Goal: Task Accomplishment & Management: Manage account settings

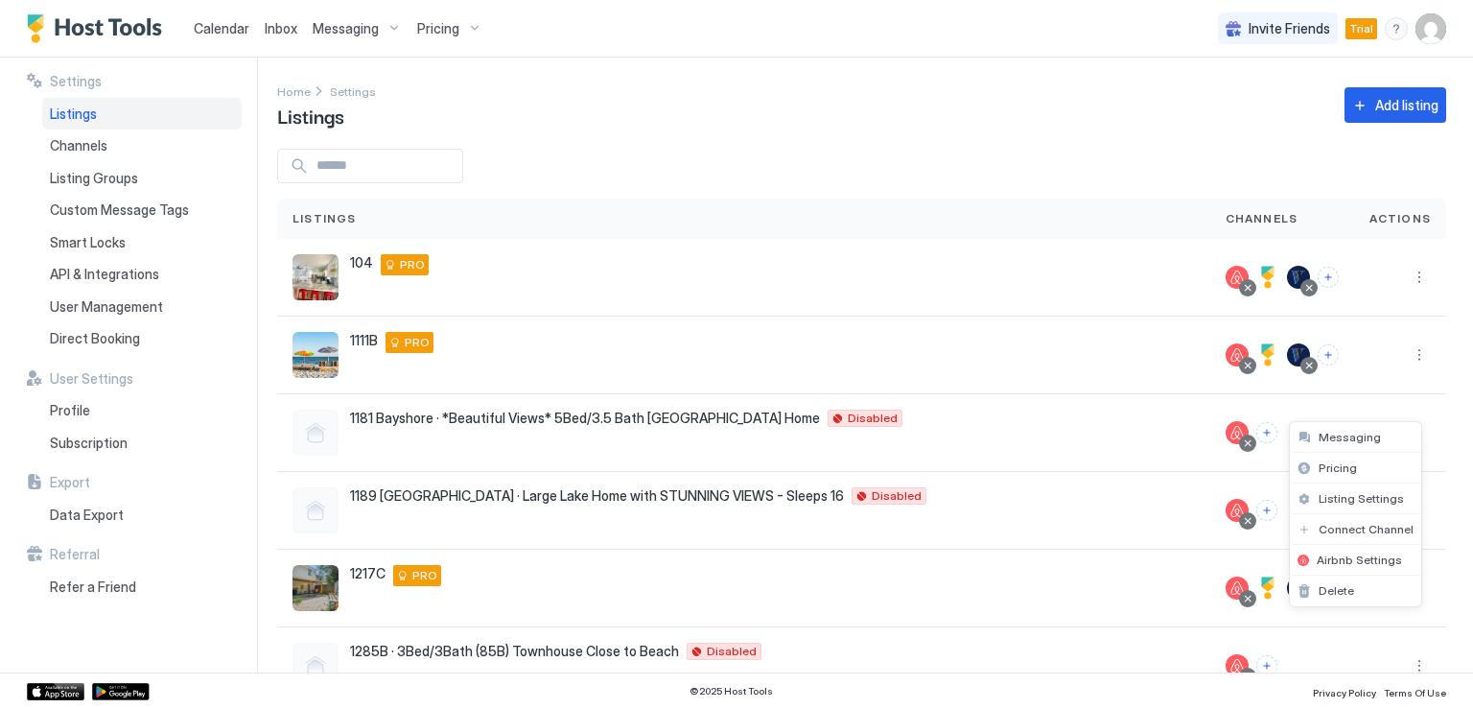
scroll to position [409, 0]
click at [213, 32] on span "Calendar" at bounding box center [222, 28] width 56 height 16
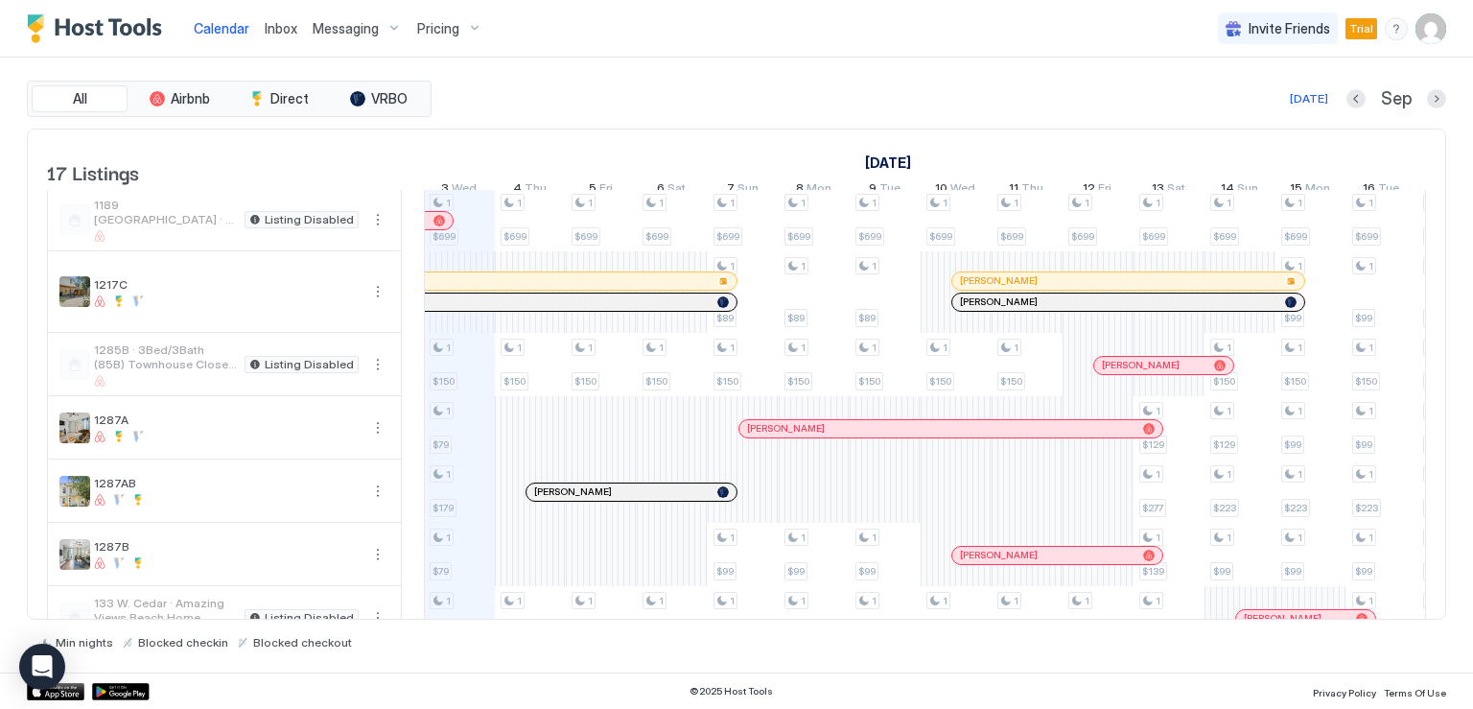
scroll to position [96, 0]
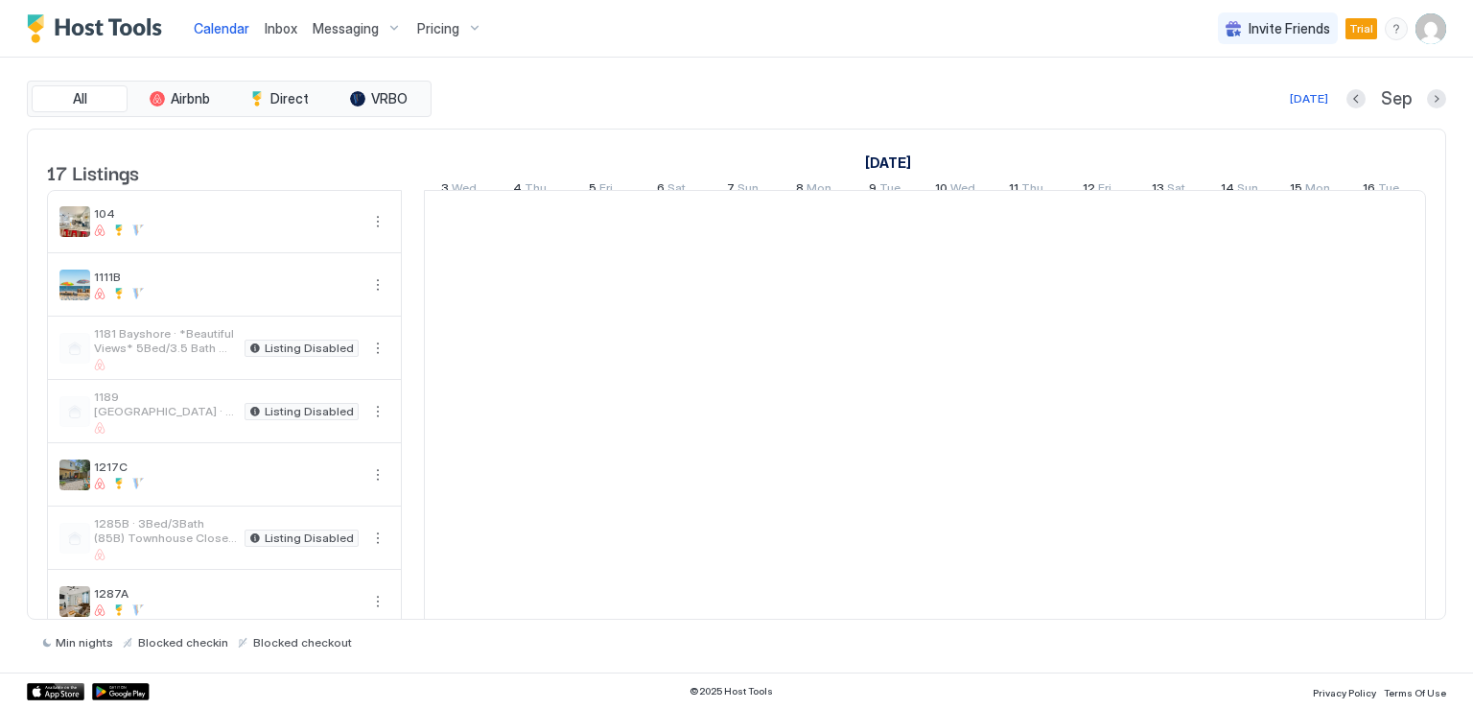
scroll to position [0, 1065]
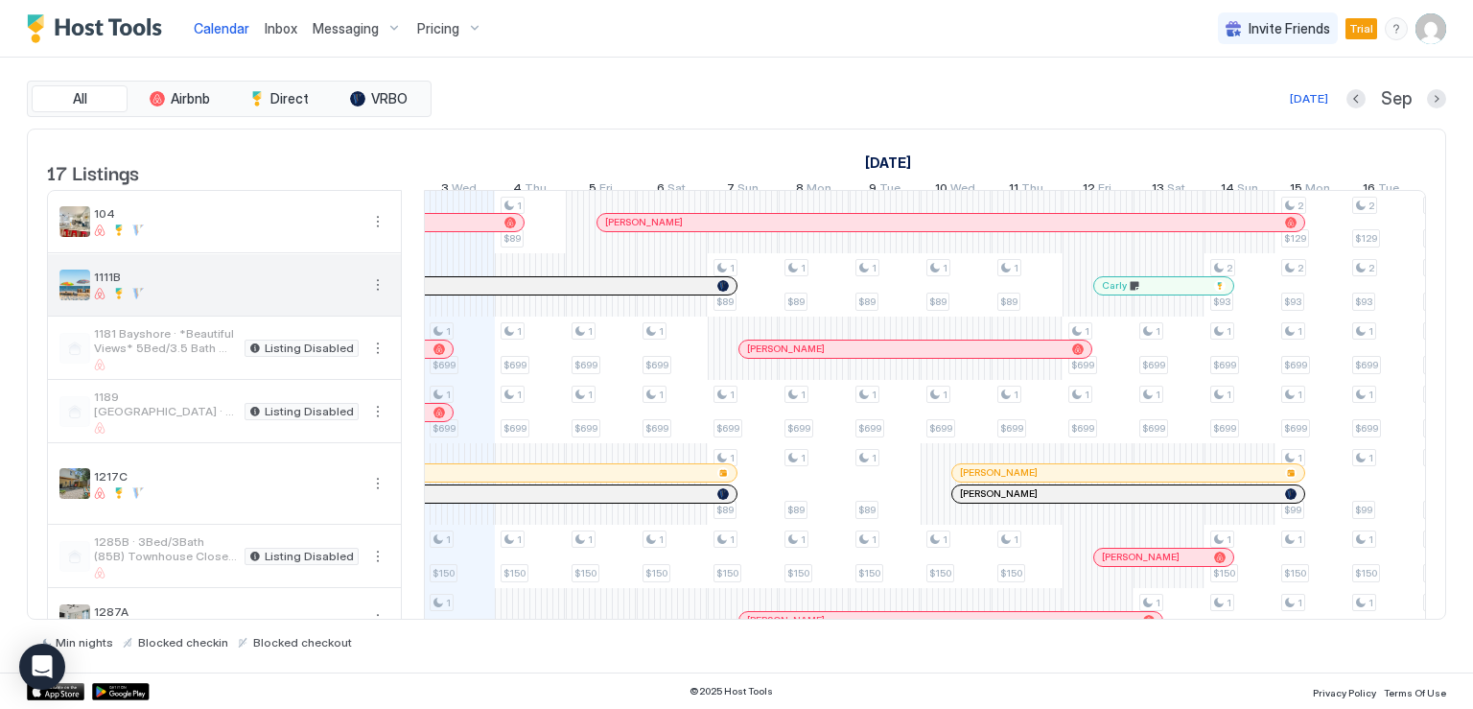
click at [376, 296] on button "More options" at bounding box center [377, 284] width 23 height 23
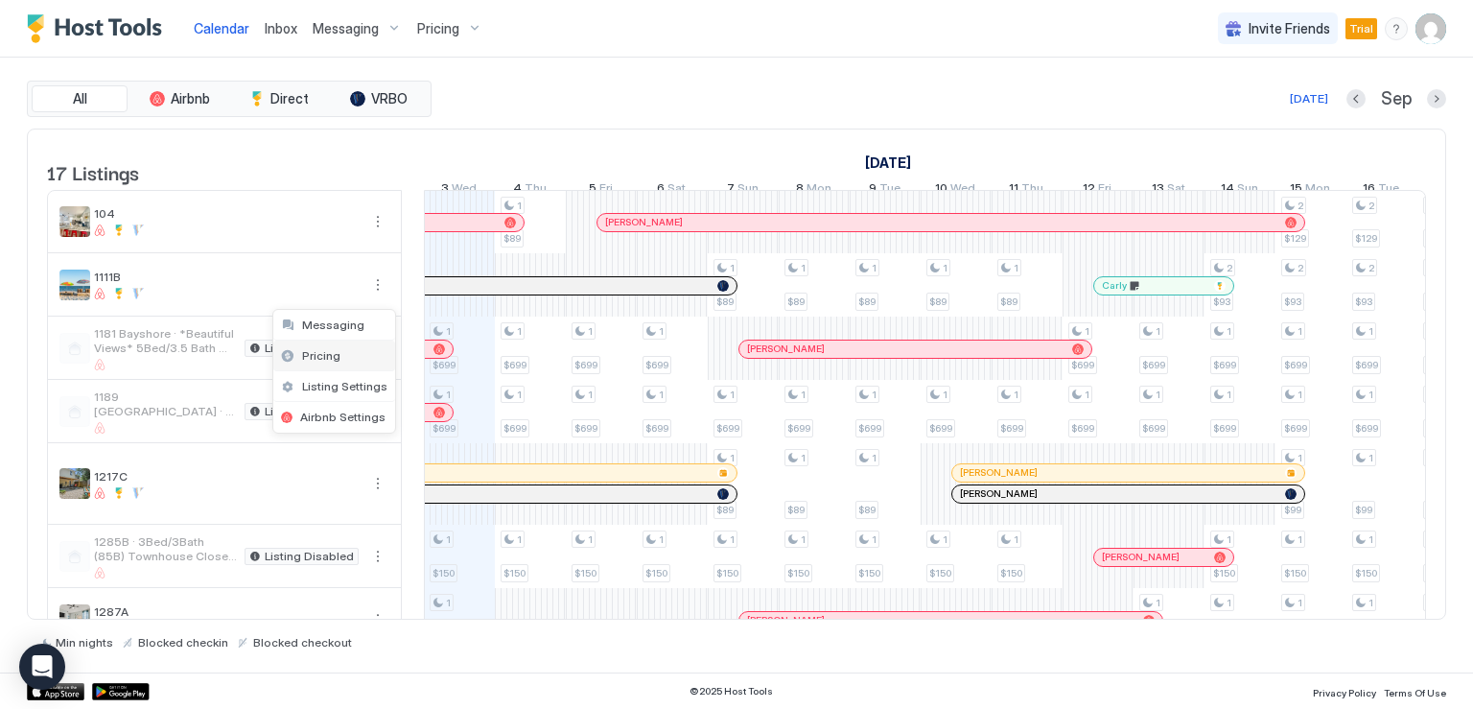
click at [326, 348] on span "Pricing" at bounding box center [321, 355] width 38 height 14
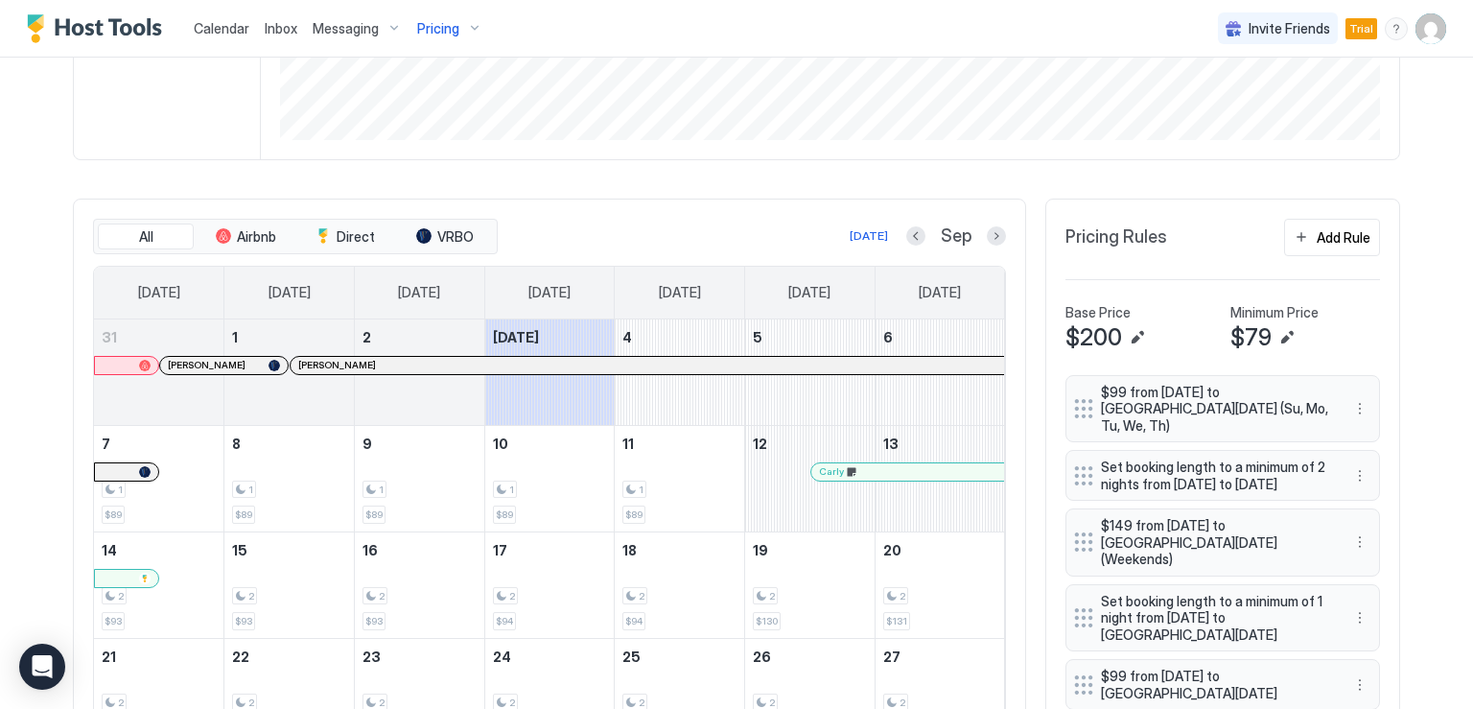
scroll to position [479, 0]
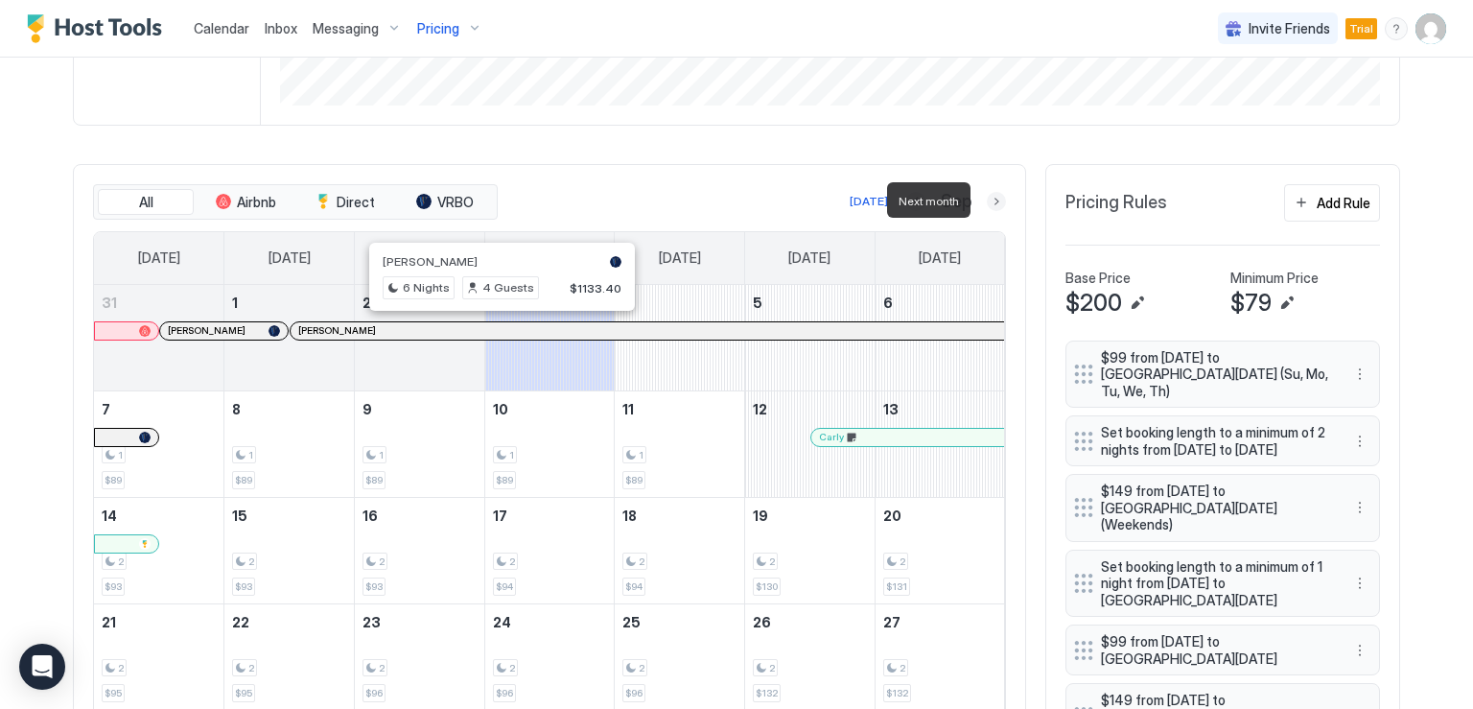
click at [987, 204] on button "Next month" at bounding box center [996, 201] width 19 height 19
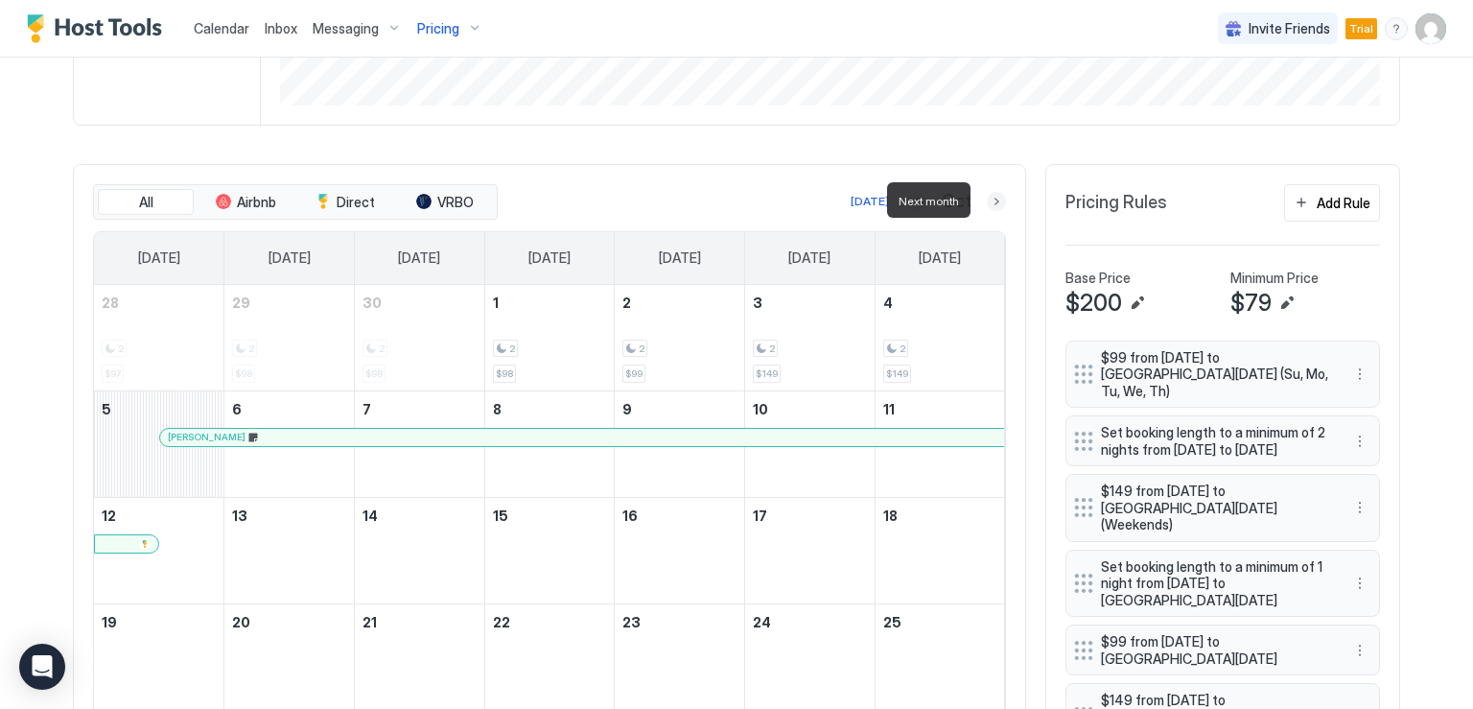
click at [987, 204] on button "Next month" at bounding box center [996, 201] width 19 height 19
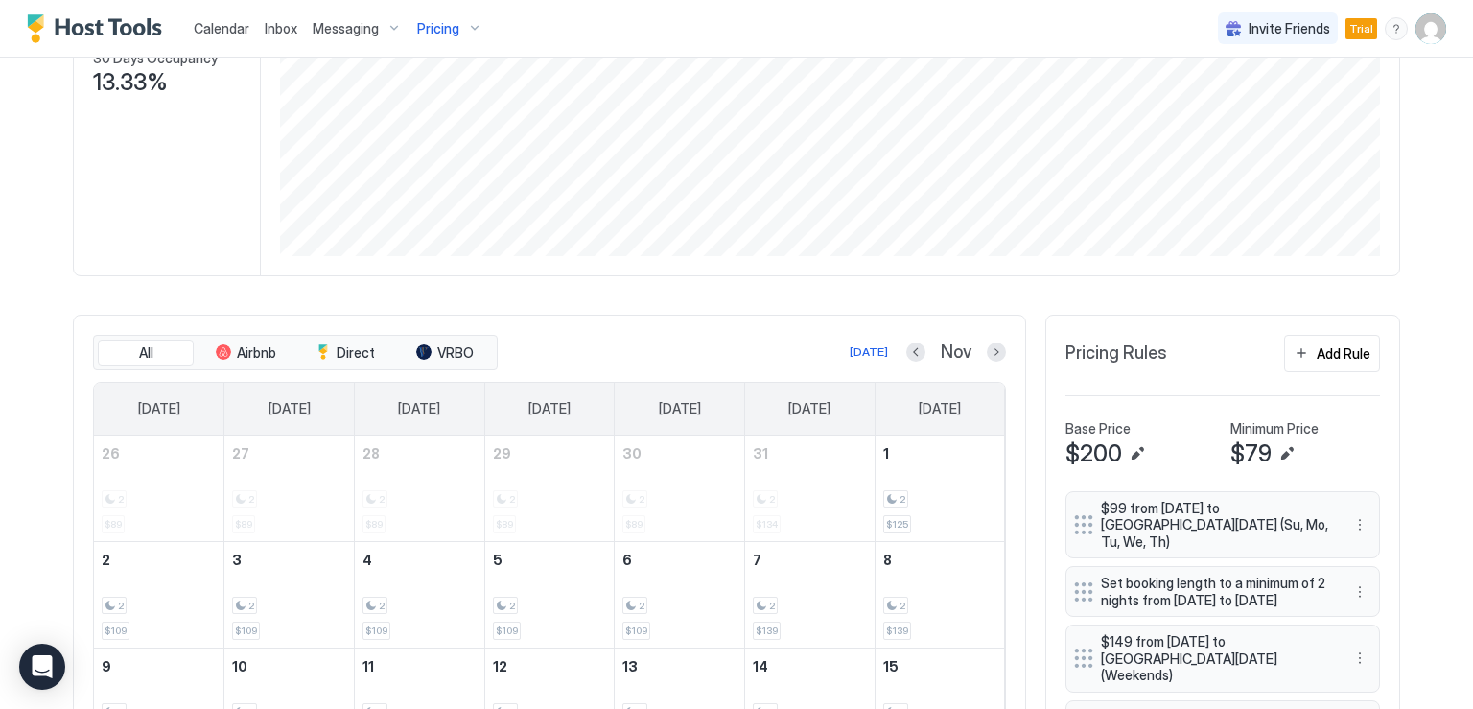
scroll to position [288, 0]
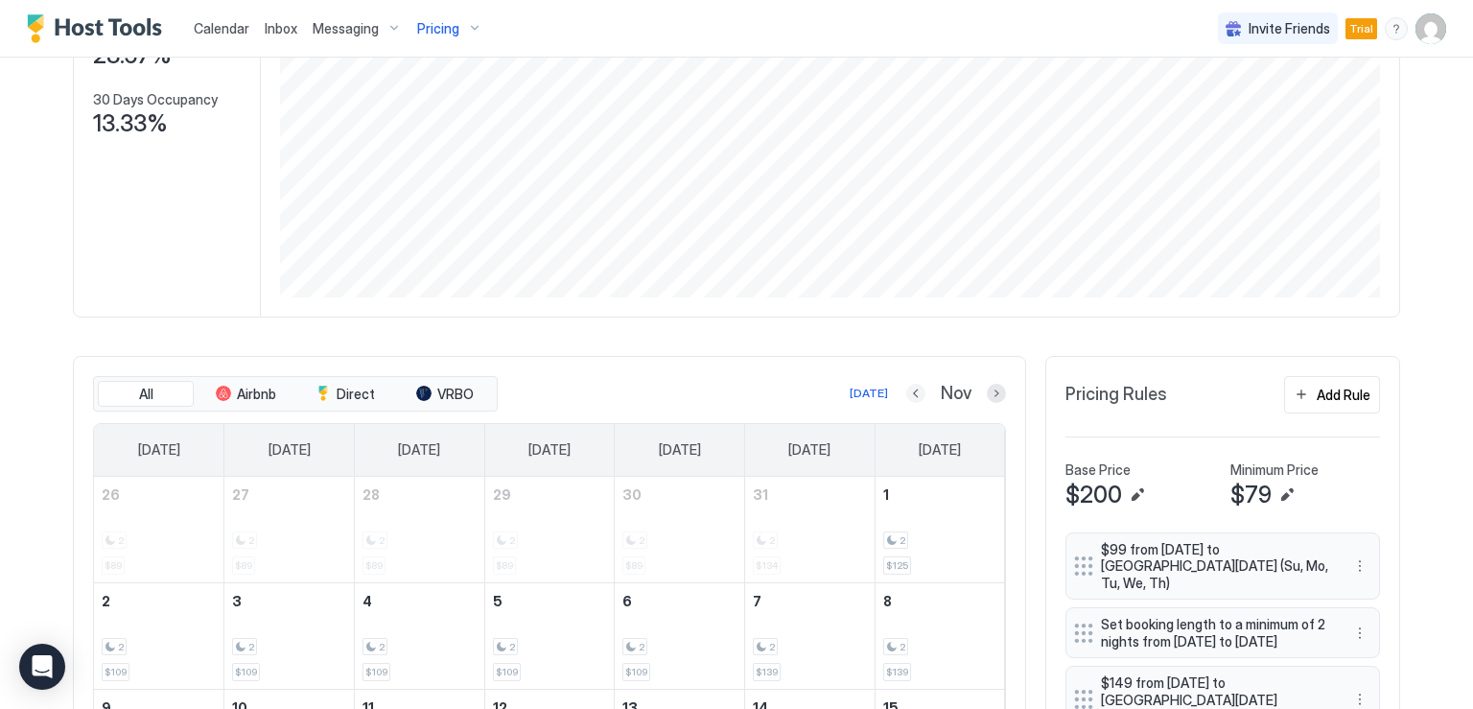
click at [906, 385] on button "Previous month" at bounding box center [915, 392] width 19 height 19
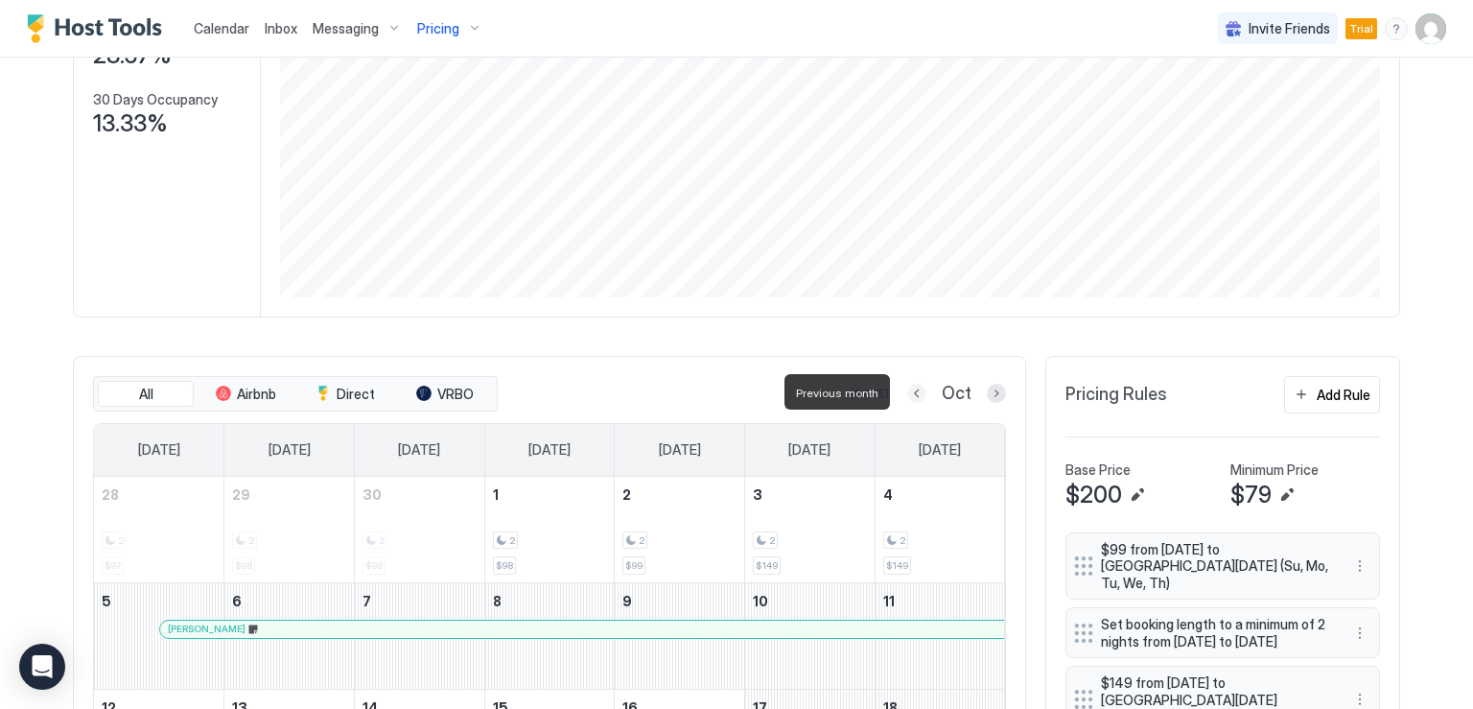
click at [907, 385] on button "Previous month" at bounding box center [916, 392] width 19 height 19
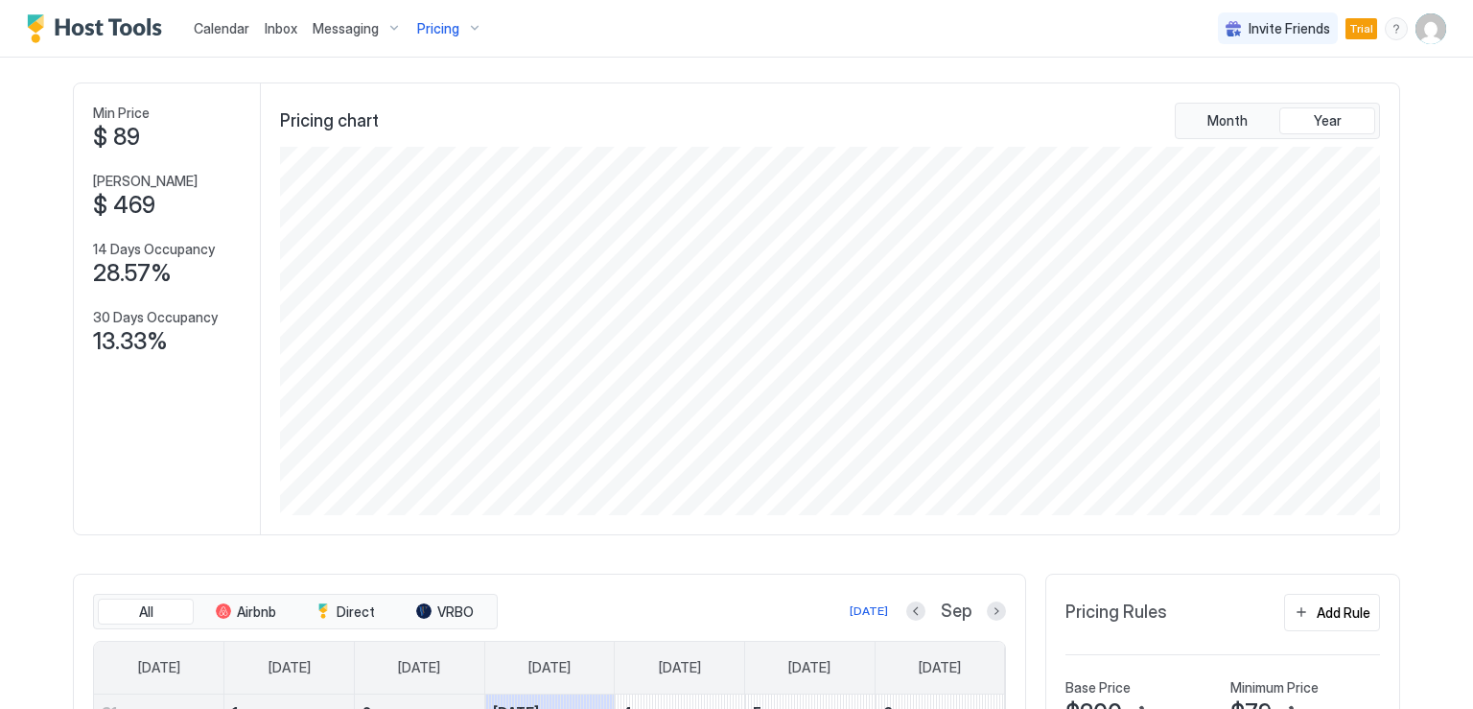
scroll to position [0, 0]
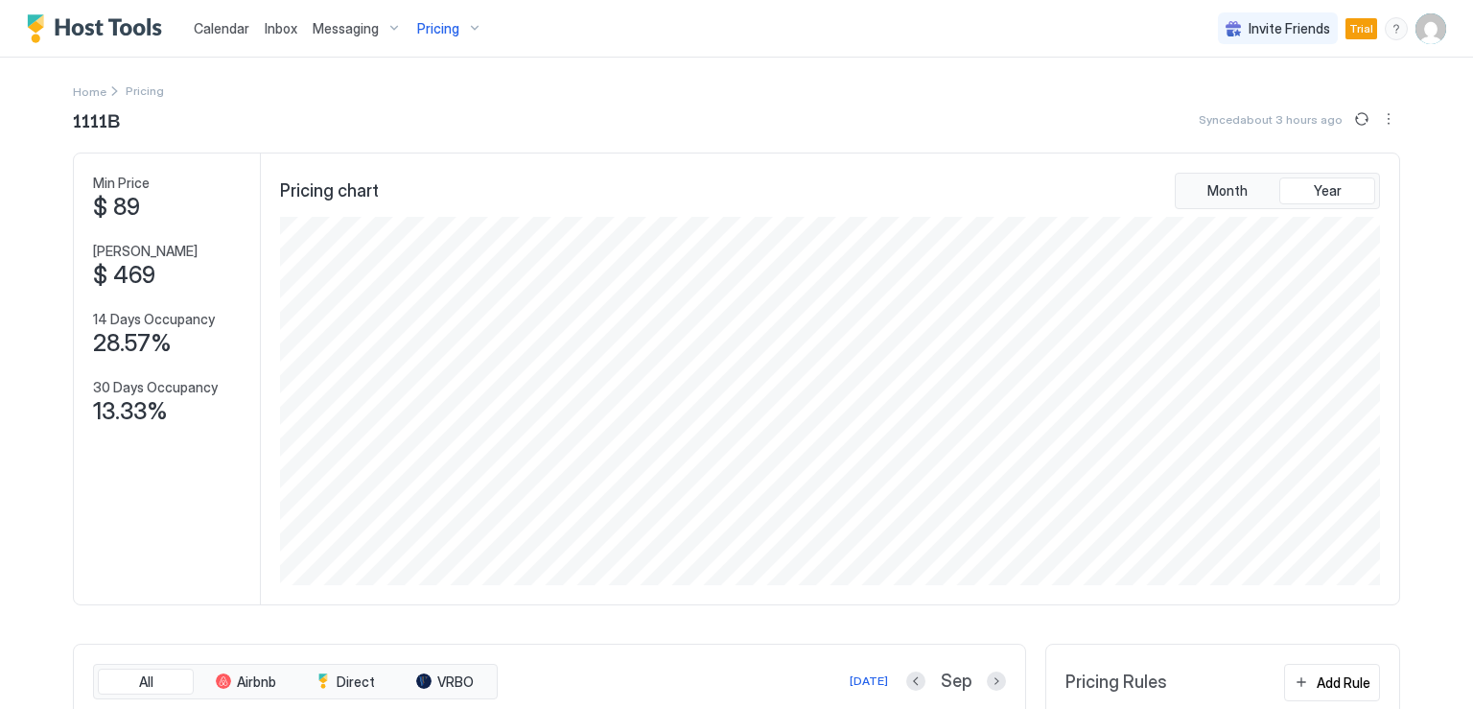
click at [242, 33] on span "Calendar" at bounding box center [222, 28] width 56 height 16
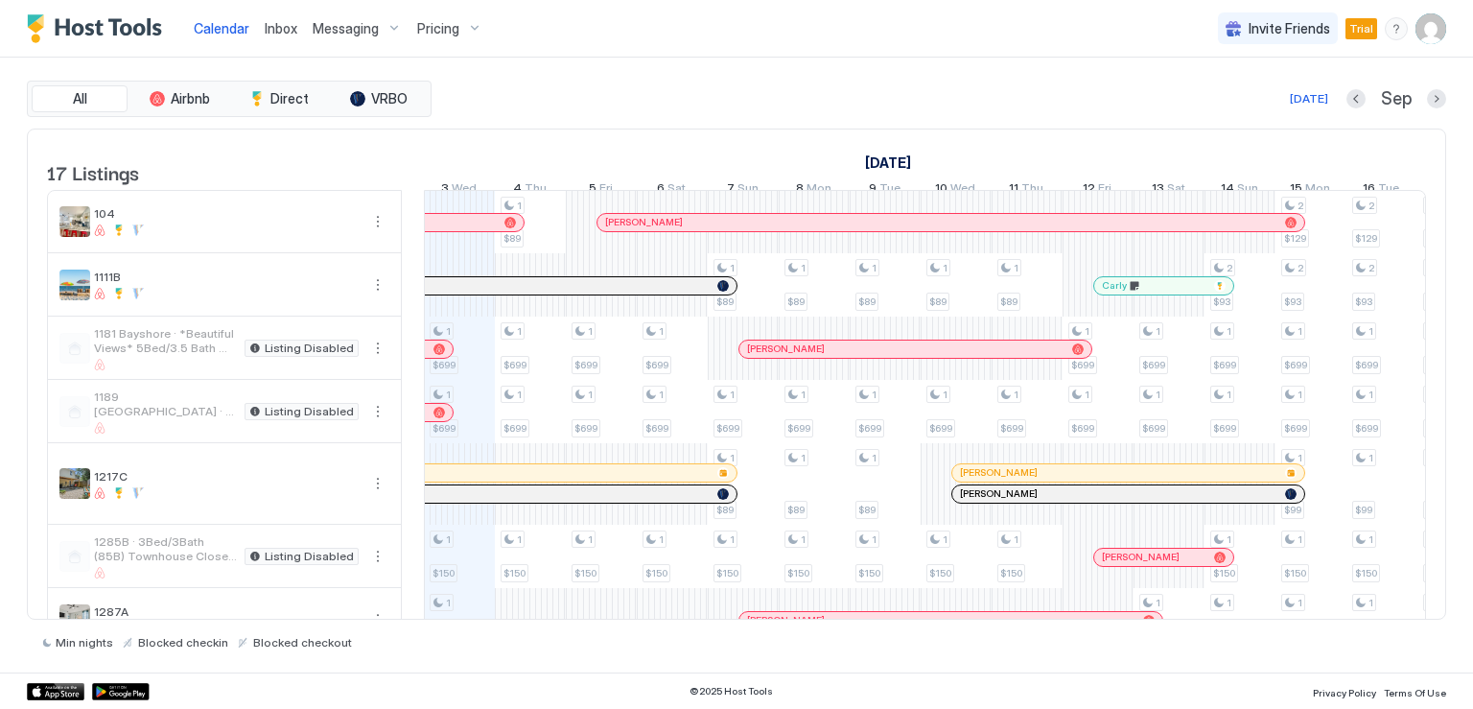
scroll to position [192, 0]
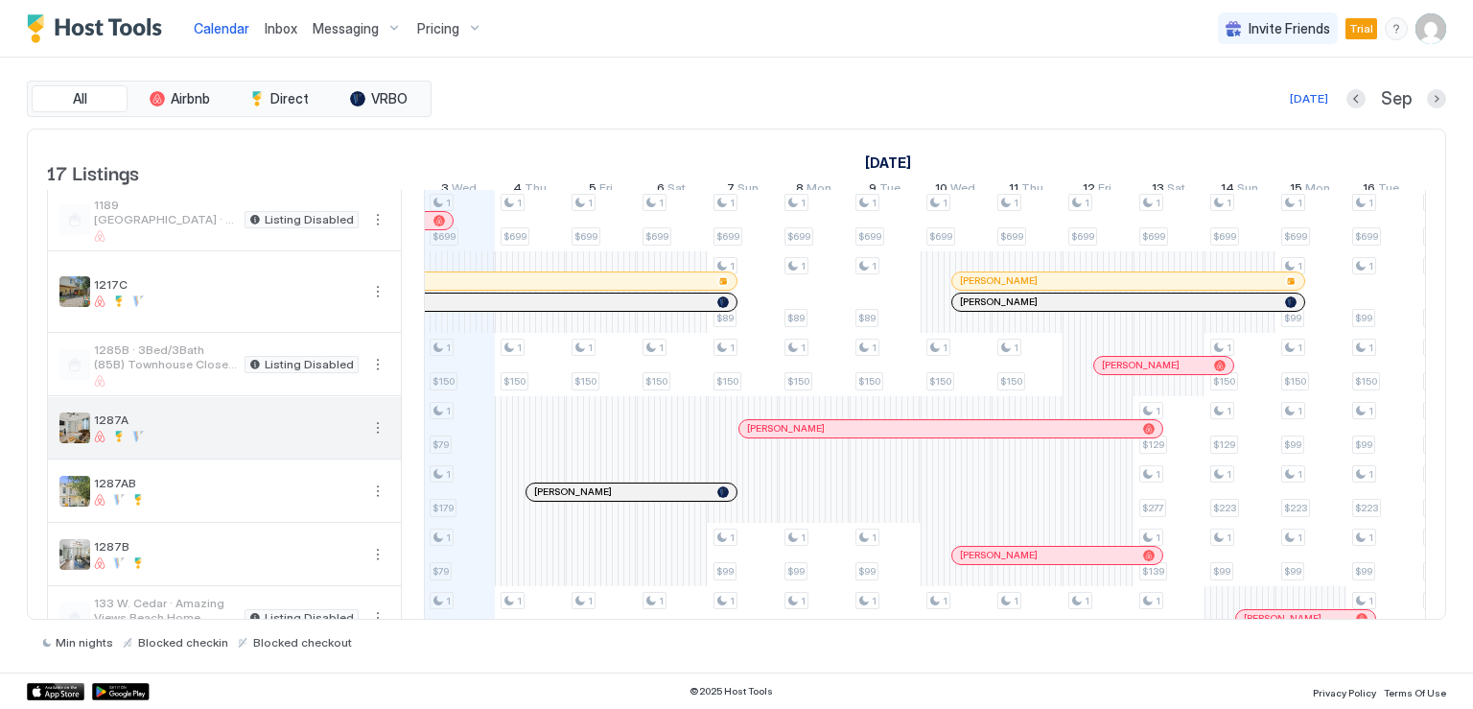
click at [374, 439] on button "More options" at bounding box center [377, 427] width 23 height 23
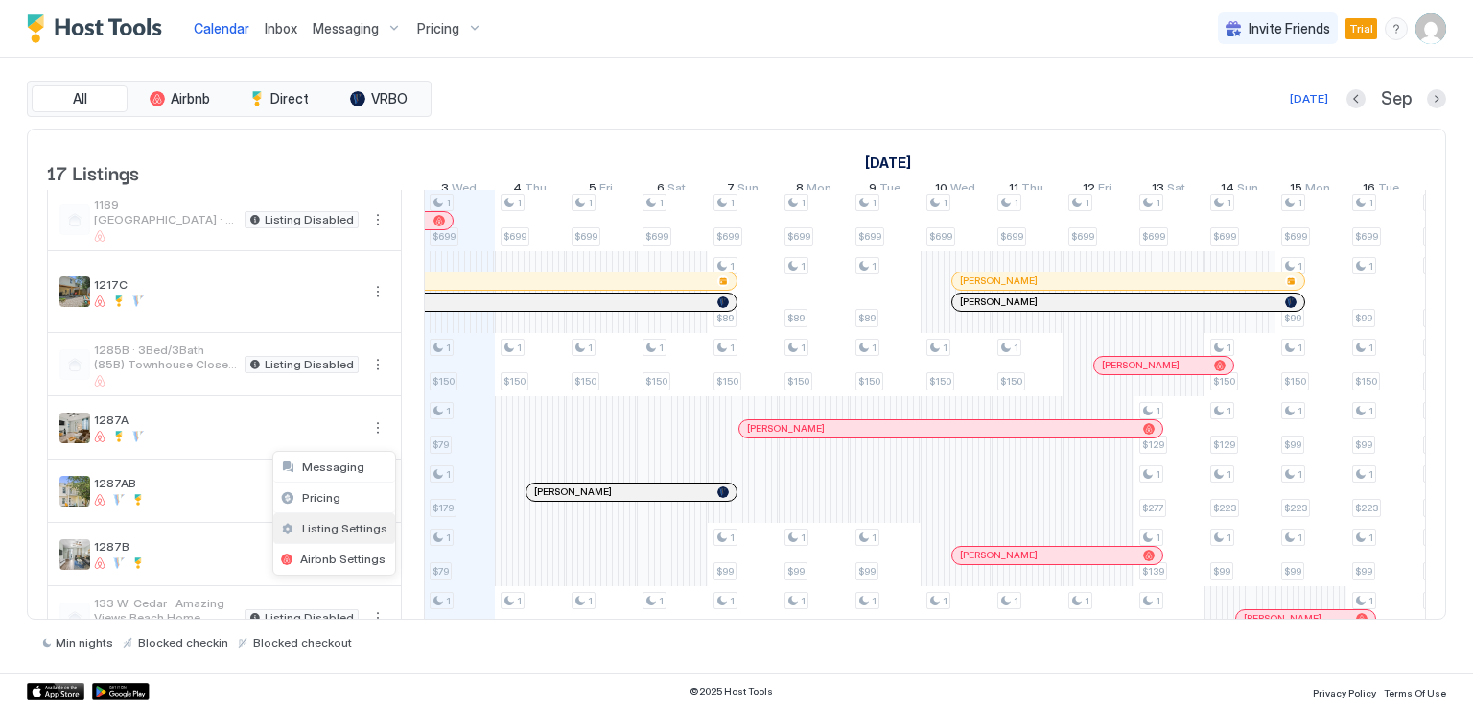
click at [353, 523] on span "Listing Settings" at bounding box center [344, 528] width 85 height 14
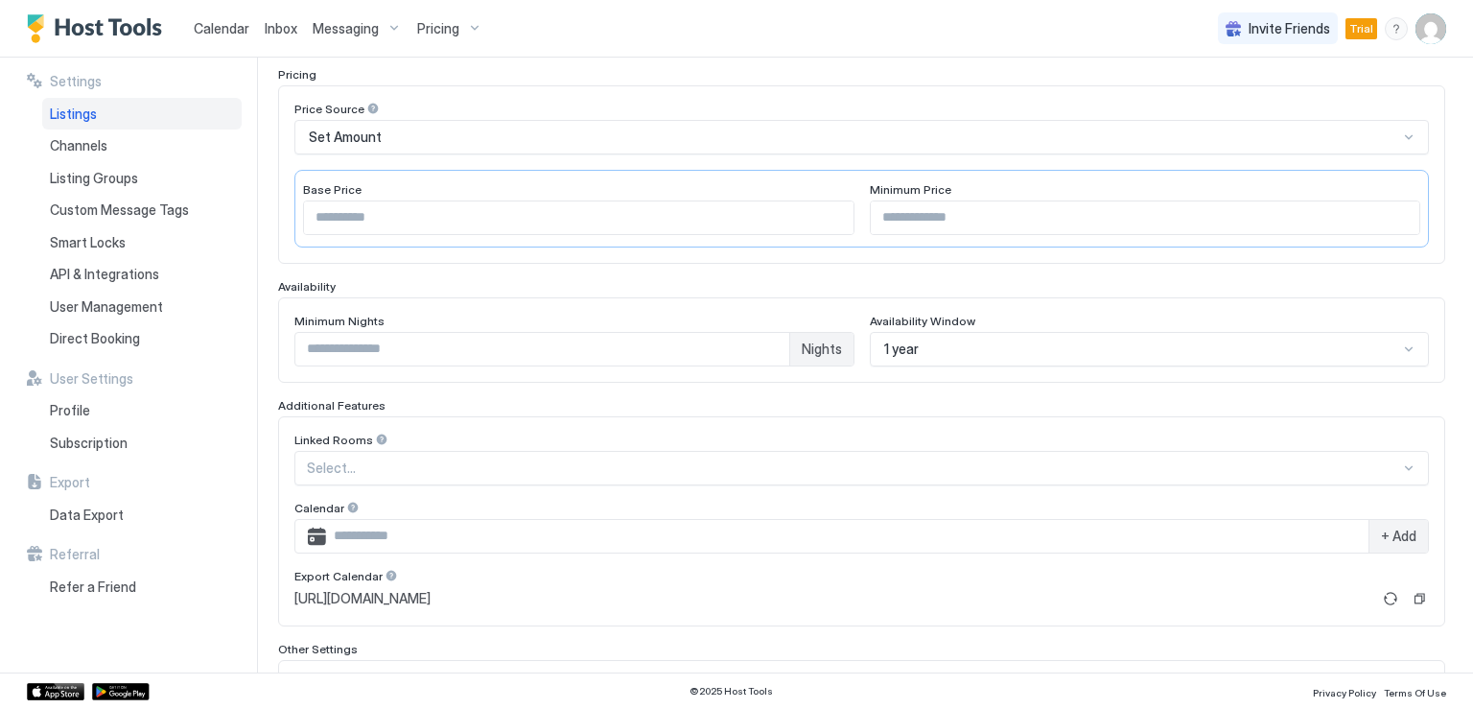
scroll to position [383, 0]
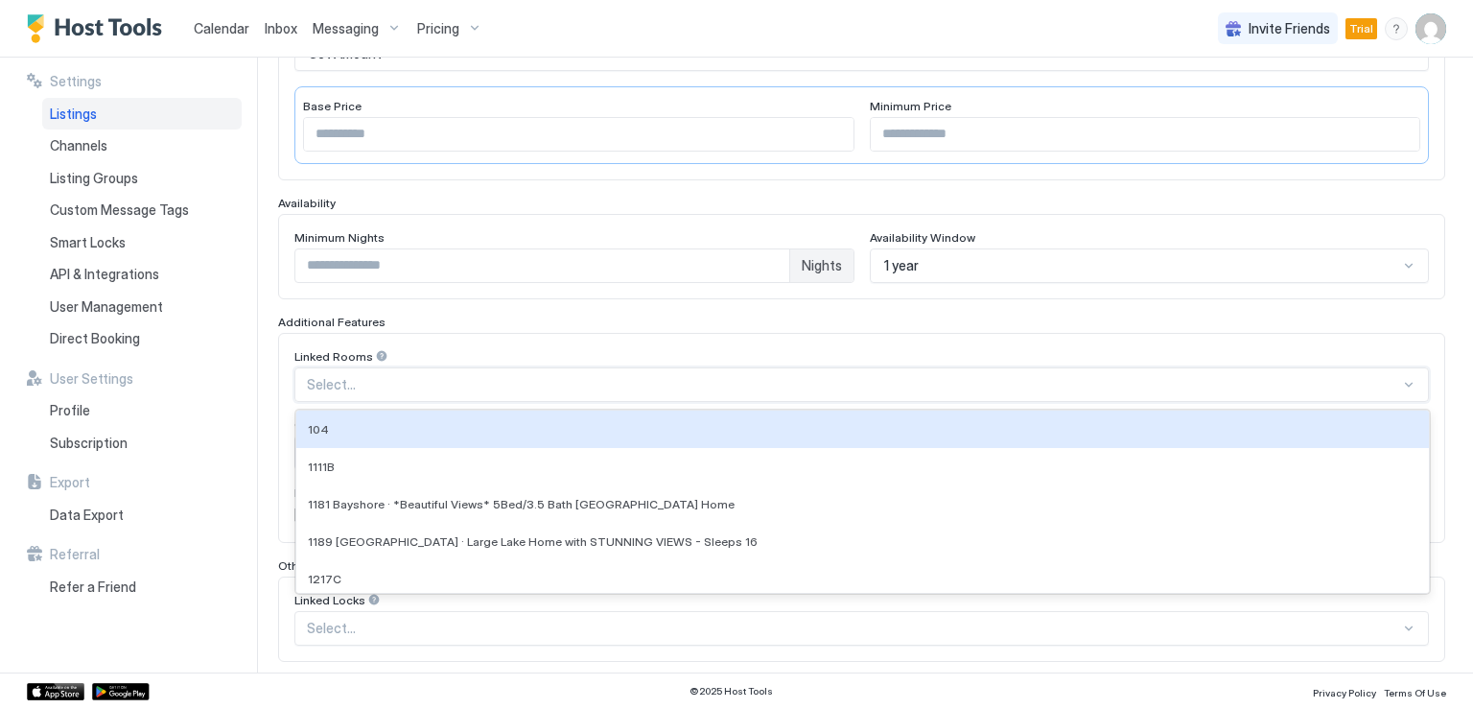
click at [437, 389] on div "Select..." at bounding box center [861, 384] width 1134 height 35
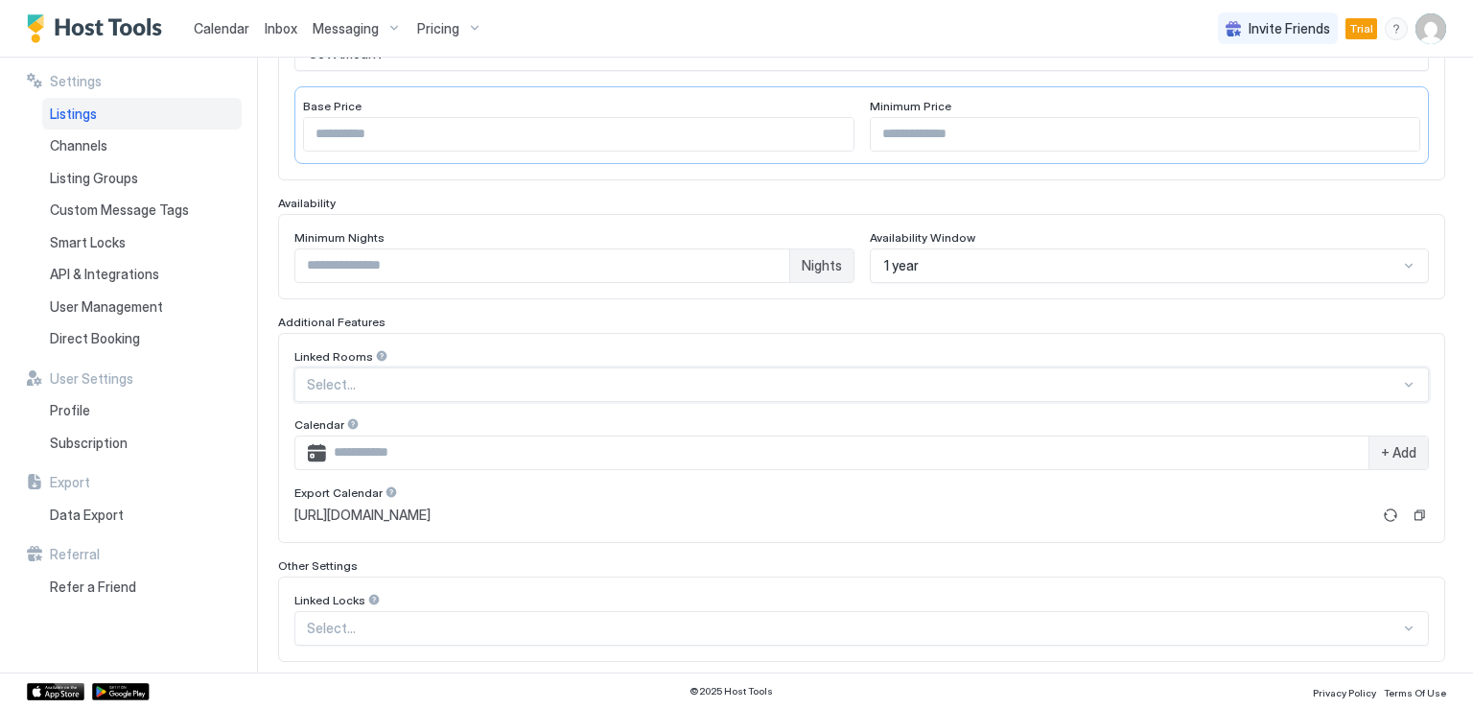
click at [437, 382] on div at bounding box center [853, 384] width 1093 height 17
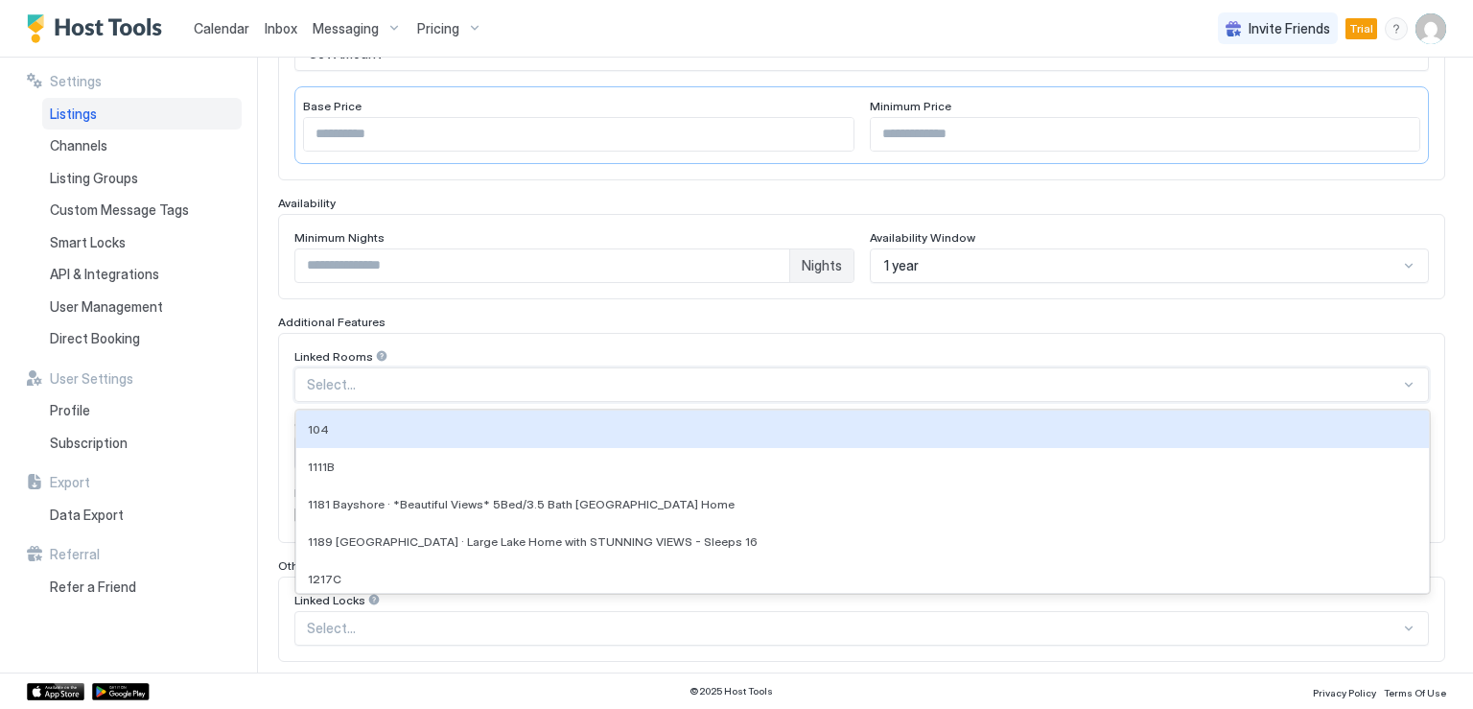
click at [437, 382] on div at bounding box center [853, 384] width 1093 height 17
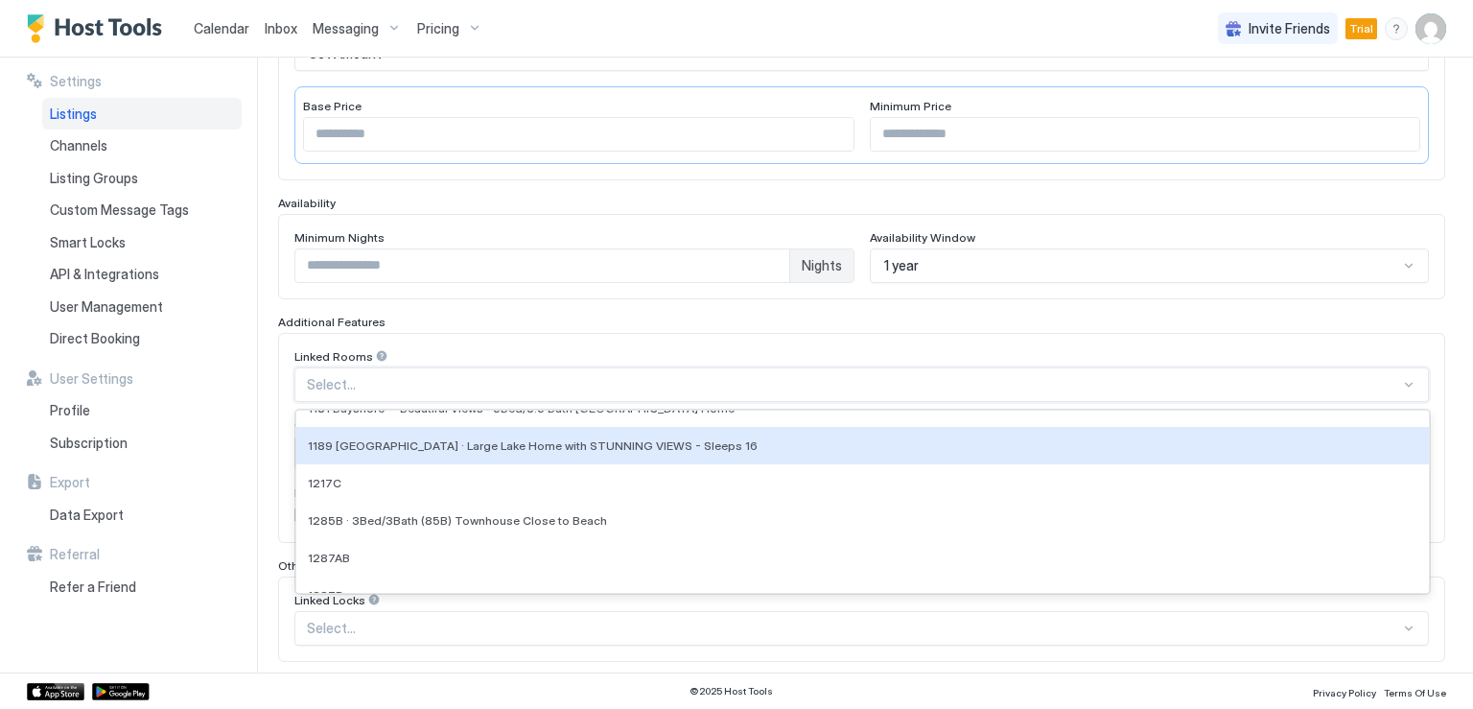
scroll to position [192, 0]
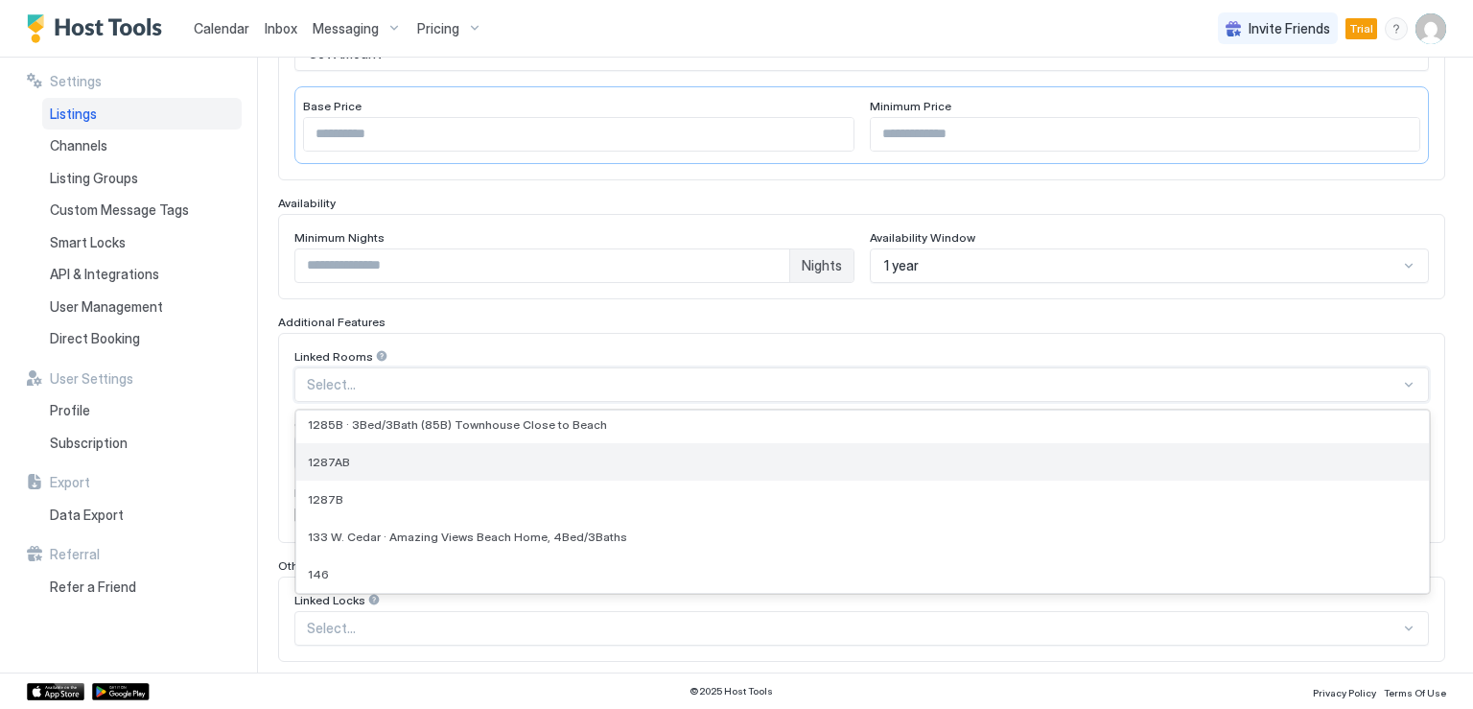
click at [391, 454] on div "1287AB" at bounding box center [862, 461] width 1109 height 14
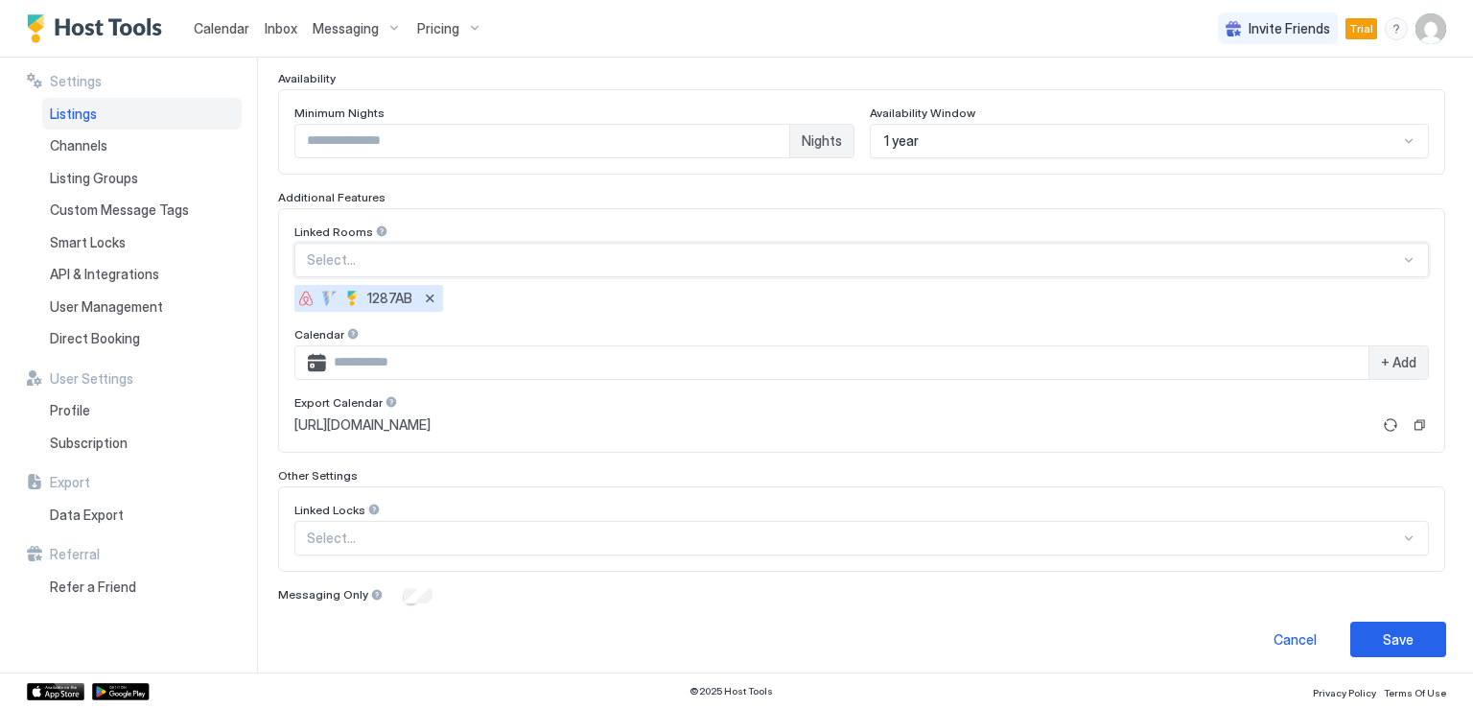
scroll to position [510, 0]
click at [428, 289] on button "Remove" at bounding box center [429, 296] width 19 height 19
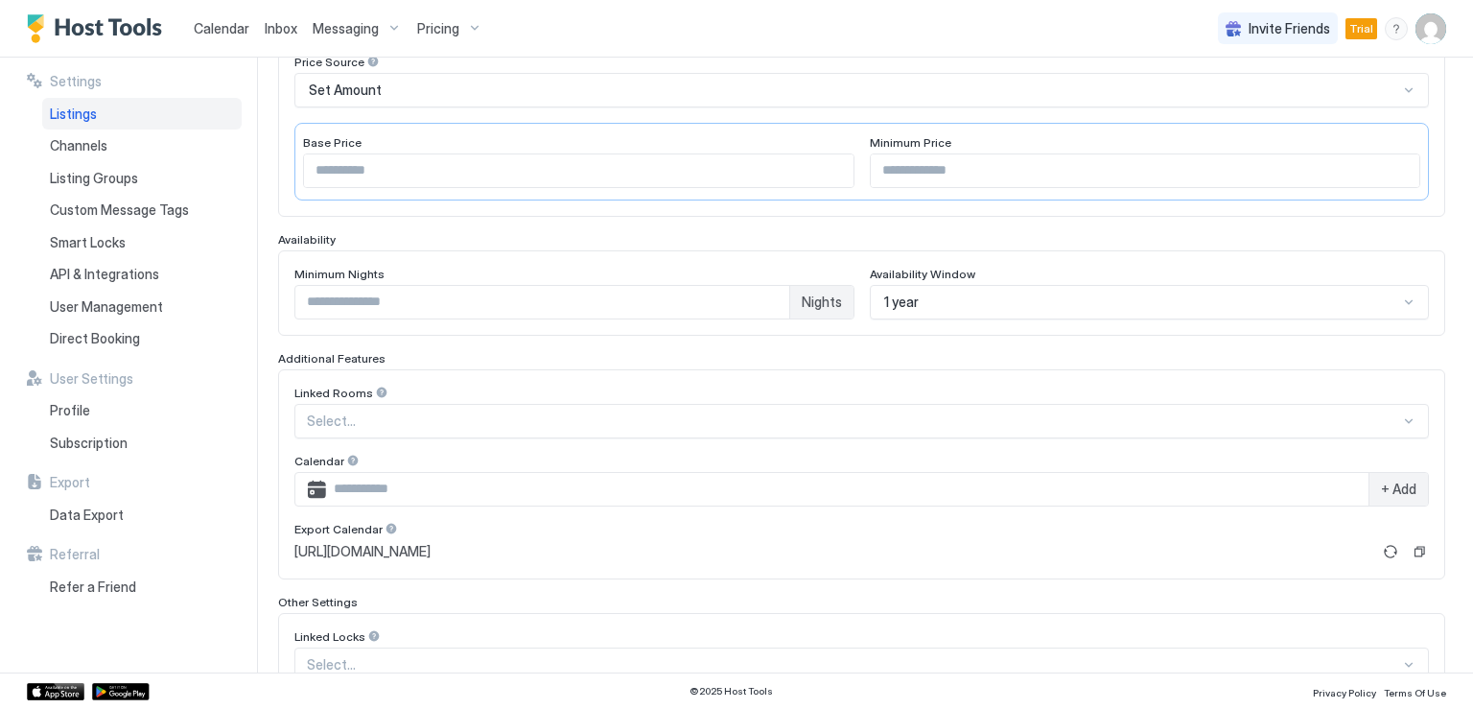
scroll to position [284, 0]
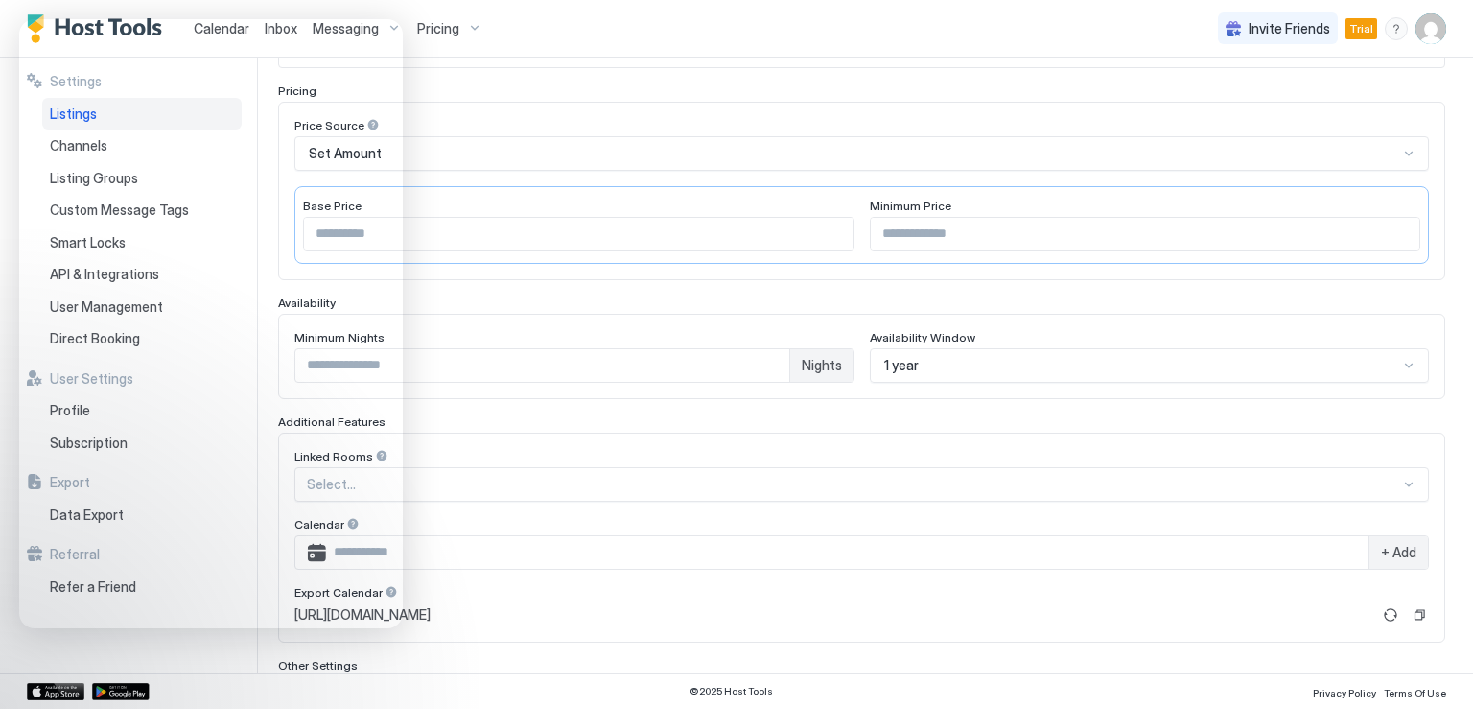
click at [542, 108] on div "Price Source Set Amount Base Price *** Minimum Price **" at bounding box center [861, 191] width 1167 height 178
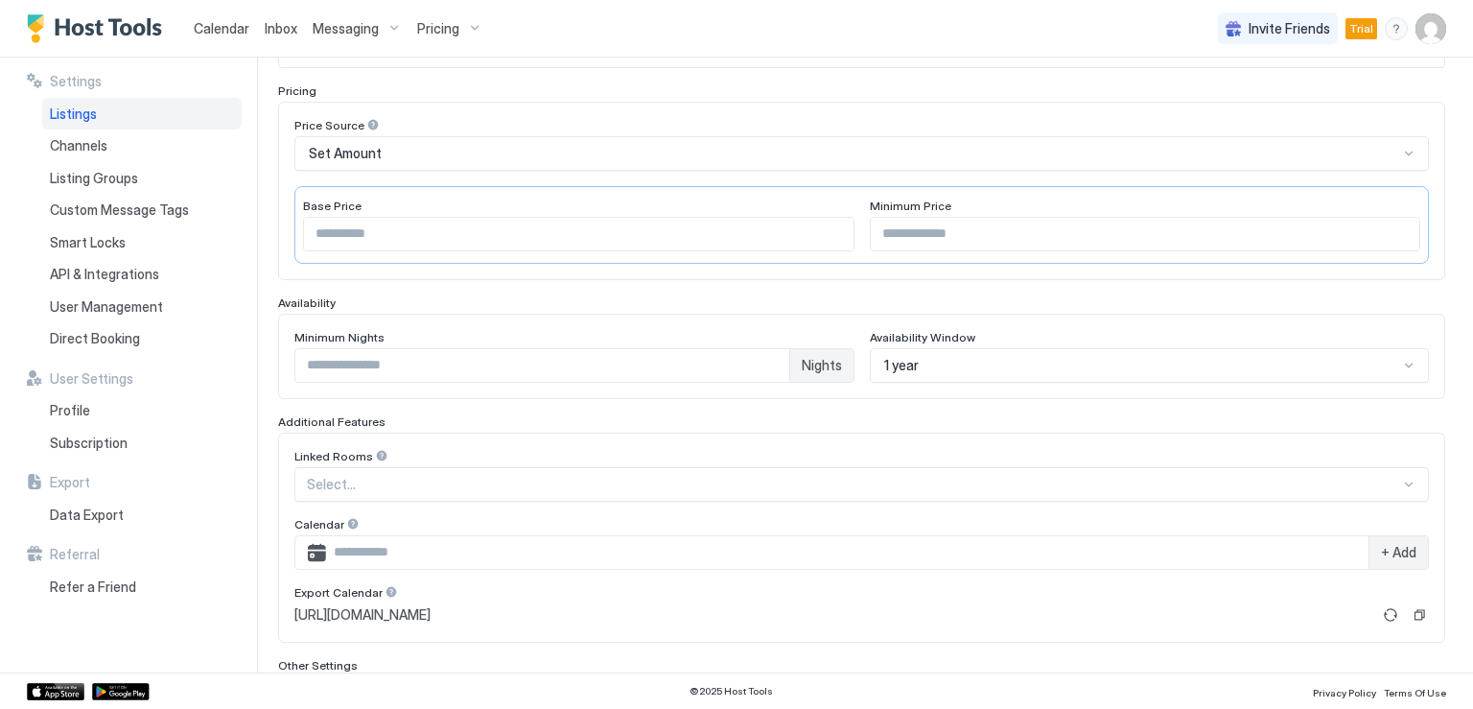
click at [375, 450] on div at bounding box center [381, 455] width 13 height 13
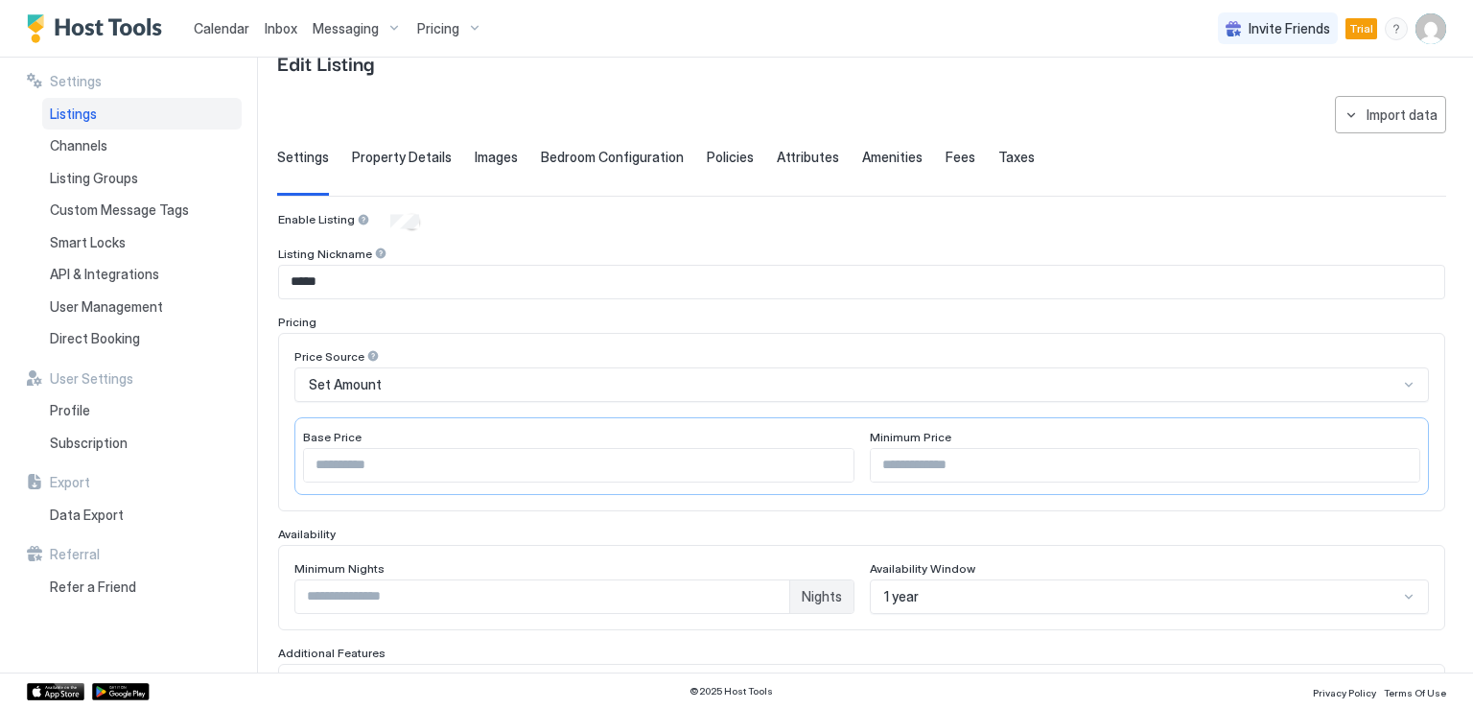
scroll to position [0, 0]
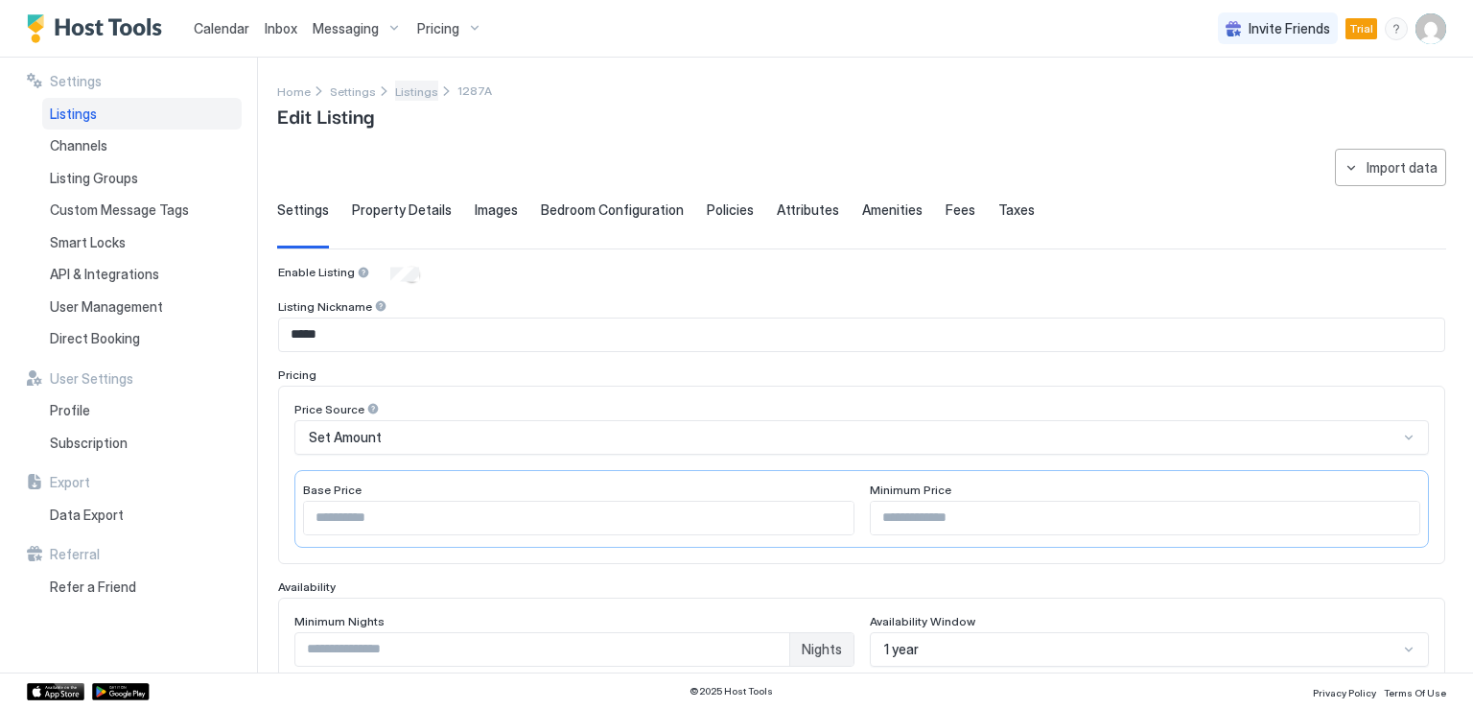
click at [395, 93] on span "Listings" at bounding box center [416, 91] width 43 height 14
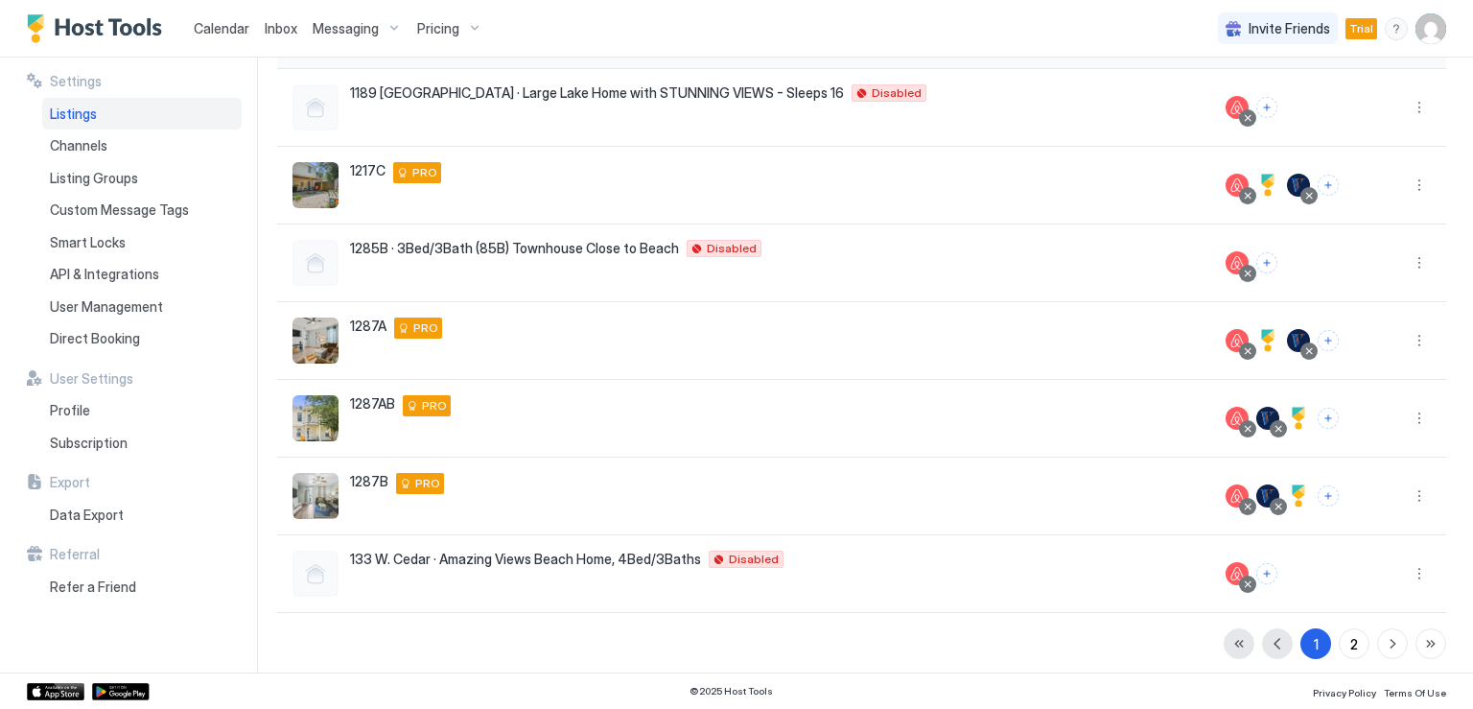
scroll to position [409, 0]
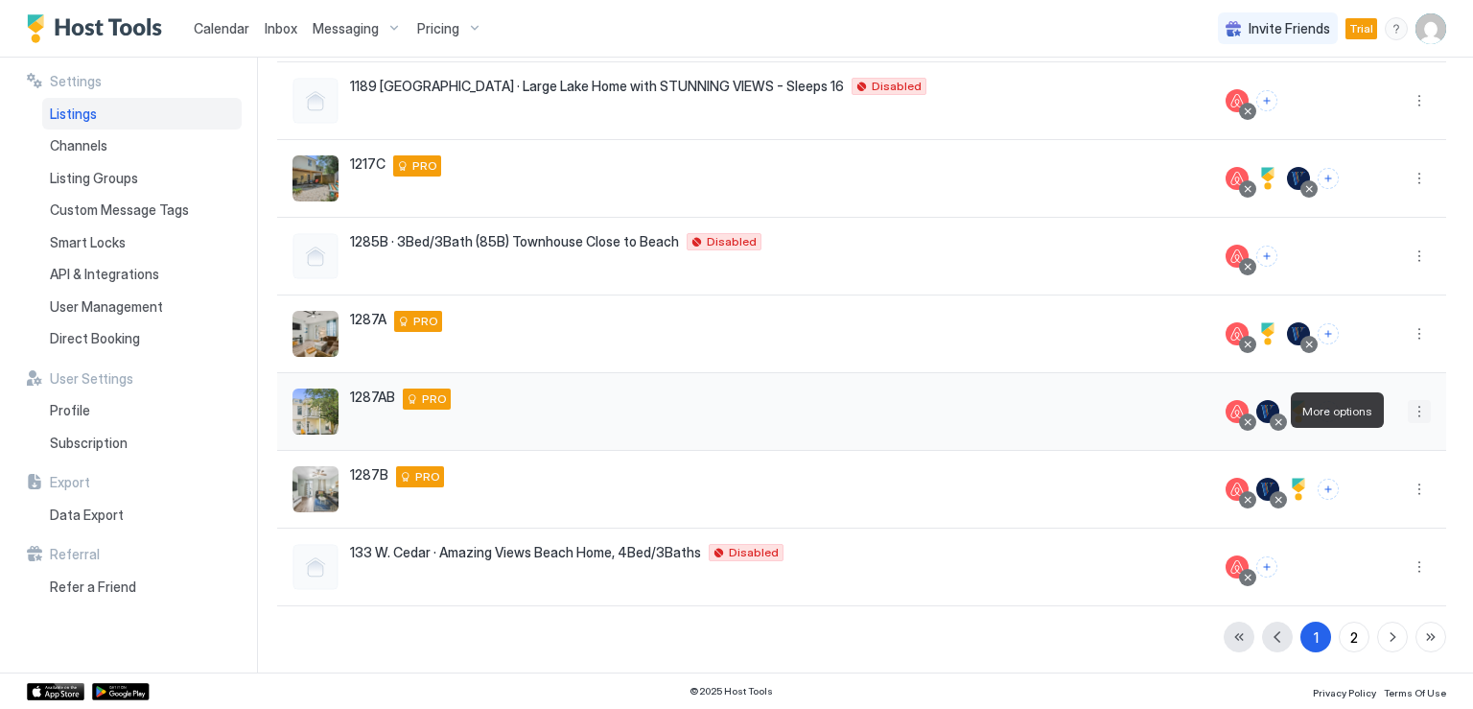
click at [1407, 413] on button "More options" at bounding box center [1418, 411] width 23 height 23
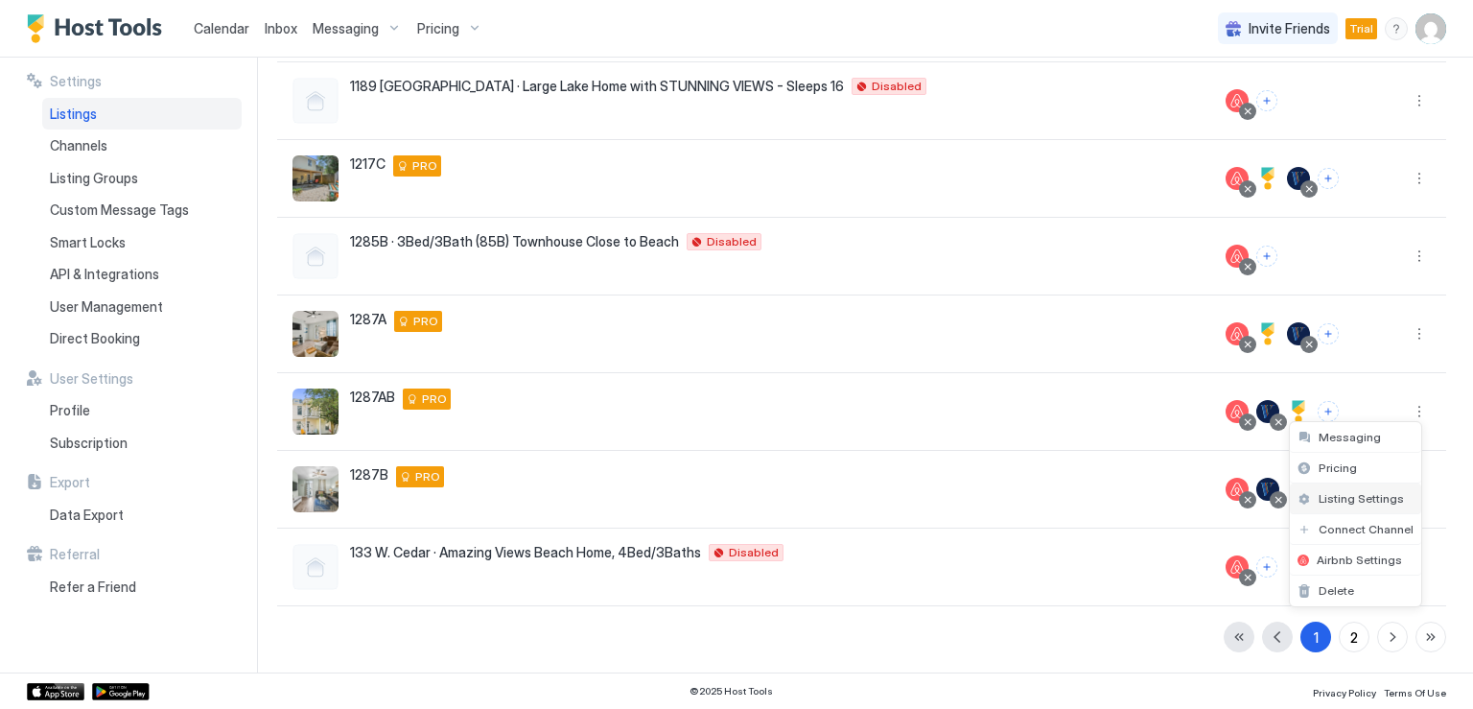
click at [1357, 496] on span "Listing Settings" at bounding box center [1360, 498] width 85 height 14
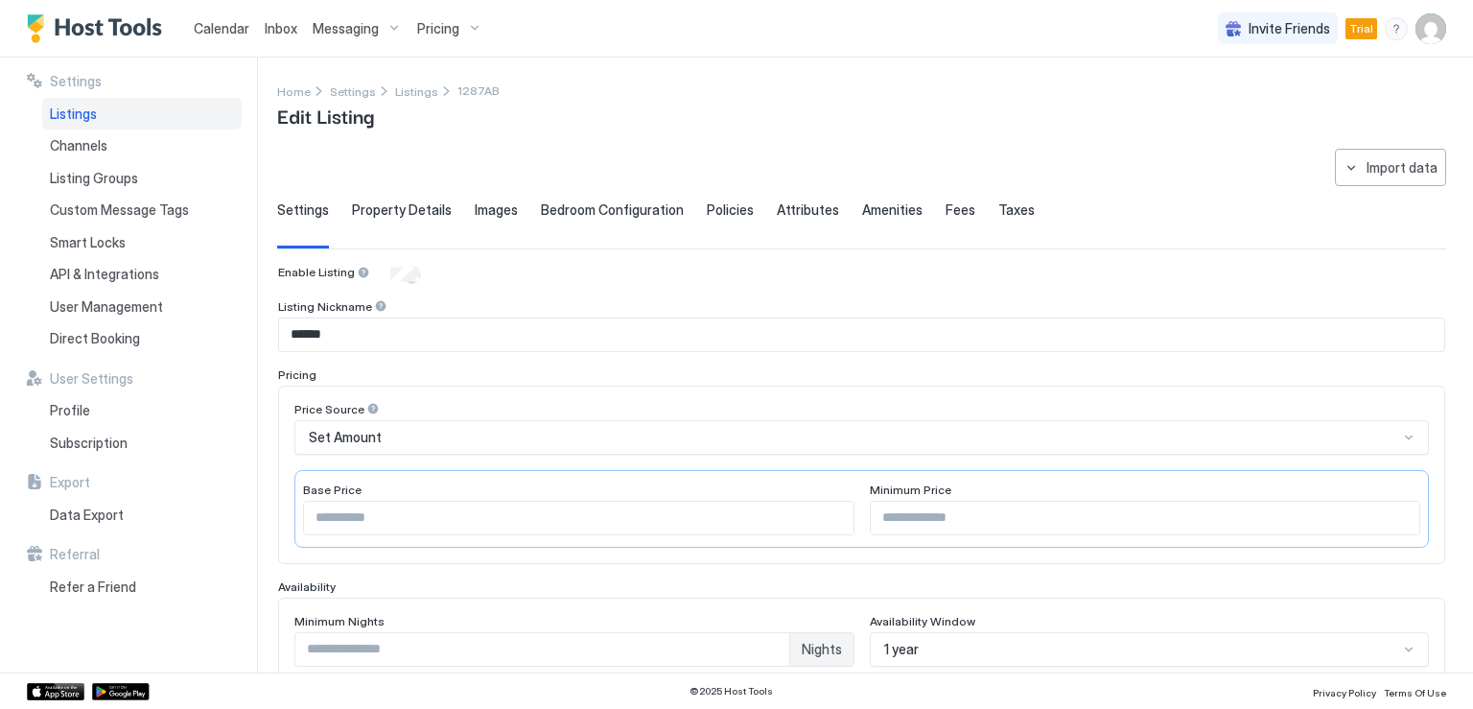
click at [405, 210] on span "Property Details" at bounding box center [402, 209] width 100 height 17
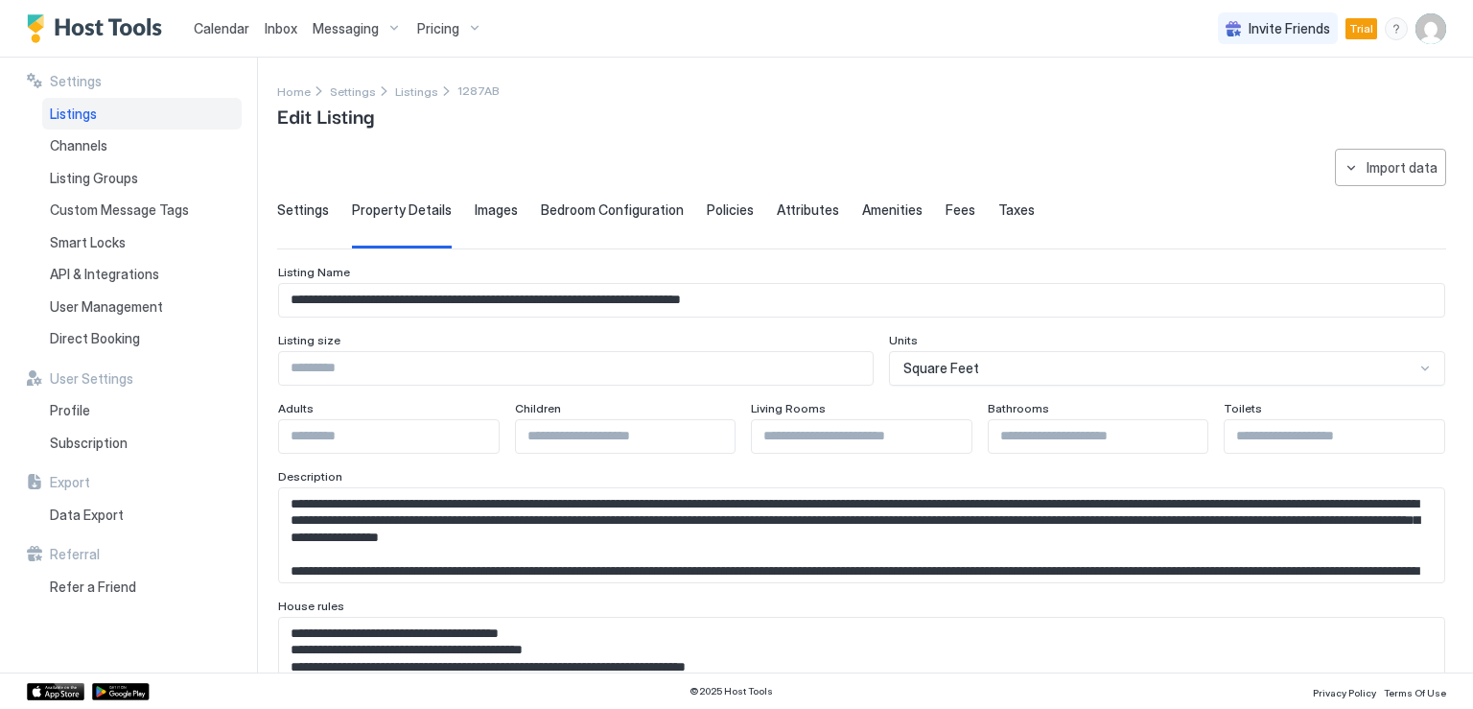
click at [311, 212] on span "Settings" at bounding box center [303, 209] width 52 height 17
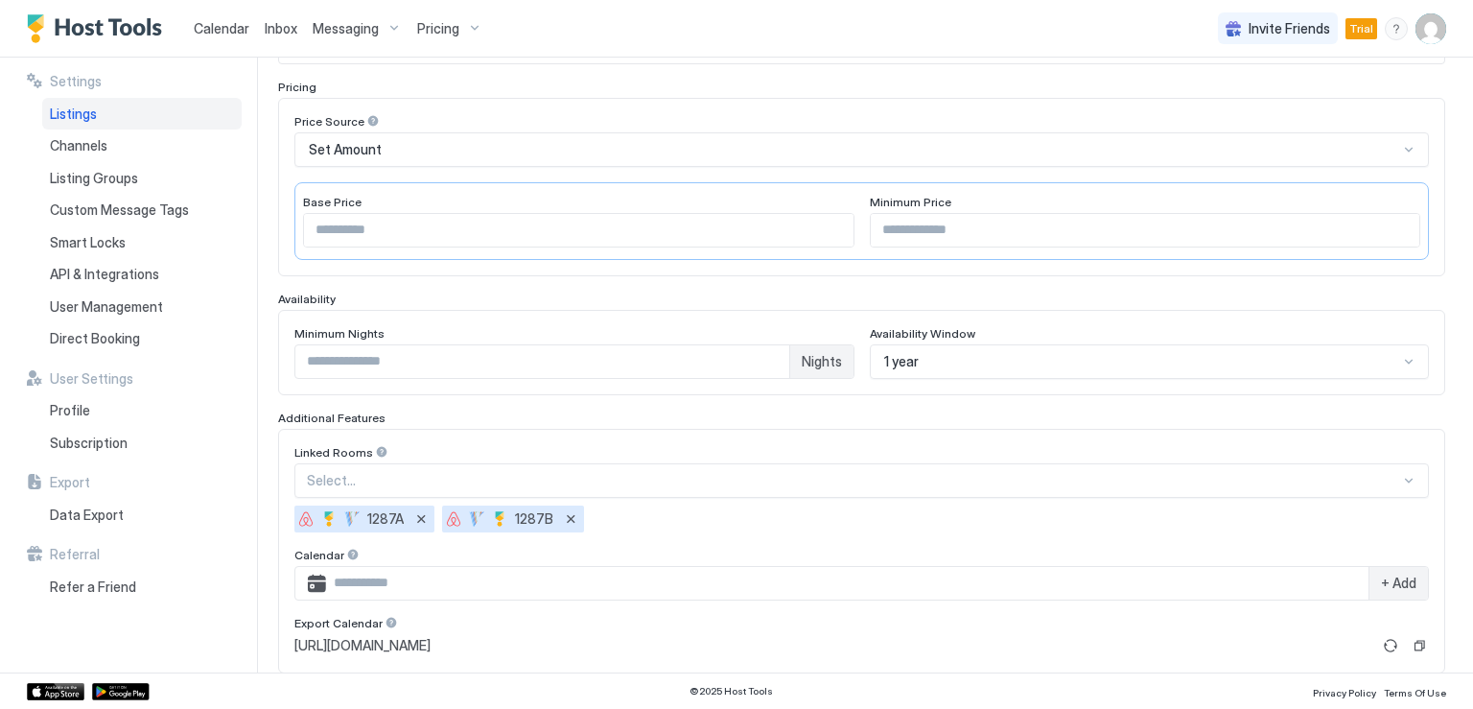
scroll to position [365, 0]
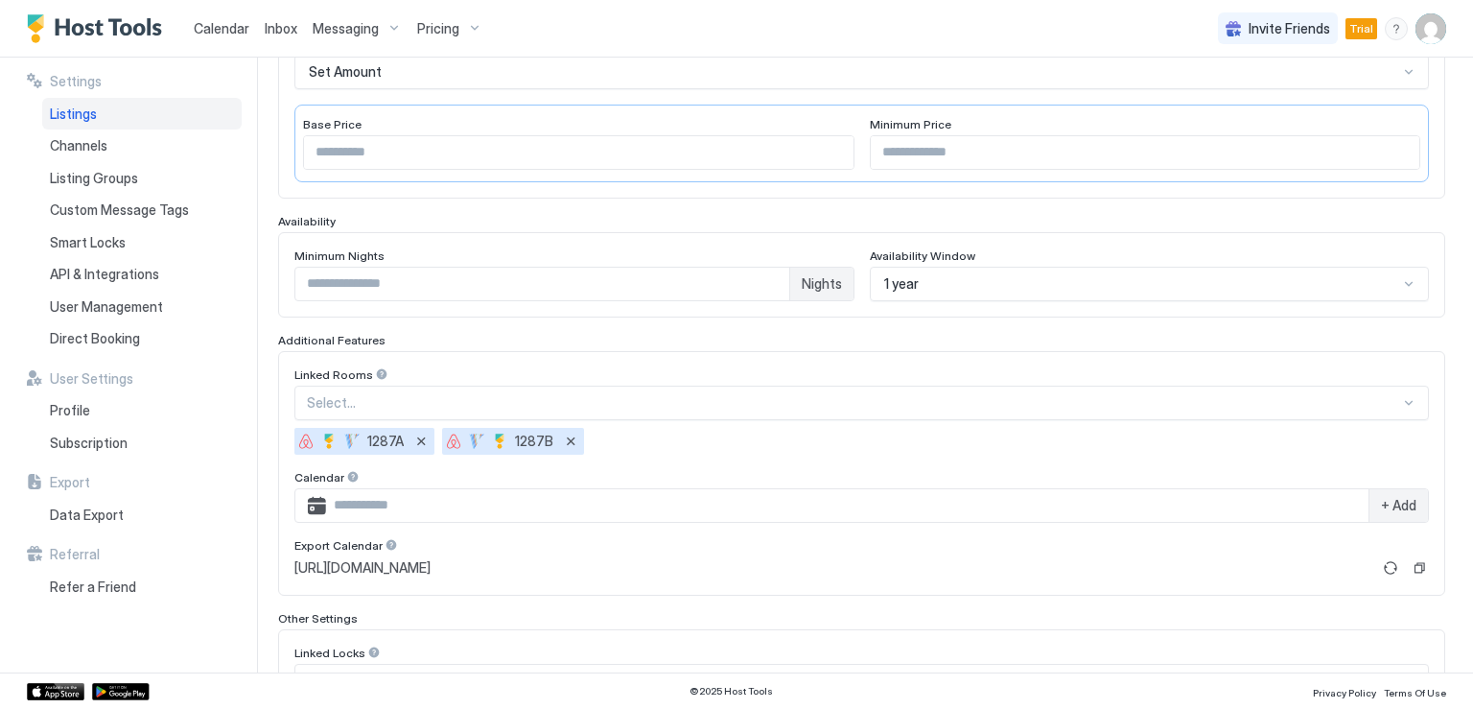
click at [349, 420] on div "Select..." at bounding box center [861, 402] width 1134 height 35
click at [371, 394] on div at bounding box center [853, 402] width 1093 height 17
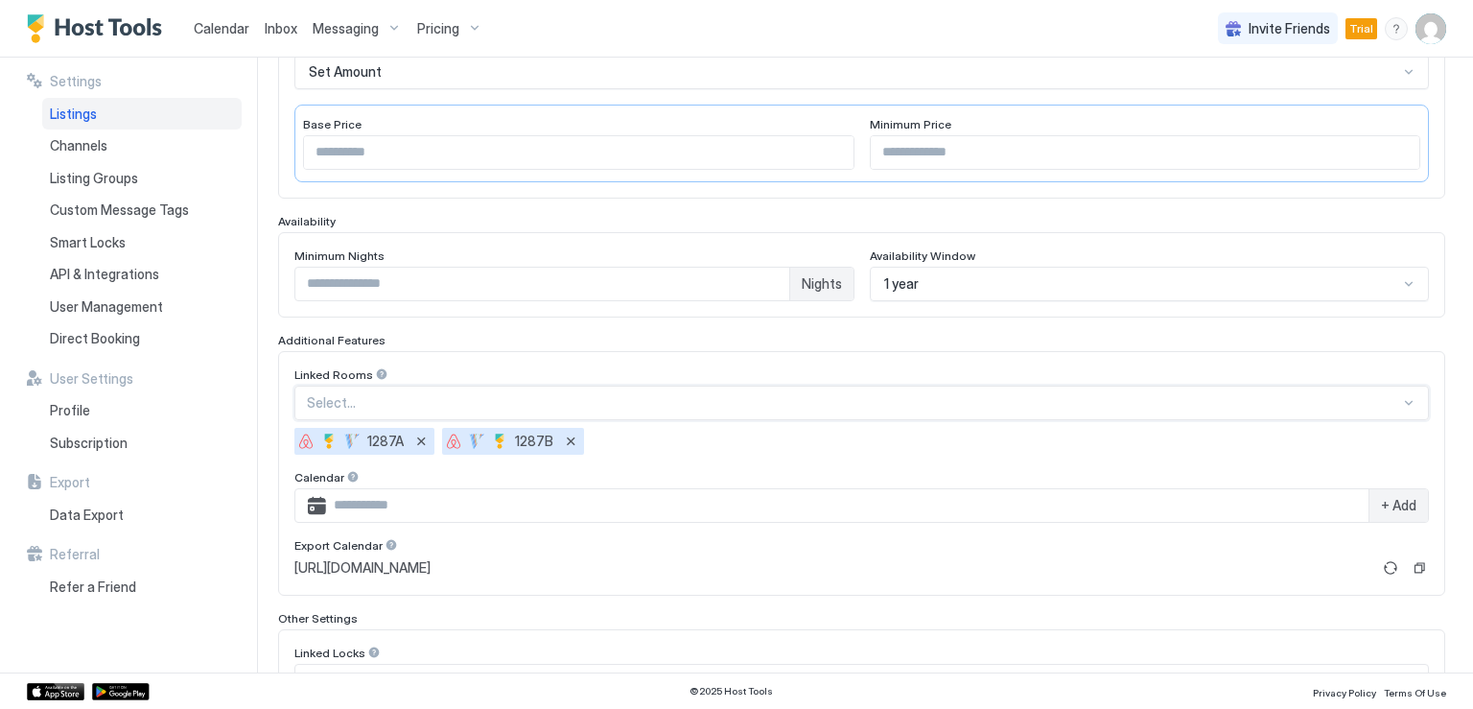
click at [371, 394] on div at bounding box center [853, 402] width 1093 height 17
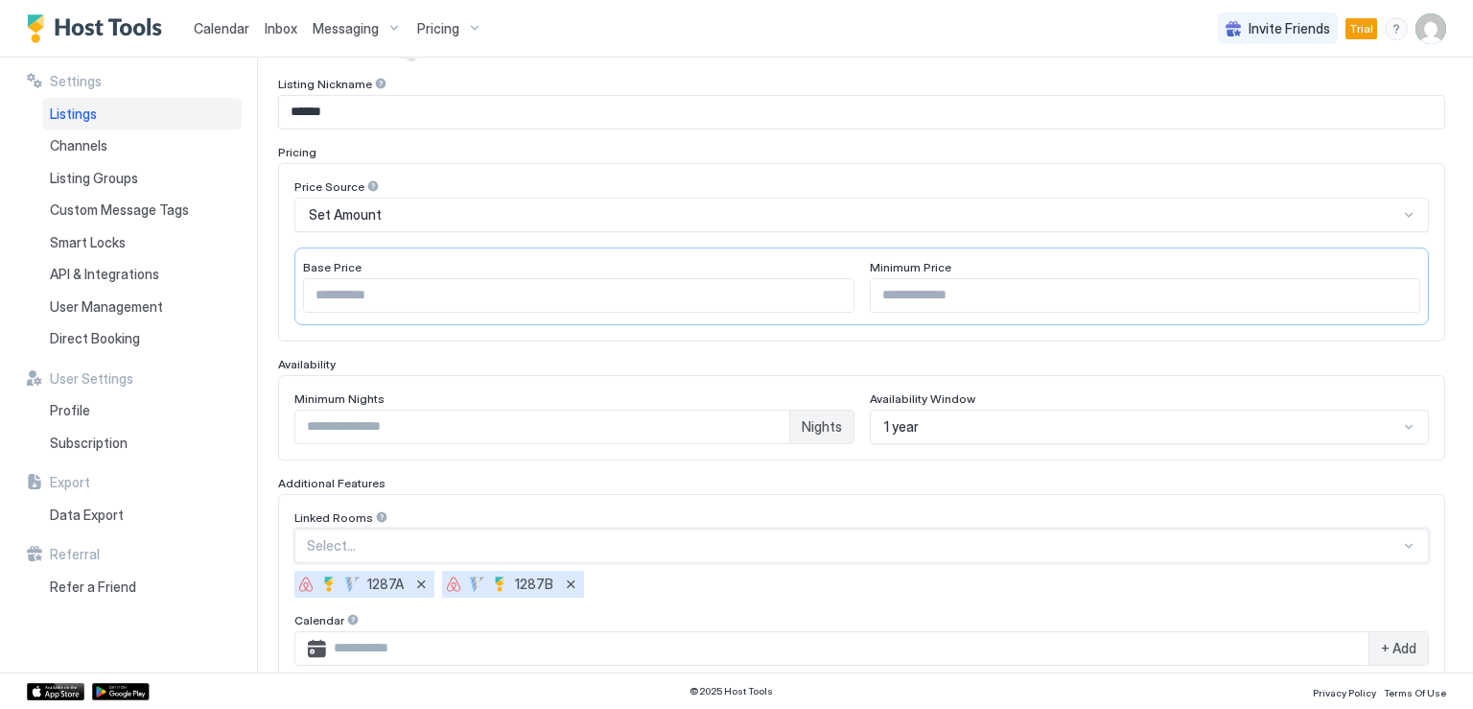
scroll to position [0, 0]
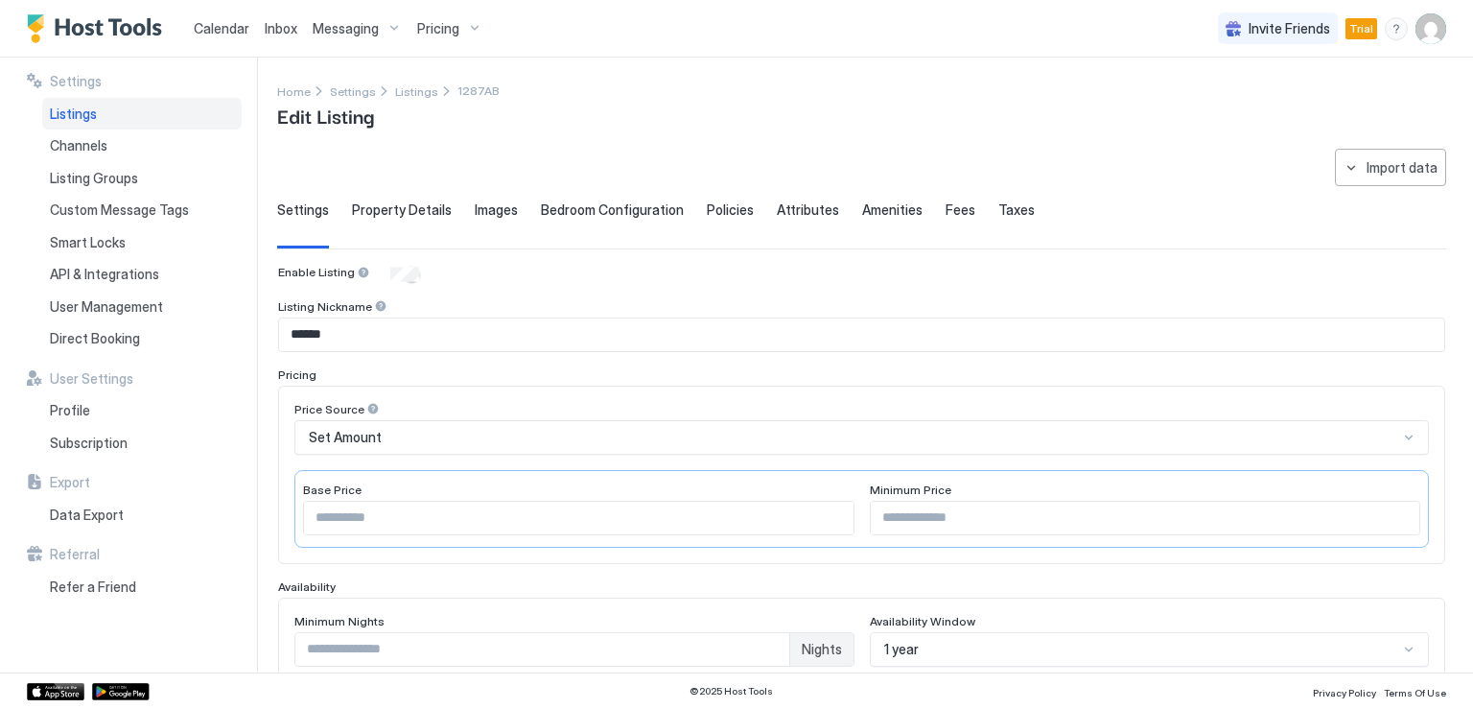
click at [239, 27] on span "Calendar" at bounding box center [222, 28] width 56 height 16
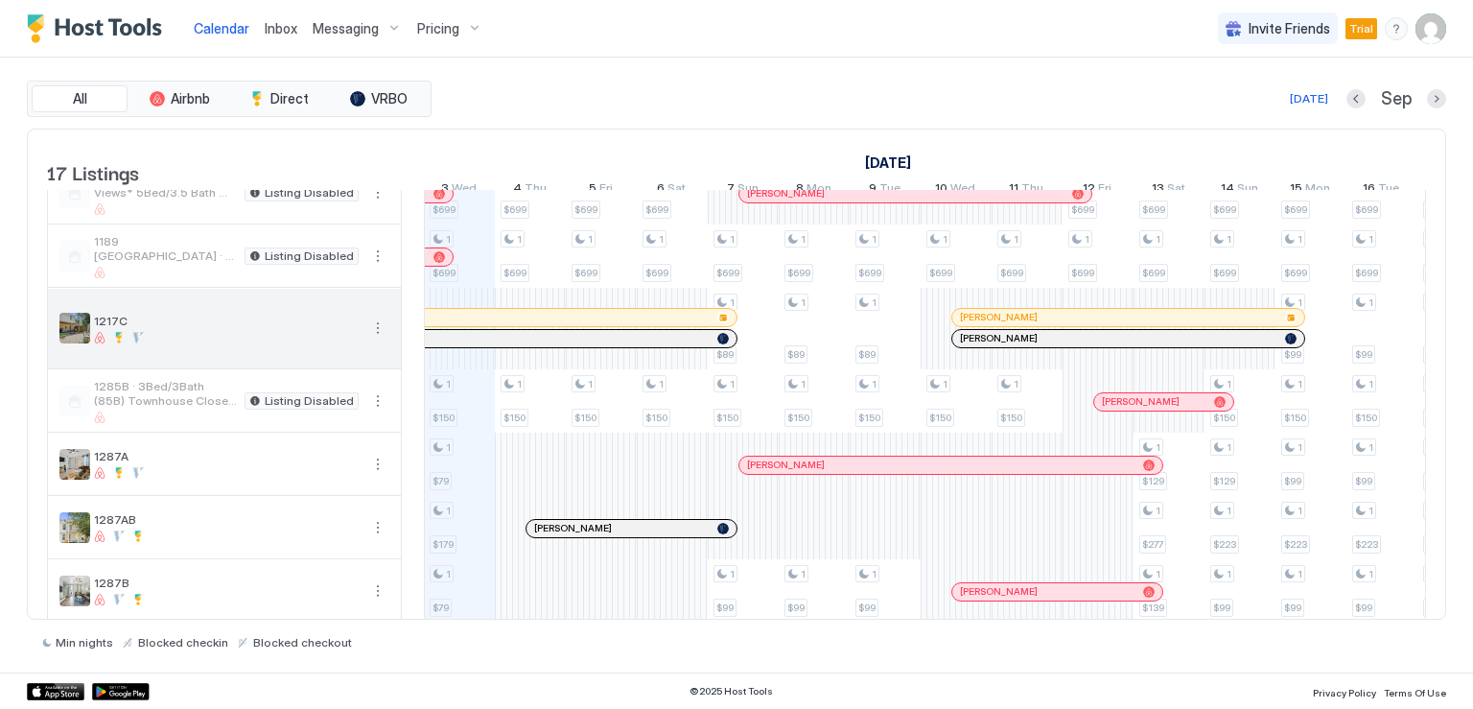
scroll to position [192, 0]
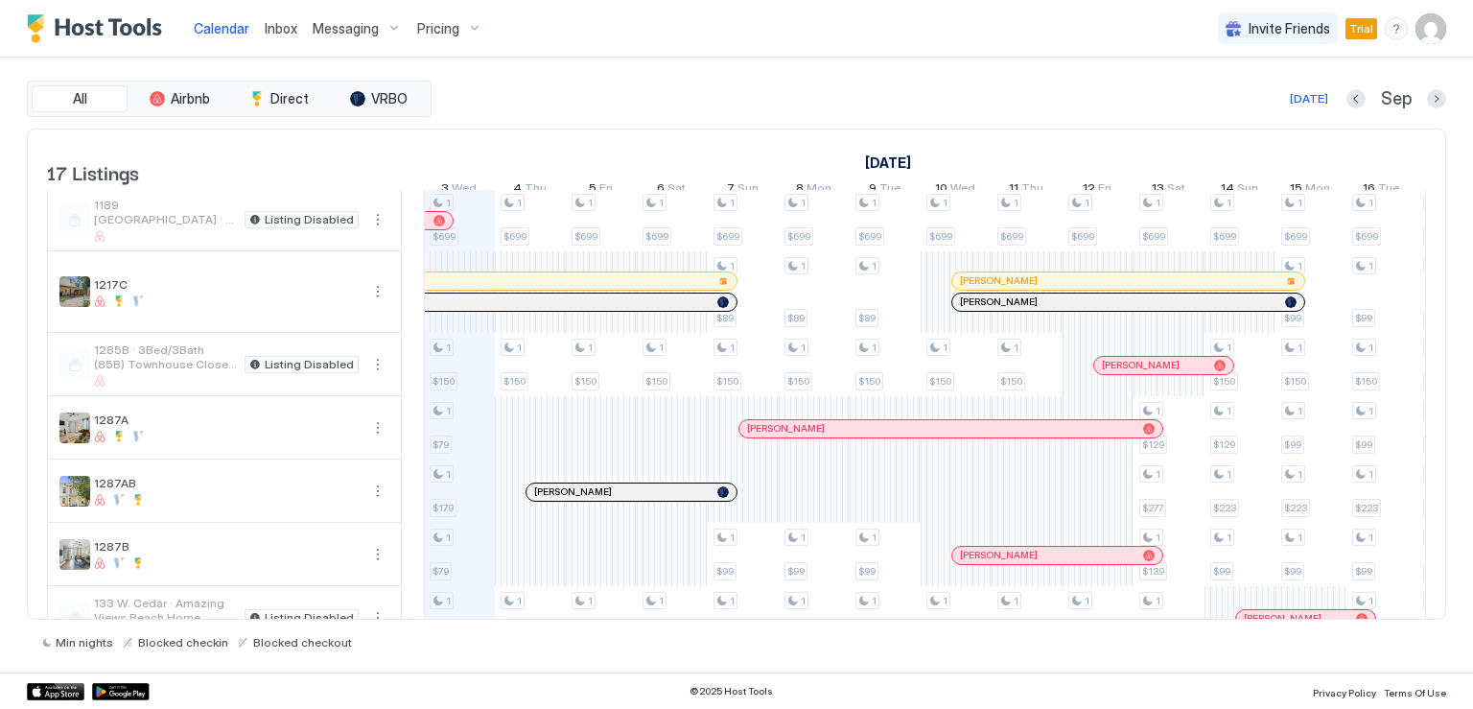
click at [1426, 18] on img "User profile" at bounding box center [1430, 28] width 31 height 31
click at [1282, 113] on div "Settings" at bounding box center [1323, 108] width 244 height 34
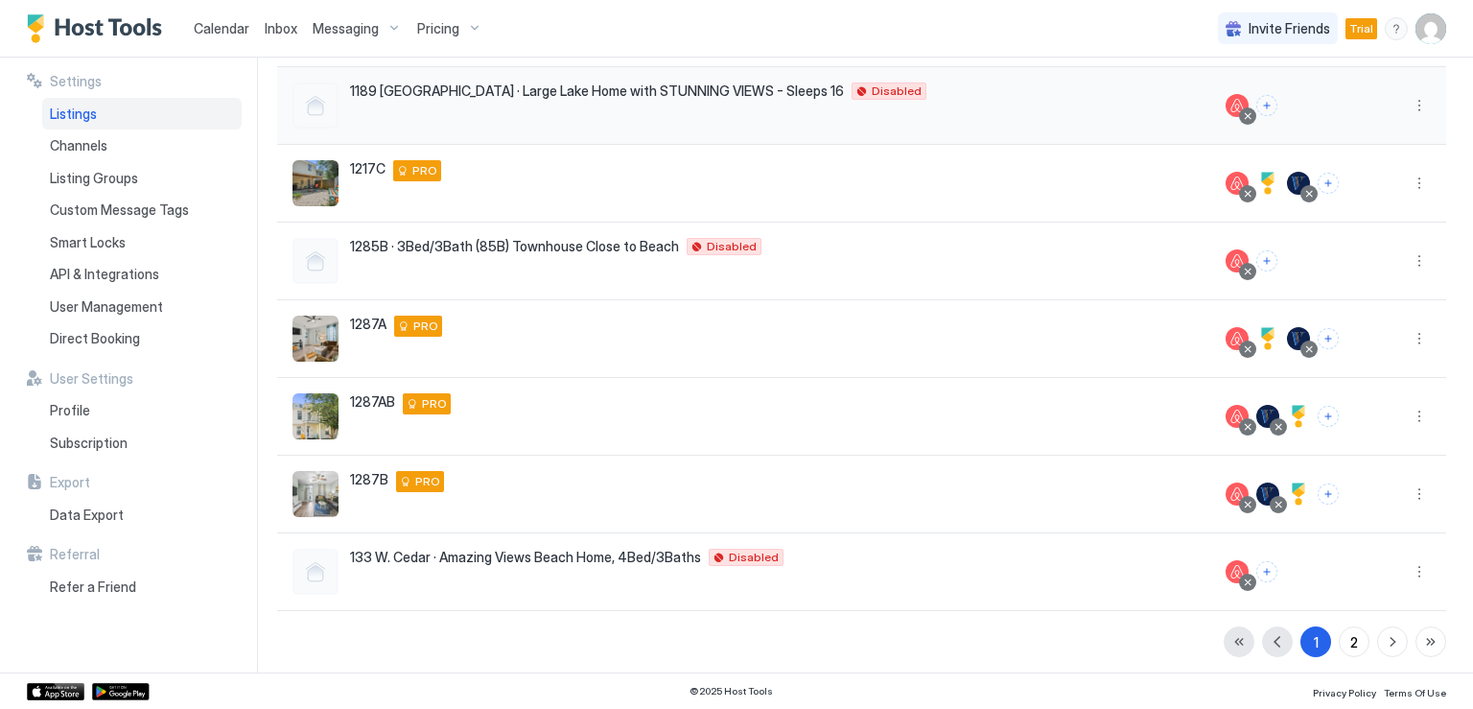
scroll to position [409, 0]
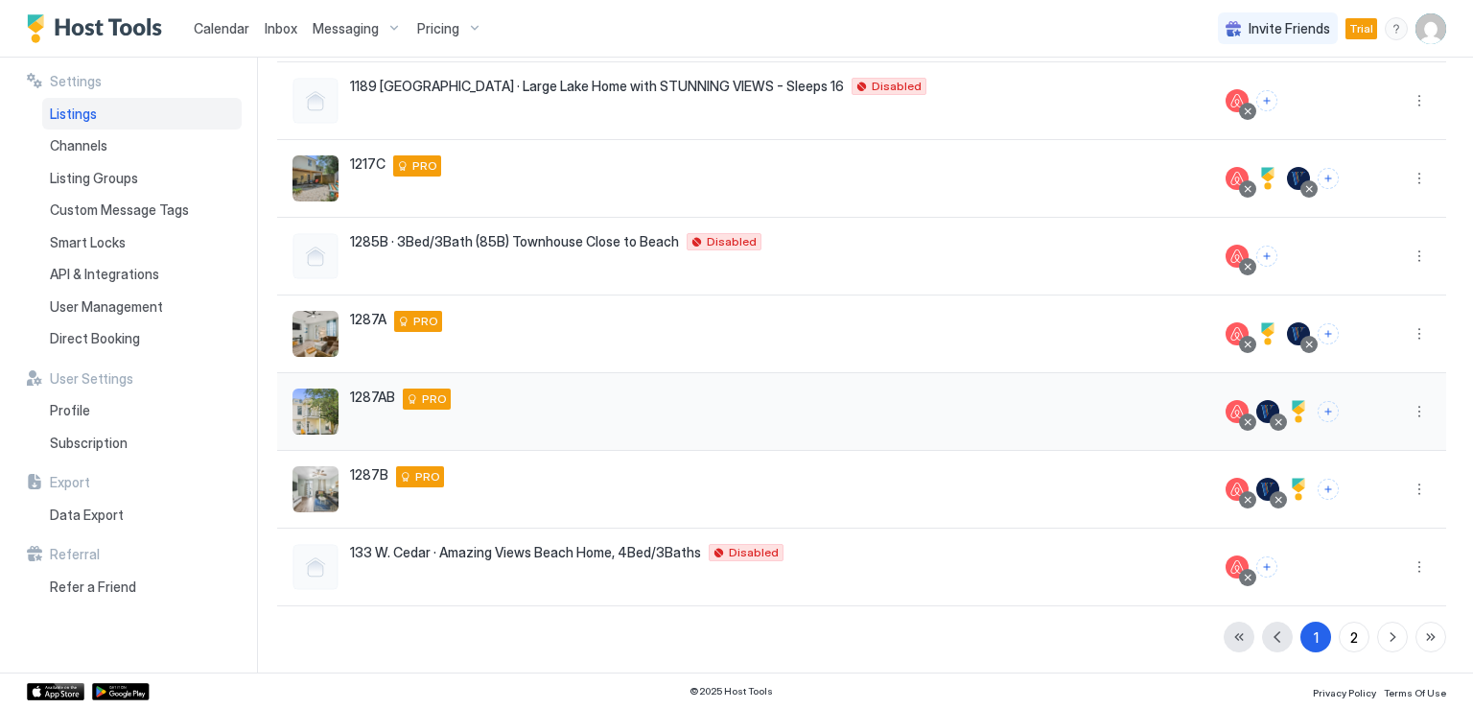
click at [450, 400] on div "1287AB 1287 Century Oaks Drive AB Gulfport Mississippi 39507 United States PRO" at bounding box center [743, 411] width 902 height 46
click at [1407, 409] on button "More options" at bounding box center [1418, 411] width 23 height 23
click at [1349, 493] on span "Listing Settings" at bounding box center [1360, 498] width 85 height 14
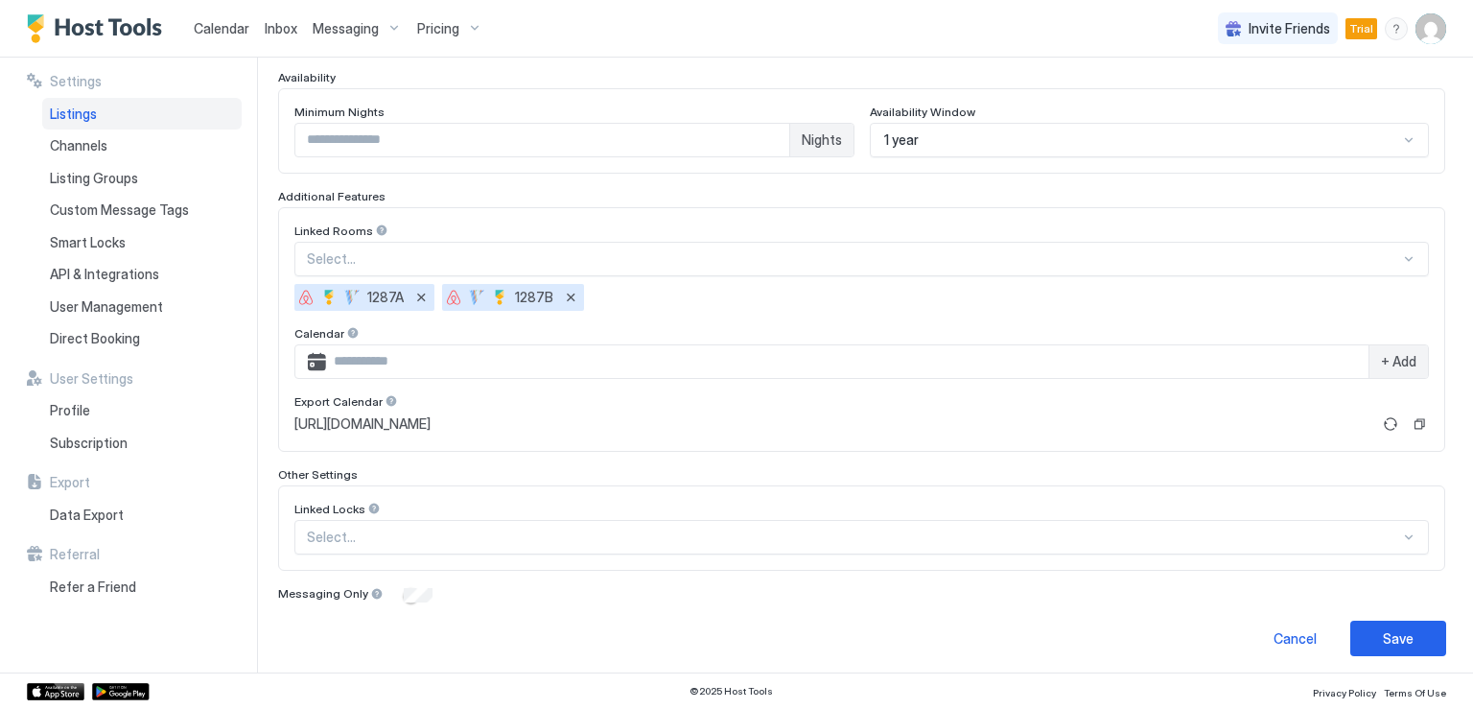
scroll to position [510, 0]
click at [1393, 634] on div "Save" at bounding box center [1397, 637] width 31 height 20
click at [75, 122] on div "Listings" at bounding box center [141, 114] width 199 height 33
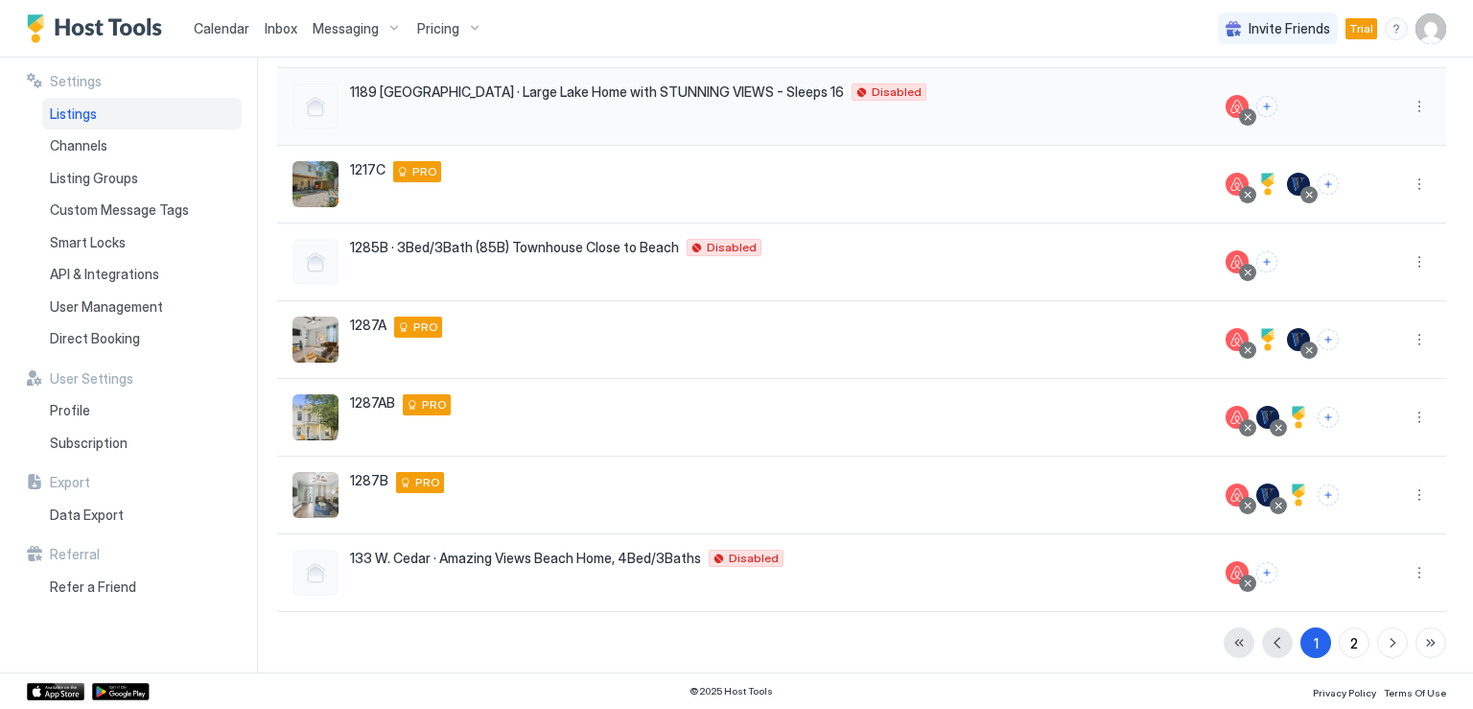
scroll to position [409, 0]
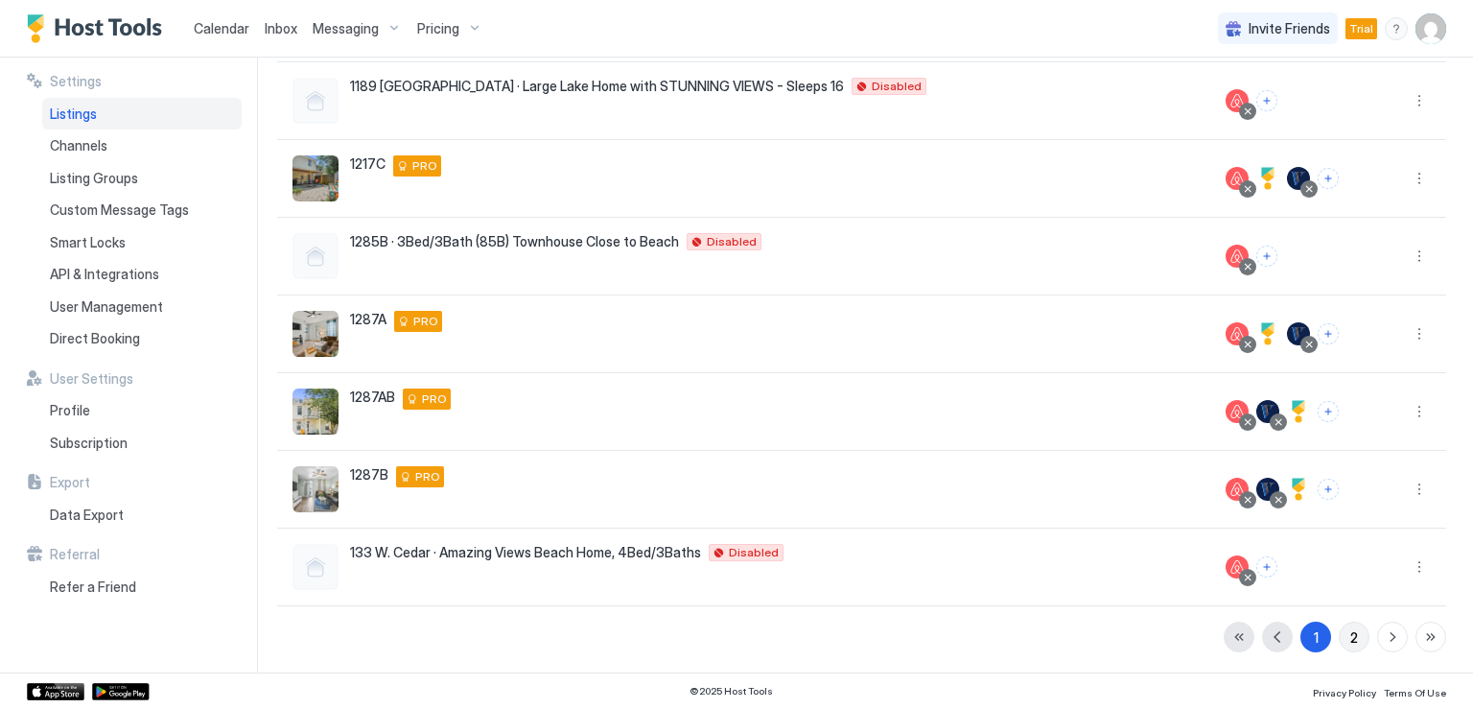
click at [1350, 635] on div "2" at bounding box center [1354, 637] width 8 height 20
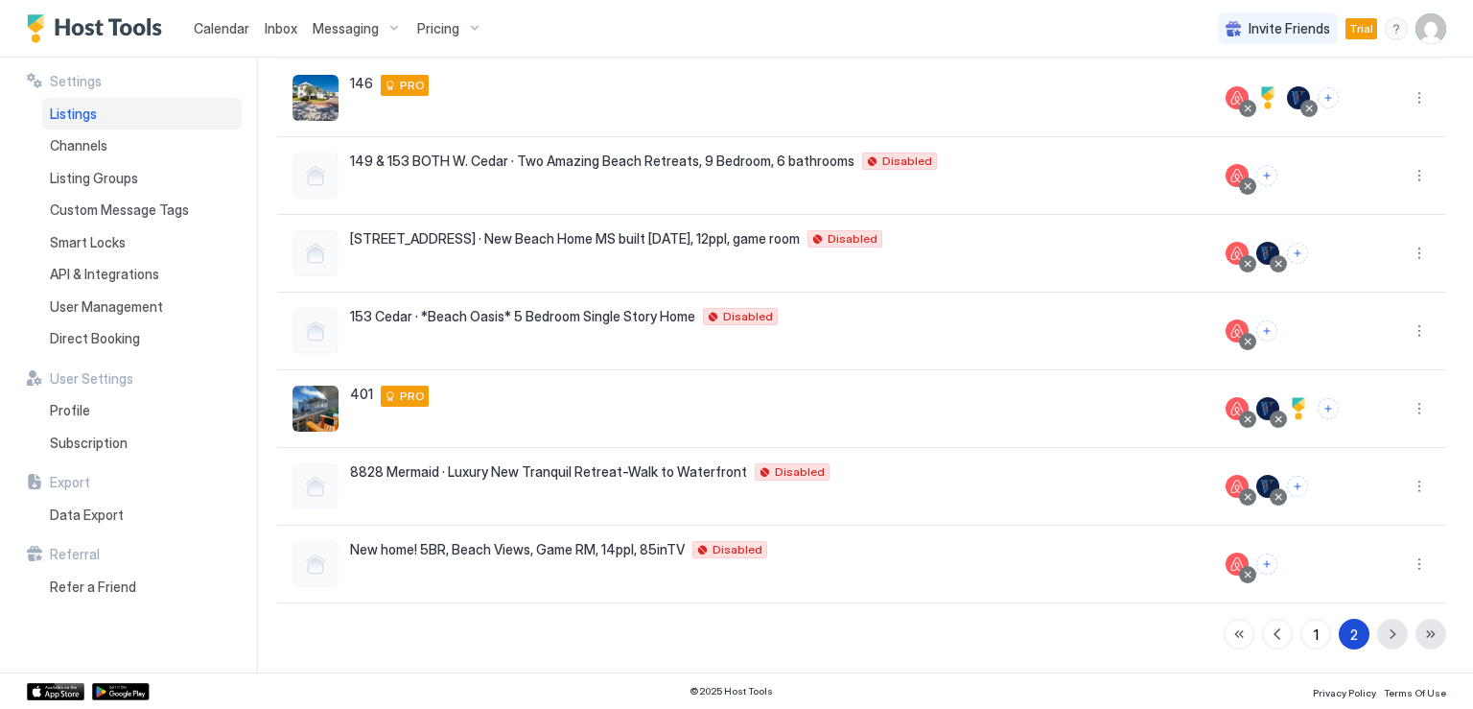
scroll to position [176, 0]
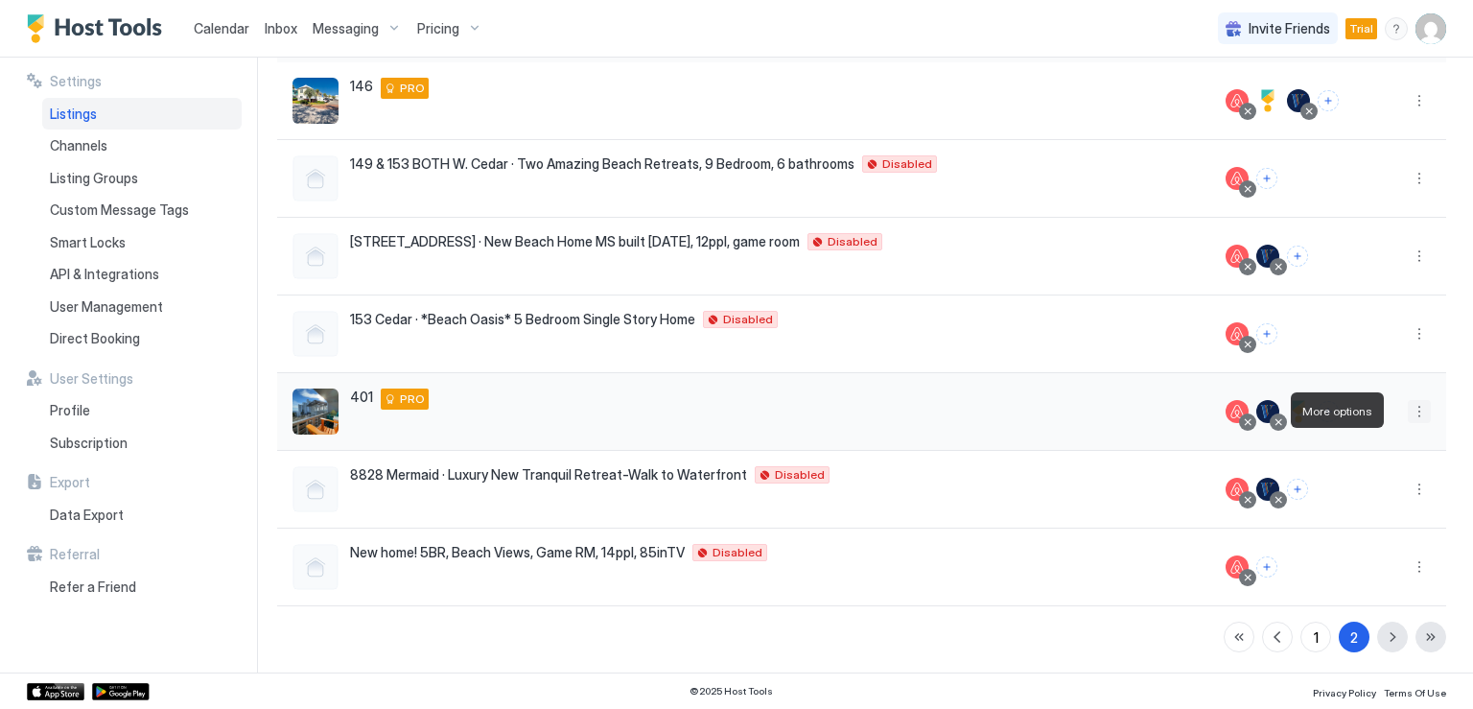
click at [1407, 414] on button "More options" at bounding box center [1418, 411] width 23 height 23
click at [1402, 415] on div at bounding box center [736, 354] width 1473 height 709
click at [1407, 415] on button "More options" at bounding box center [1418, 411] width 23 height 23
click at [474, 430] on div at bounding box center [736, 354] width 1473 height 709
click at [228, 31] on span "Calendar" at bounding box center [222, 28] width 56 height 16
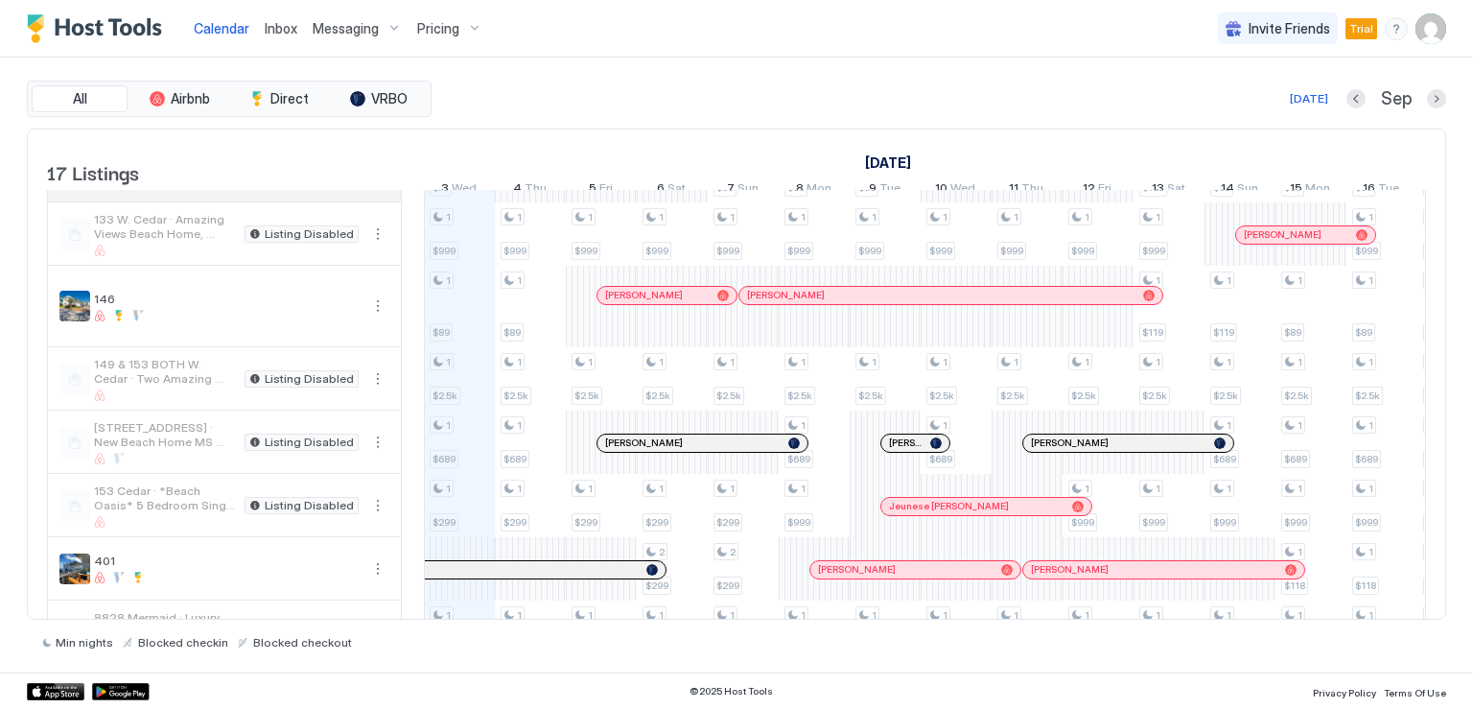
scroll to position [709, 0]
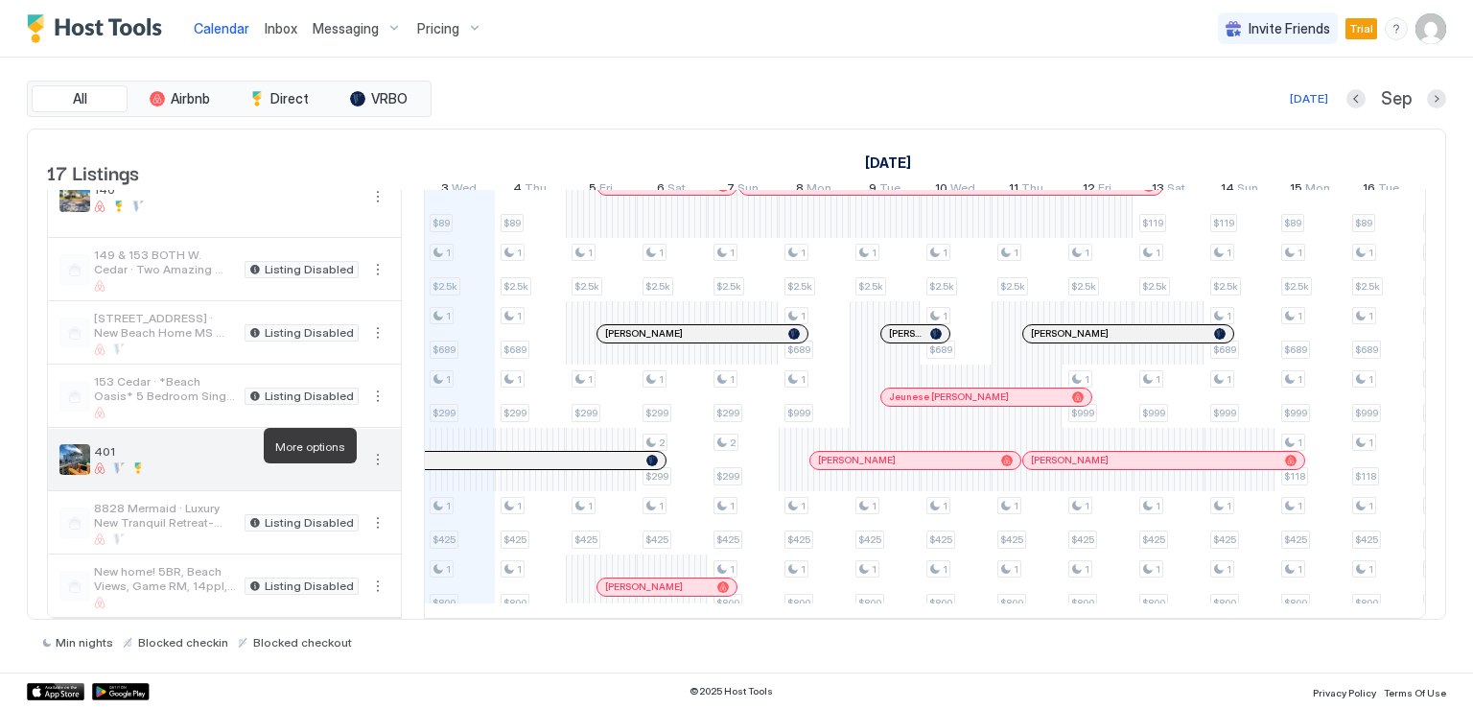
click at [370, 448] on button "More options" at bounding box center [377, 459] width 23 height 23
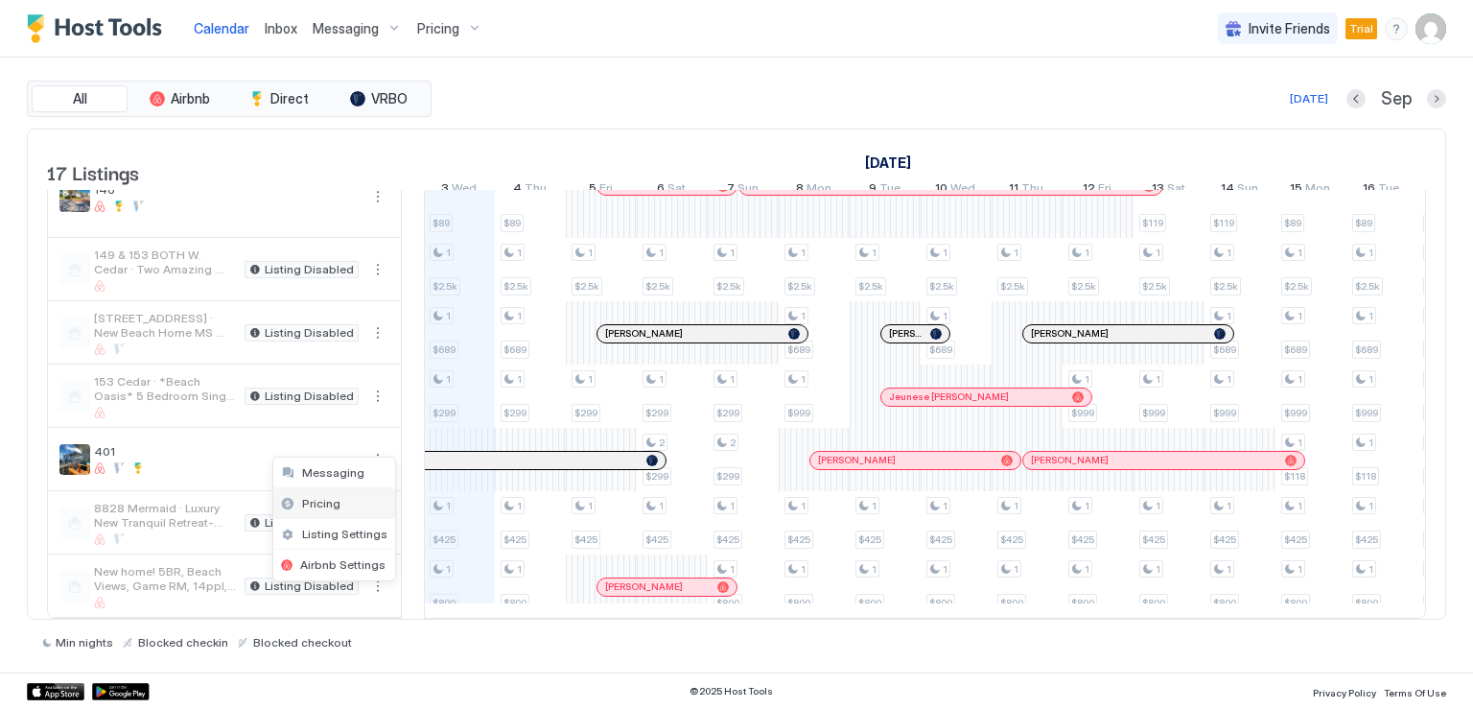
click at [326, 497] on span "Pricing" at bounding box center [321, 503] width 38 height 14
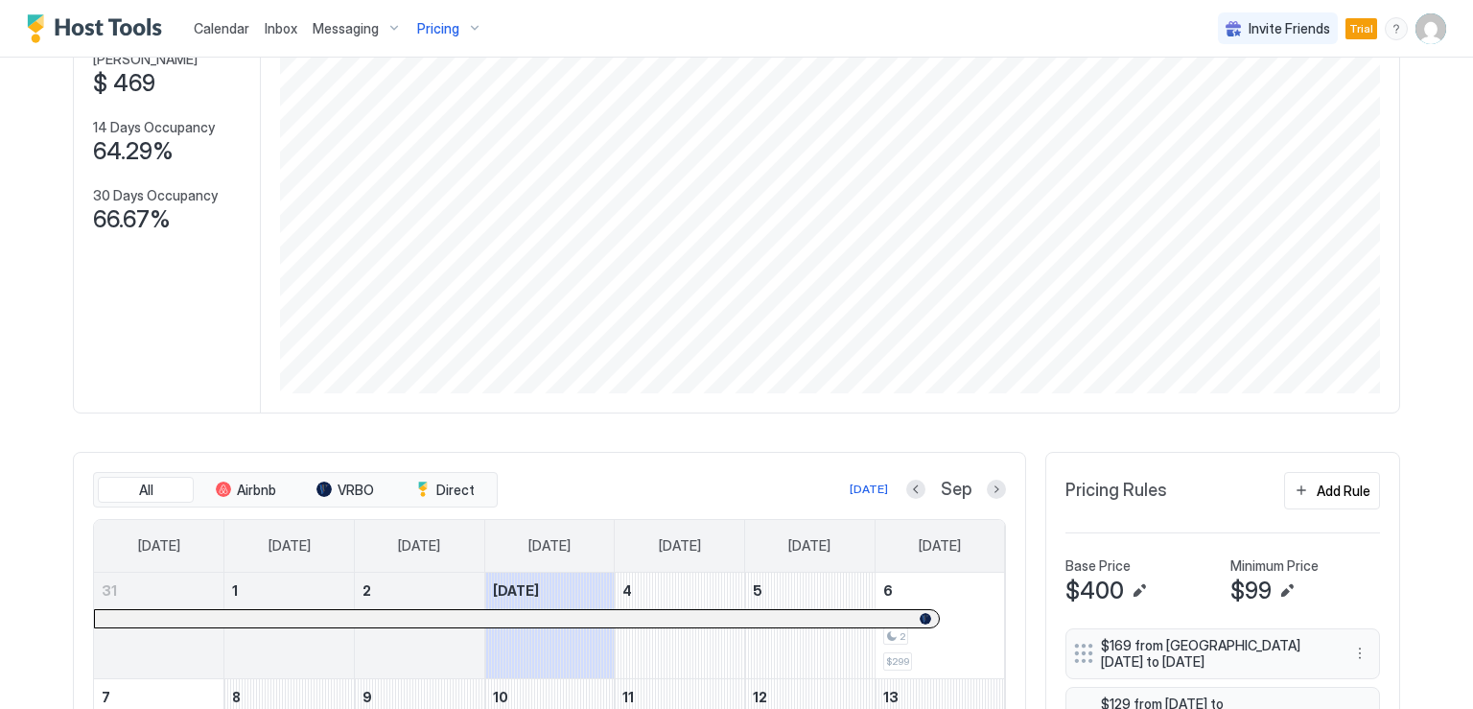
scroll to position [479, 0]
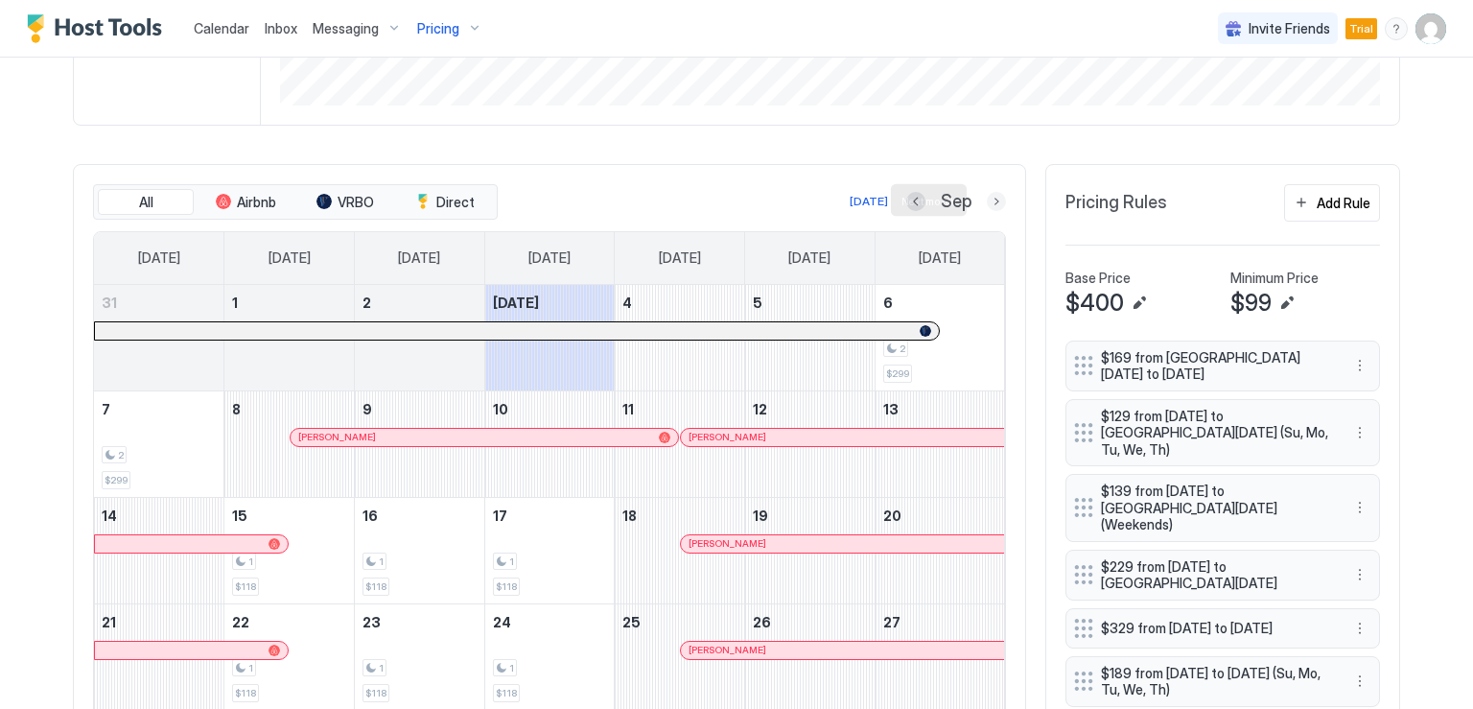
click at [987, 197] on button "Next month" at bounding box center [996, 201] width 19 height 19
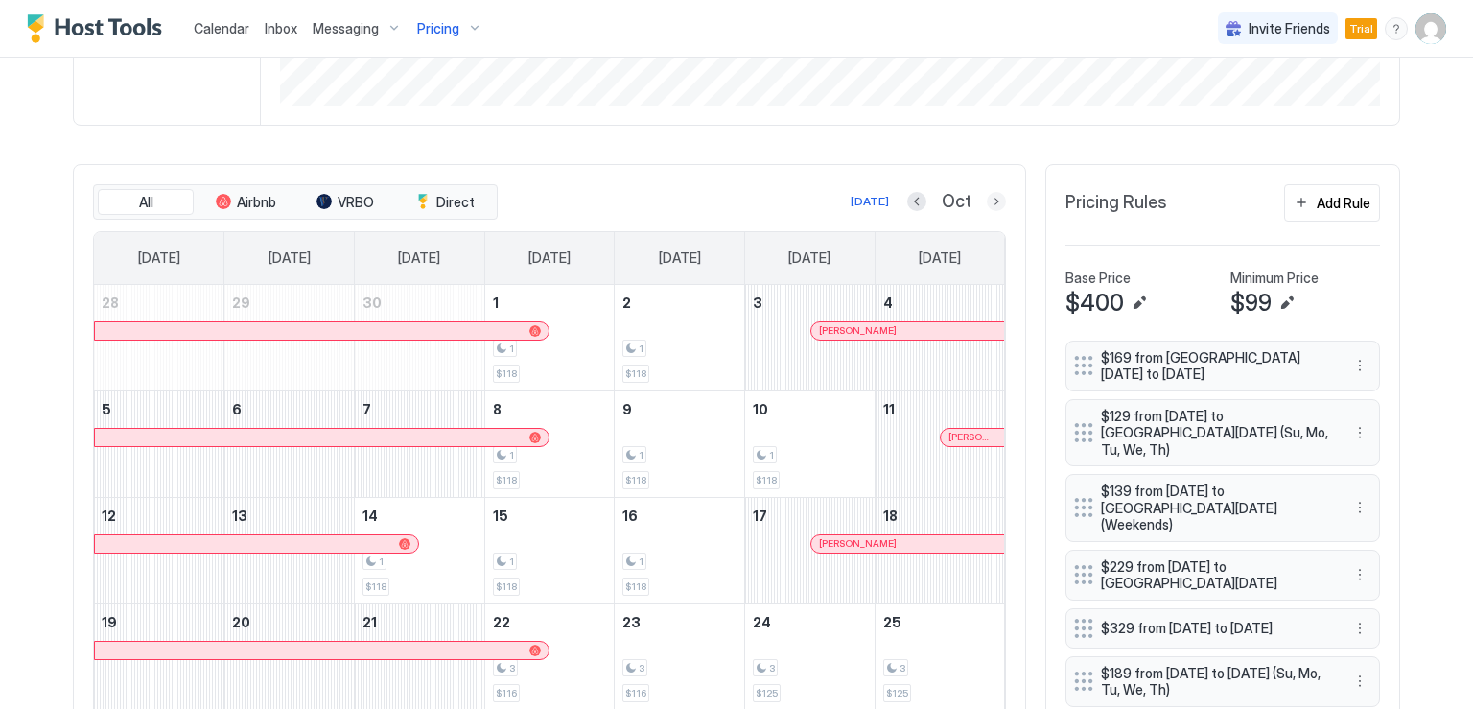
click at [987, 200] on button "Next month" at bounding box center [996, 201] width 19 height 19
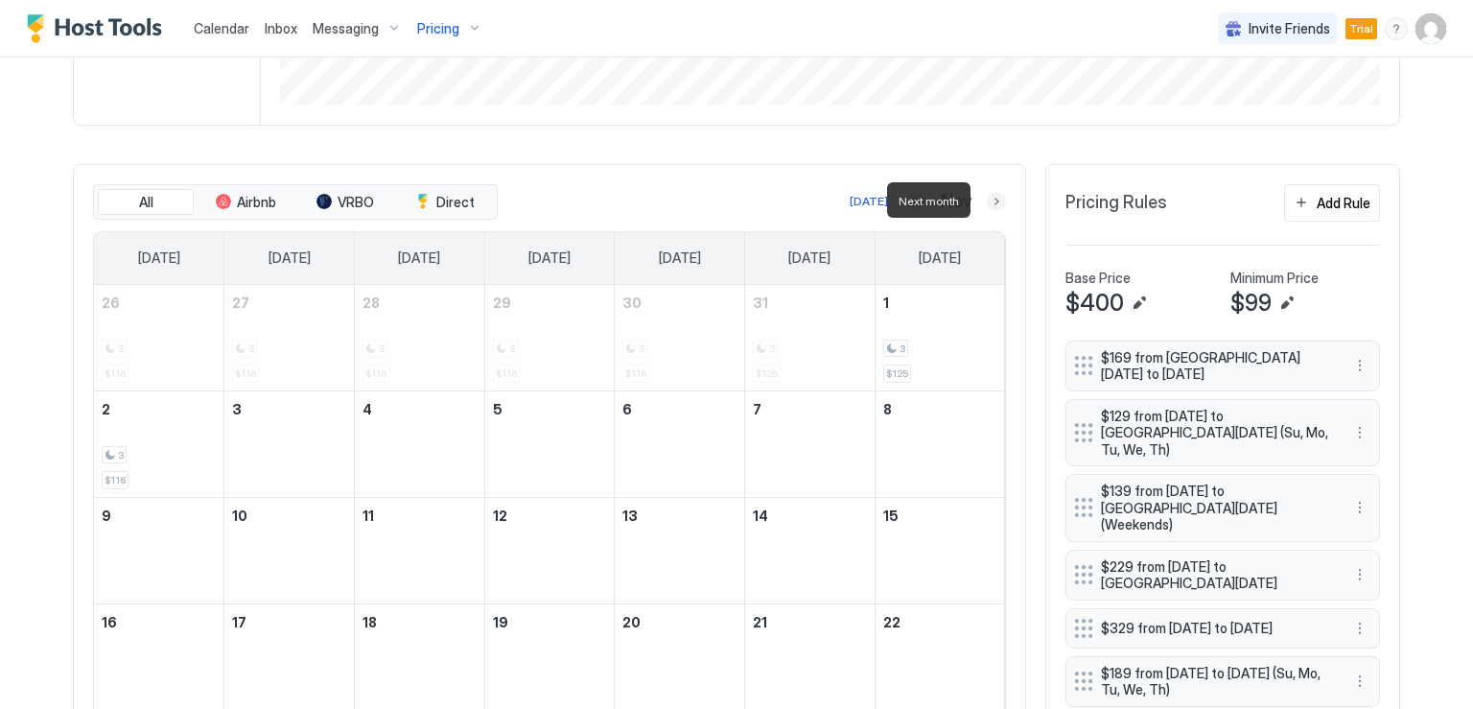
click at [987, 200] on button "Next month" at bounding box center [996, 201] width 19 height 19
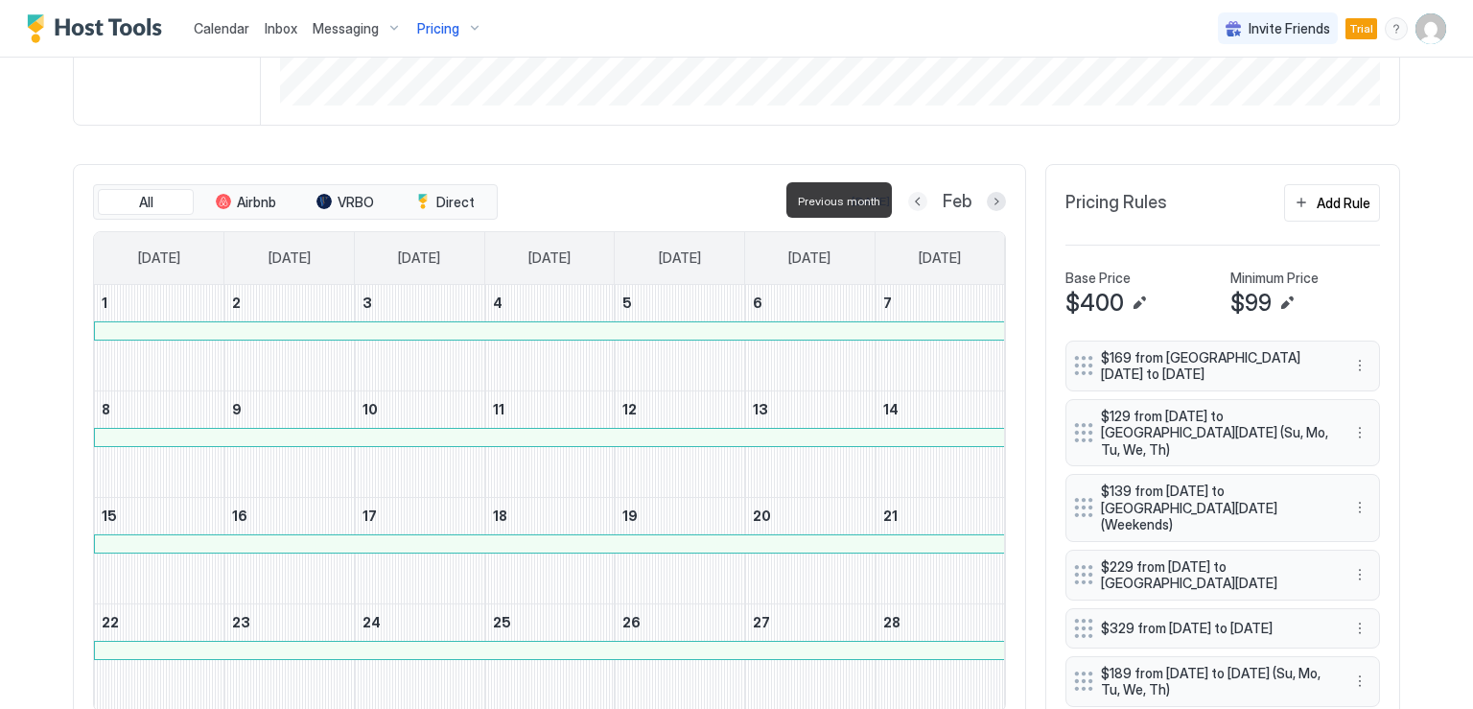
click at [910, 202] on button "Previous month" at bounding box center [917, 201] width 19 height 19
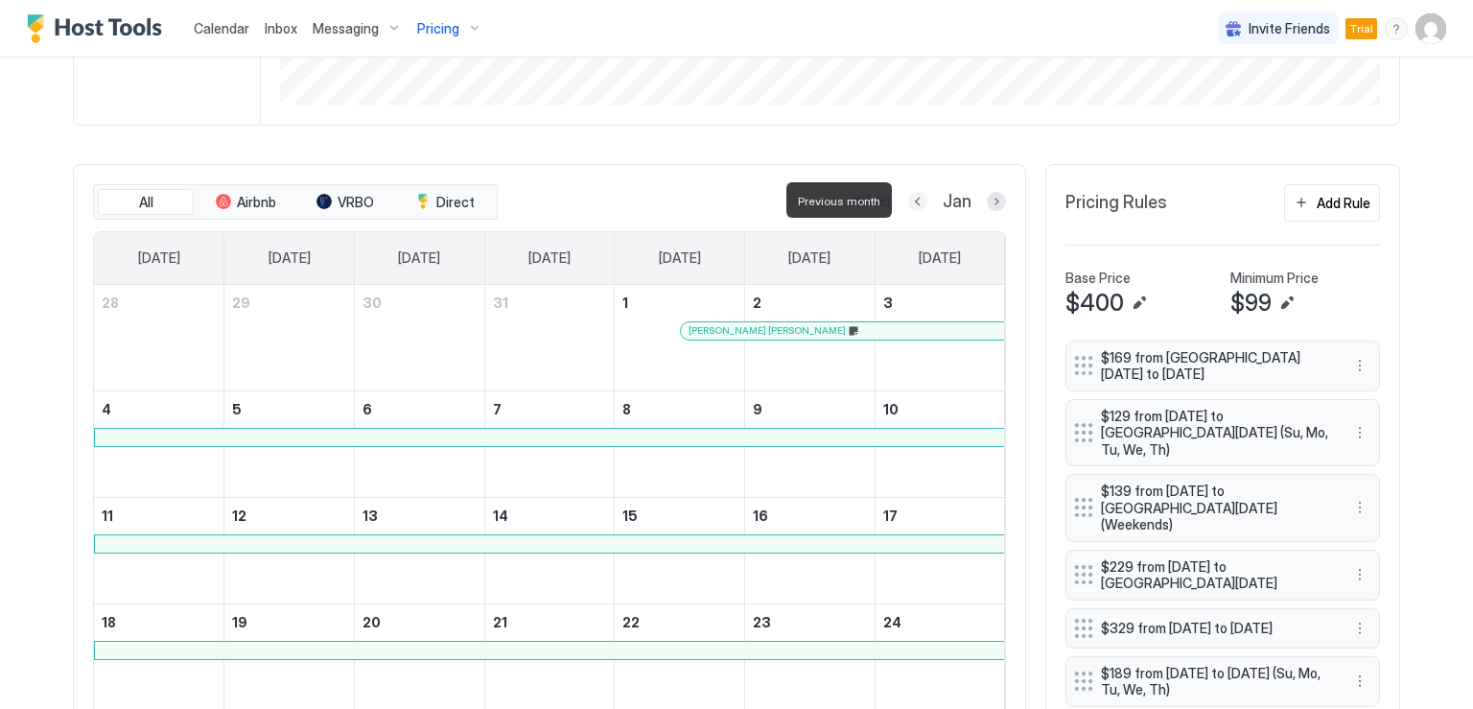
click at [910, 202] on button "Previous month" at bounding box center [917, 201] width 19 height 19
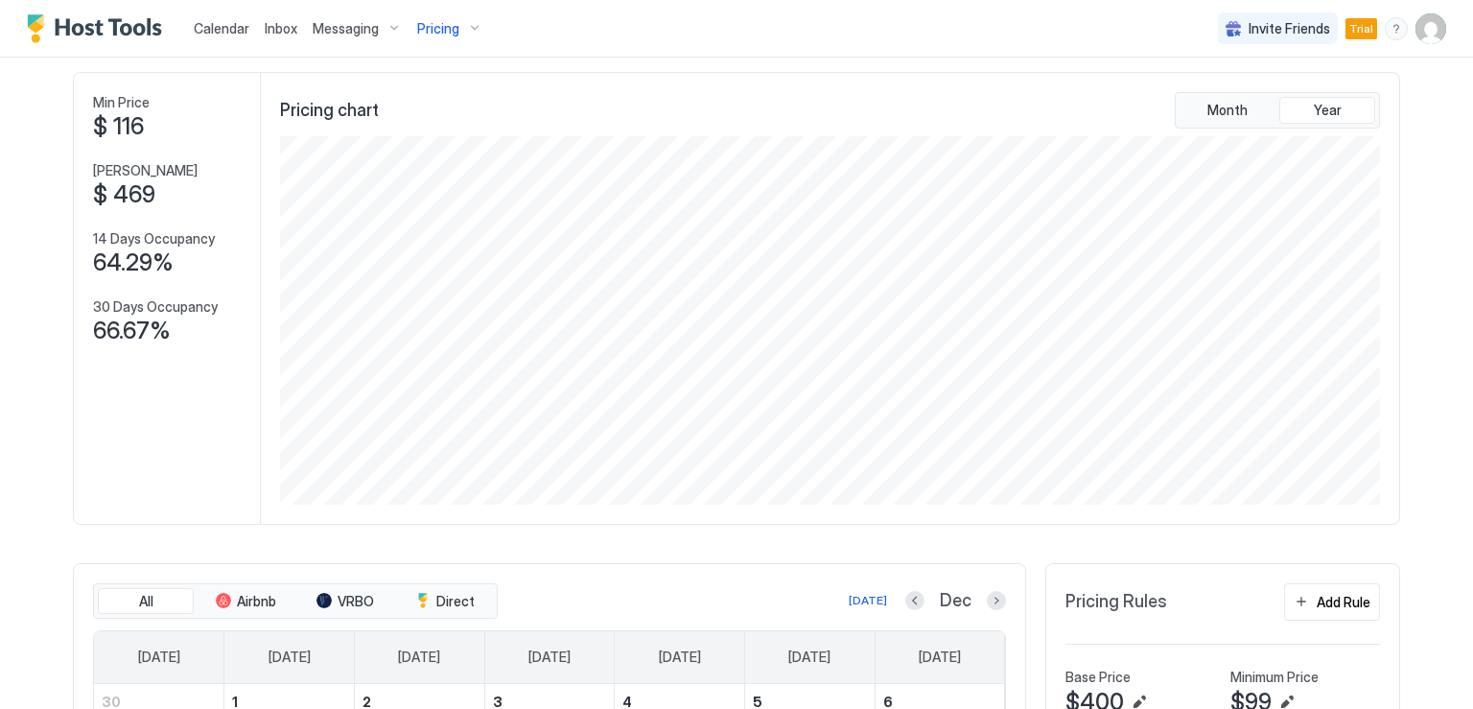
scroll to position [0, 0]
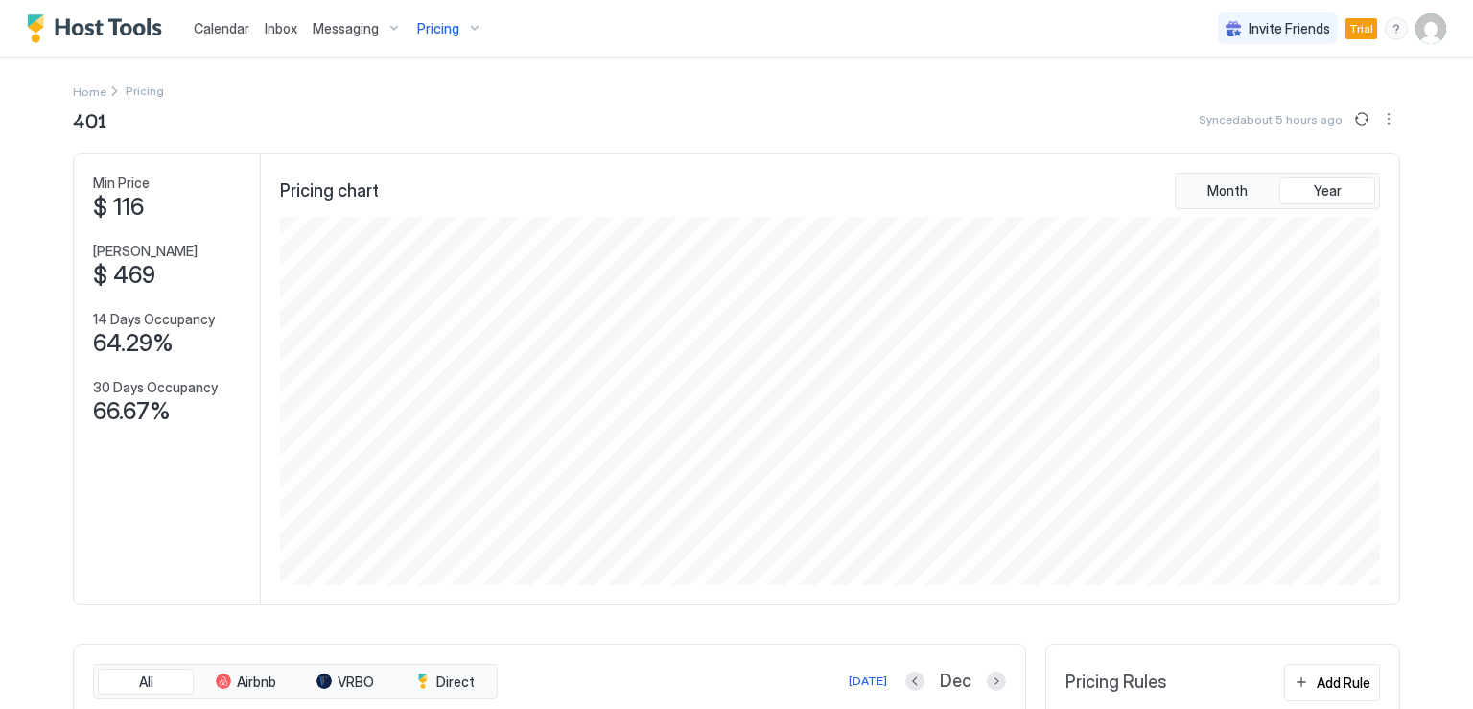
click at [236, 32] on span "Calendar" at bounding box center [222, 28] width 56 height 16
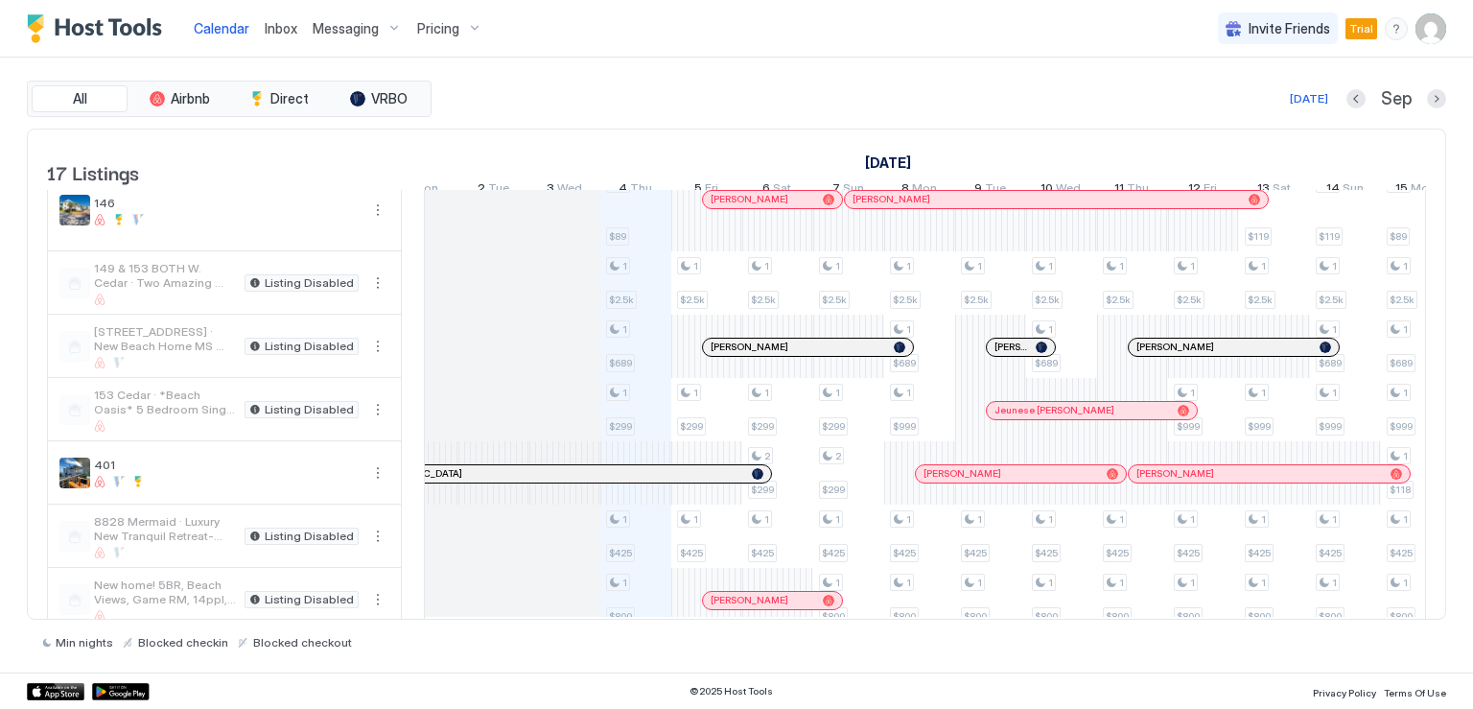
scroll to position [575, 0]
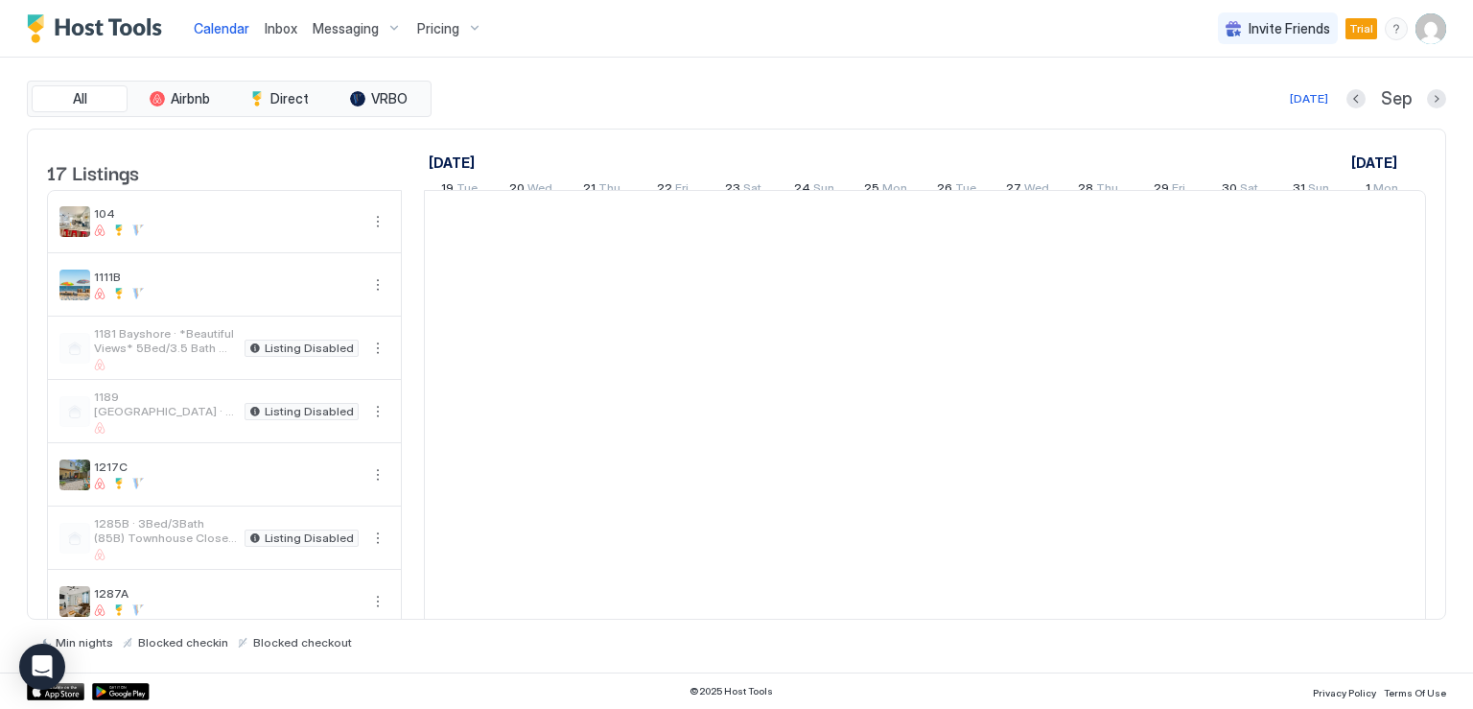
scroll to position [0, 1065]
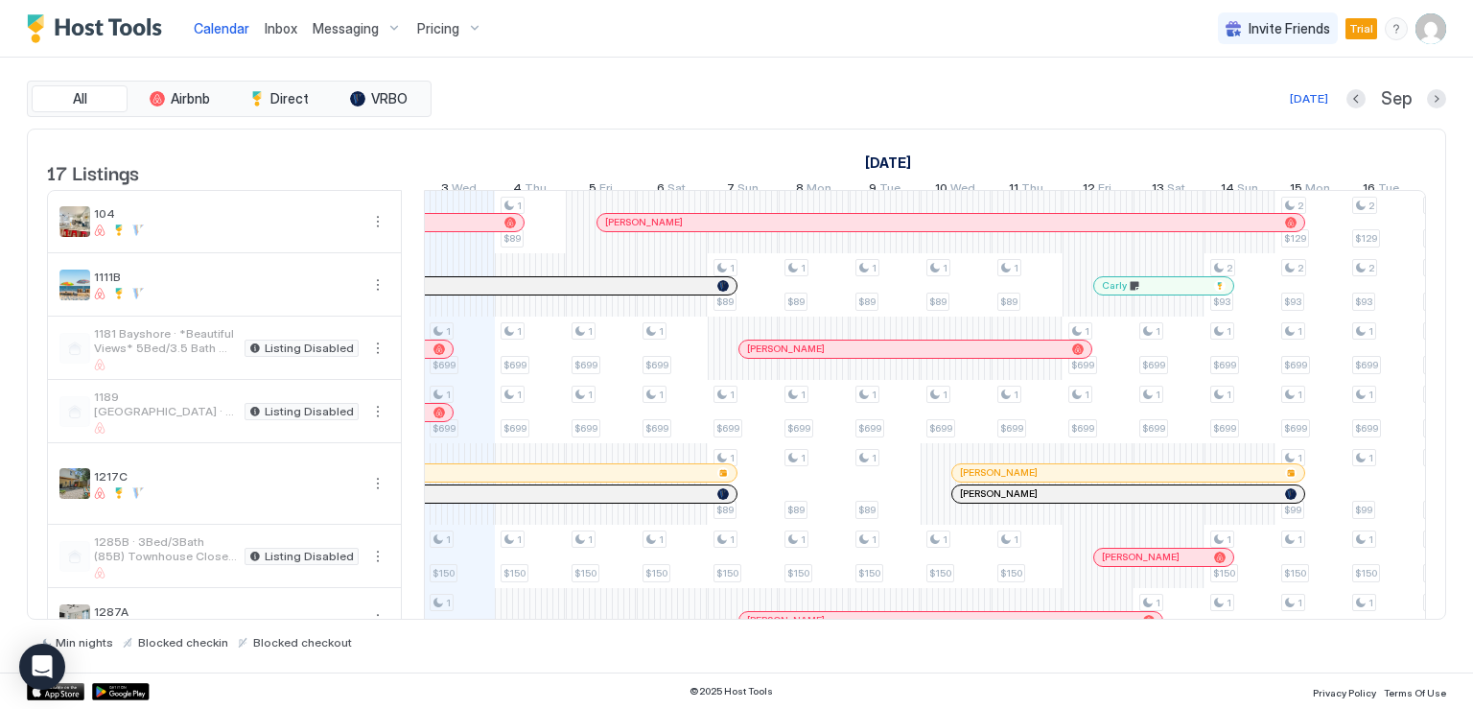
click at [1100, 291] on div "Carly" at bounding box center [1163, 285] width 139 height 12
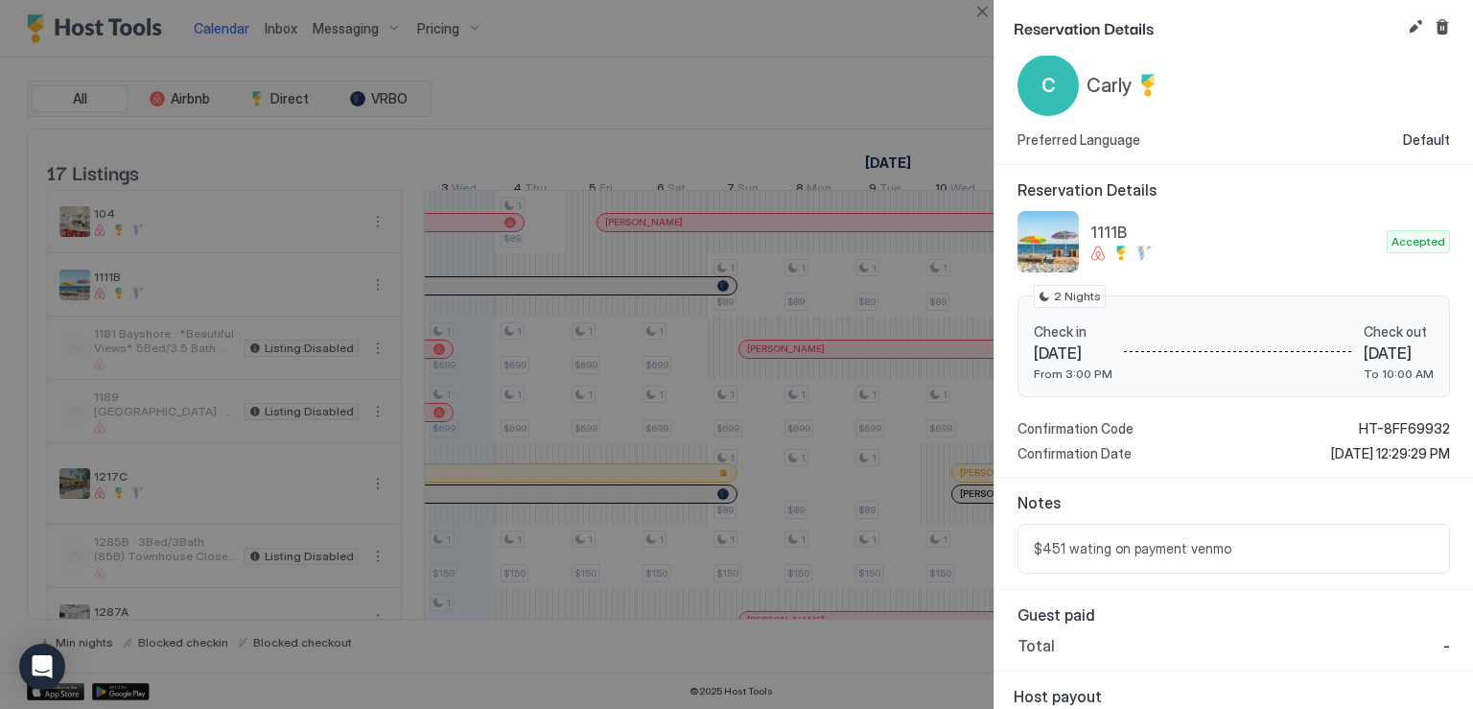
scroll to position [87, 0]
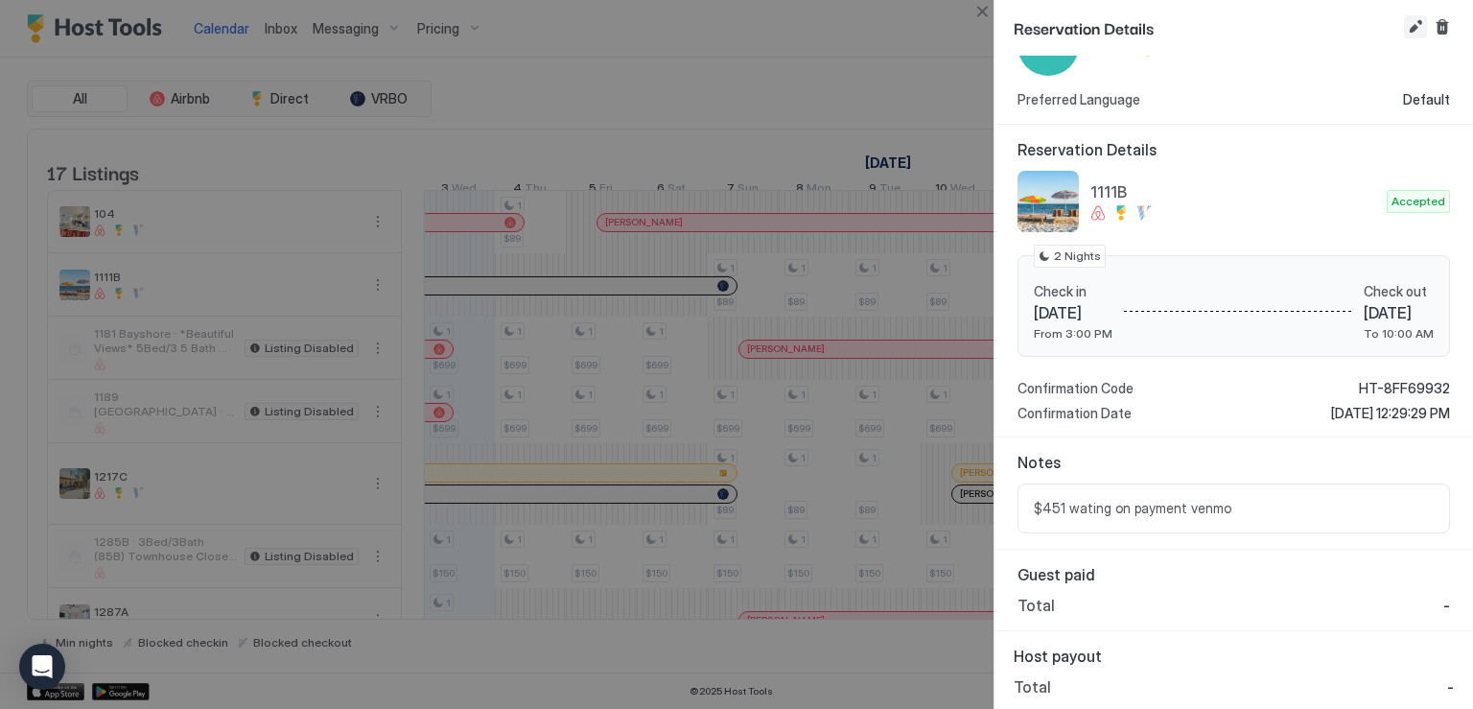
click at [1408, 24] on button "Edit reservation" at bounding box center [1415, 26] width 23 height 23
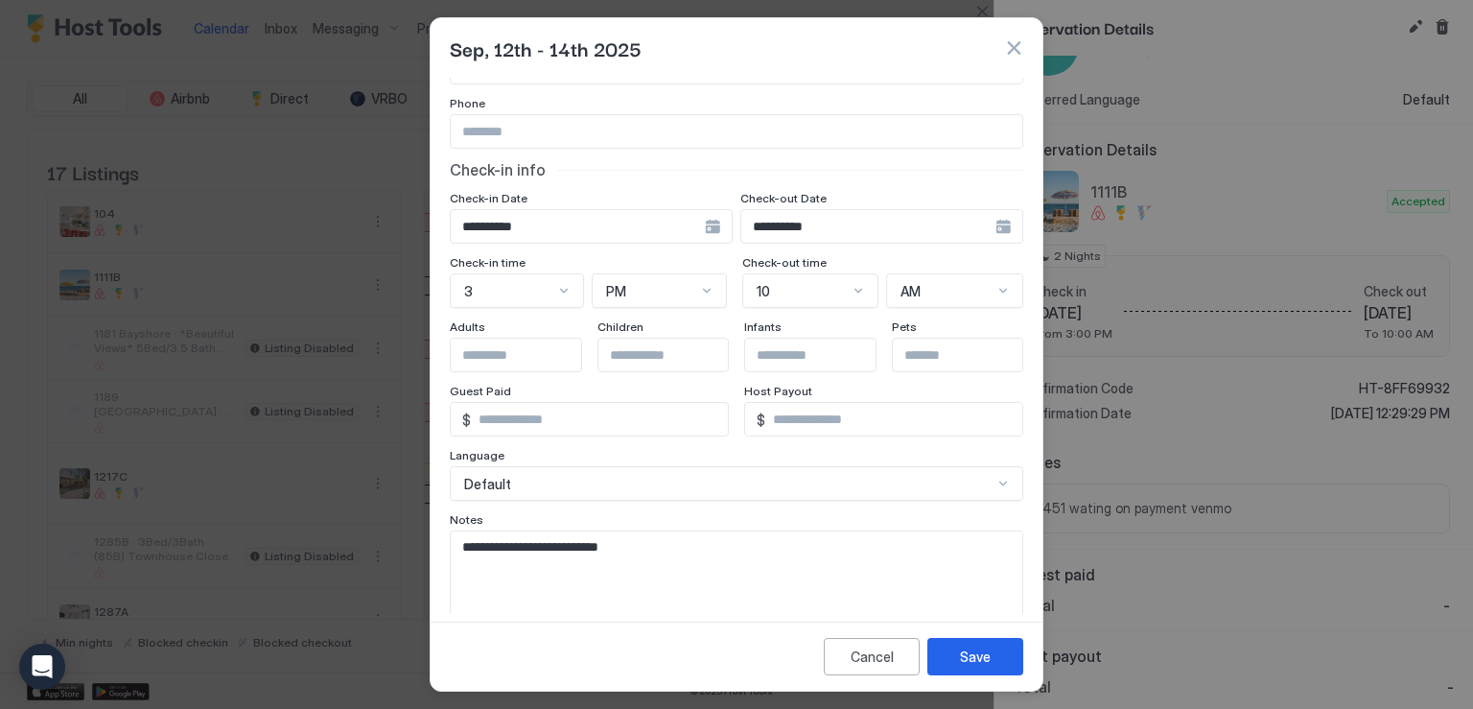
scroll to position [171, 0]
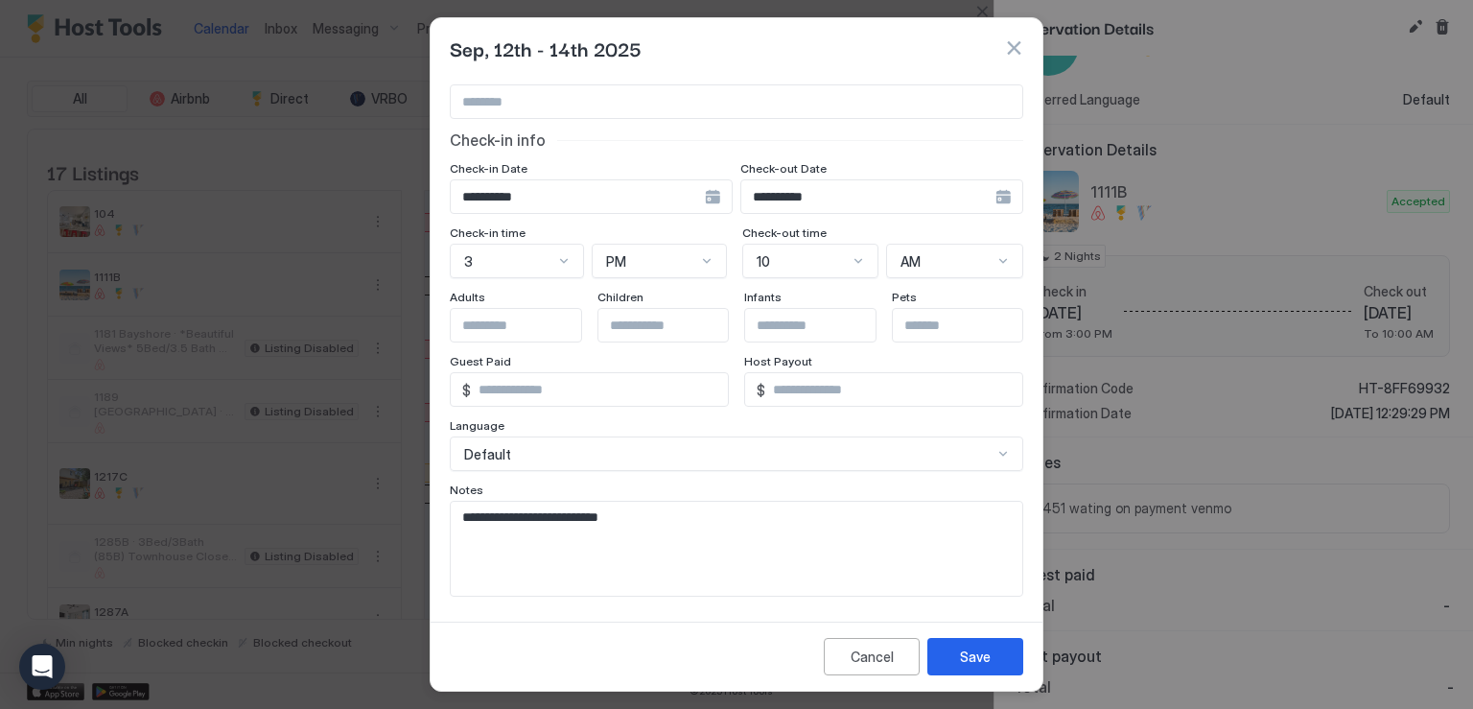
click at [592, 526] on textarea "**********" at bounding box center [730, 548] width 558 height 94
drag, startPoint x: 498, startPoint y: 518, endPoint x: 685, endPoint y: 522, distance: 187.9
click at [685, 522] on textarea "**********" at bounding box center [730, 548] width 558 height 94
type textarea "*********"
click at [967, 665] on div "Save" at bounding box center [975, 656] width 31 height 20
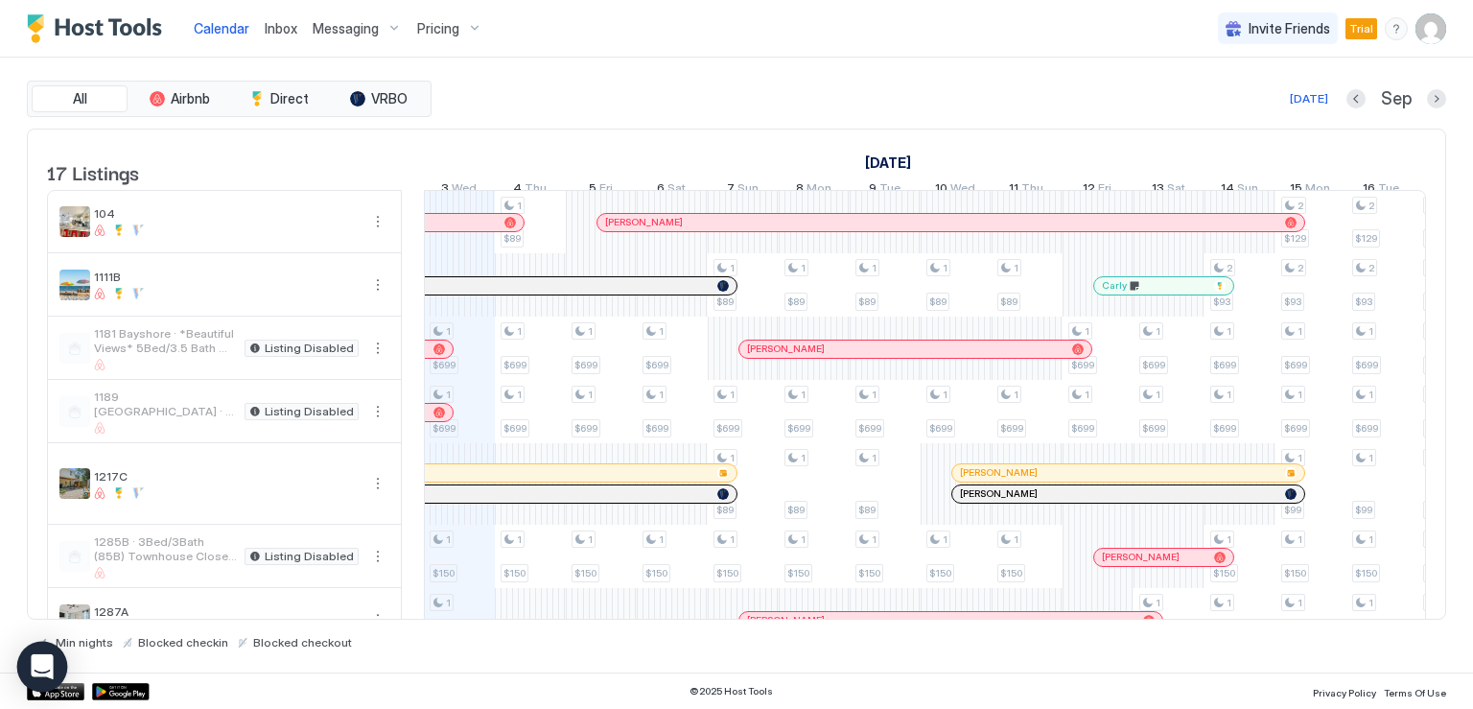
click at [45, 674] on icon "Open Intercom Messenger" at bounding box center [42, 666] width 22 height 25
click at [515, 146] on div "August 2025 September 2025 October 2025 19 Tue 20 Wed 21 Thu 22 Fri 23 Sat 24 S…" at bounding box center [925, 166] width 1002 height 75
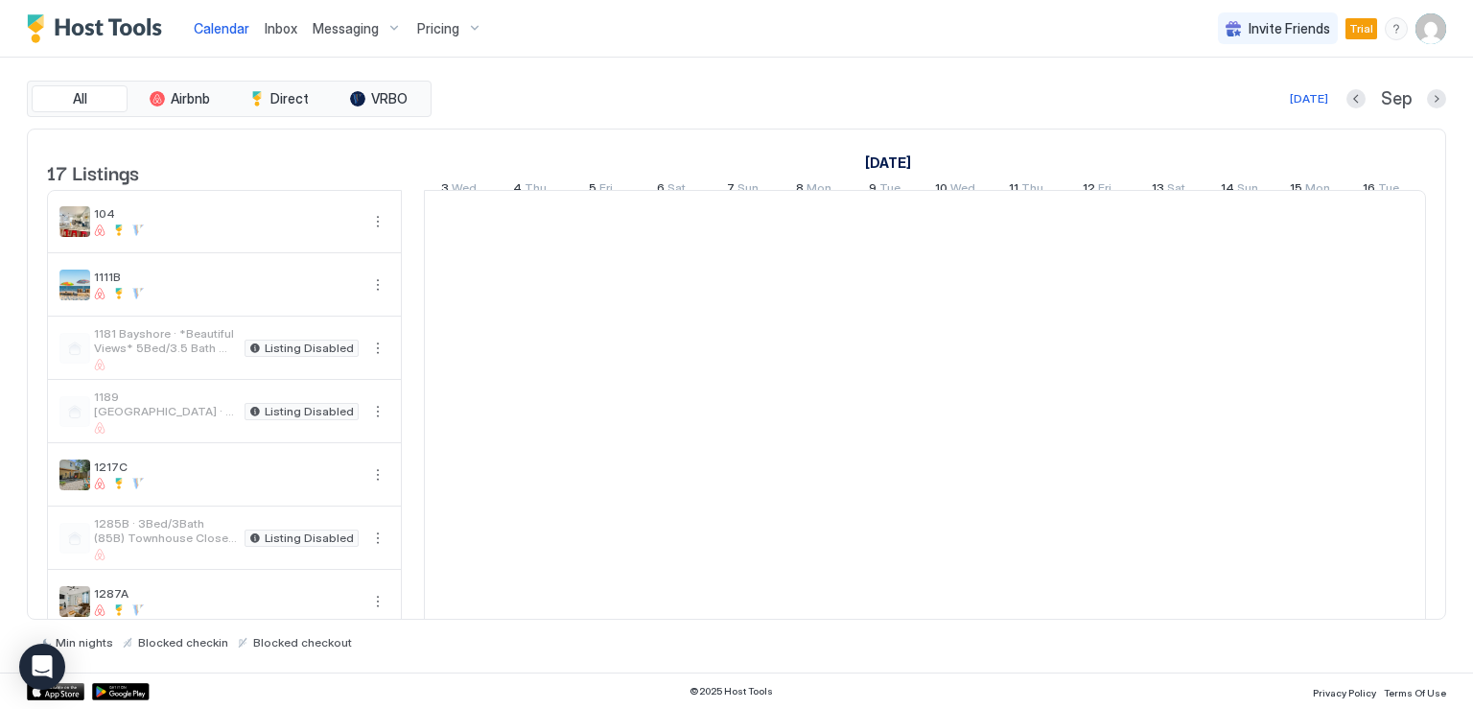
scroll to position [0, 1065]
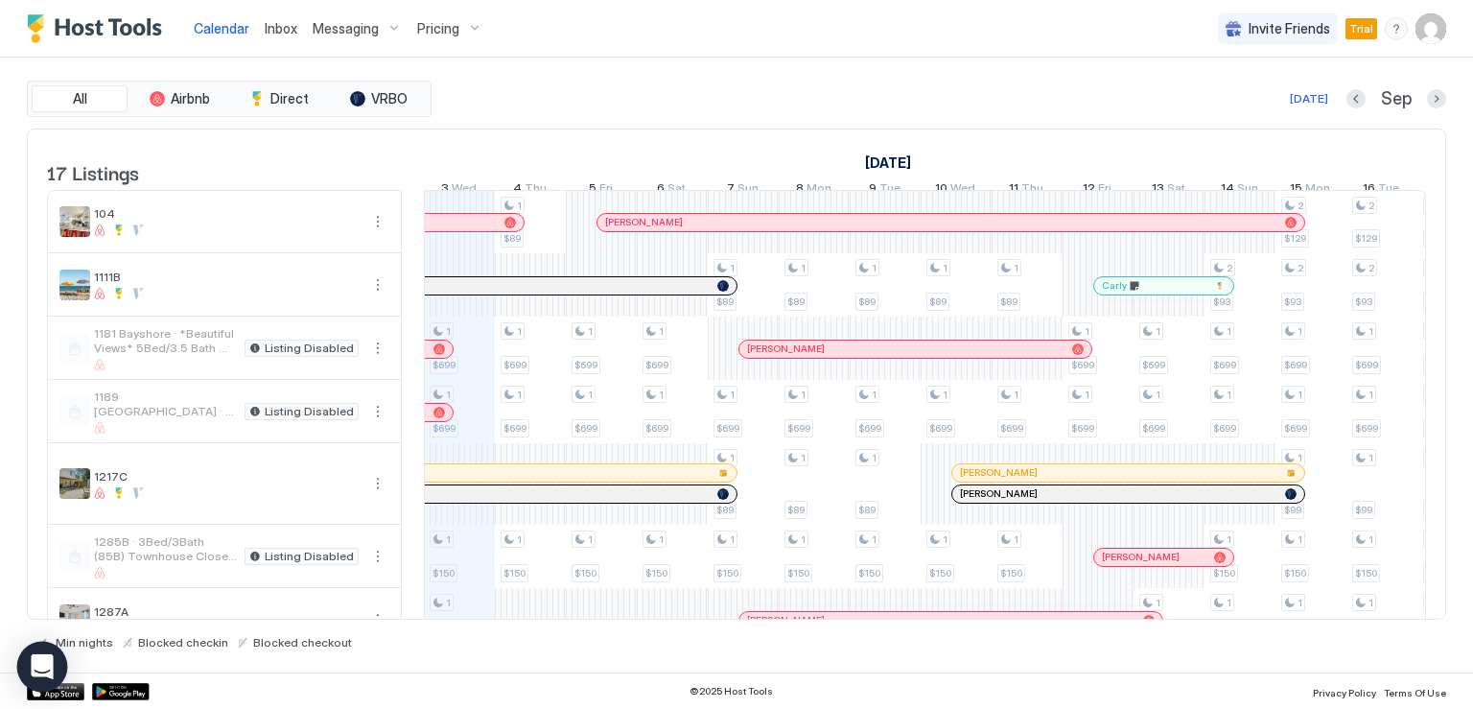
click at [31, 670] on div "Open Intercom Messenger" at bounding box center [42, 666] width 51 height 51
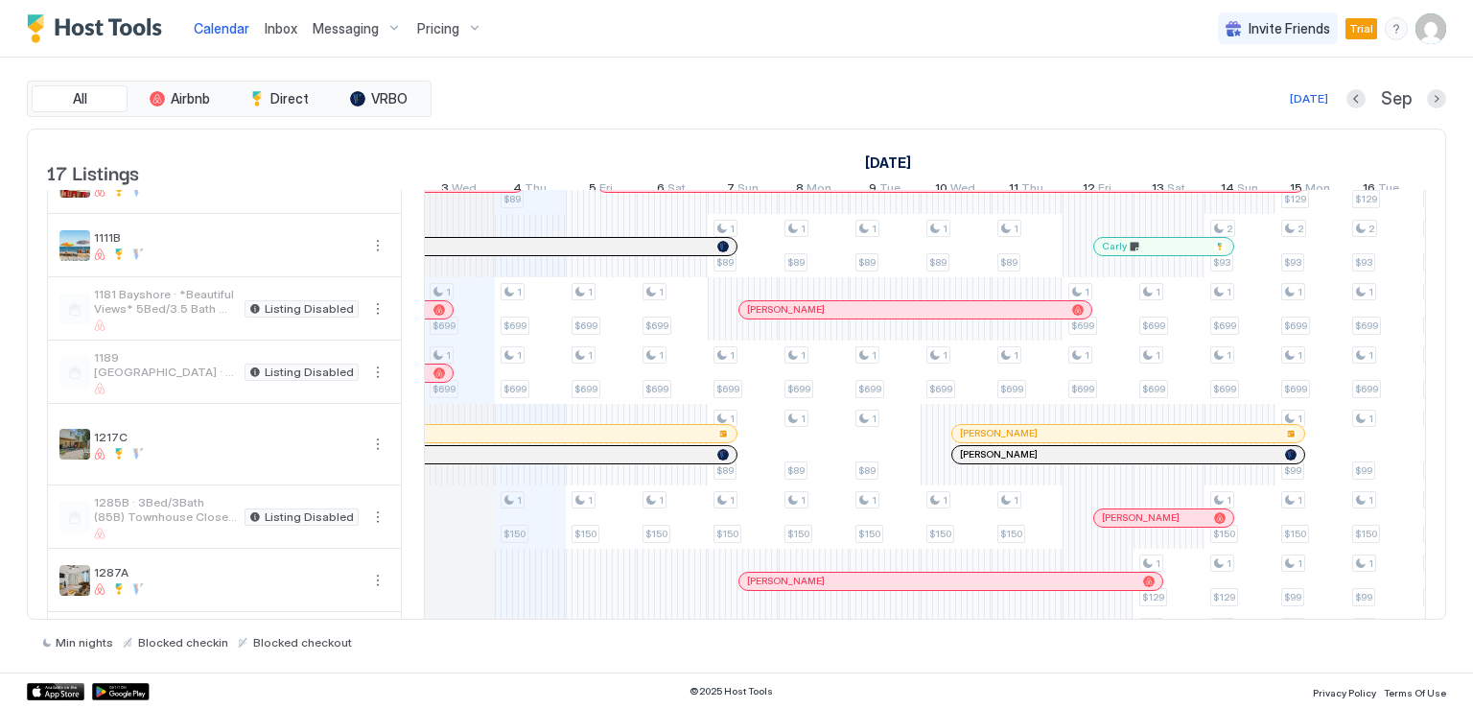
scroll to position [37, 0]
click at [217, 524] on span "1285B · 3Bed/3Bath (85B) Townhouse Close to Beach" at bounding box center [165, 511] width 143 height 29
click at [378, 530] on button "More options" at bounding box center [377, 518] width 23 height 23
click at [334, 618] on span "Listing Settings" at bounding box center [344, 619] width 85 height 14
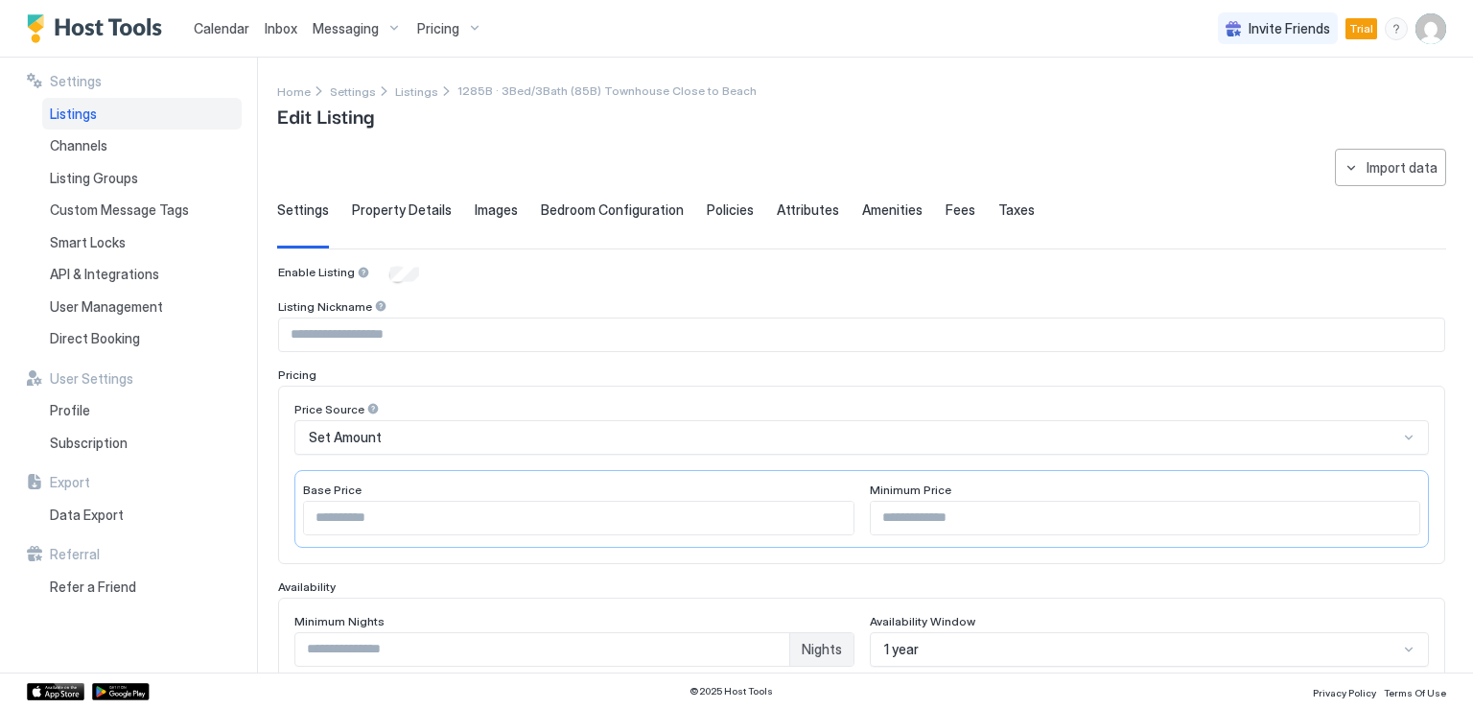
click at [345, 334] on input "Input Field" at bounding box center [861, 334] width 1165 height 33
type input "*****"
click at [348, 521] on input "***" at bounding box center [578, 517] width 549 height 33
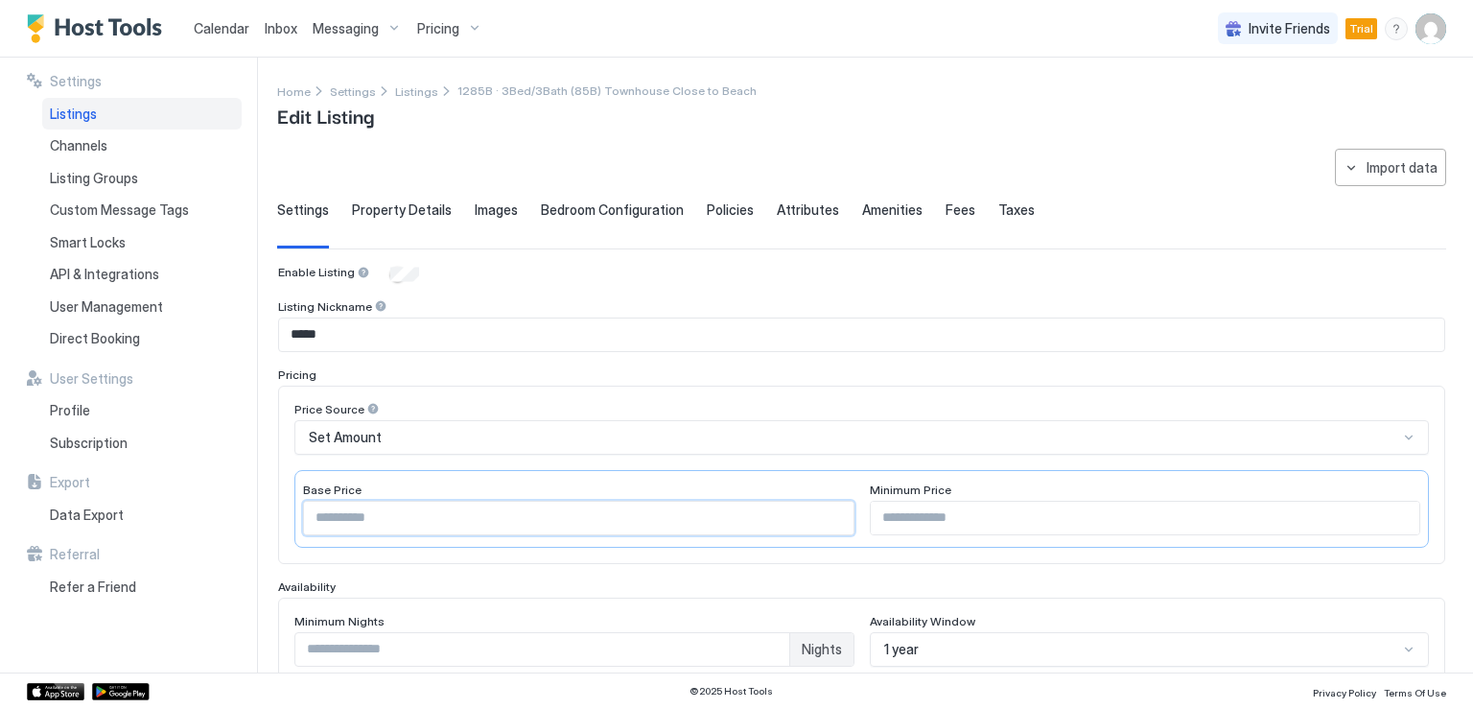
click at [348, 521] on input "***" at bounding box center [578, 517] width 549 height 33
click at [320, 515] on input "***" at bounding box center [578, 517] width 549 height 33
type input "***"
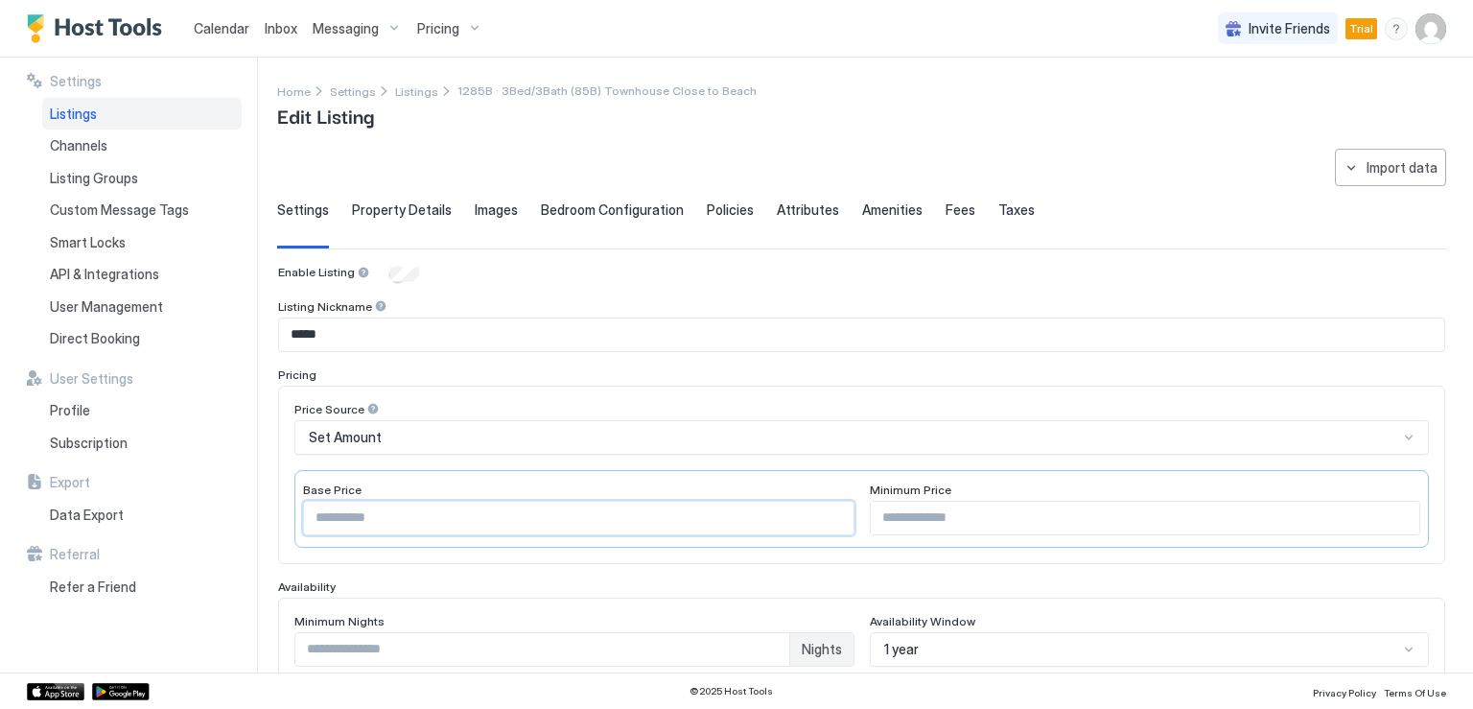
click at [916, 513] on input "Input Field" at bounding box center [1145, 517] width 549 height 33
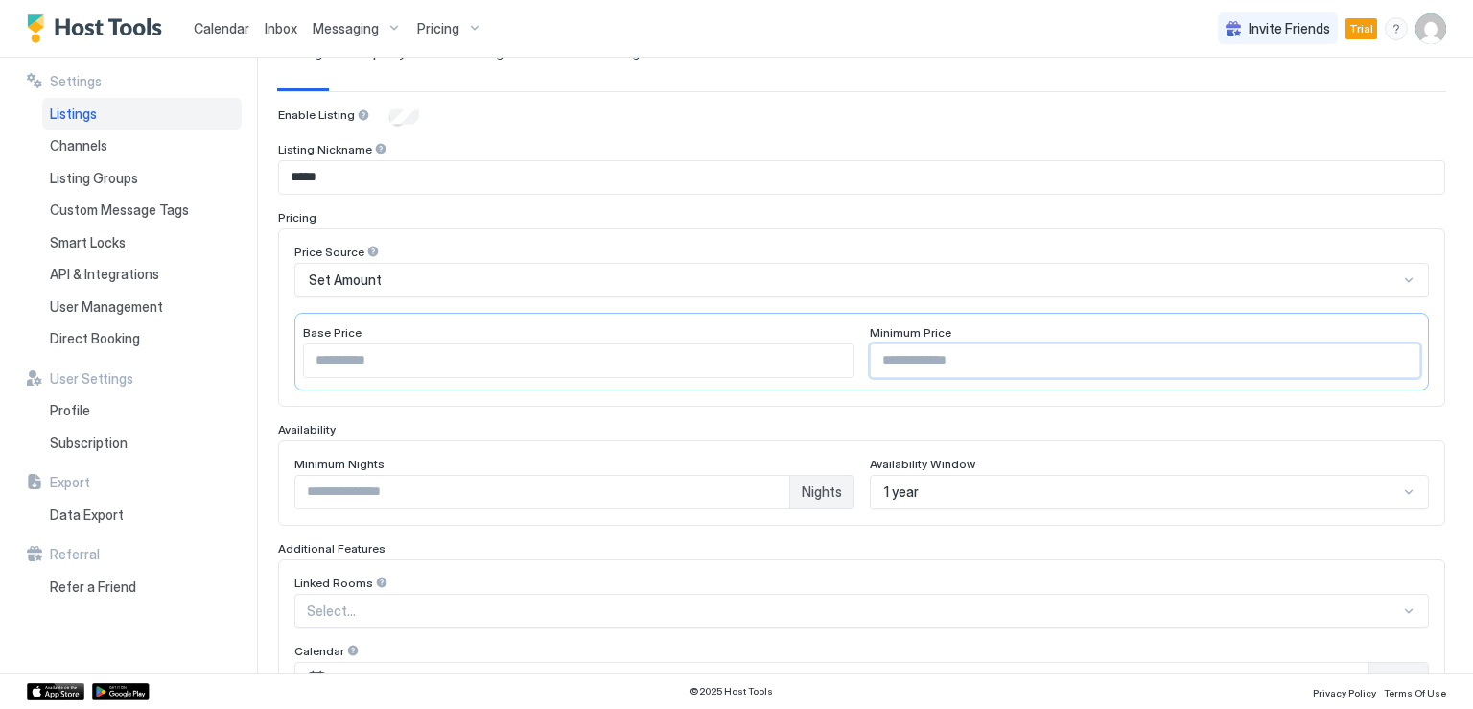
scroll to position [192, 0]
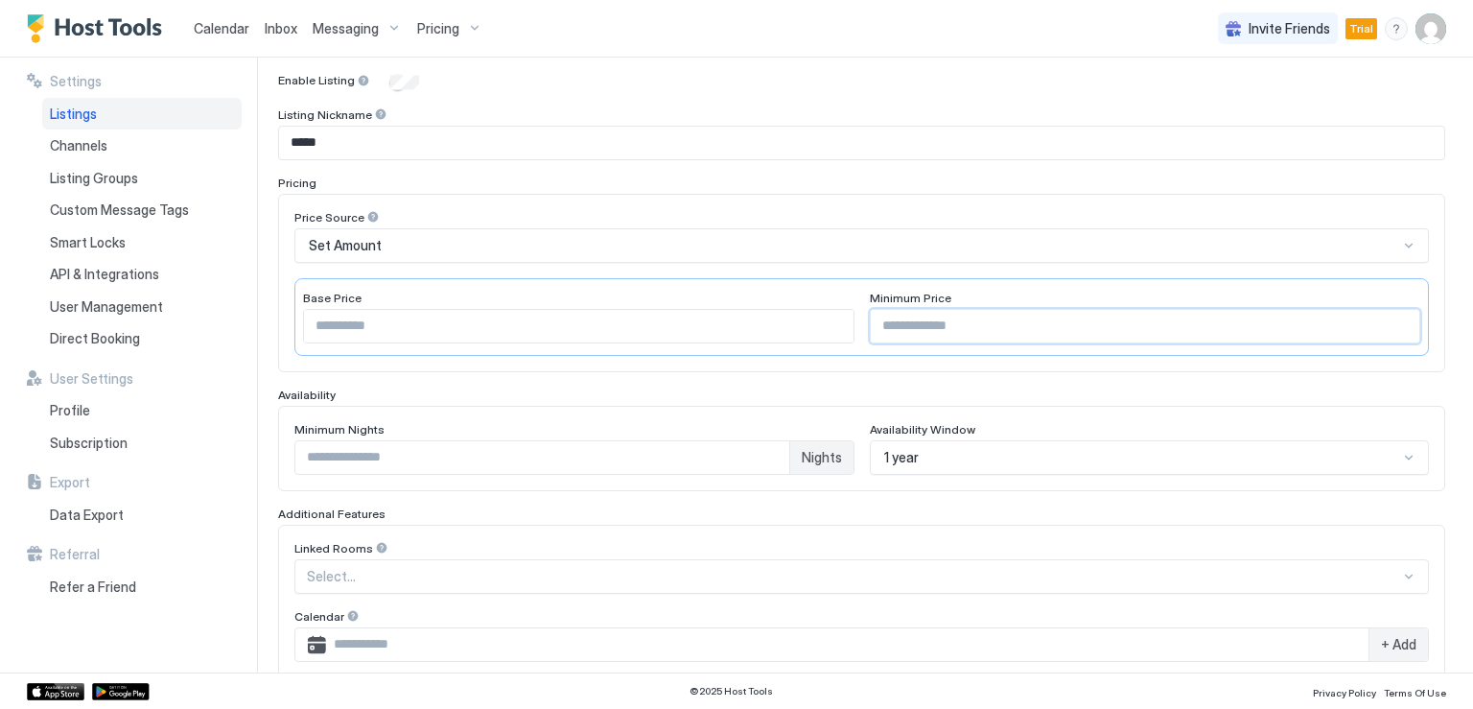
type input "**"
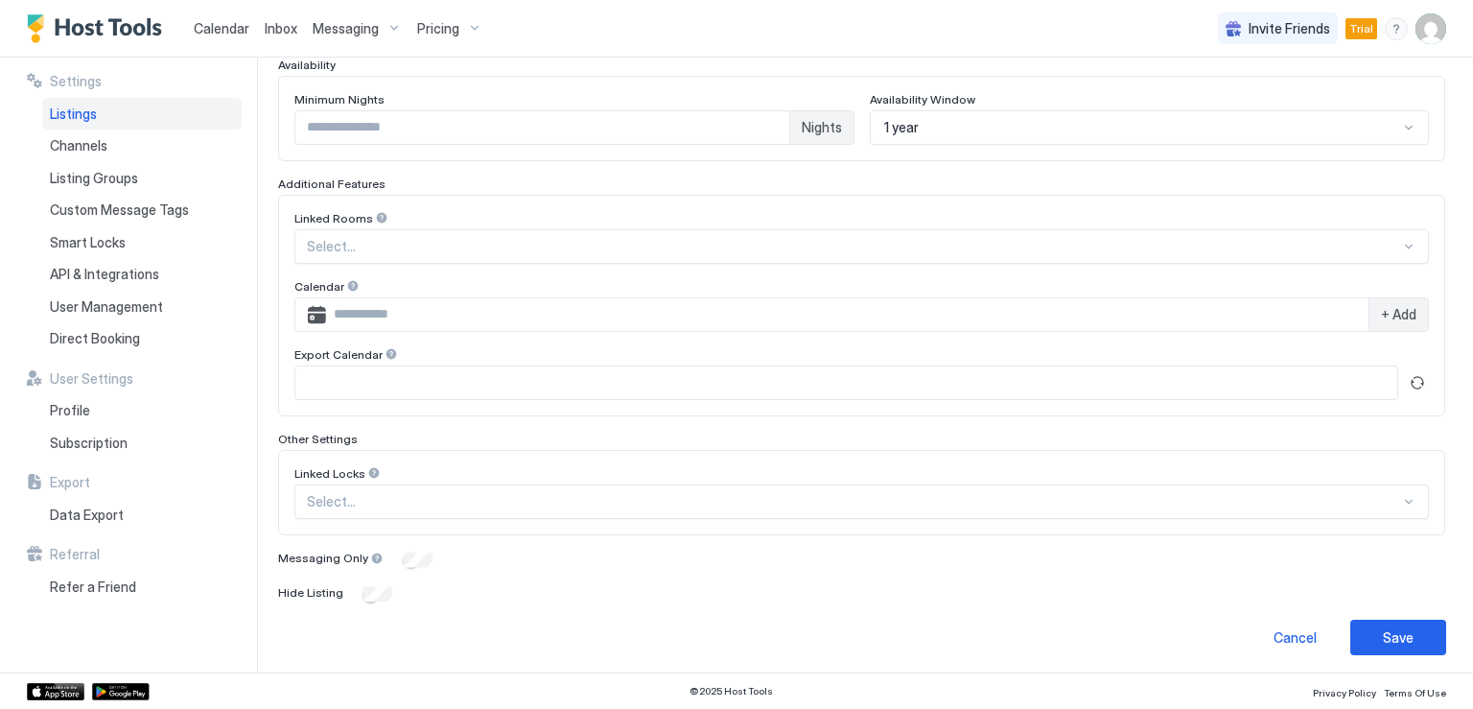
scroll to position [522, 0]
click at [1382, 627] on div "Save" at bounding box center [1397, 637] width 31 height 20
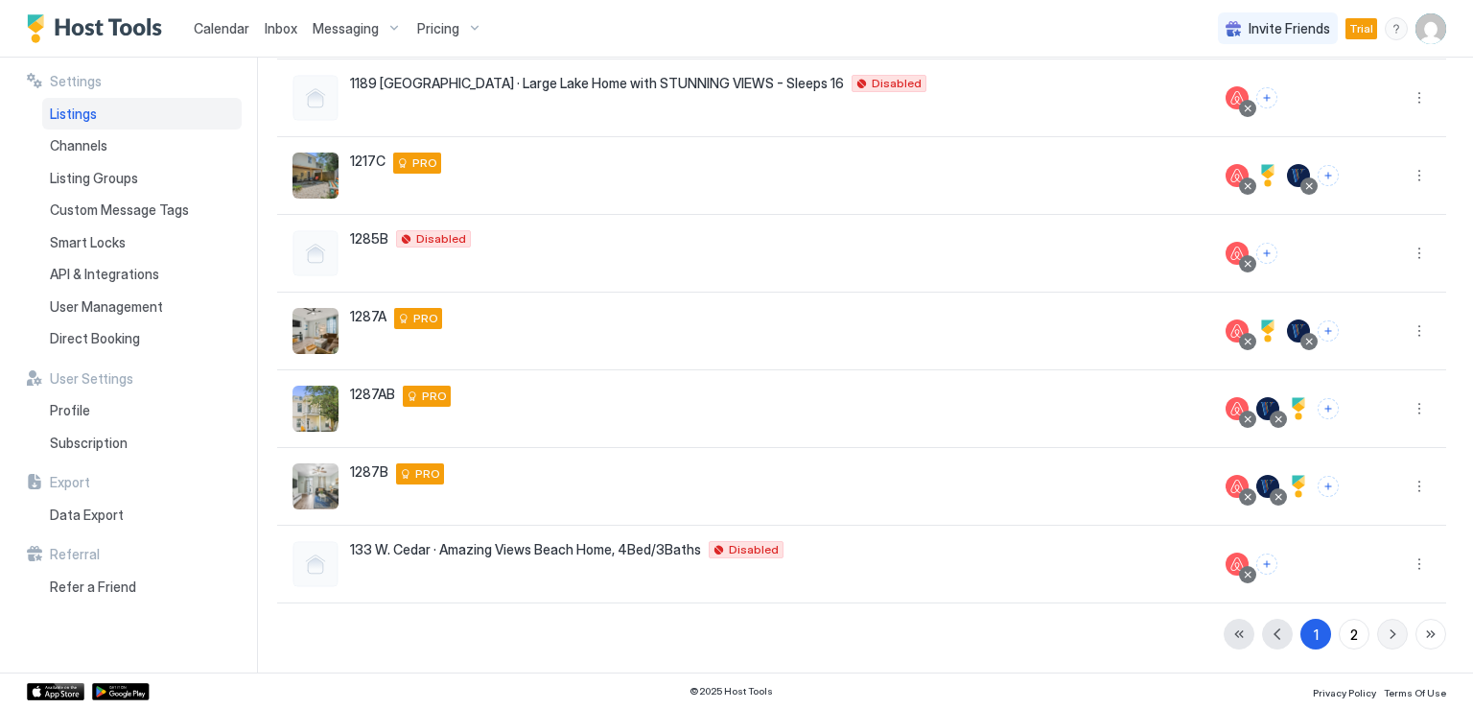
scroll to position [409, 0]
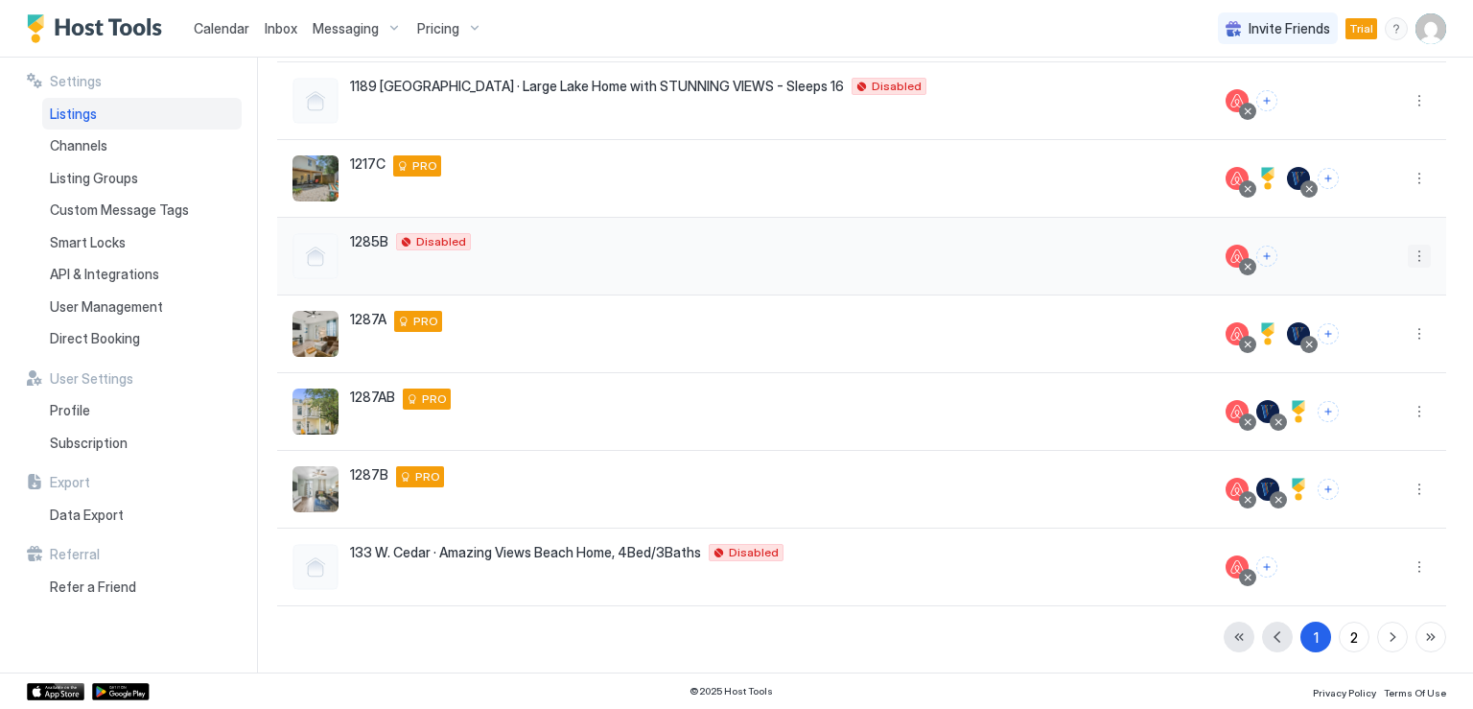
click at [1407, 257] on button "More options" at bounding box center [1418, 255] width 23 height 23
click at [1342, 345] on span "Listing Settings" at bounding box center [1360, 343] width 85 height 14
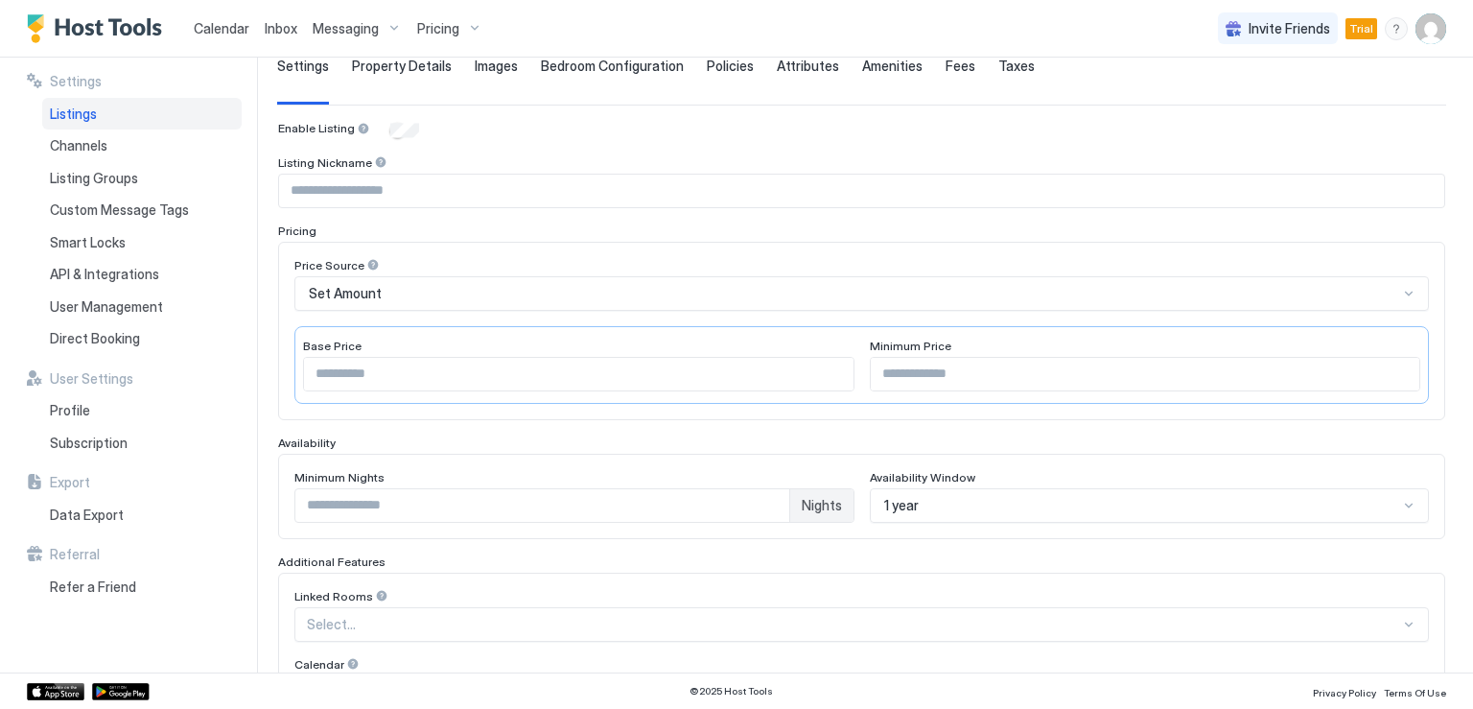
type input "*****"
type input "***"
type input "**"
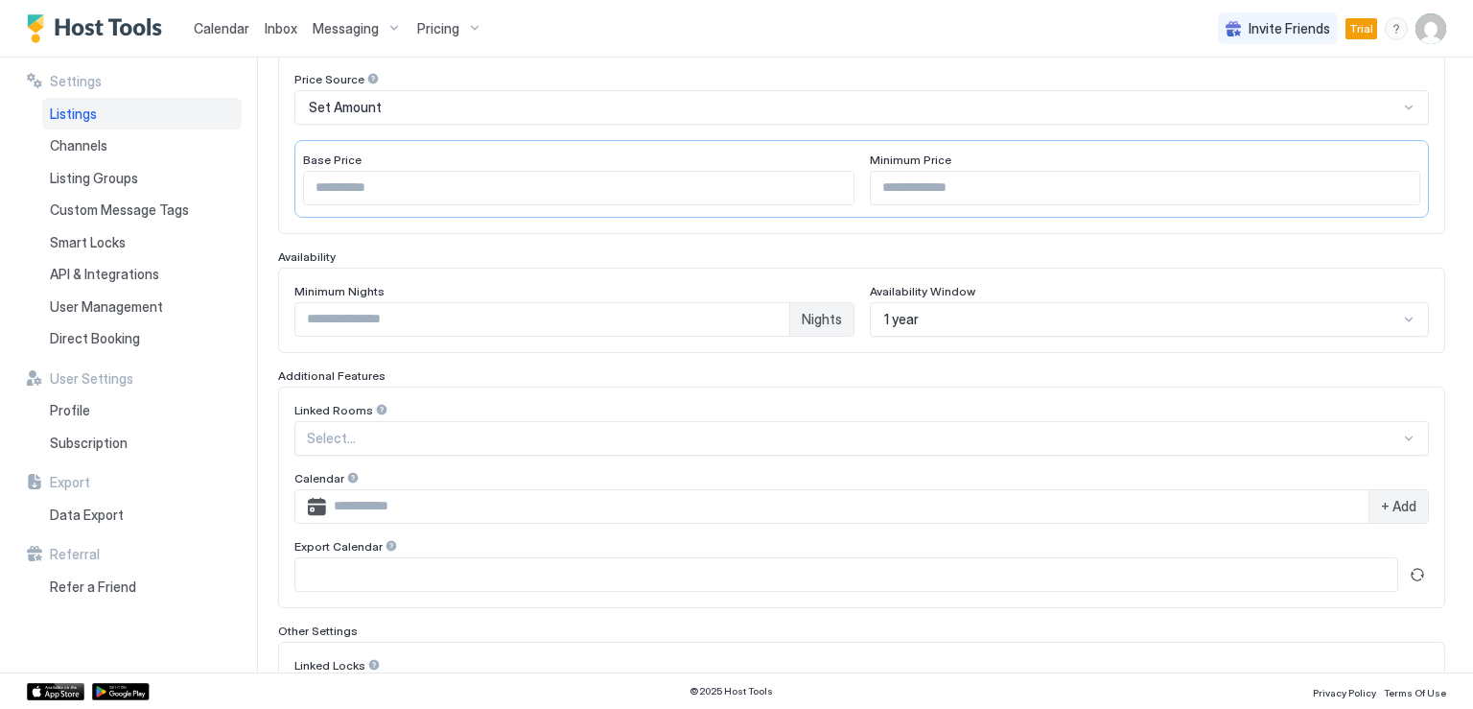
scroll to position [42, 0]
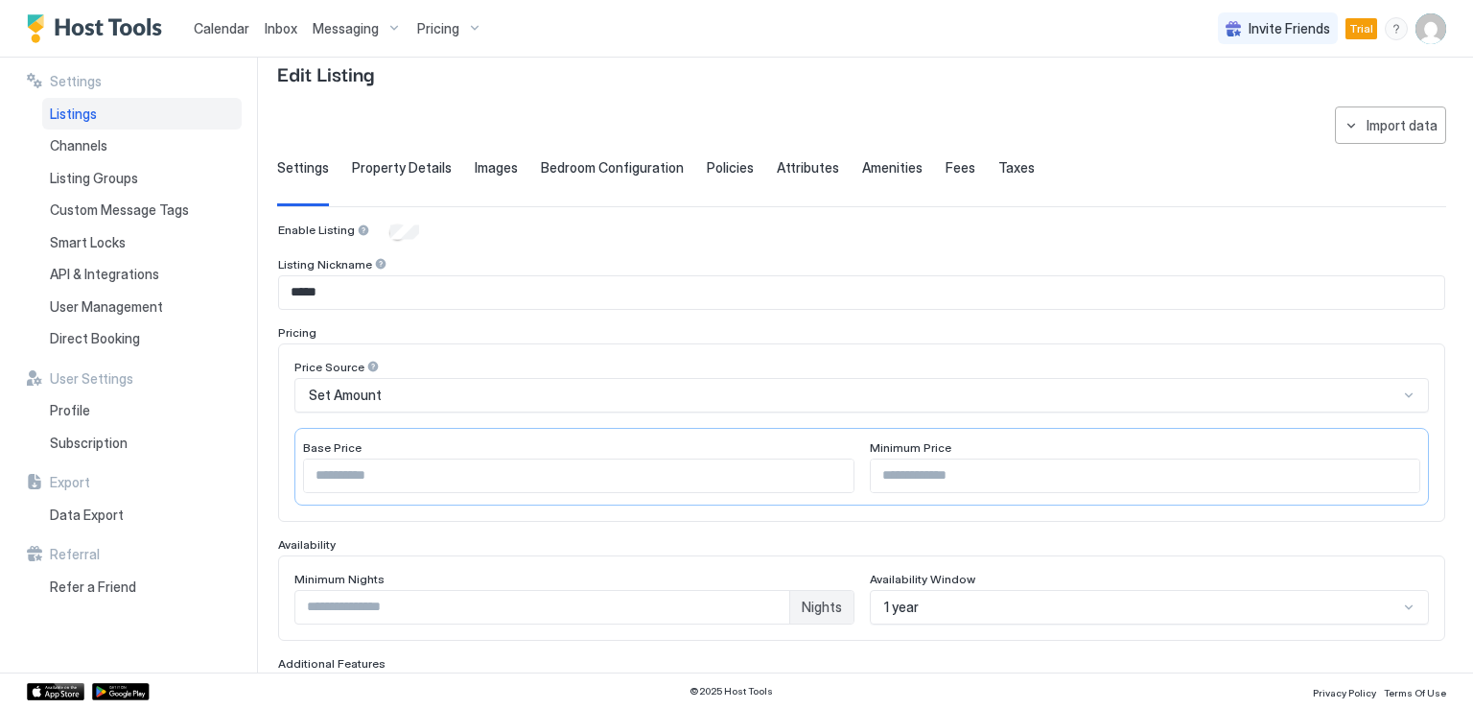
click at [416, 174] on span "Property Details" at bounding box center [402, 167] width 100 height 17
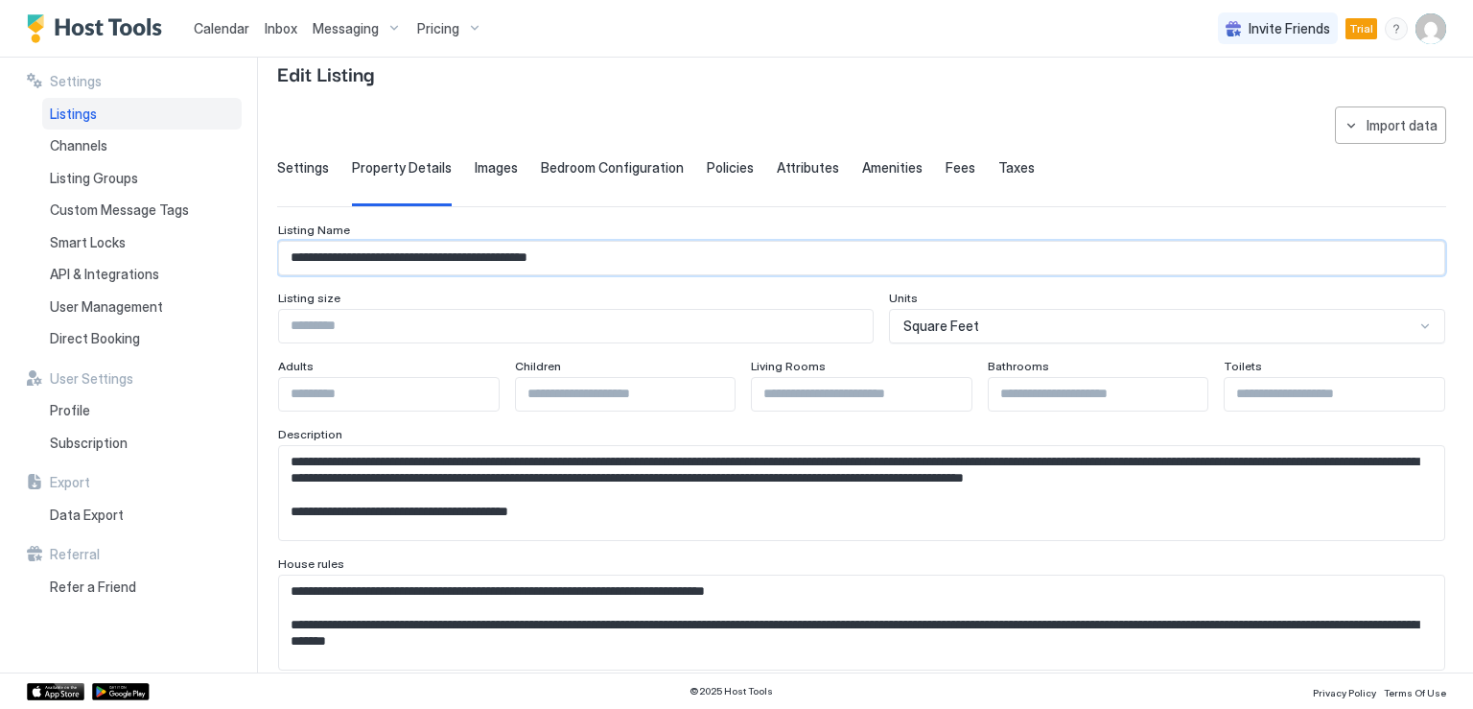
drag, startPoint x: 285, startPoint y: 249, endPoint x: 629, endPoint y: 257, distance: 344.3
click at [629, 257] on input "**********" at bounding box center [861, 258] width 1165 height 33
paste input "**********"
drag, startPoint x: 544, startPoint y: 252, endPoint x: 564, endPoint y: 254, distance: 20.2
click at [564, 254] on input "**********" at bounding box center [861, 258] width 1165 height 33
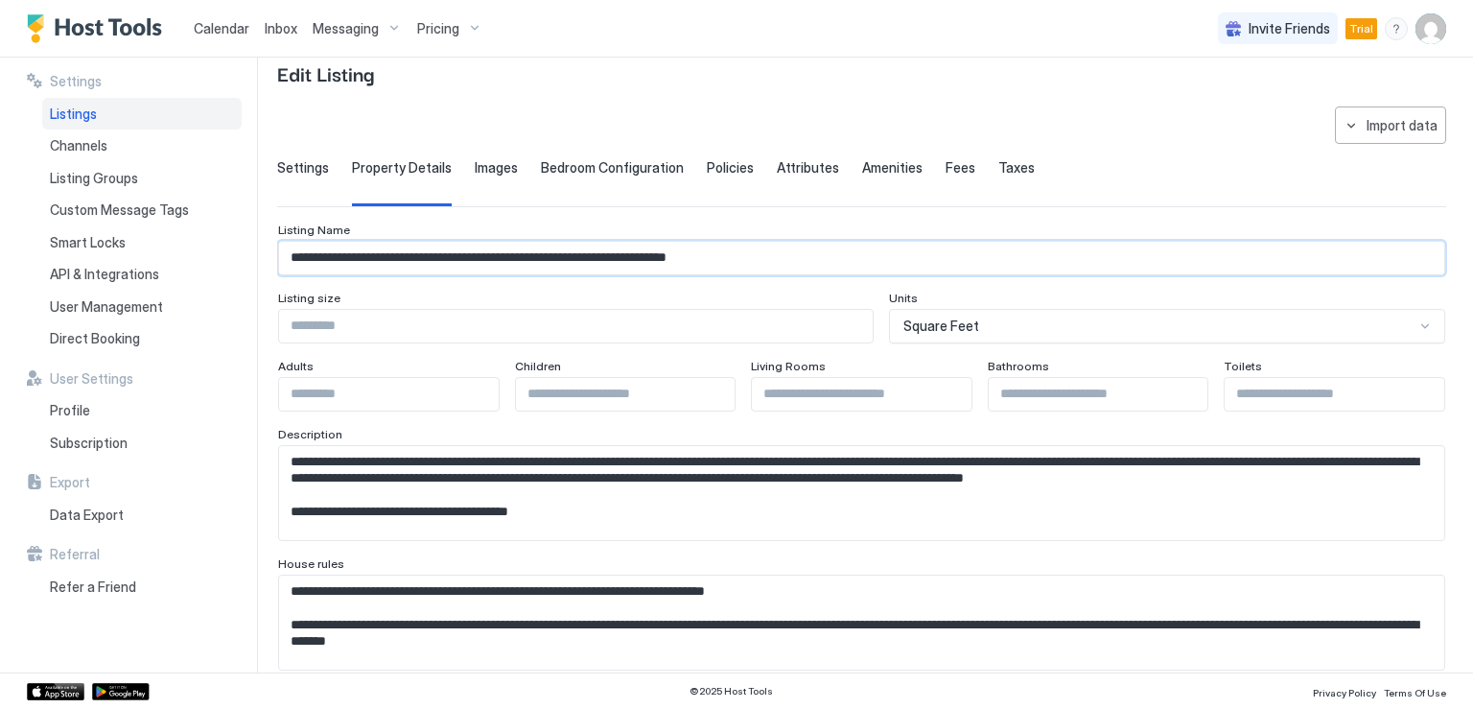
type input "**********"
click at [1414, 385] on input "*" at bounding box center [1334, 394] width 220 height 33
type input "*"
click at [1414, 385] on input "*" at bounding box center [1334, 394] width 220 height 33
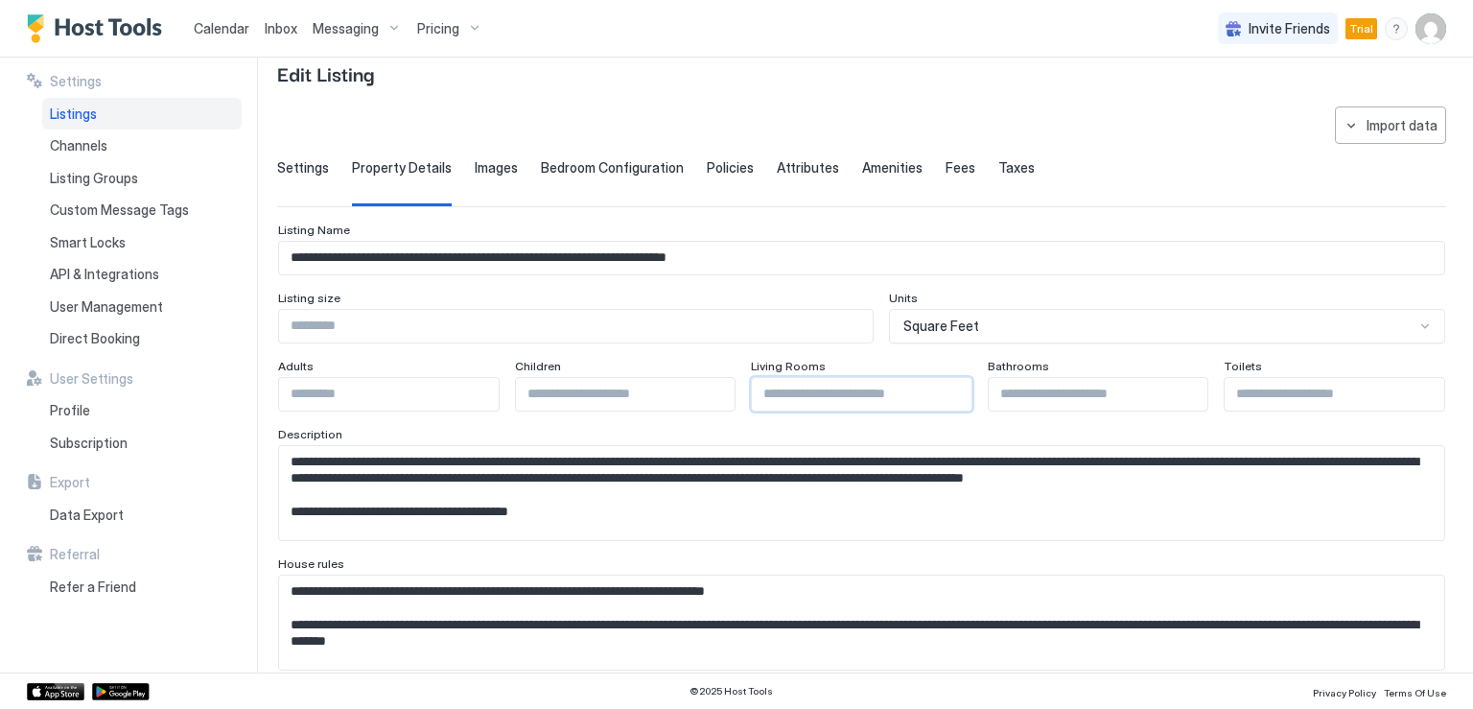
click at [911, 400] on input "Input Field" at bounding box center [862, 394] width 220 height 33
type input "*"
click at [941, 388] on input "*" at bounding box center [862, 394] width 220 height 33
click at [426, 499] on textarea "Input Field" at bounding box center [854, 493] width 1150 height 94
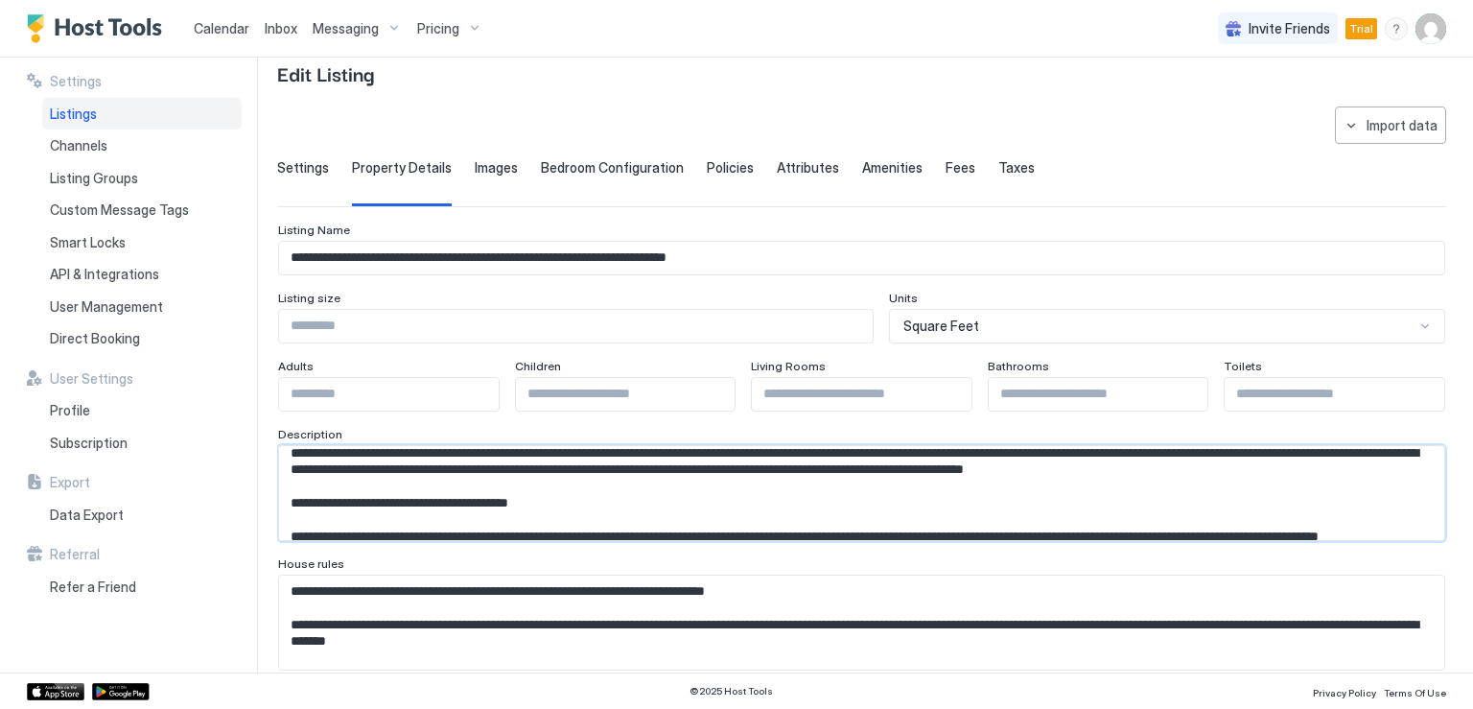
scroll to position [10, 0]
drag, startPoint x: 290, startPoint y: 459, endPoint x: 557, endPoint y: 522, distance: 273.7
click at [557, 522] on textarea "Input Field" at bounding box center [854, 493] width 1150 height 94
paste textarea "**********"
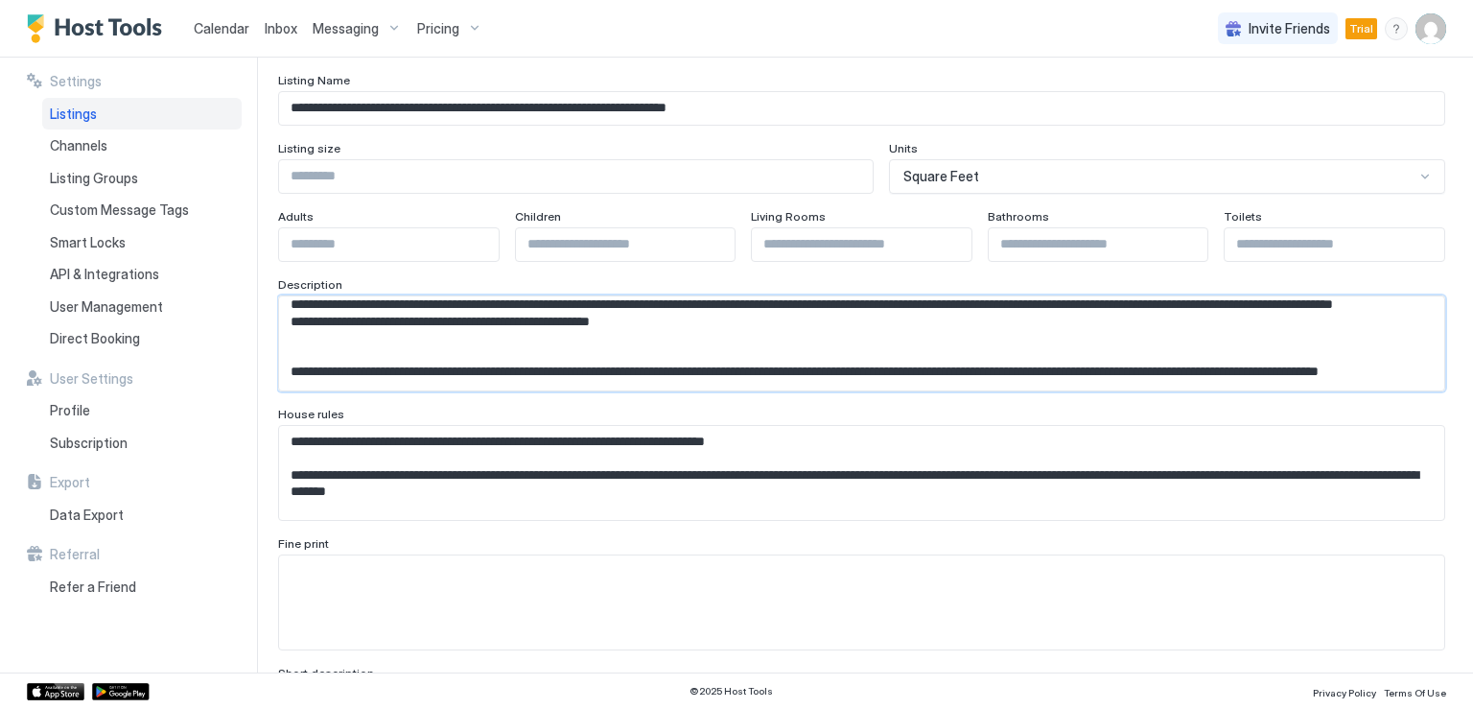
scroll to position [288, 0]
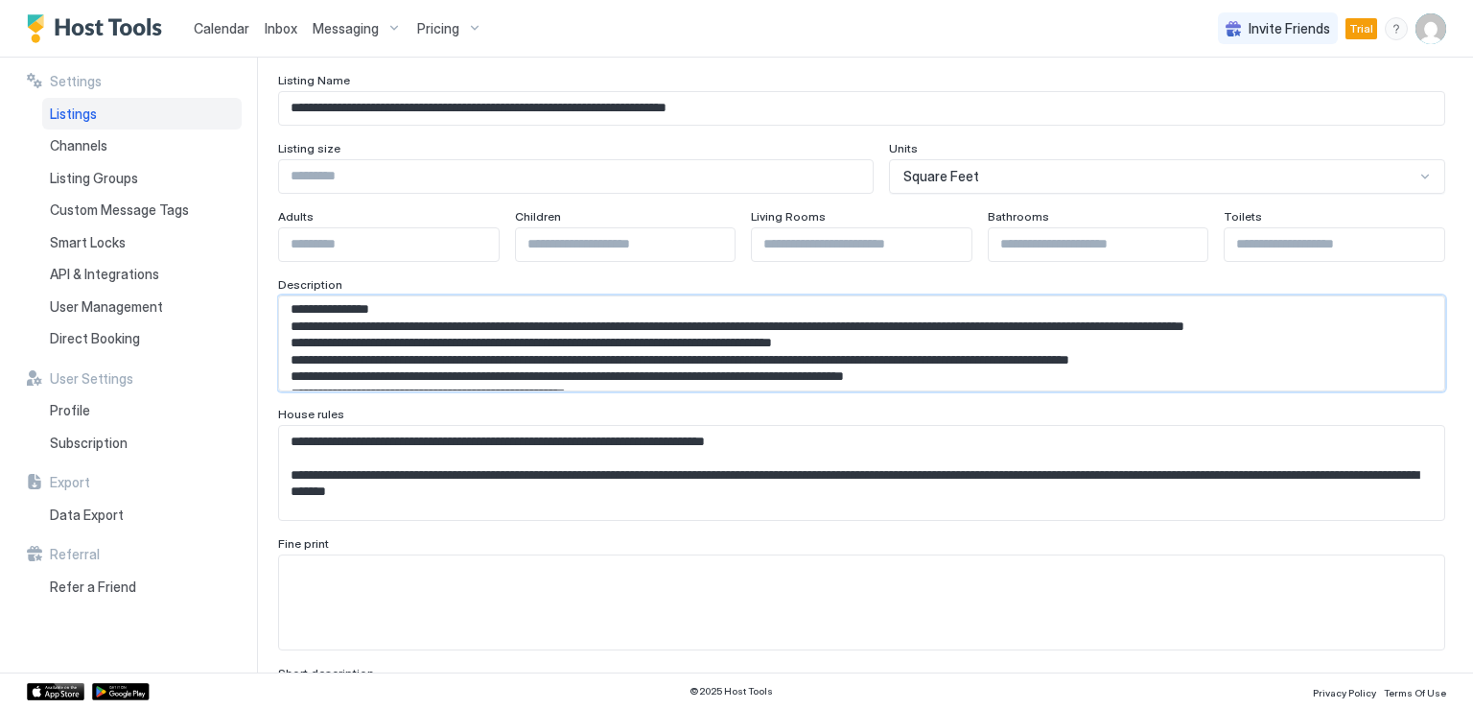
drag, startPoint x: 407, startPoint y: 329, endPoint x: 284, endPoint y: 311, distance: 125.0
click at [284, 311] on textarea "Input Field" at bounding box center [854, 343] width 1150 height 94
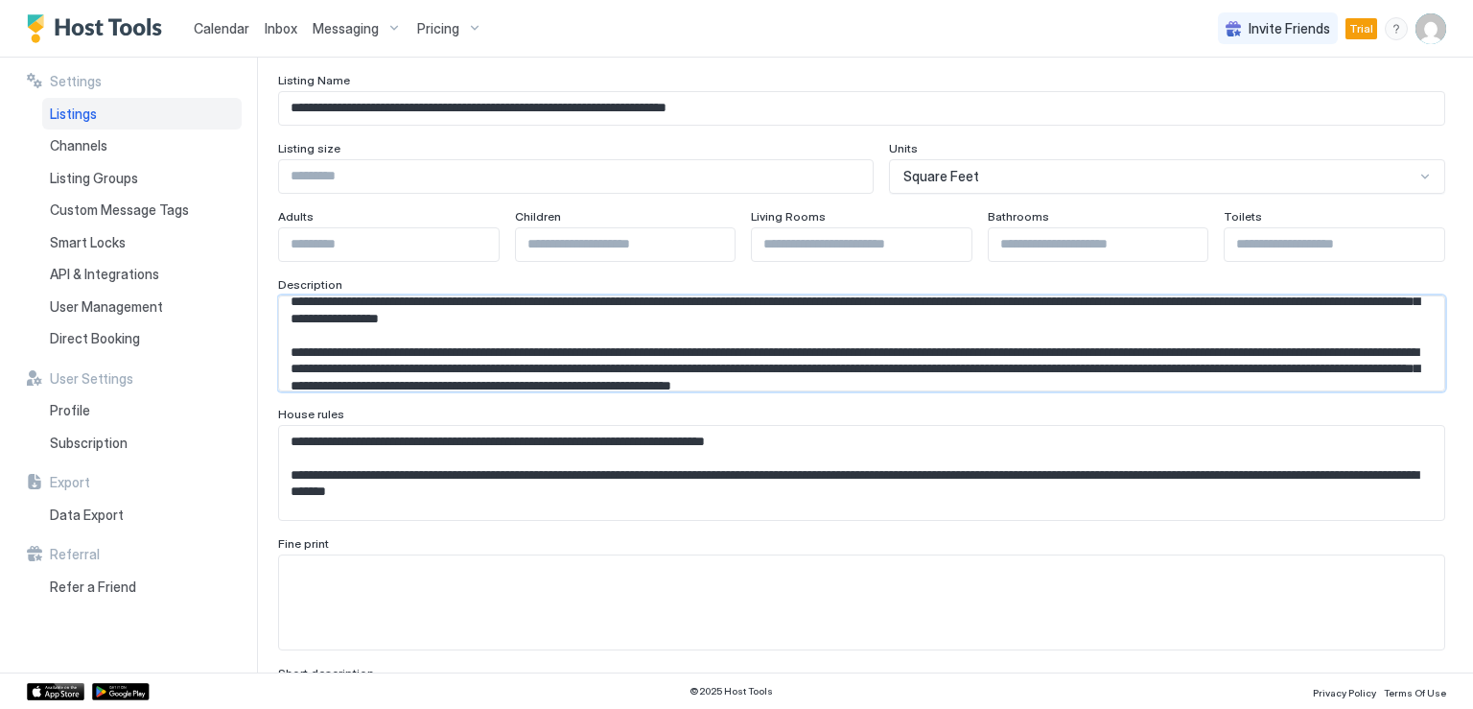
scroll to position [0, 0]
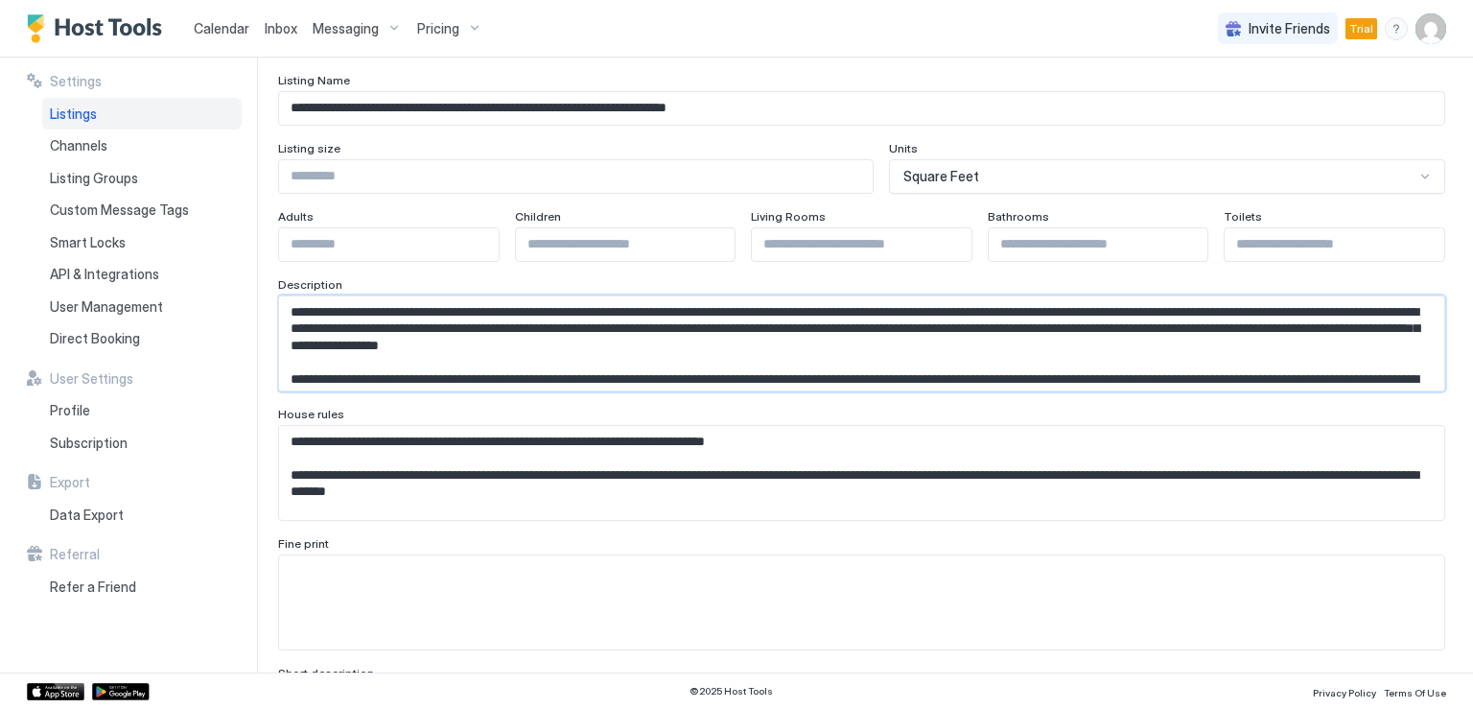
click at [519, 358] on textarea "Input Field" at bounding box center [854, 343] width 1150 height 94
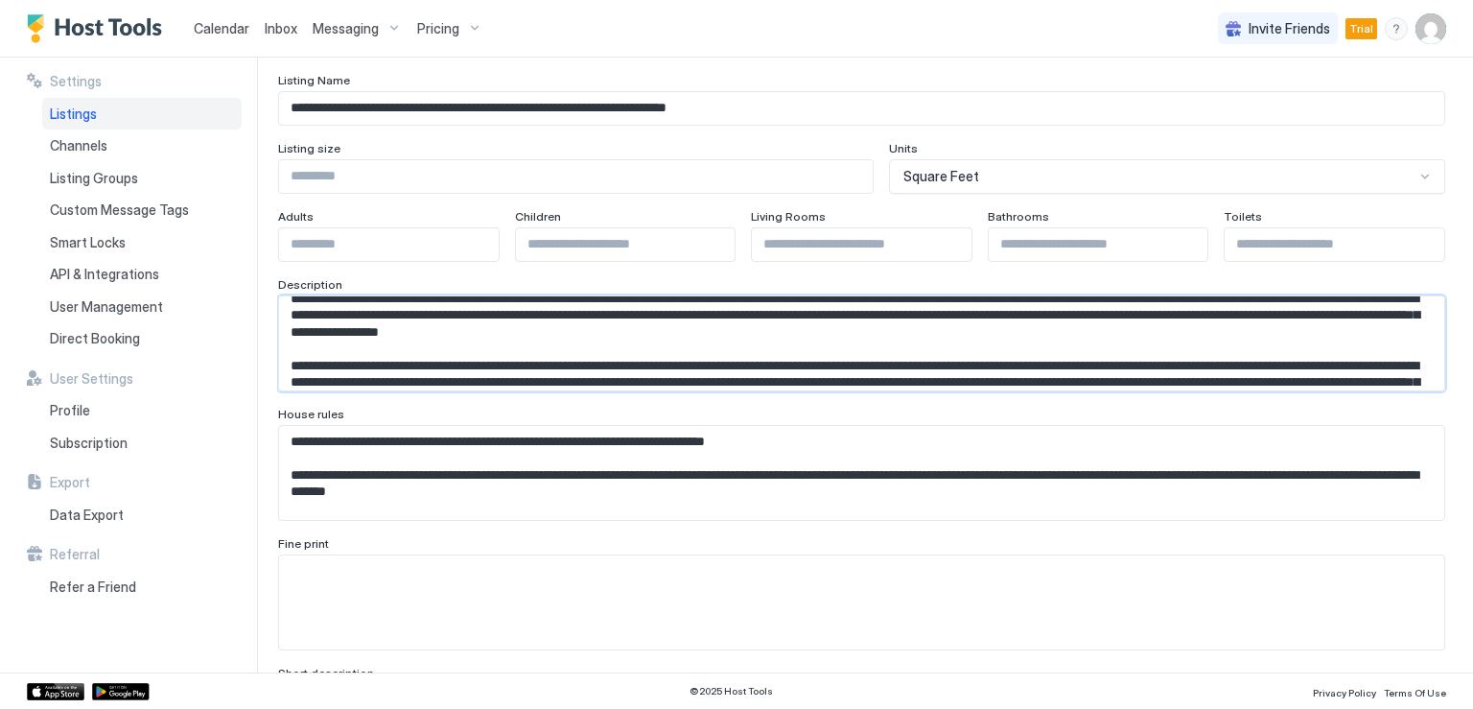
scroll to position [31, 0]
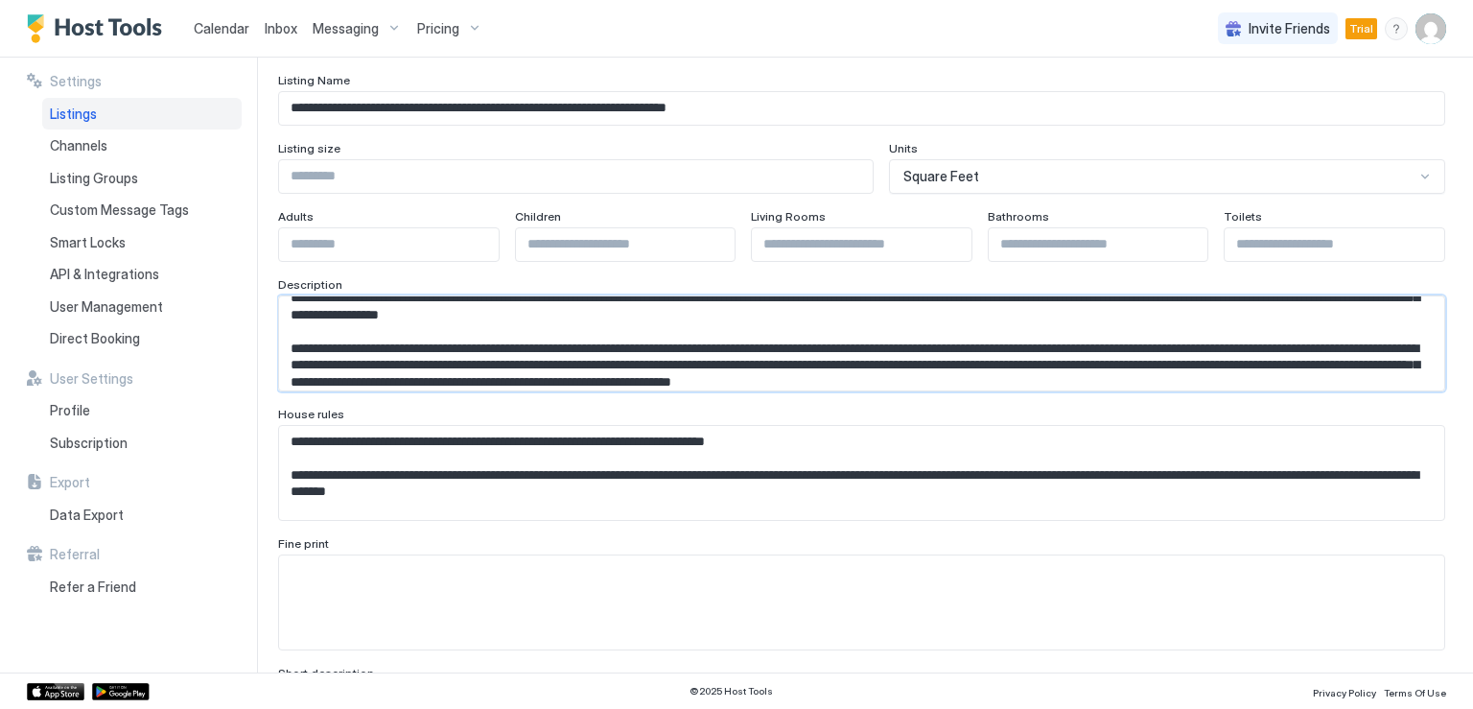
click at [318, 360] on textarea "Input Field" at bounding box center [854, 343] width 1150 height 94
drag, startPoint x: 740, startPoint y: 361, endPoint x: 867, endPoint y: 369, distance: 126.8
click at [867, 369] on textarea "Input Field" at bounding box center [854, 343] width 1150 height 94
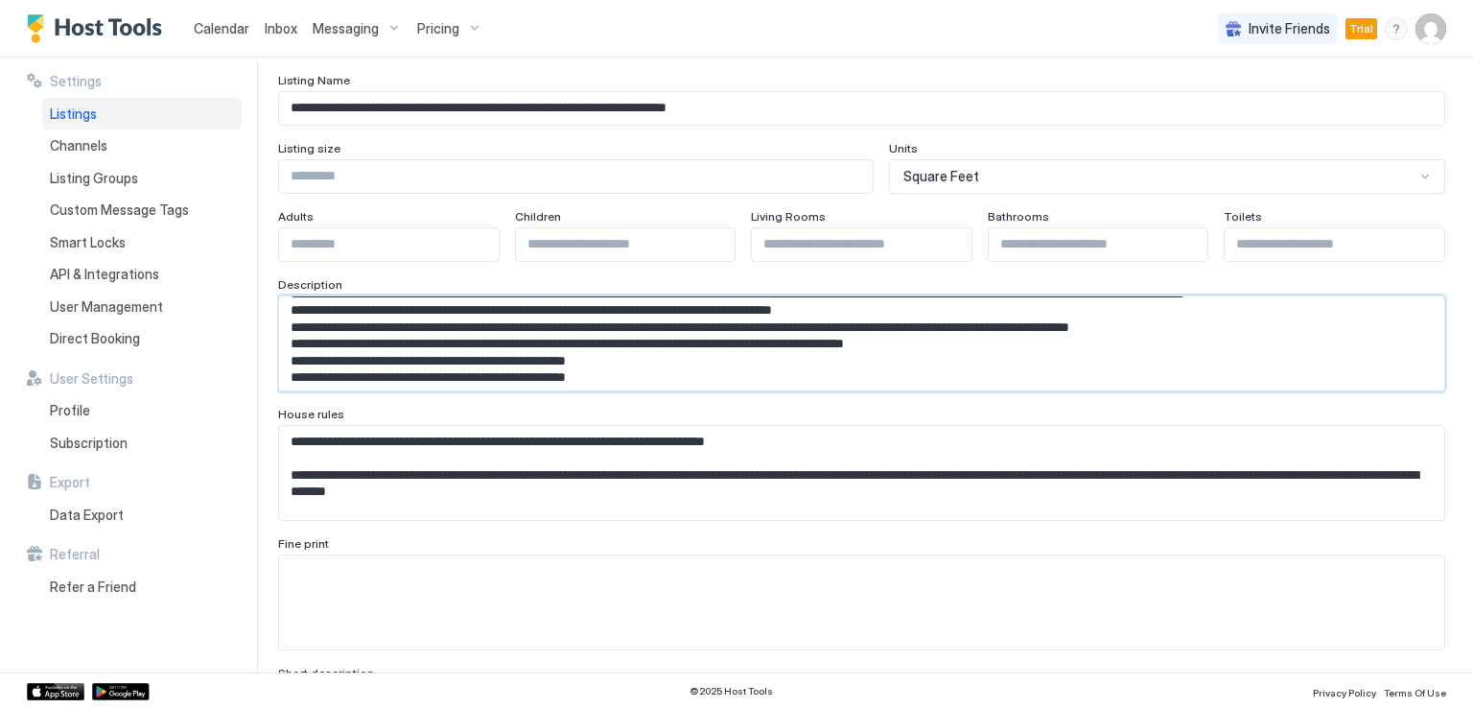
scroll to position [337, 0]
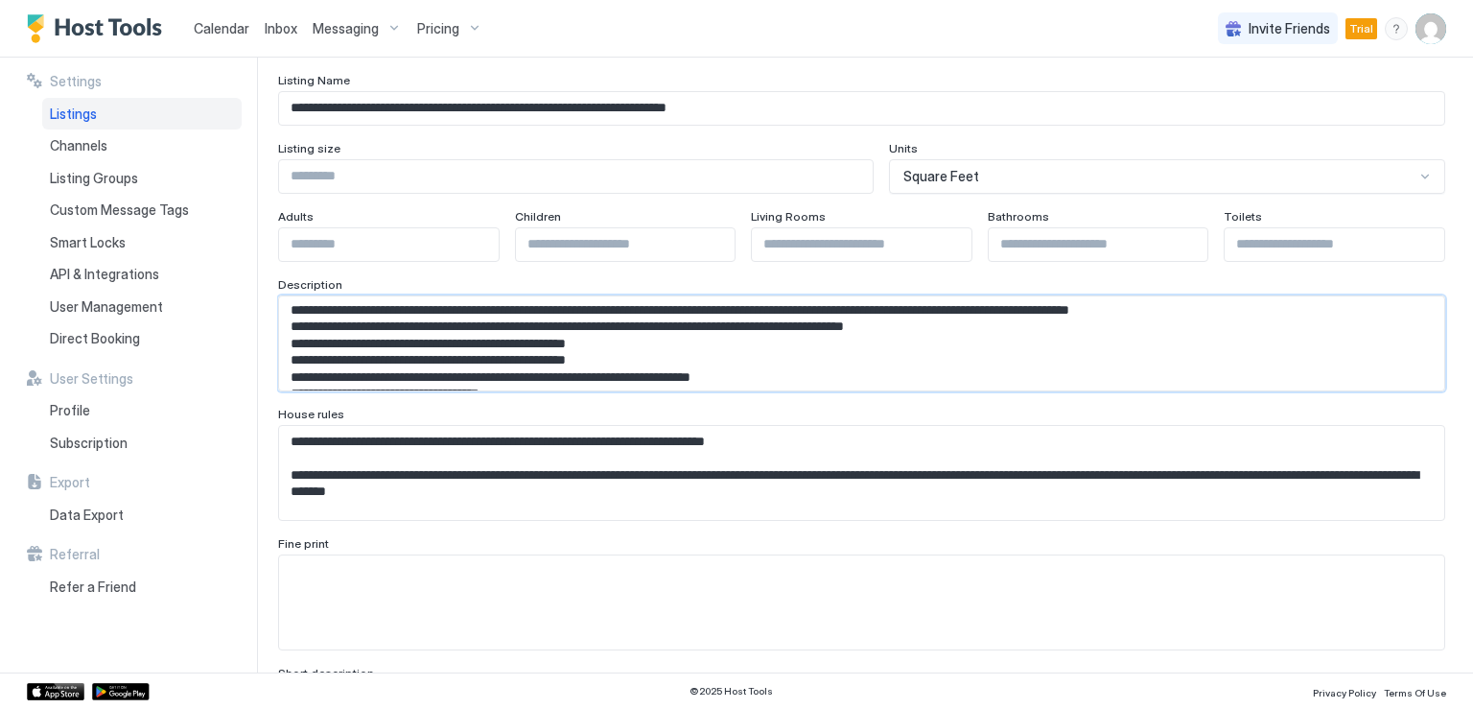
click at [476, 333] on textarea "Input Field" at bounding box center [854, 343] width 1150 height 94
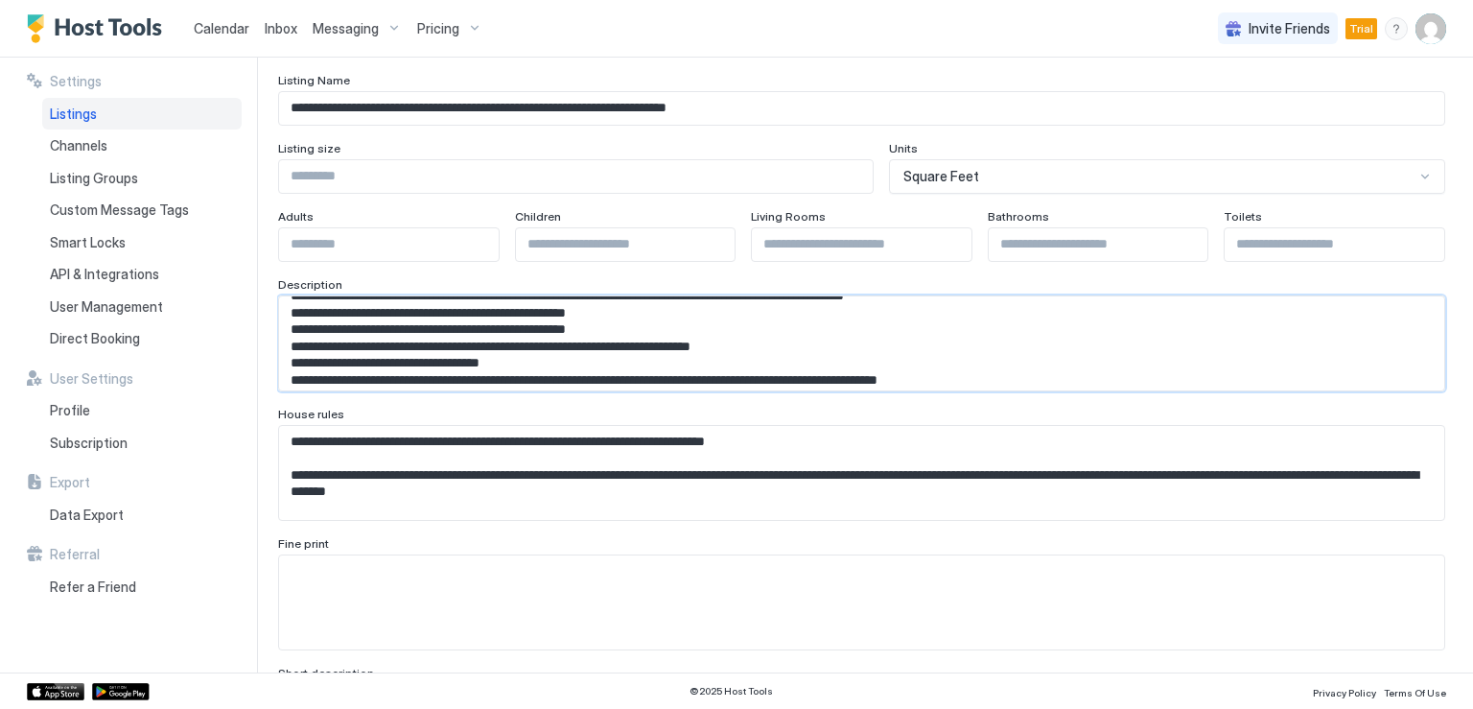
scroll to position [371, 0]
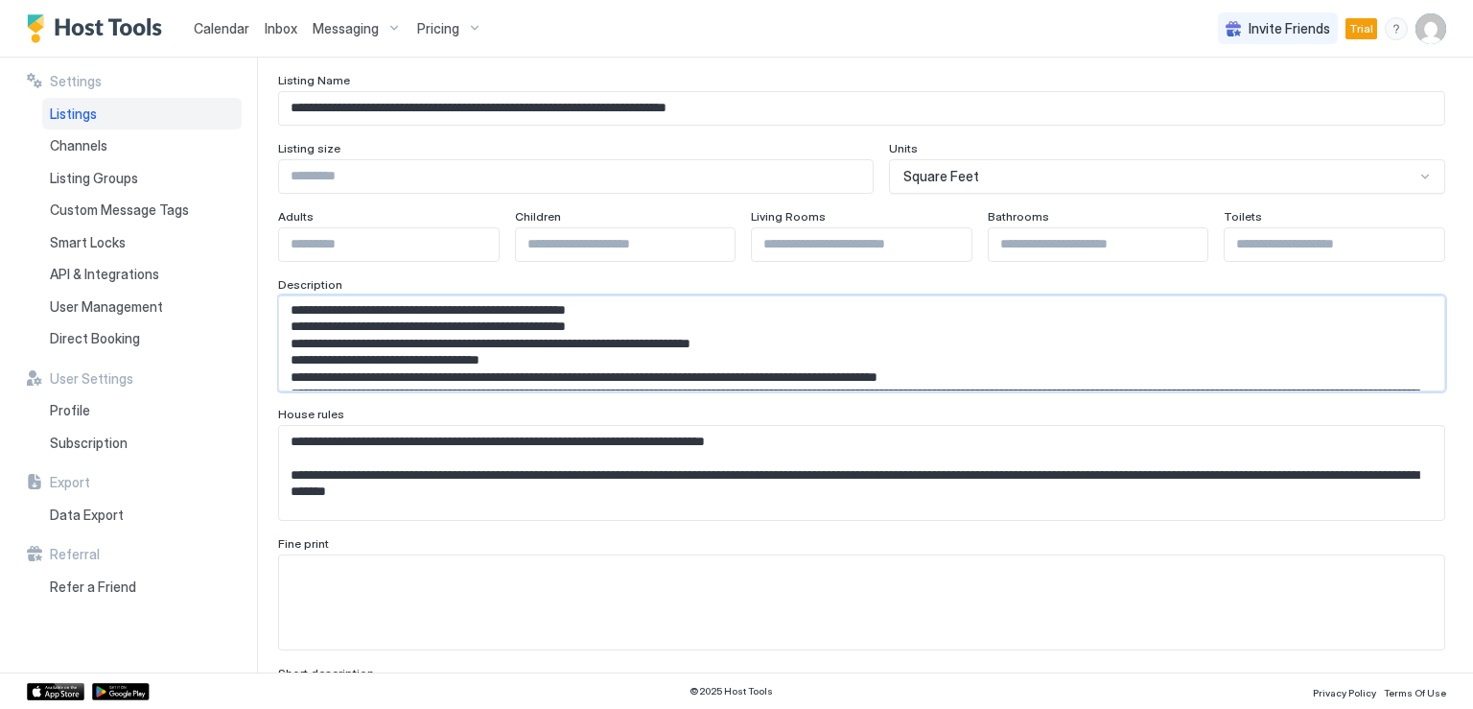
drag, startPoint x: 623, startPoint y: 376, endPoint x: 273, endPoint y: 315, distance: 355.1
click at [273, 315] on div "**********" at bounding box center [736, 365] width 1473 height 615
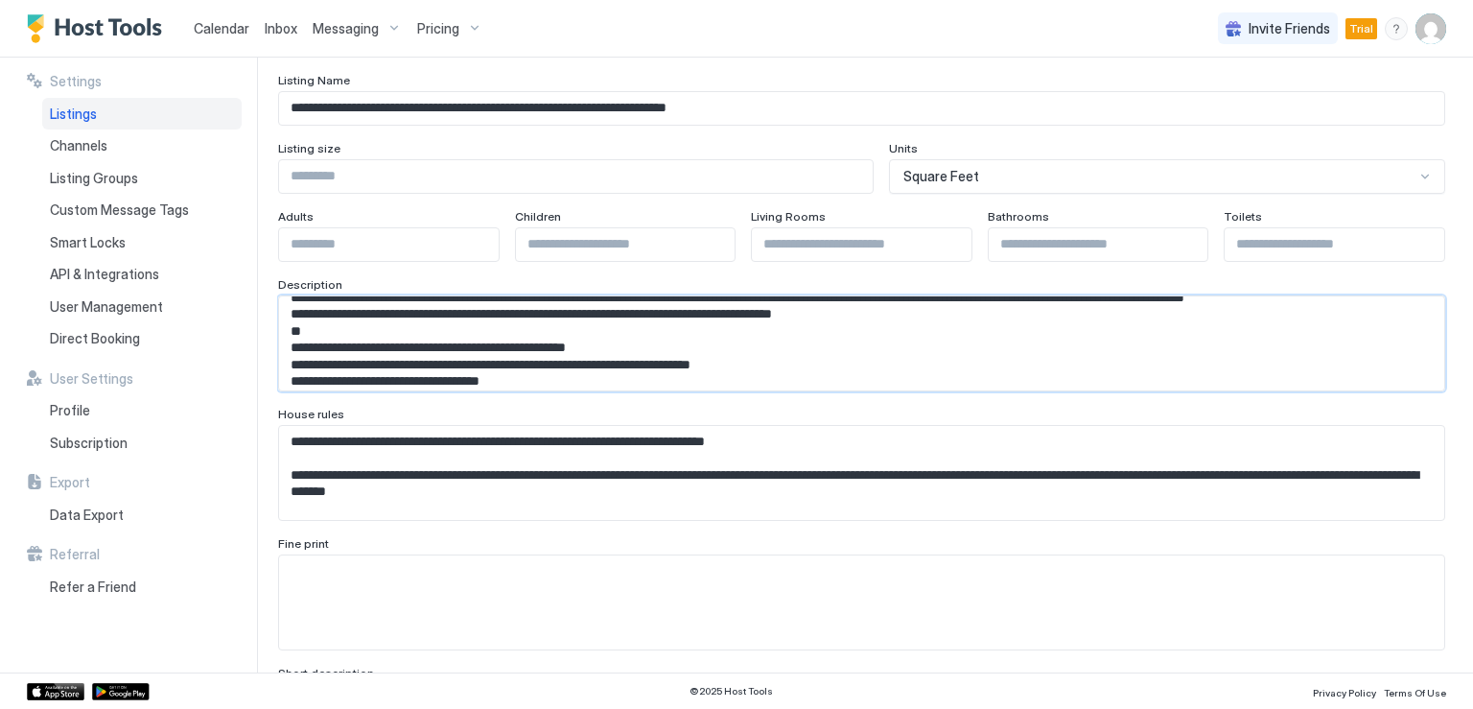
scroll to position [332, 0]
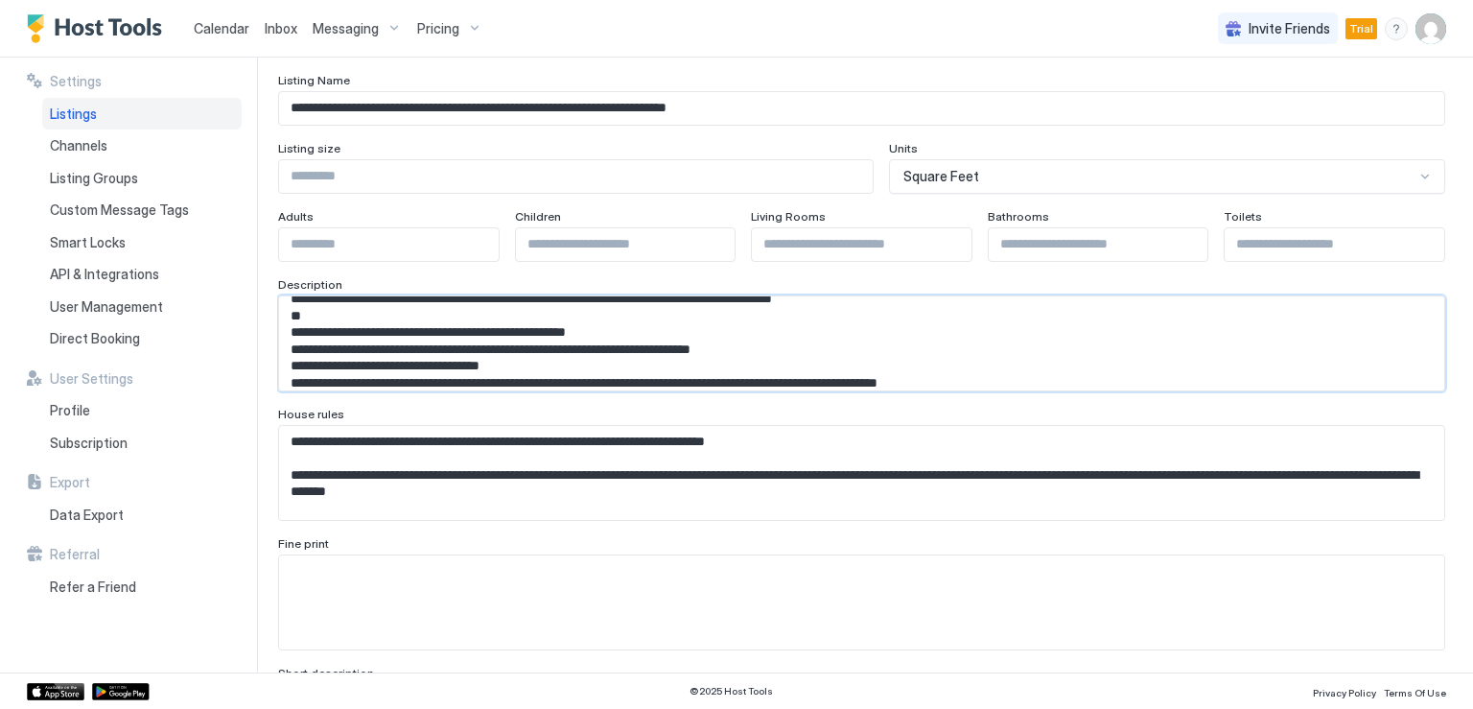
drag, startPoint x: 293, startPoint y: 346, endPoint x: 935, endPoint y: 343, distance: 641.4
click at [935, 343] on textarea "Input Field" at bounding box center [854, 343] width 1150 height 94
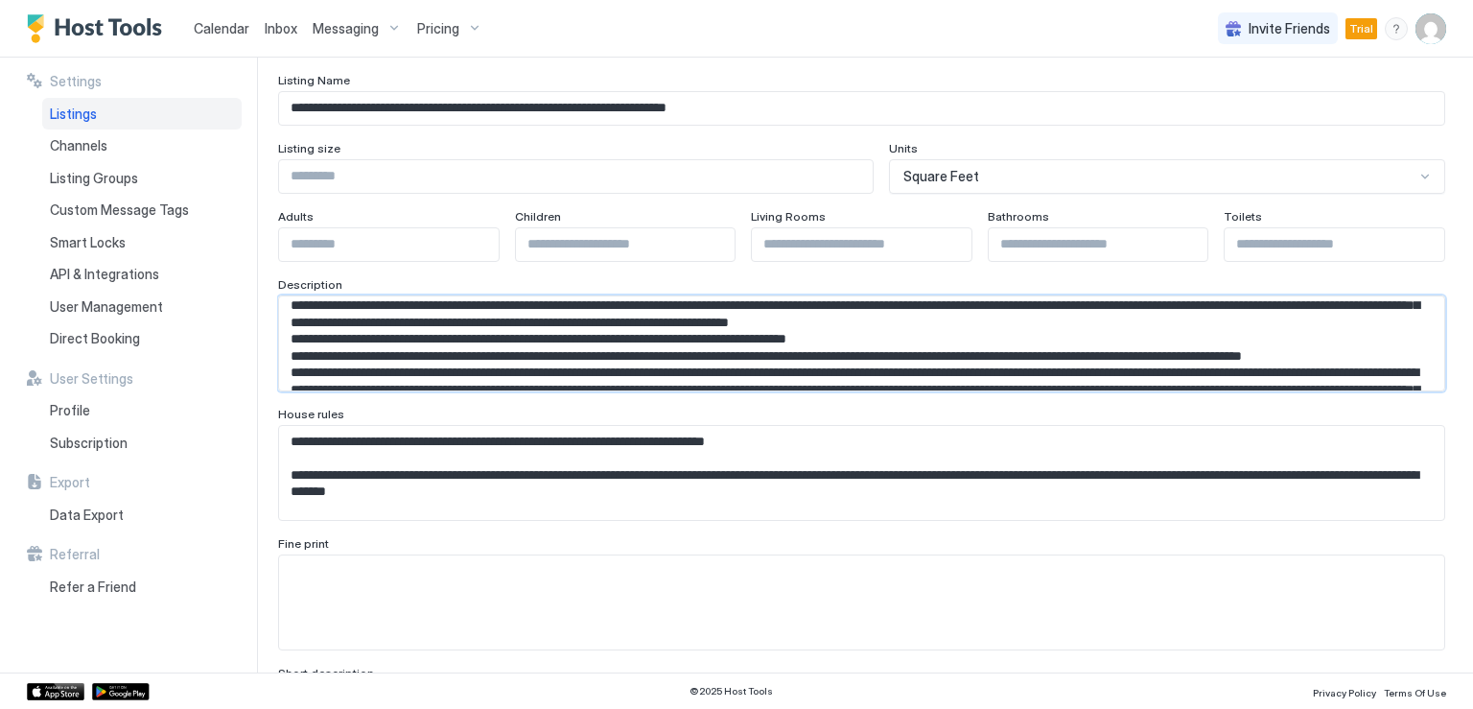
scroll to position [0, 0]
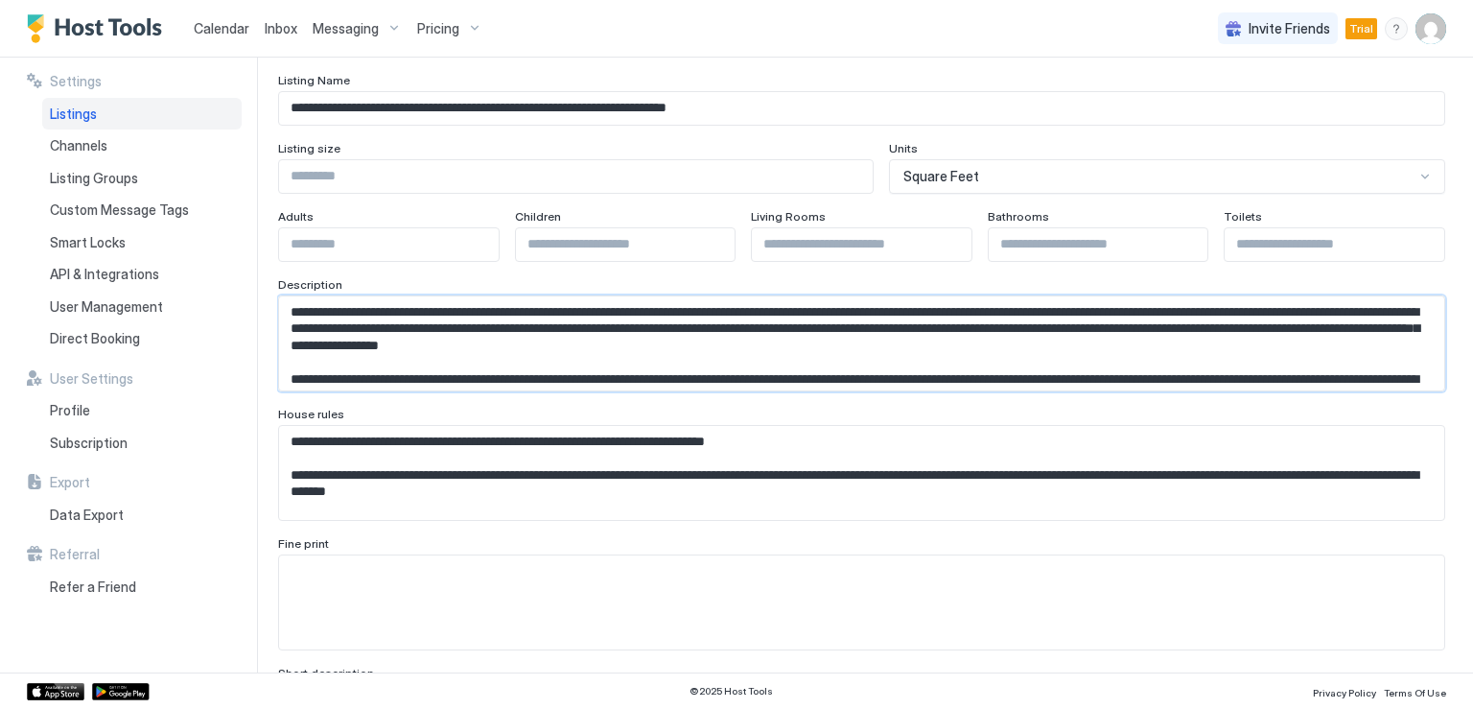
click at [742, 351] on textarea "Input Field" at bounding box center [854, 343] width 1150 height 94
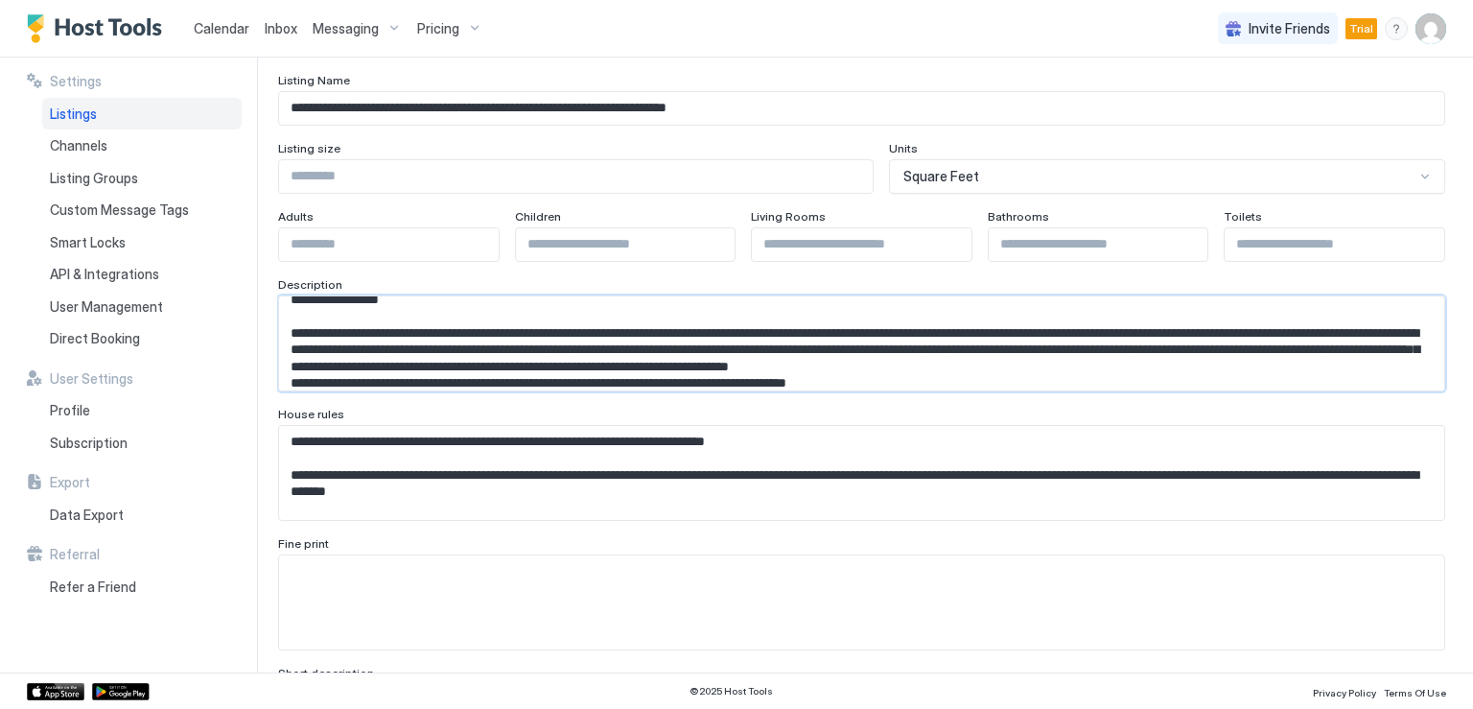
scroll to position [63, 0]
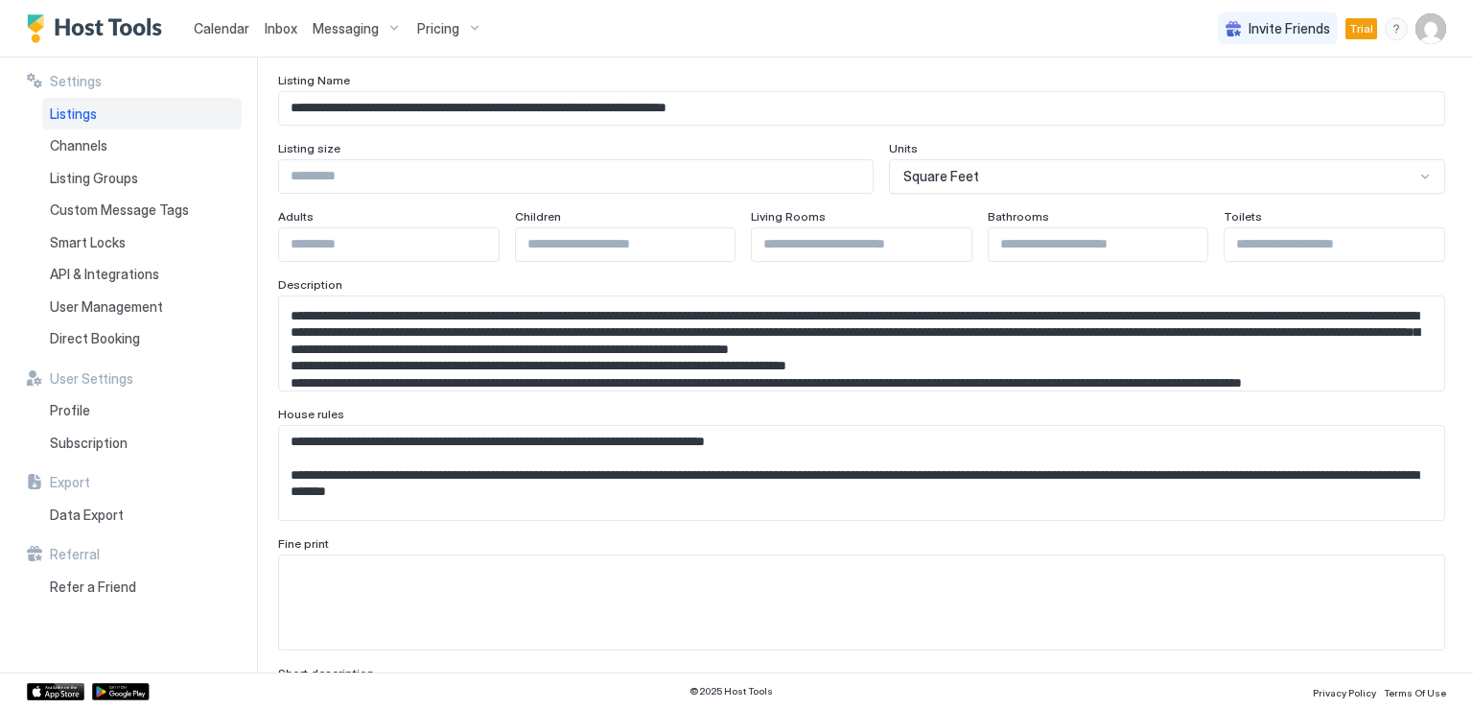
click at [329, 346] on textarea "Input Field" at bounding box center [854, 343] width 1150 height 94
paste textarea "**"
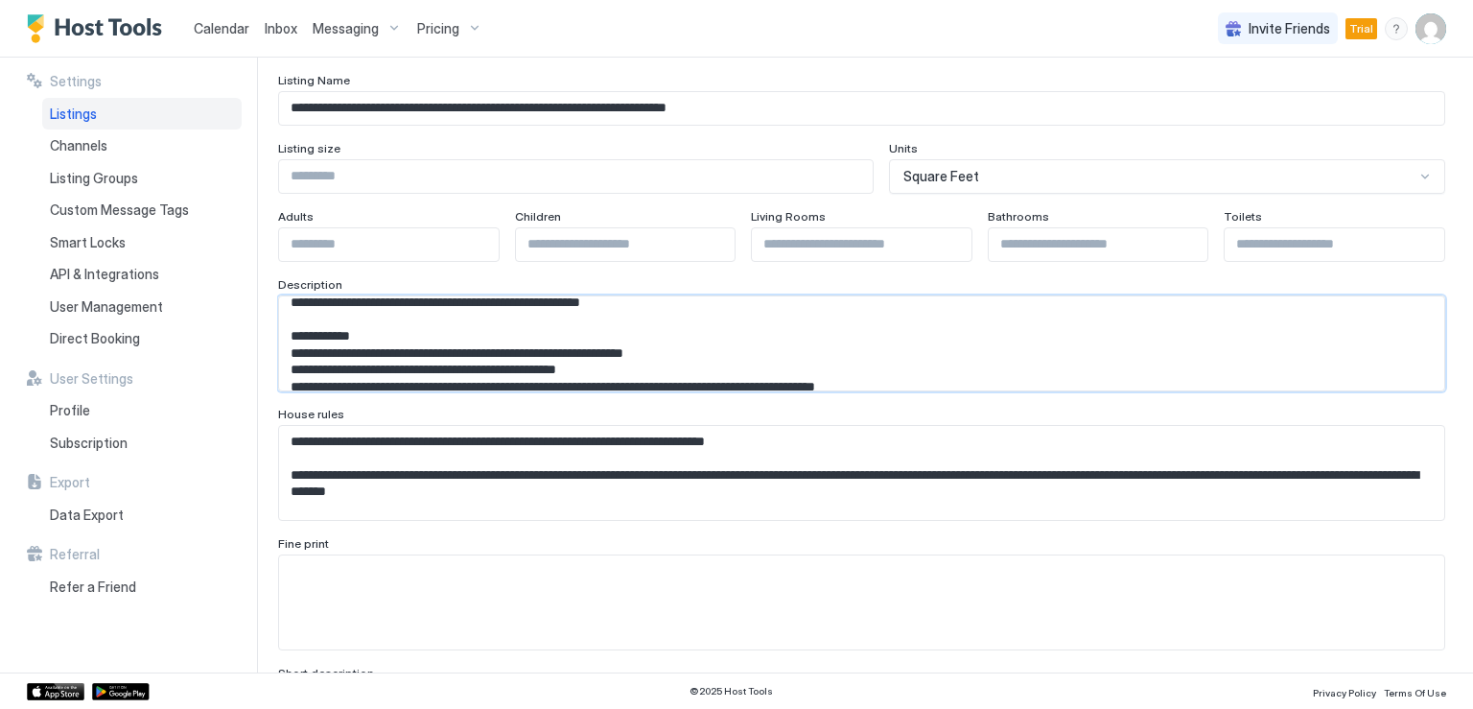
scroll to position [351, 0]
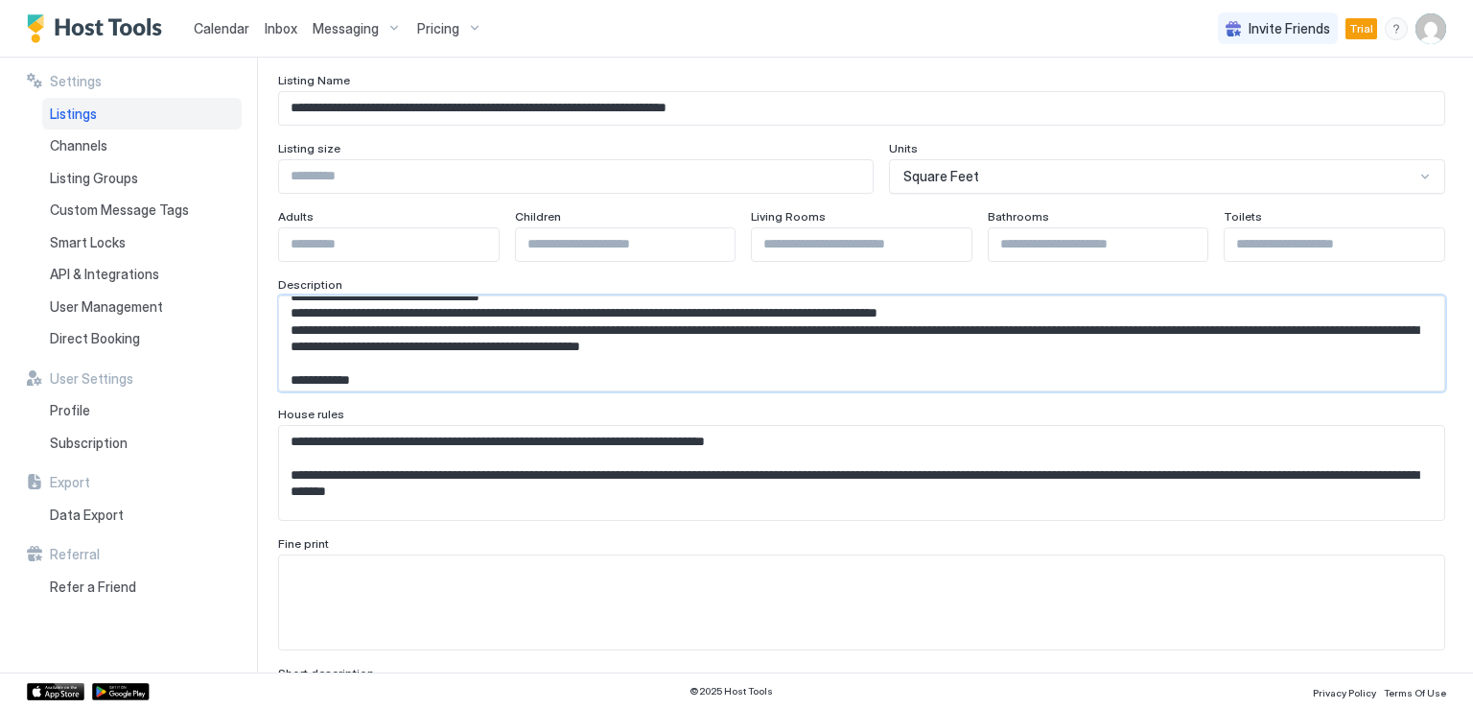
drag, startPoint x: 509, startPoint y: 340, endPoint x: 276, endPoint y: 309, distance: 235.1
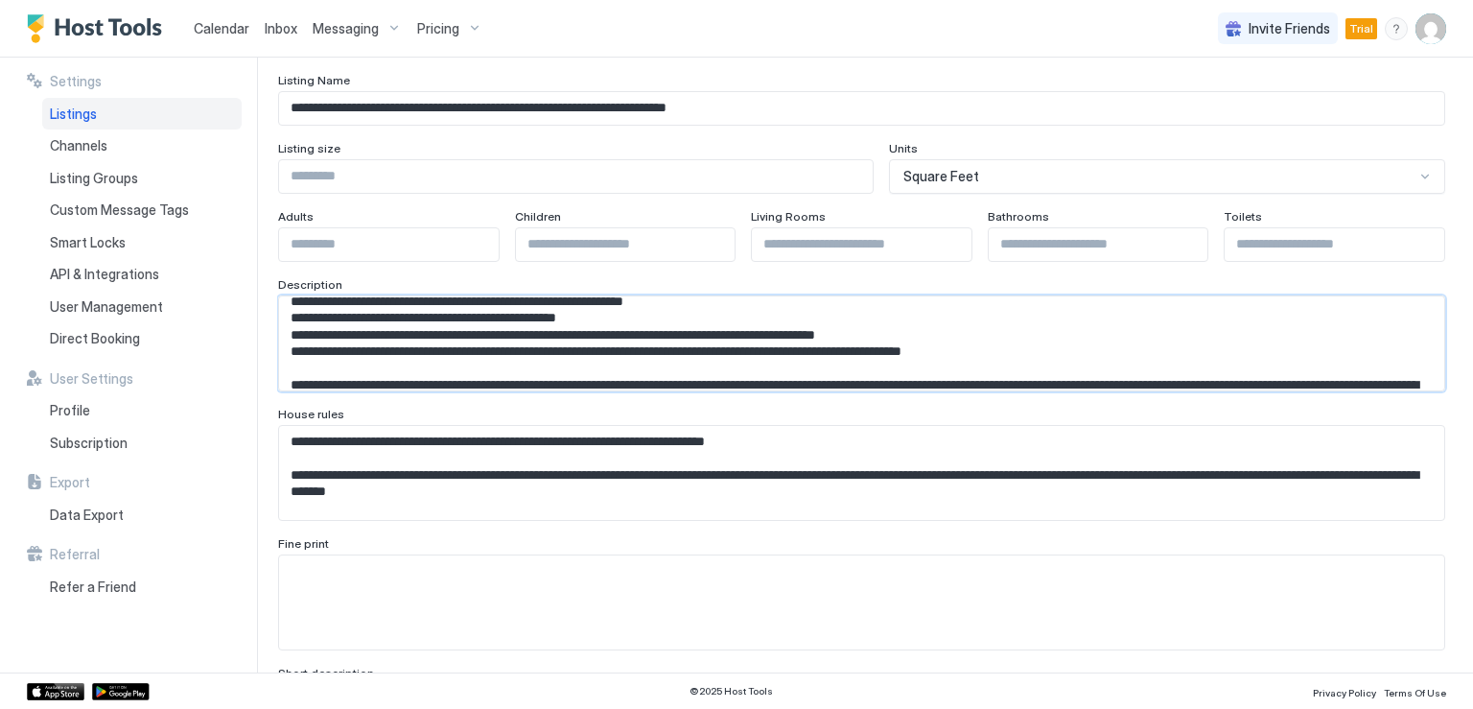
scroll to position [317, 0]
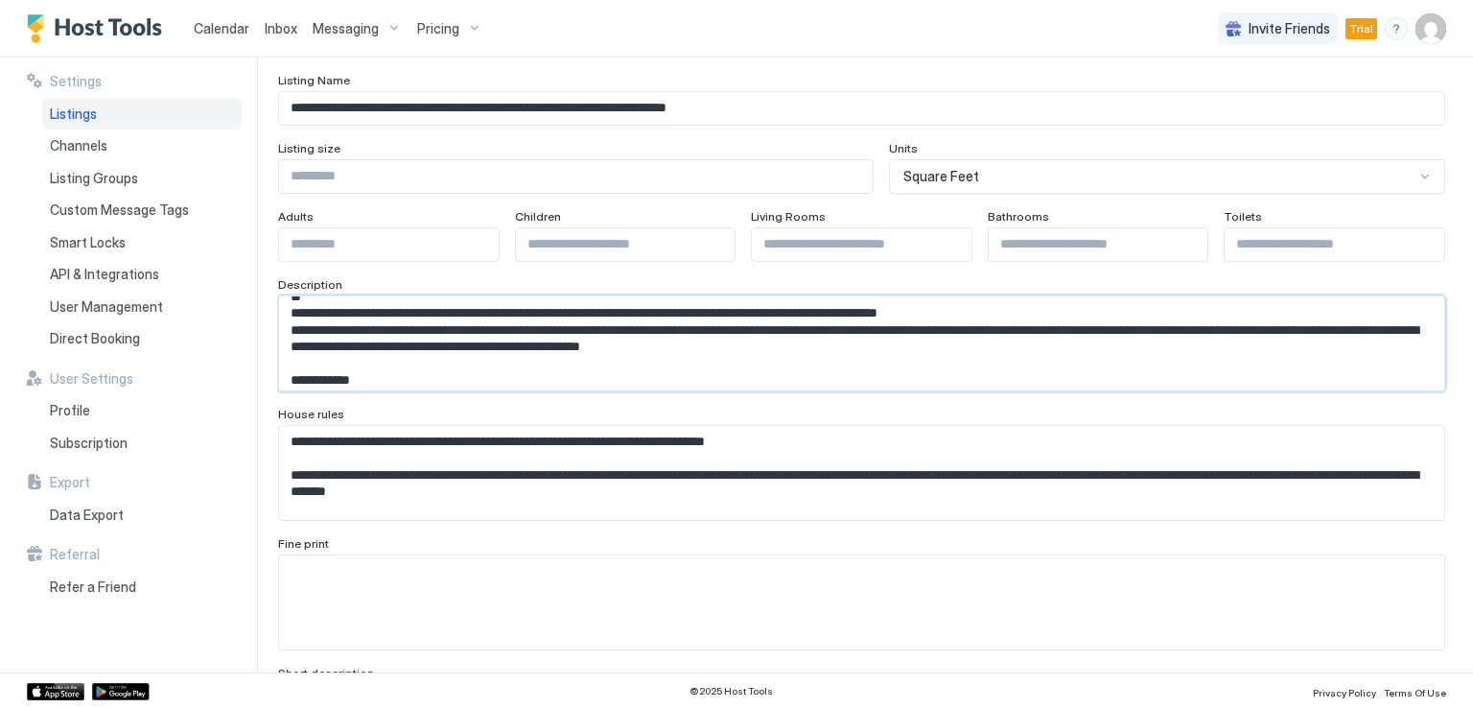
click at [783, 375] on textarea "Input Field" at bounding box center [854, 343] width 1150 height 94
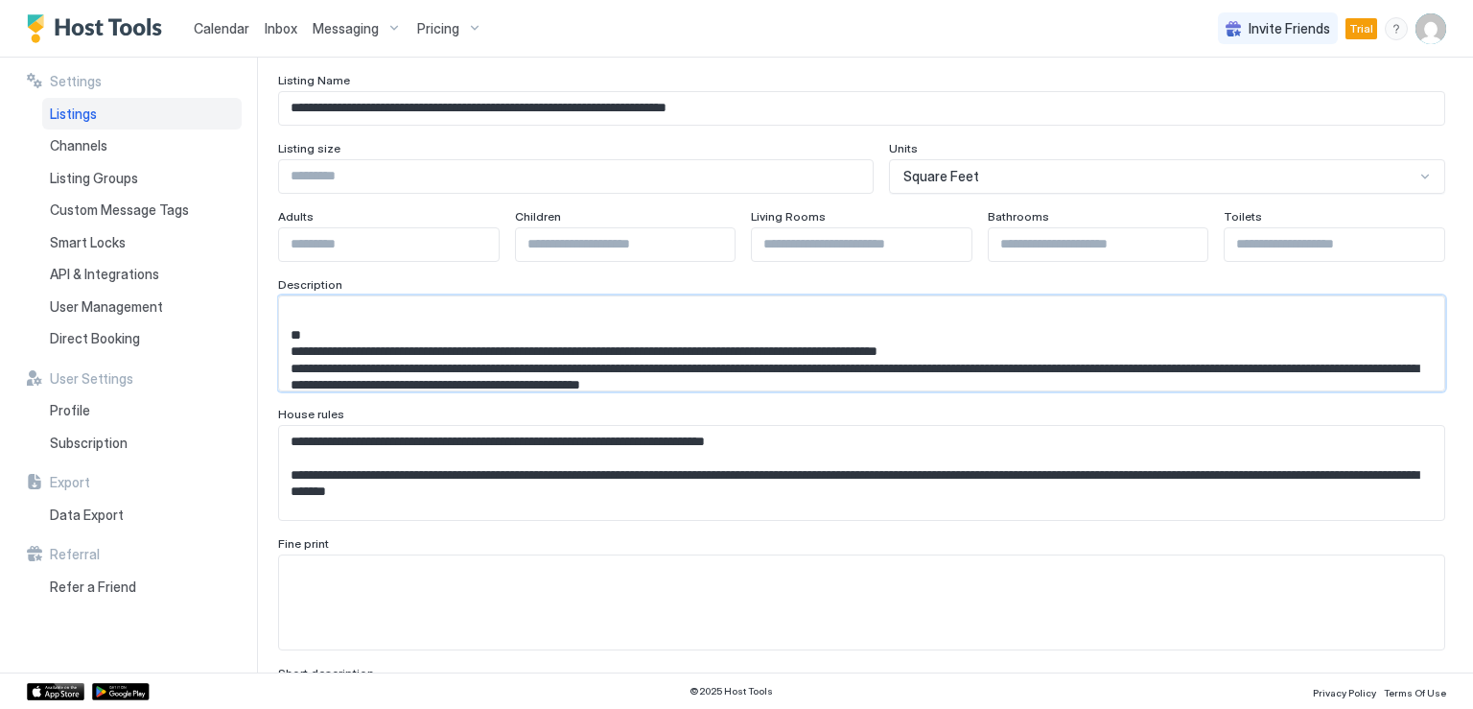
scroll to position [245, 0]
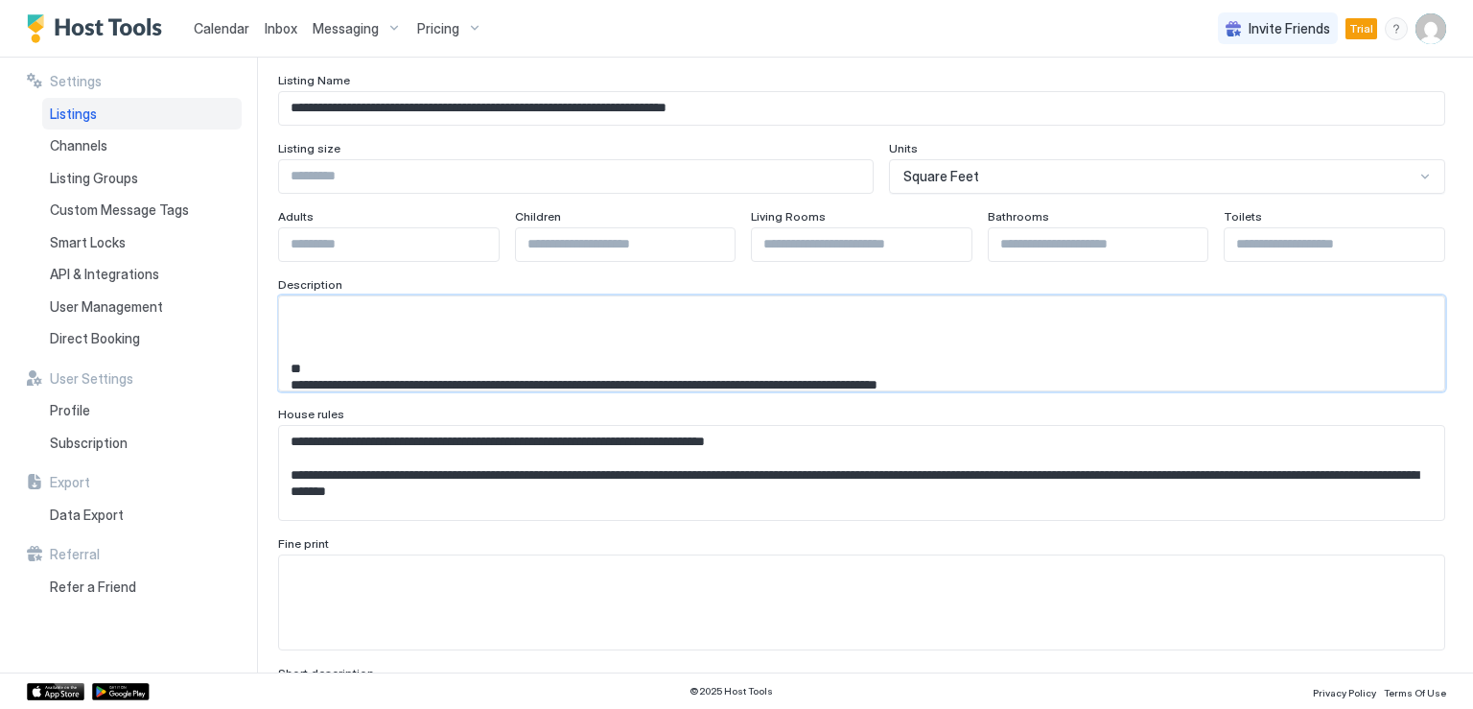
drag, startPoint x: 894, startPoint y: 364, endPoint x: 330, endPoint y: 340, distance: 565.2
click at [330, 340] on textarea "Input Field" at bounding box center [854, 343] width 1150 height 94
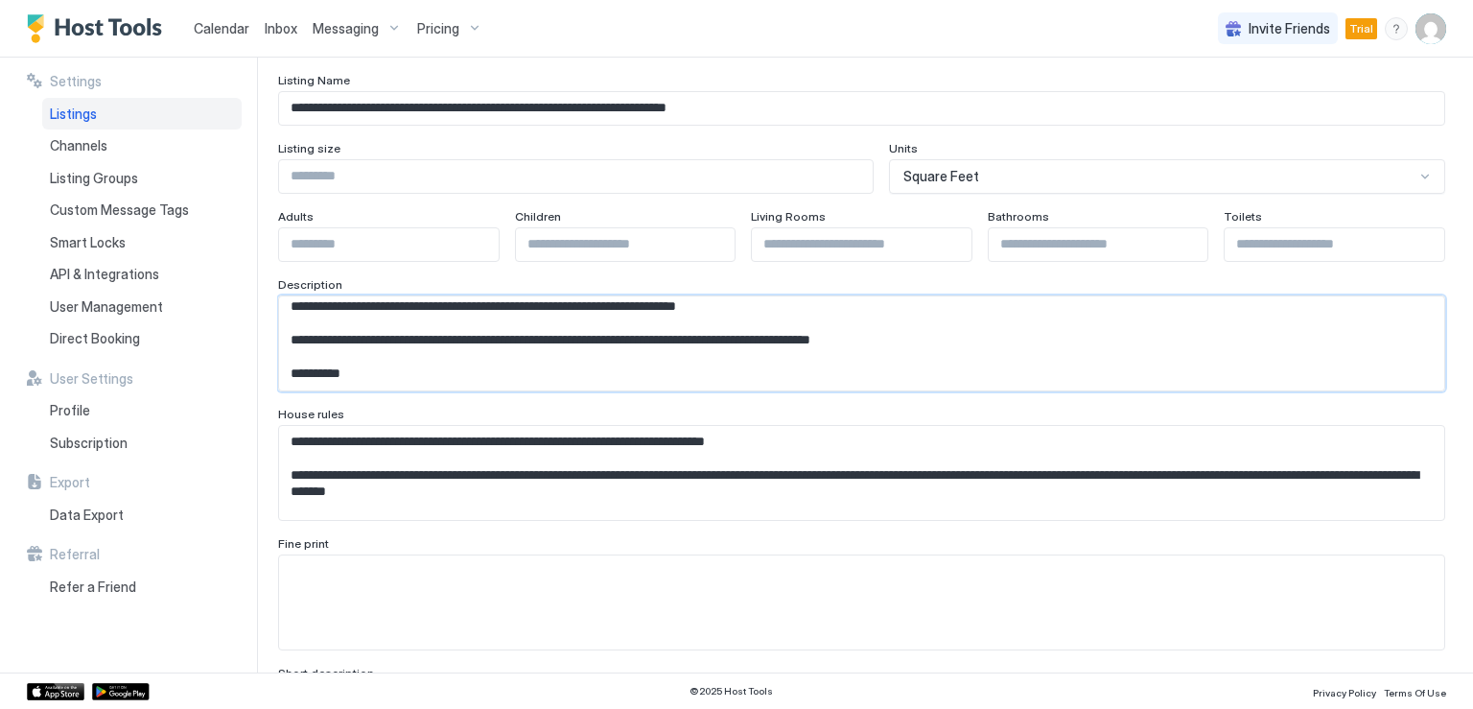
scroll to position [1112, 0]
drag, startPoint x: 307, startPoint y: 347, endPoint x: 1251, endPoint y: 401, distance: 945.9
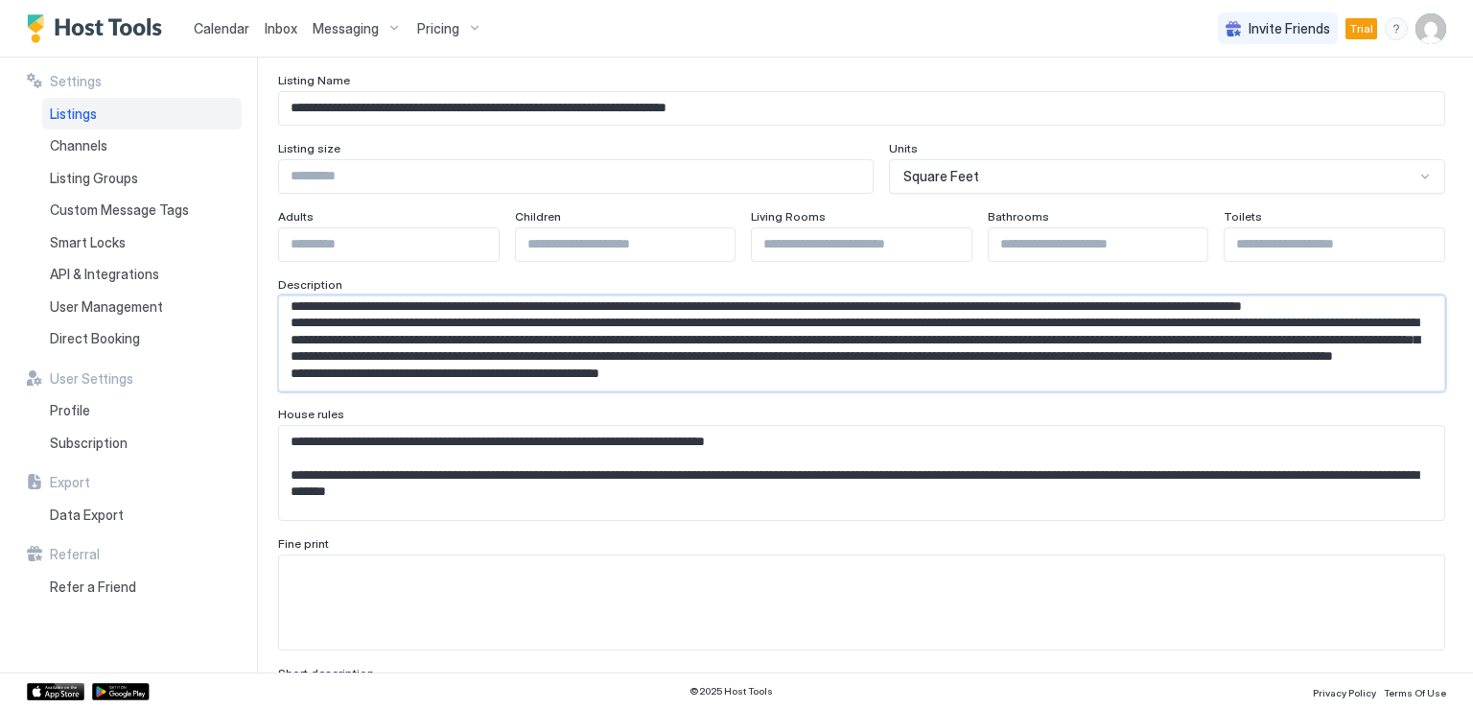
scroll to position [222, 0]
type textarea "**********"
drag, startPoint x: 302, startPoint y: 462, endPoint x: 287, endPoint y: 442, distance: 25.3
click at [302, 462] on textarea "Input Field" at bounding box center [854, 473] width 1150 height 94
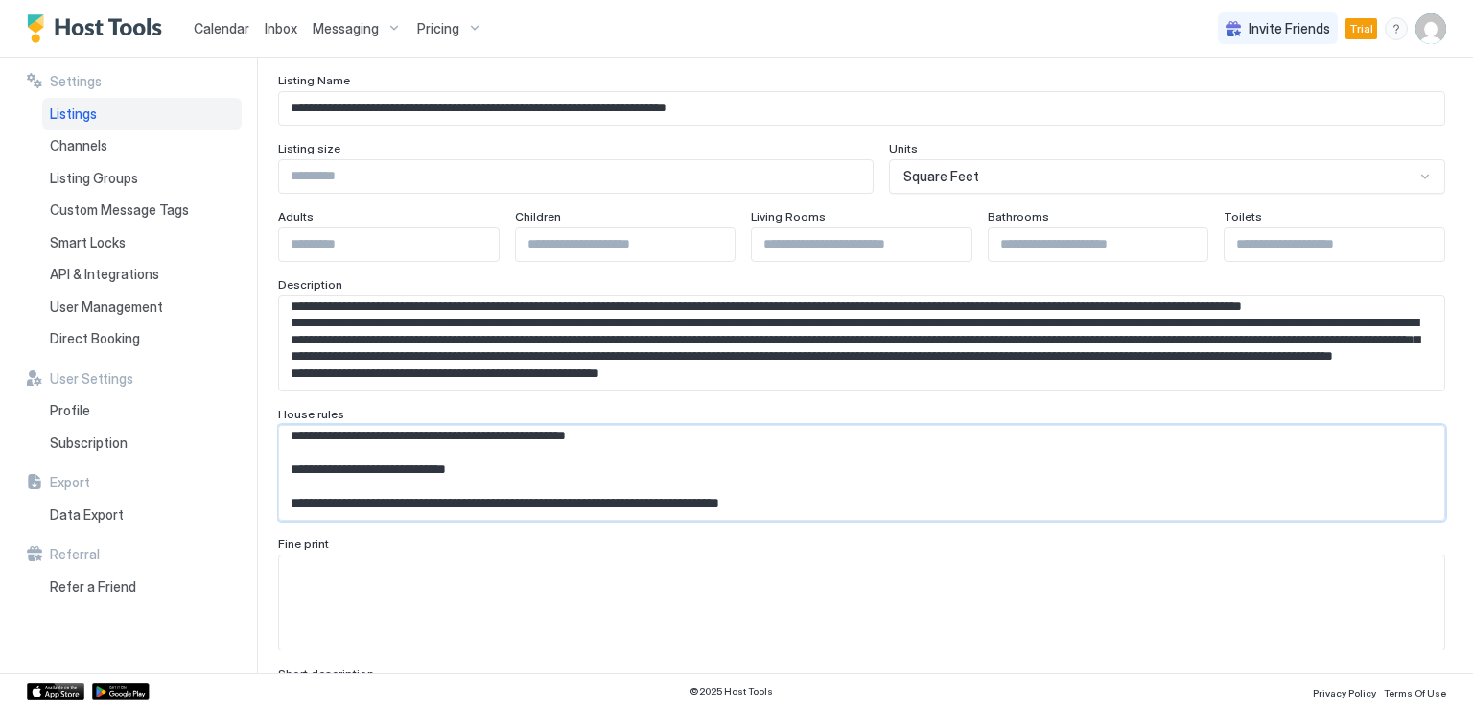
scroll to position [508, 0]
drag, startPoint x: 287, startPoint y: 442, endPoint x: 722, endPoint y: 541, distance: 446.3
paste textarea "**********"
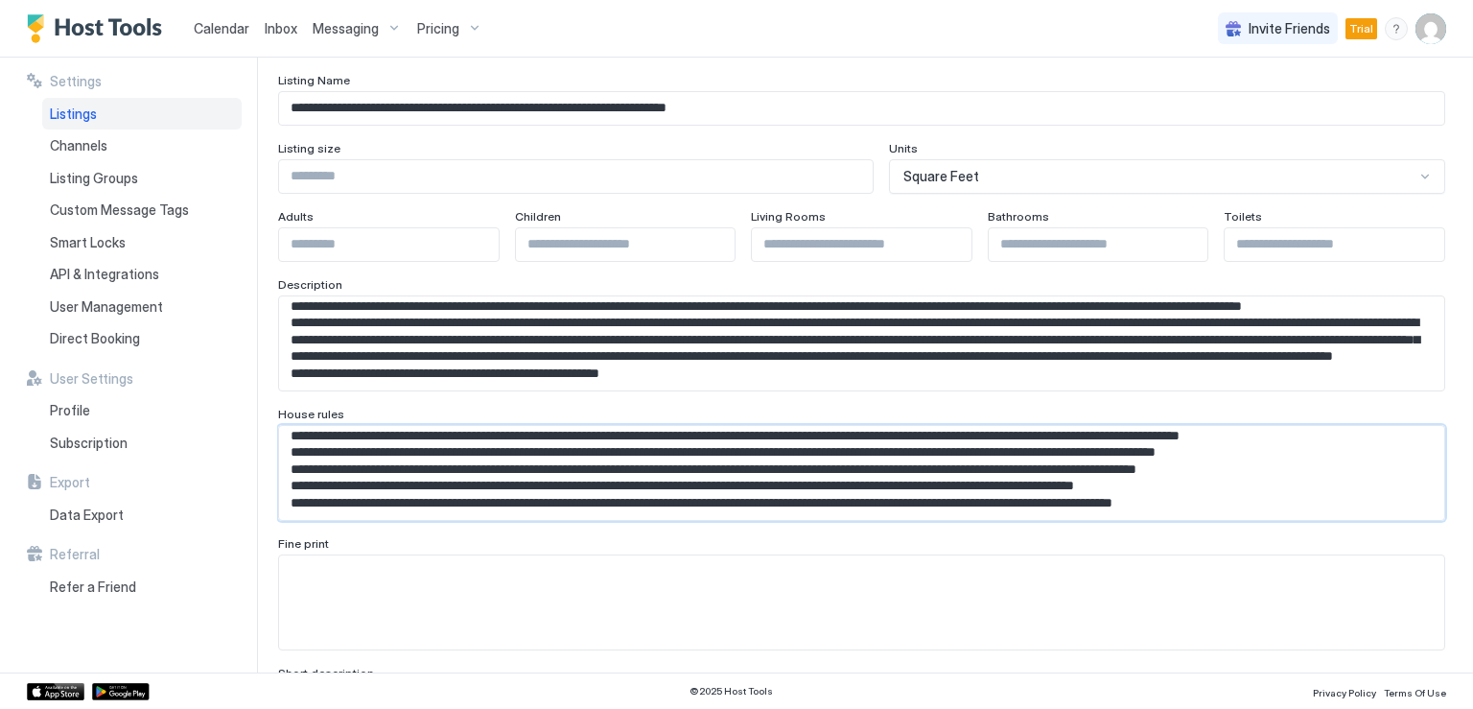
scroll to position [265, 0]
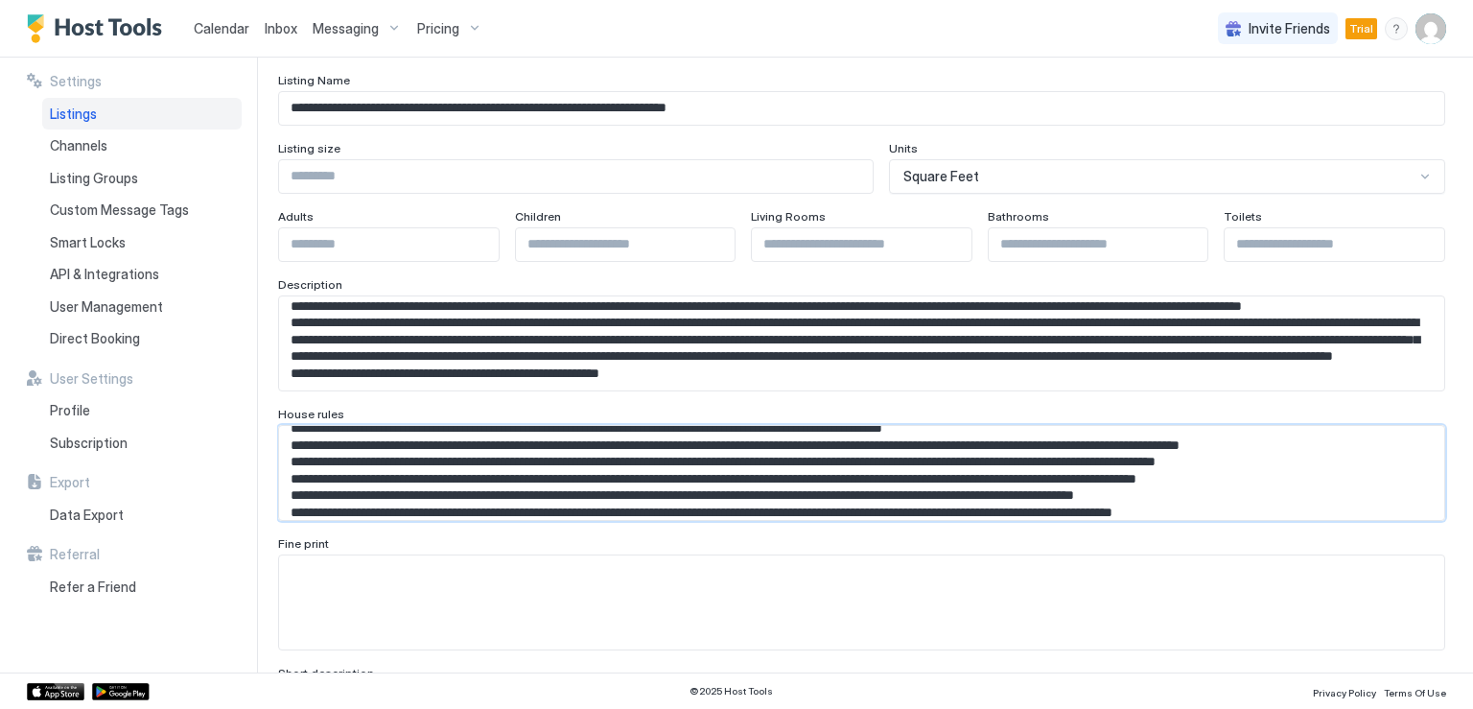
type textarea "**********"
click at [319, 575] on textarea "Input Field" at bounding box center [861, 602] width 1165 height 94
click at [349, 581] on textarea "Input Field" at bounding box center [861, 602] width 1165 height 94
paste textarea "**********"
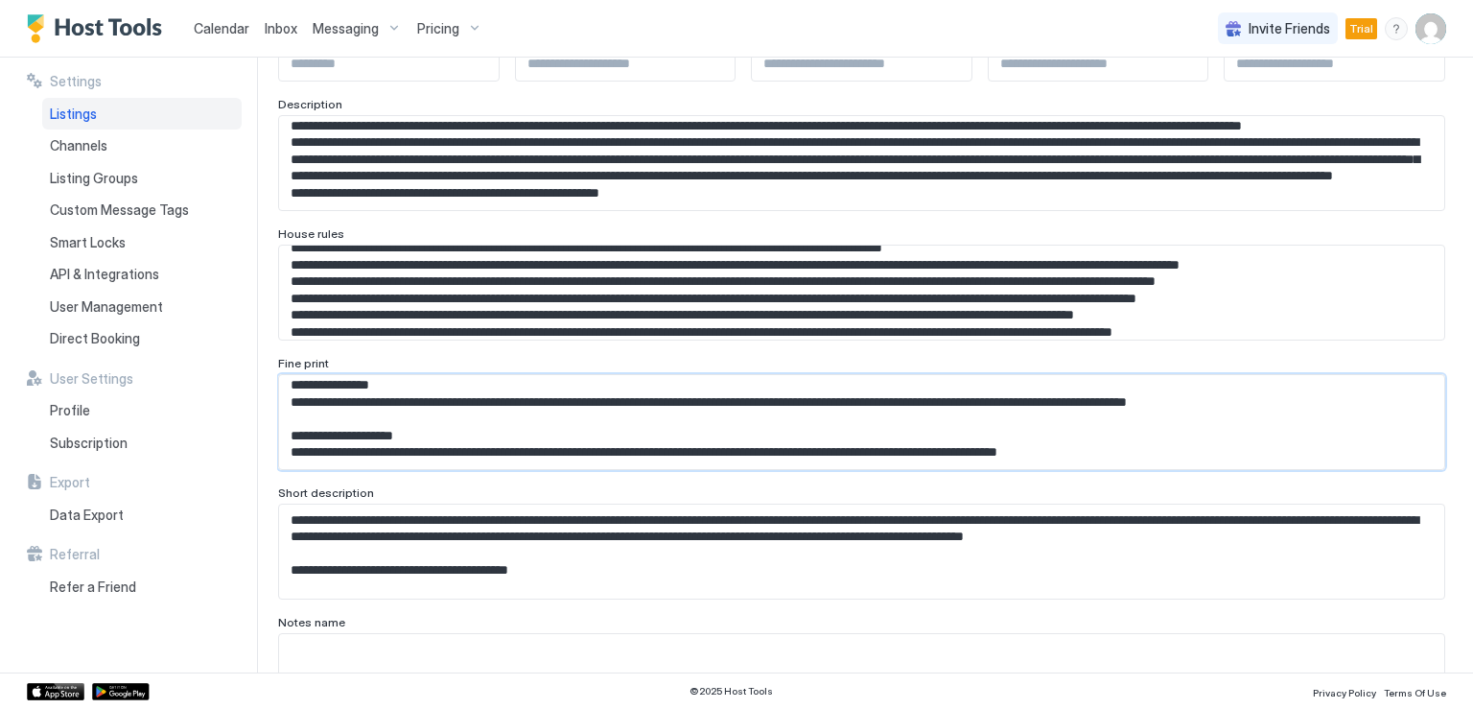
scroll to position [383, 0]
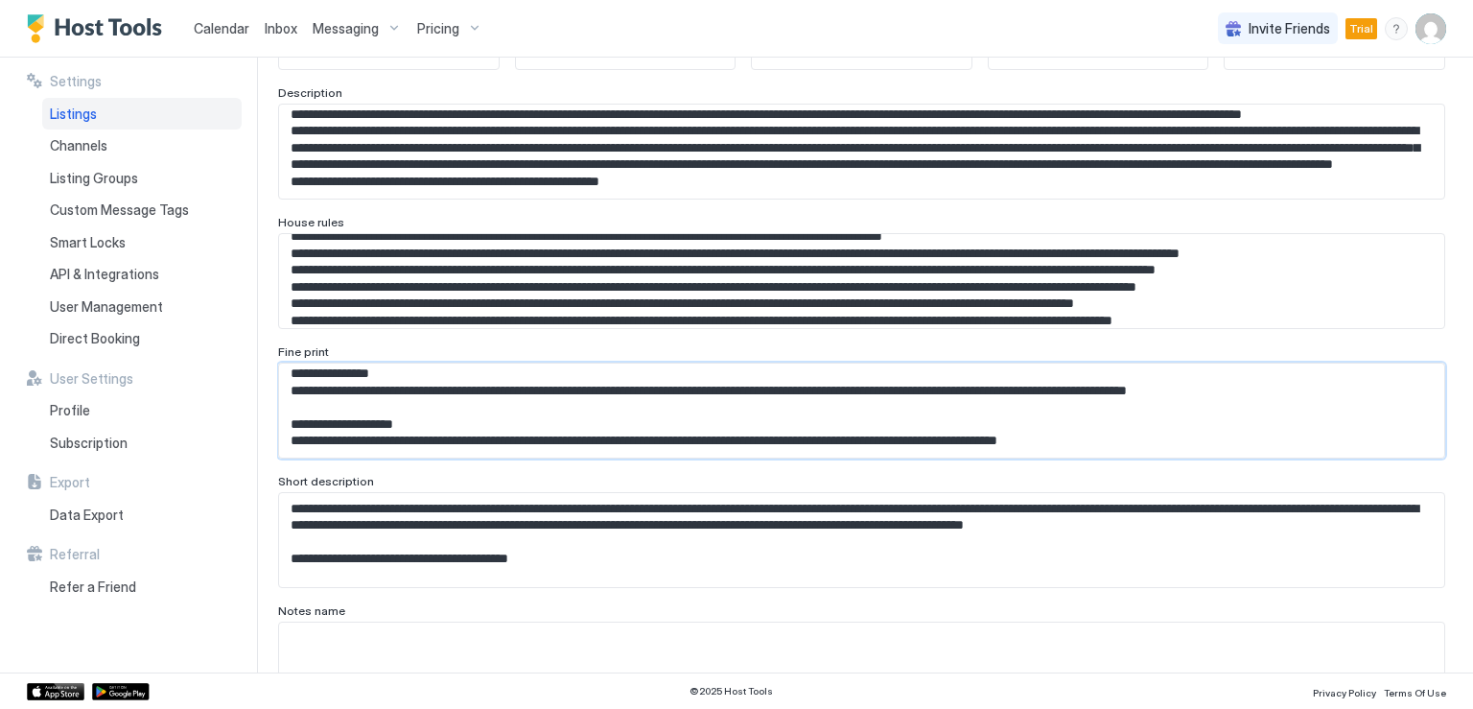
type textarea "**********"
drag, startPoint x: 290, startPoint y: 507, endPoint x: 640, endPoint y: 572, distance: 356.0
click at [640, 572] on textarea "**********" at bounding box center [854, 540] width 1150 height 94
paste textarea "Input Field"
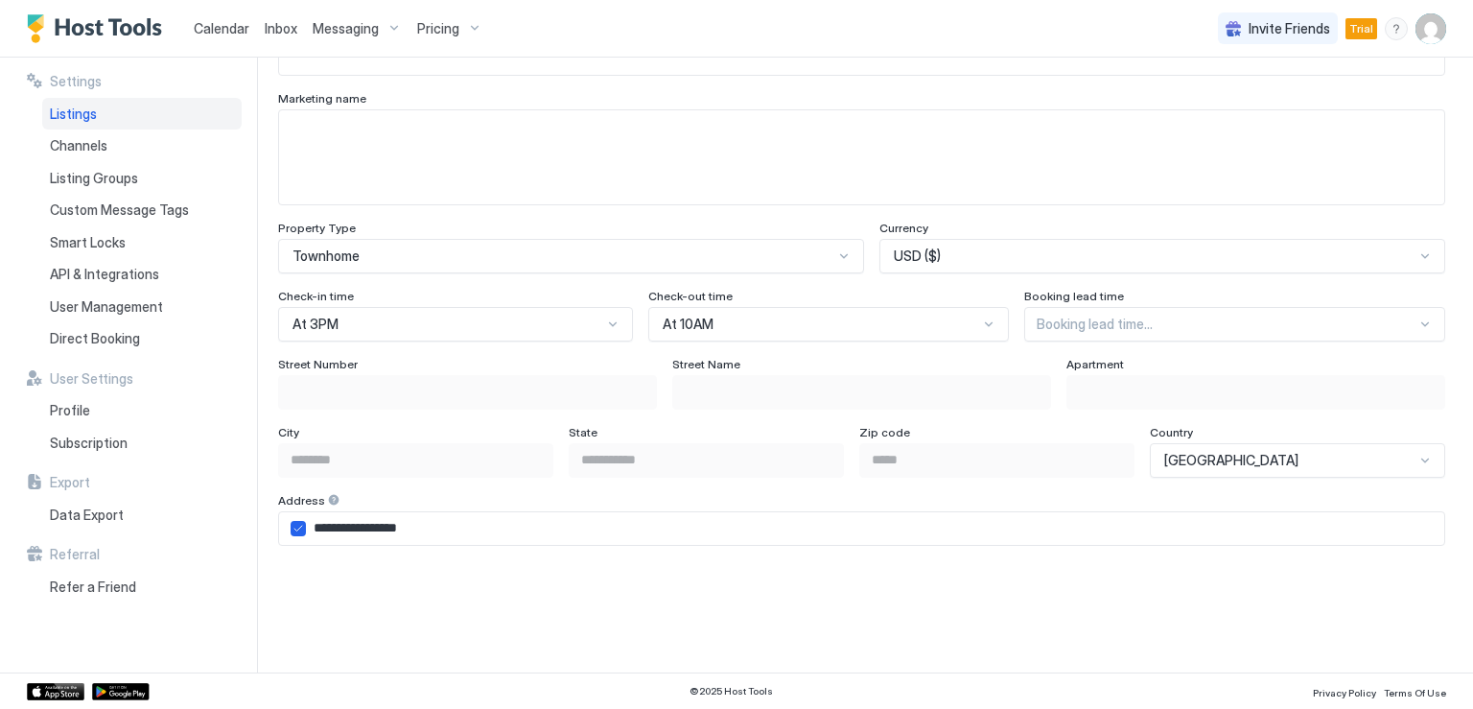
scroll to position [1055, 0]
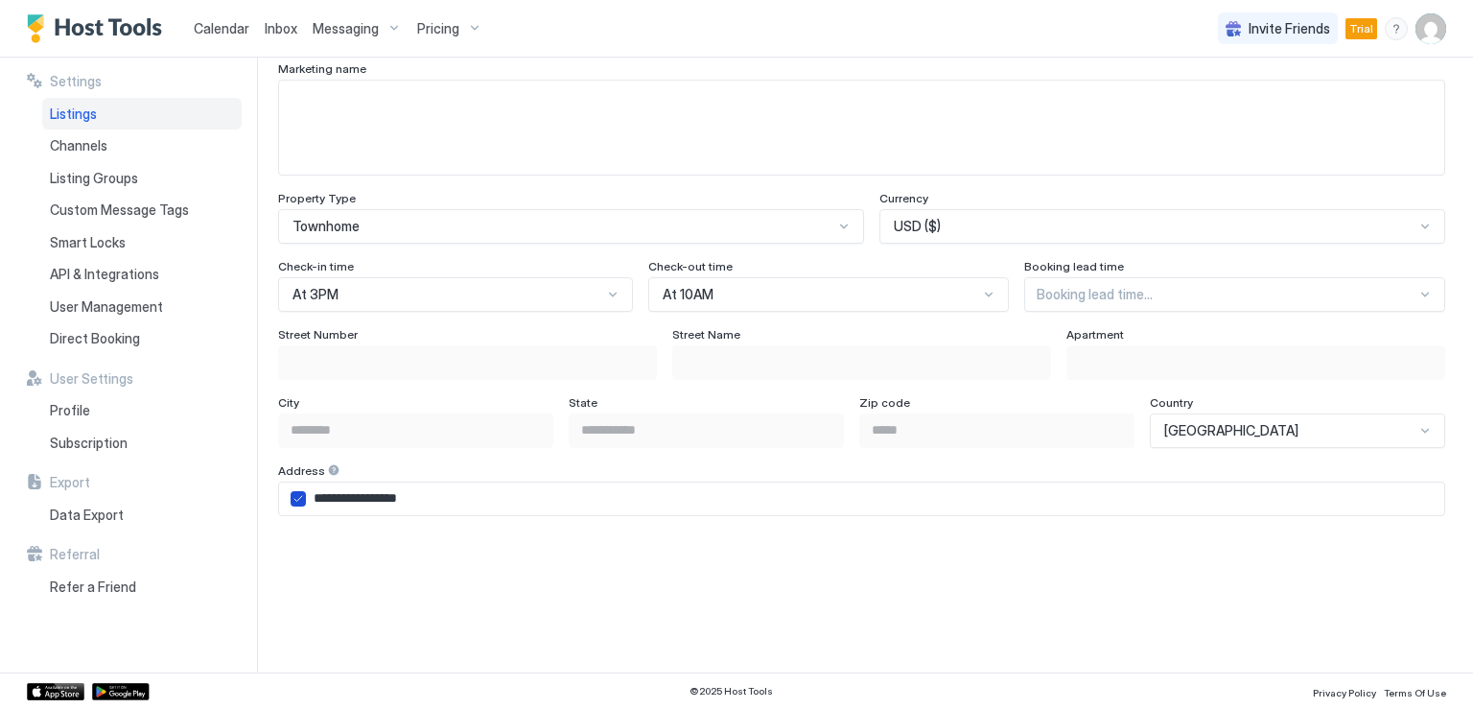
type textarea "**********"
click at [303, 496] on icon "airbnbAddress" at bounding box center [298, 499] width 12 height 12
type input "**********"
click at [351, 361] on input "Input Field" at bounding box center [467, 362] width 377 height 33
type input "**"
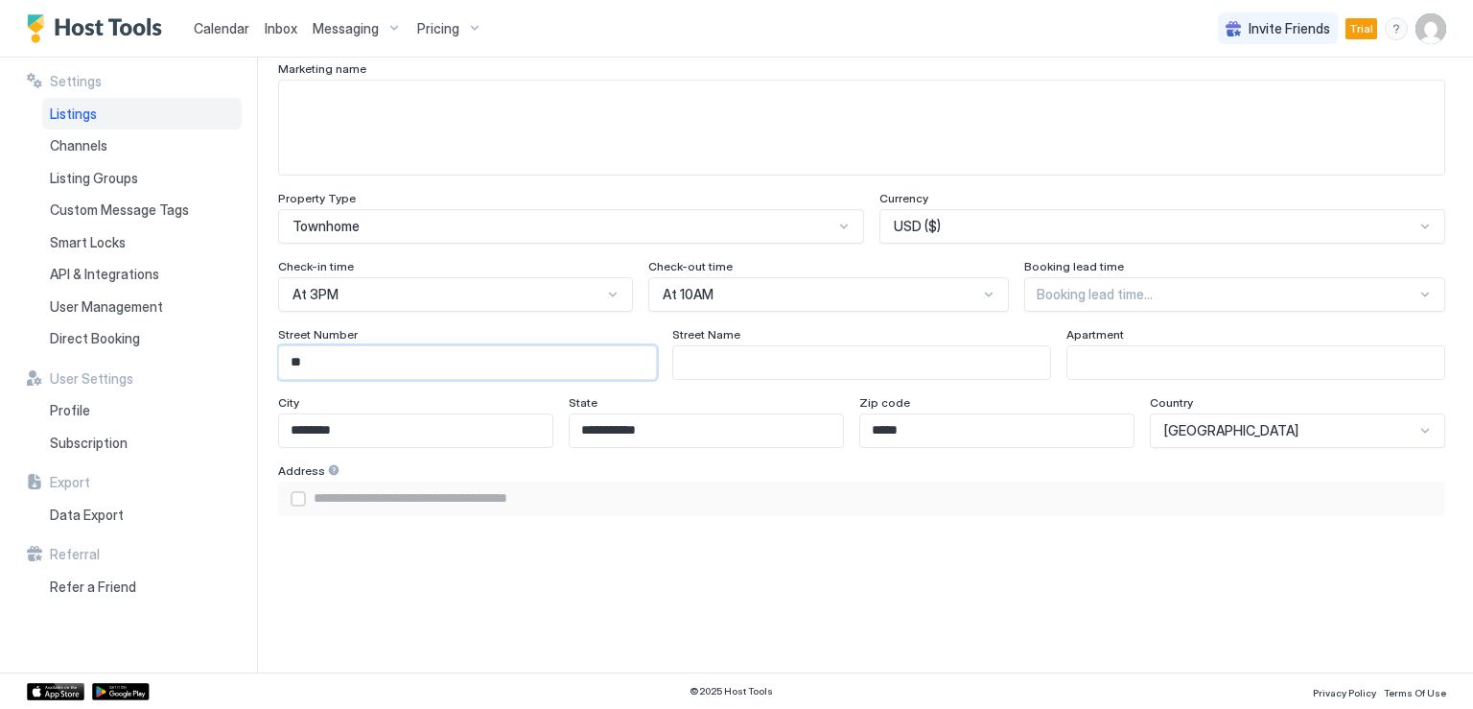
type input "**********"
type input "***"
type input "**********"
type input "****"
type input "**********"
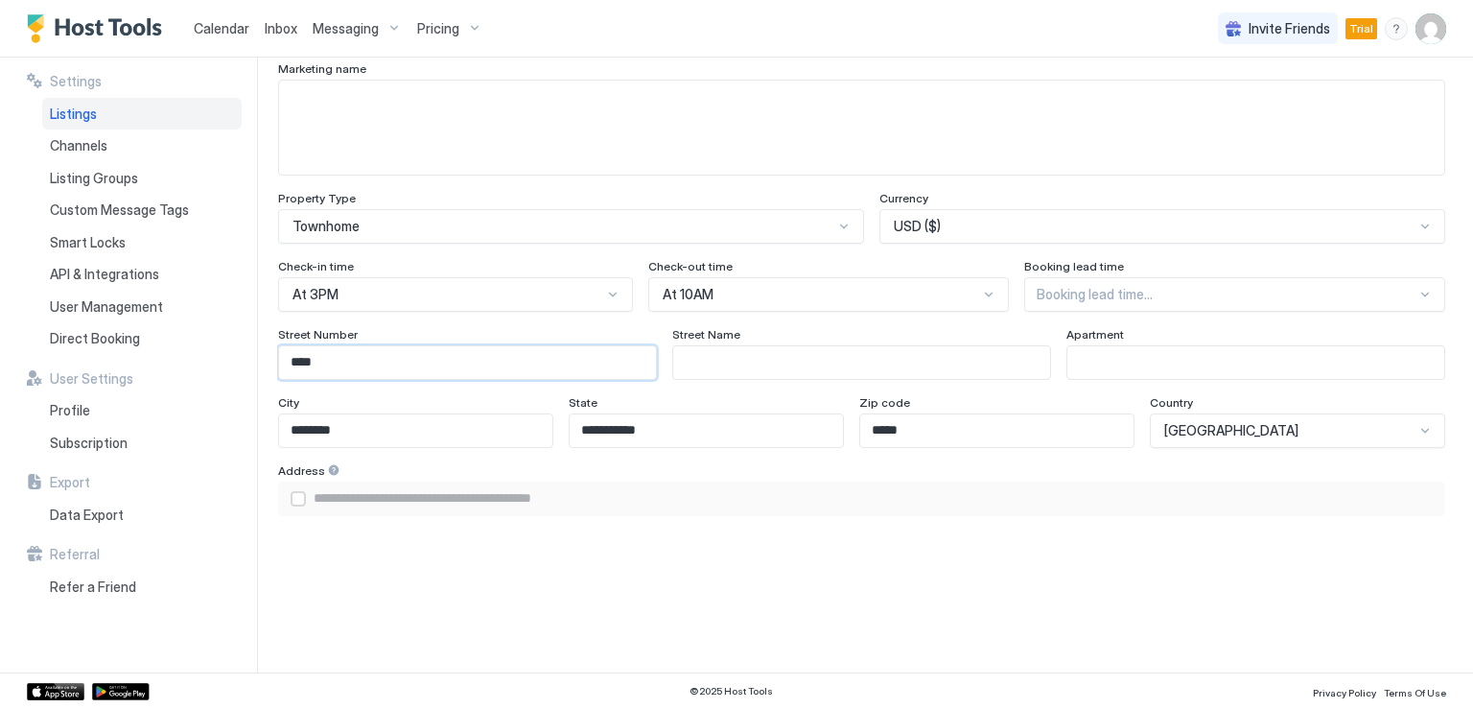
type input "****"
drag, startPoint x: 700, startPoint y: 345, endPoint x: 700, endPoint y: 356, distance: 10.5
click at [700, 346] on input "Input Field" at bounding box center [861, 362] width 377 height 33
type input "**********"
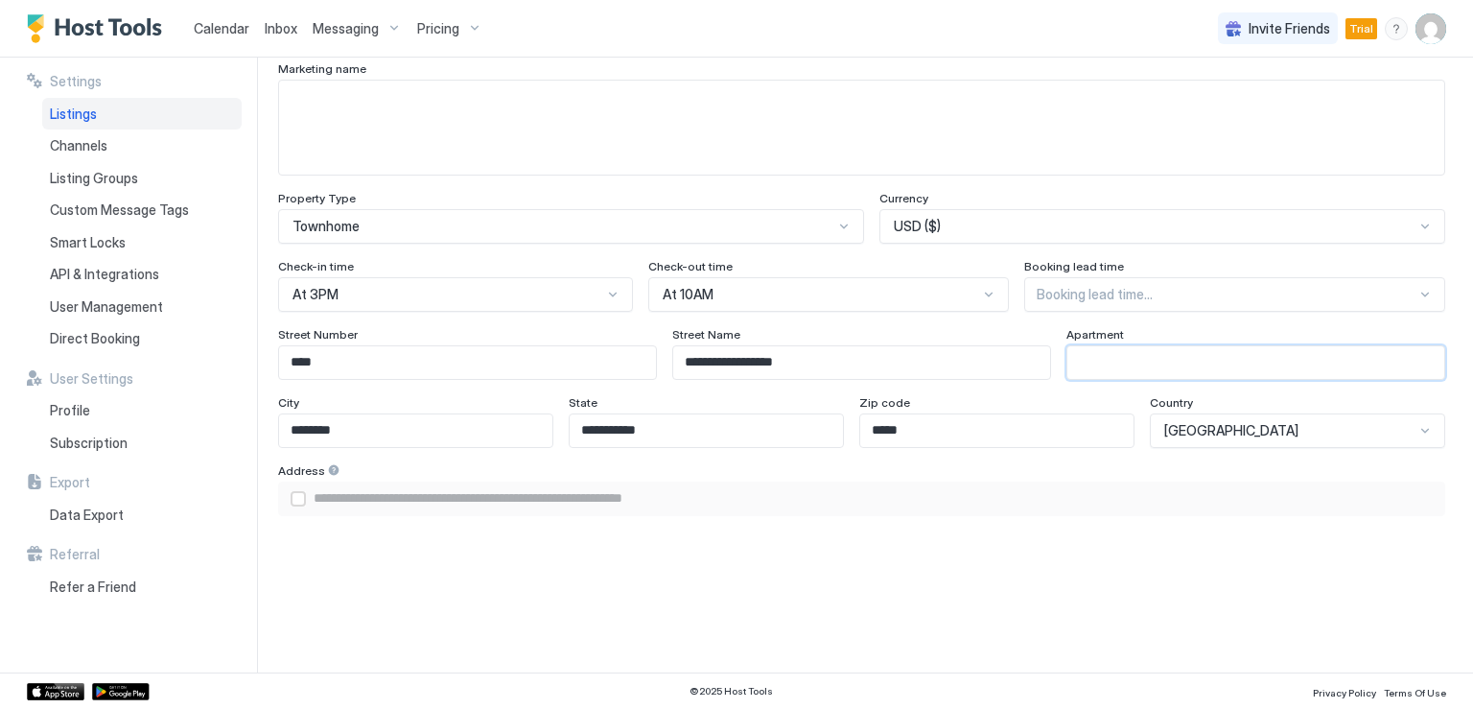
click at [1079, 361] on input "Input Field" at bounding box center [1255, 362] width 377 height 33
type input "*"
type input "**********"
type input "*"
click at [295, 497] on div "airbnbAddress" at bounding box center [297, 498] width 15 height 15
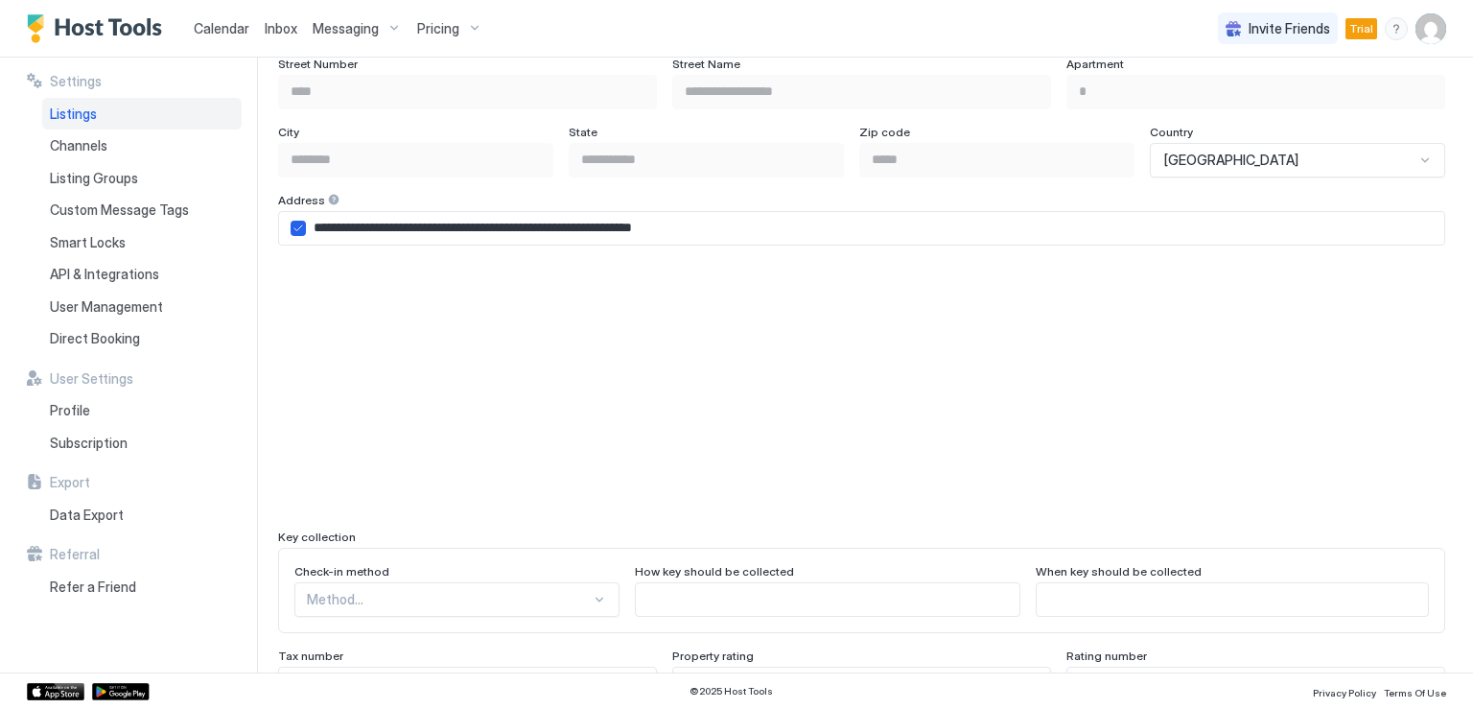
scroll to position [1438, 0]
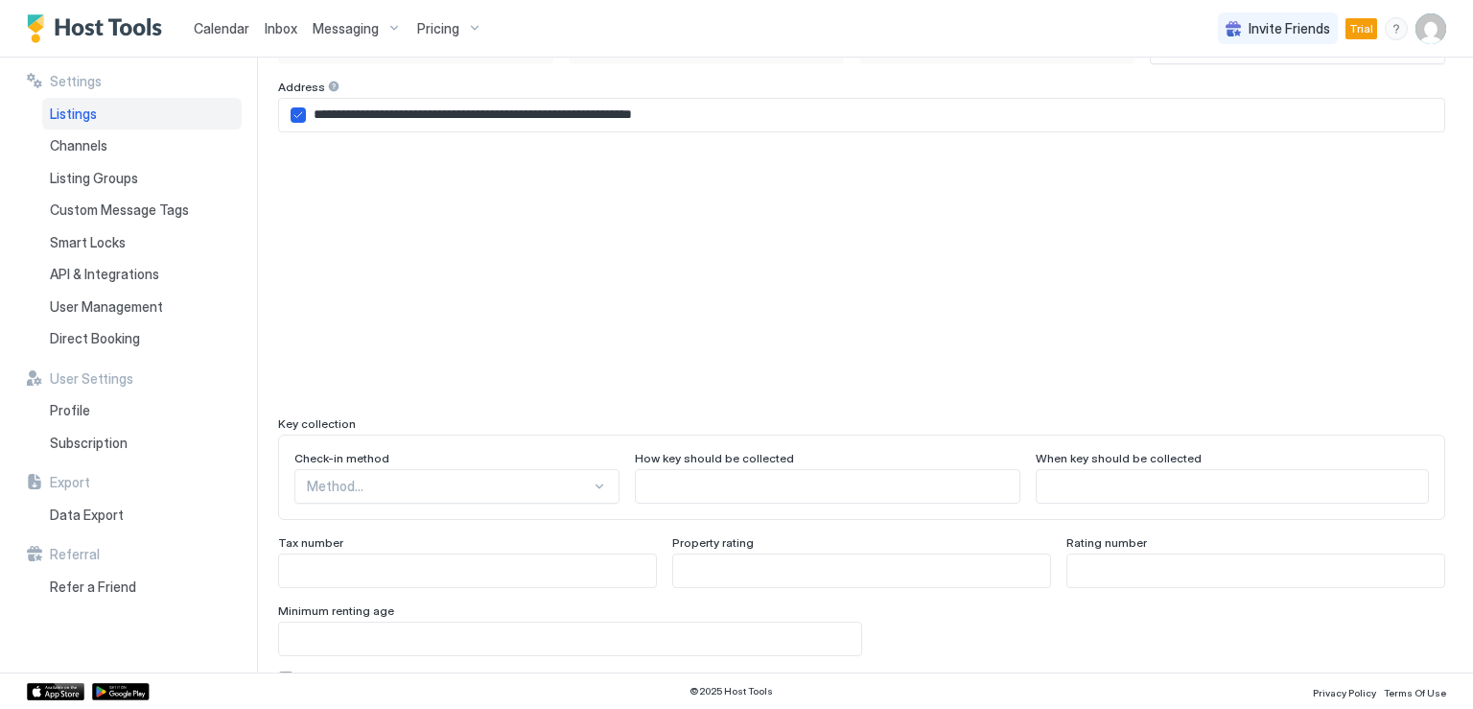
click at [555, 481] on div "Method..." at bounding box center [456, 486] width 325 height 35
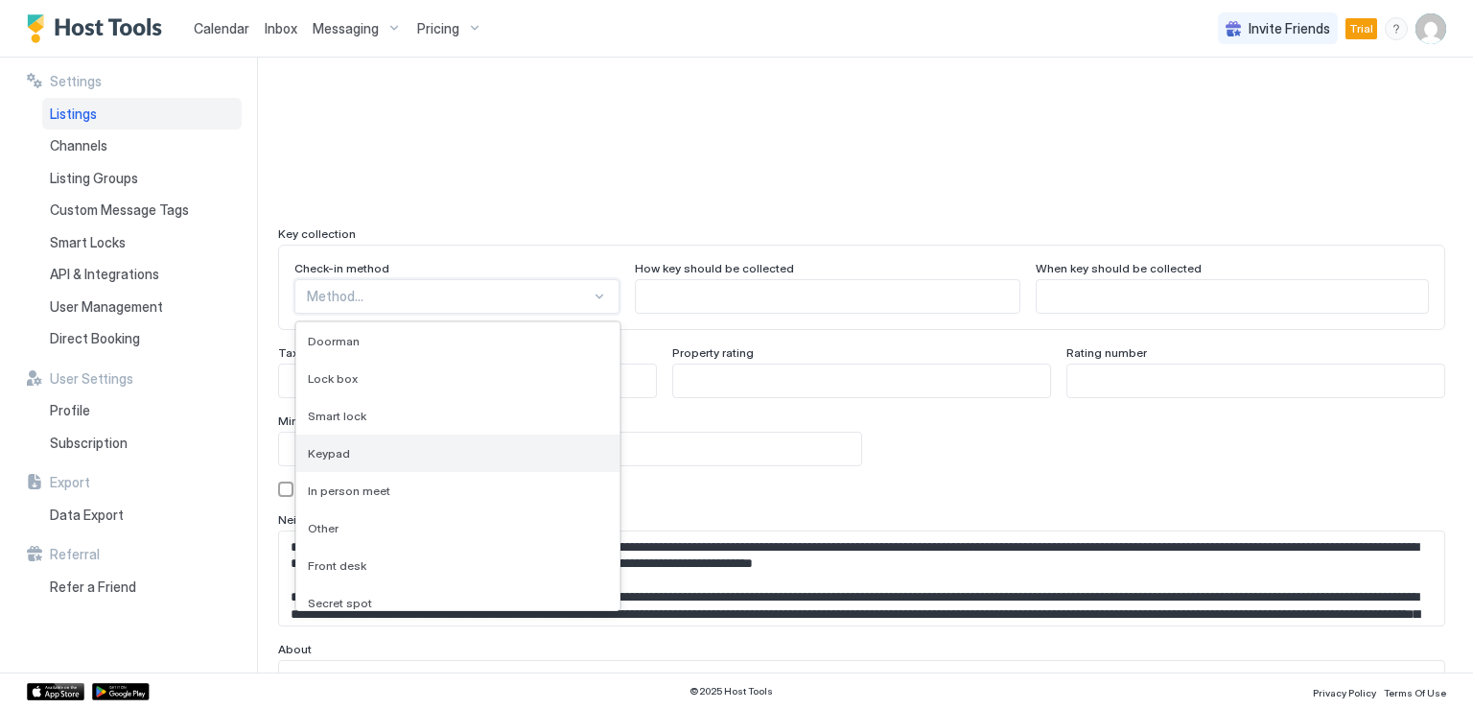
click at [357, 446] on div "Keypad" at bounding box center [458, 453] width 300 height 14
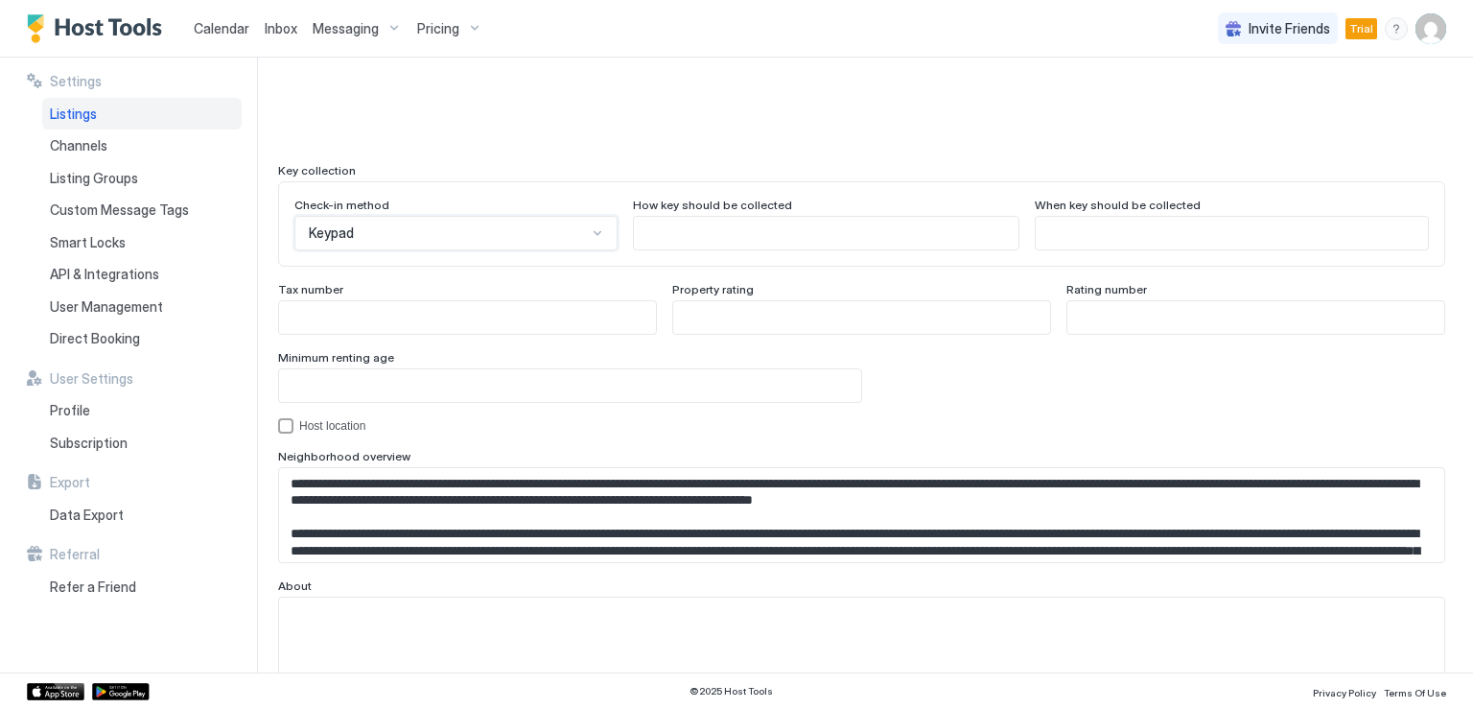
scroll to position [1724, 0]
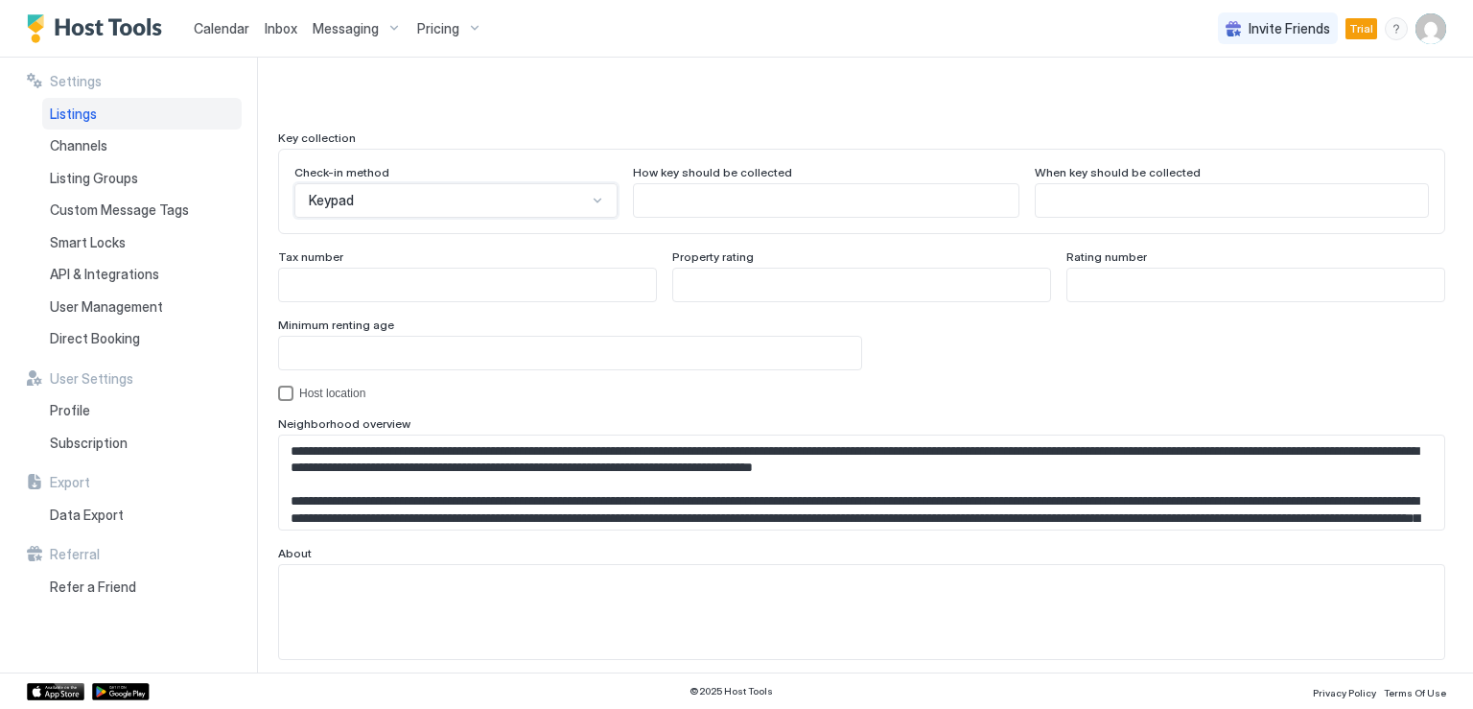
click at [287, 392] on div "hostLocation" at bounding box center [285, 392] width 15 height 15
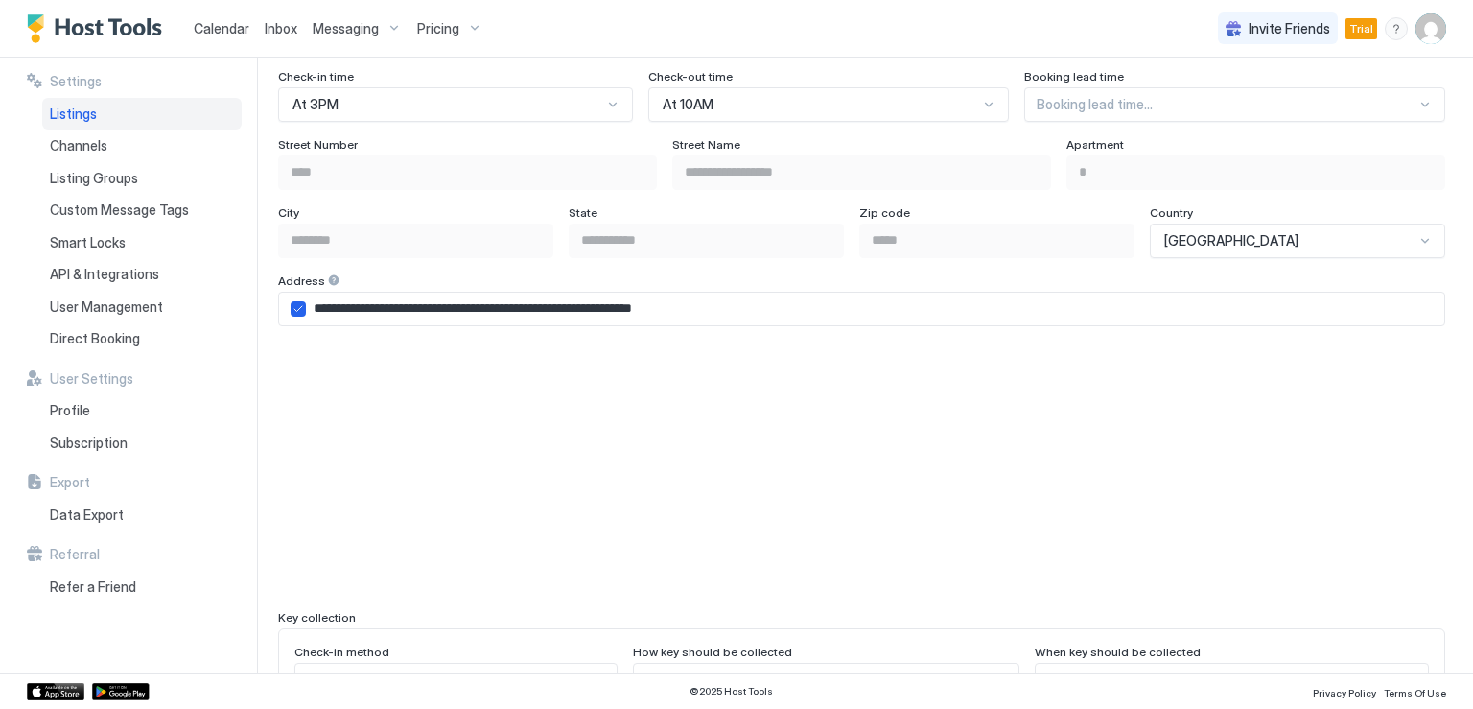
scroll to position [1053, 0]
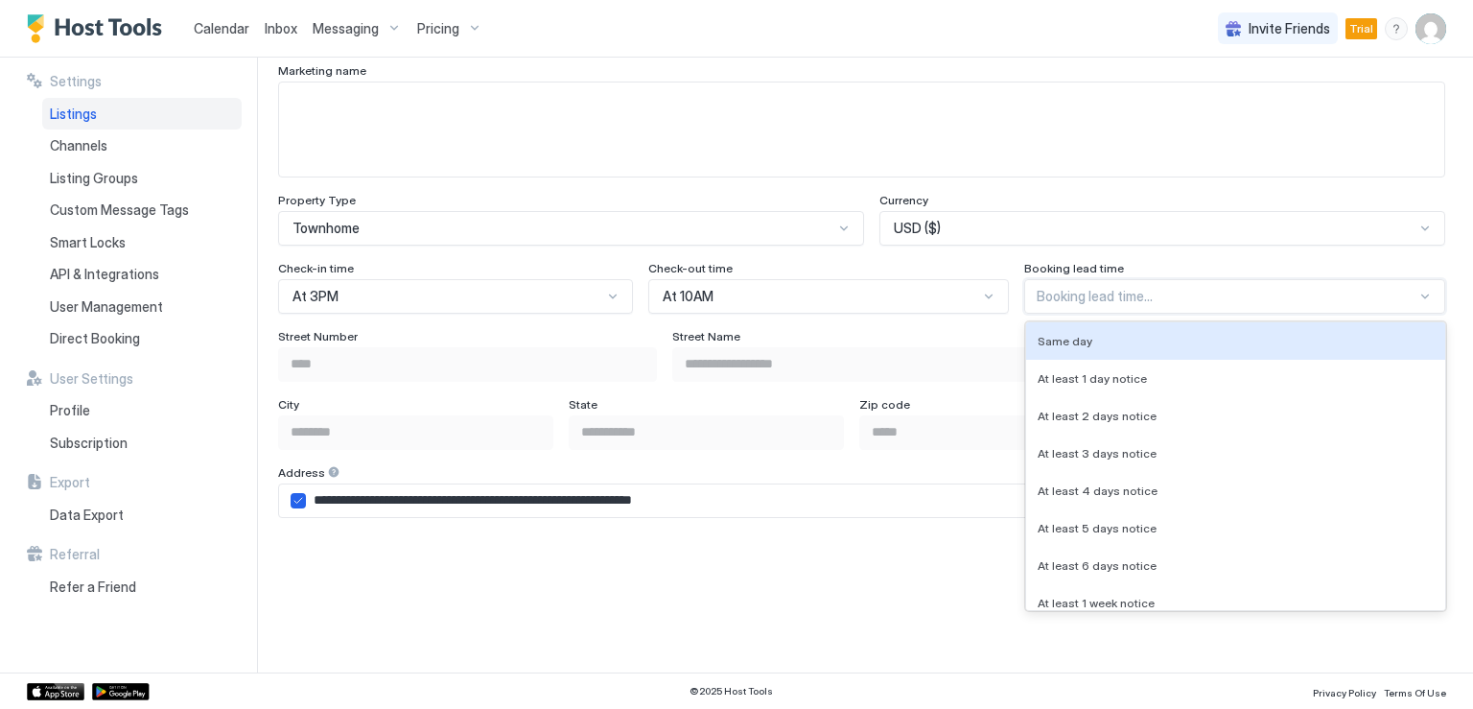
click at [1066, 288] on div at bounding box center [1226, 296] width 380 height 17
click at [1058, 337] on span "Same day" at bounding box center [1064, 341] width 55 height 14
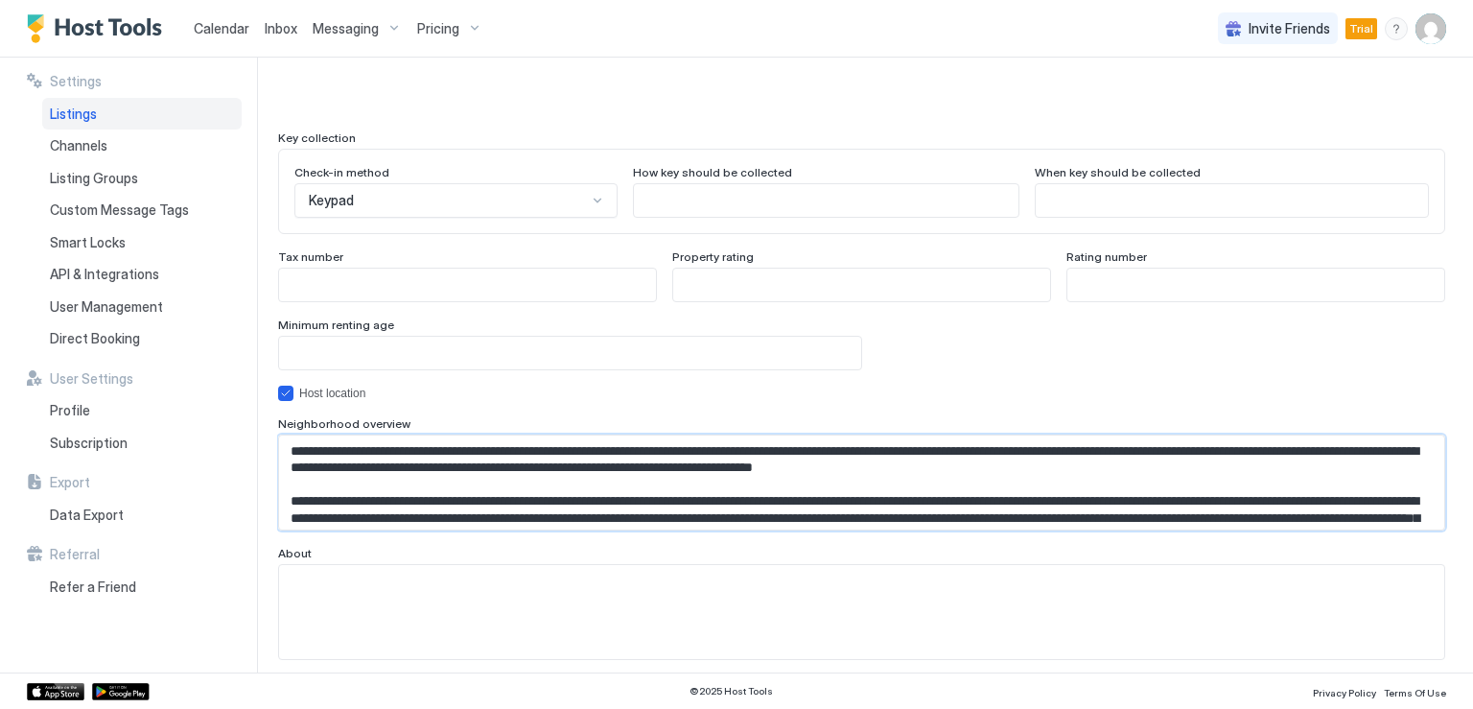
scroll to position [105, 0]
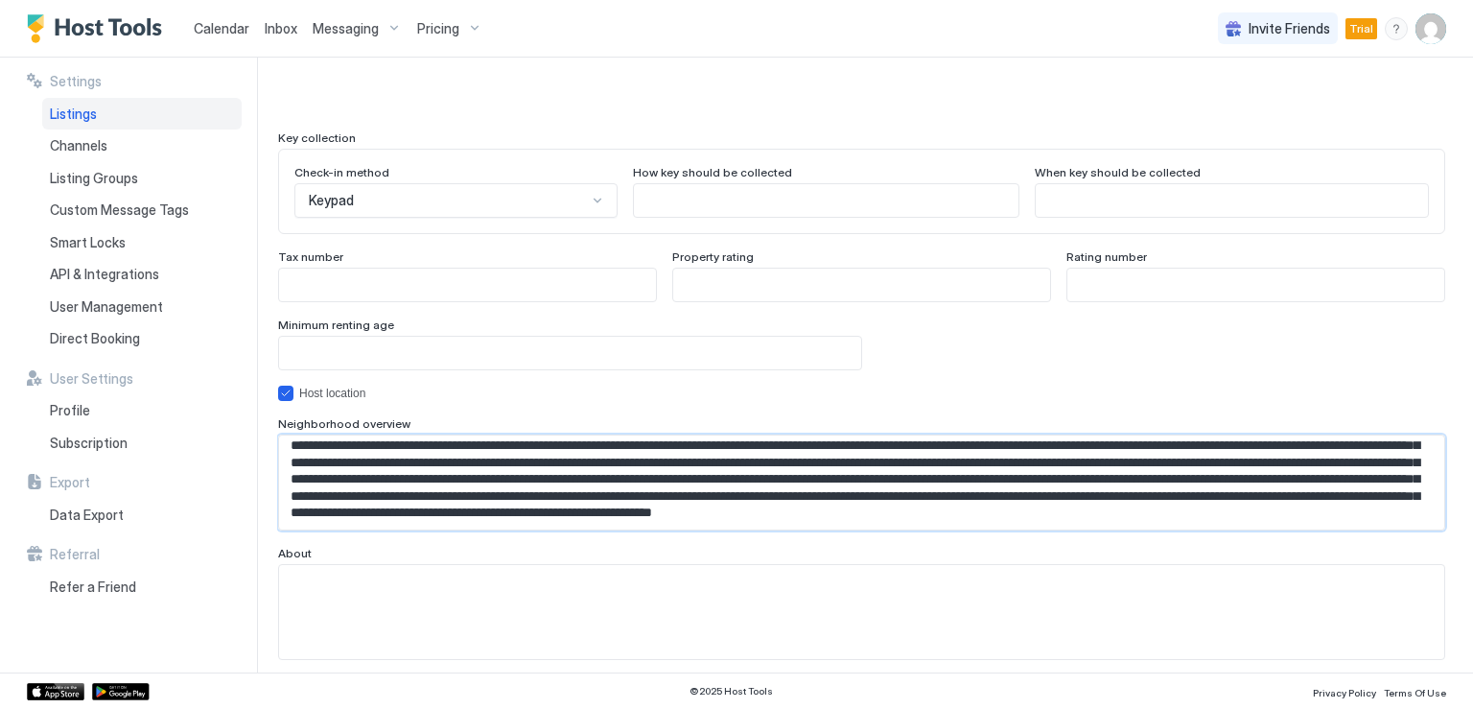
drag, startPoint x: 294, startPoint y: 449, endPoint x: 1292, endPoint y: 548, distance: 1003.0
paste textarea "Input Field"
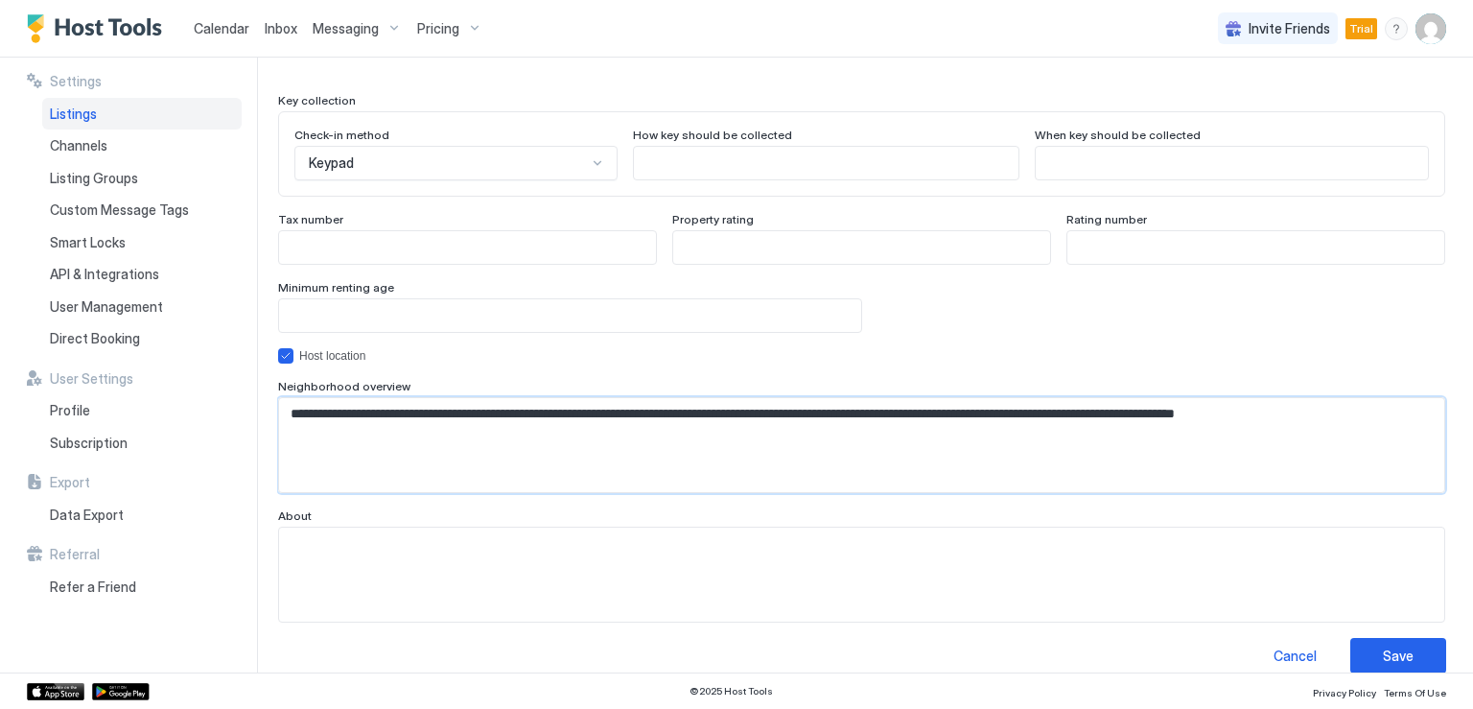
scroll to position [1781, 0]
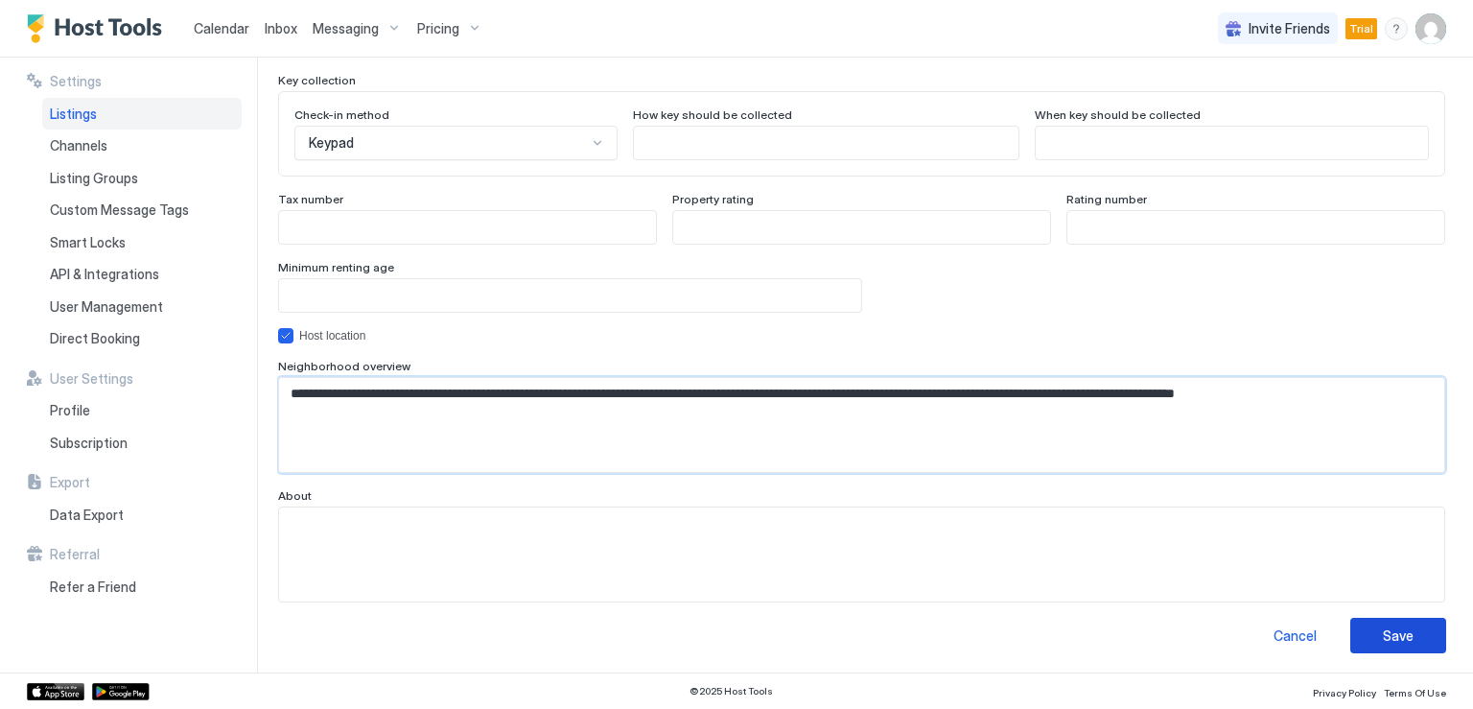
type textarea "**********"
click at [1382, 633] on div "Save" at bounding box center [1397, 635] width 31 height 20
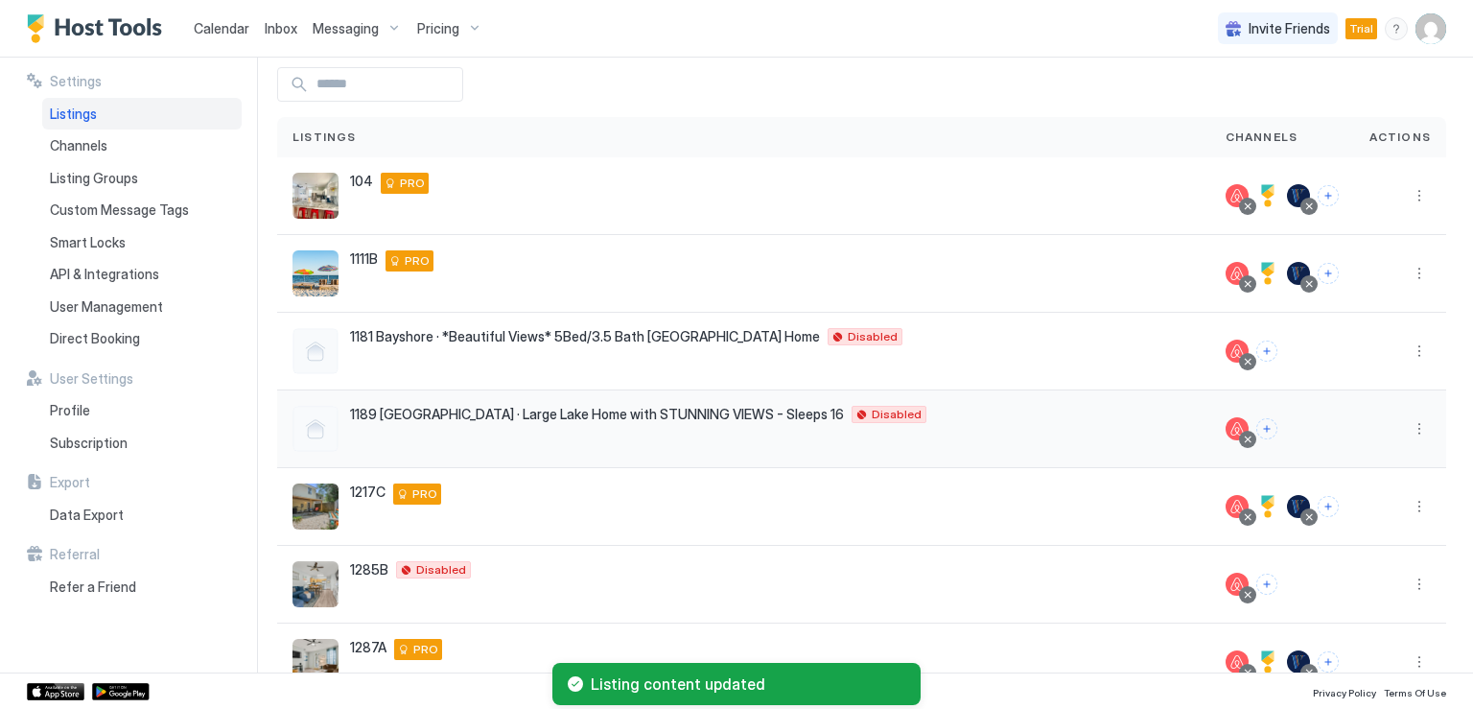
scroll to position [192, 0]
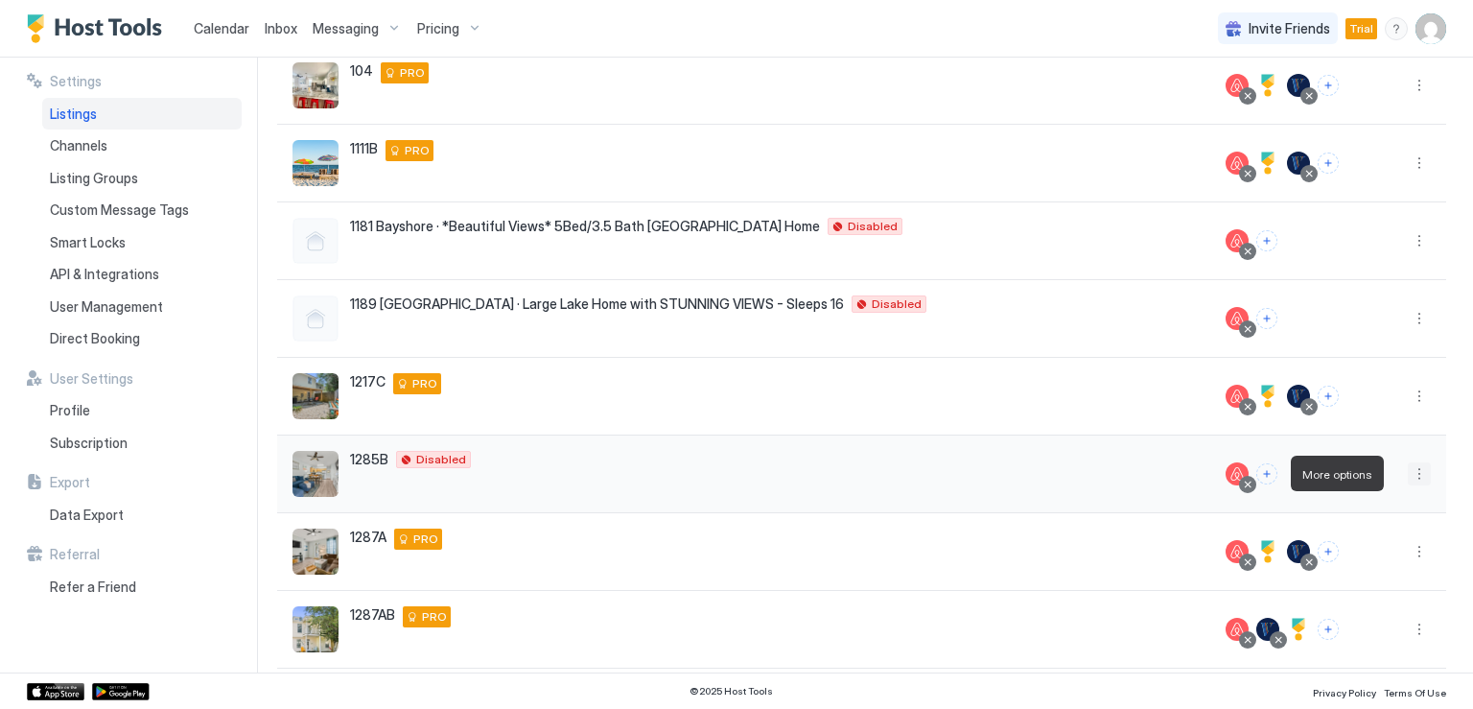
click at [1407, 474] on button "More options" at bounding box center [1418, 473] width 23 height 23
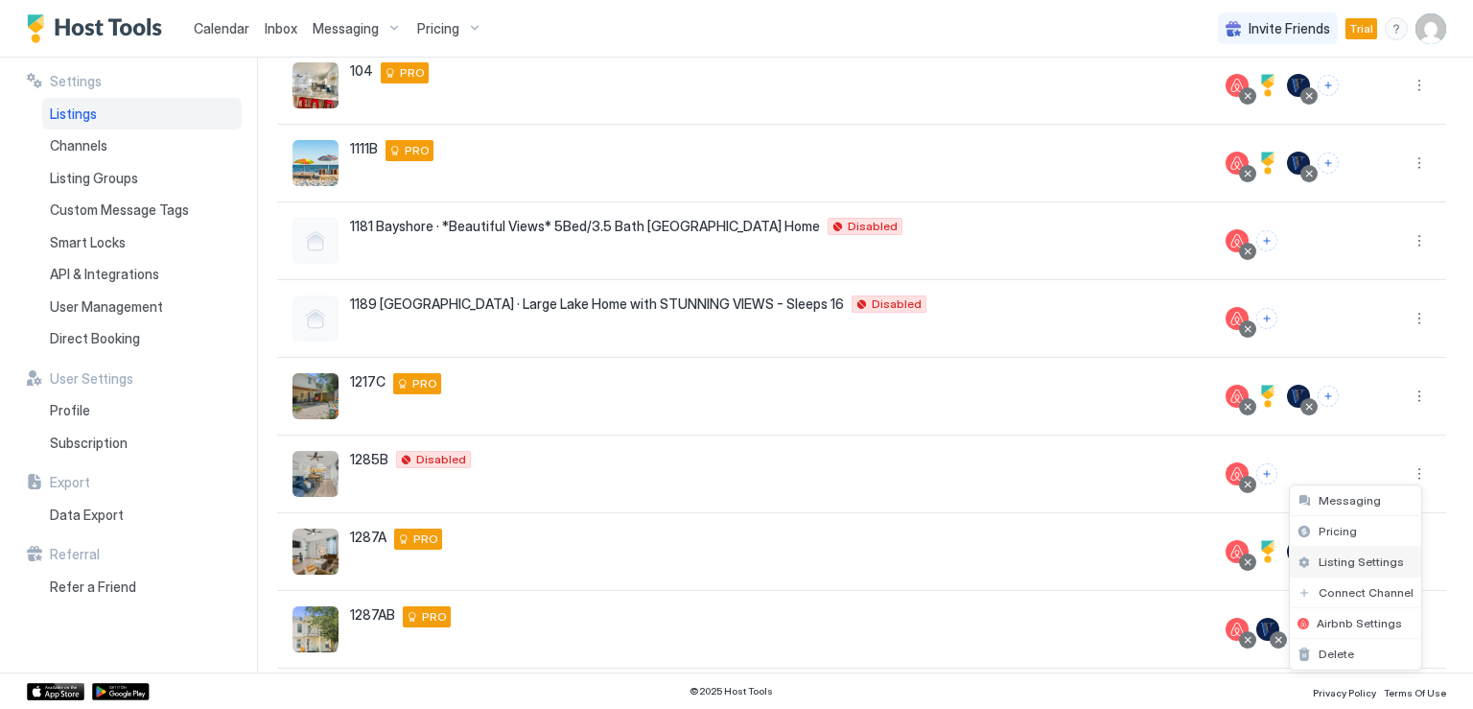
click at [1343, 557] on span "Listing Settings" at bounding box center [1360, 561] width 85 height 14
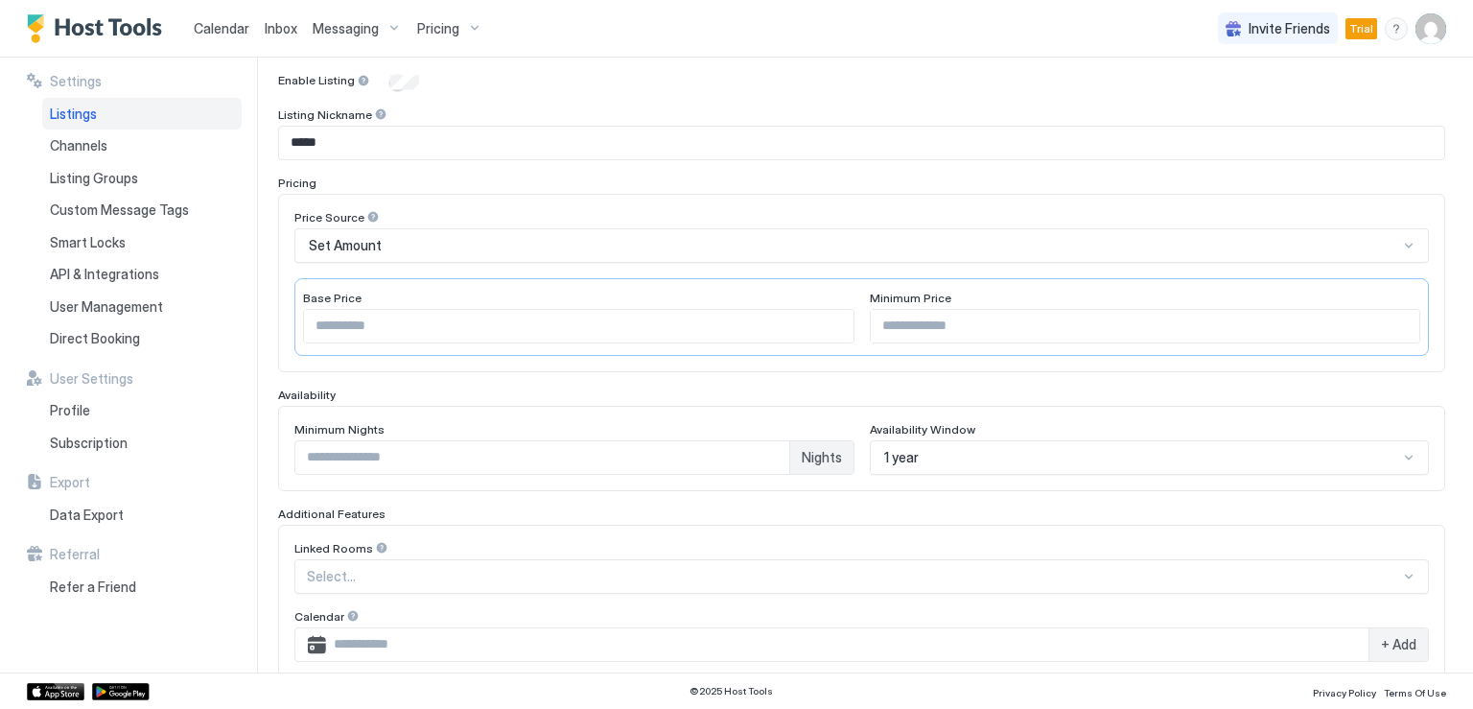
scroll to position [143, 0]
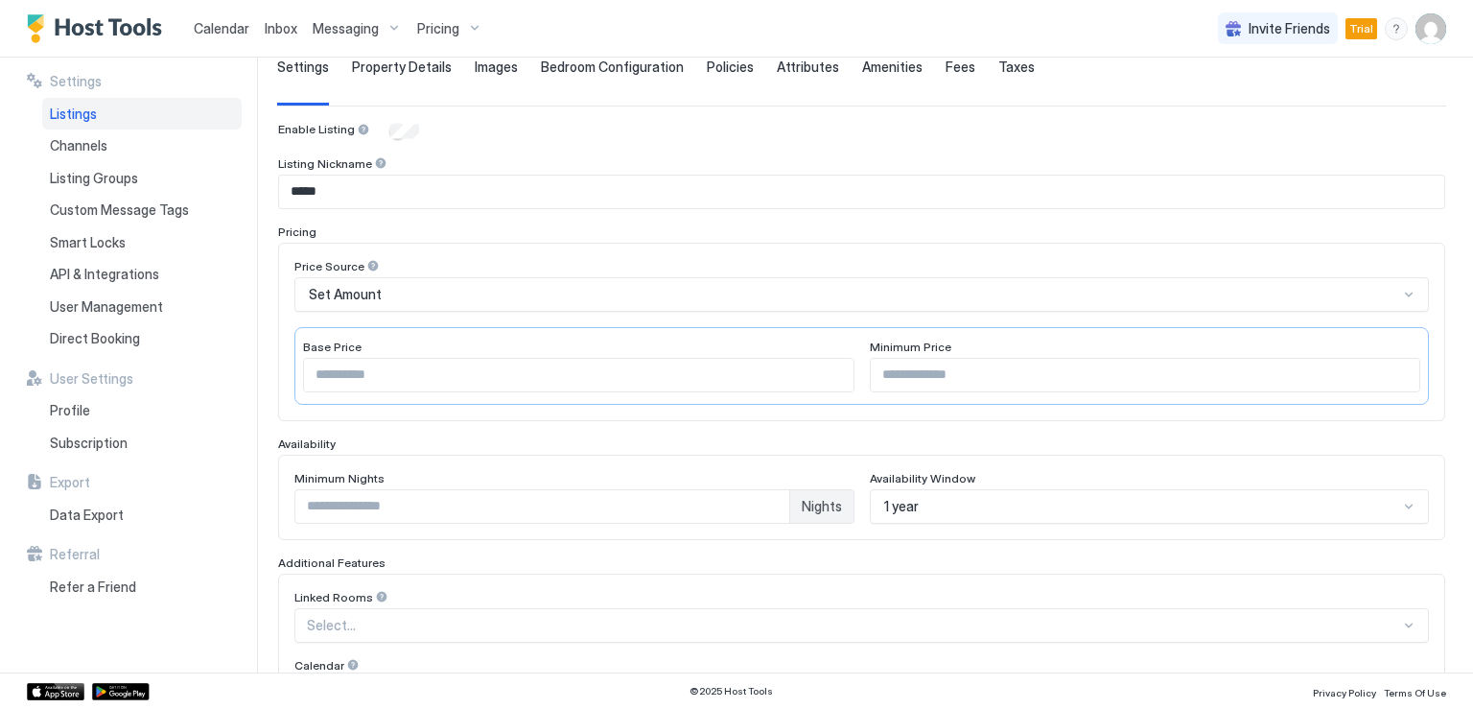
type input "**********"
type input "*"
type input "**********"
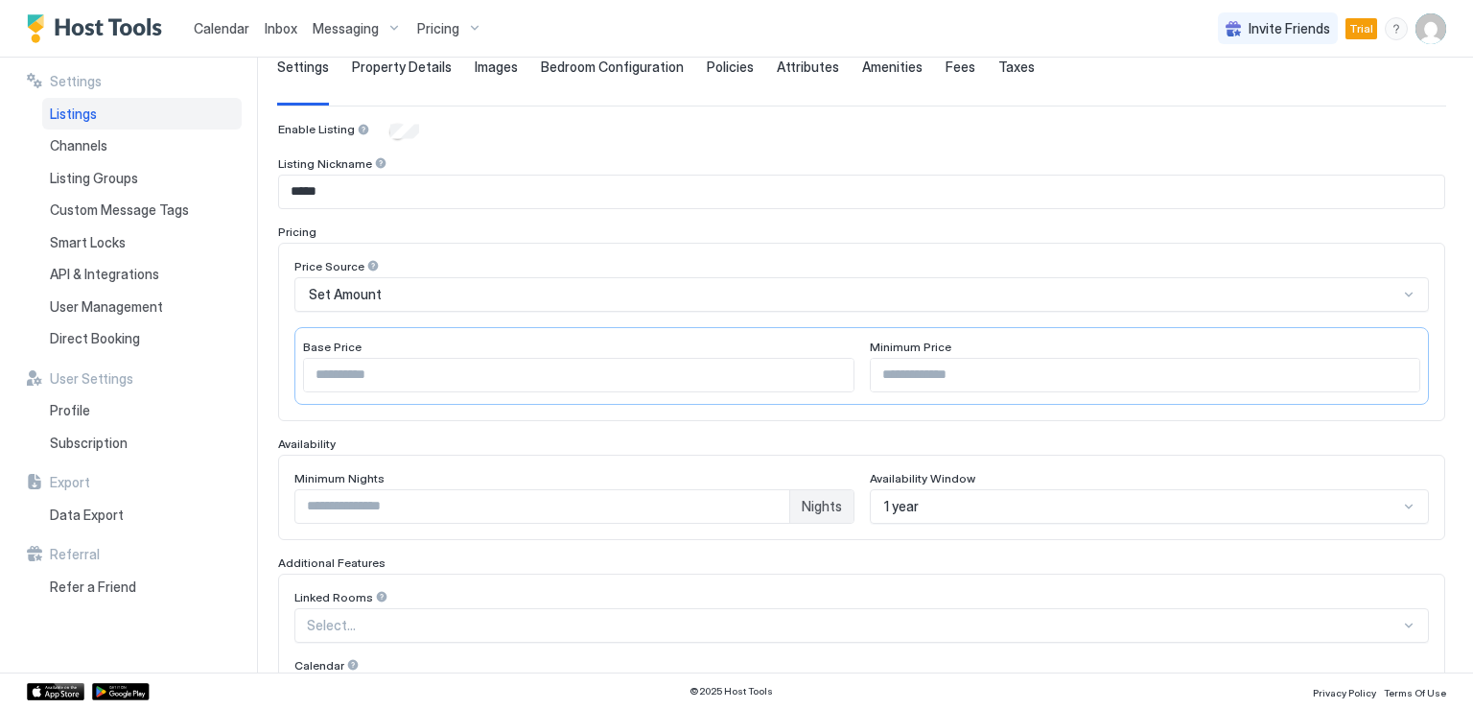
type textarea "**********"
type input "****"
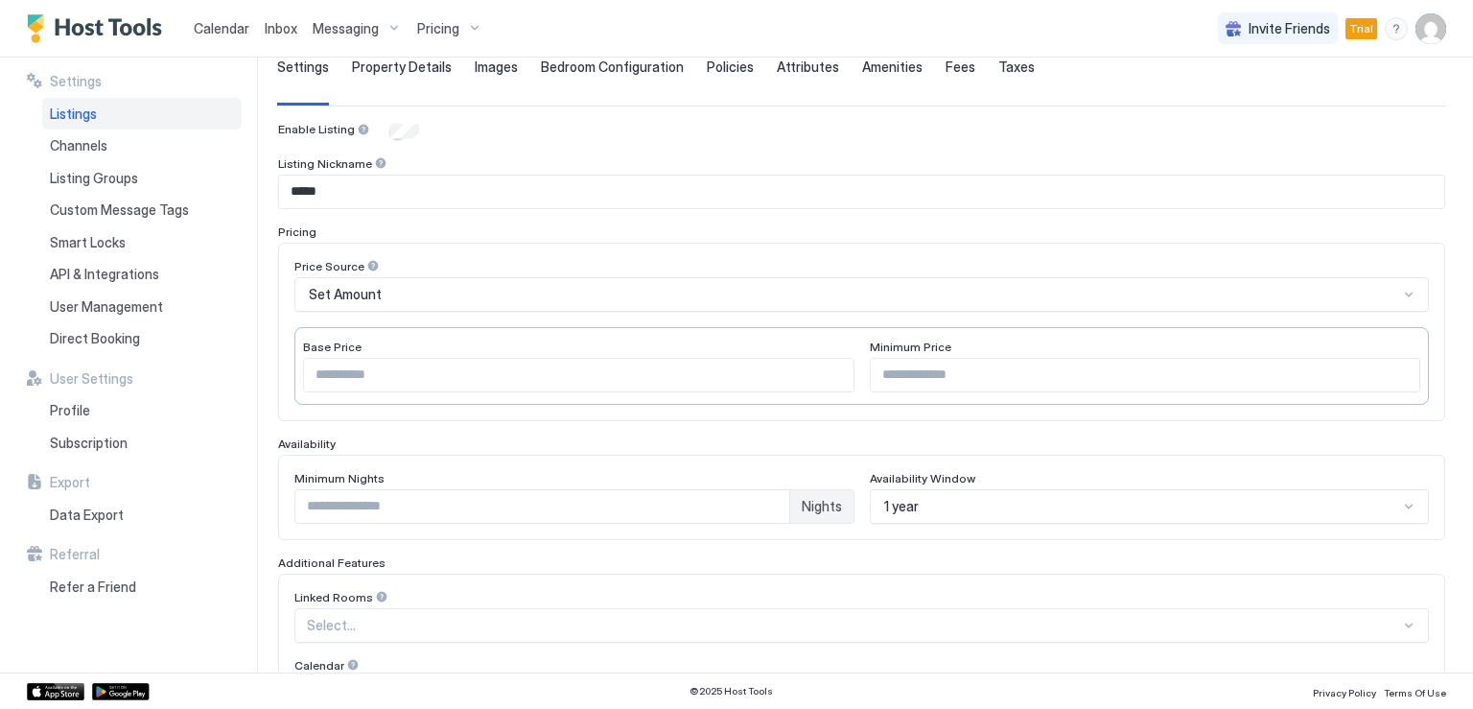
type input "**********"
type textarea "**********"
click at [479, 64] on span "Images" at bounding box center [496, 66] width 43 height 17
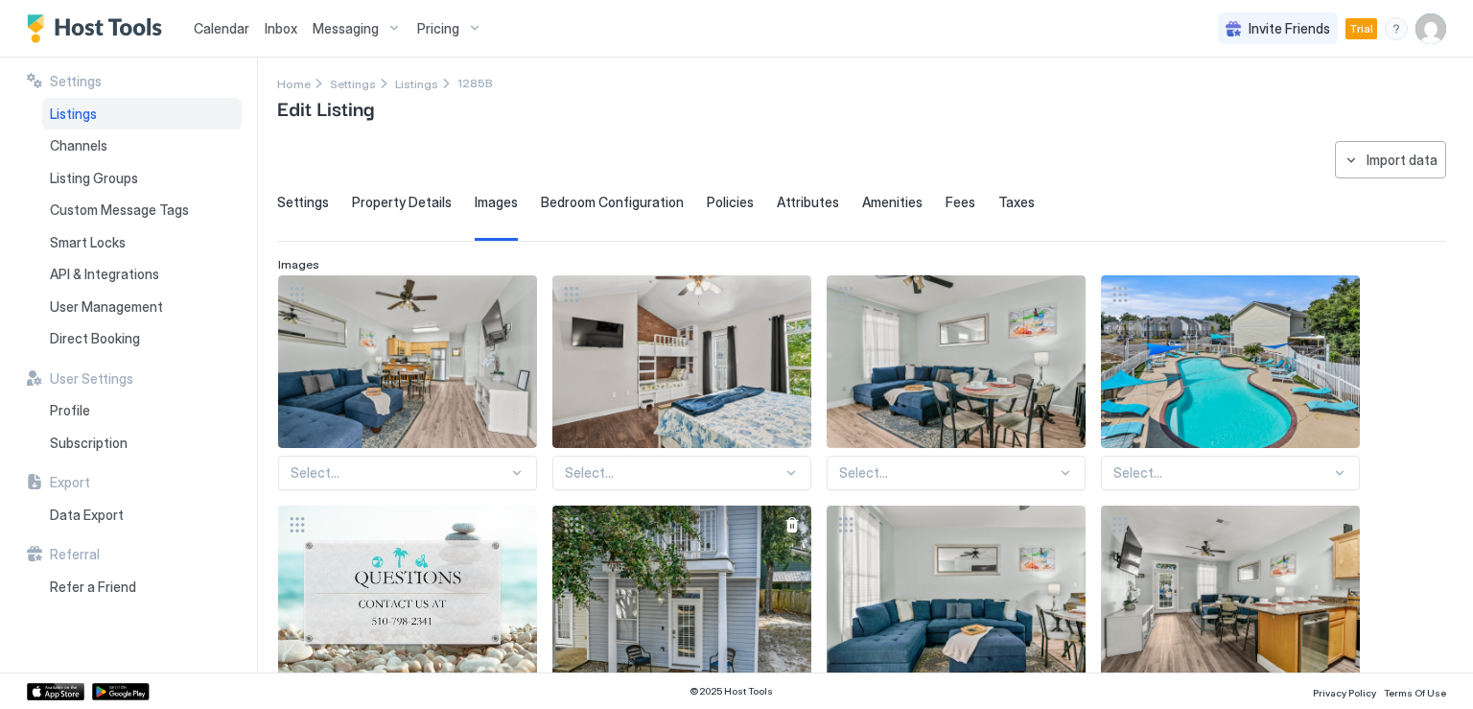
scroll to position [0, 0]
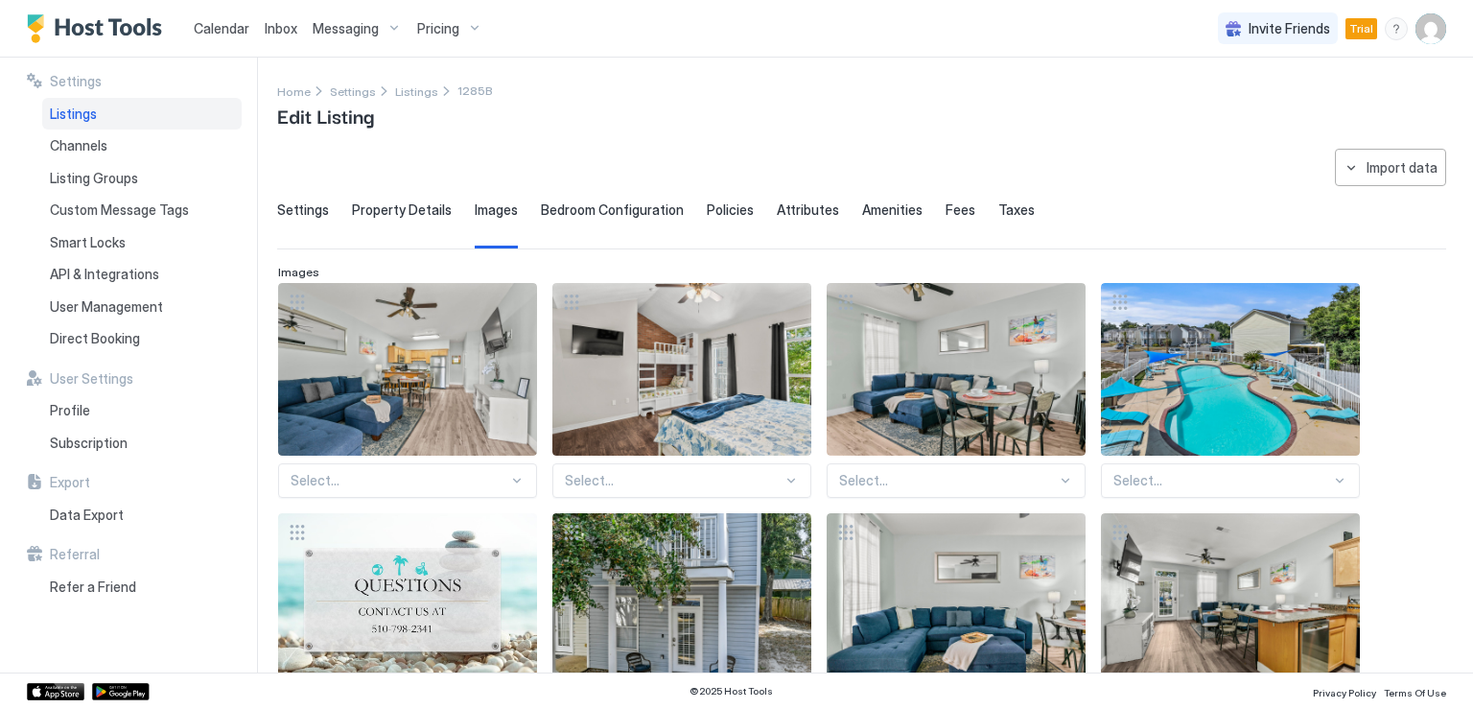
click at [562, 212] on span "Bedroom Configuration" at bounding box center [612, 209] width 143 height 17
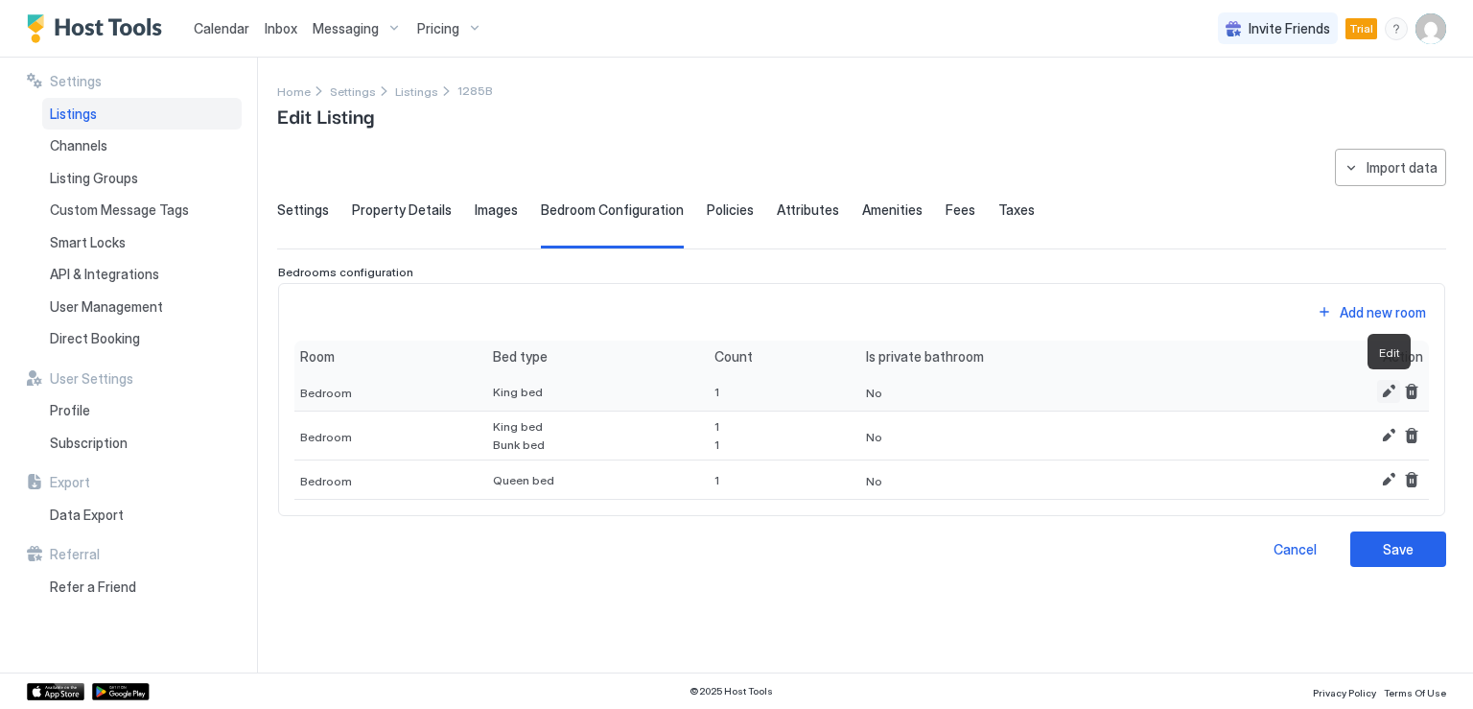
click at [1382, 384] on button "Edit" at bounding box center [1388, 391] width 23 height 23
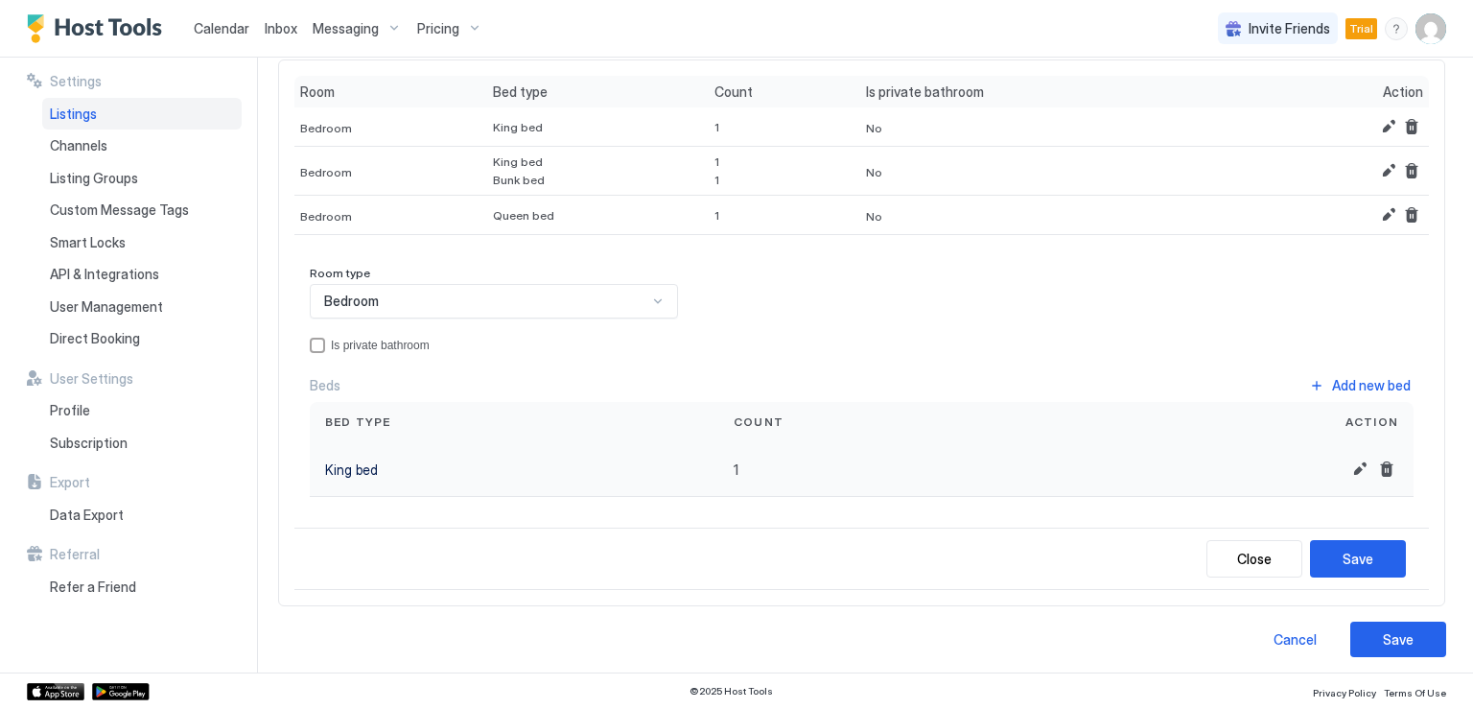
scroll to position [226, 0]
click at [318, 340] on div "privateBathroom" at bounding box center [317, 342] width 15 height 15
click at [1342, 547] on div "Save" at bounding box center [1357, 556] width 31 height 20
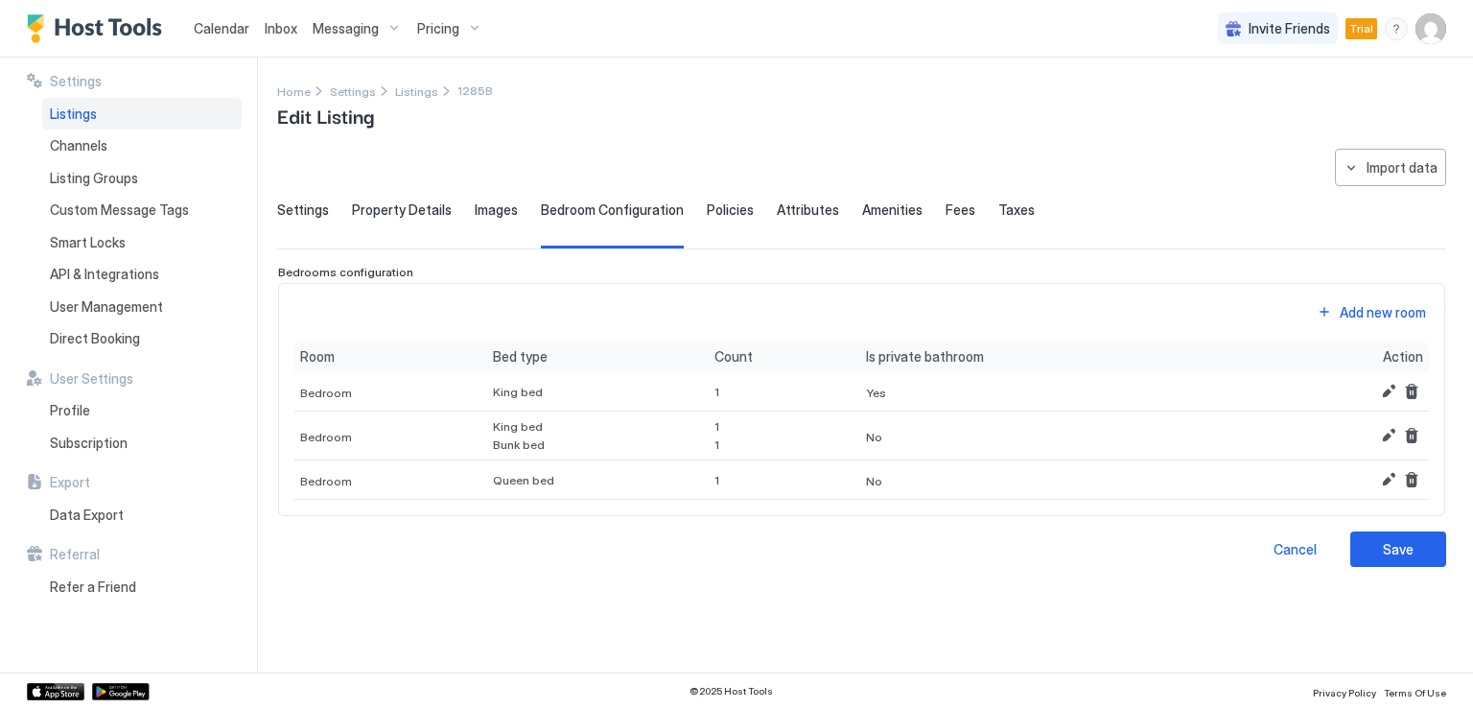
scroll to position [0, 0]
click at [1389, 474] on button "Edit" at bounding box center [1388, 479] width 23 height 23
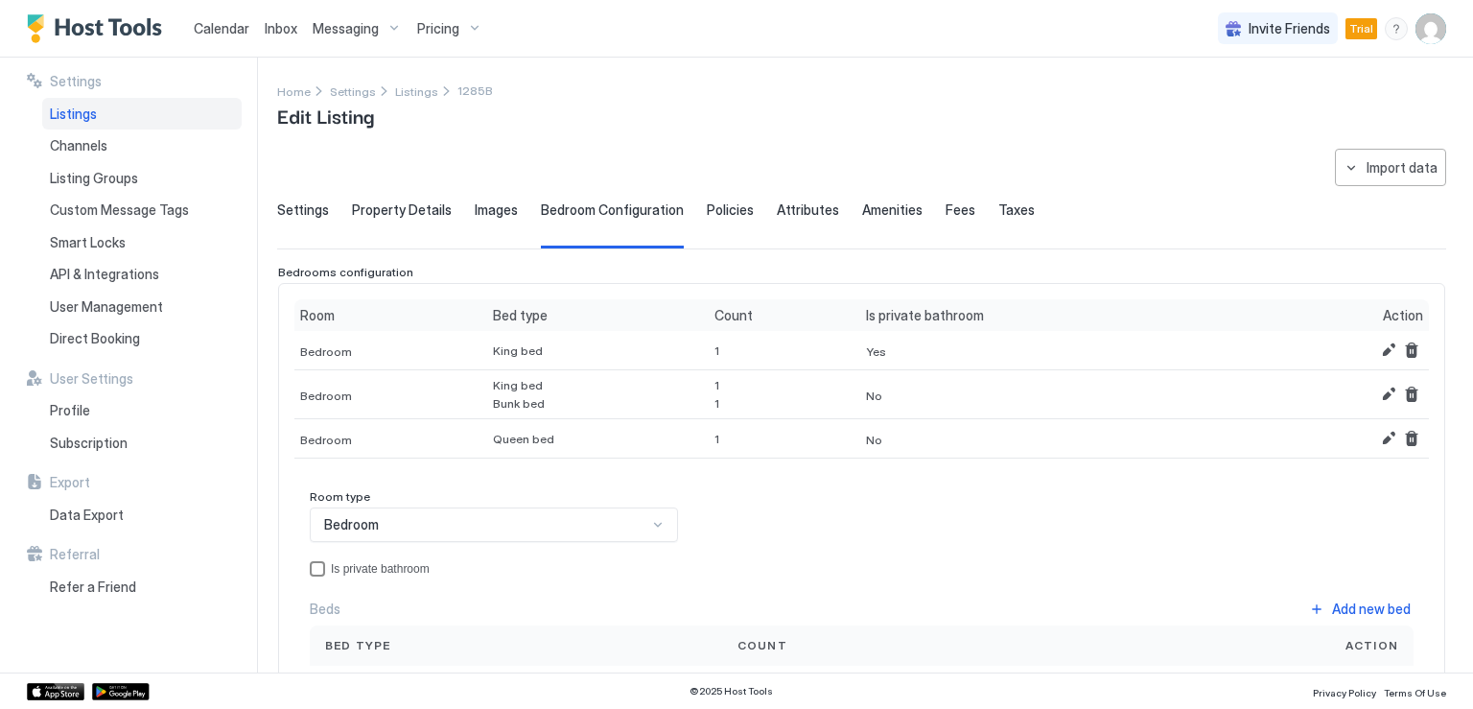
click at [318, 562] on div "privateBathroom" at bounding box center [317, 568] width 15 height 15
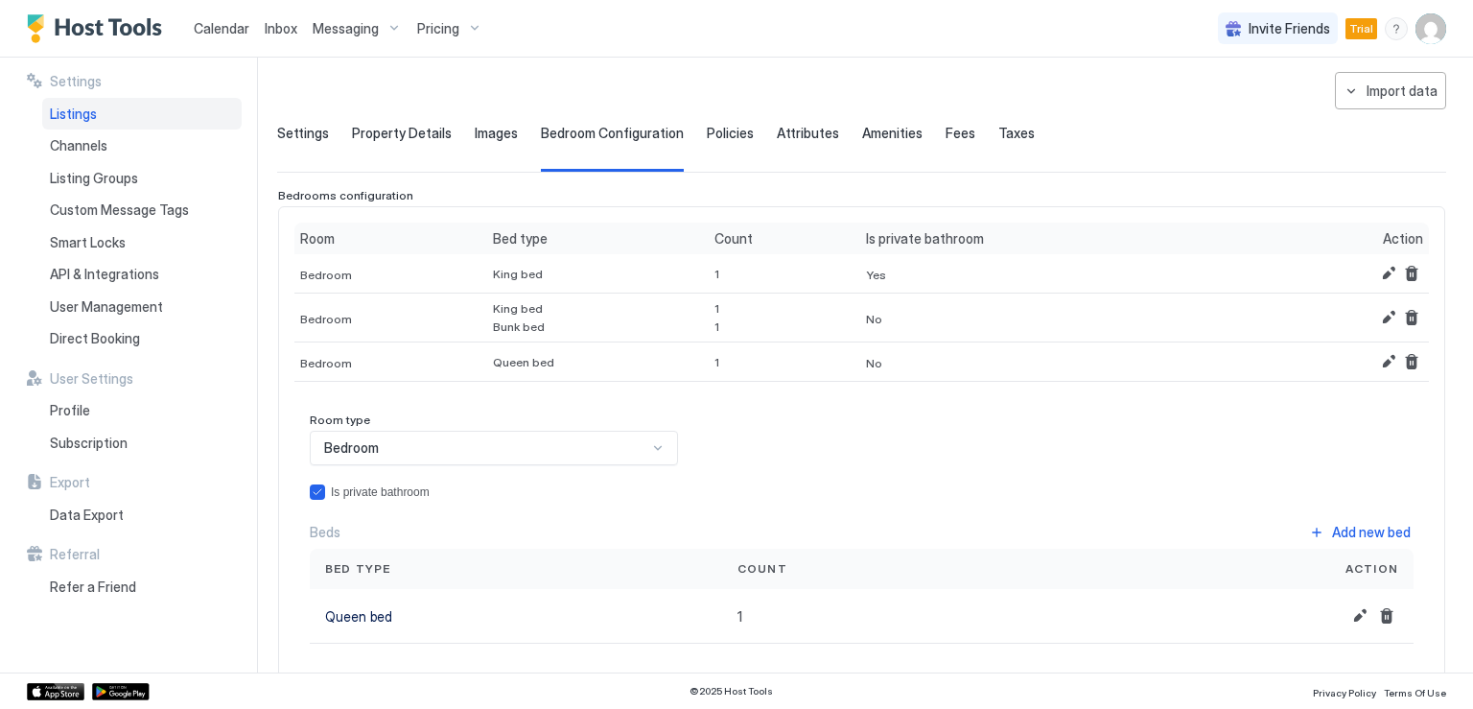
scroll to position [192, 0]
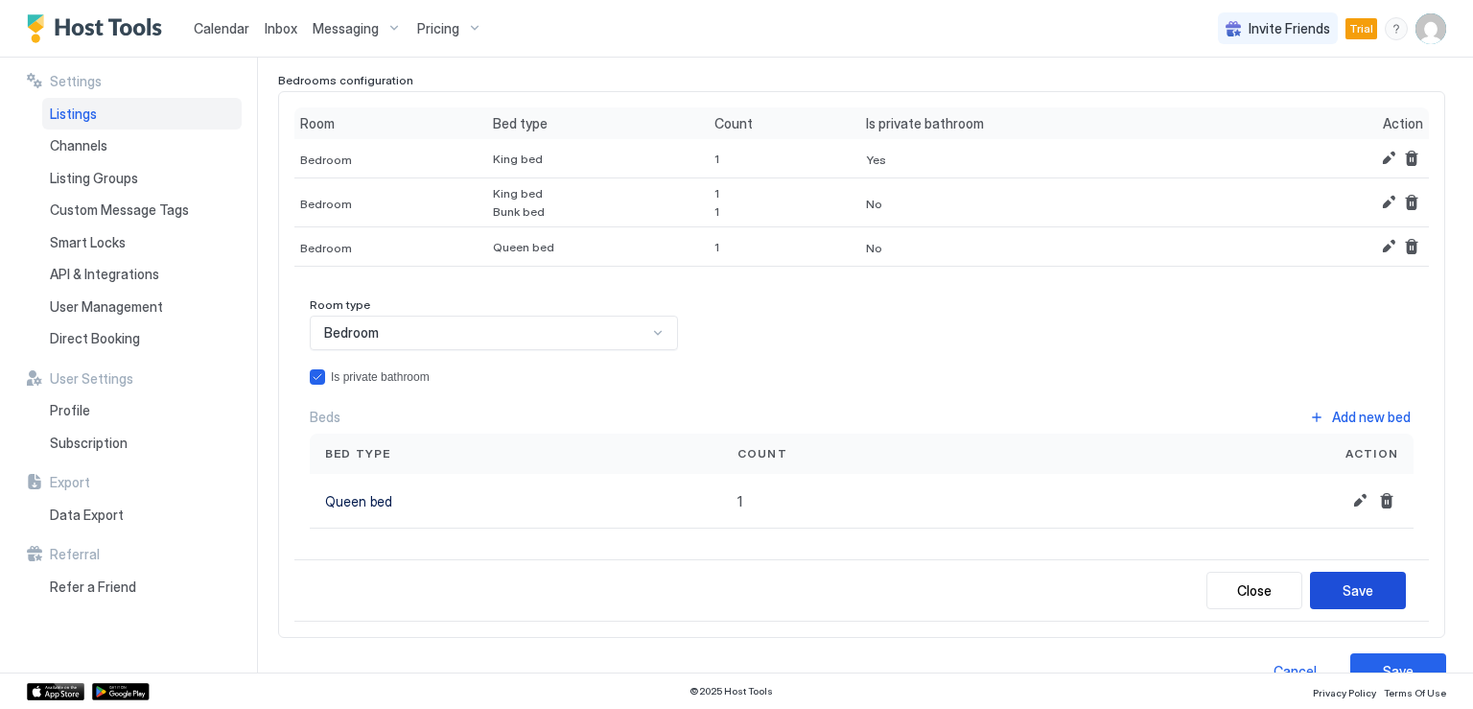
click at [1355, 594] on div "Save" at bounding box center [1357, 590] width 31 height 20
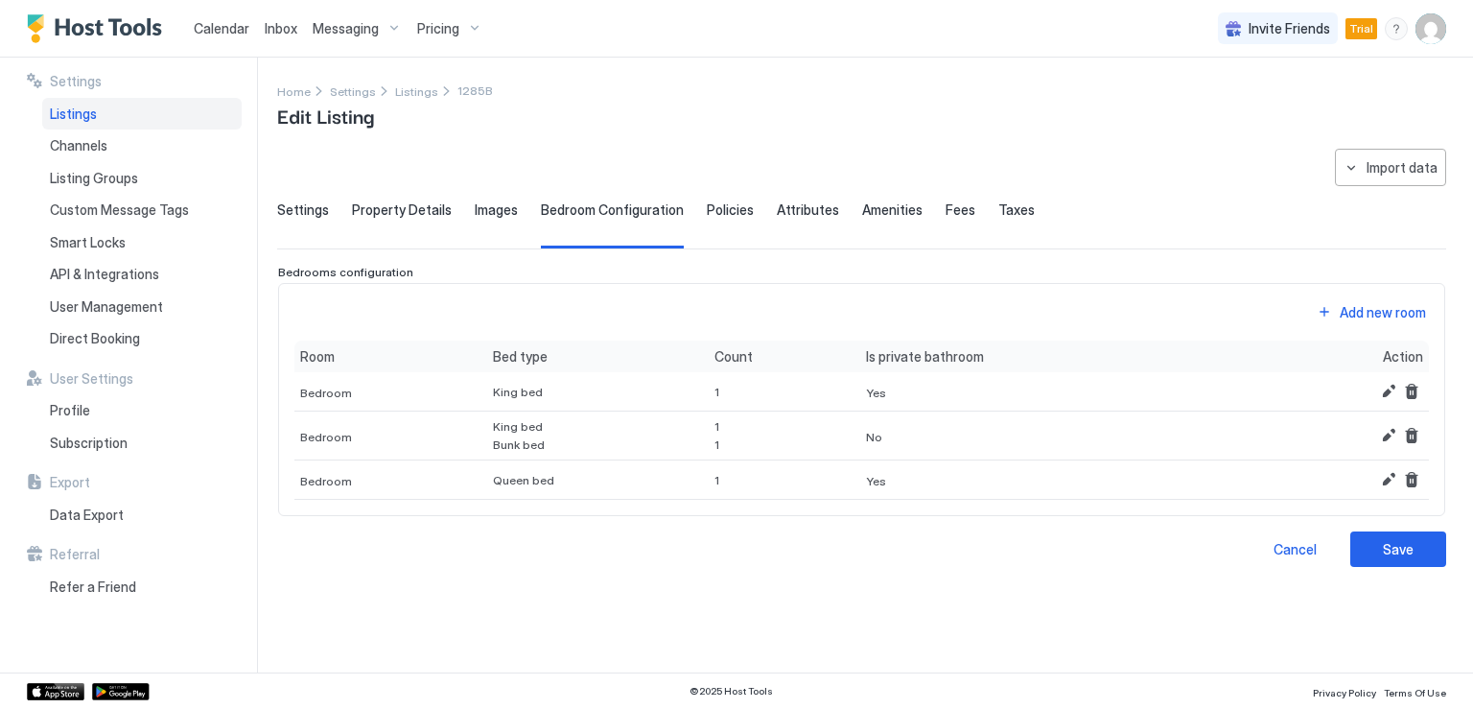
scroll to position [0, 0]
click at [732, 215] on span "Policies" at bounding box center [730, 209] width 47 height 17
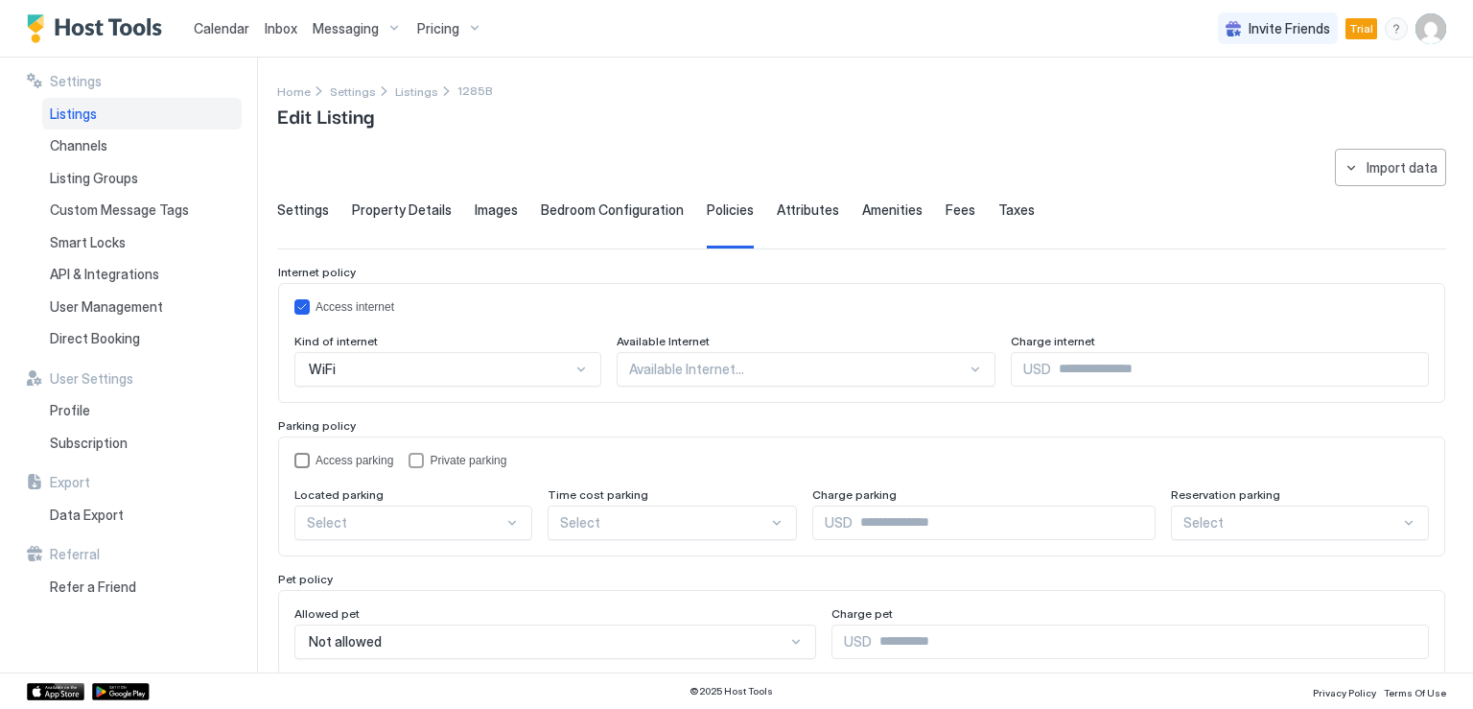
drag, startPoint x: 311, startPoint y: 458, endPoint x: 322, endPoint y: 473, distance: 18.4
click at [311, 458] on div "Access parking" at bounding box center [343, 460] width 99 height 15
click at [414, 522] on div "Select" at bounding box center [413, 522] width 238 height 35
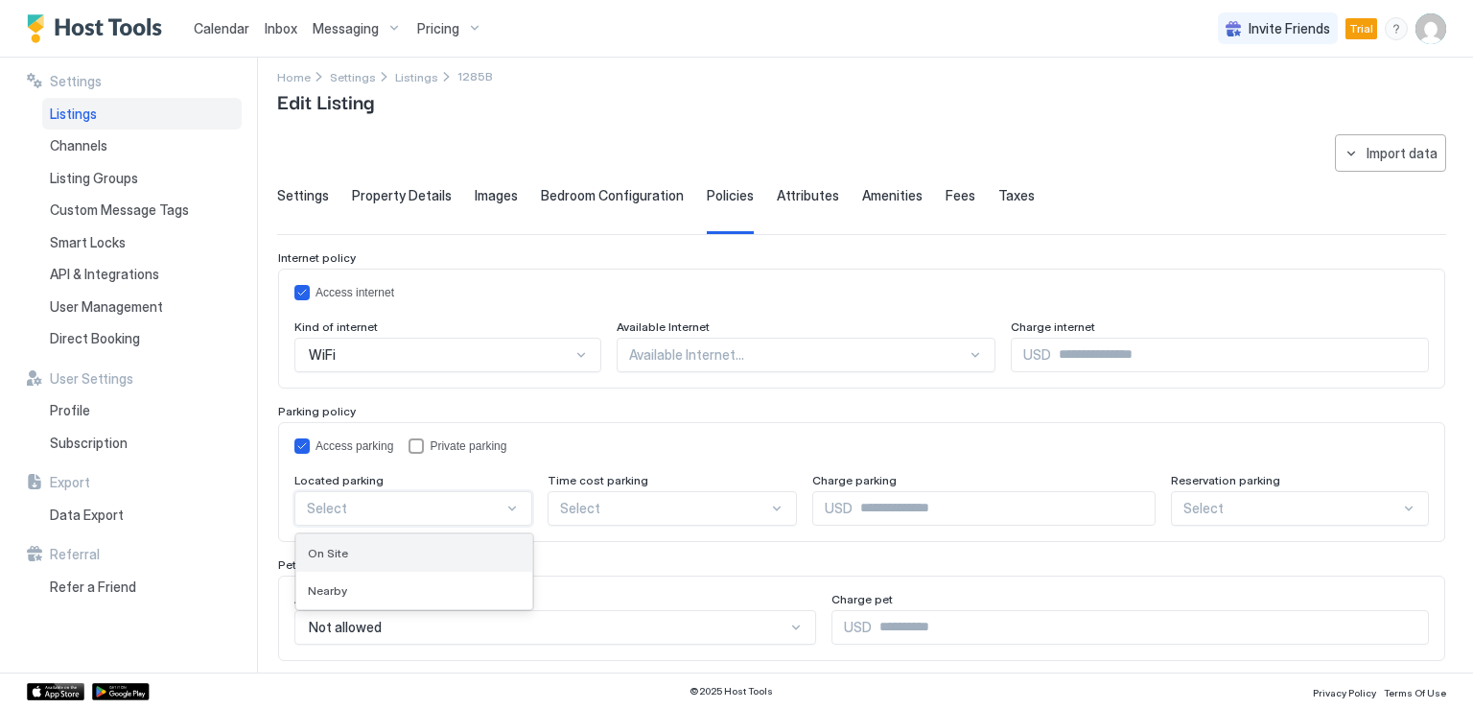
click at [389, 546] on div "On Site" at bounding box center [414, 553] width 213 height 14
click at [1209, 499] on div "Select" at bounding box center [1301, 508] width 258 height 35
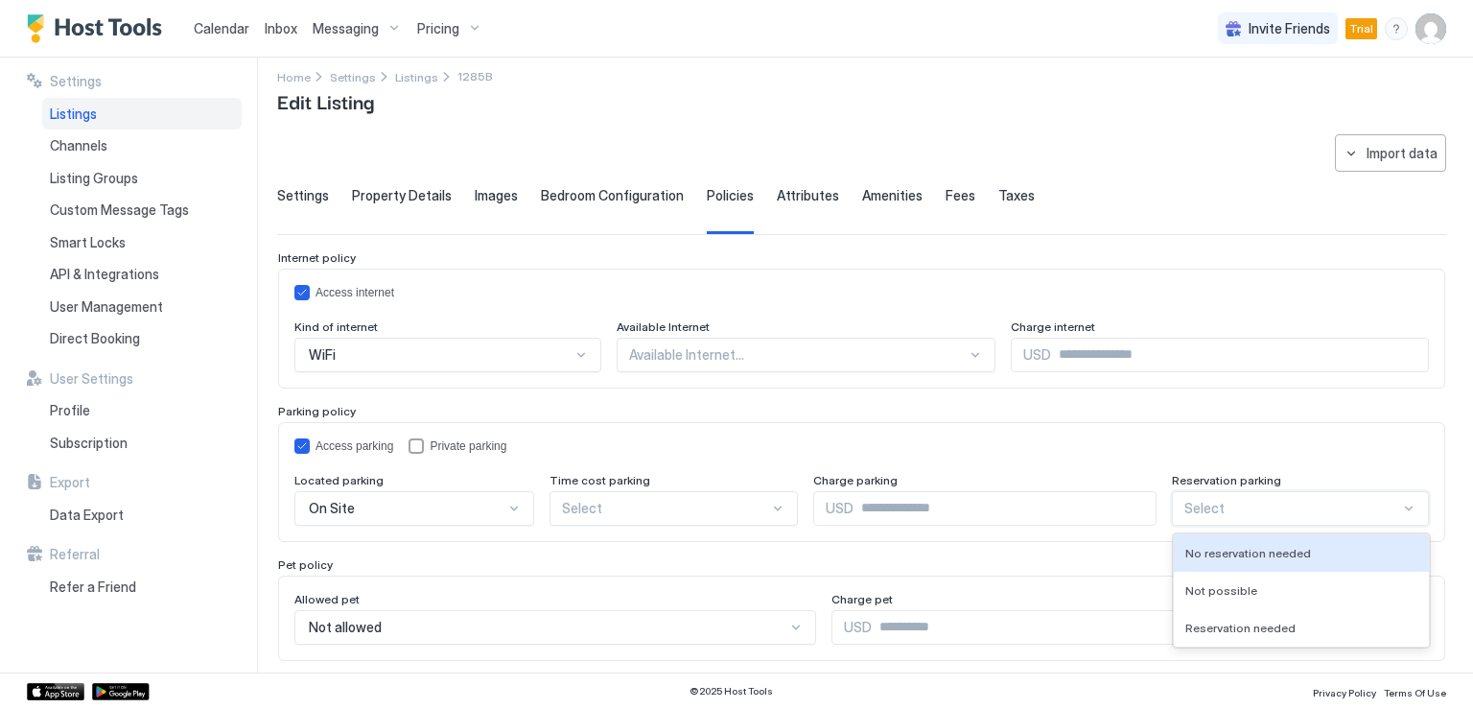
scroll to position [51, 0]
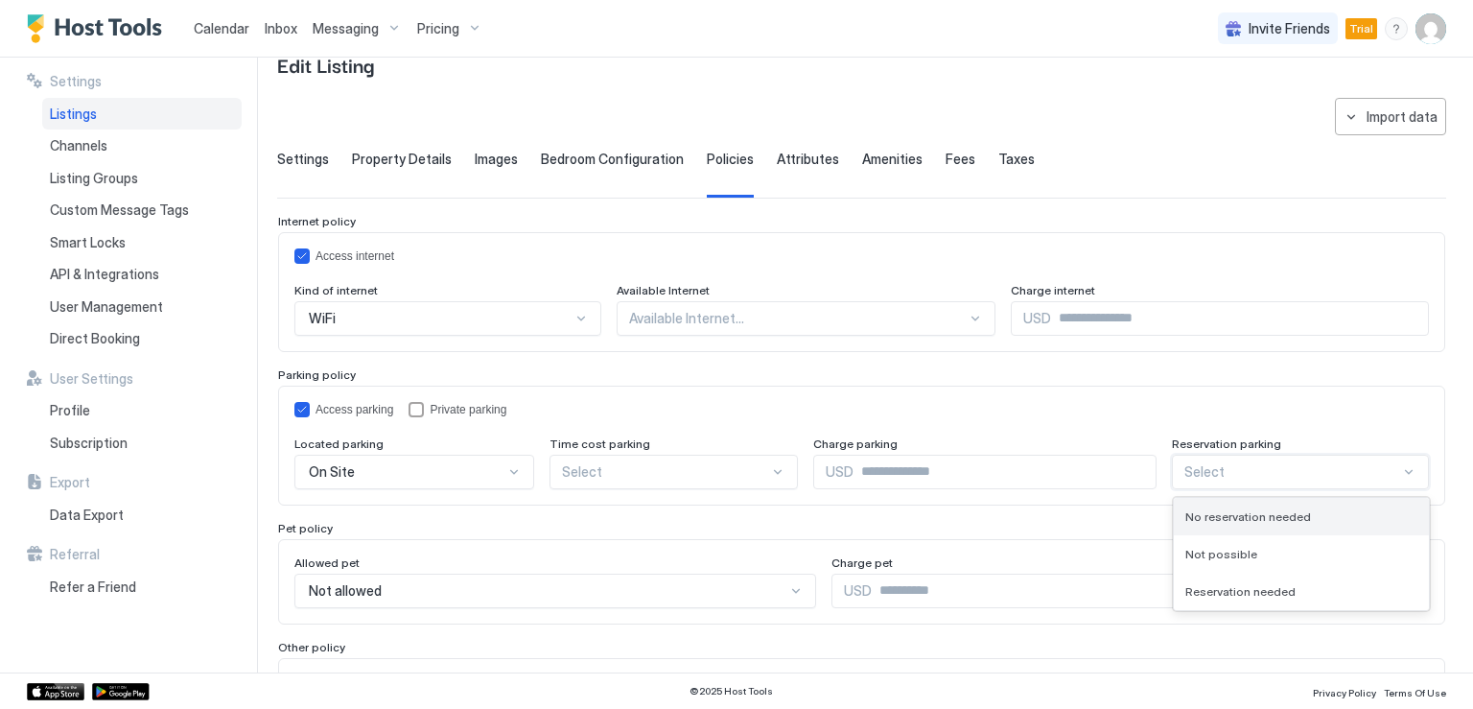
click at [1214, 512] on span "No reservation needed" at bounding box center [1248, 516] width 126 height 14
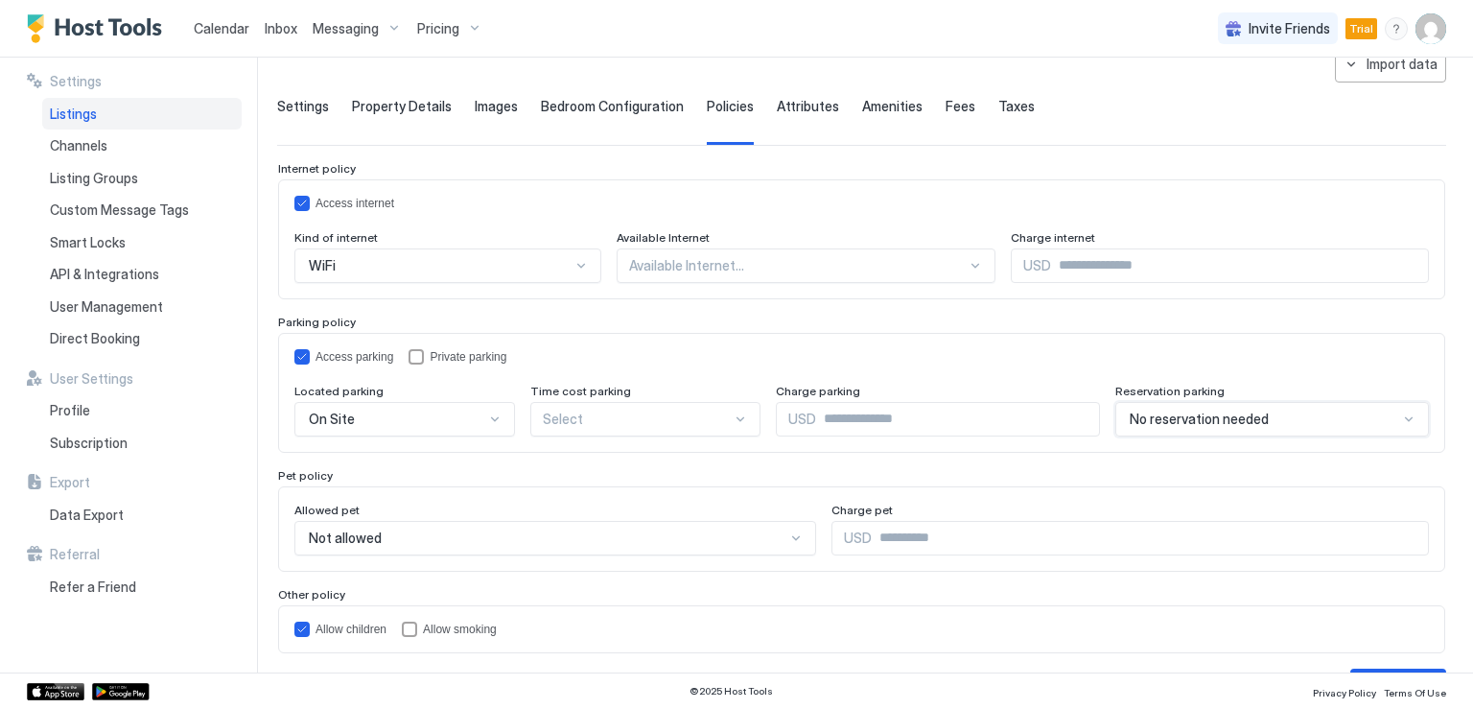
scroll to position [153, 0]
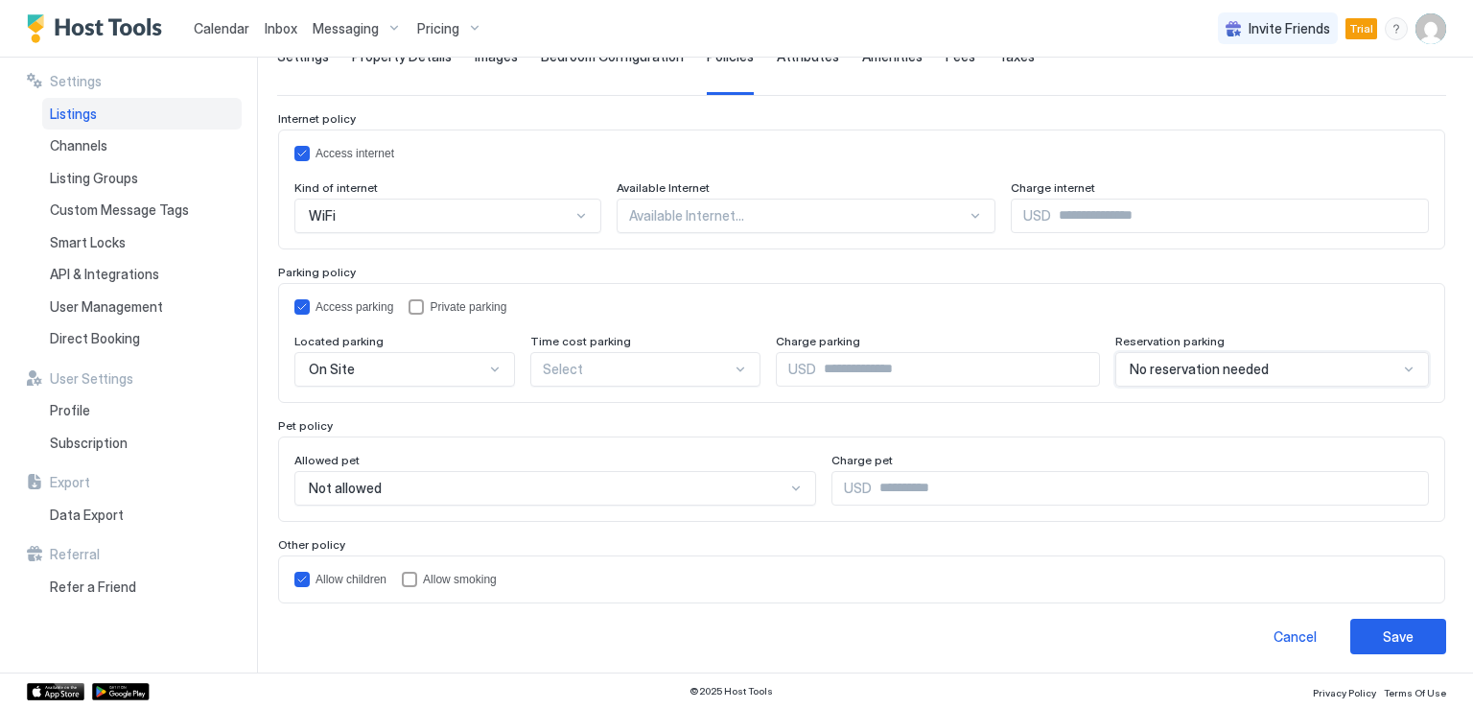
click at [441, 488] on div "Not allowed" at bounding box center [547, 487] width 476 height 17
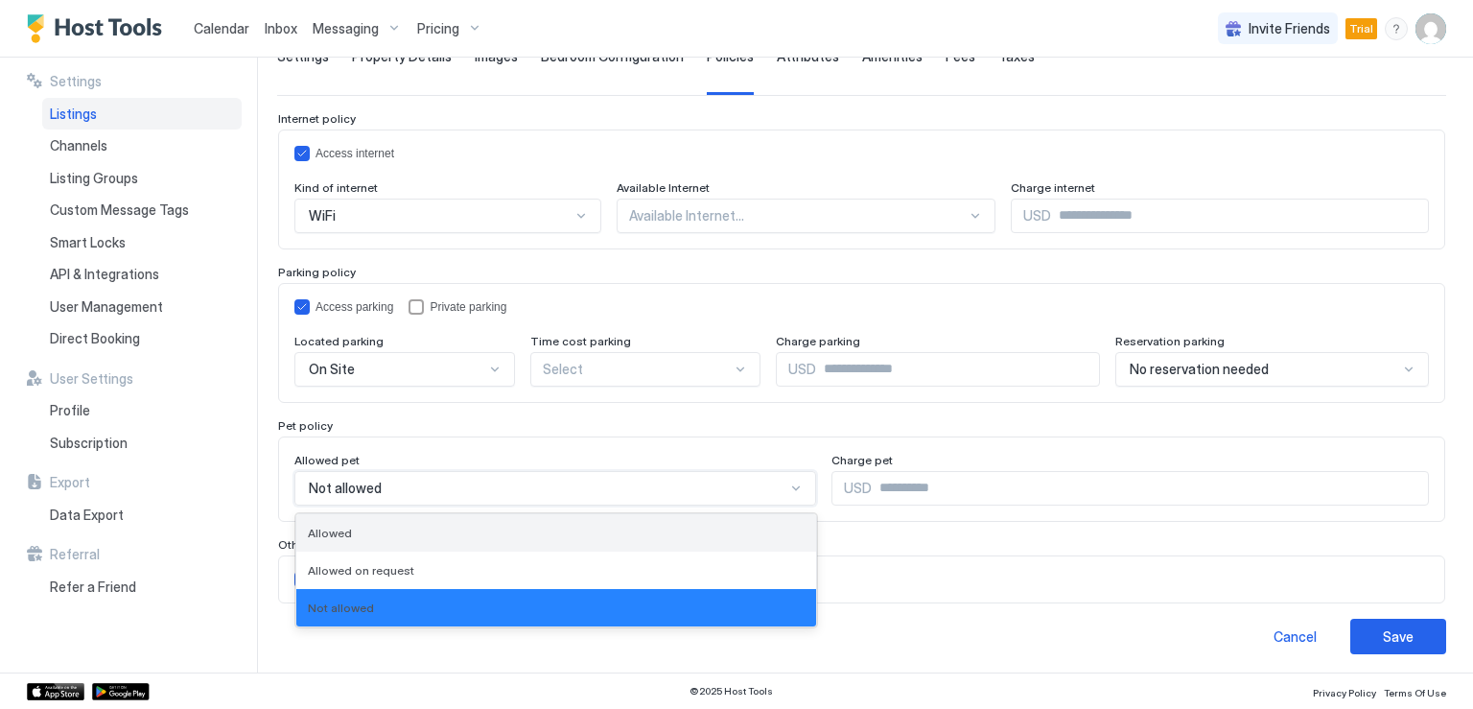
click at [418, 528] on div "Allowed" at bounding box center [556, 532] width 497 height 14
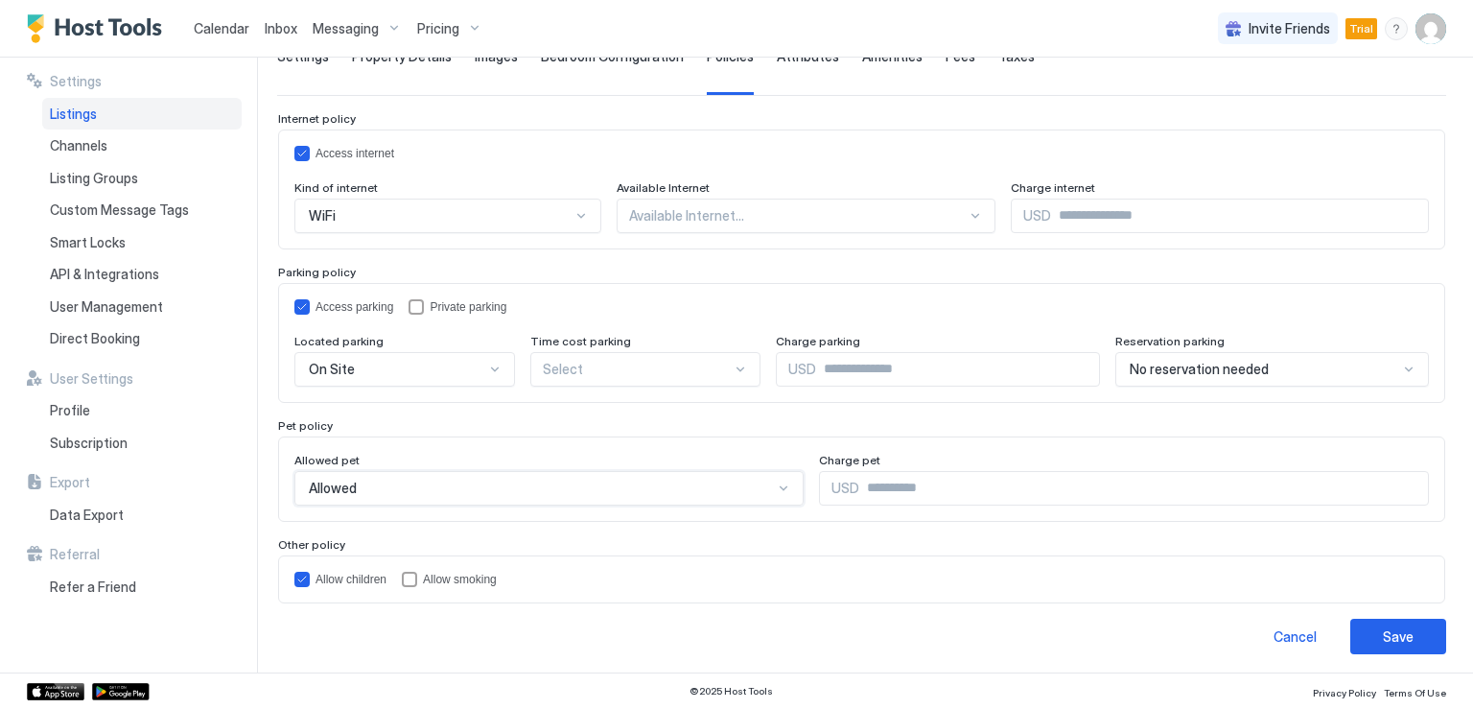
click at [866, 488] on input "Input Field" at bounding box center [1143, 488] width 569 height 33
type input "**"
click at [1395, 630] on div "Save" at bounding box center [1397, 636] width 31 height 20
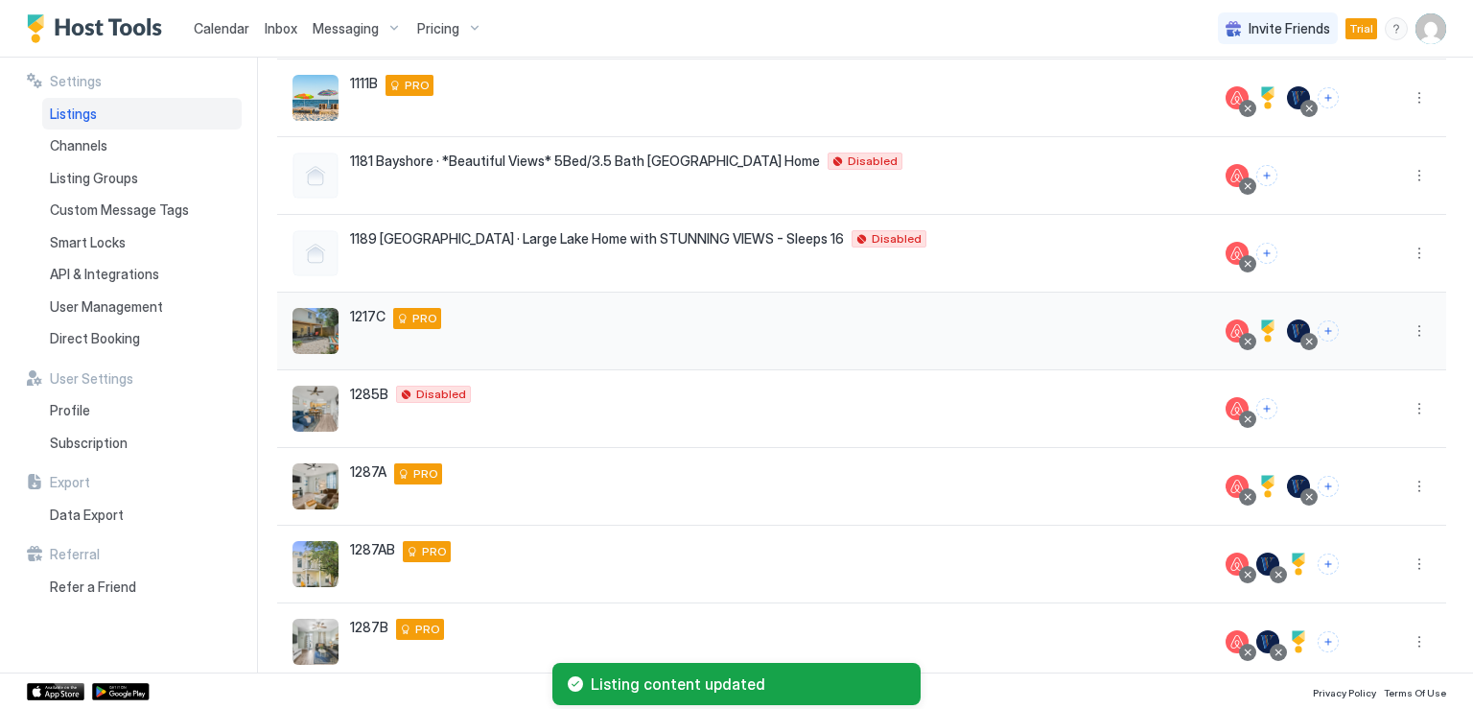
scroll to position [288, 0]
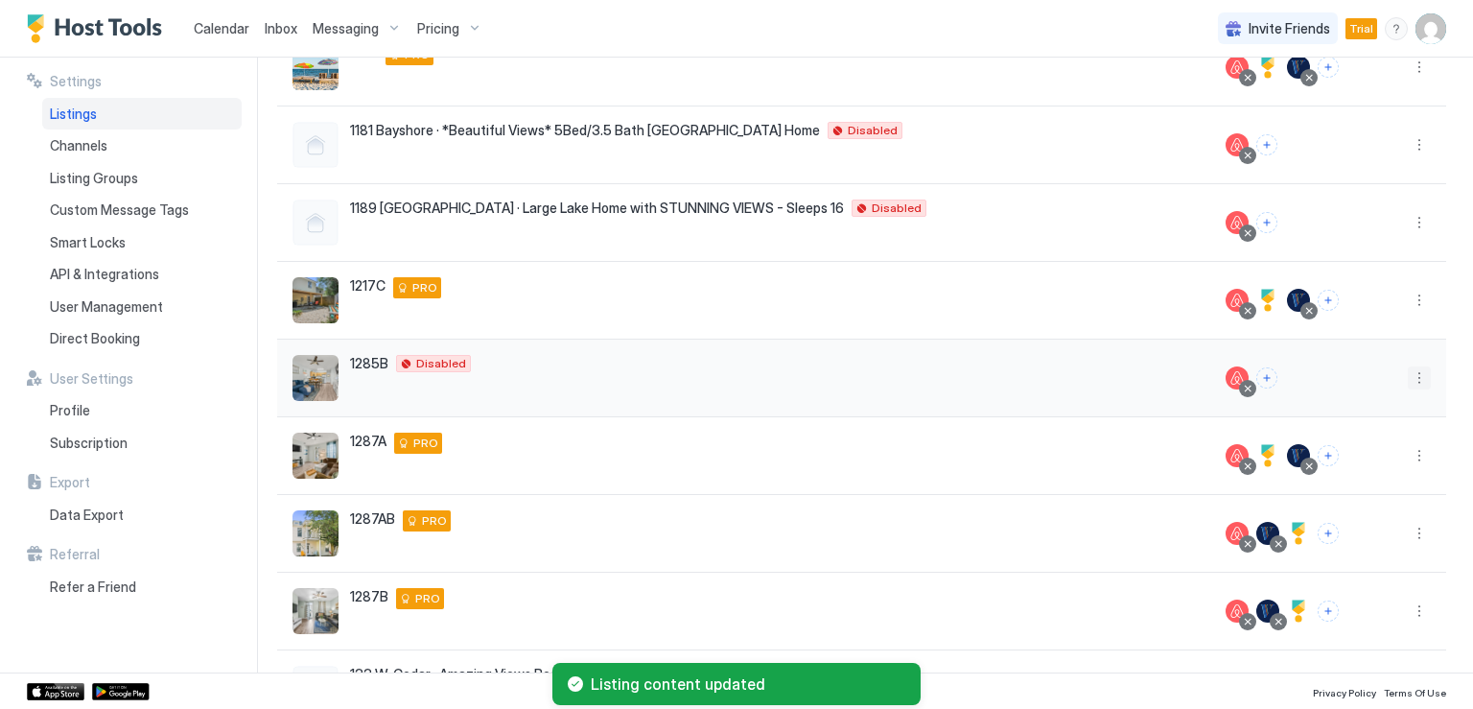
click at [1407, 382] on button "More options" at bounding box center [1418, 377] width 23 height 23
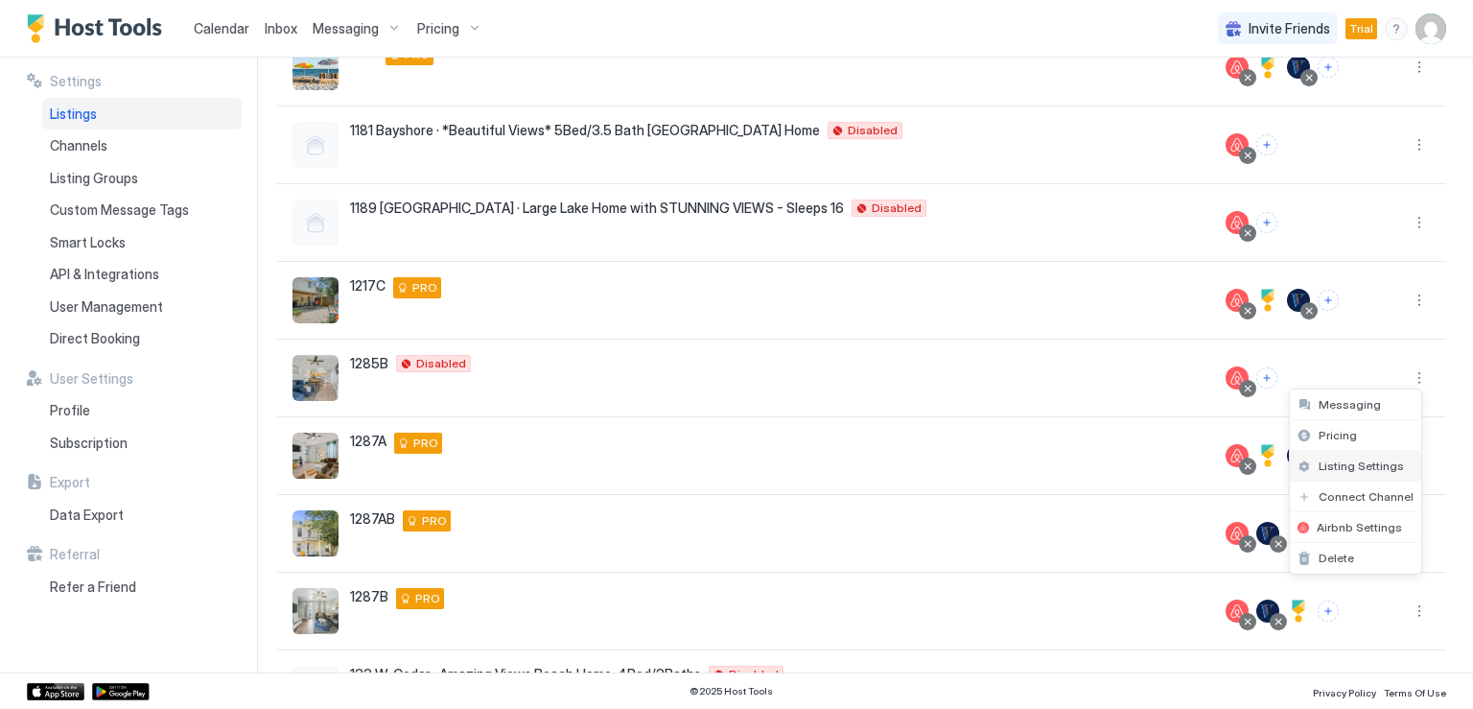
click at [1346, 465] on span "Listing Settings" at bounding box center [1360, 465] width 85 height 14
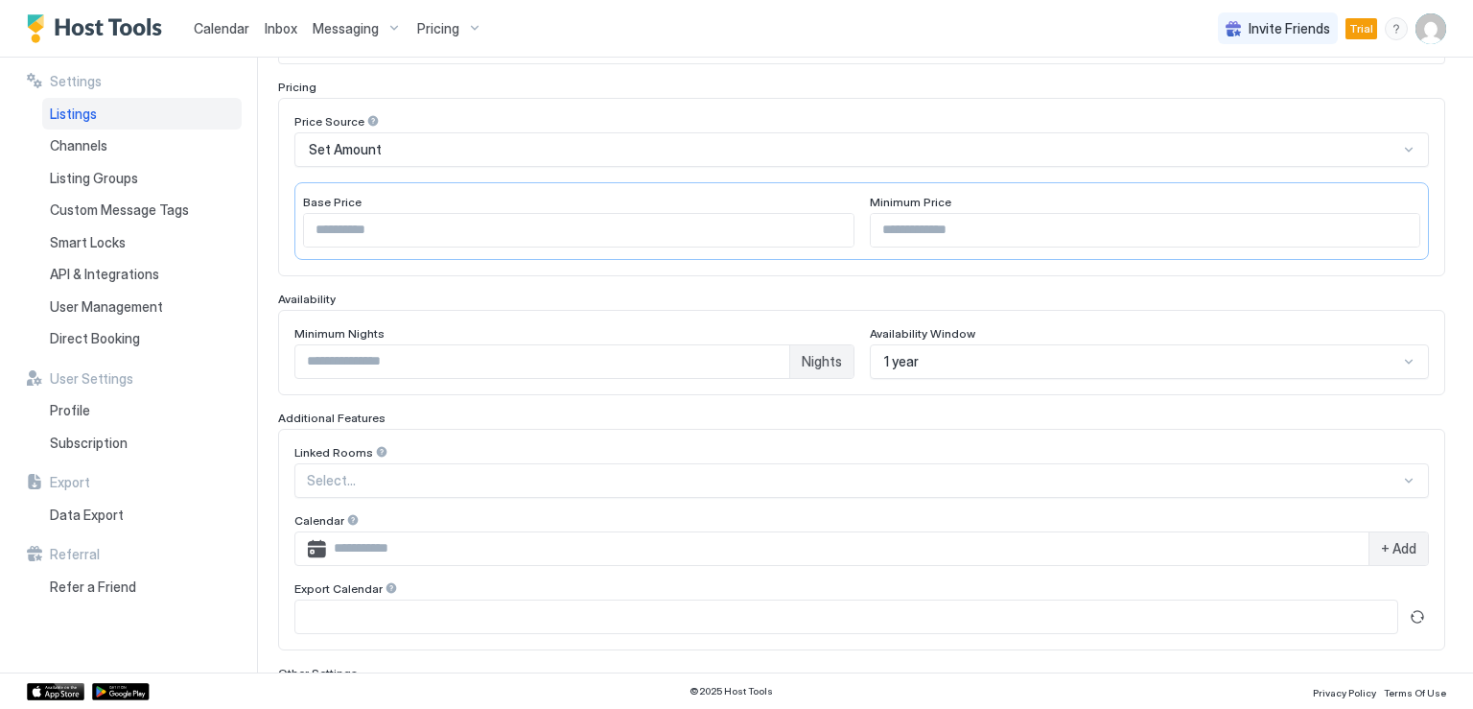
type input "**"
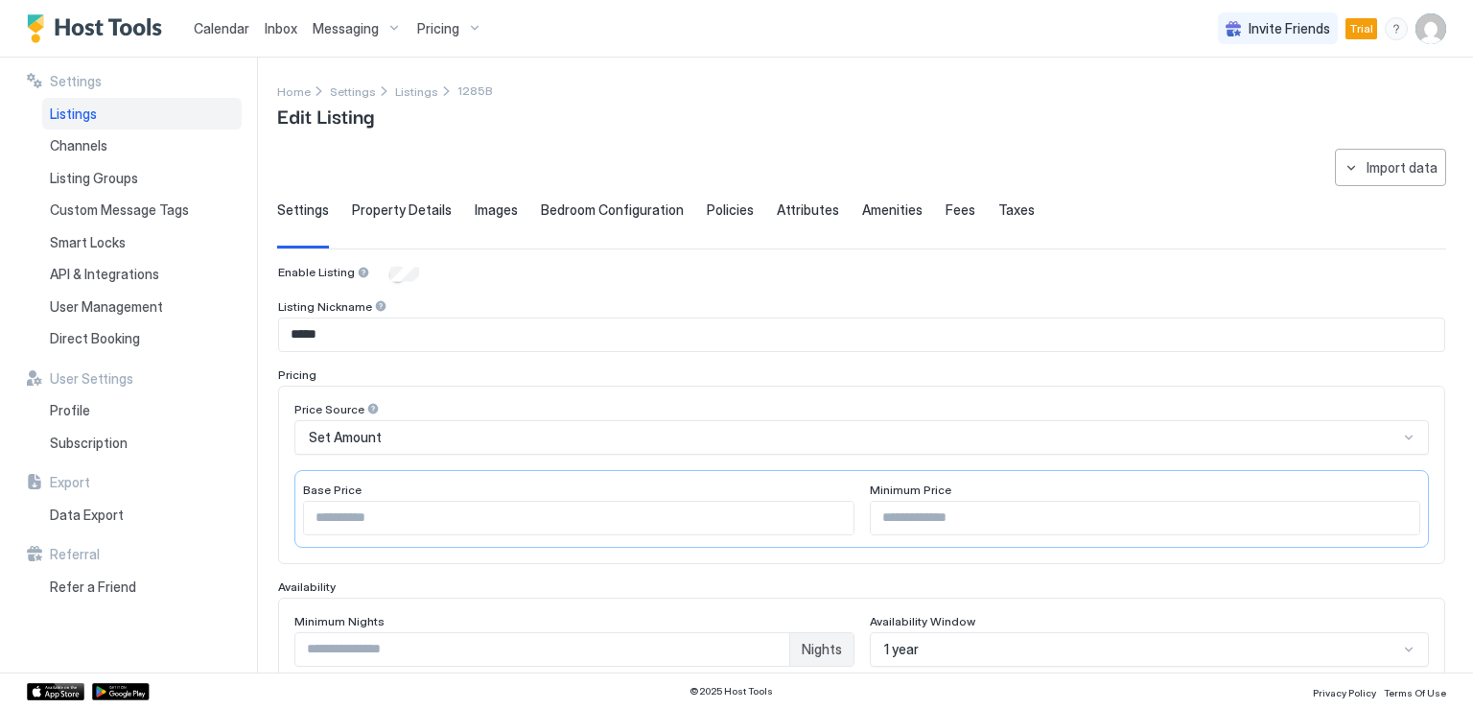
click at [566, 208] on span "Bedroom Configuration" at bounding box center [612, 209] width 143 height 17
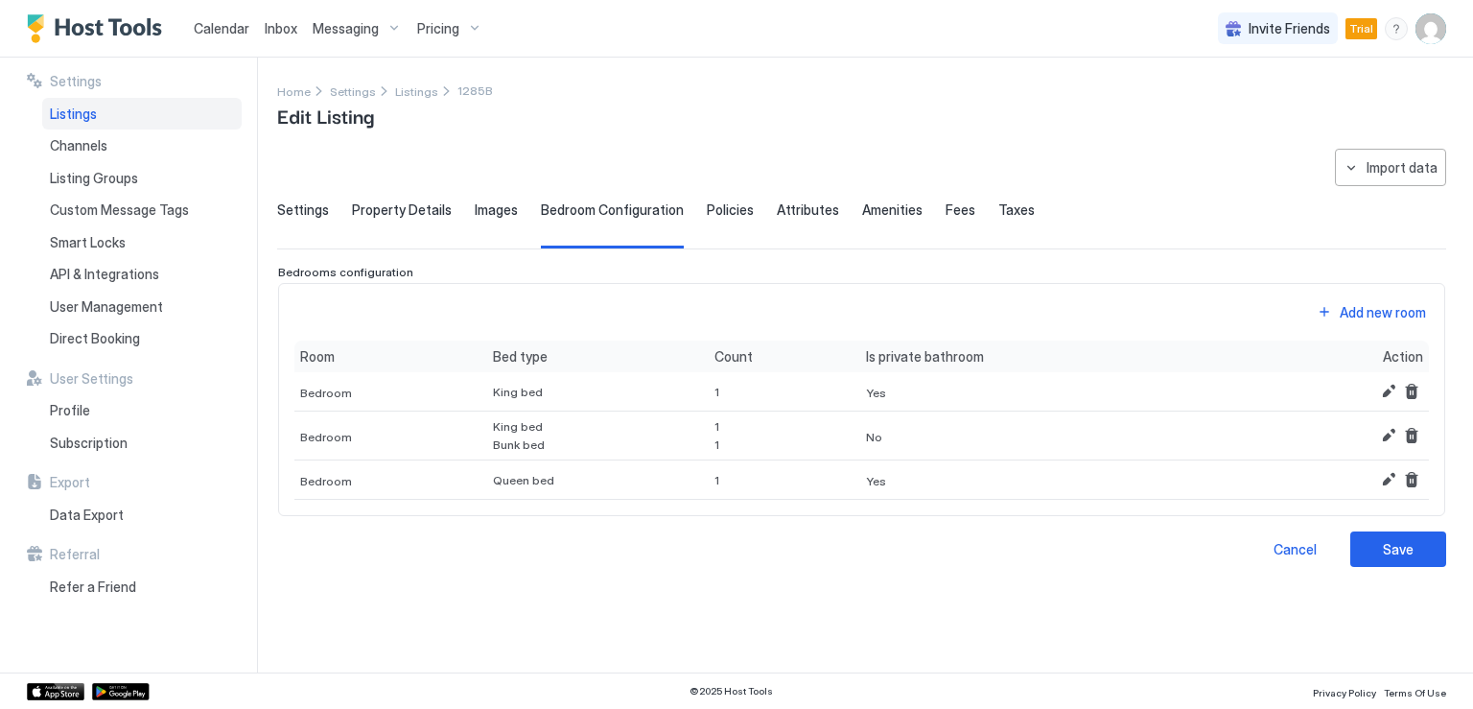
click at [728, 209] on span "Policies" at bounding box center [730, 209] width 47 height 17
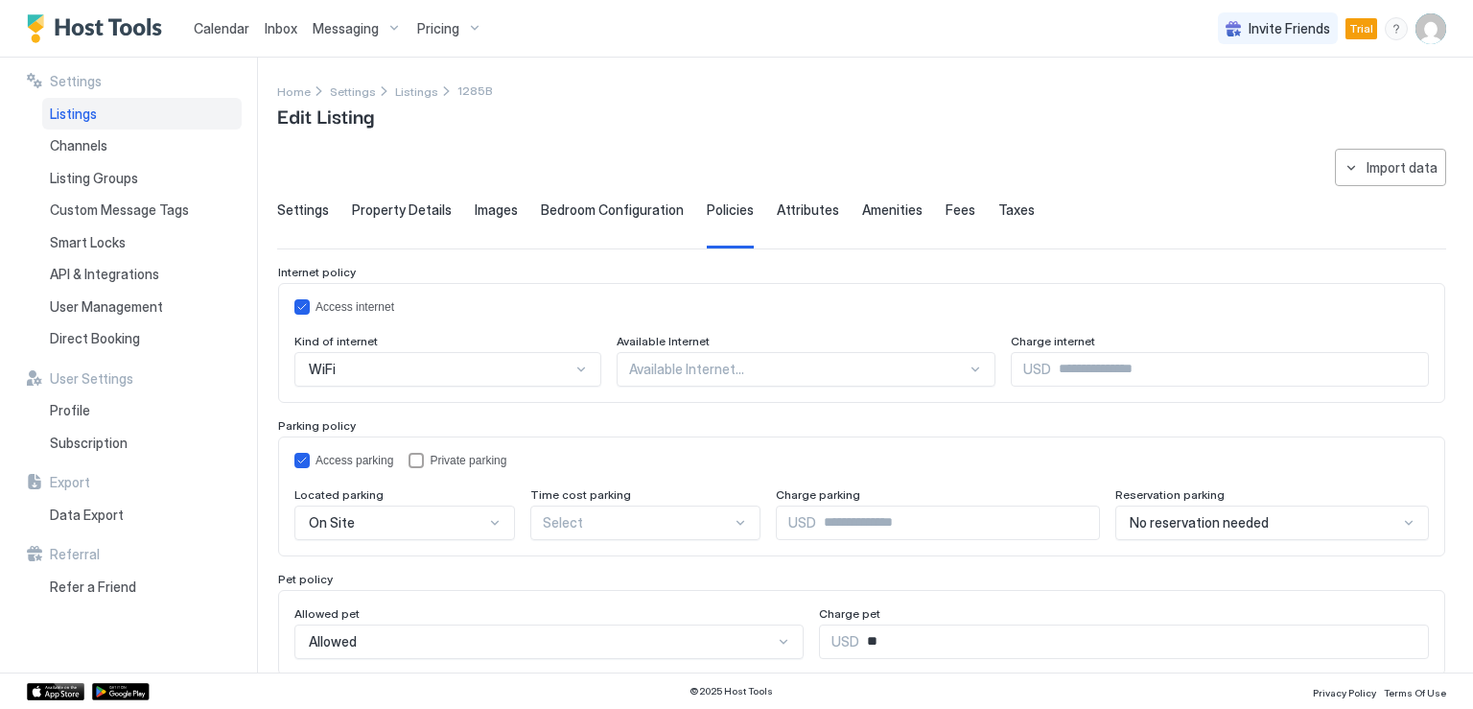
click at [777, 204] on span "Attributes" at bounding box center [808, 209] width 62 height 17
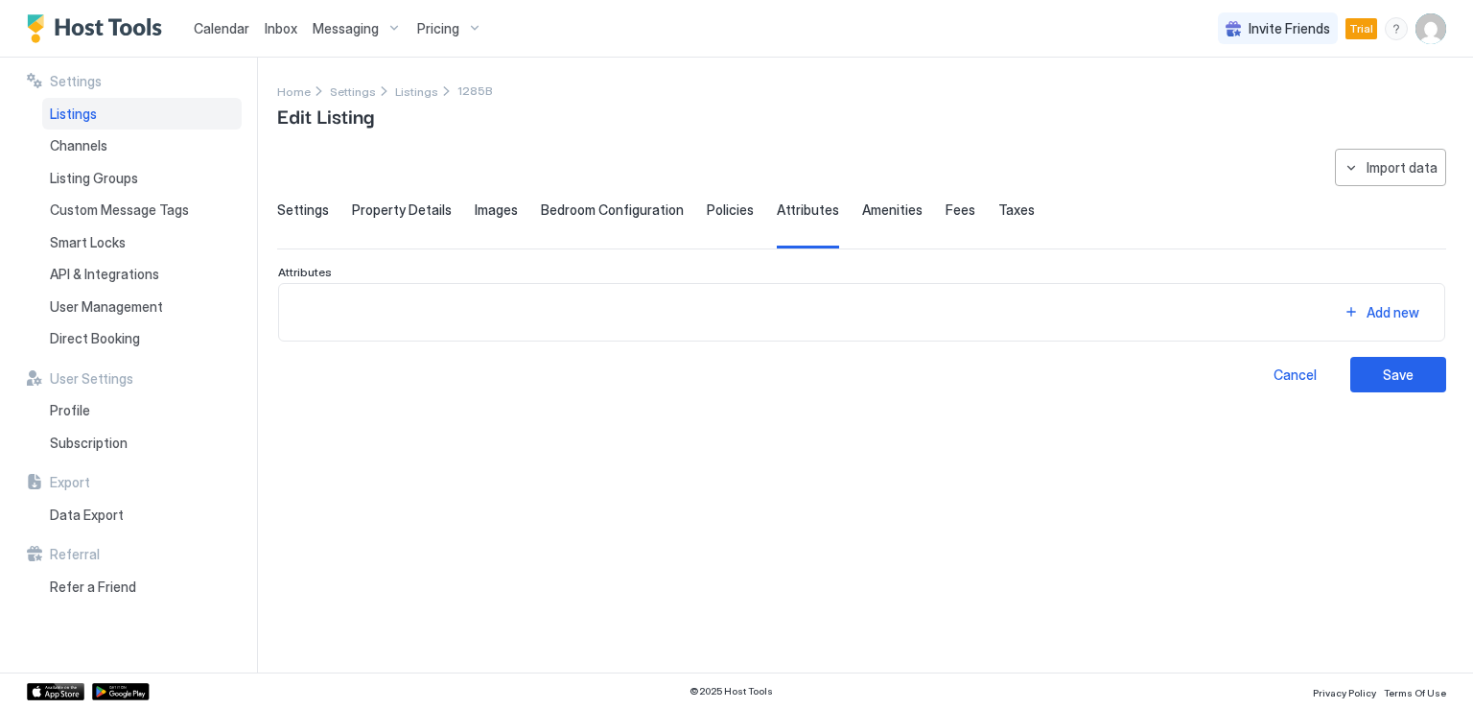
click at [864, 211] on span "Amenities" at bounding box center [892, 209] width 60 height 17
click at [926, 210] on div "Settings Property Details Images Bedroom Configuration Policies Attributes Amen…" at bounding box center [861, 224] width 1169 height 47
click at [945, 211] on span "Fees" at bounding box center [960, 209] width 30 height 17
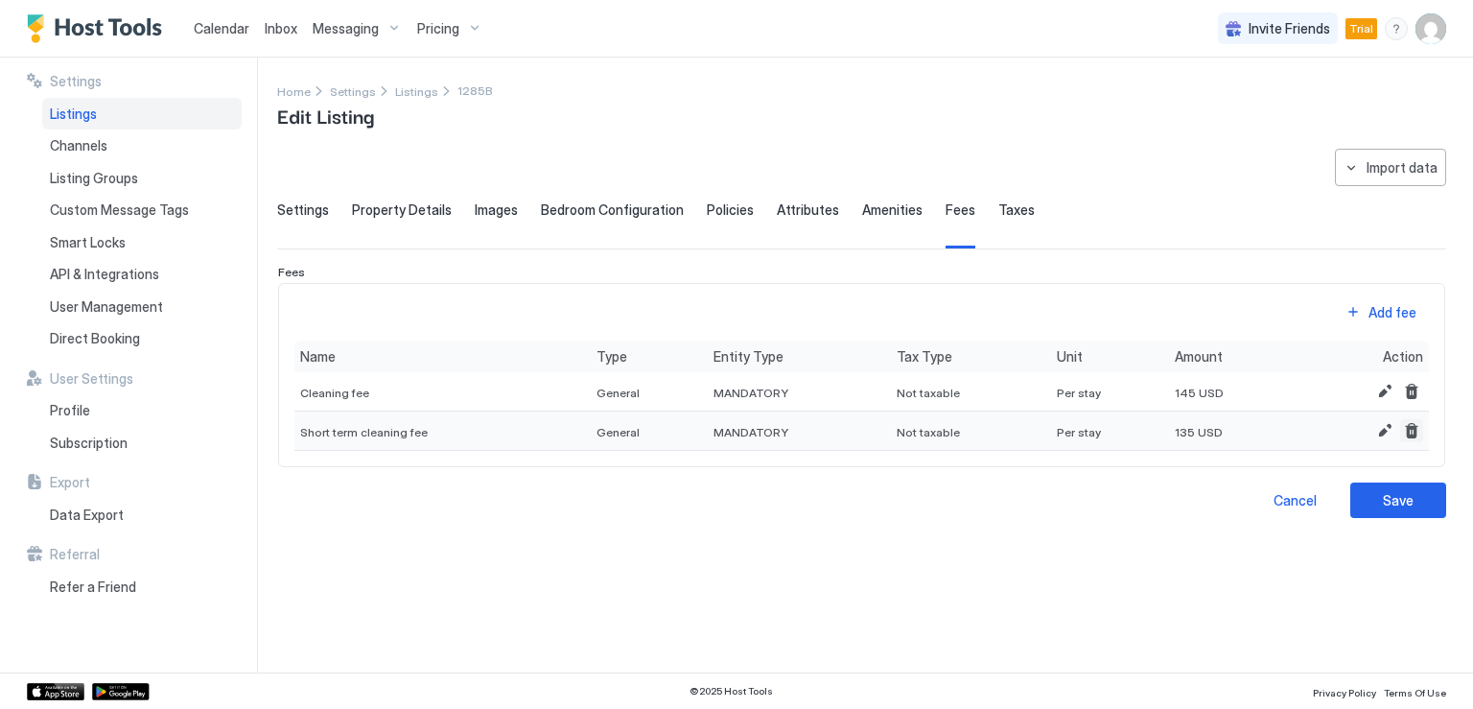
click at [1407, 424] on button "Delete" at bounding box center [1411, 430] width 23 height 23
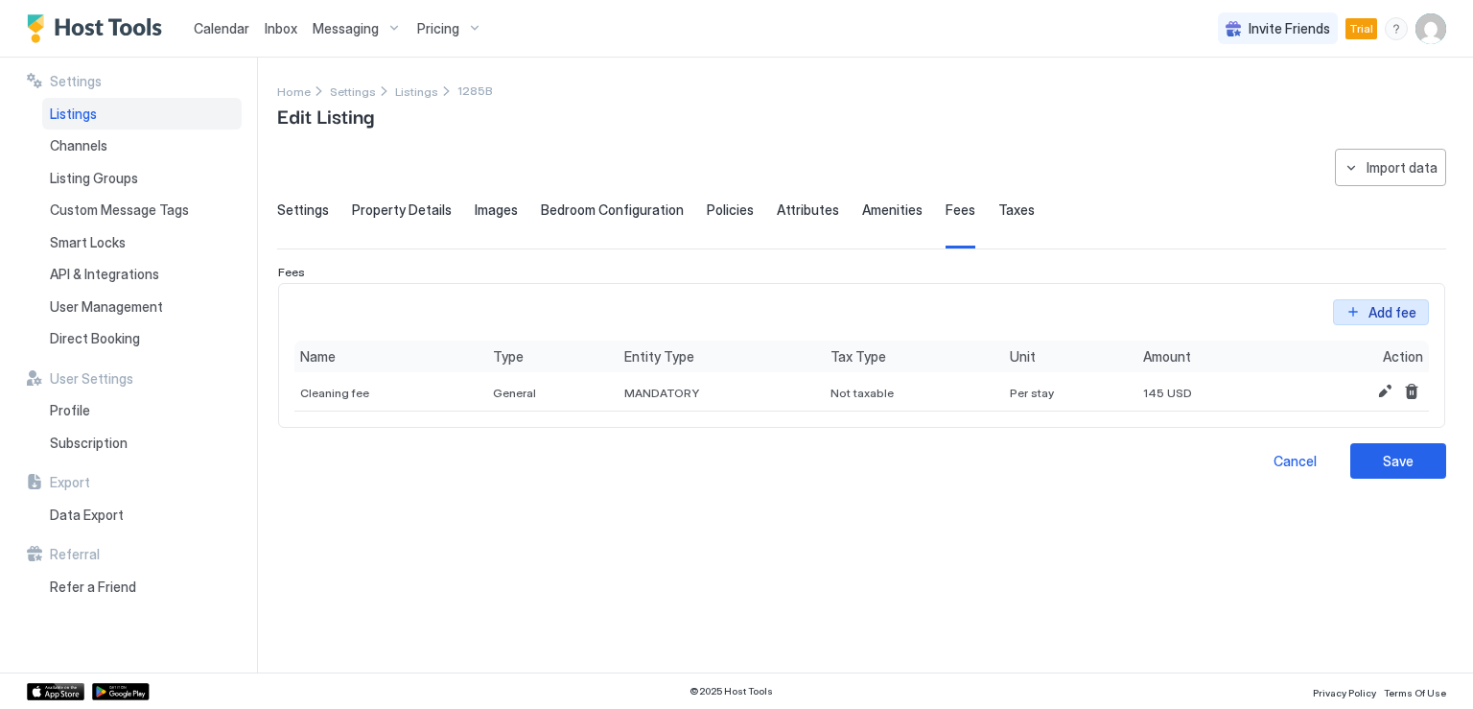
click at [1350, 308] on button "Add fee" at bounding box center [1381, 312] width 96 height 26
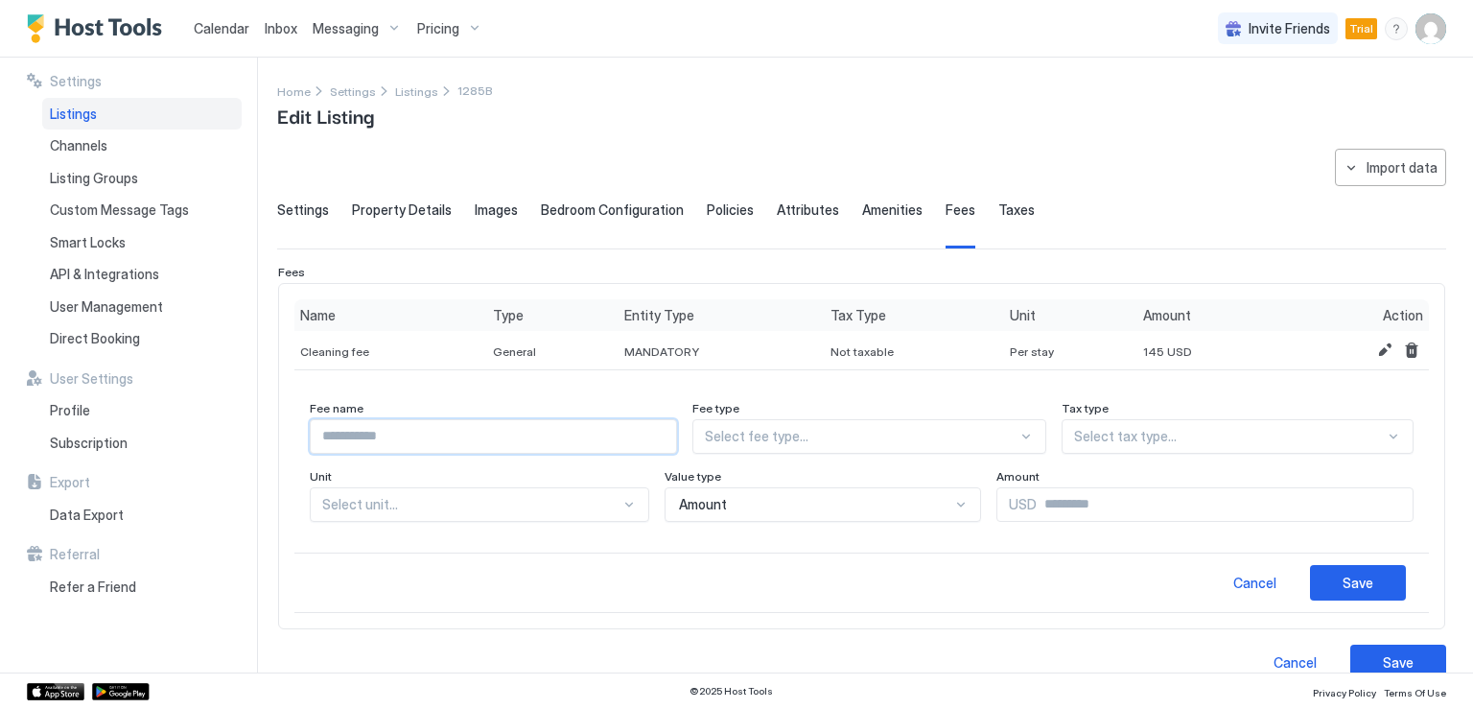
click at [502, 433] on input "Input Field" at bounding box center [493, 436] width 365 height 33
type input "*******"
click at [810, 442] on div at bounding box center [861, 436] width 312 height 17
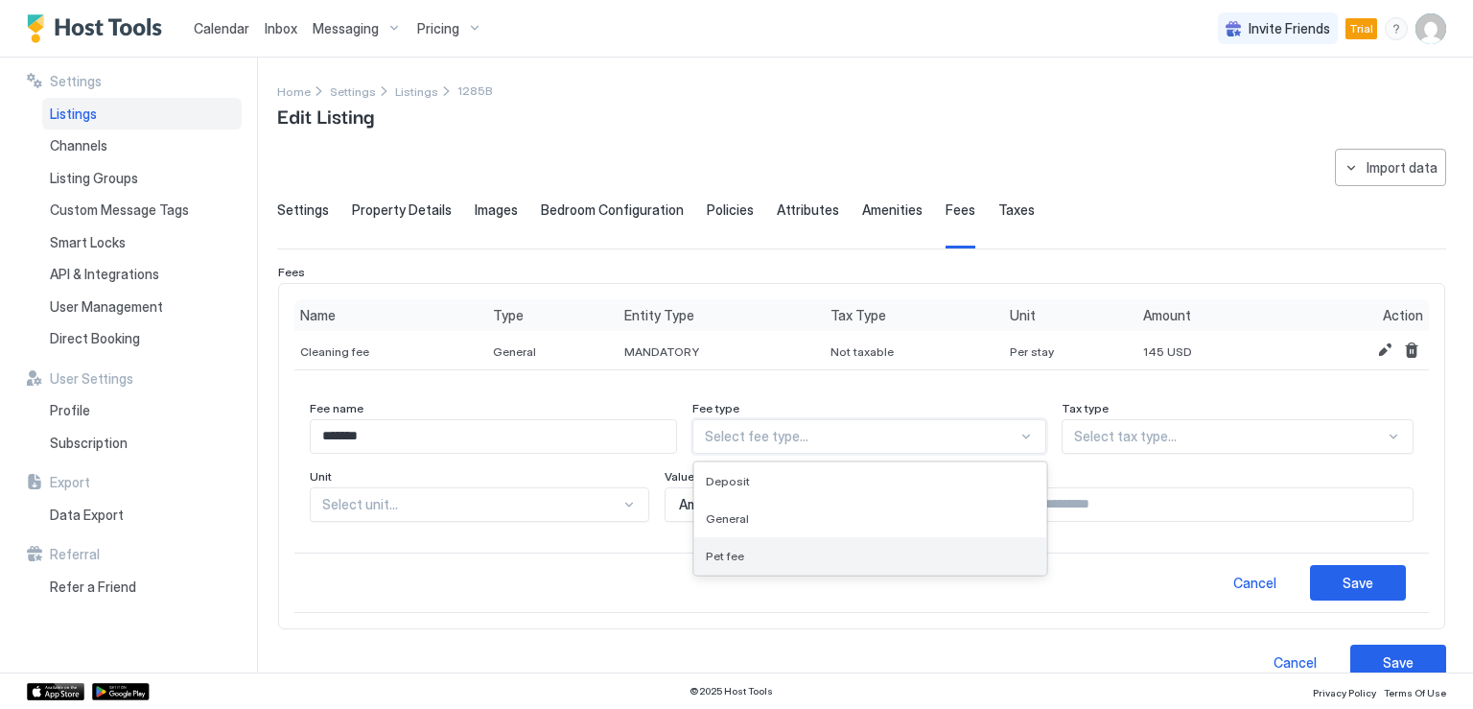
click at [787, 552] on div "Pet fee" at bounding box center [870, 555] width 328 height 14
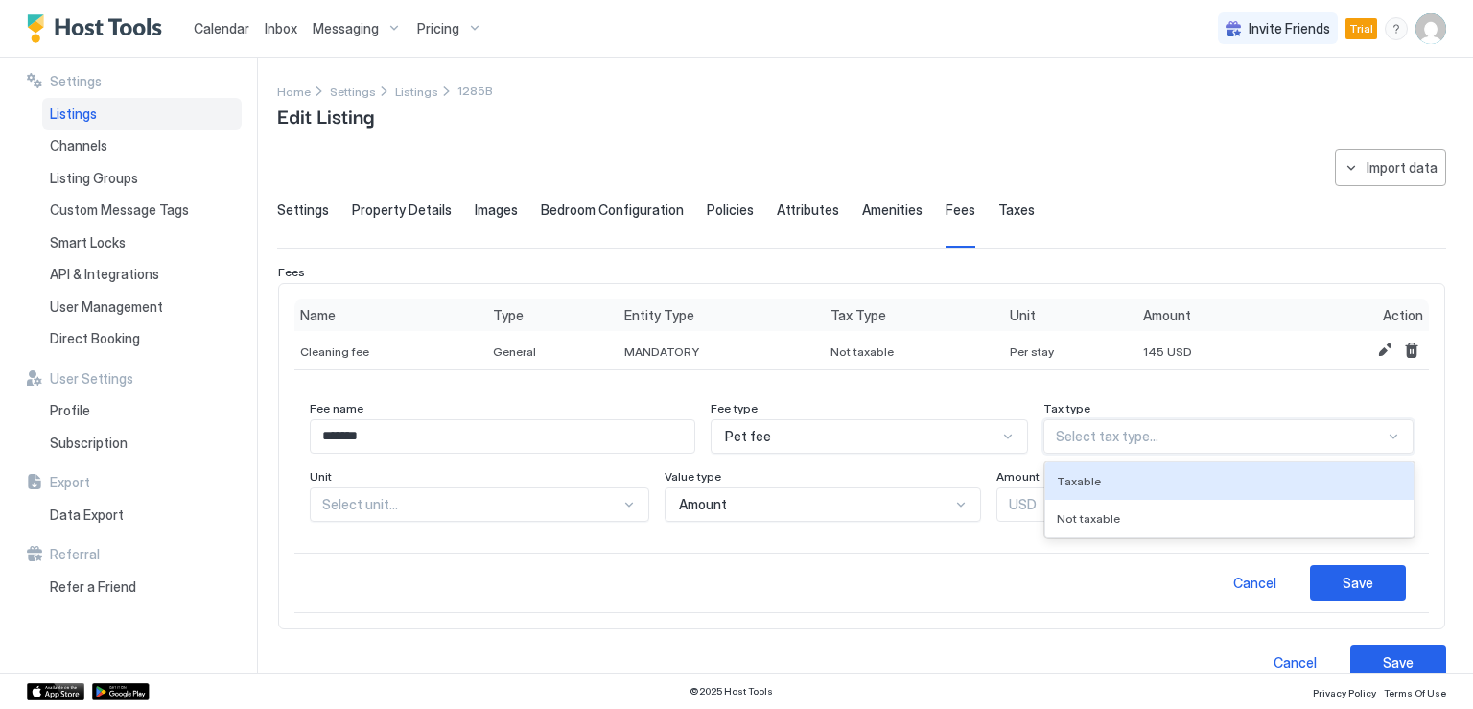
click at [1094, 435] on div at bounding box center [1220, 436] width 329 height 17
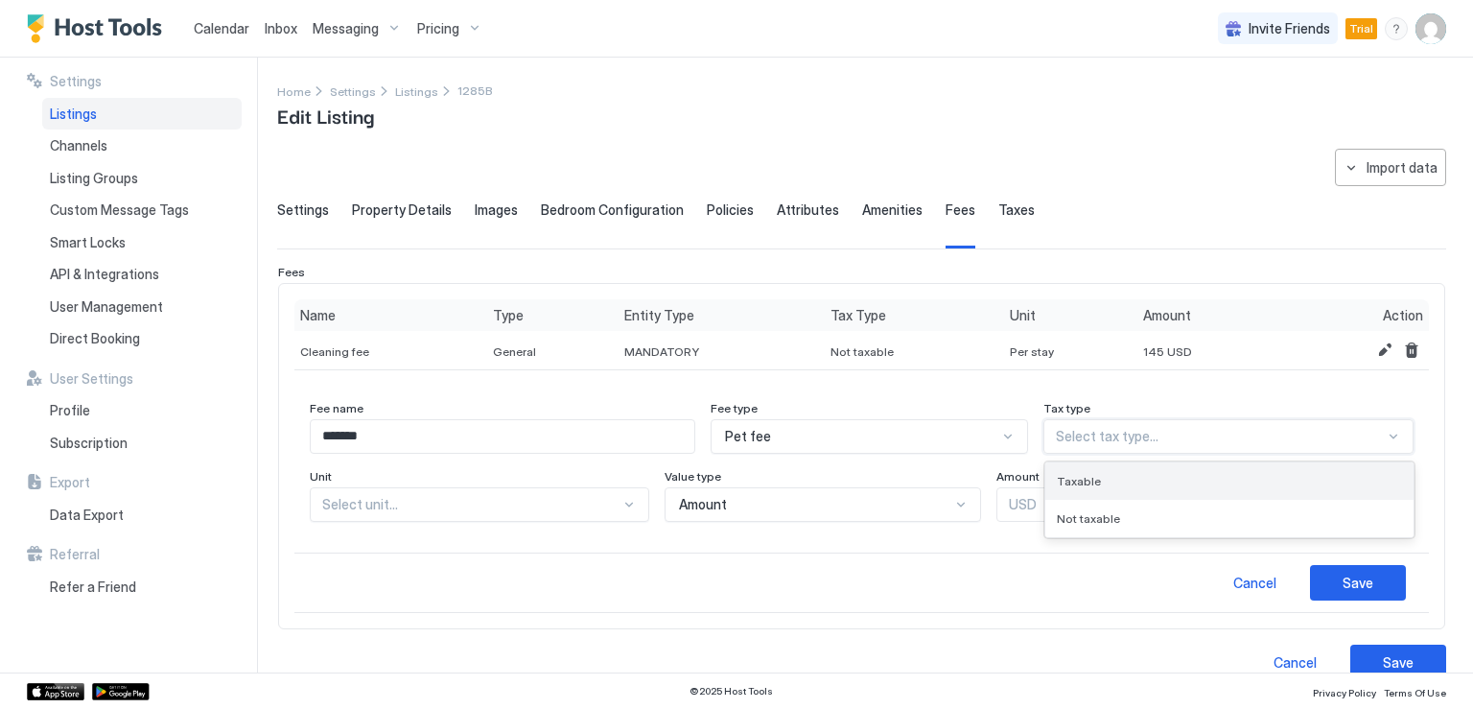
click at [1086, 478] on span "Taxable" at bounding box center [1079, 481] width 44 height 14
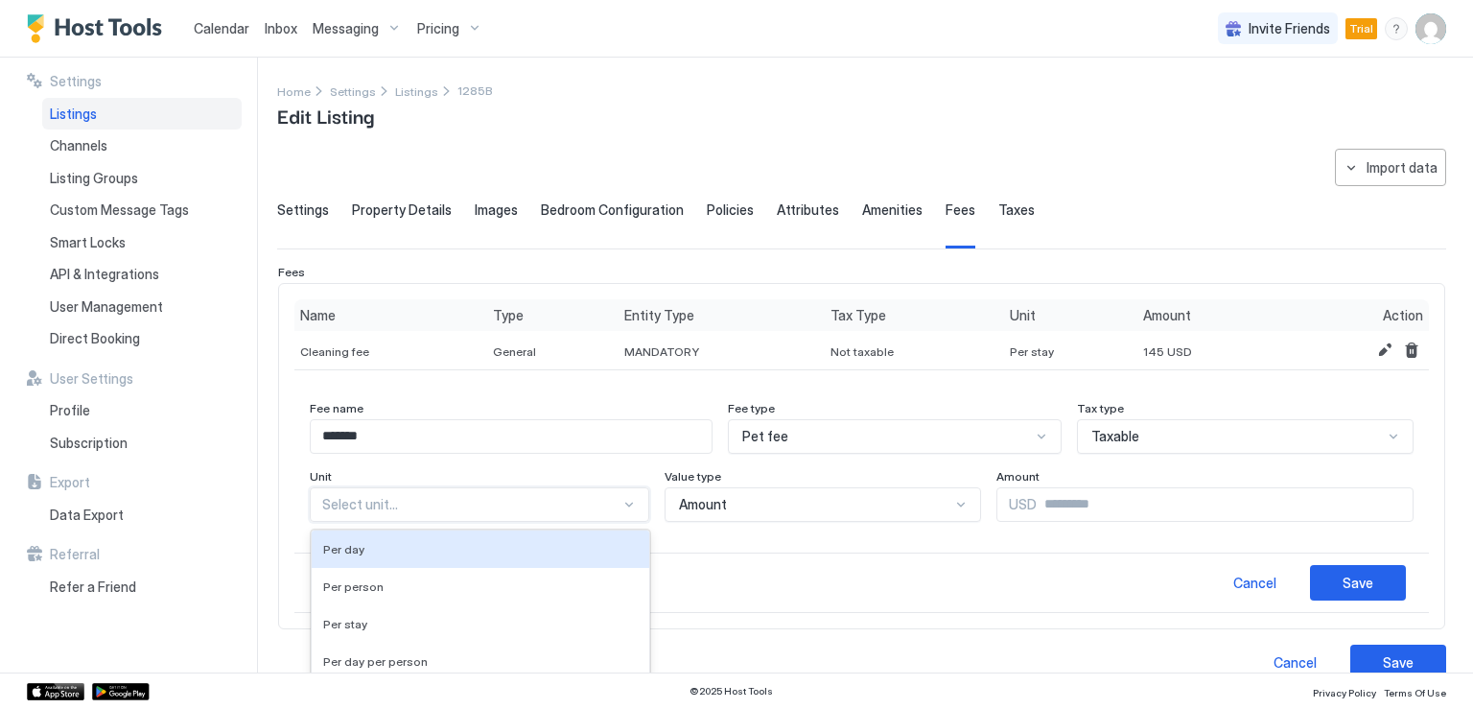
scroll to position [42, 0]
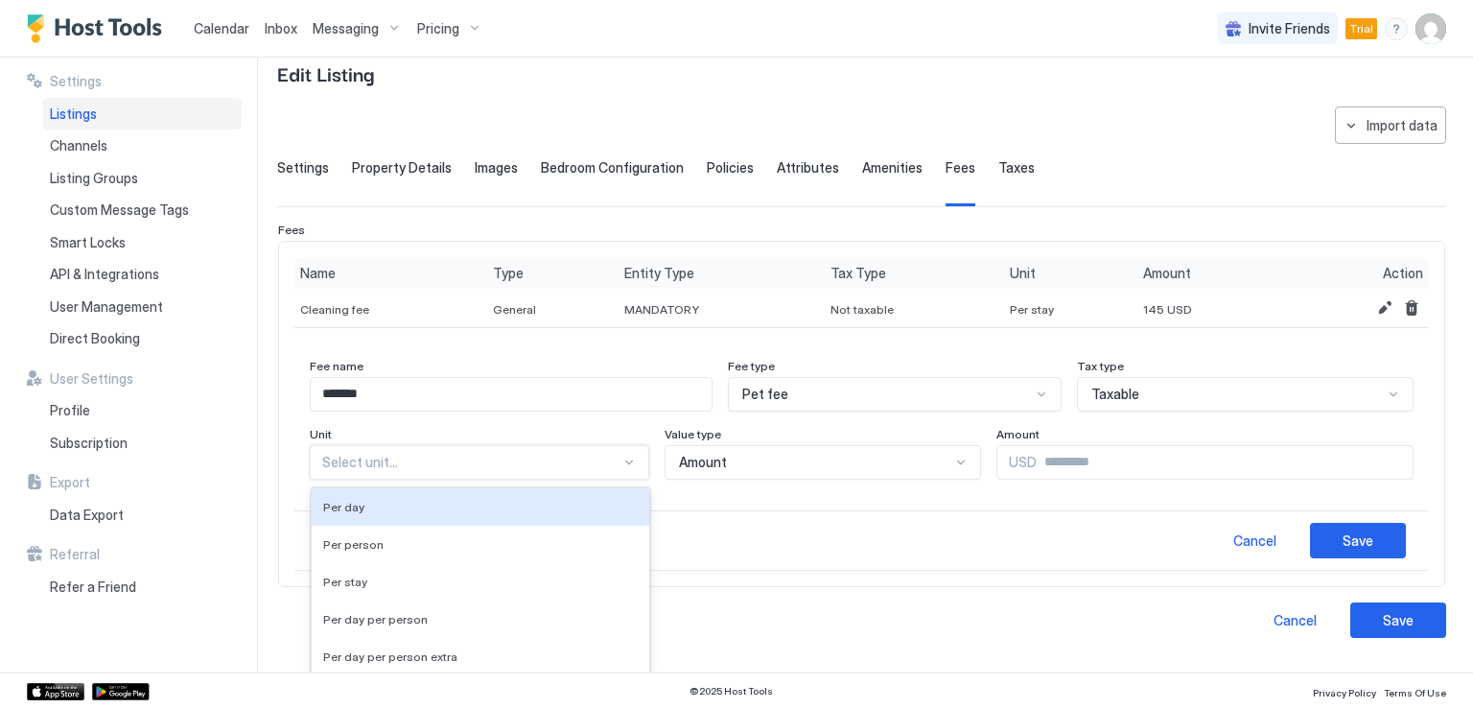
click at [539, 479] on div "5 results available. Use Up and Down to choose options, press Enter to select t…" at bounding box center [479, 462] width 339 height 35
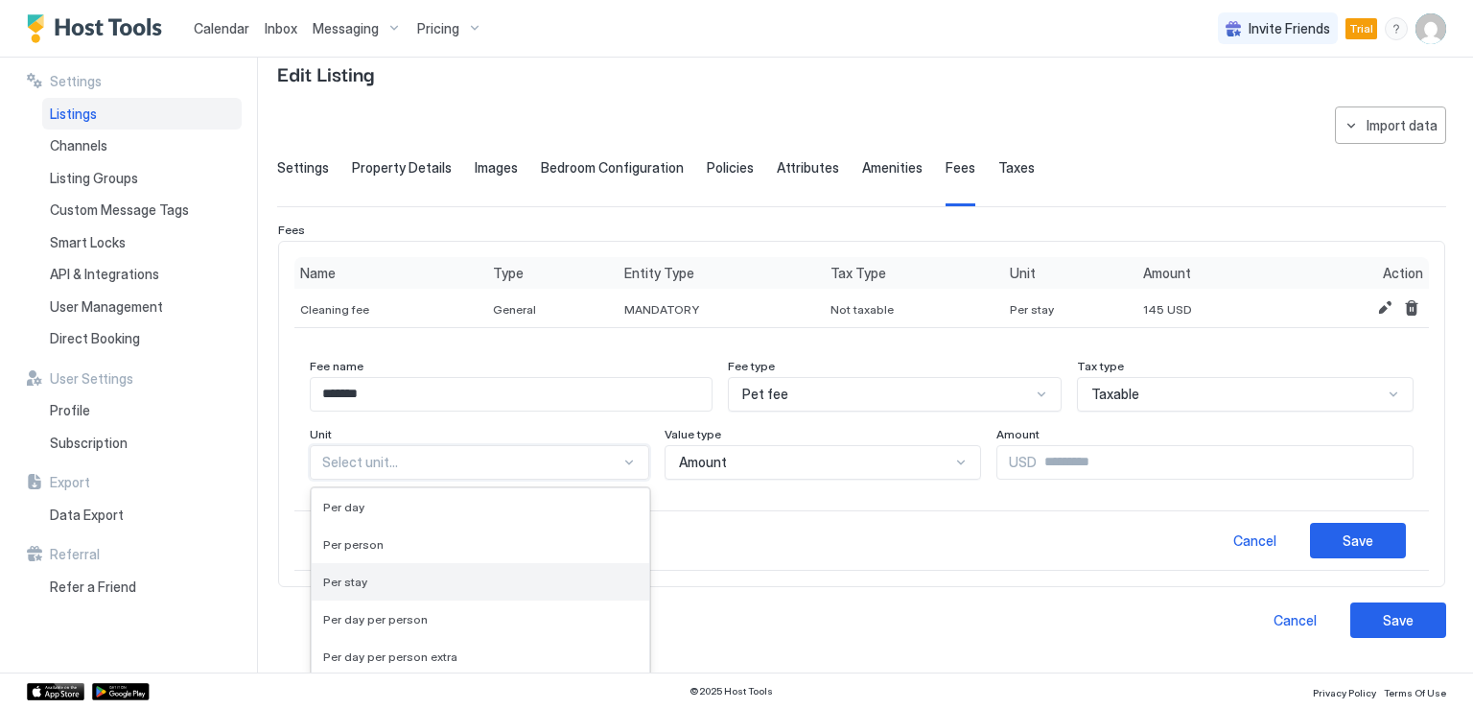
click at [424, 574] on div "Per stay" at bounding box center [480, 581] width 314 height 14
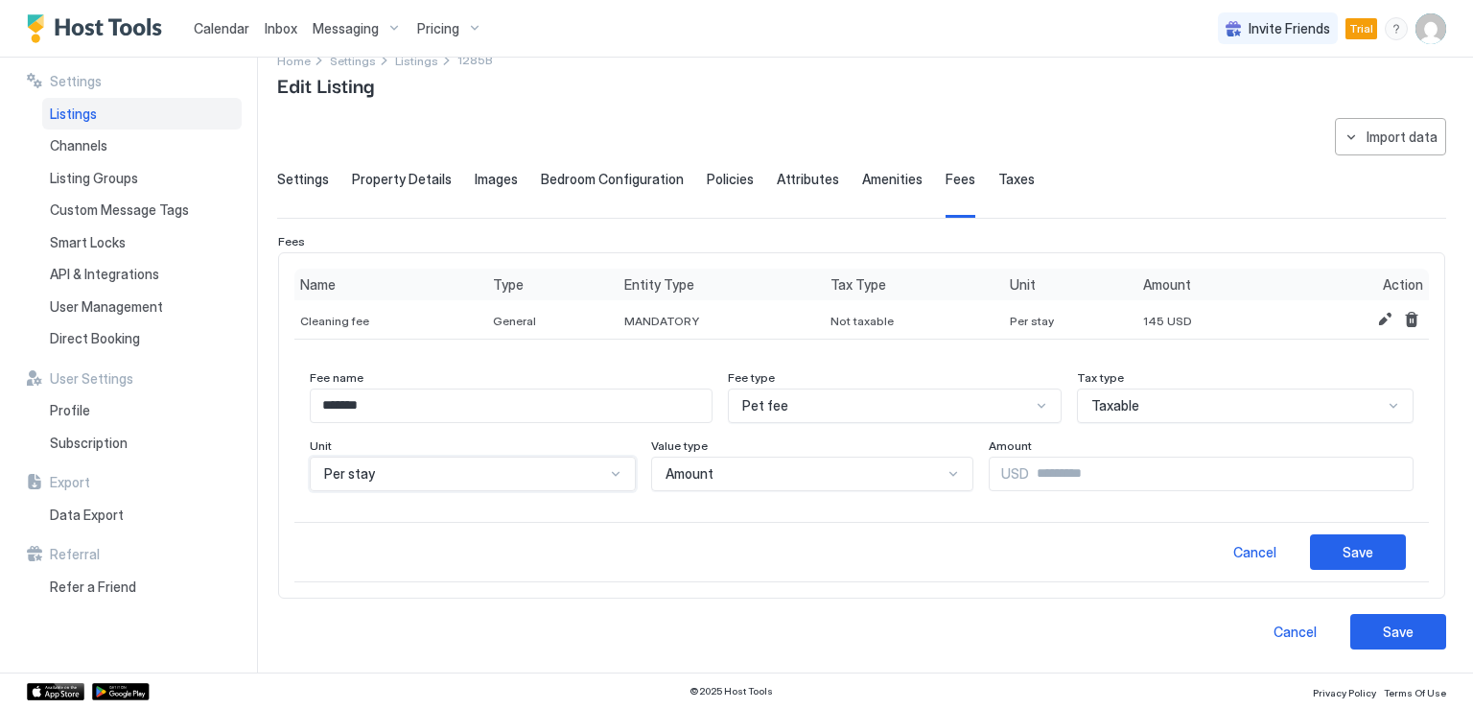
scroll to position [28, 0]
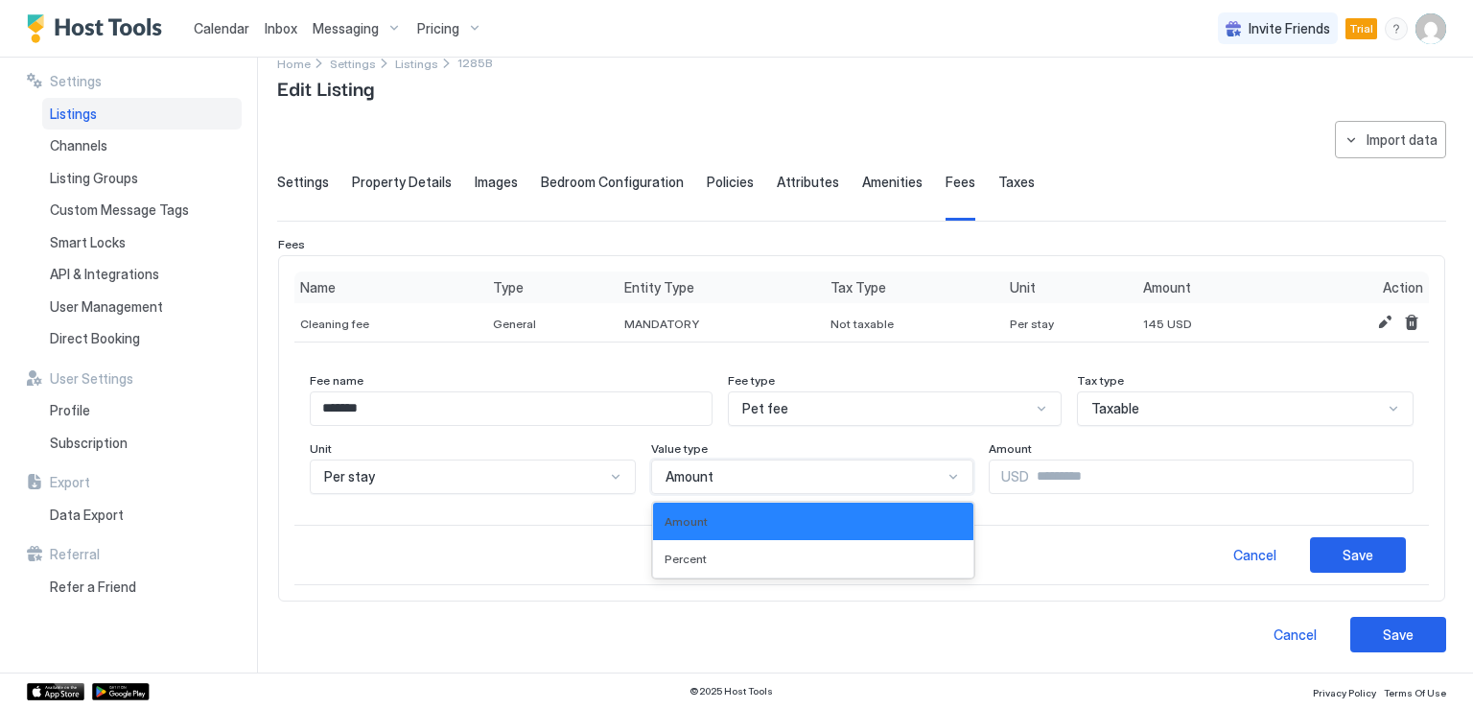
click at [741, 471] on div "Amount" at bounding box center [804, 476] width 278 height 17
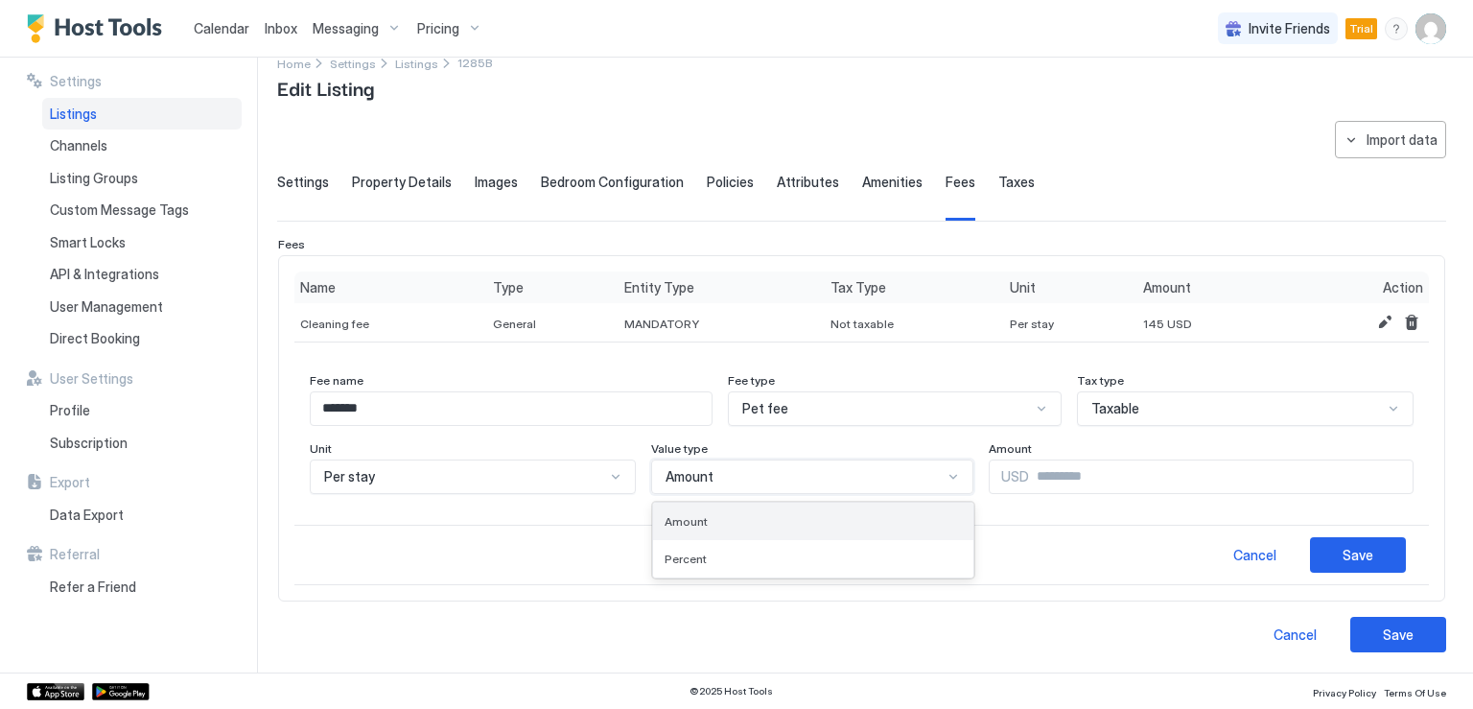
click at [709, 523] on div "Amount" at bounding box center [813, 521] width 298 height 14
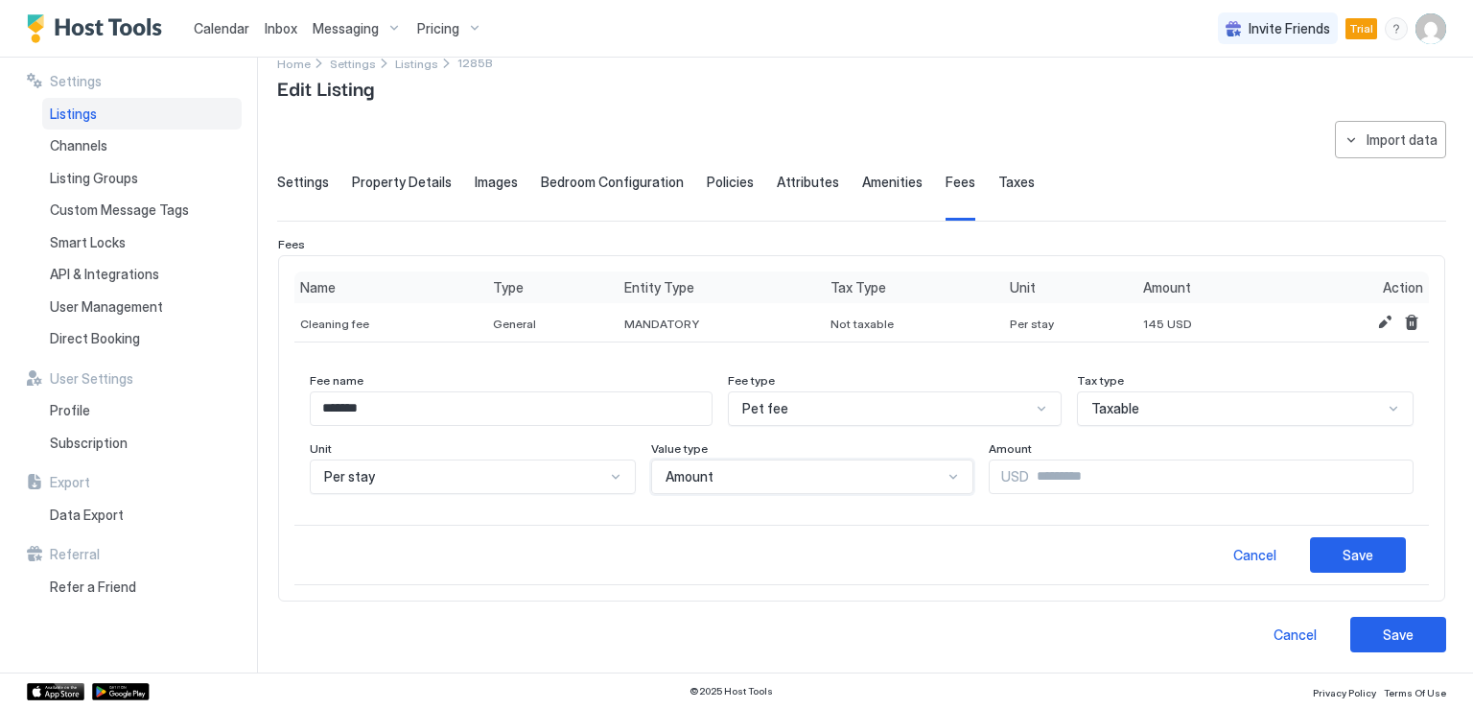
click at [1029, 471] on input "Input Field" at bounding box center [1220, 476] width 383 height 33
type input "**"
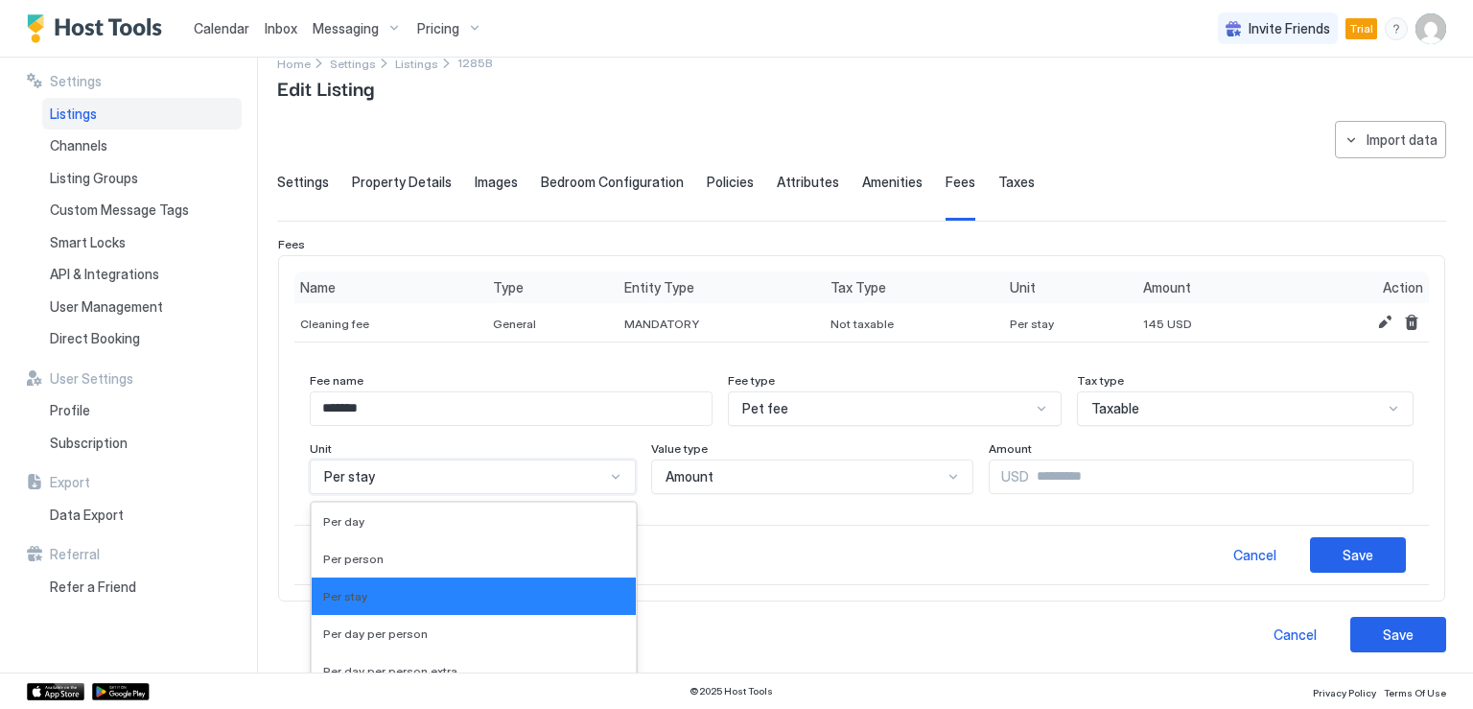
click at [596, 474] on div "Per stay" at bounding box center [473, 476] width 326 height 35
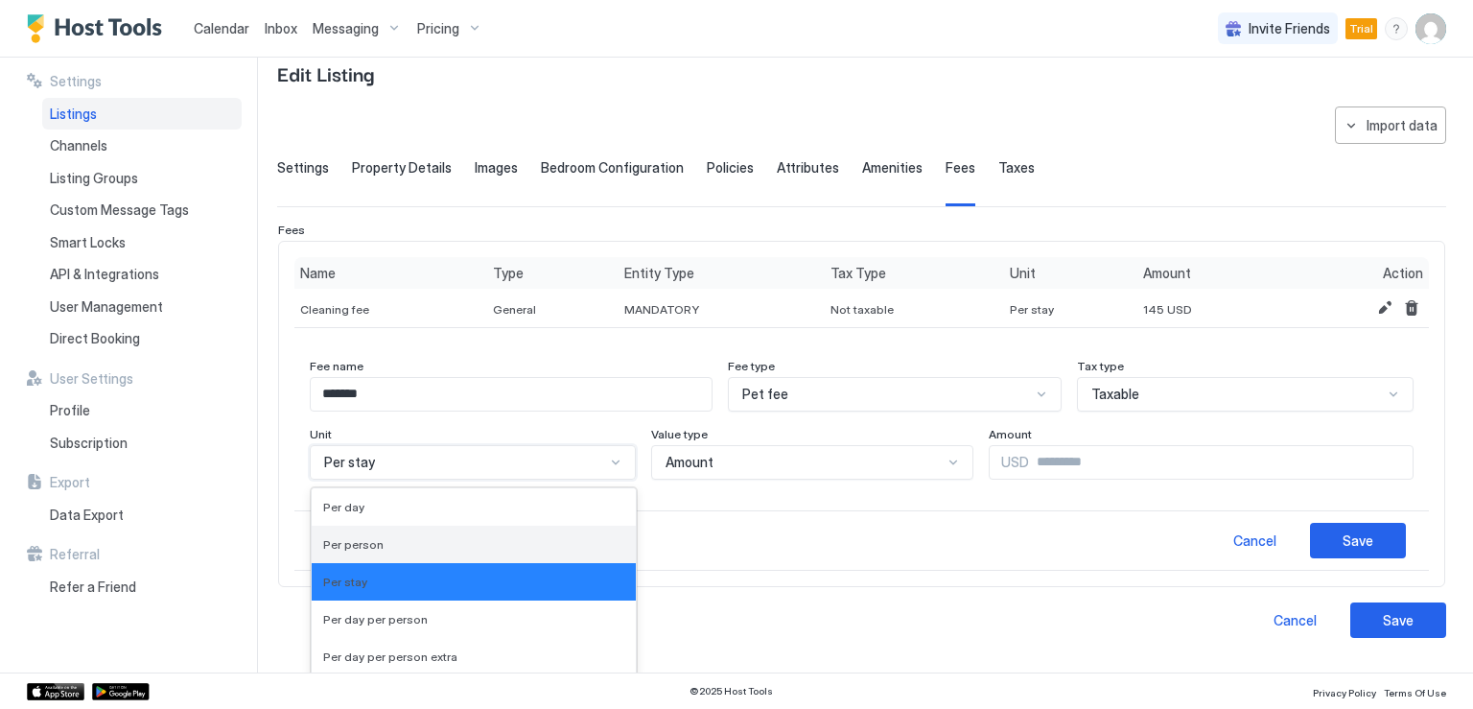
click at [448, 546] on div "Per person" at bounding box center [473, 544] width 301 height 14
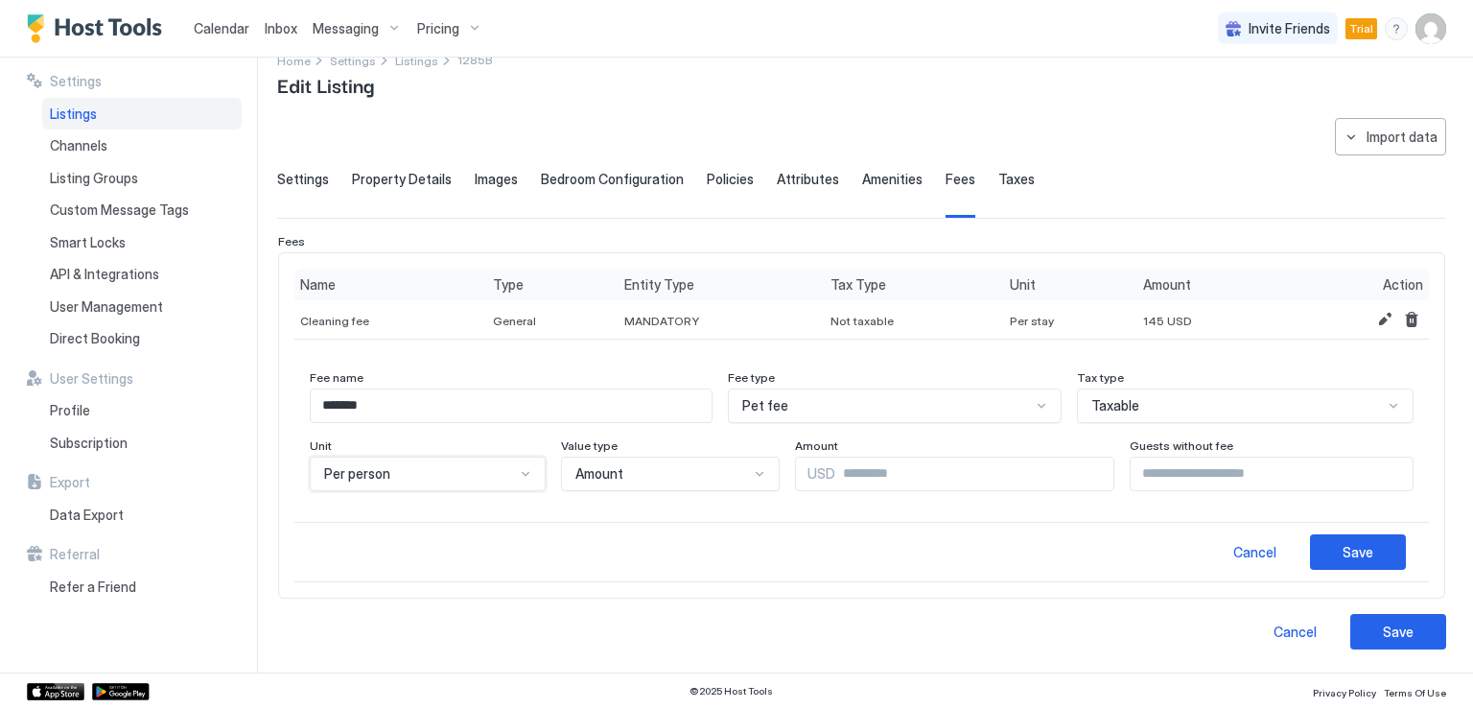
scroll to position [28, 0]
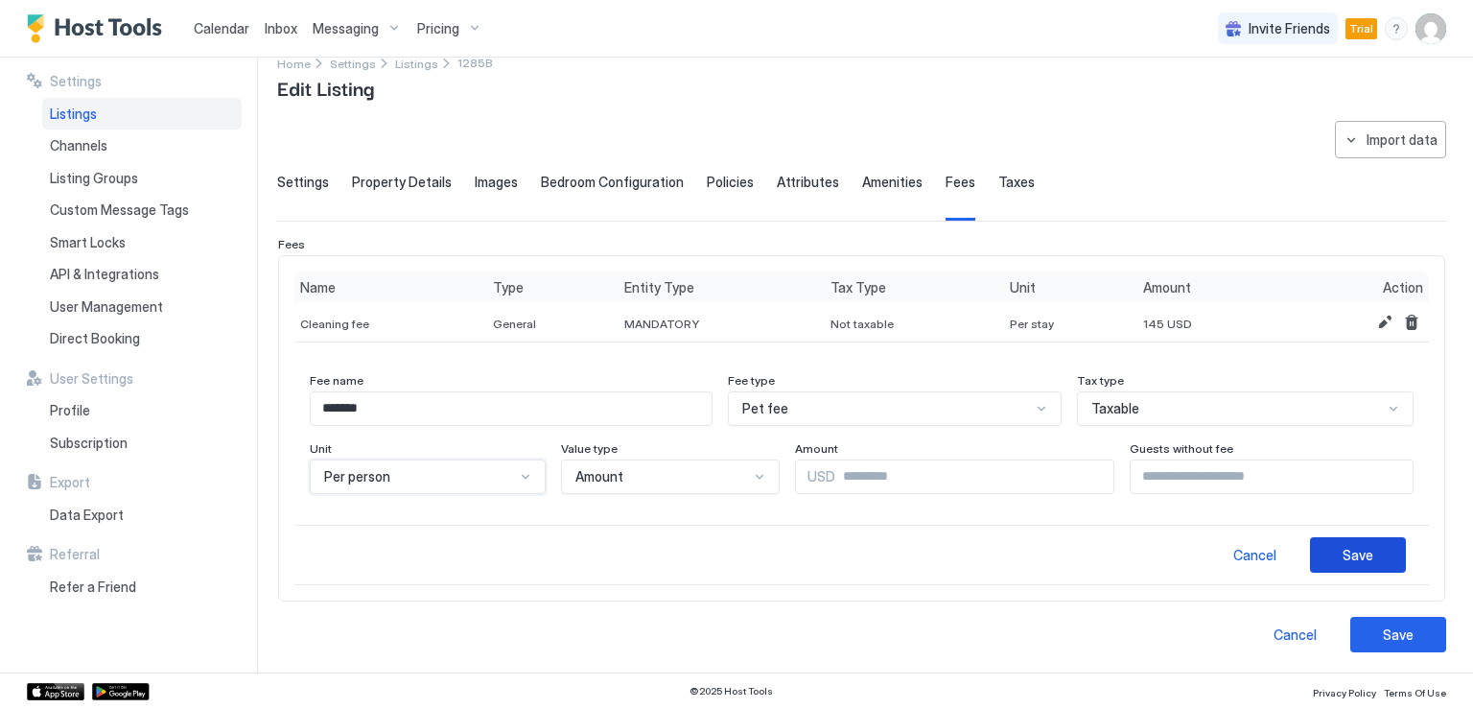
click at [1359, 555] on button "Save" at bounding box center [1358, 554] width 96 height 35
click at [1377, 467] on input "*" at bounding box center [1271, 476] width 282 height 33
click at [1382, 483] on input "*" at bounding box center [1271, 476] width 282 height 33
type input "*"
click at [1382, 480] on input "*" at bounding box center [1271, 476] width 282 height 33
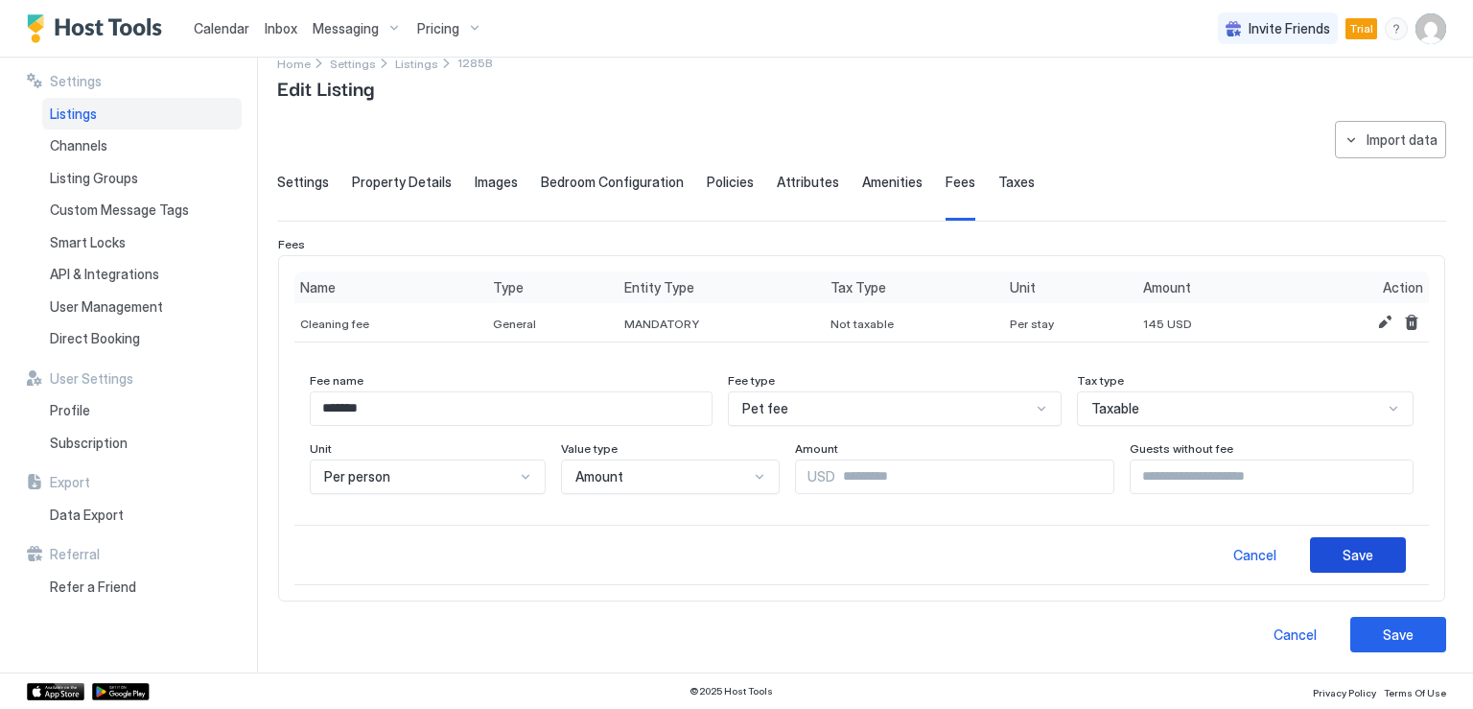
click at [1358, 555] on button "Save" at bounding box center [1358, 554] width 96 height 35
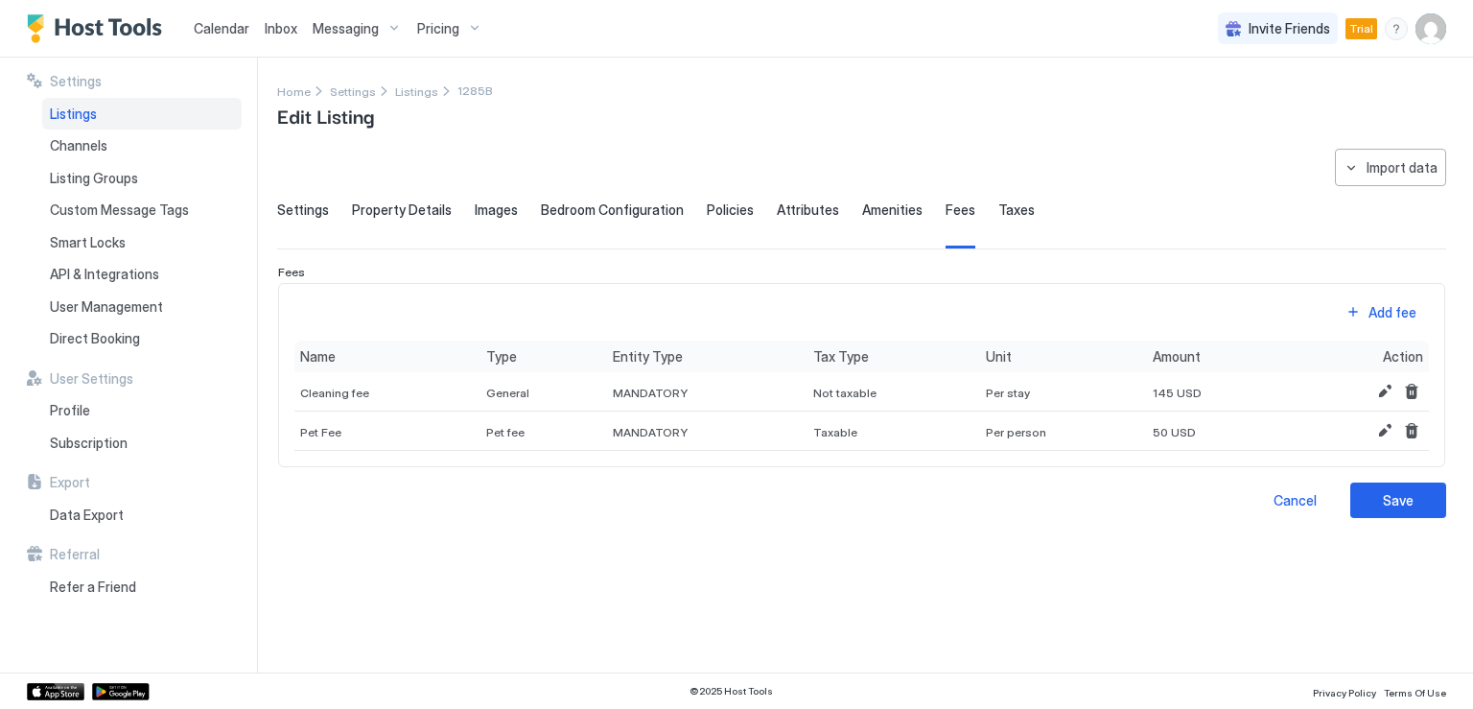
scroll to position [0, 0]
click at [1376, 314] on div "Add fee" at bounding box center [1392, 312] width 48 height 20
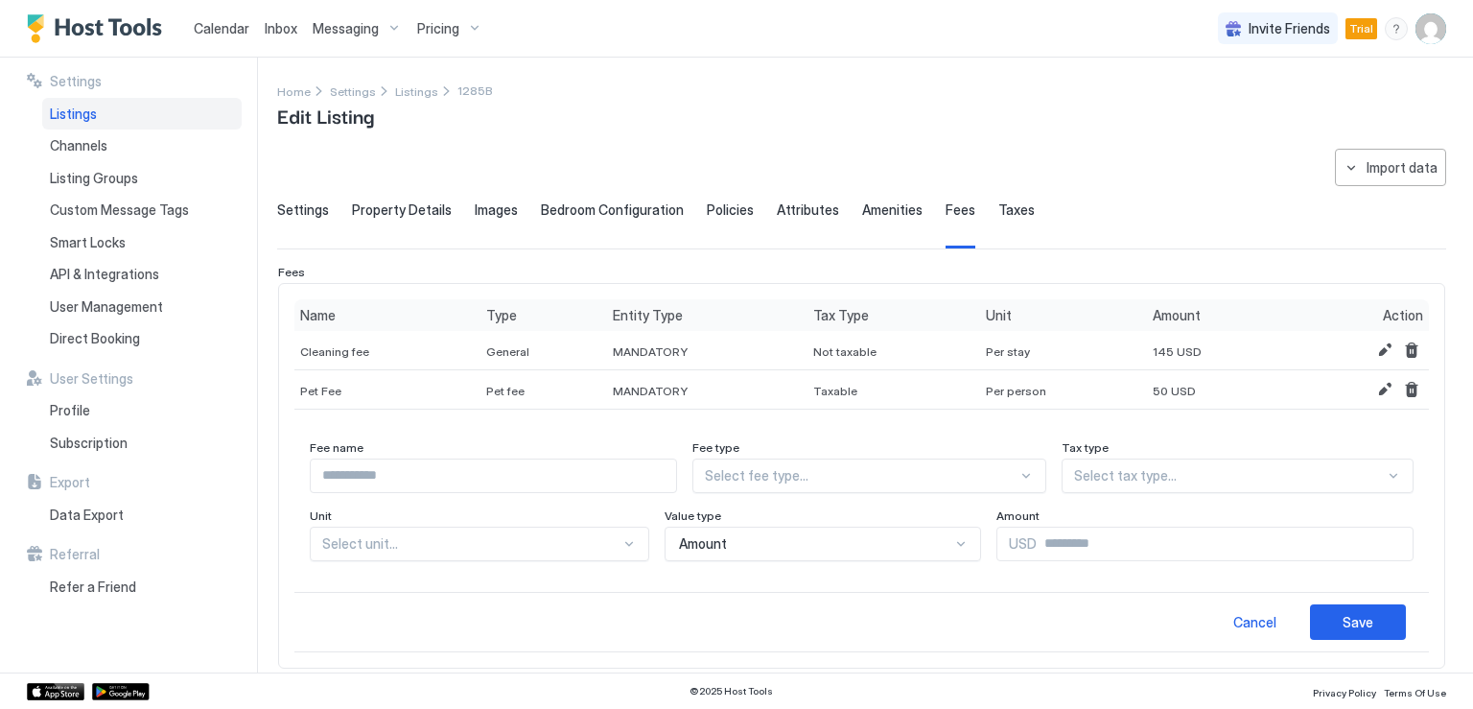
click at [419, 473] on input "Input Field" at bounding box center [493, 475] width 365 height 33
type input "**********"
click at [776, 476] on div at bounding box center [861, 475] width 312 height 17
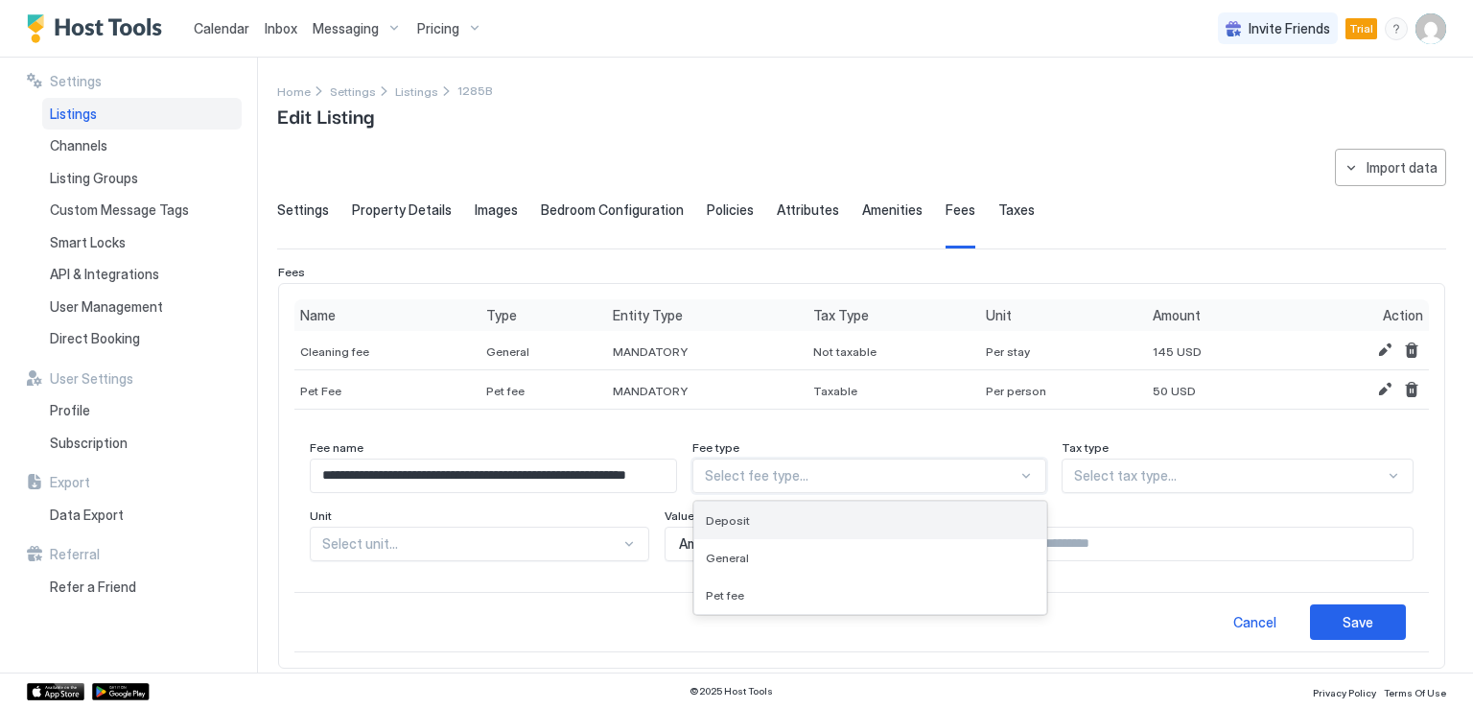
click at [774, 523] on div "Deposit" at bounding box center [870, 520] width 328 height 14
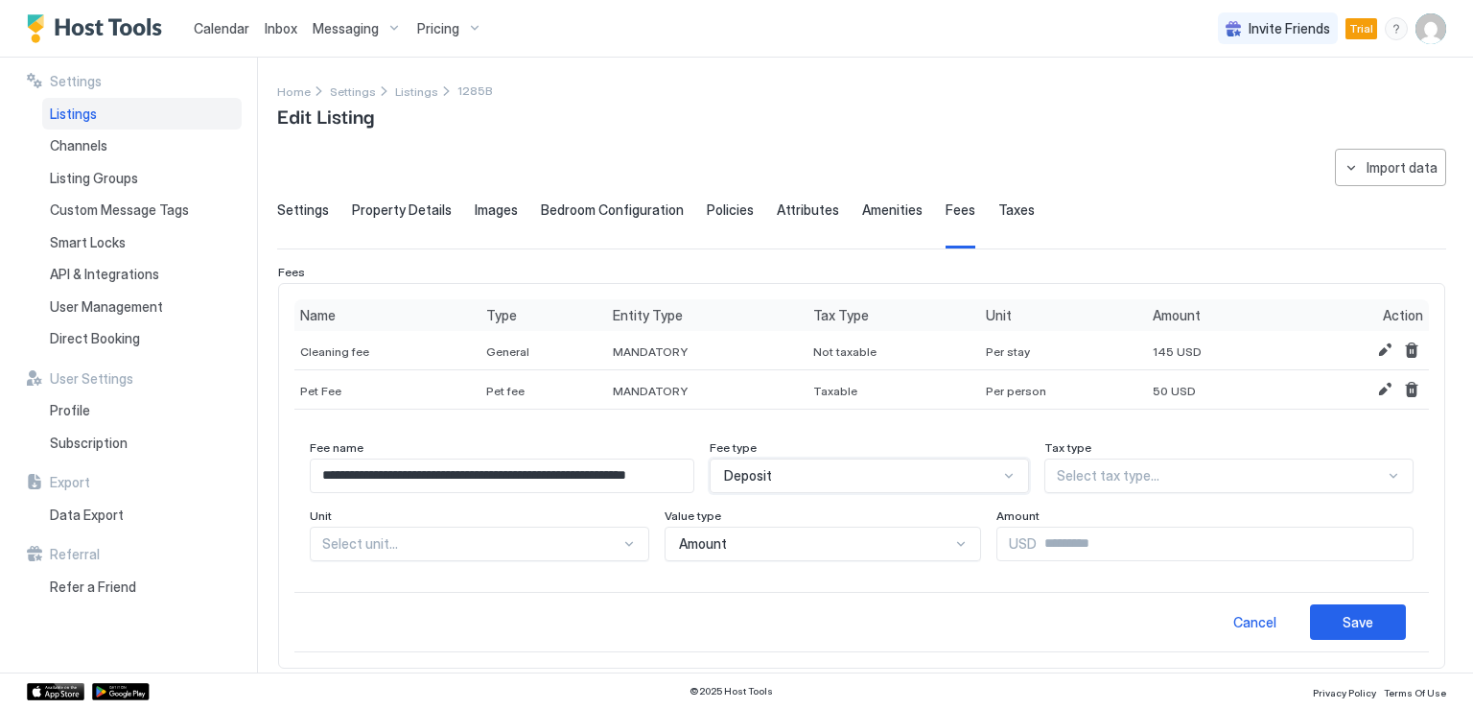
click at [1112, 469] on div at bounding box center [1221, 475] width 328 height 17
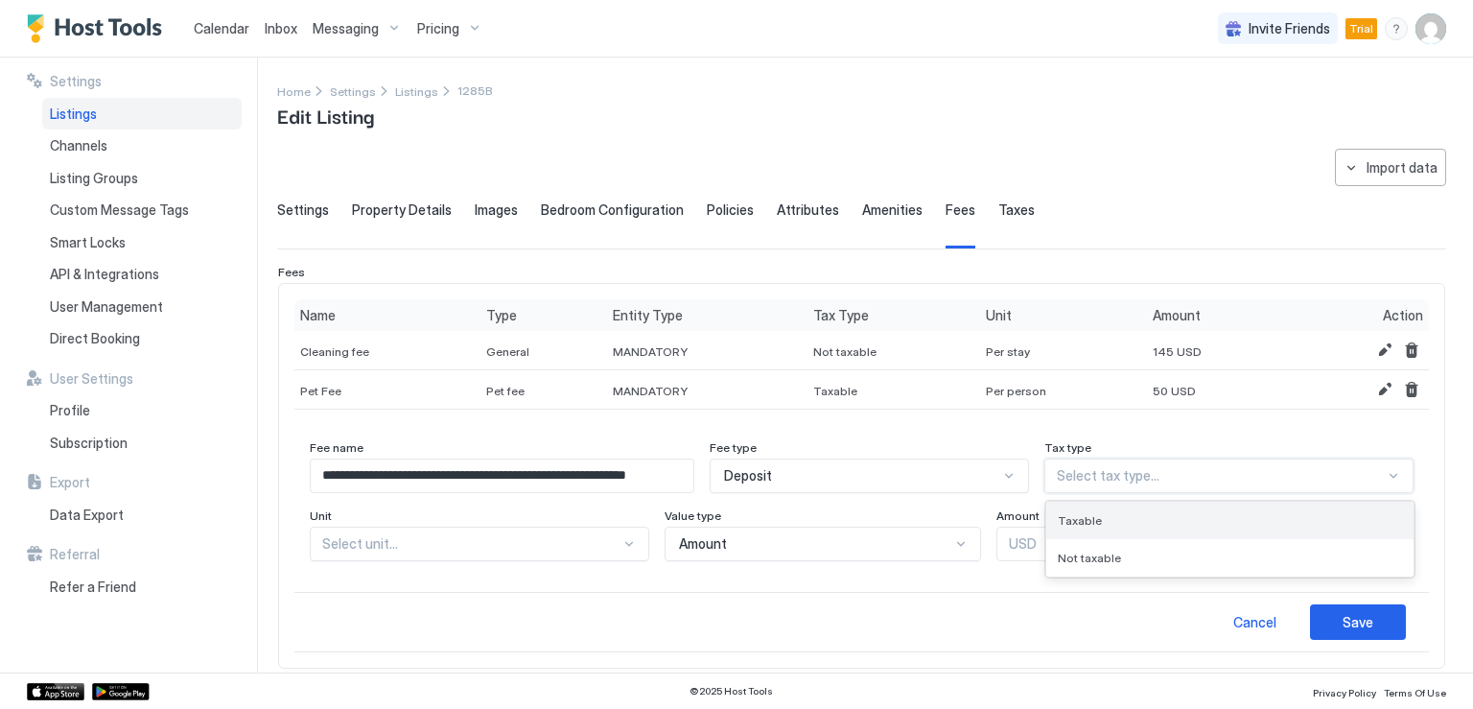
click at [1103, 513] on div "Taxable" at bounding box center [1229, 520] width 344 height 14
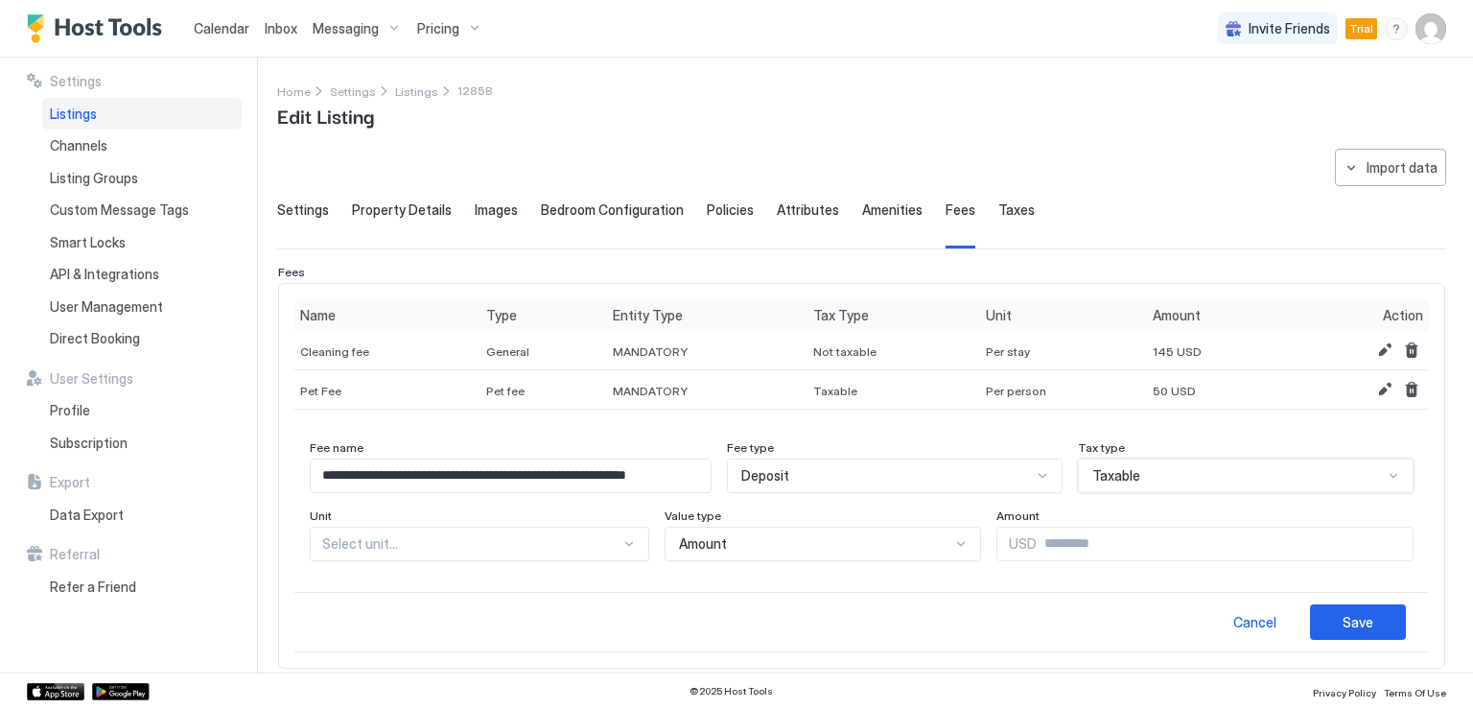
scroll to position [81, 0]
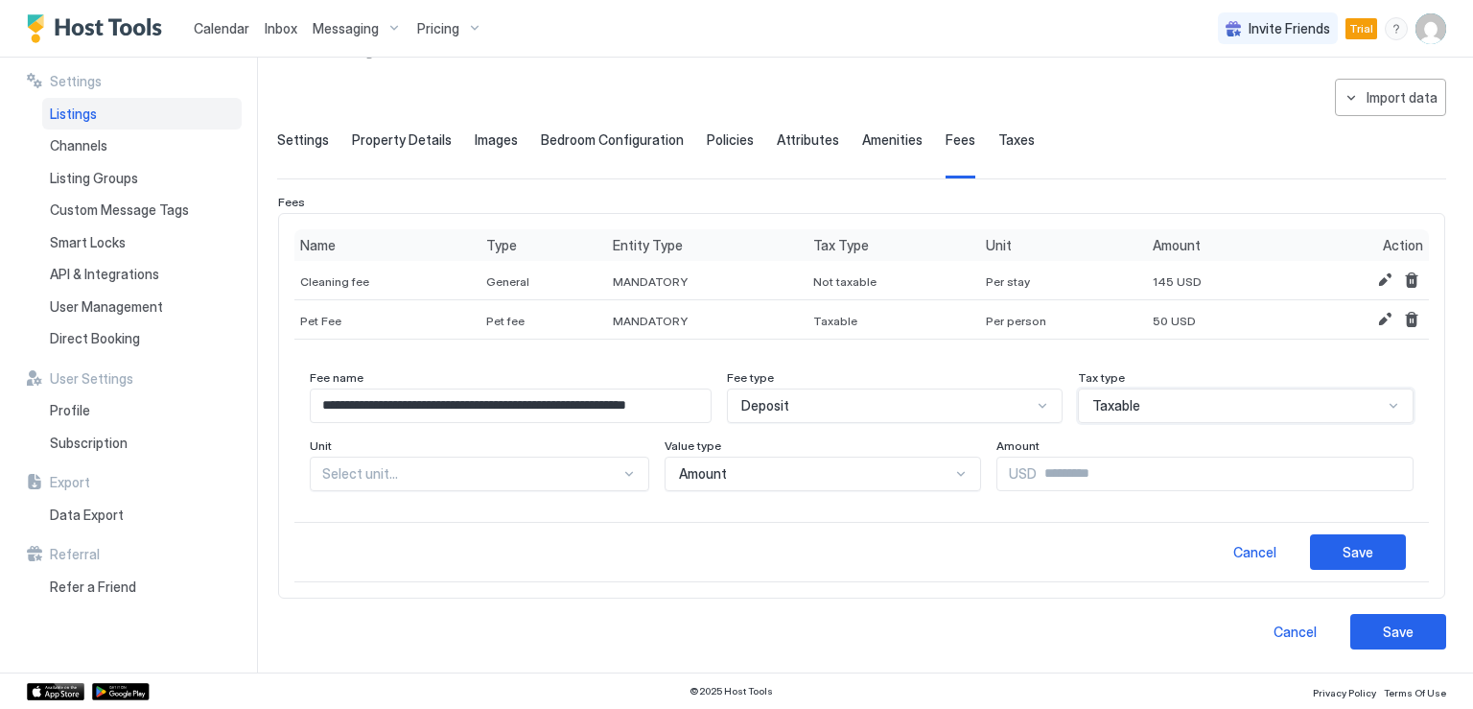
click at [472, 491] on div "Select unit..." at bounding box center [479, 473] width 339 height 35
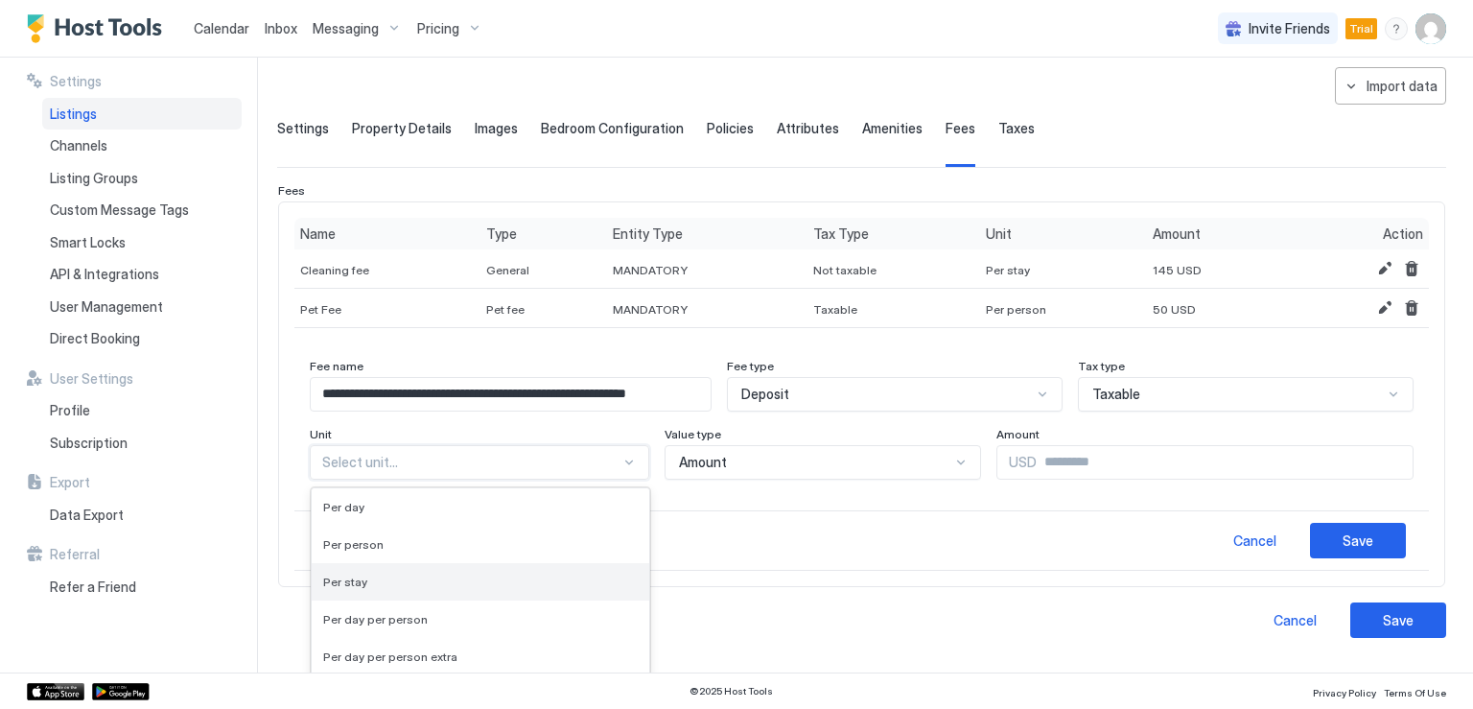
click at [438, 588] on div "Per stay" at bounding box center [480, 581] width 337 height 37
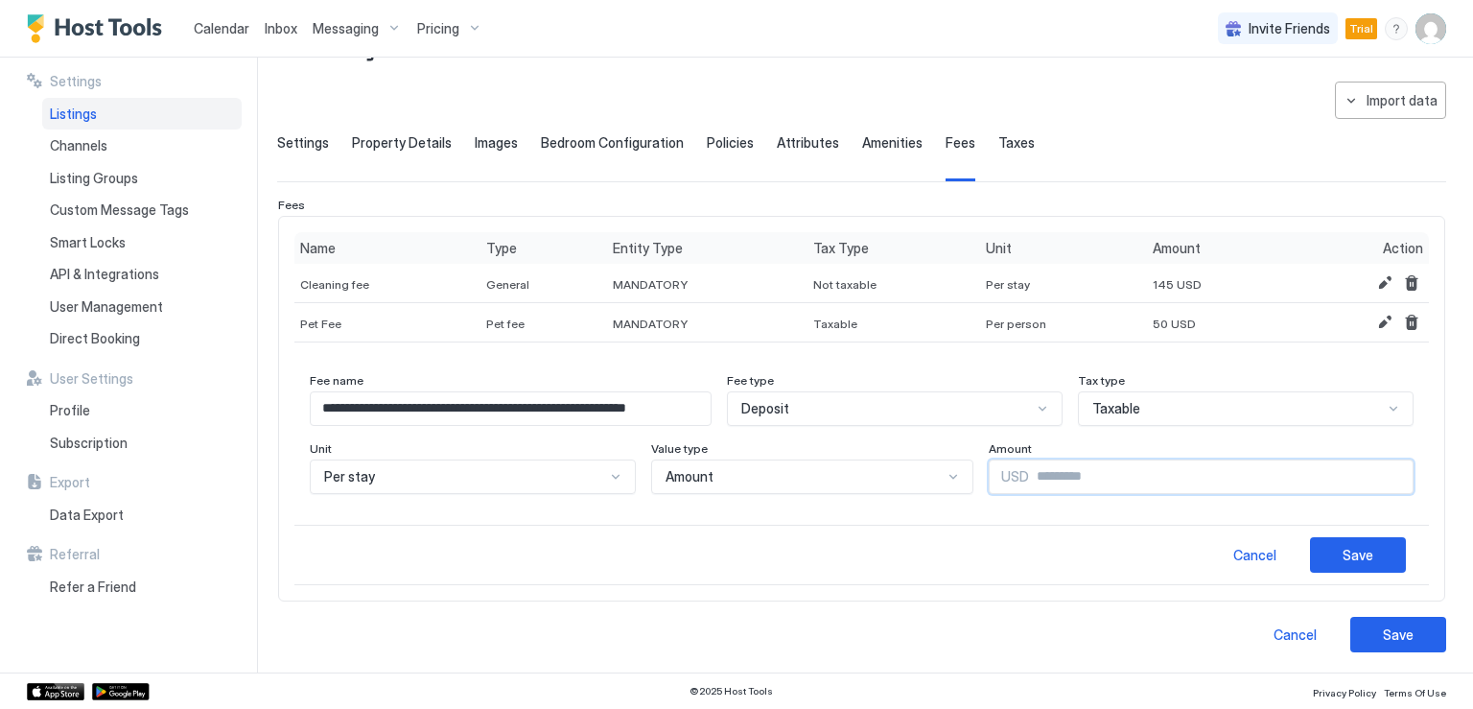
click at [1046, 481] on input "Input Field" at bounding box center [1220, 476] width 383 height 33
type input "**"
type input "***"
click at [1310, 549] on button "Save" at bounding box center [1358, 554] width 96 height 35
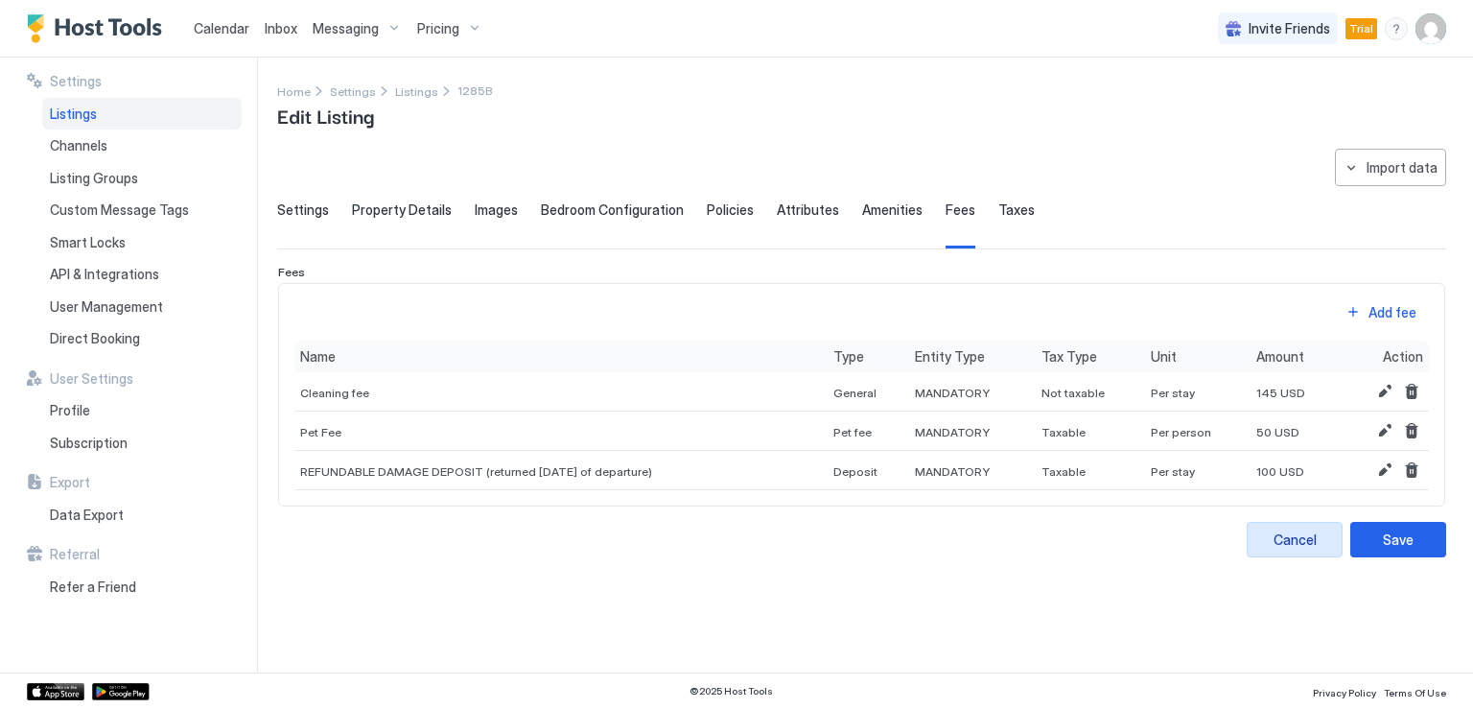
scroll to position [0, 0]
click at [1408, 546] on div "Save" at bounding box center [1397, 539] width 31 height 20
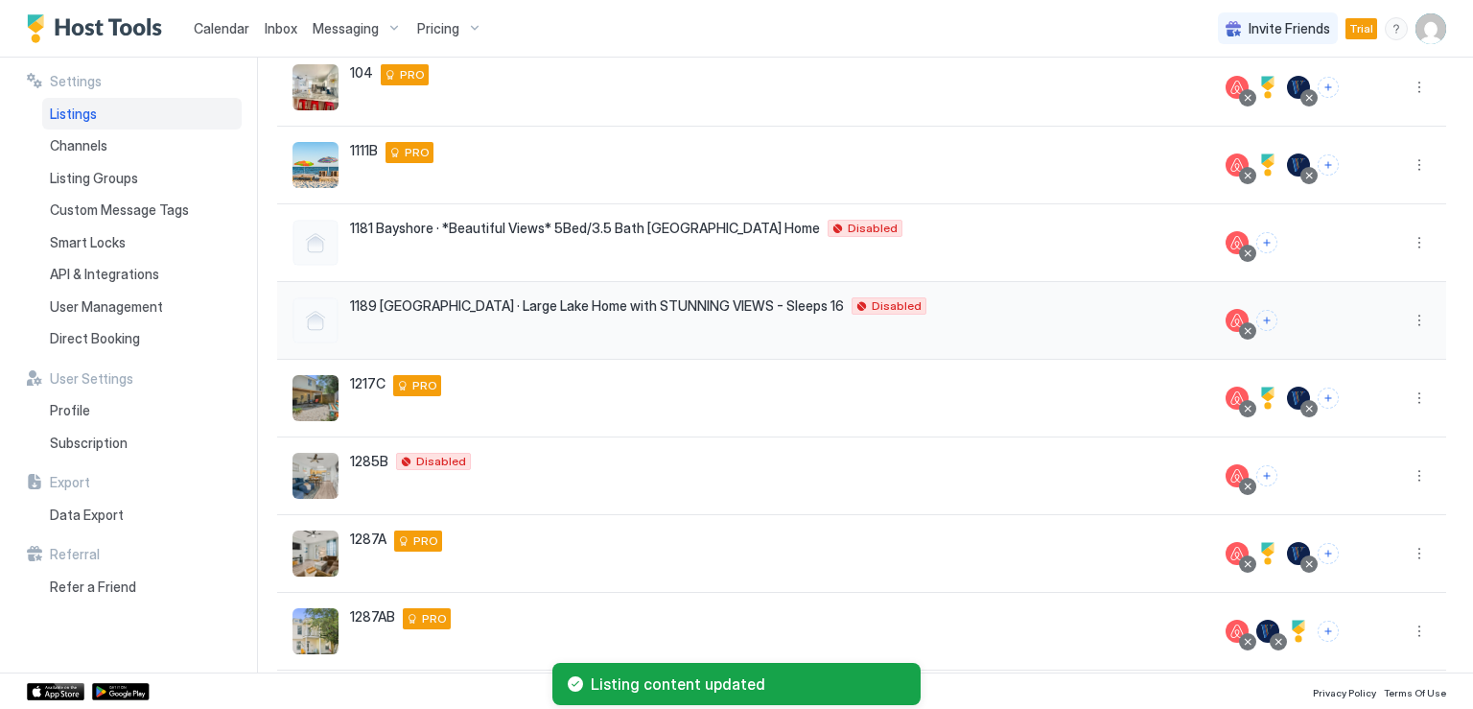
scroll to position [192, 0]
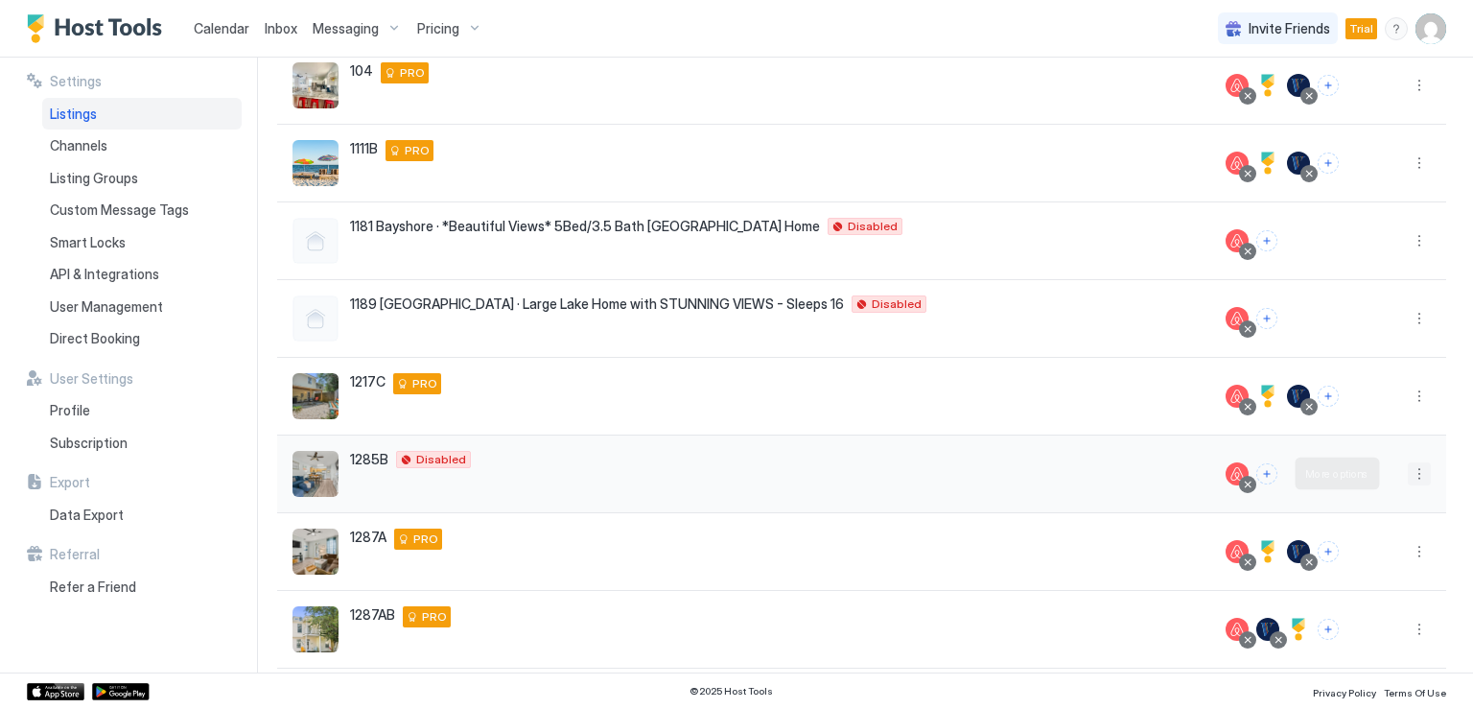
click at [1407, 474] on button "More options" at bounding box center [1418, 473] width 23 height 23
click at [1361, 558] on span "Listing Settings" at bounding box center [1360, 561] width 85 height 14
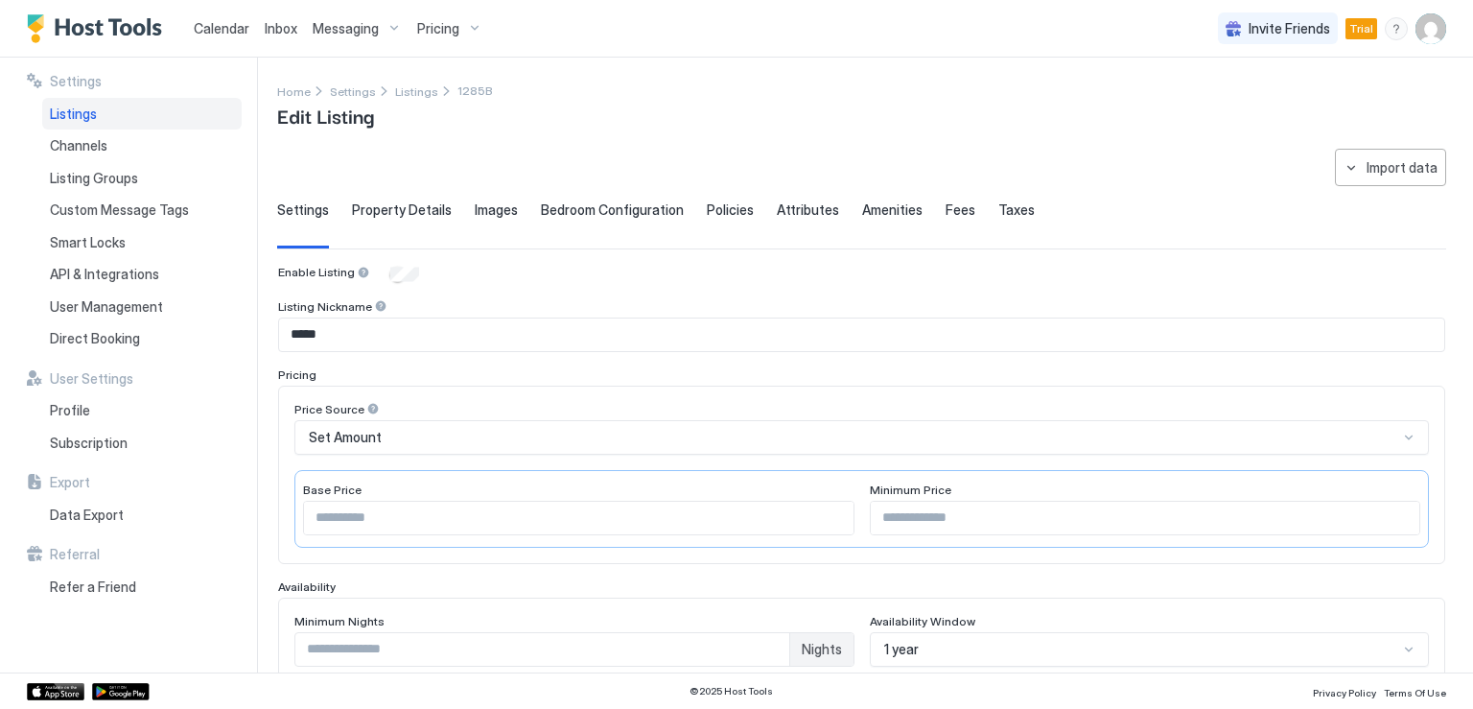
click at [1010, 215] on span "Taxes" at bounding box center [1016, 209] width 36 height 17
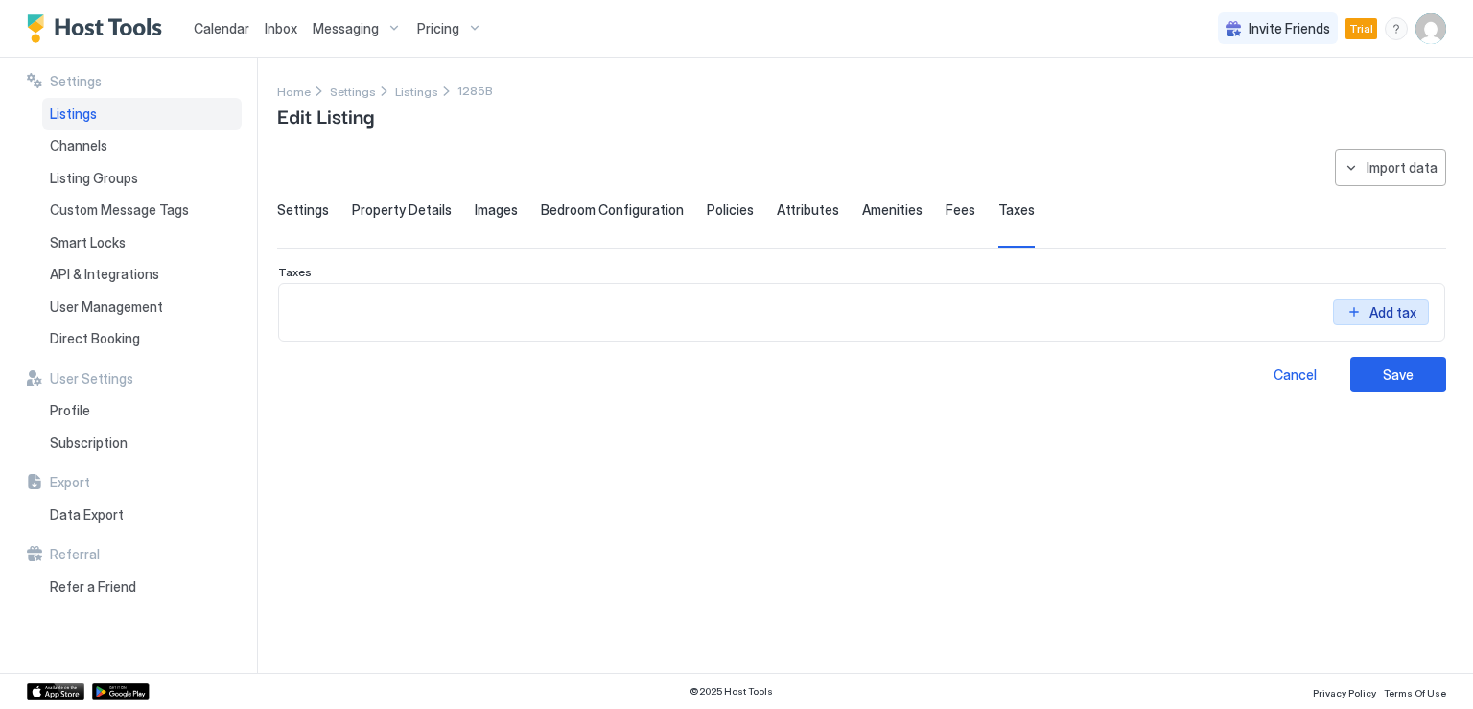
click at [1346, 311] on button "Add tax" at bounding box center [1381, 312] width 96 height 26
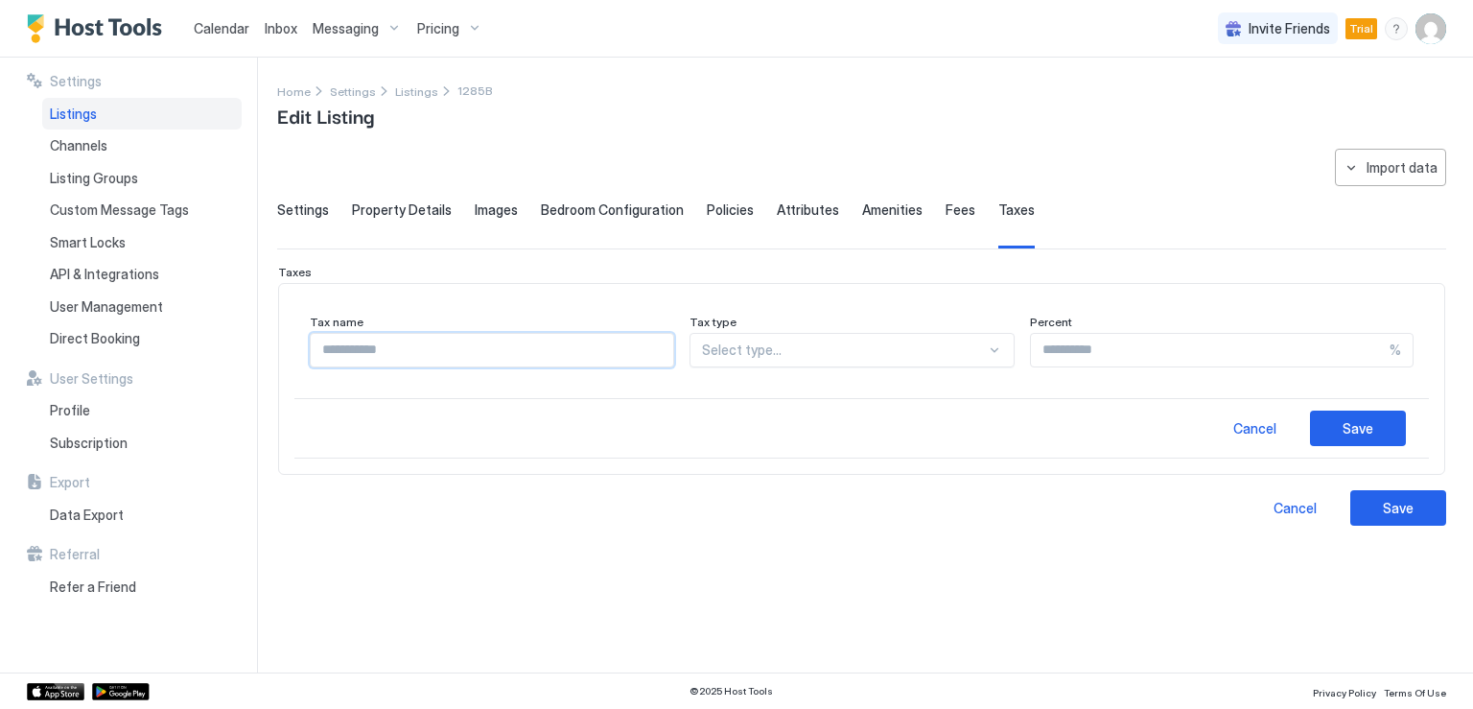
click at [437, 351] on input "Input Field" at bounding box center [492, 350] width 362 height 33
type input "**********"
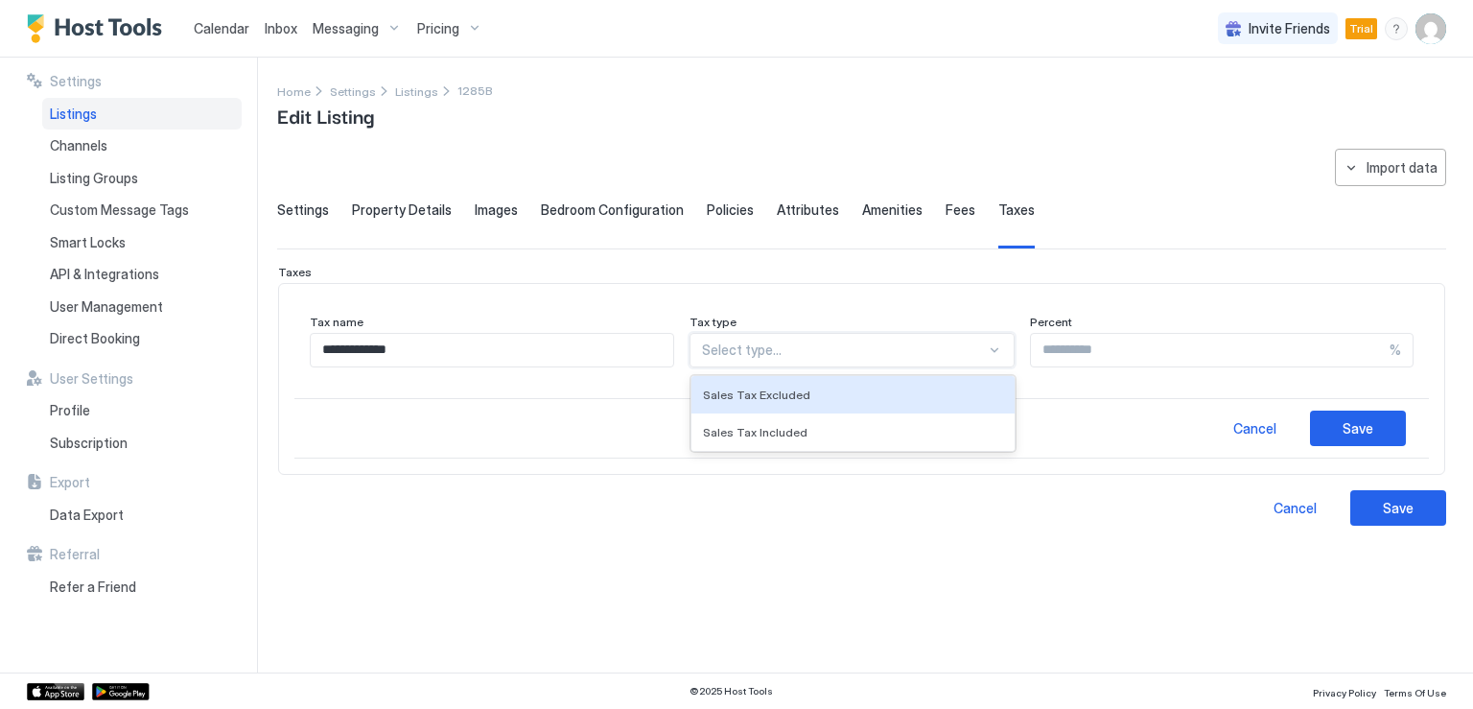
click at [779, 354] on div at bounding box center [844, 349] width 285 height 17
click at [785, 387] on span "Sales Tax Excluded" at bounding box center [756, 394] width 107 height 14
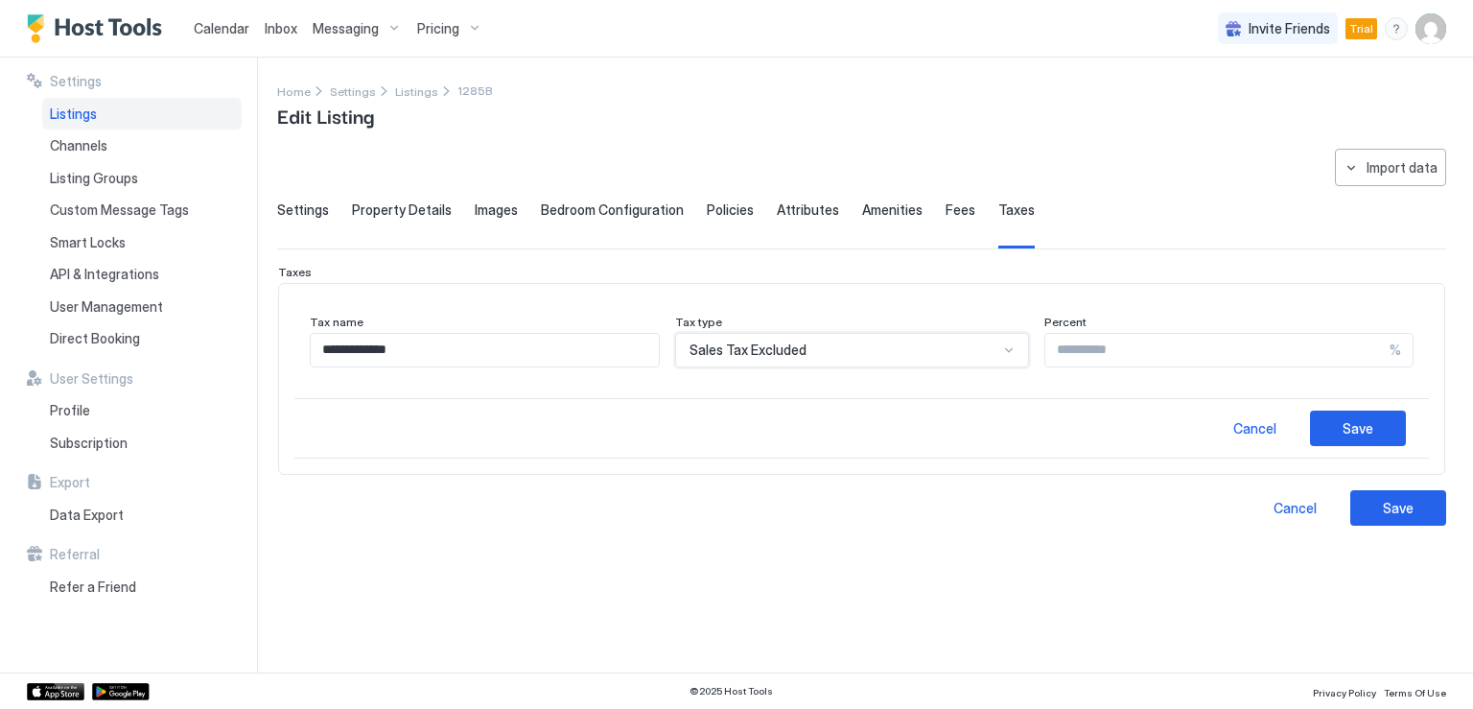
click at [1060, 347] on input "Input Field" at bounding box center [1217, 350] width 344 height 33
type input "**"
click at [1325, 419] on button "Save" at bounding box center [1358, 427] width 96 height 35
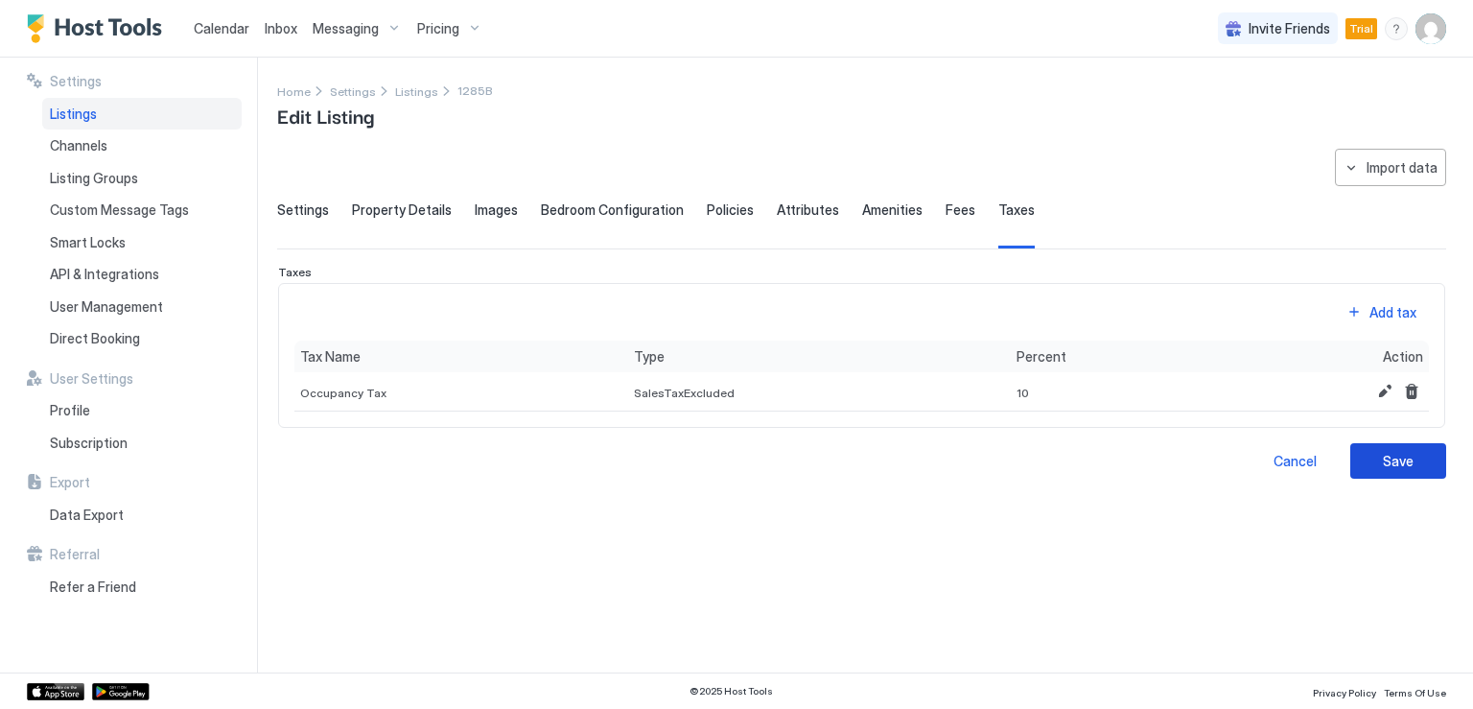
click at [1387, 470] on button "Save" at bounding box center [1398, 460] width 96 height 35
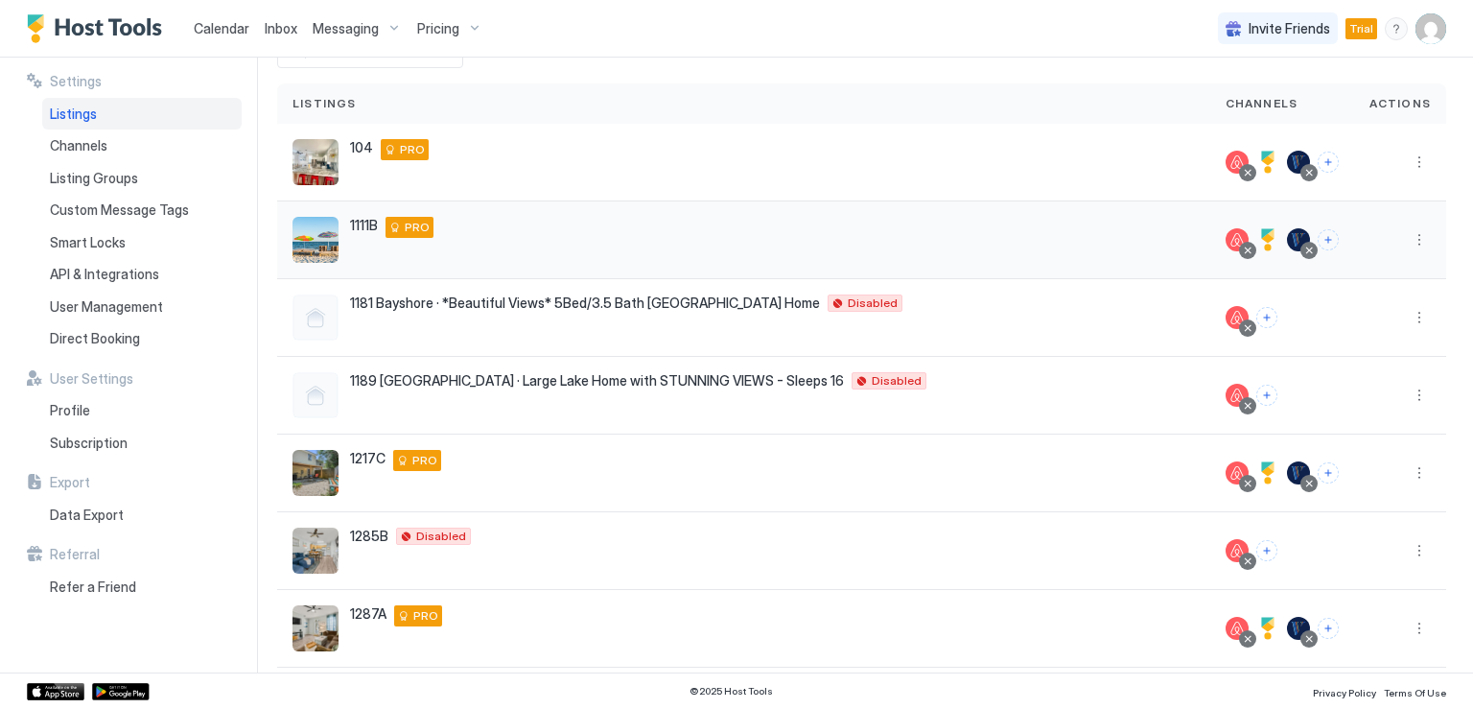
scroll to position [192, 0]
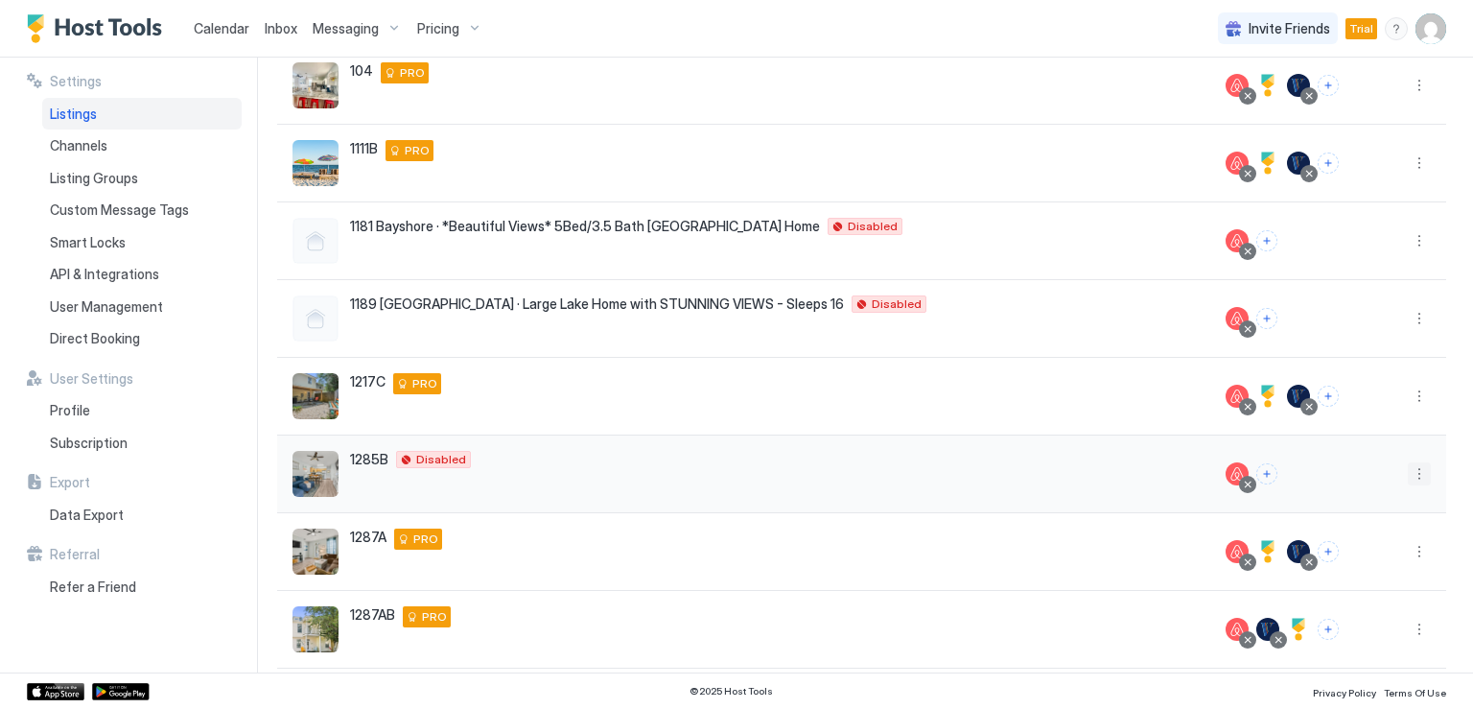
click at [1407, 472] on button "More options" at bounding box center [1418, 473] width 23 height 23
click at [1366, 499] on span "Messaging" at bounding box center [1349, 500] width 62 height 14
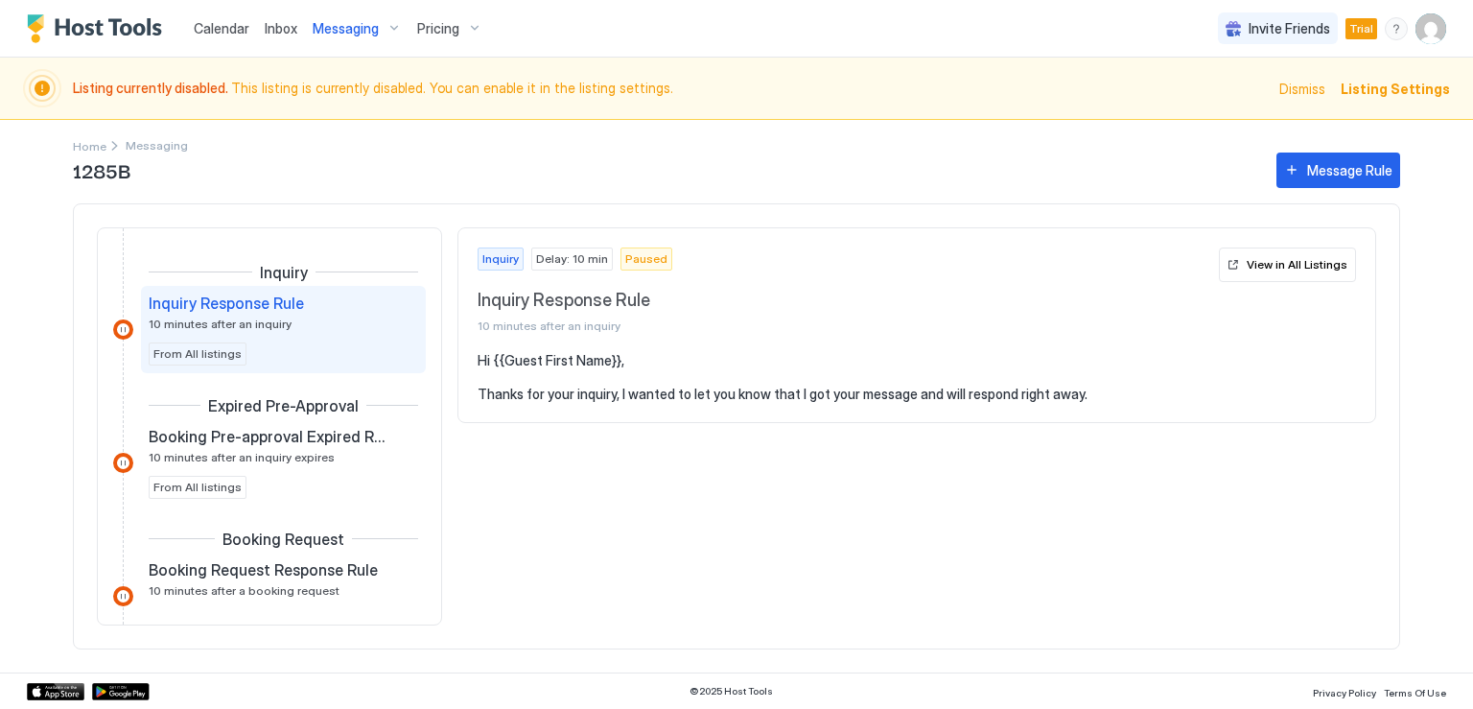
click at [87, 149] on div "1285B Message Rule Inquiry Inquiry Response Rule 10 minutes after an inquiry Fr…" at bounding box center [736, 410] width 1327 height 523
click at [90, 146] on span "Home" at bounding box center [90, 146] width 34 height 14
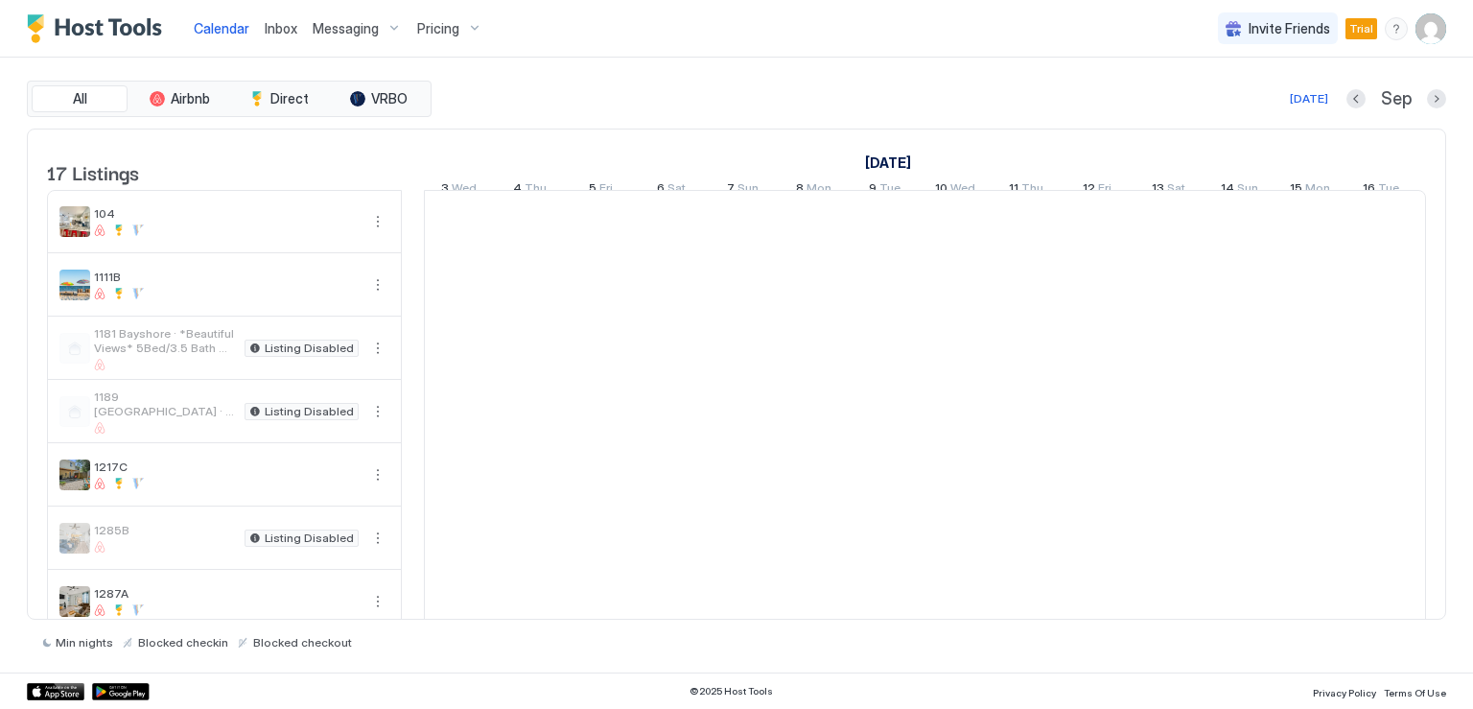
scroll to position [0, 1065]
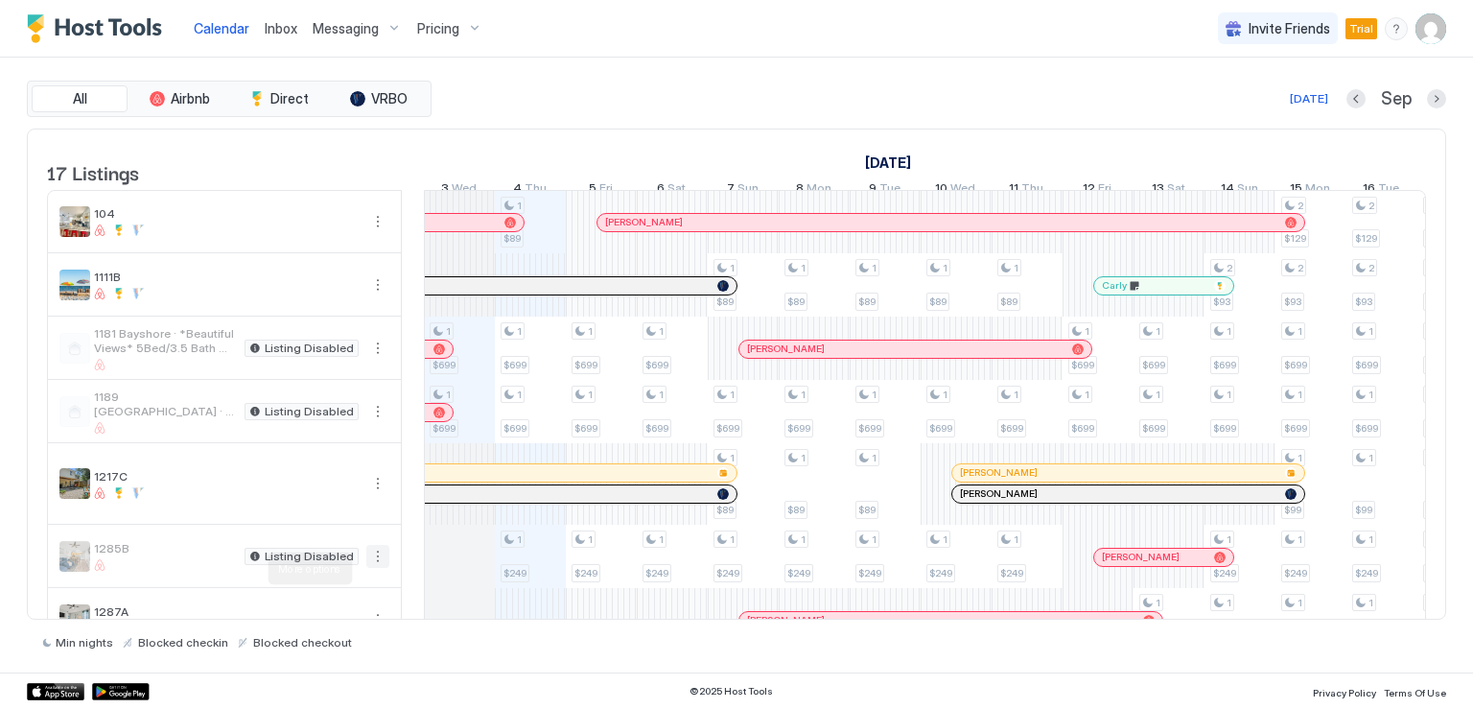
click at [372, 568] on button "More options" at bounding box center [377, 556] width 23 height 23
click at [325, 649] on span "Listing Settings" at bounding box center [344, 656] width 85 height 14
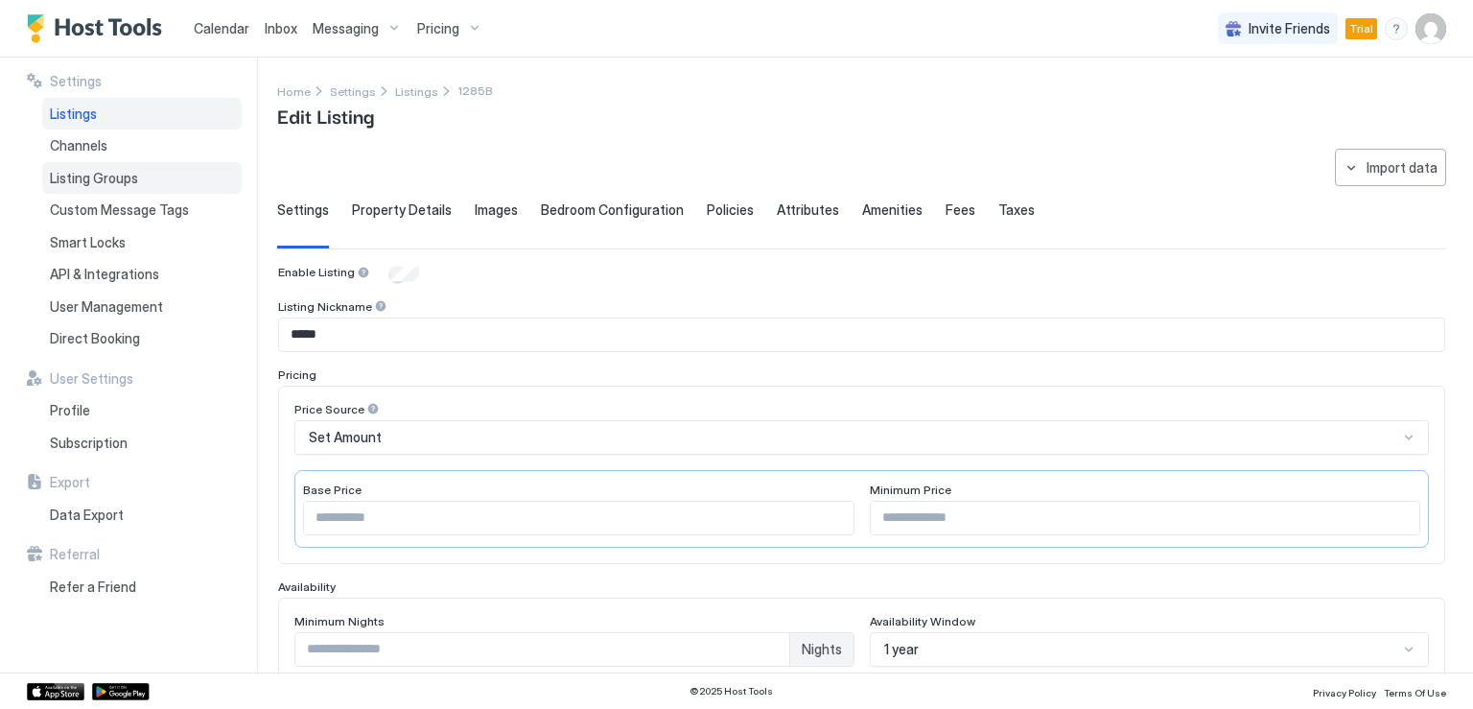
click at [92, 170] on span "Listing Groups" at bounding box center [94, 178] width 88 height 17
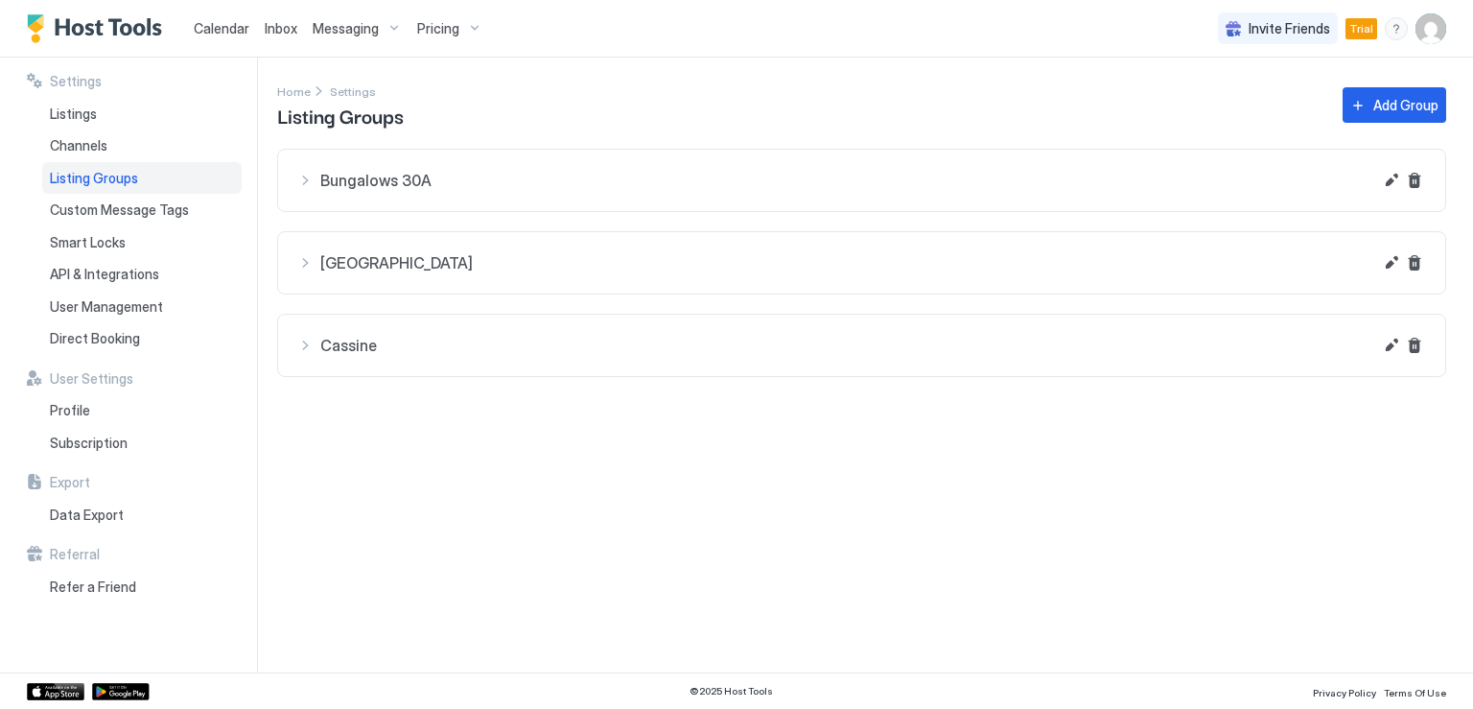
click at [449, 277] on button "Century Oaks" at bounding box center [861, 262] width 1167 height 61
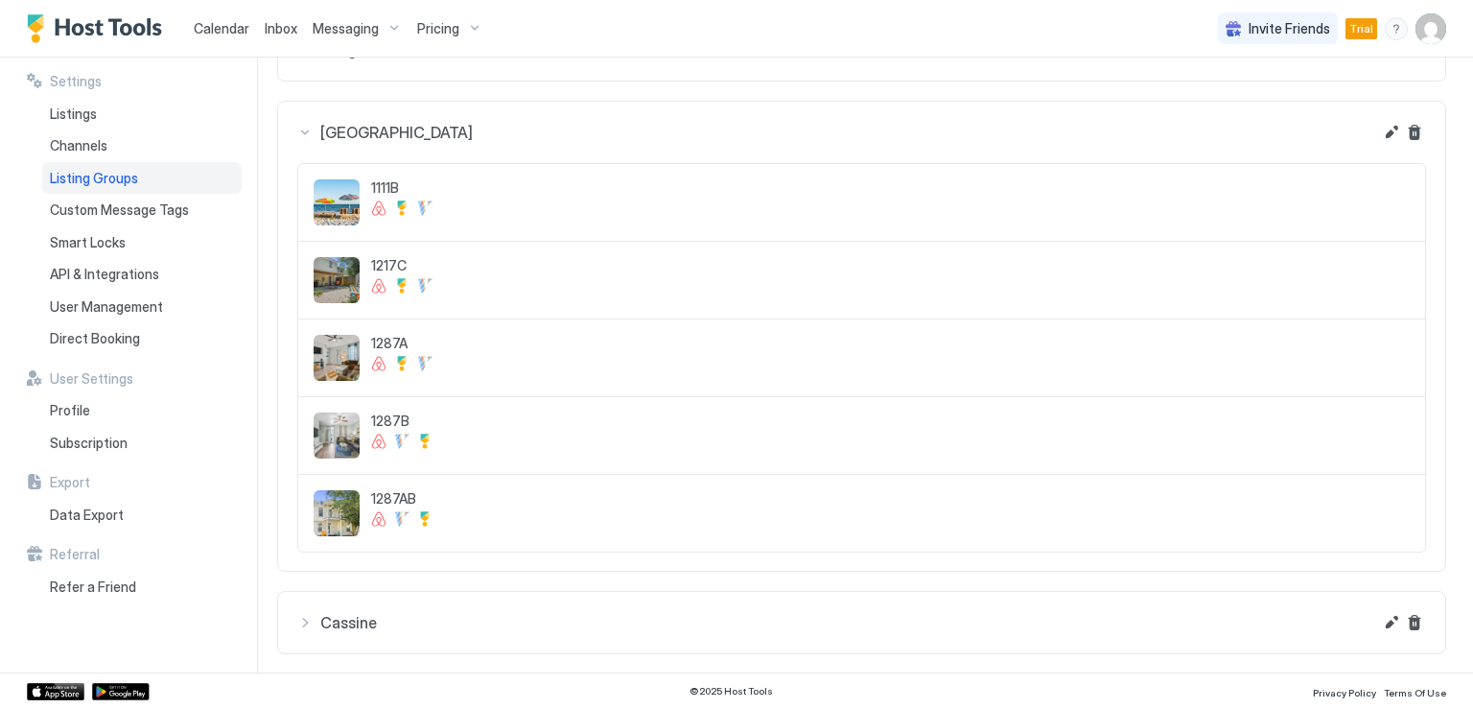
scroll to position [133, 0]
click at [1380, 134] on button "Edit" at bounding box center [1391, 129] width 23 height 23
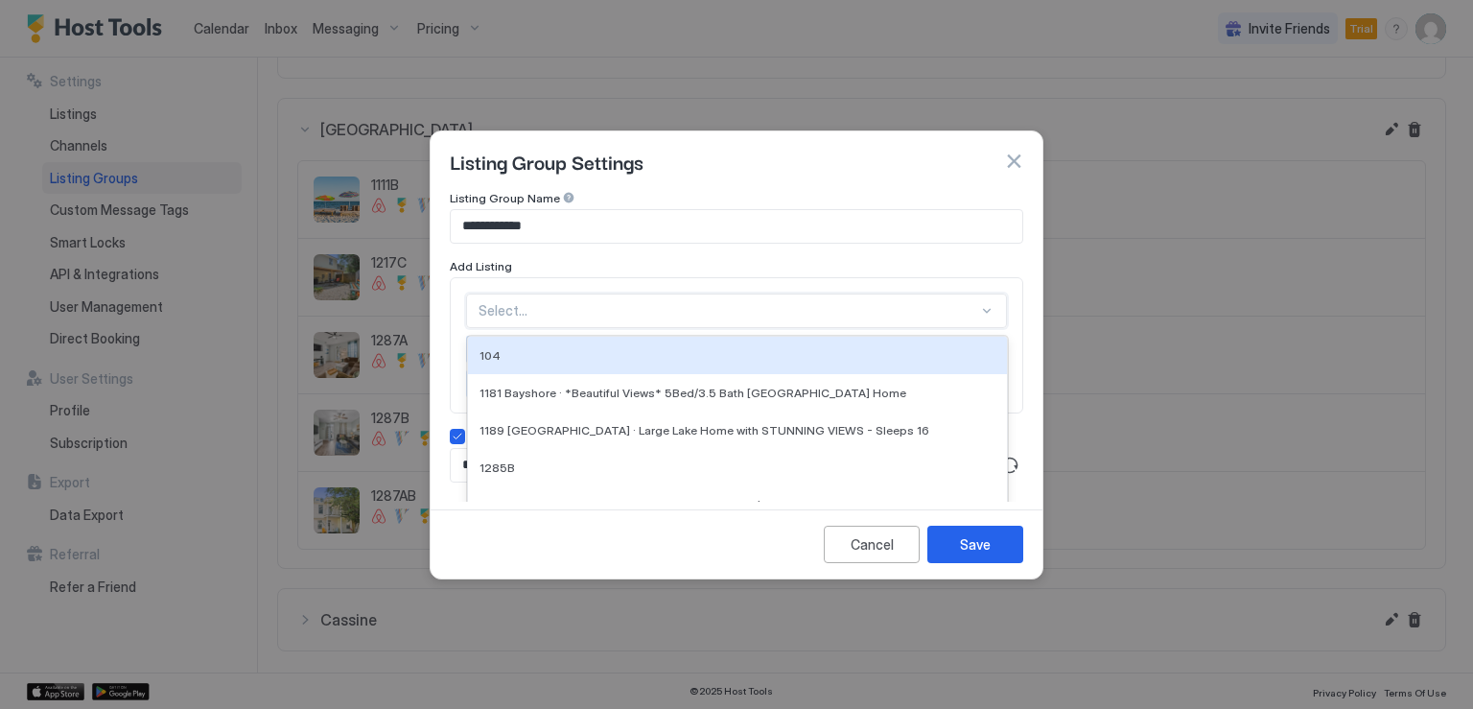
click at [640, 305] on div "Select..." at bounding box center [736, 310] width 541 height 35
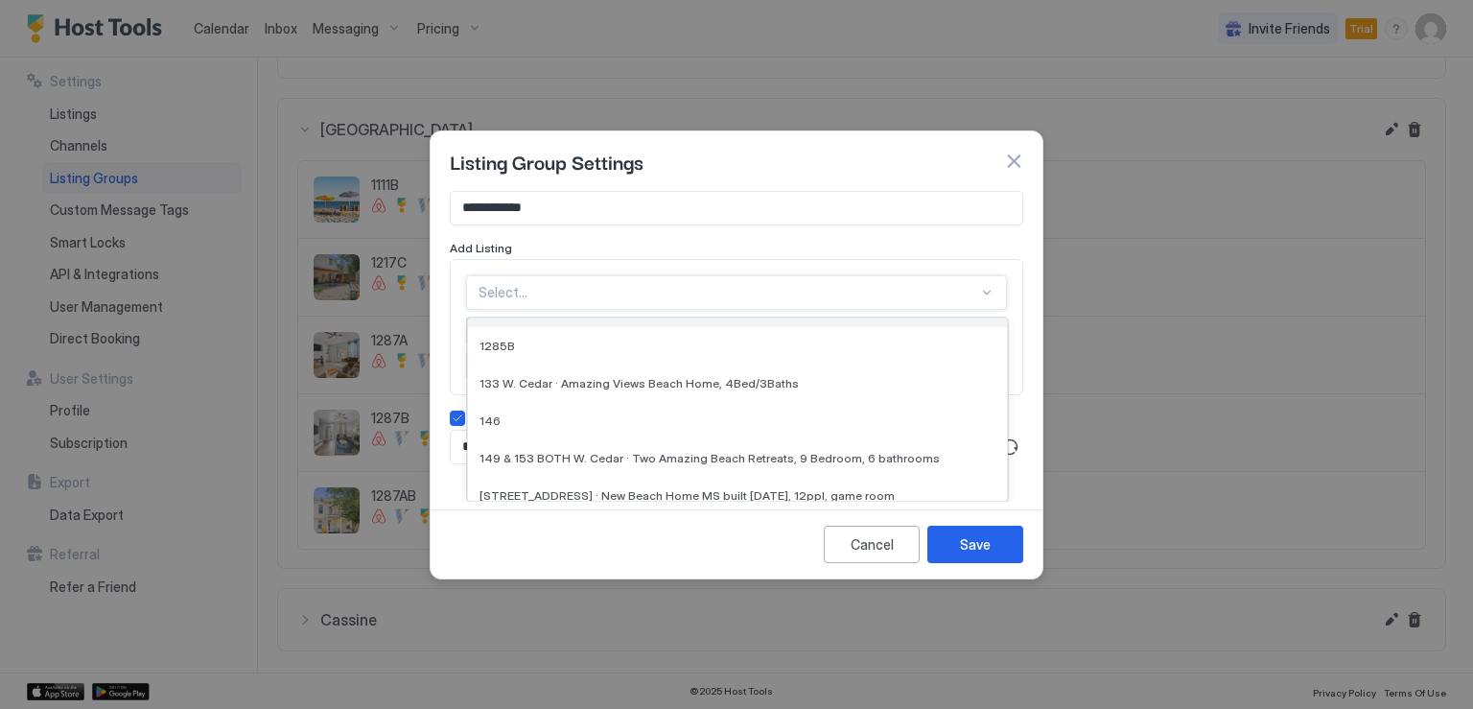
scroll to position [96, 0]
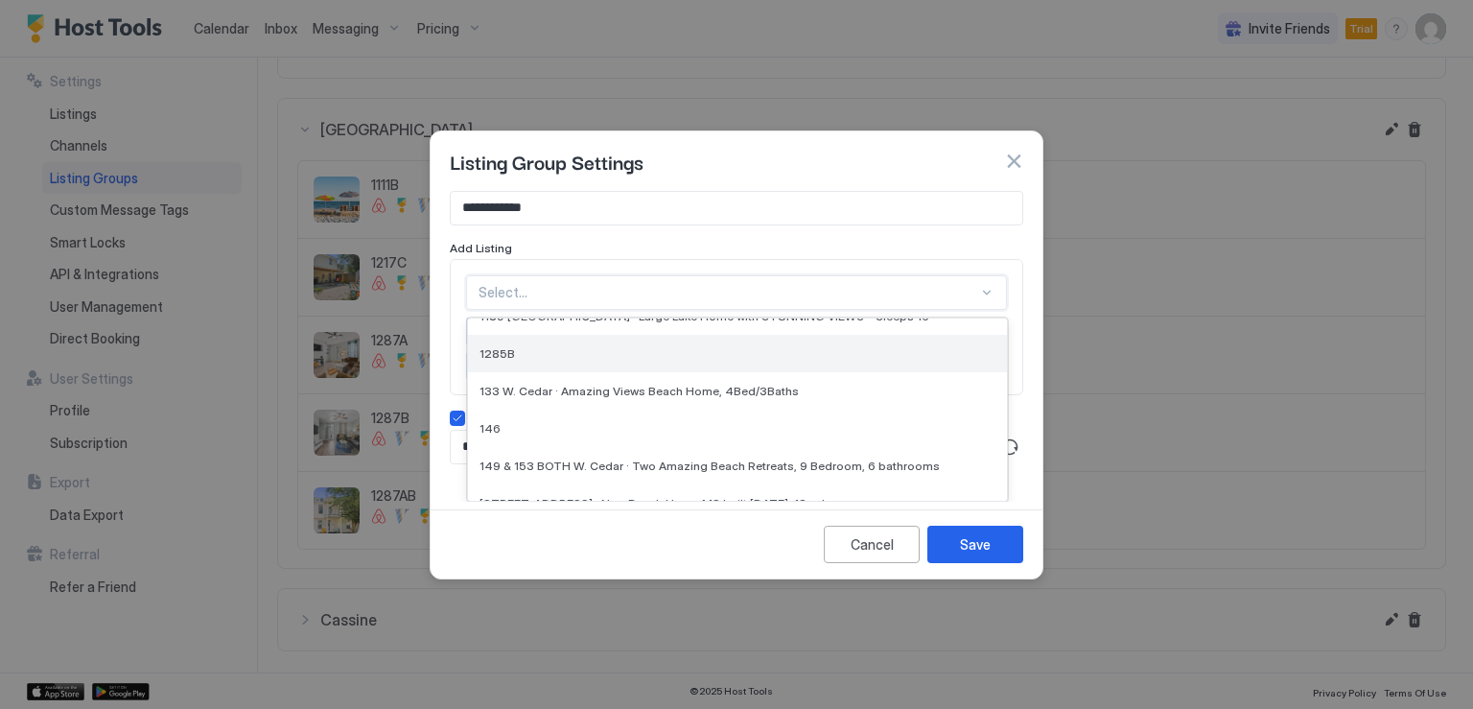
click at [548, 351] on div "1285B" at bounding box center [737, 353] width 516 height 14
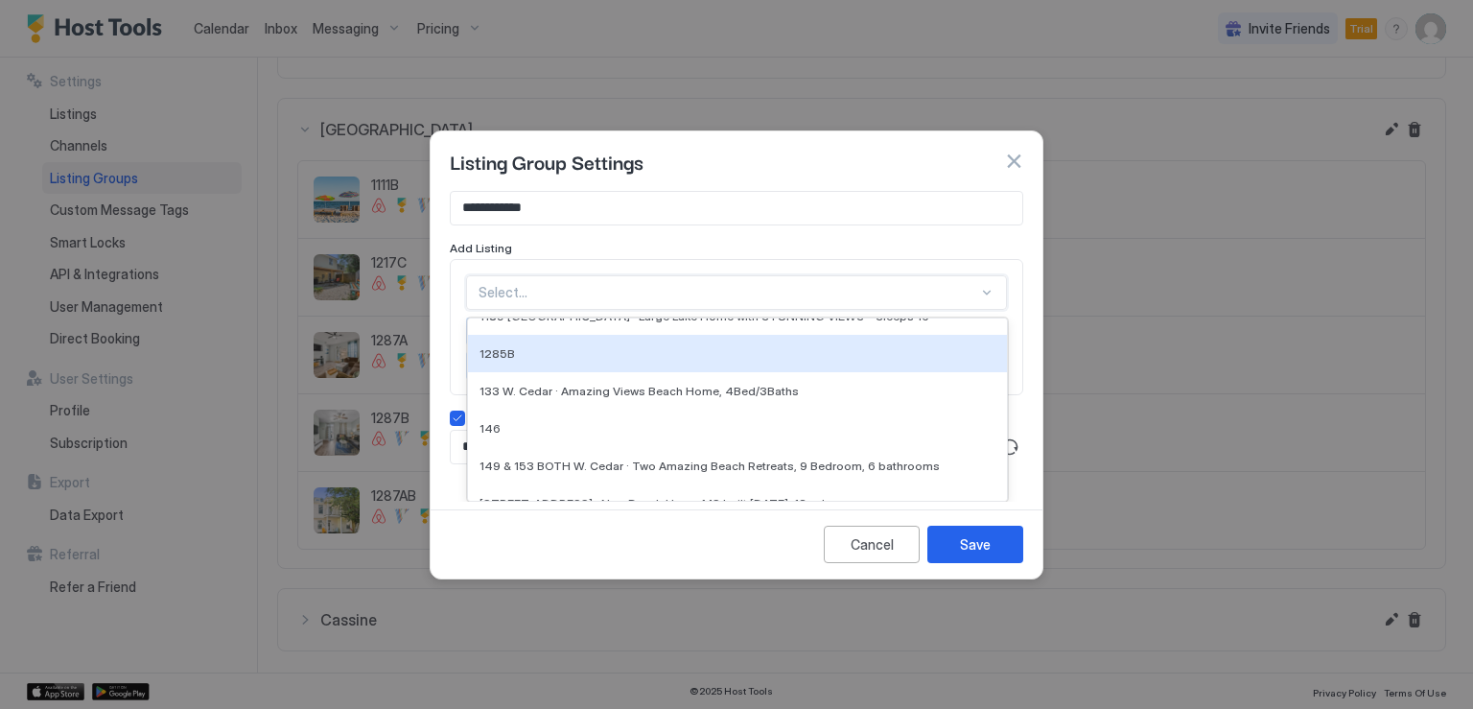
scroll to position [0, 0]
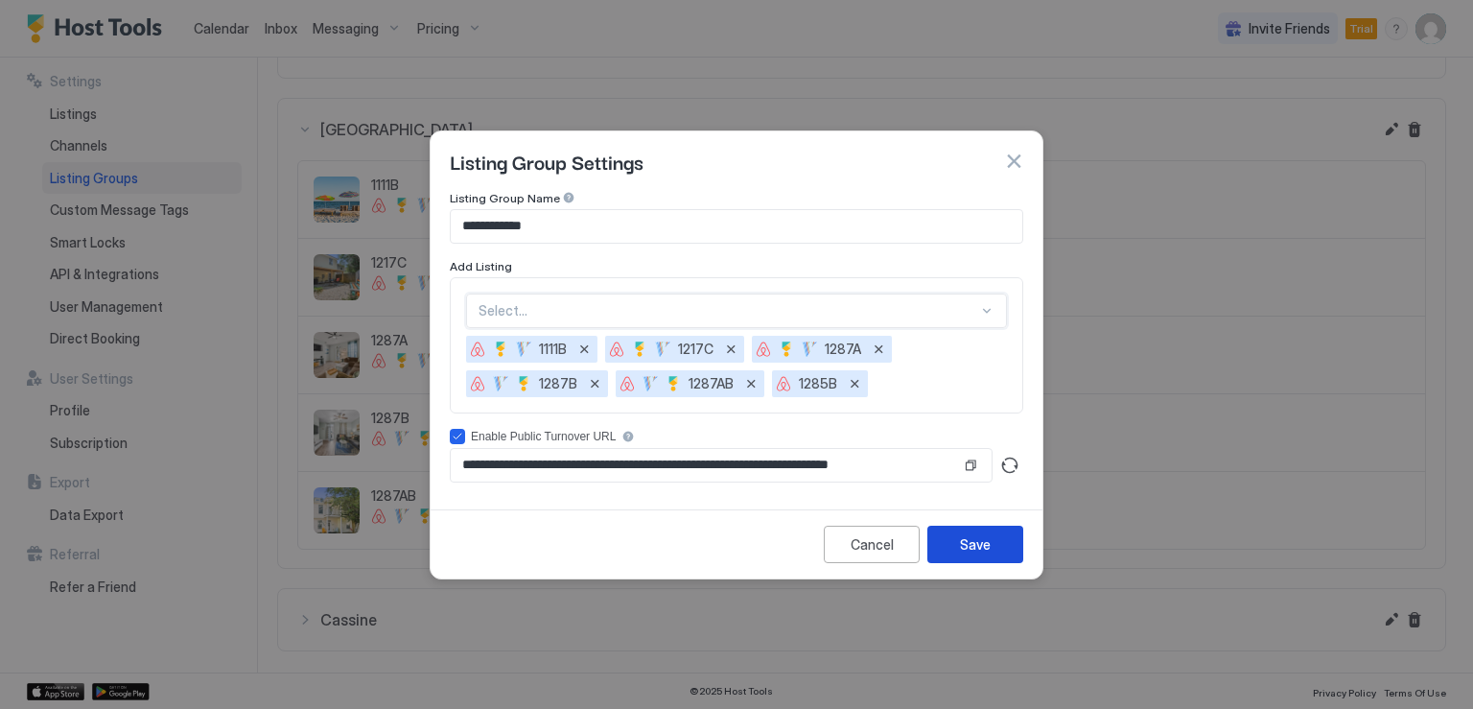
click at [978, 541] on div "Save" at bounding box center [975, 544] width 31 height 20
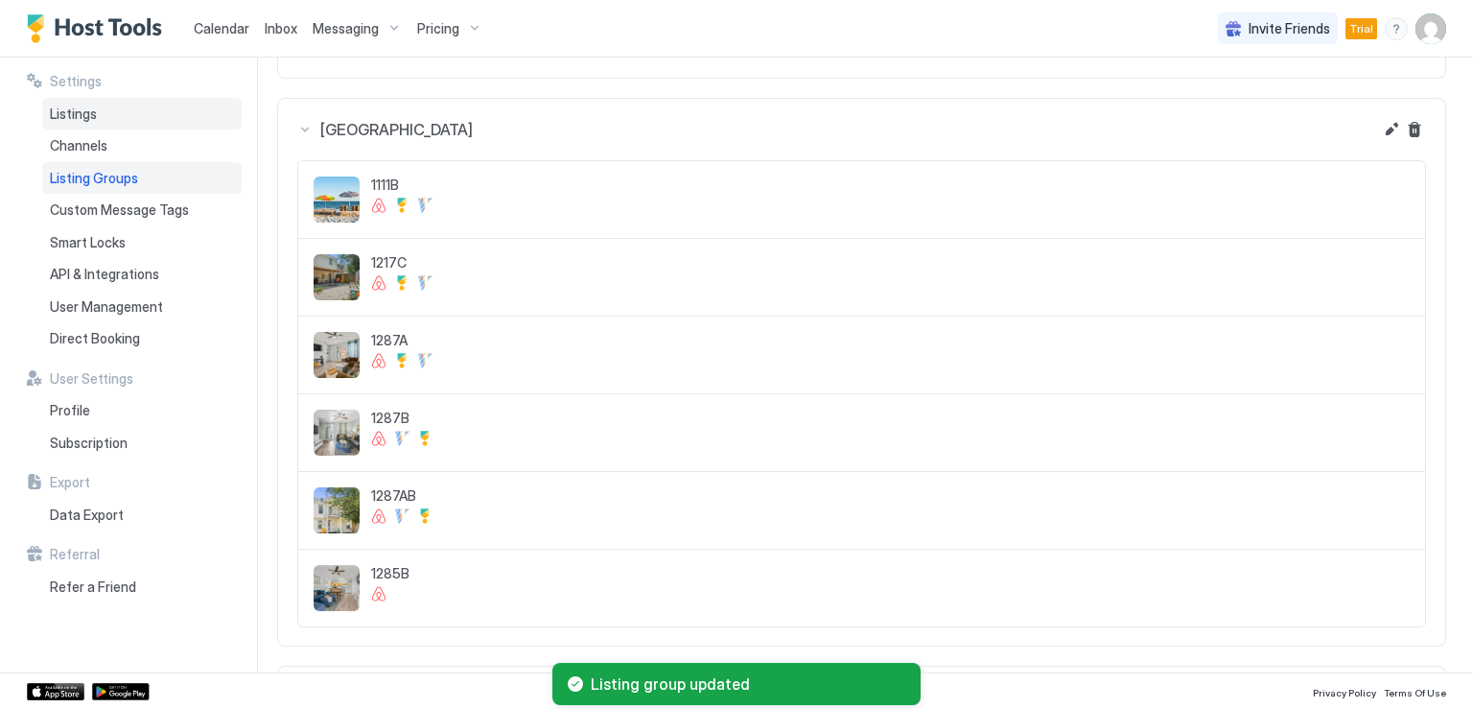
click at [48, 116] on div "Listings" at bounding box center [141, 114] width 199 height 33
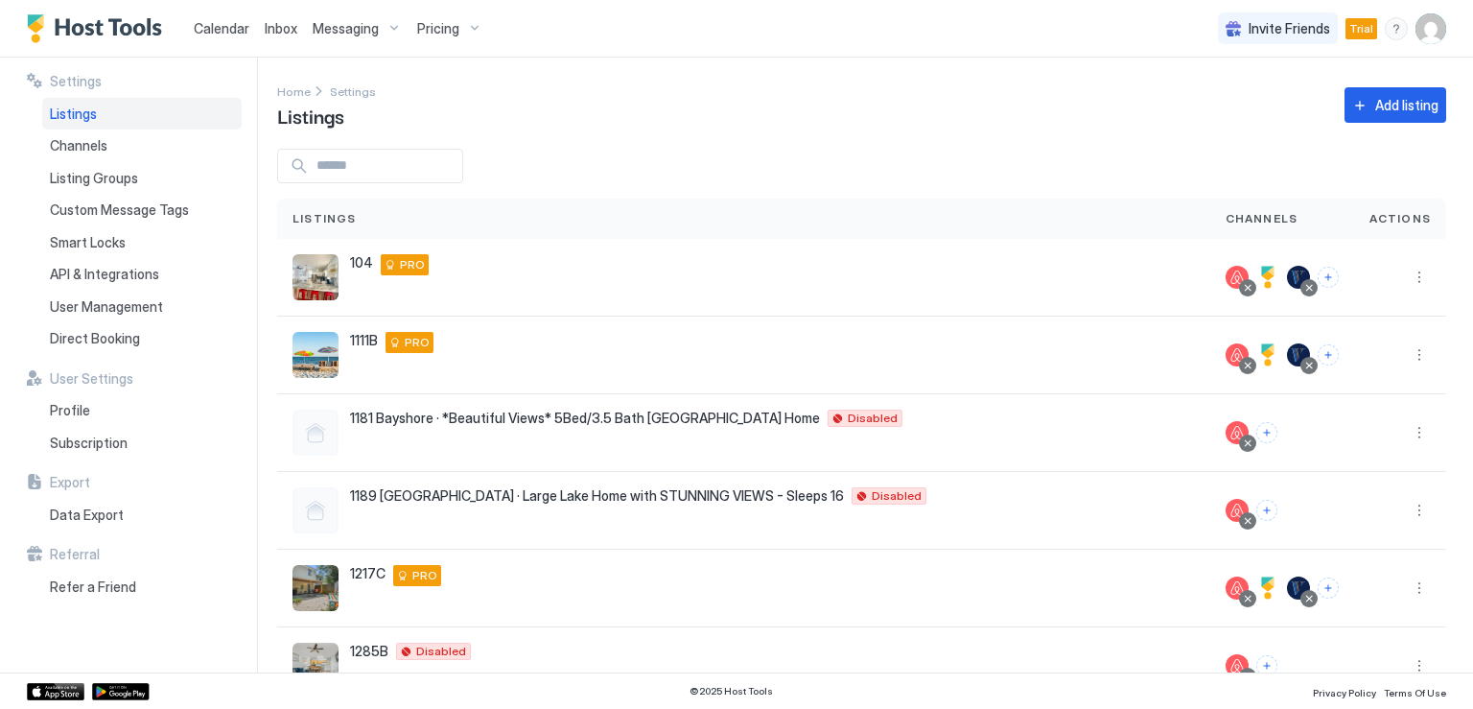
click at [104, 108] on div "Listings" at bounding box center [141, 114] width 199 height 33
click at [95, 119] on span "Listings" at bounding box center [73, 113] width 47 height 17
click at [61, 121] on span "Listings" at bounding box center [73, 113] width 47 height 17
click at [66, 113] on span "Listings" at bounding box center [73, 113] width 47 height 17
click at [111, 172] on span "Listing Groups" at bounding box center [94, 178] width 88 height 17
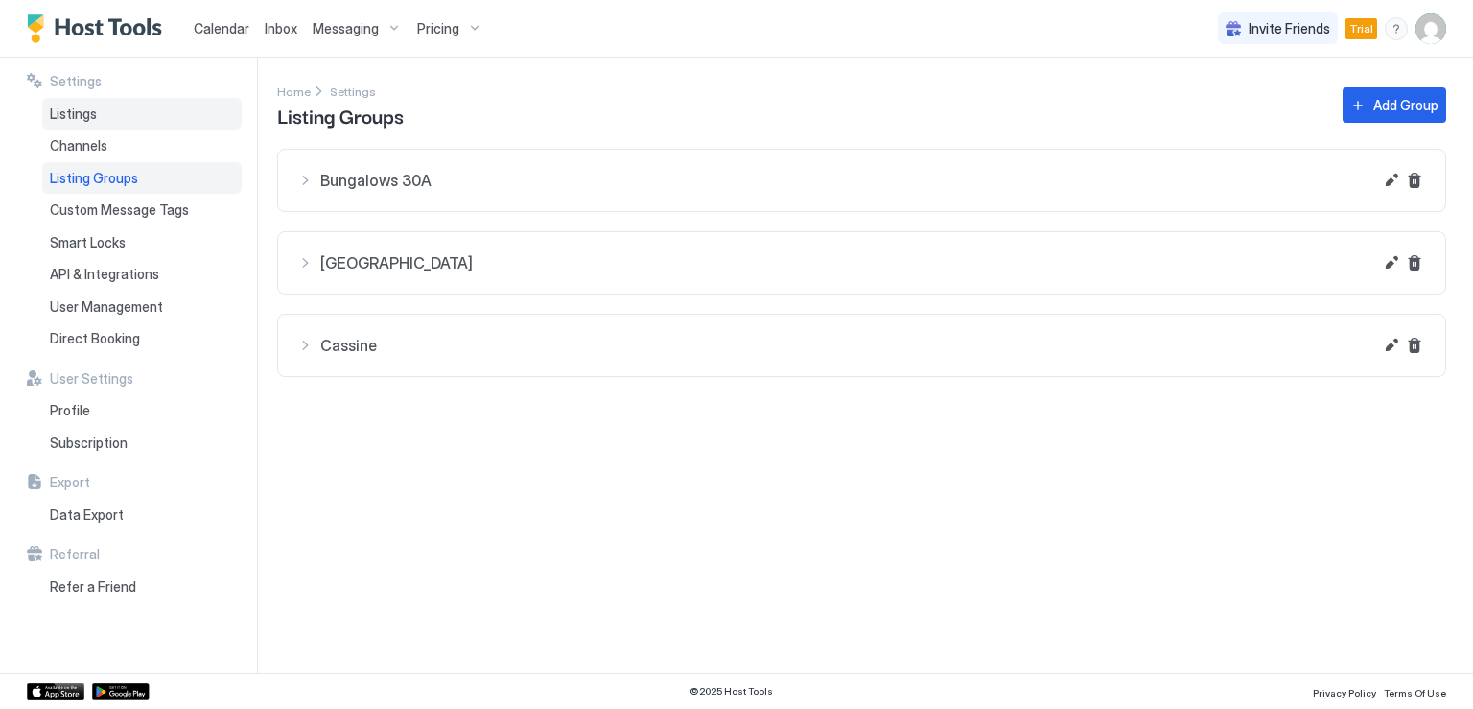
click at [85, 118] on span "Listings" at bounding box center [73, 113] width 47 height 17
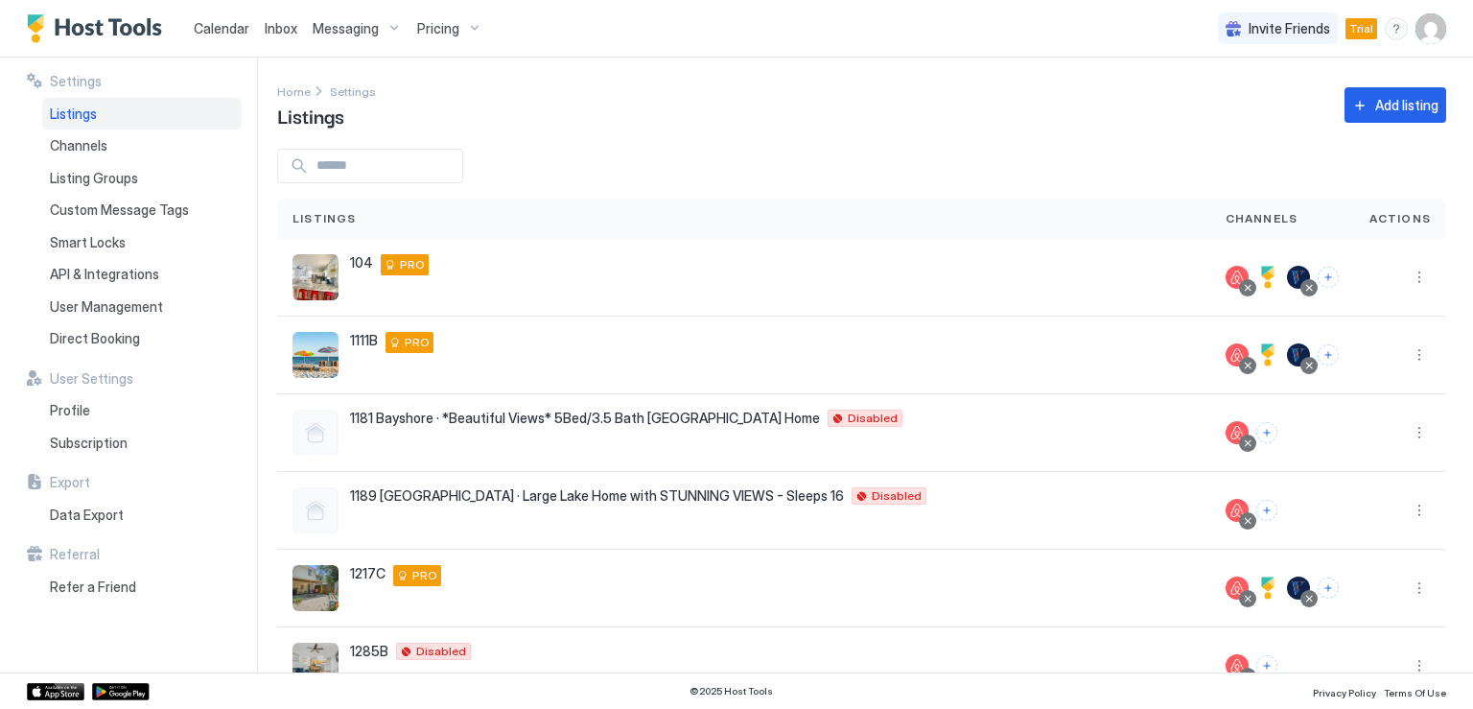
click at [425, 174] on input "Input Field" at bounding box center [385, 166] width 153 height 33
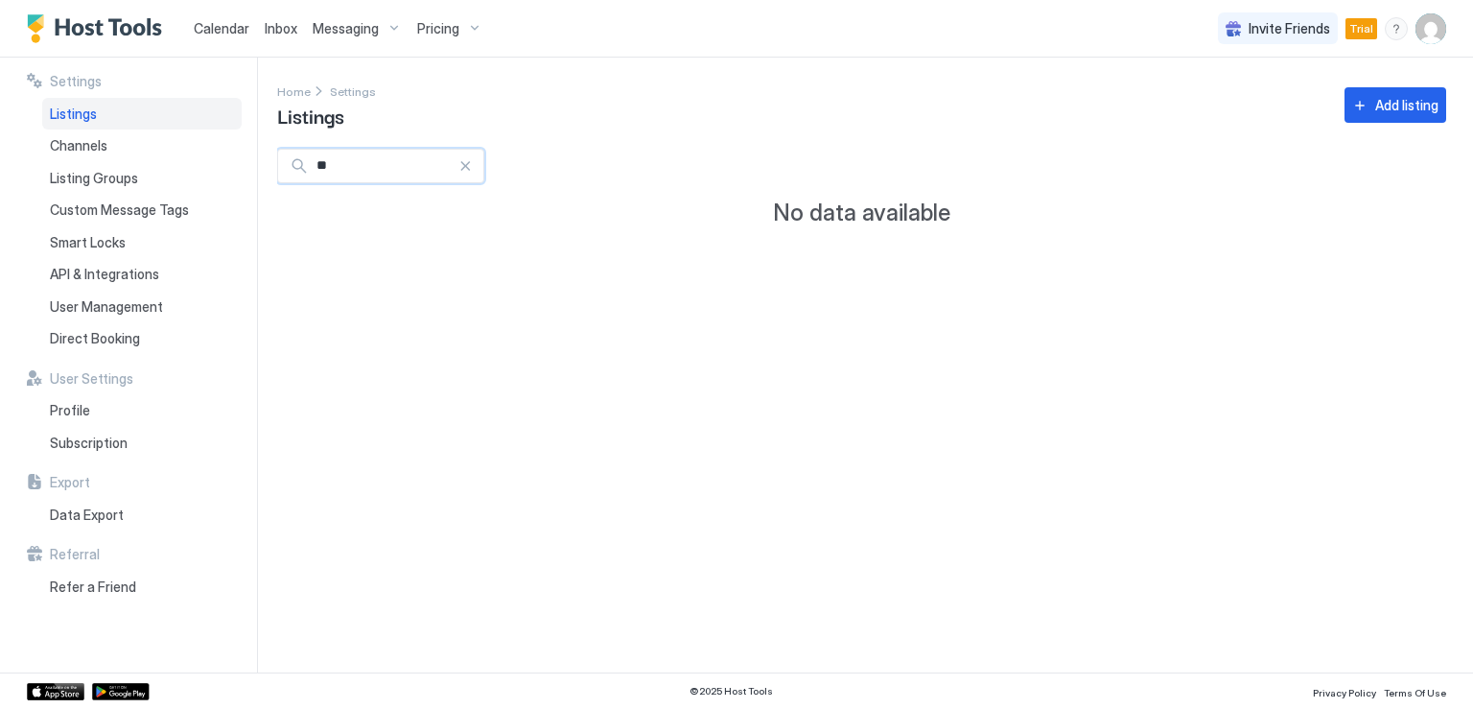
type input "*"
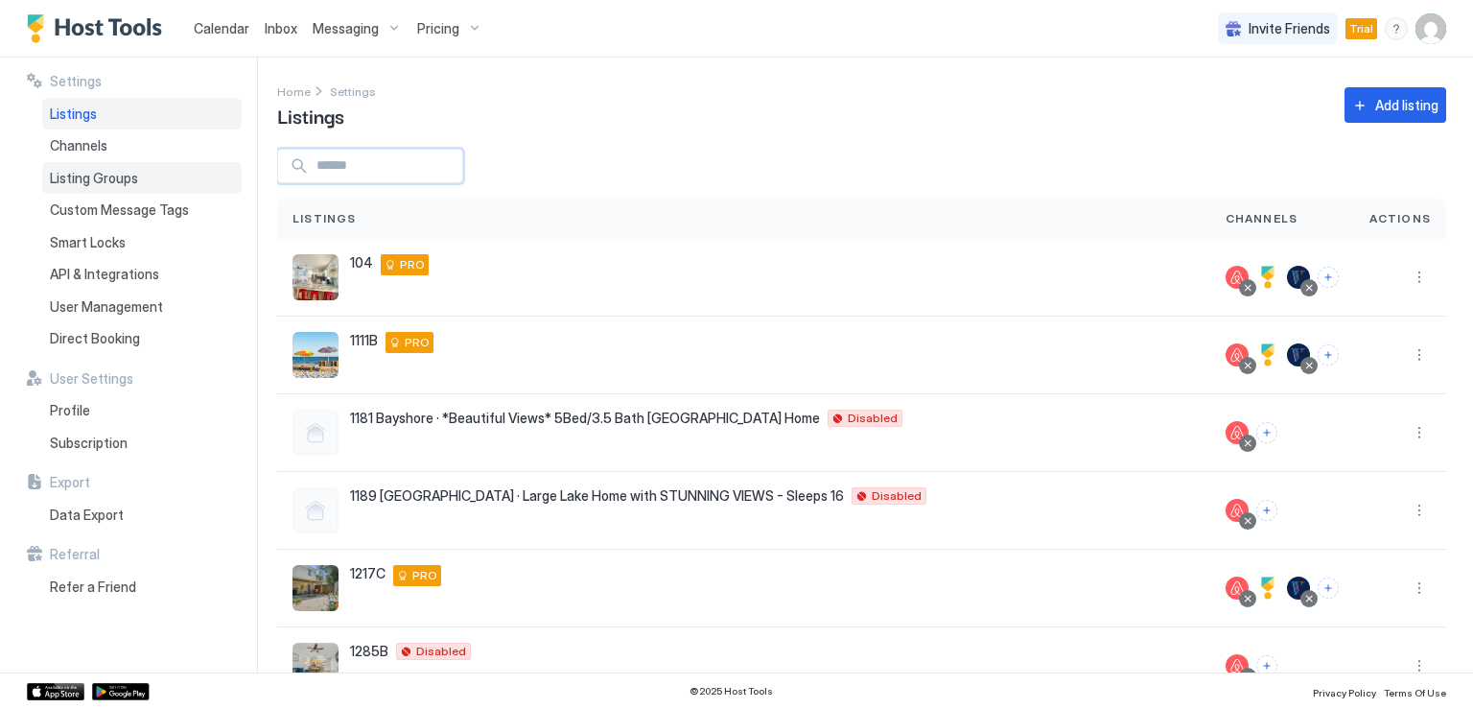
click at [103, 177] on span "Listing Groups" at bounding box center [94, 178] width 88 height 17
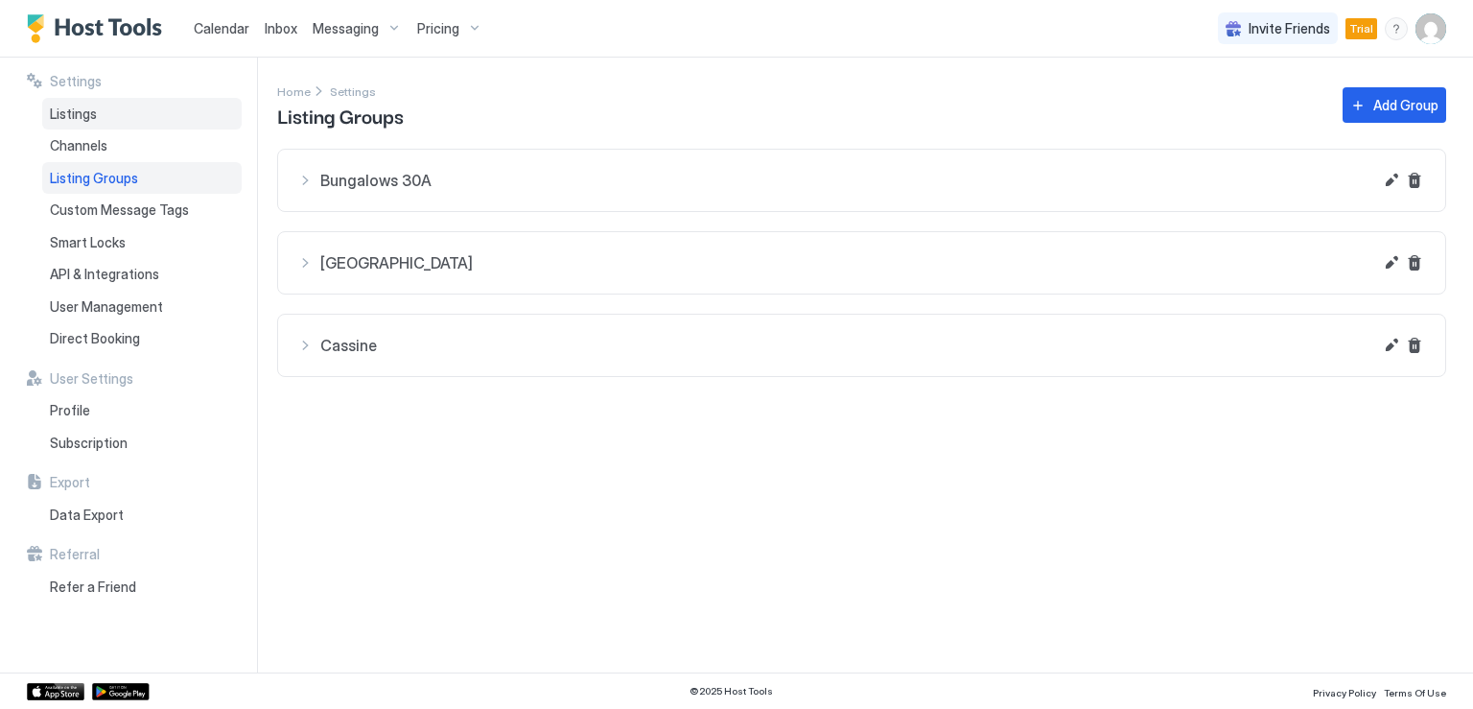
click at [85, 116] on span "Listings" at bounding box center [73, 113] width 47 height 17
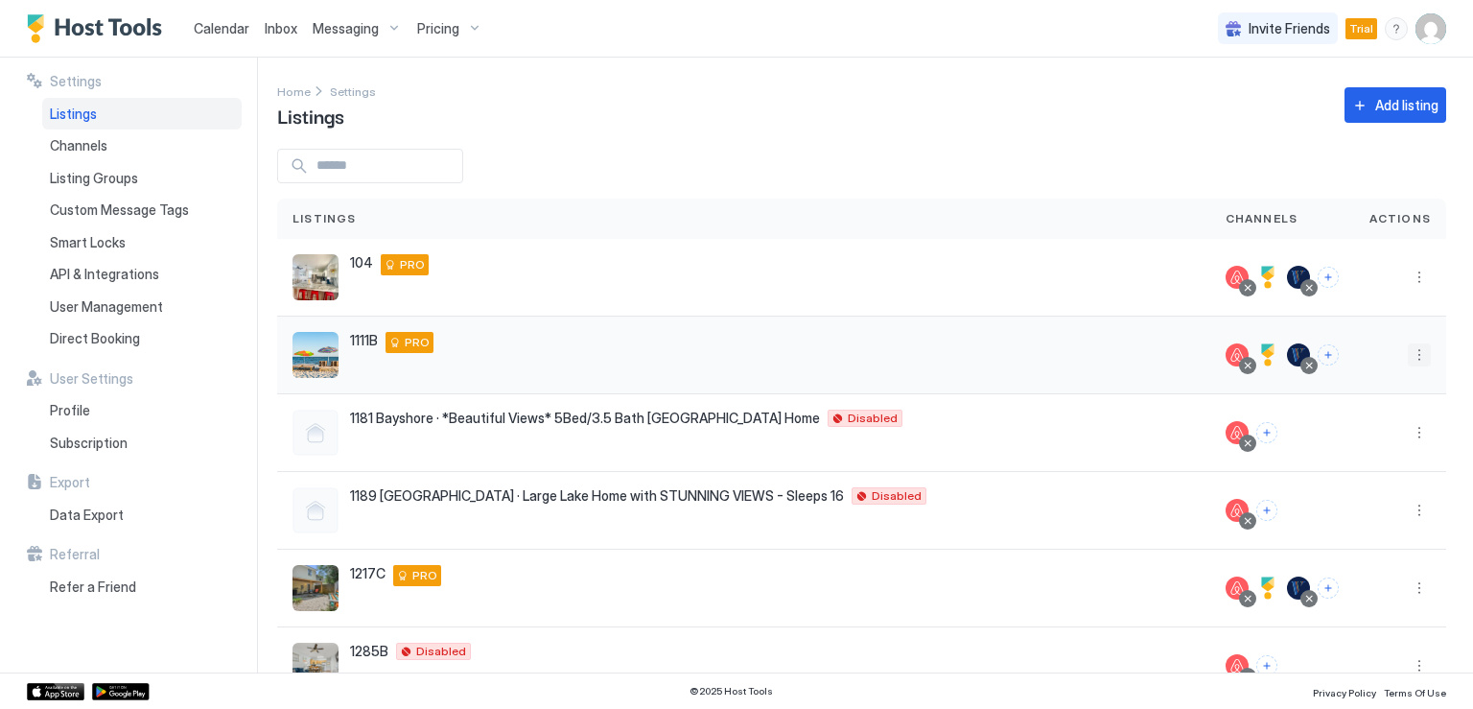
click at [1407, 354] on button "More options" at bounding box center [1418, 354] width 23 height 23
click at [1348, 442] on span "Listing Settings" at bounding box center [1360, 442] width 85 height 14
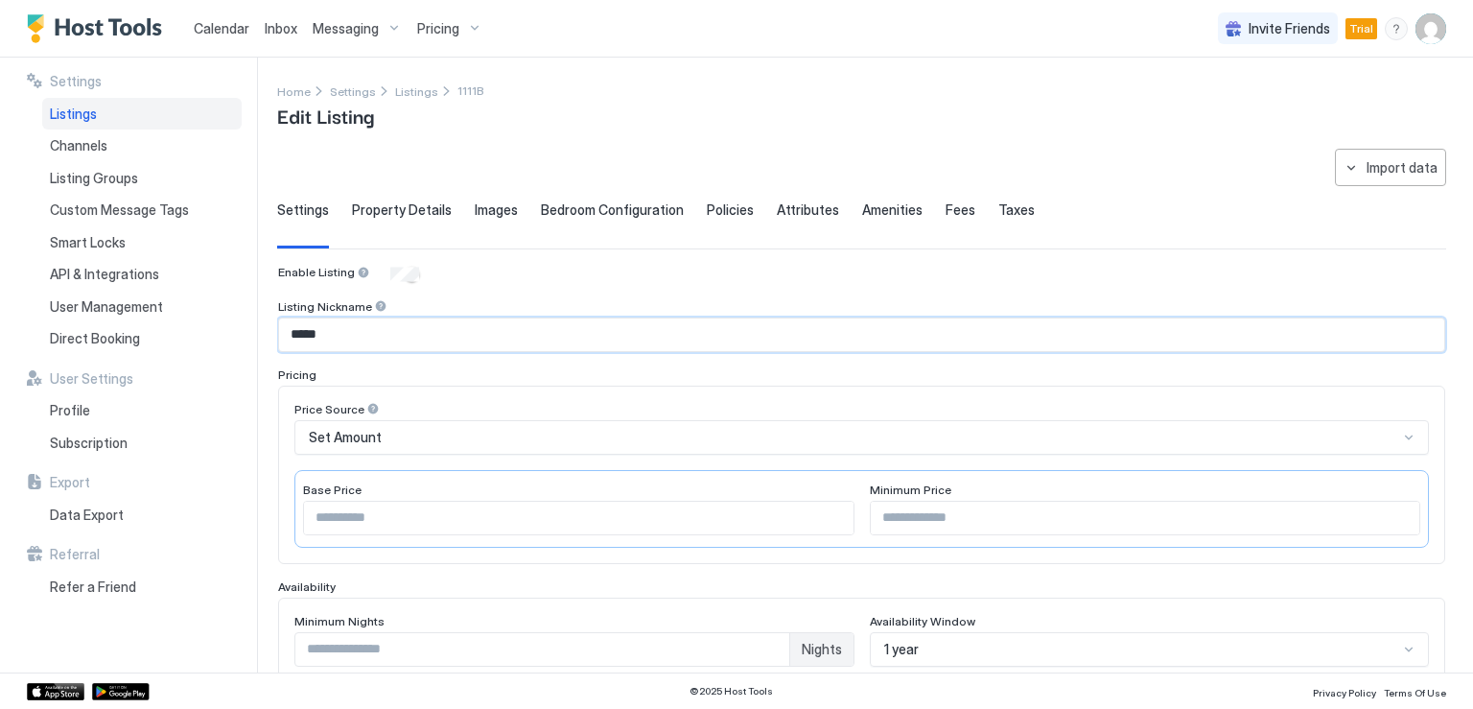
click at [349, 337] on input "*****" at bounding box center [861, 334] width 1165 height 33
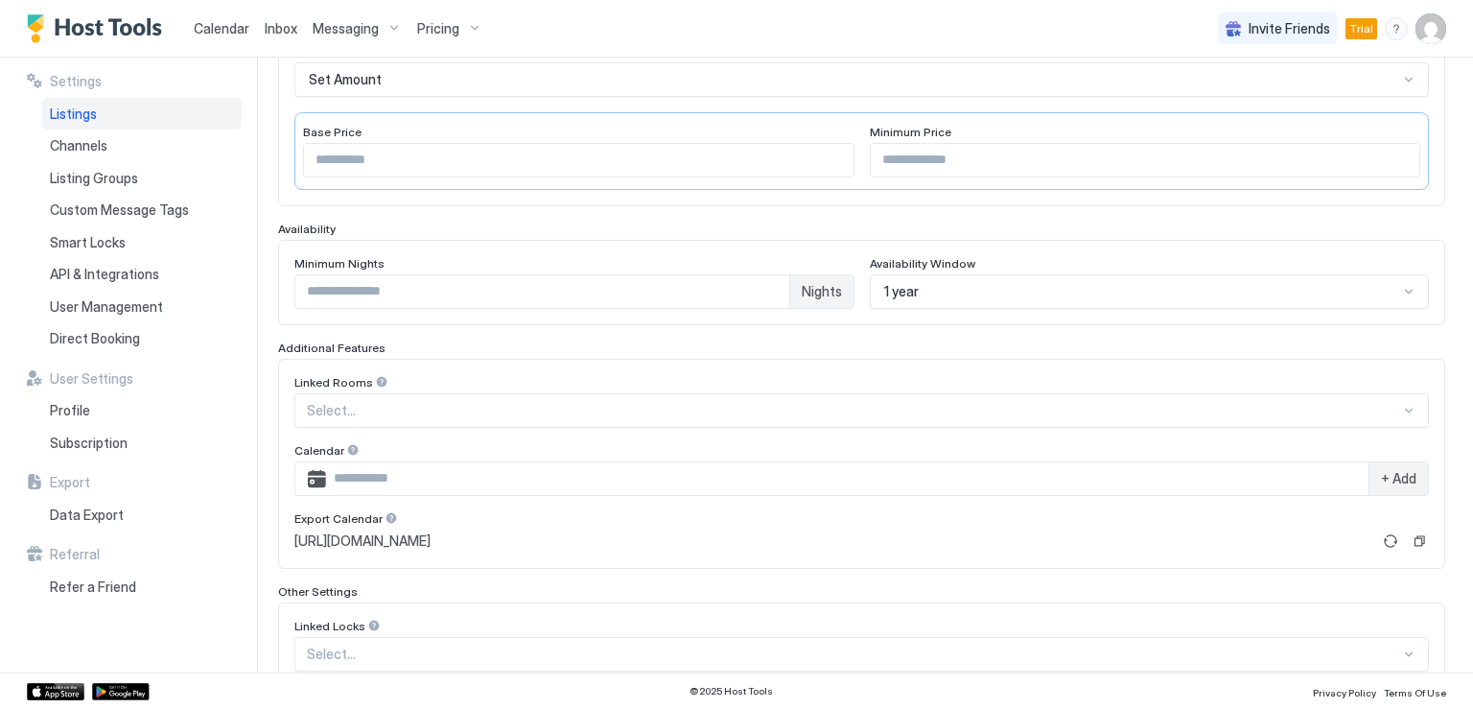
scroll to position [476, 0]
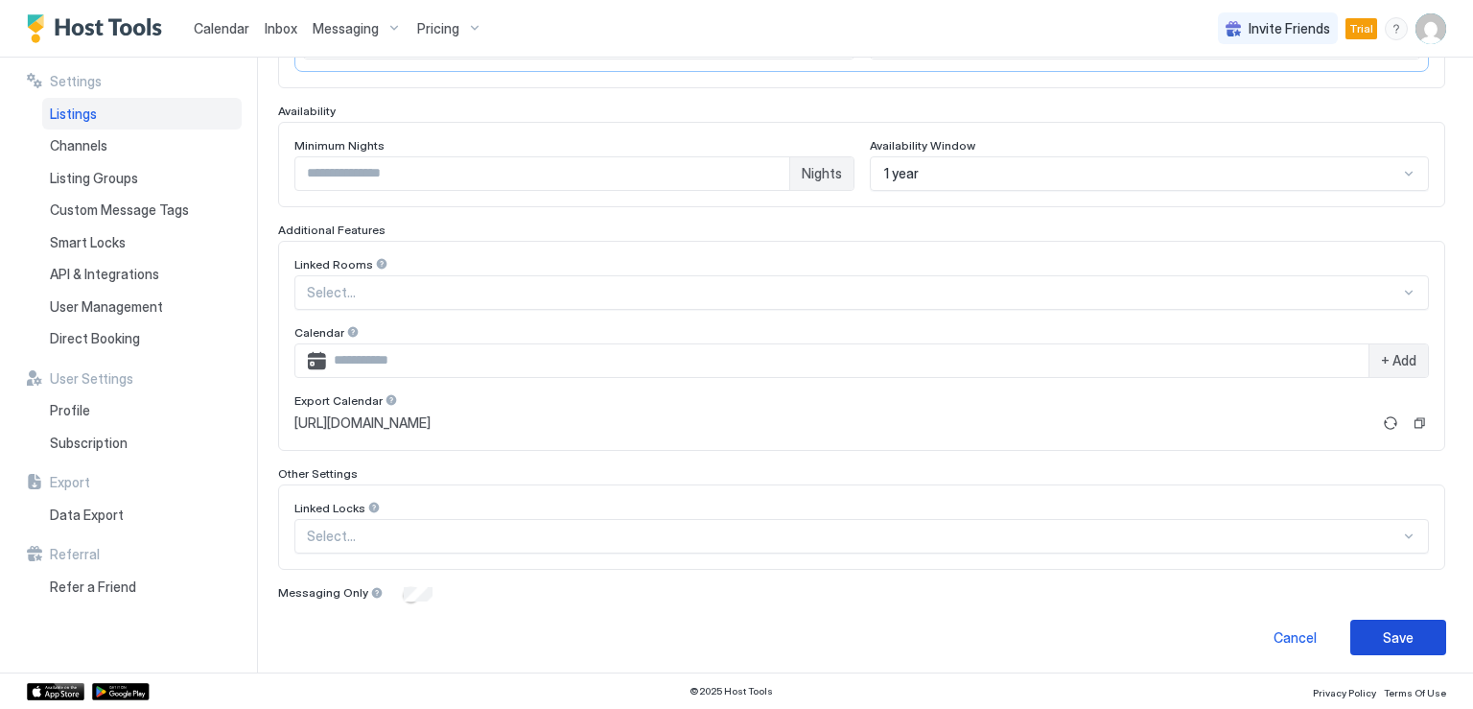
type input "********"
click at [1394, 643] on button "Save" at bounding box center [1398, 636] width 96 height 35
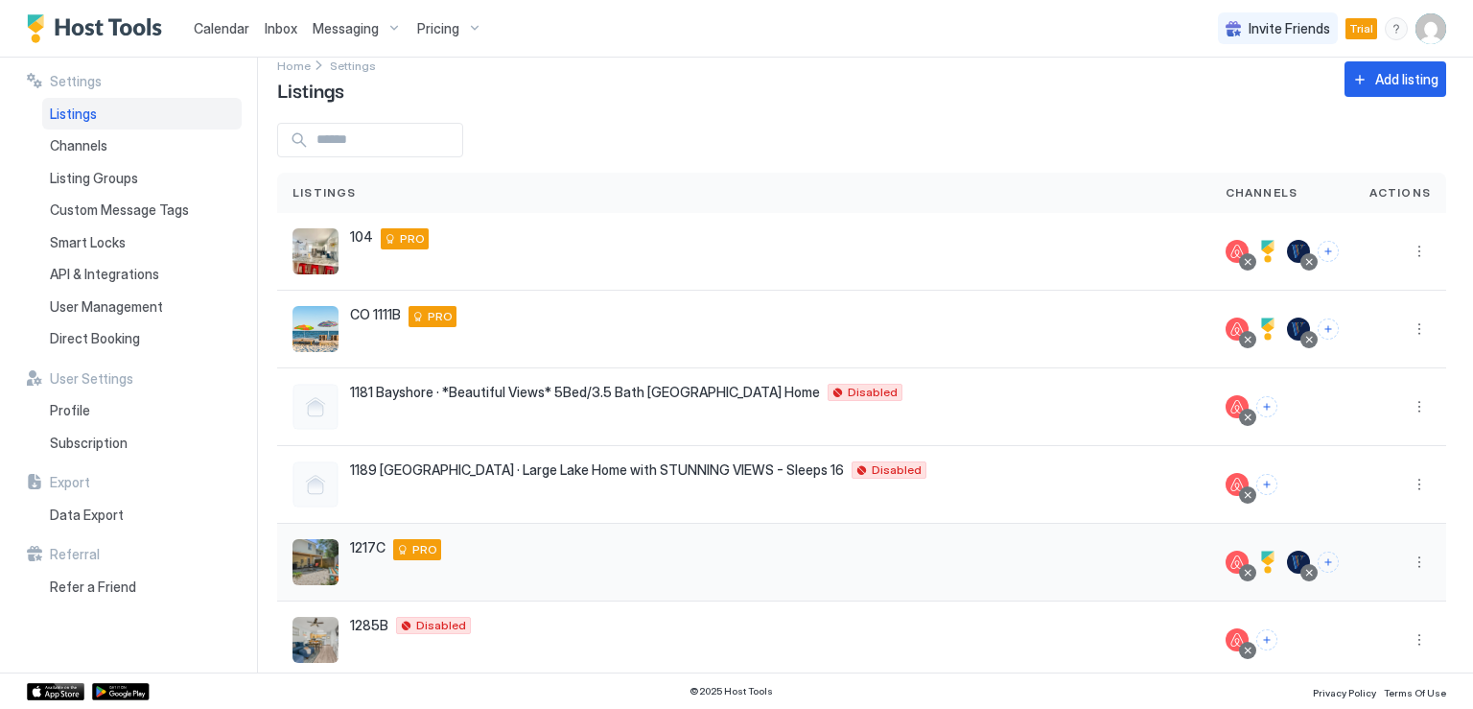
scroll to position [122, 0]
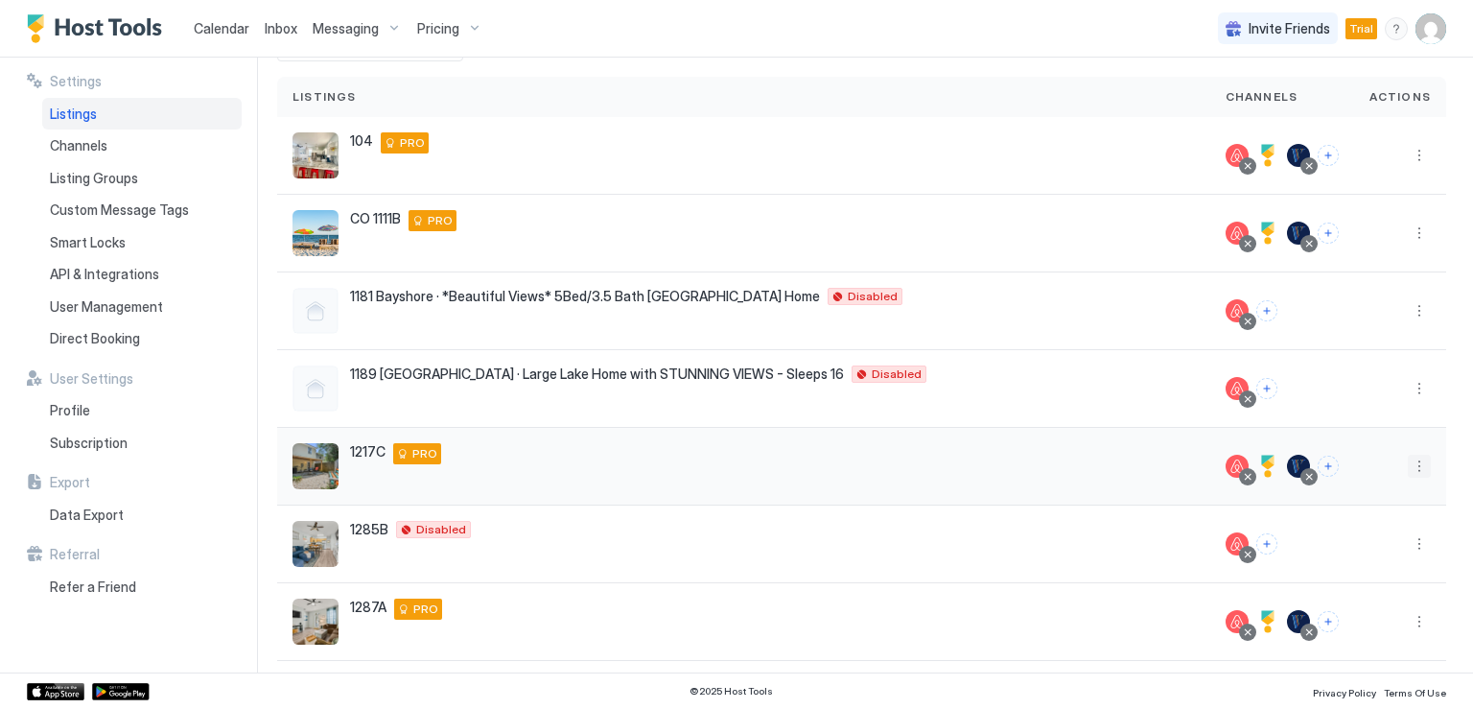
click at [1407, 469] on button "More options" at bounding box center [1418, 465] width 23 height 23
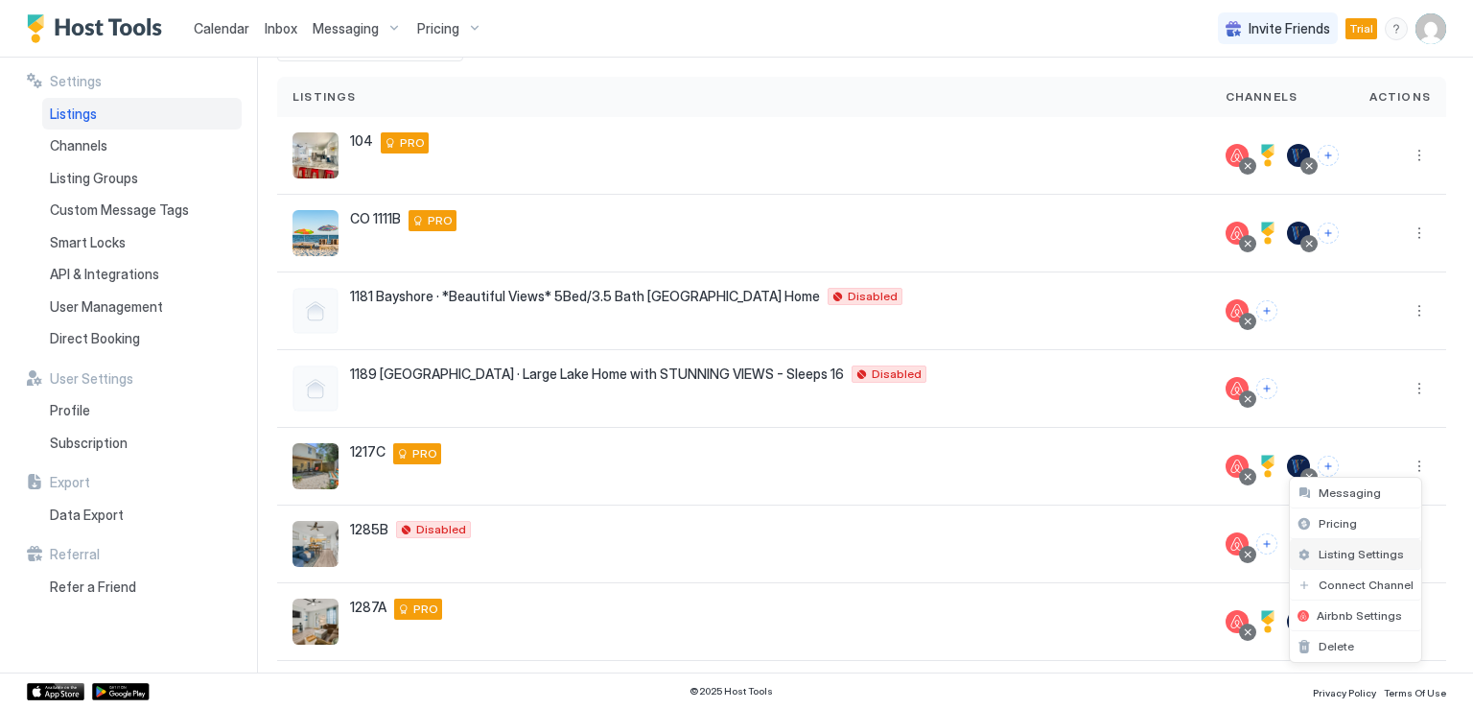
click at [1342, 548] on span "Listing Settings" at bounding box center [1360, 553] width 85 height 14
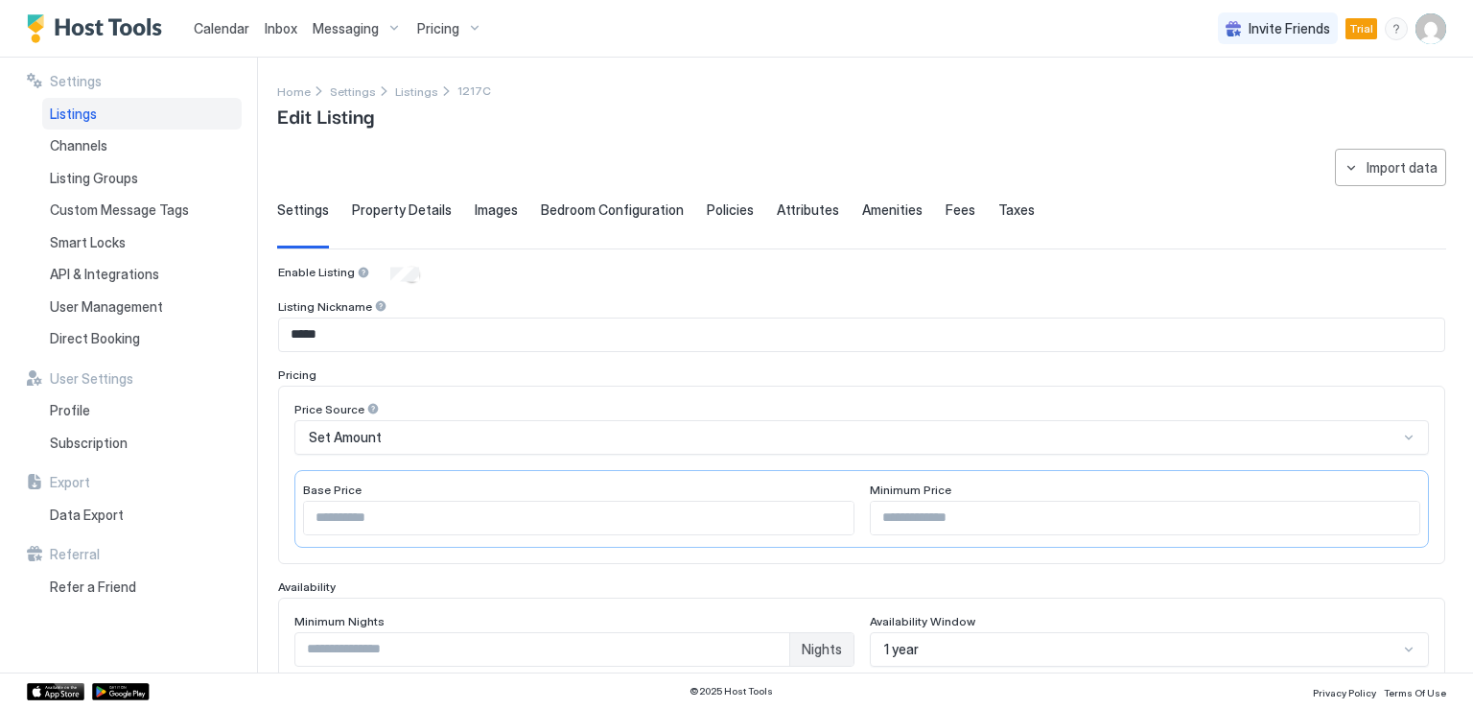
click at [288, 332] on input "*****" at bounding box center [861, 334] width 1165 height 33
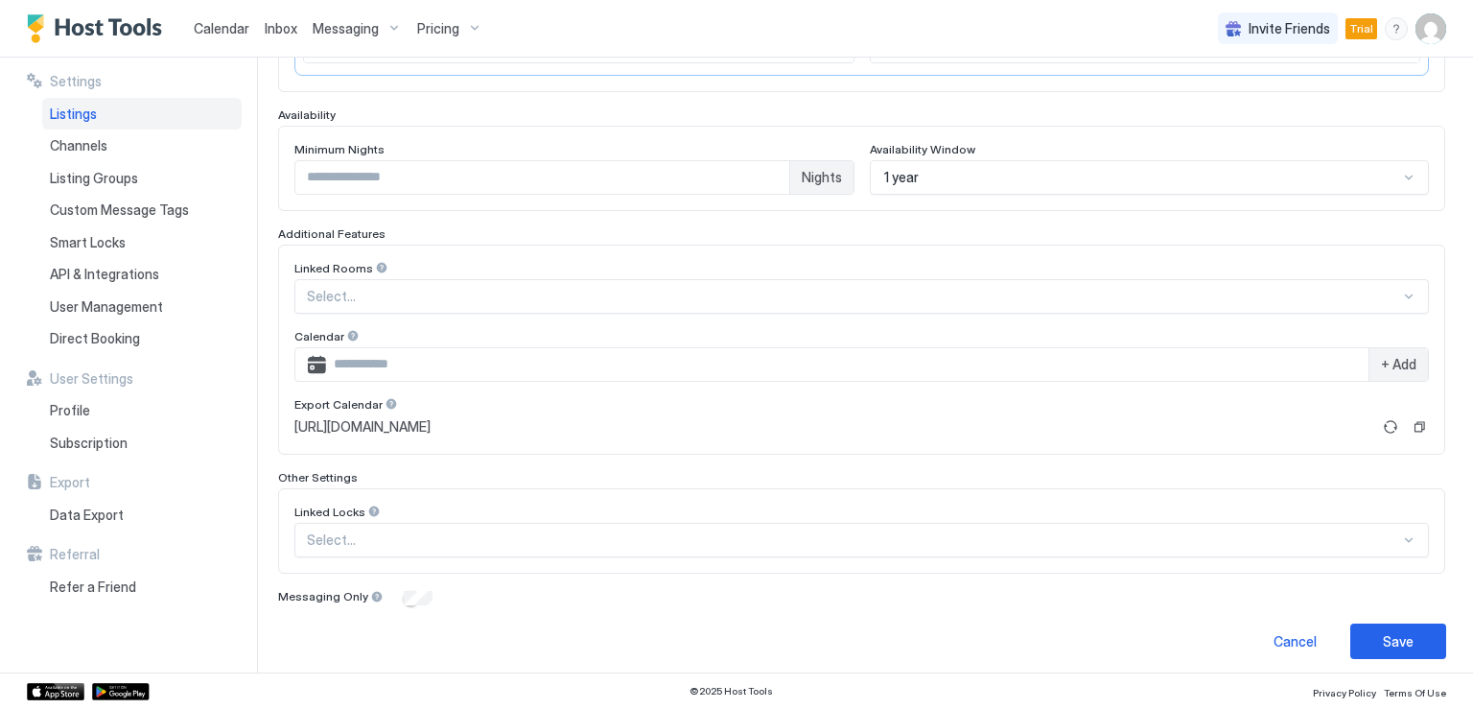
scroll to position [476, 0]
type input "********"
click at [1382, 627] on div "Save" at bounding box center [1397, 637] width 31 height 20
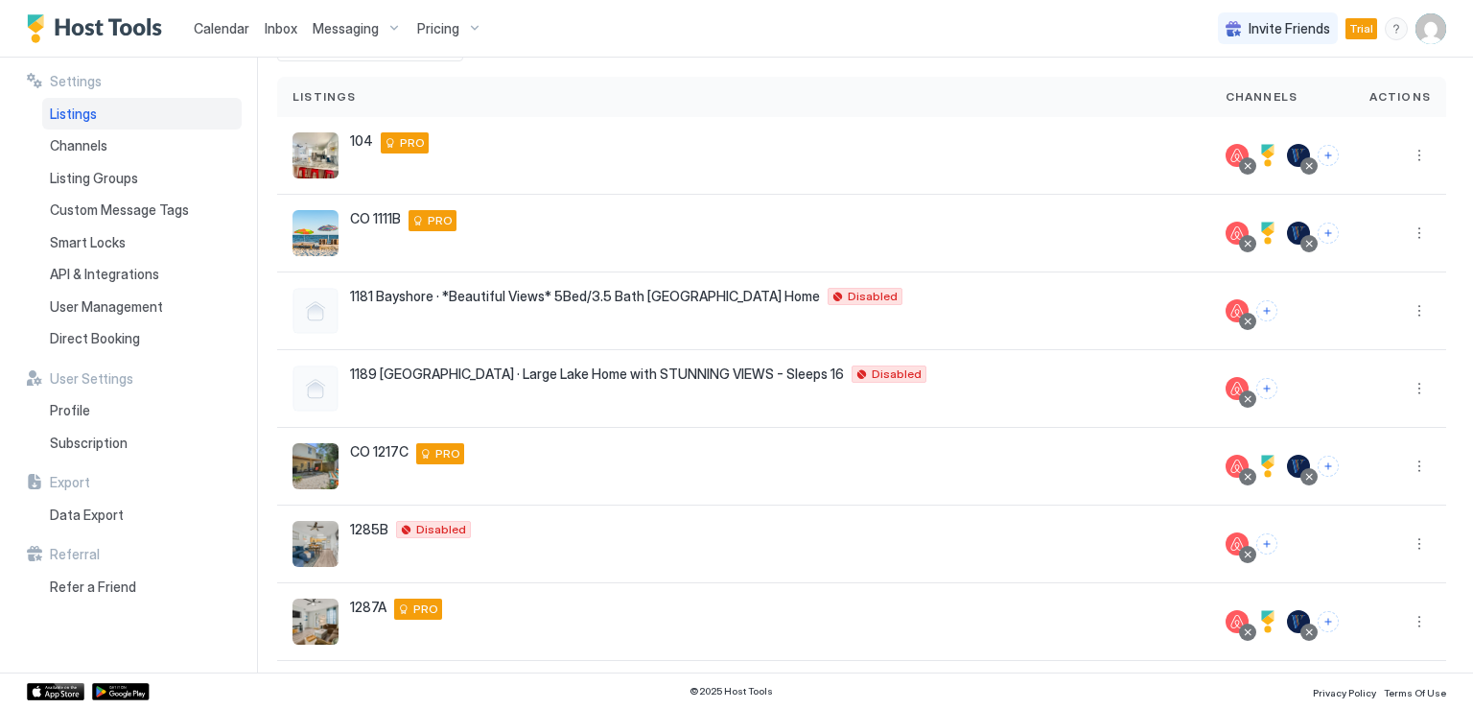
scroll to position [218, 0]
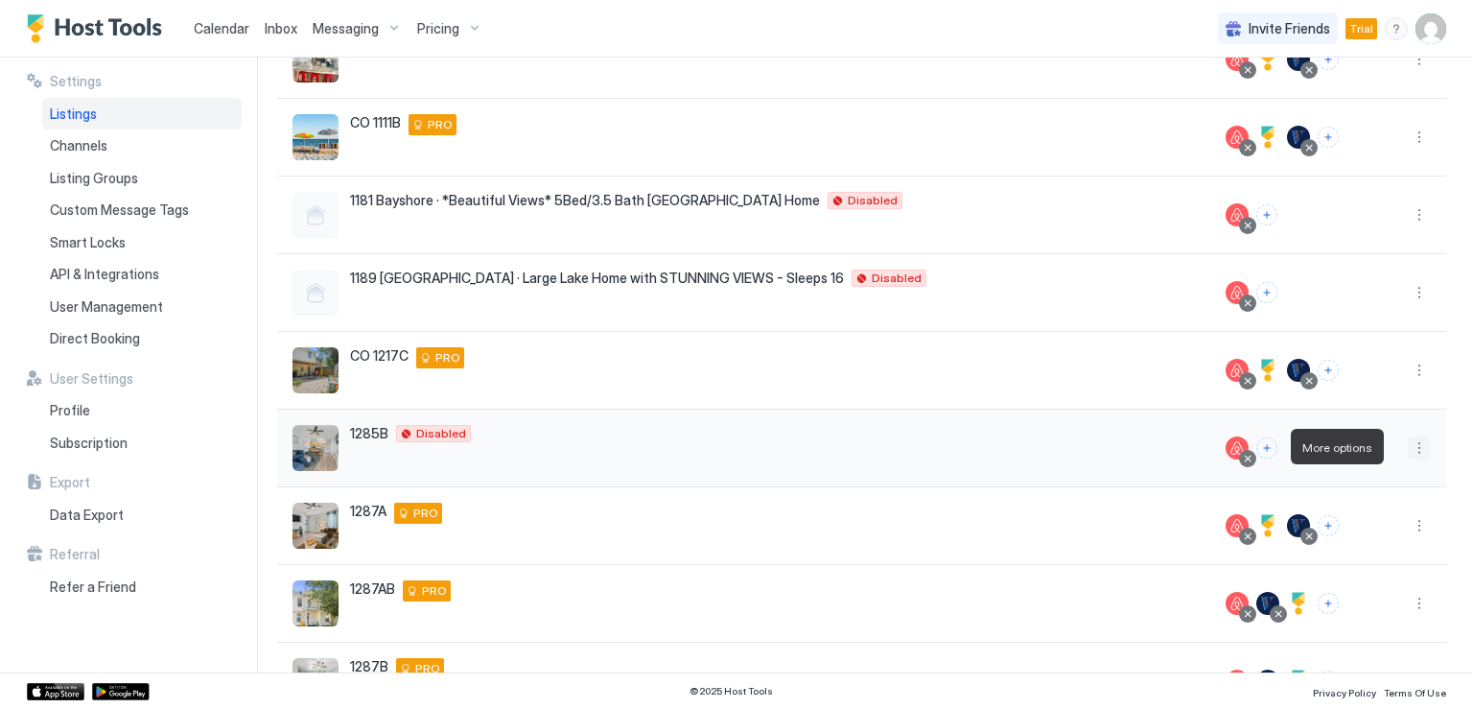
click at [1407, 447] on button "More options" at bounding box center [1418, 447] width 23 height 23
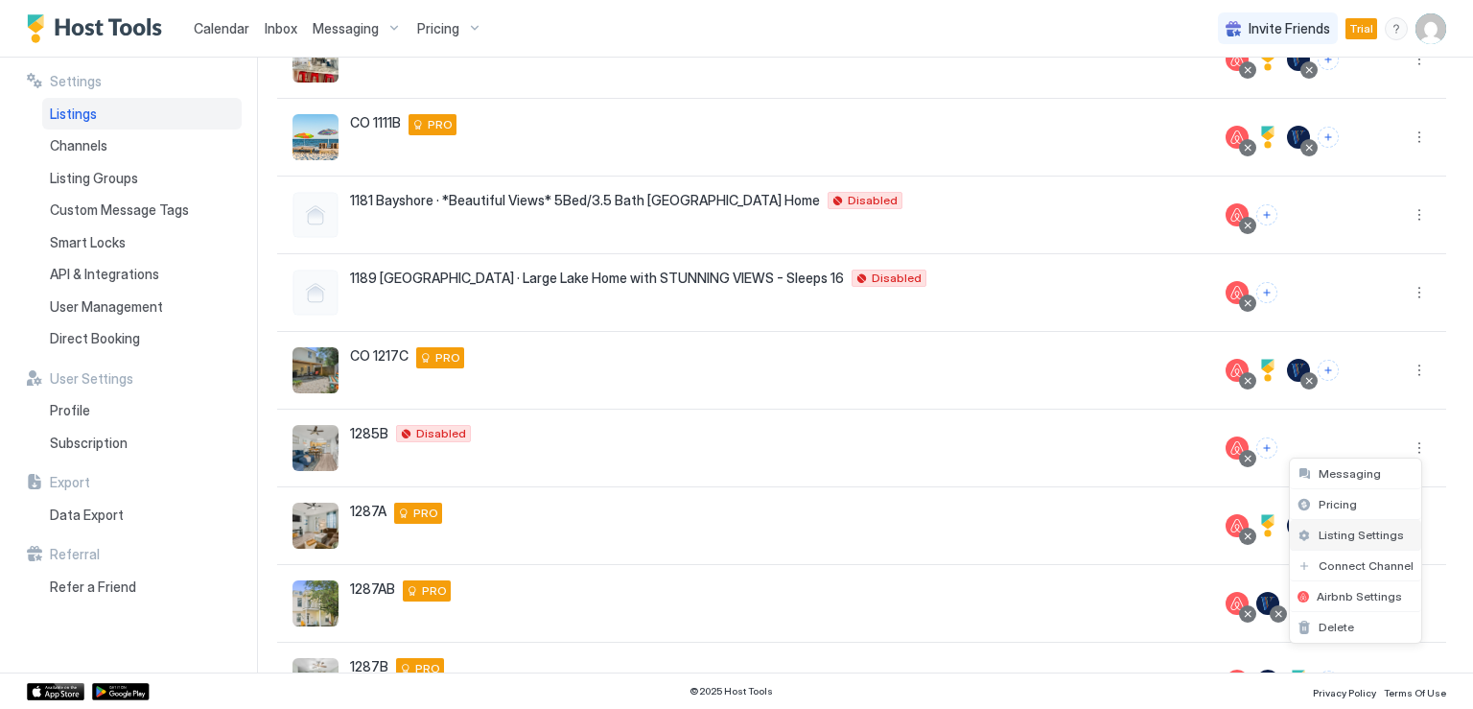
click at [1347, 534] on span "Listing Settings" at bounding box center [1360, 534] width 85 height 14
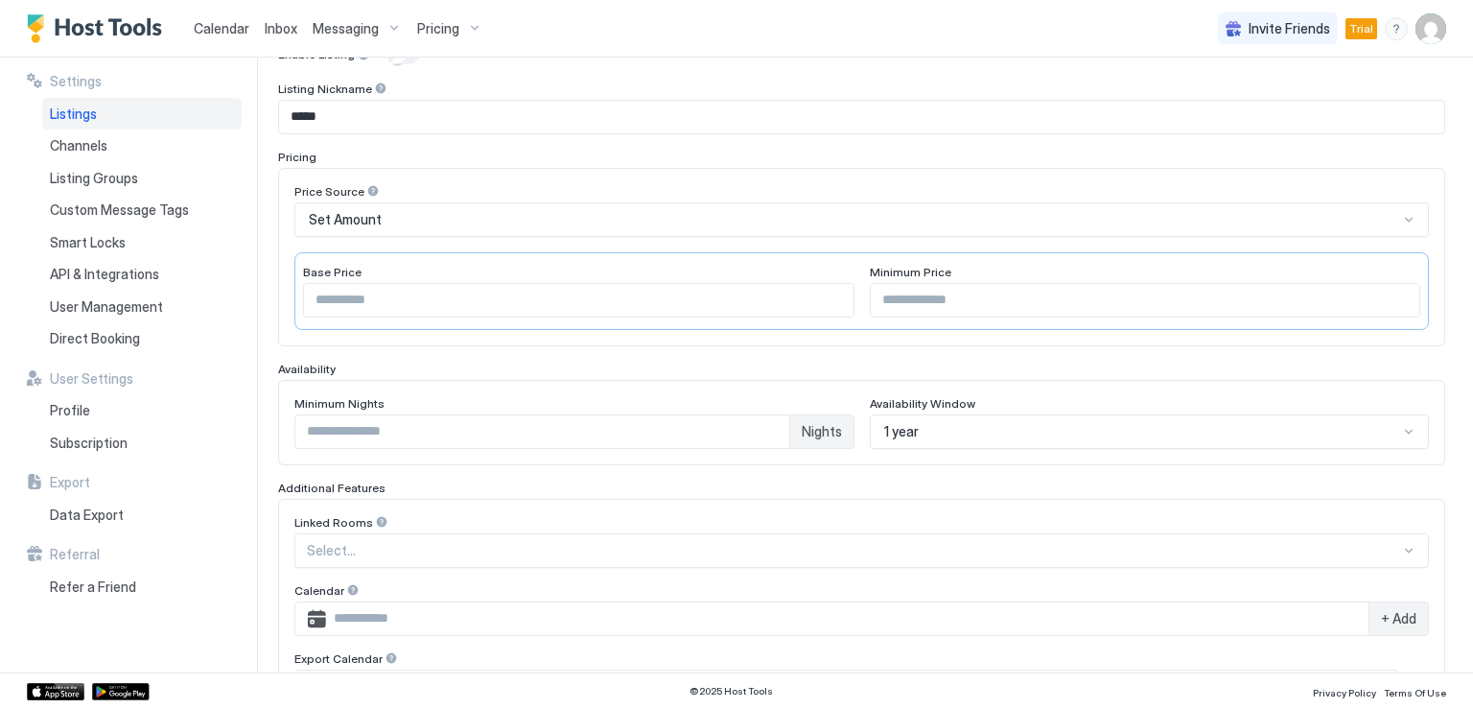
scroll to position [143, 0]
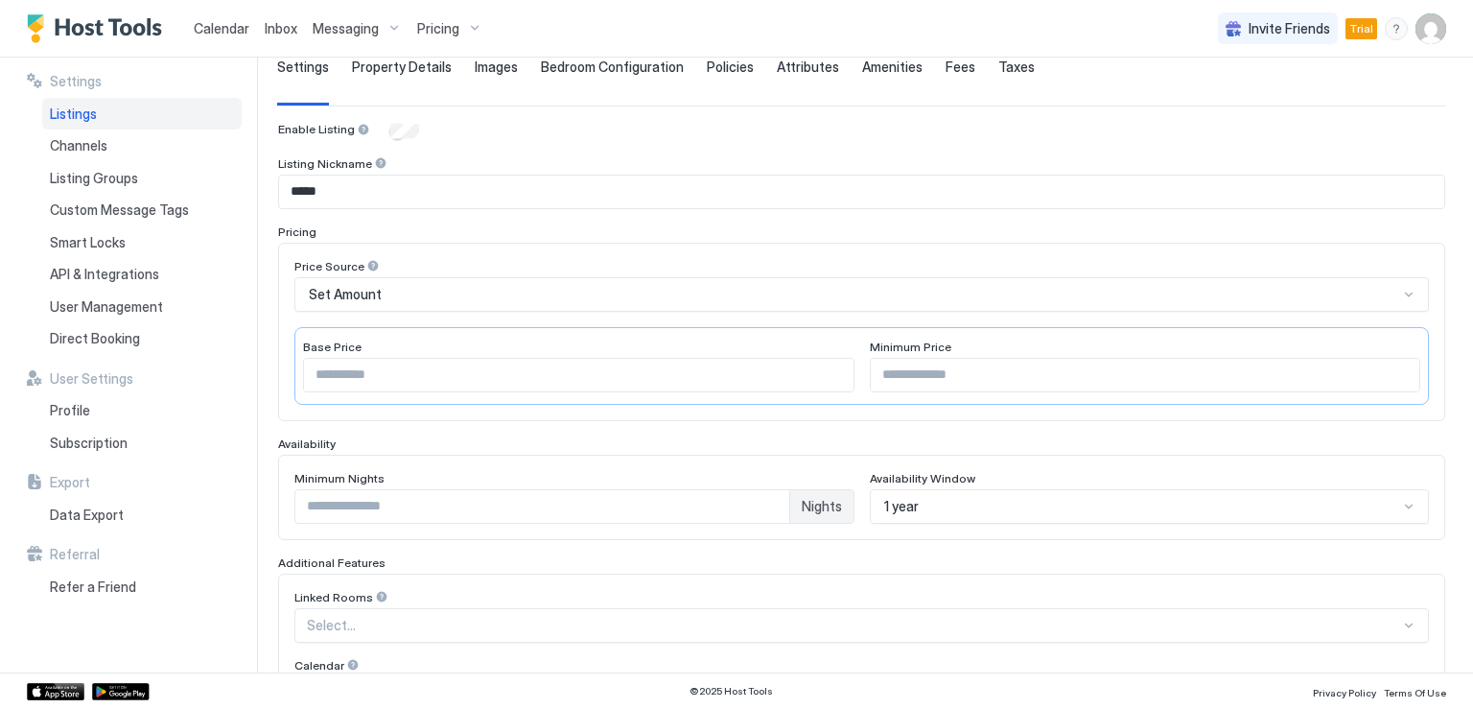
click at [290, 185] on input "*****" at bounding box center [861, 191] width 1165 height 33
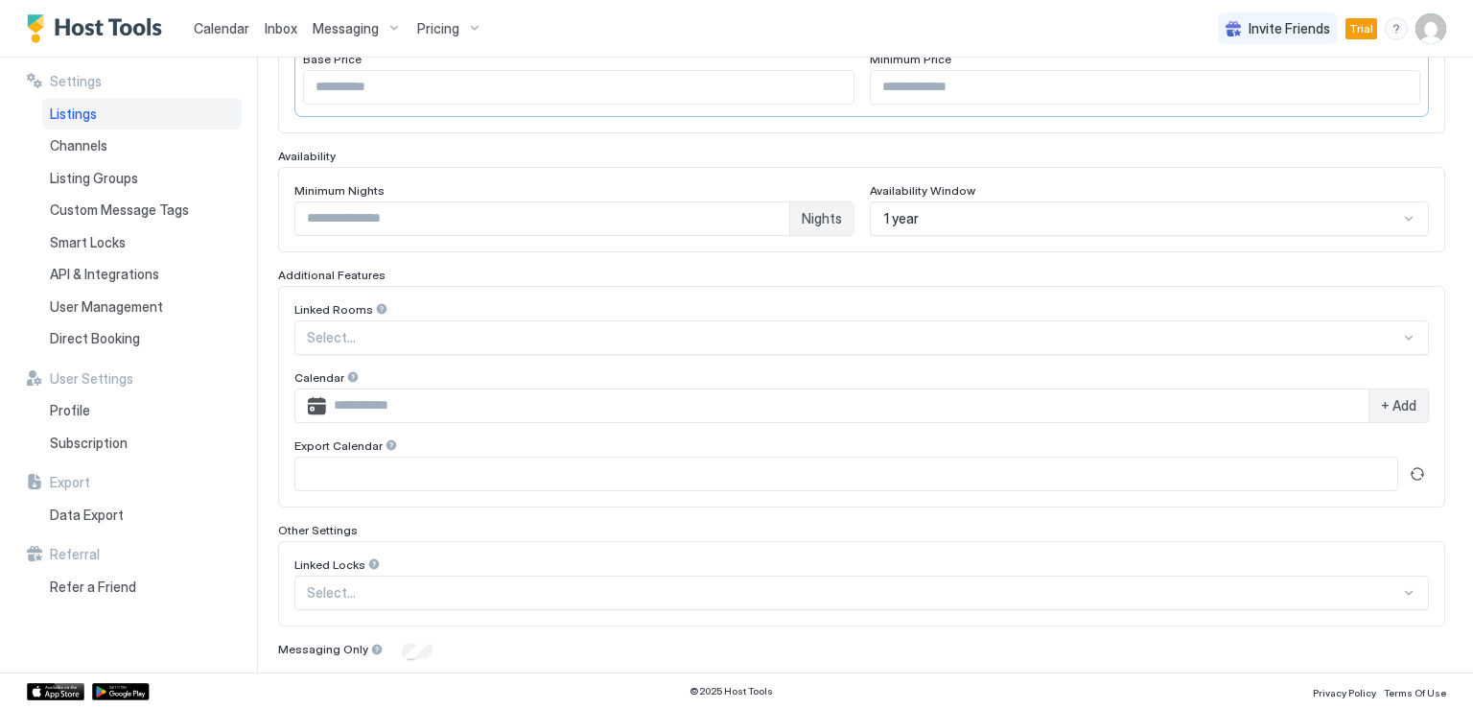
scroll to position [522, 0]
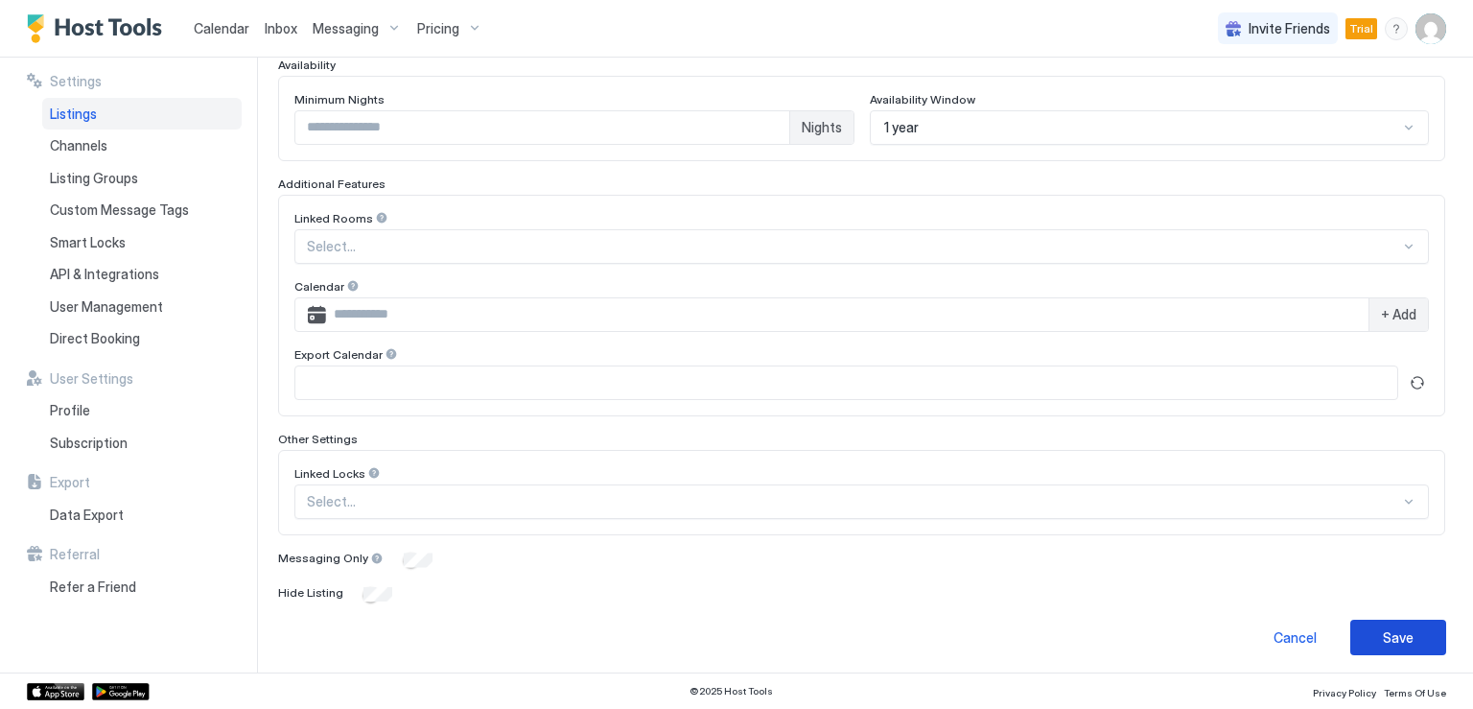
type input "********"
click at [1382, 630] on div "Save" at bounding box center [1397, 637] width 31 height 20
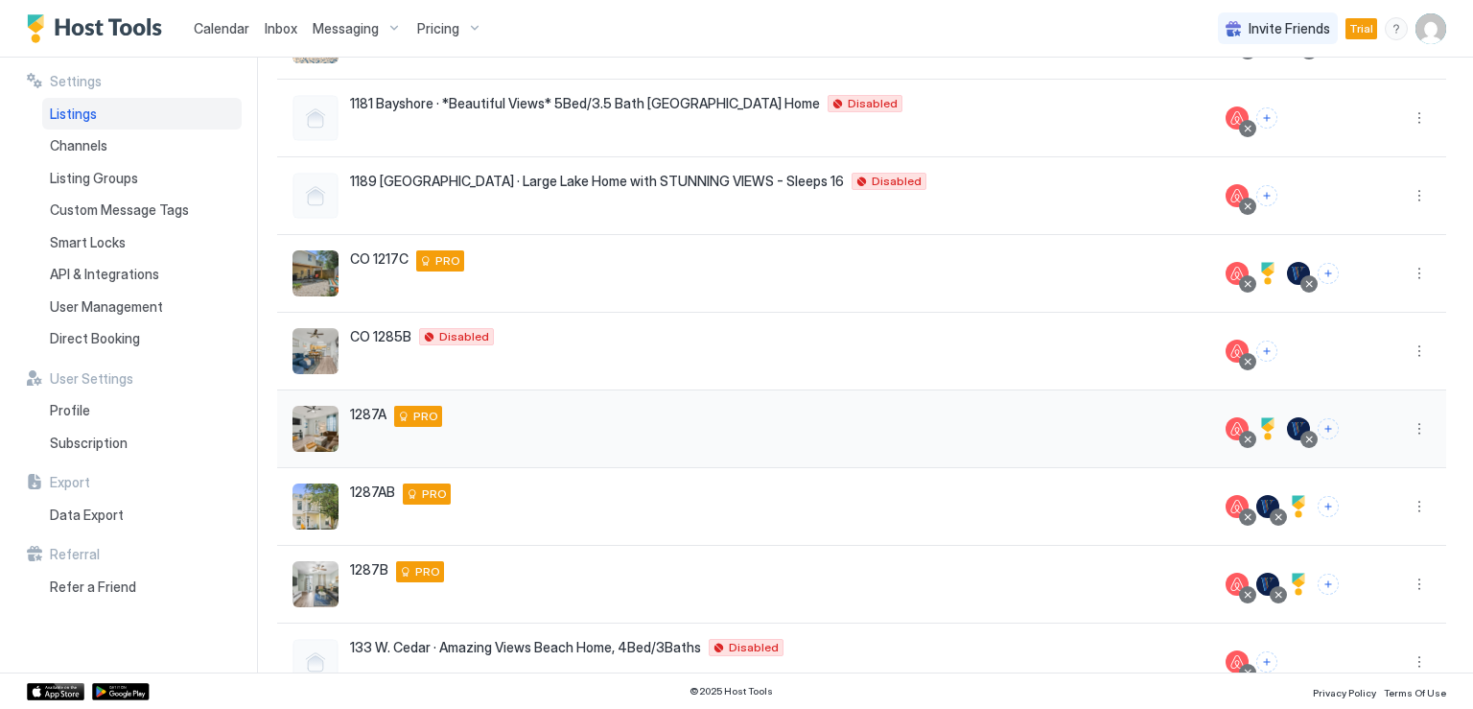
scroll to position [314, 0]
click at [1407, 430] on button "More options" at bounding box center [1418, 429] width 23 height 23
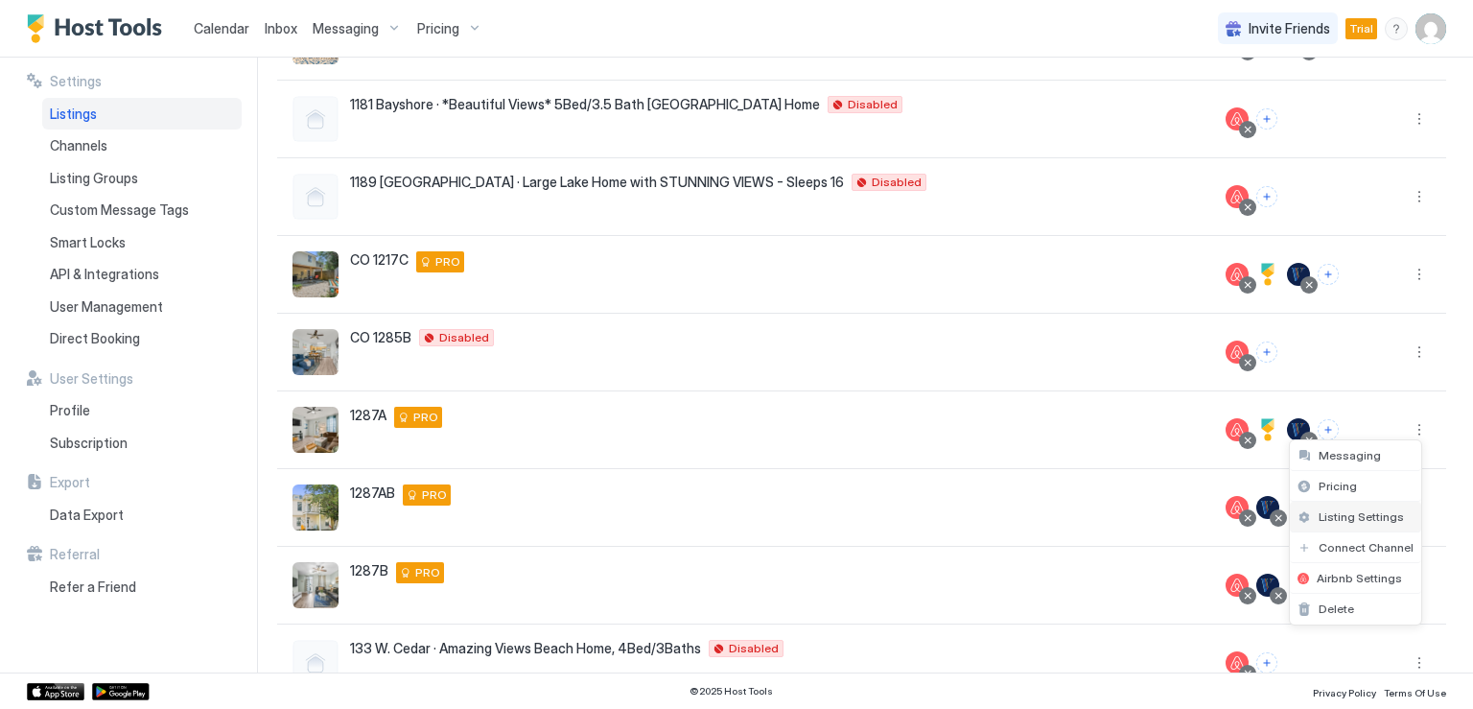
click at [1351, 511] on span "Listing Settings" at bounding box center [1360, 516] width 85 height 14
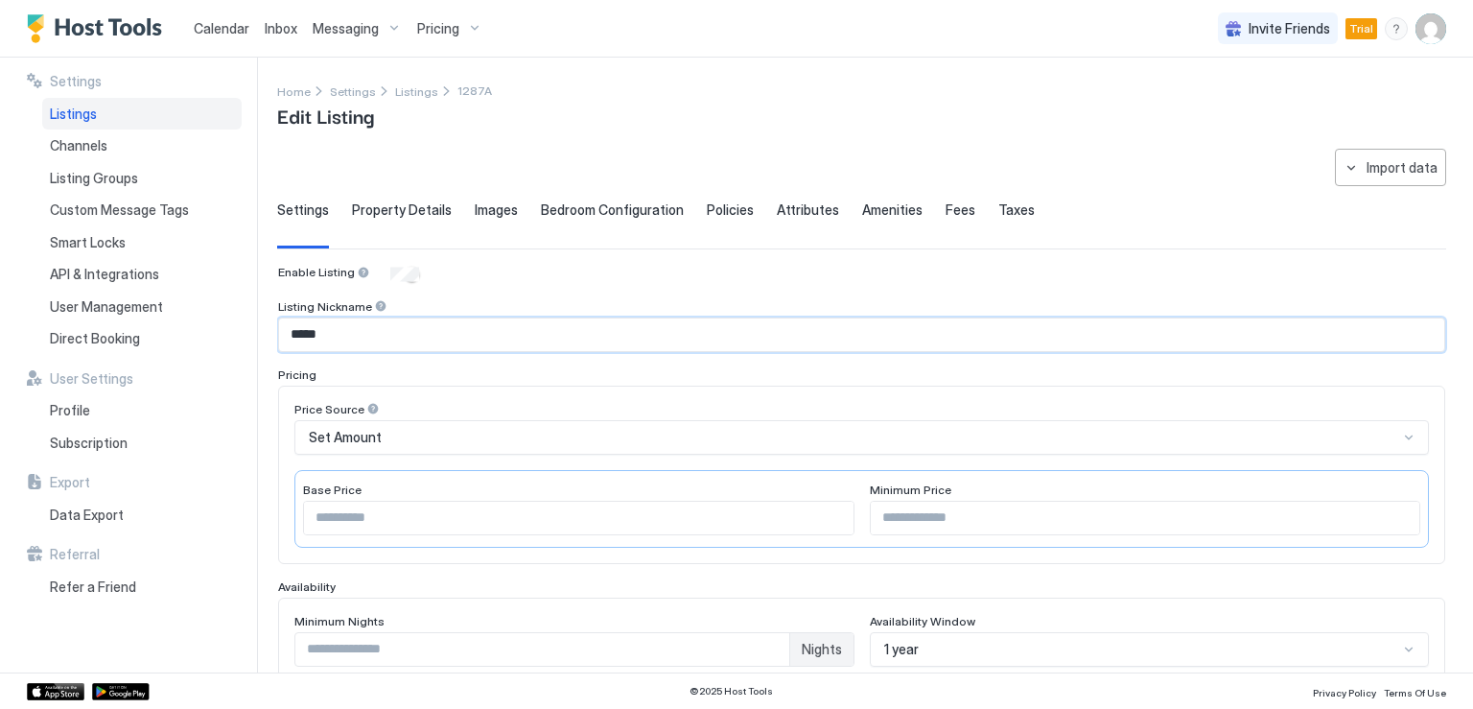
click at [291, 321] on input "*****" at bounding box center [861, 334] width 1165 height 33
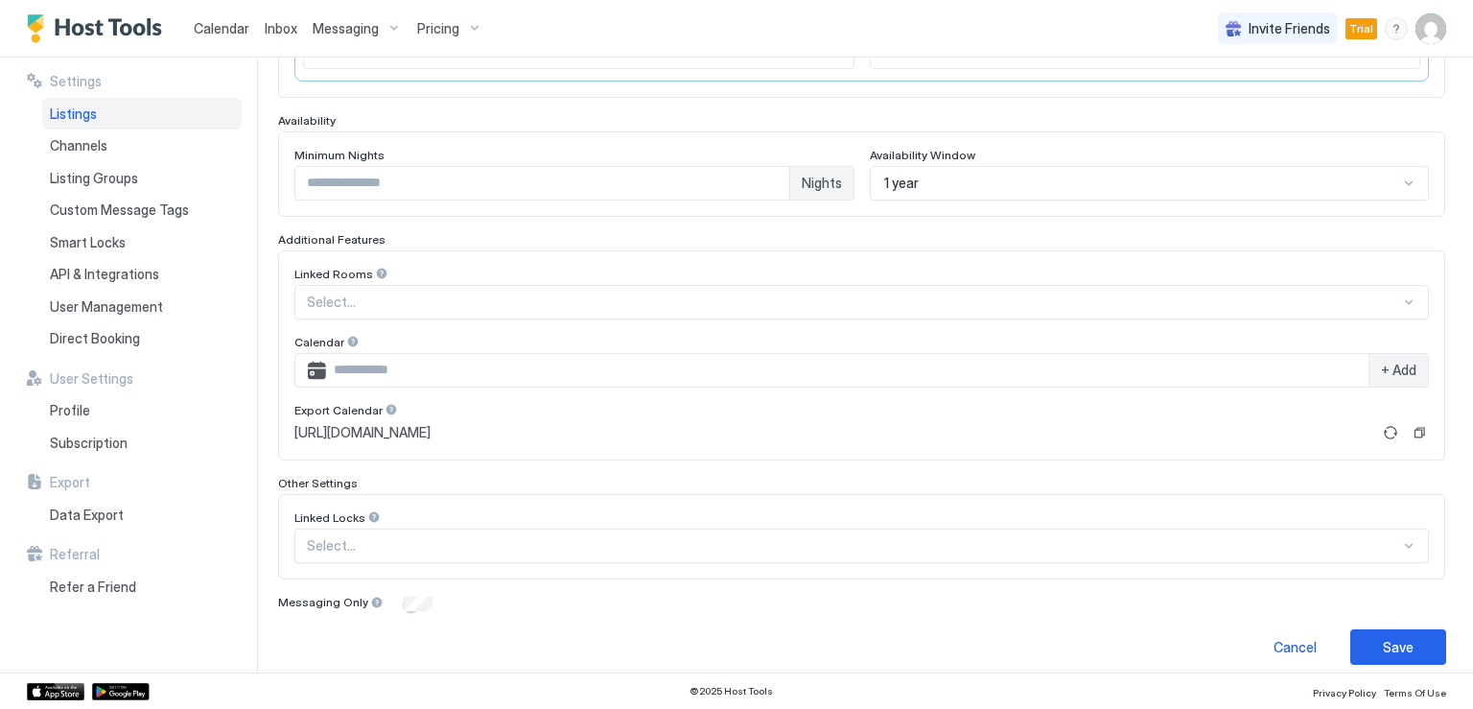
scroll to position [476, 0]
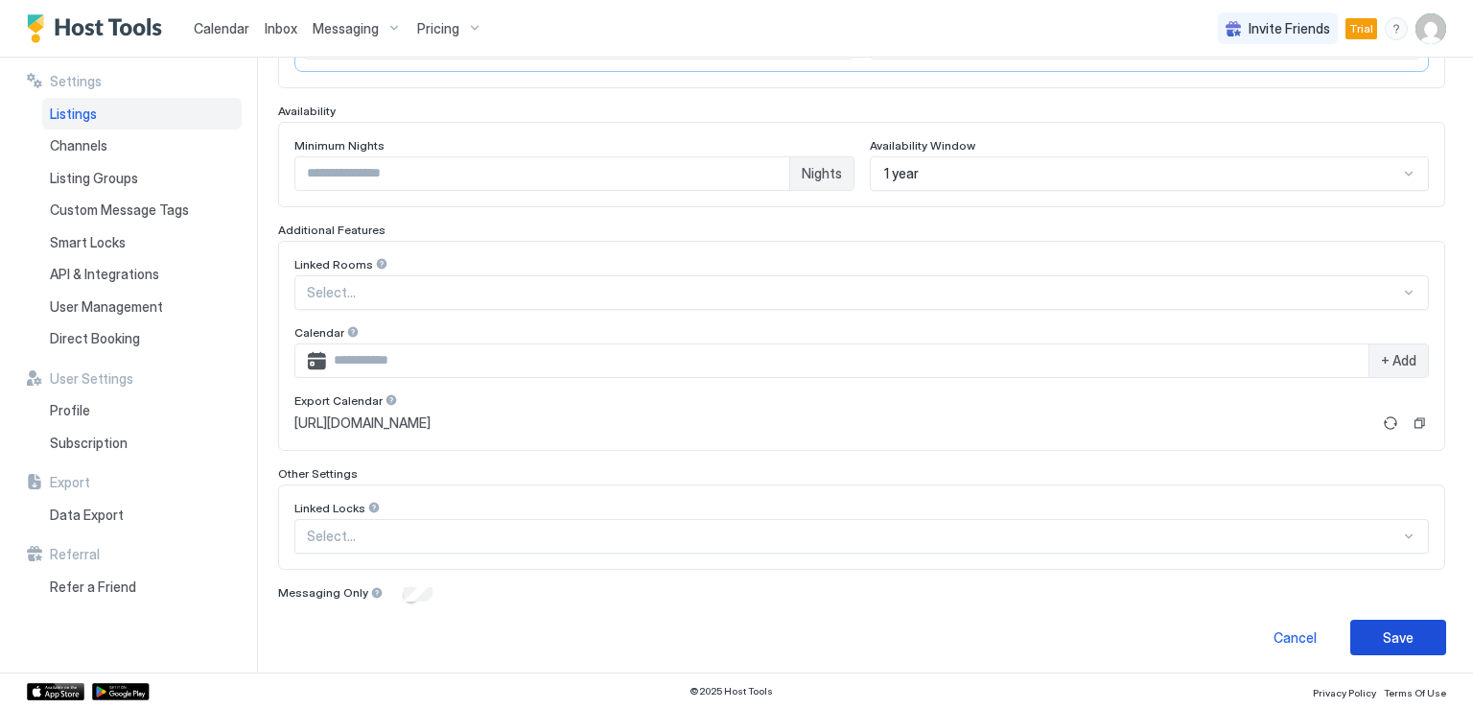
type input "********"
click at [1388, 627] on div "Save" at bounding box center [1397, 637] width 31 height 20
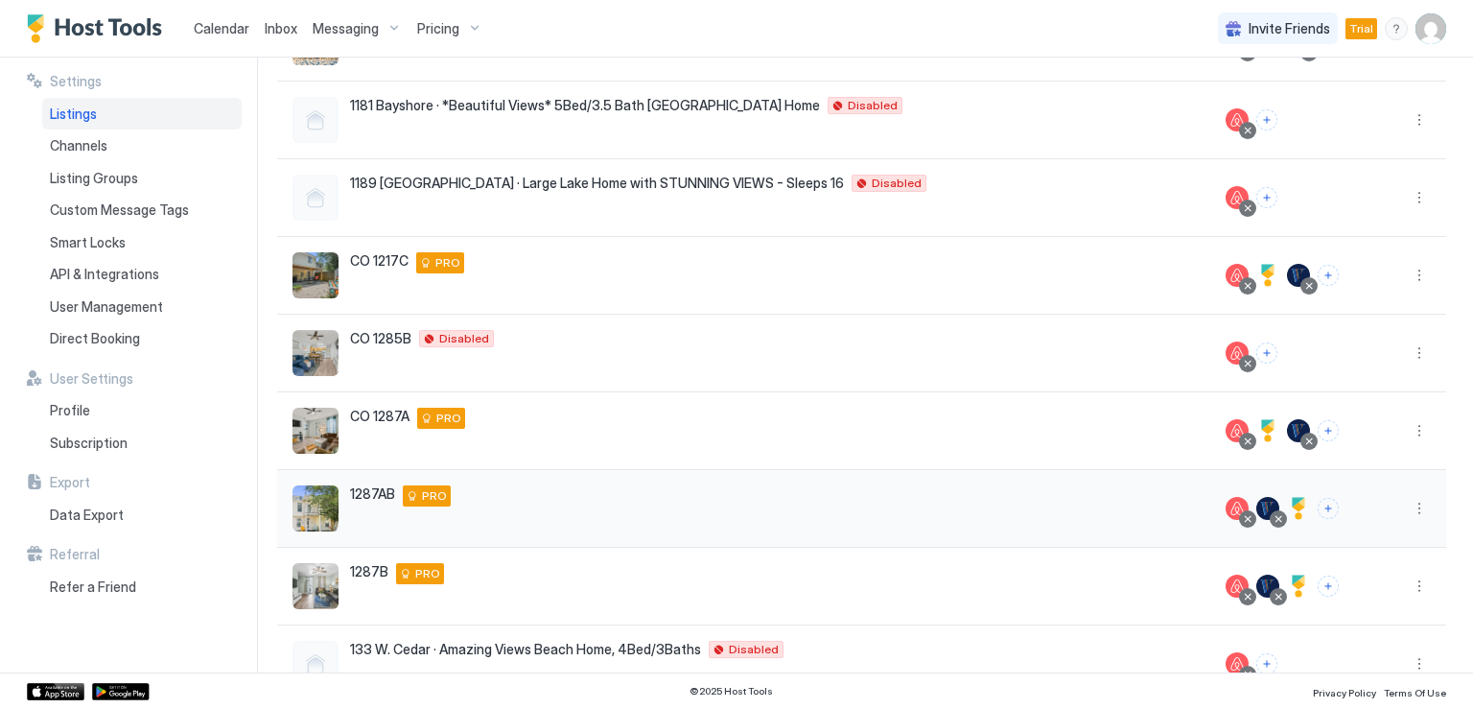
scroll to position [314, 0]
click at [1407, 513] on button "More options" at bounding box center [1418, 507] width 23 height 23
click at [1364, 593] on span "Listing Settings" at bounding box center [1360, 594] width 85 height 14
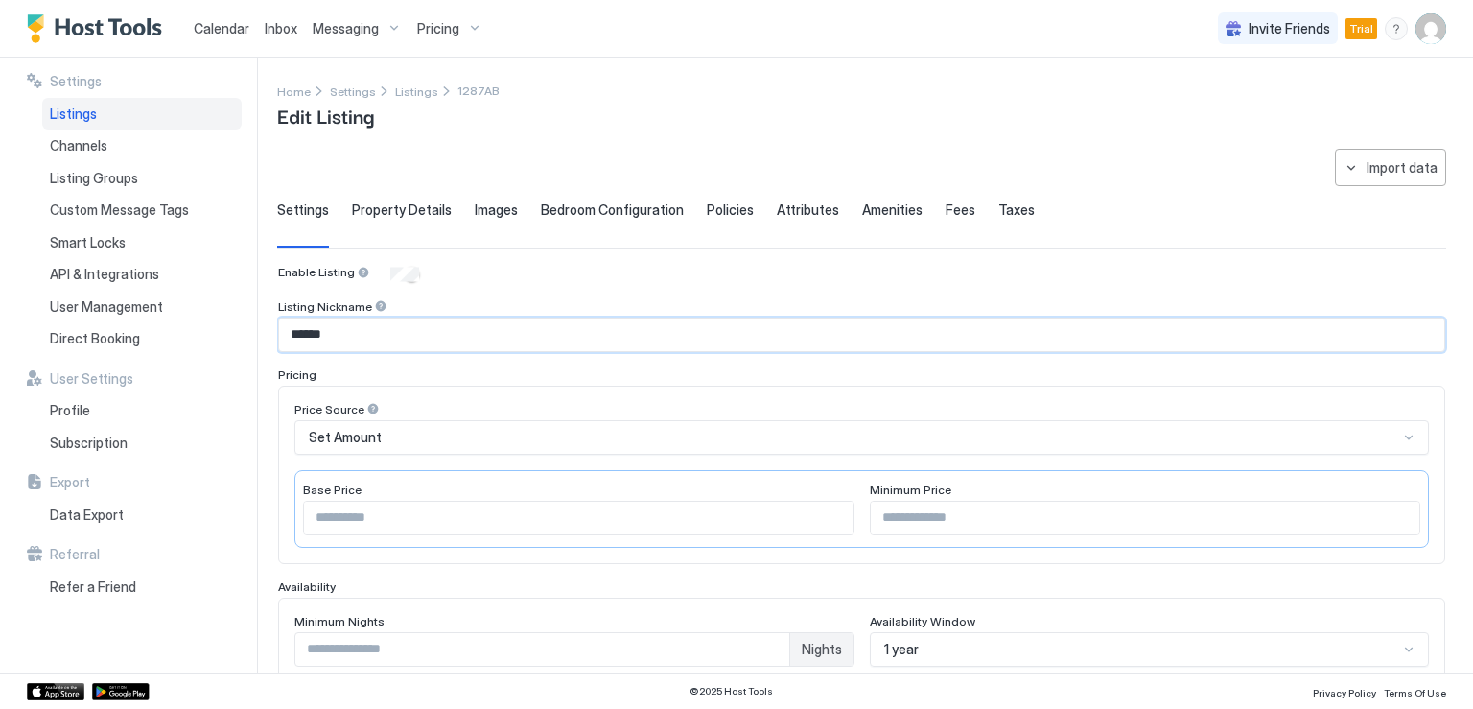
click at [285, 328] on input "******" at bounding box center [861, 334] width 1165 height 33
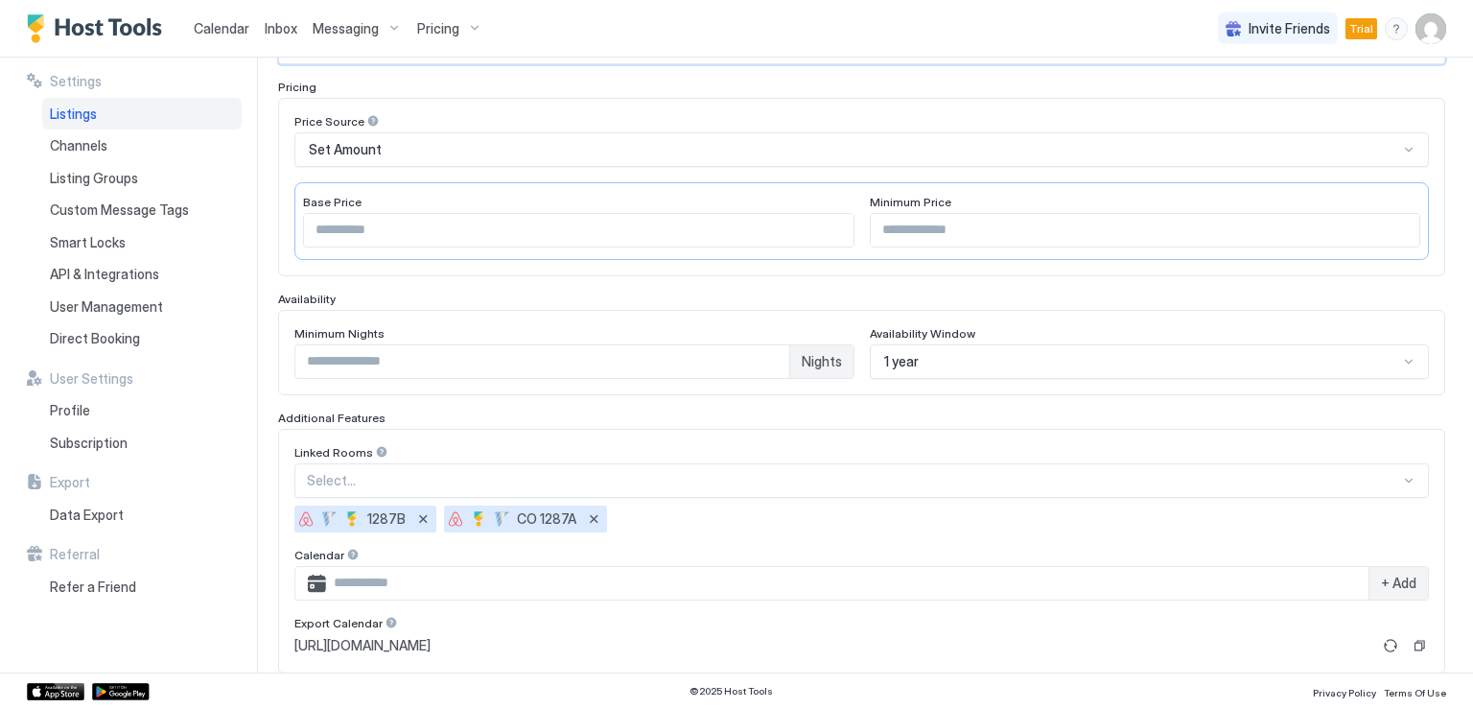
scroll to position [479, 0]
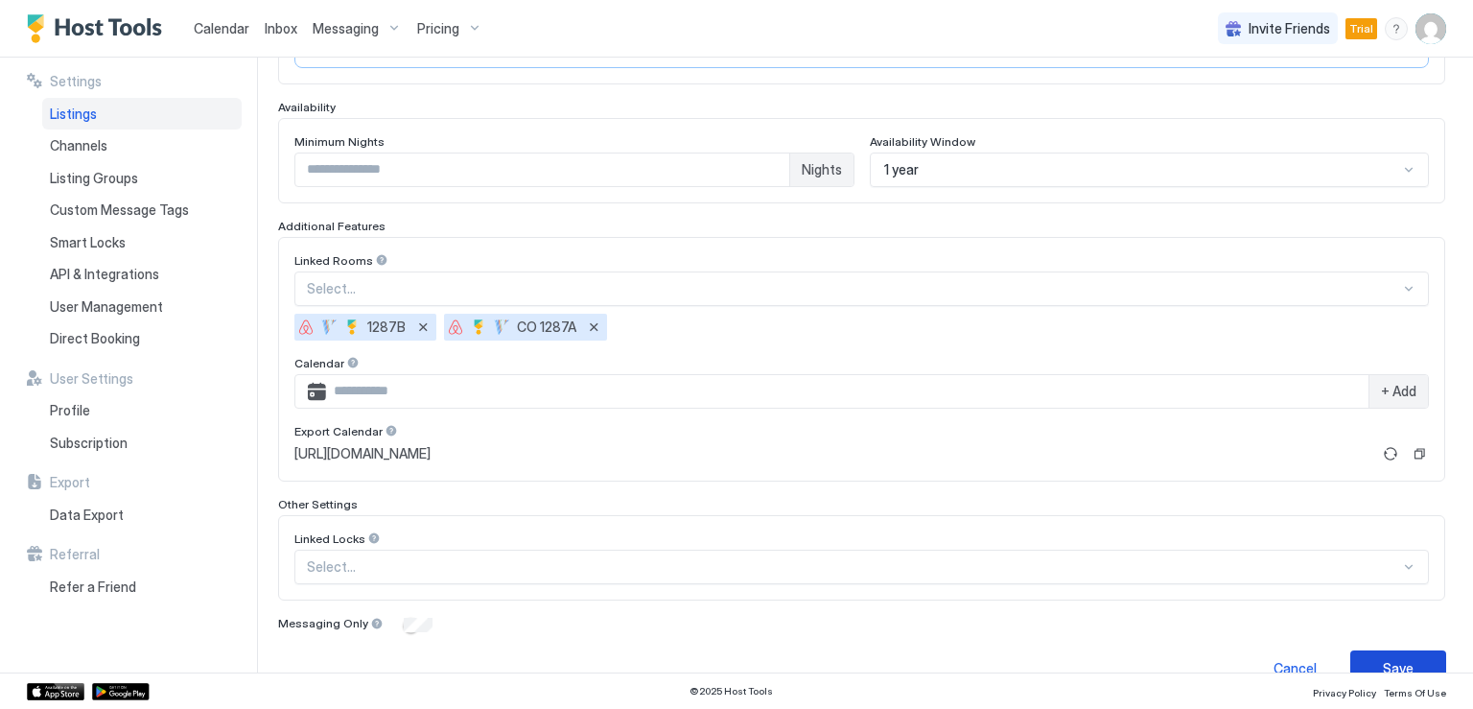
type input "*********"
click at [1359, 650] on button "Save" at bounding box center [1398, 667] width 96 height 35
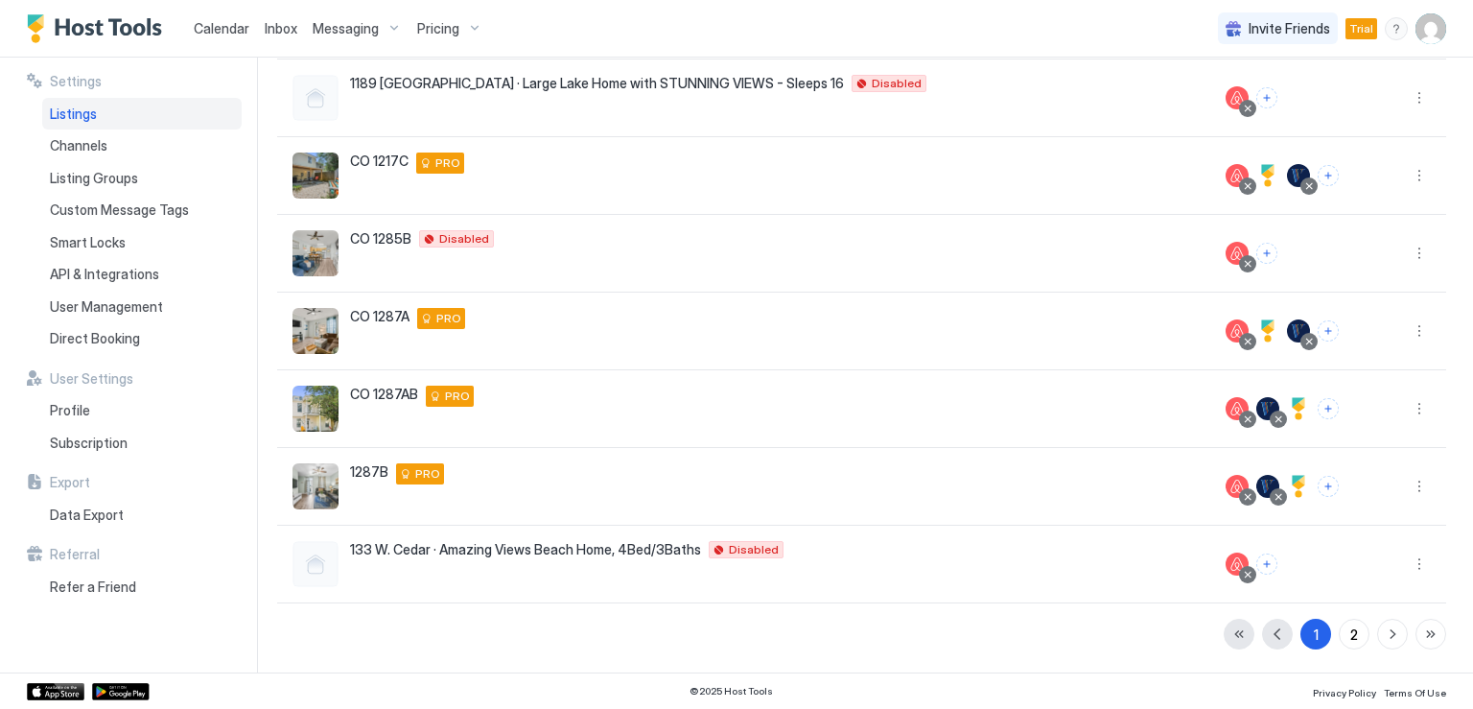
scroll to position [409, 0]
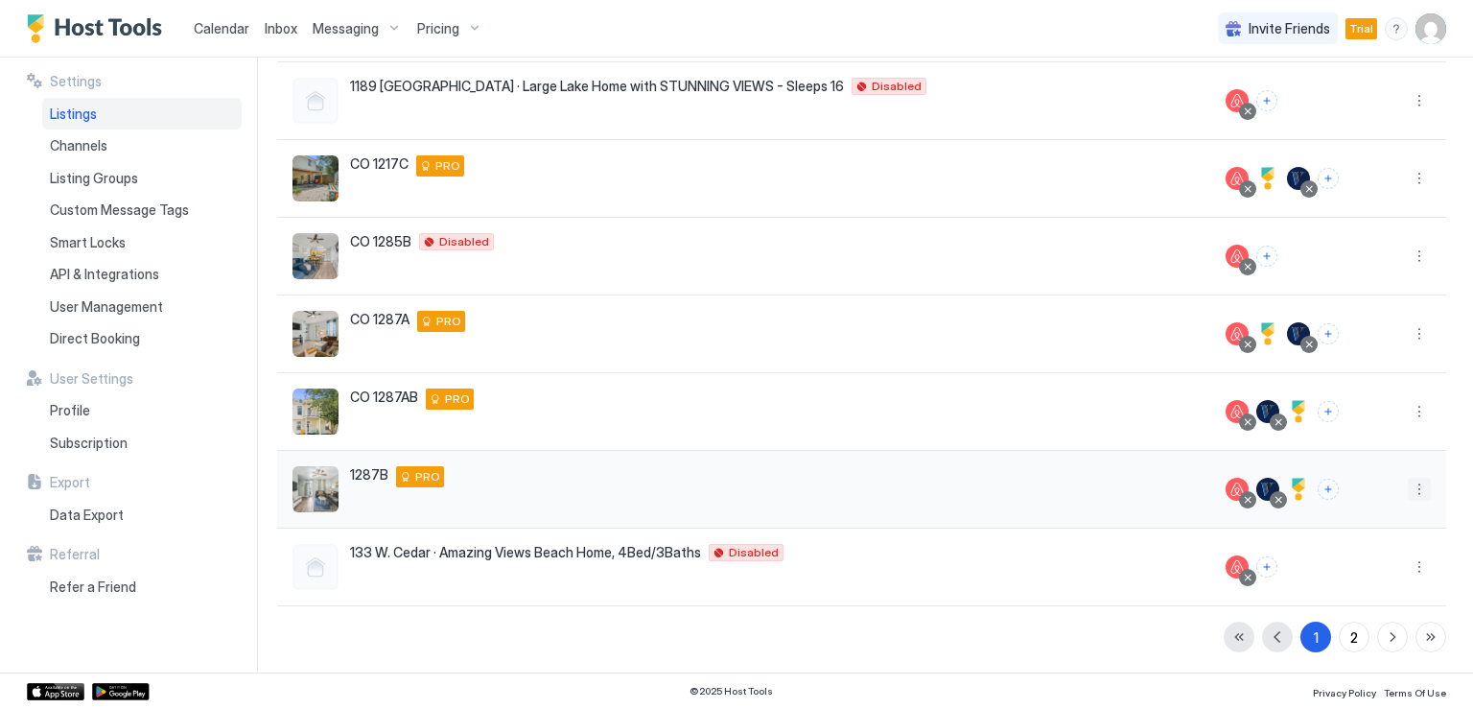
click at [1407, 488] on button "More options" at bounding box center [1418, 488] width 23 height 23
click at [1354, 572] on span "Listing Settings" at bounding box center [1360, 576] width 85 height 14
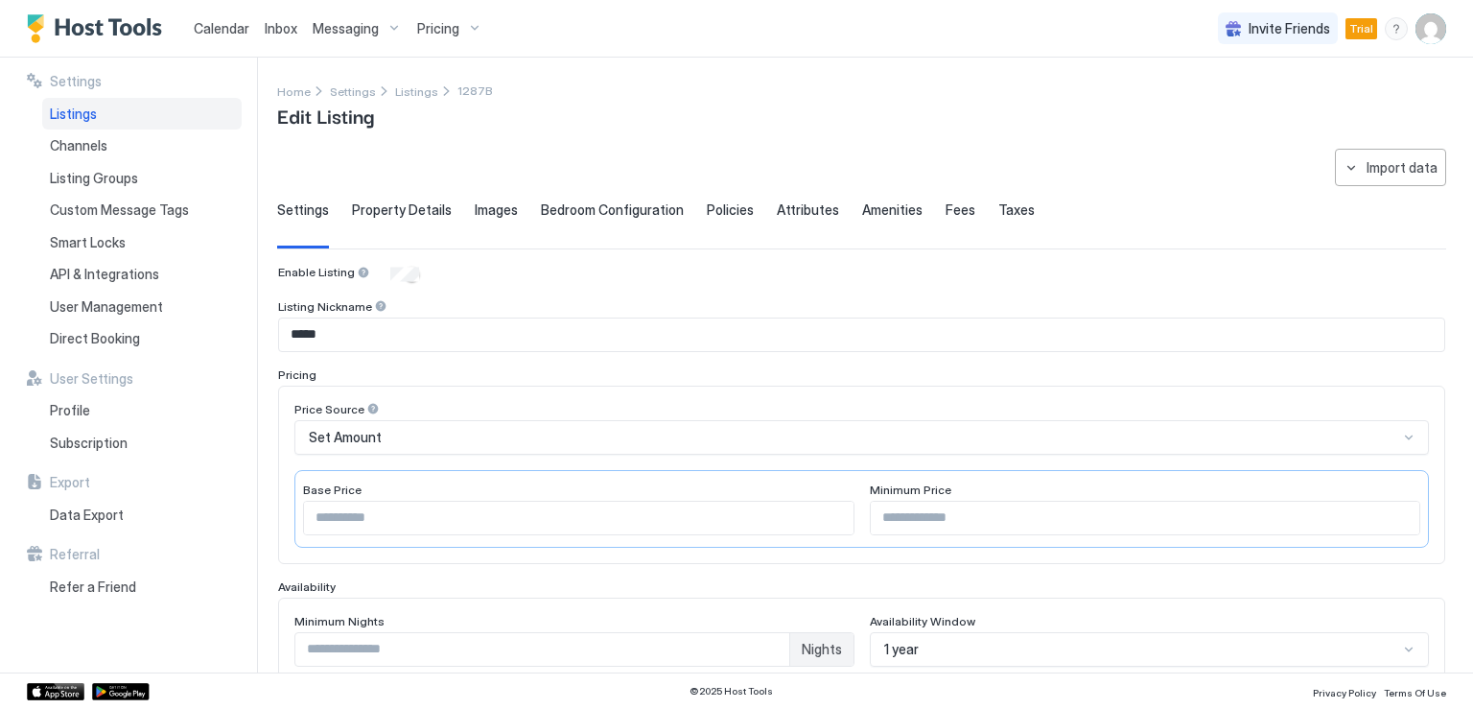
click at [291, 328] on input "*****" at bounding box center [861, 334] width 1165 height 33
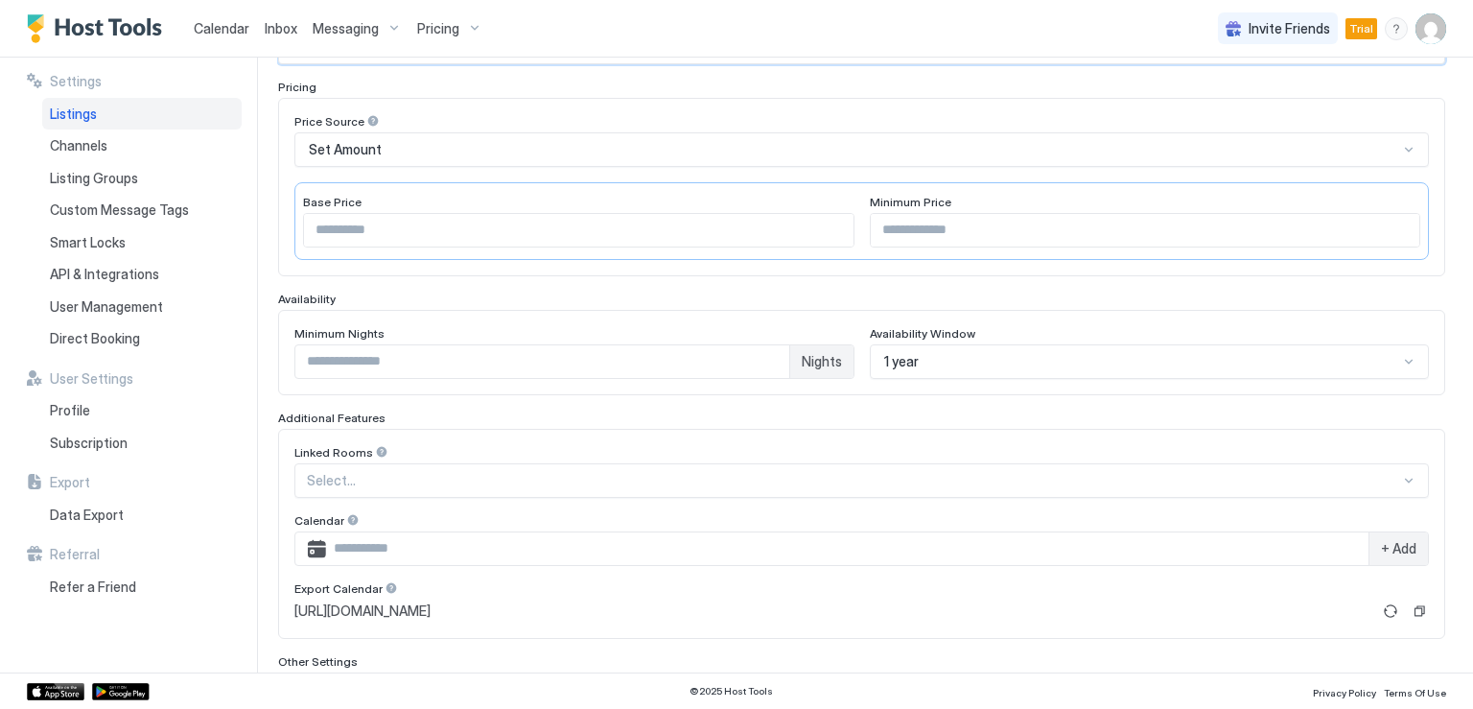
scroll to position [476, 0]
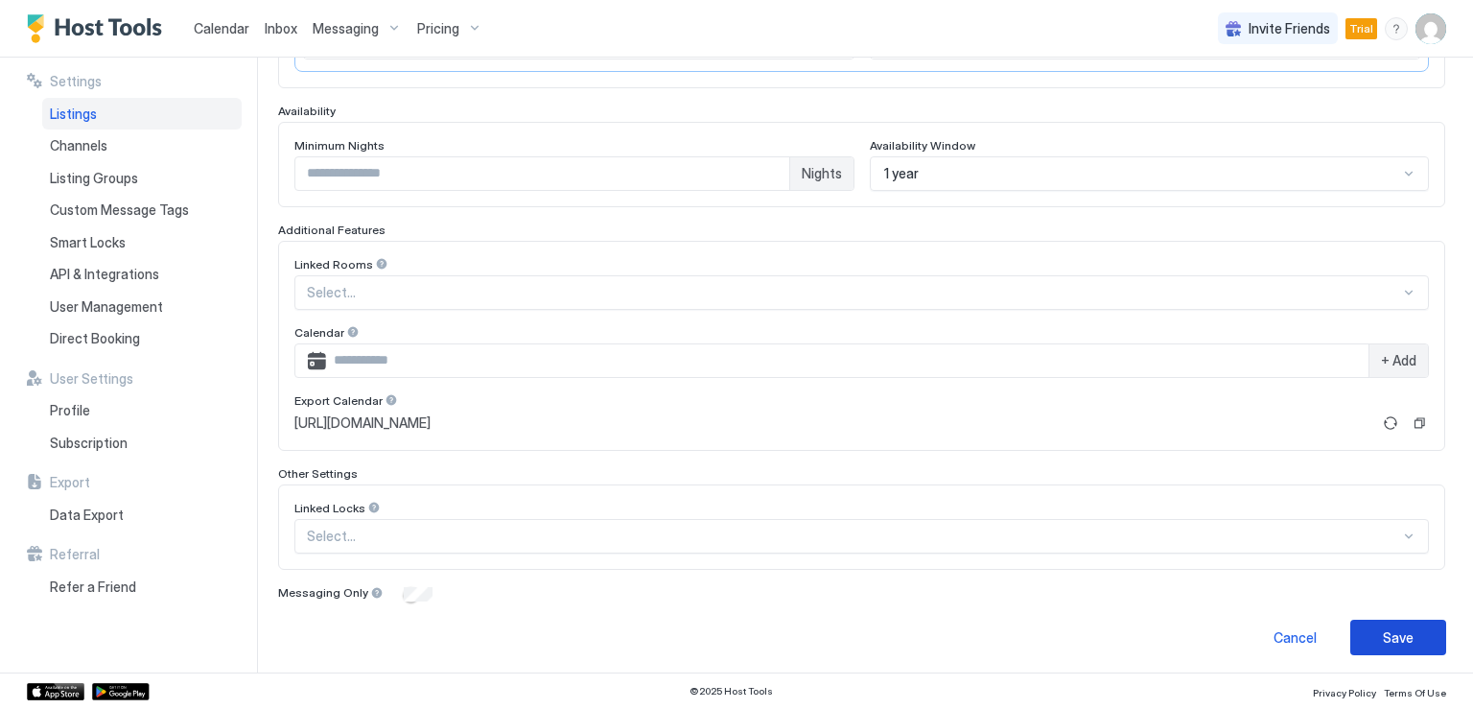
type input "********"
click at [1385, 630] on div "Save" at bounding box center [1397, 637] width 31 height 20
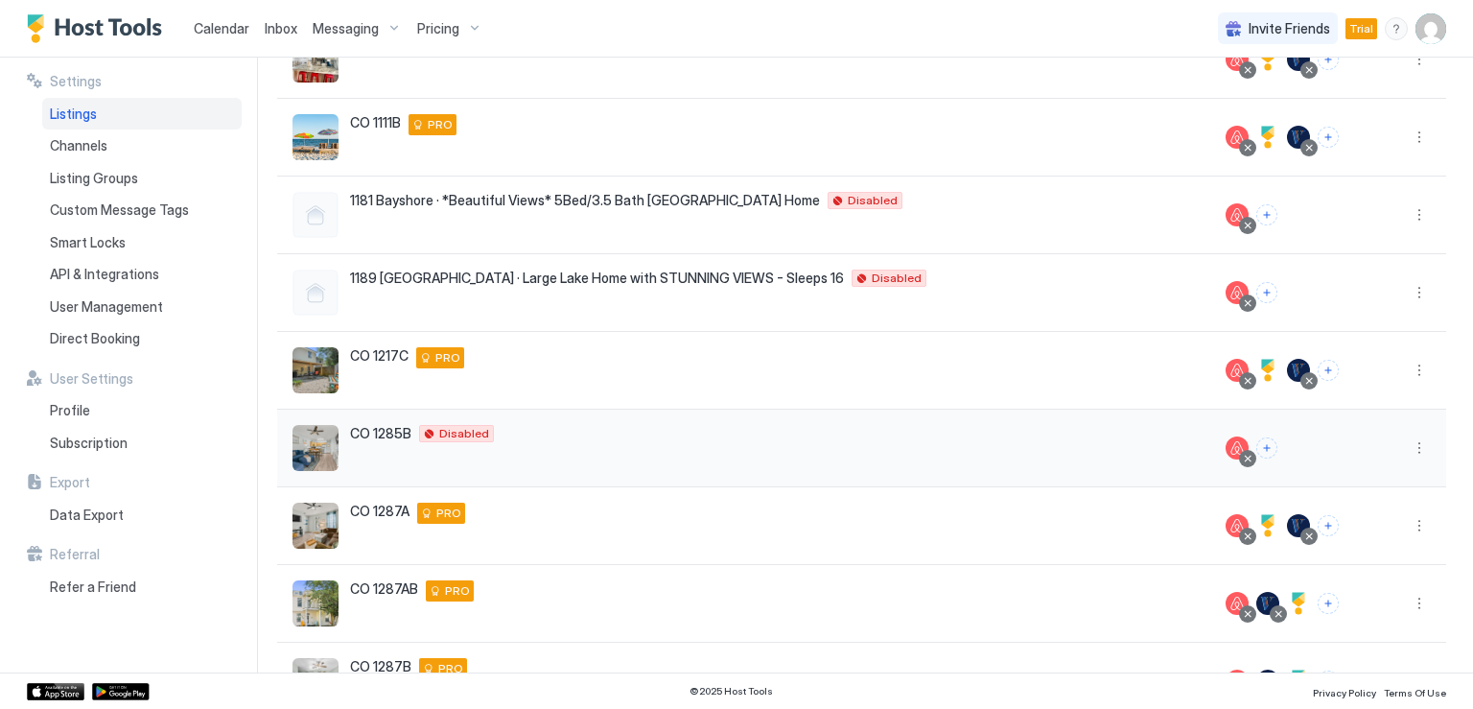
scroll to position [122, 0]
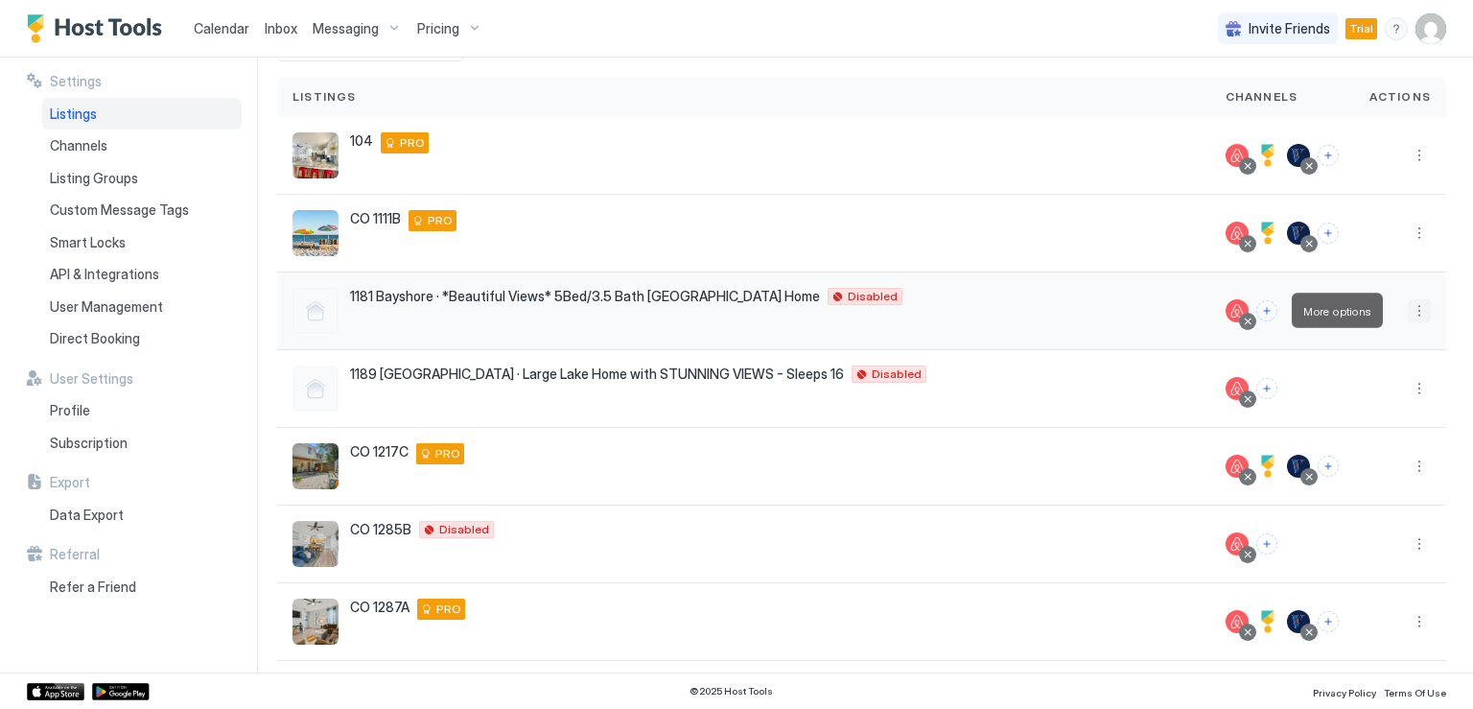
click at [1407, 310] on button "More options" at bounding box center [1418, 310] width 23 height 23
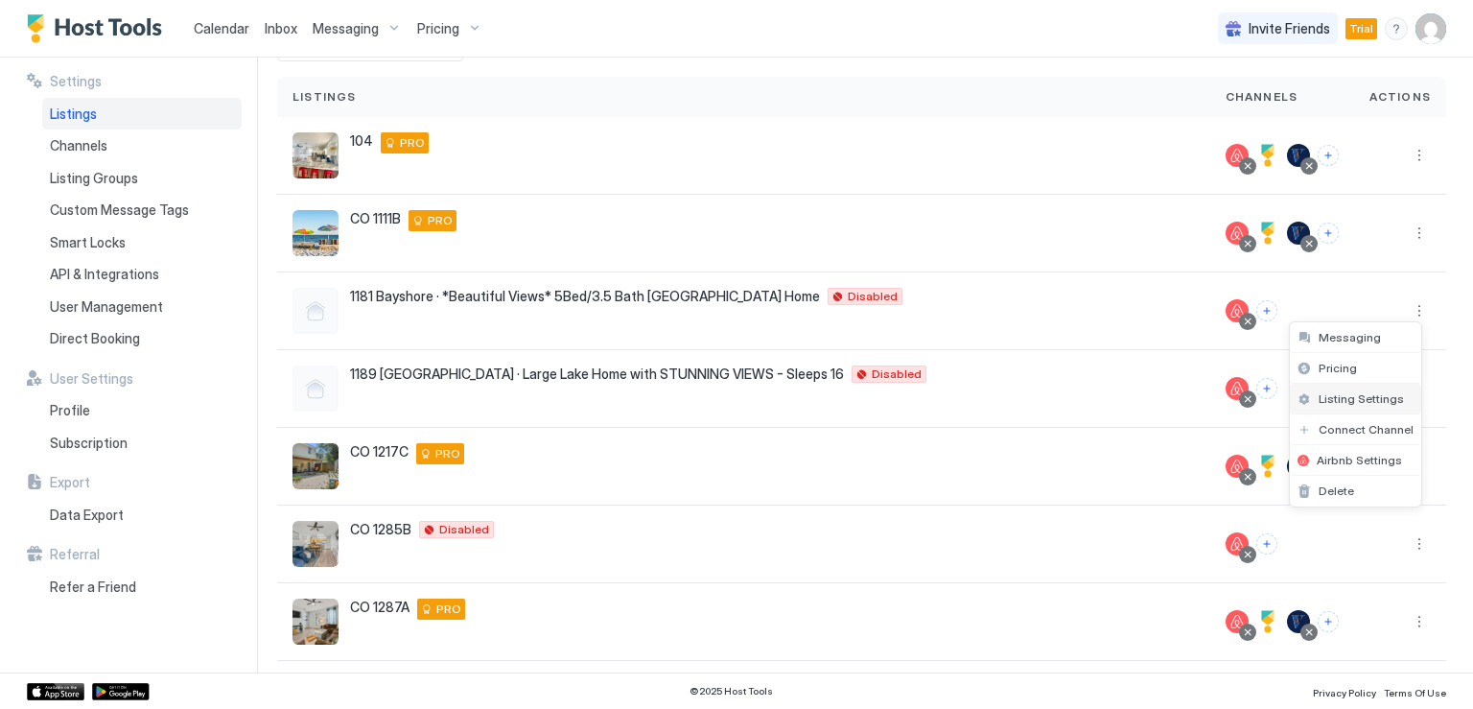
click at [1351, 396] on span "Listing Settings" at bounding box center [1360, 398] width 85 height 14
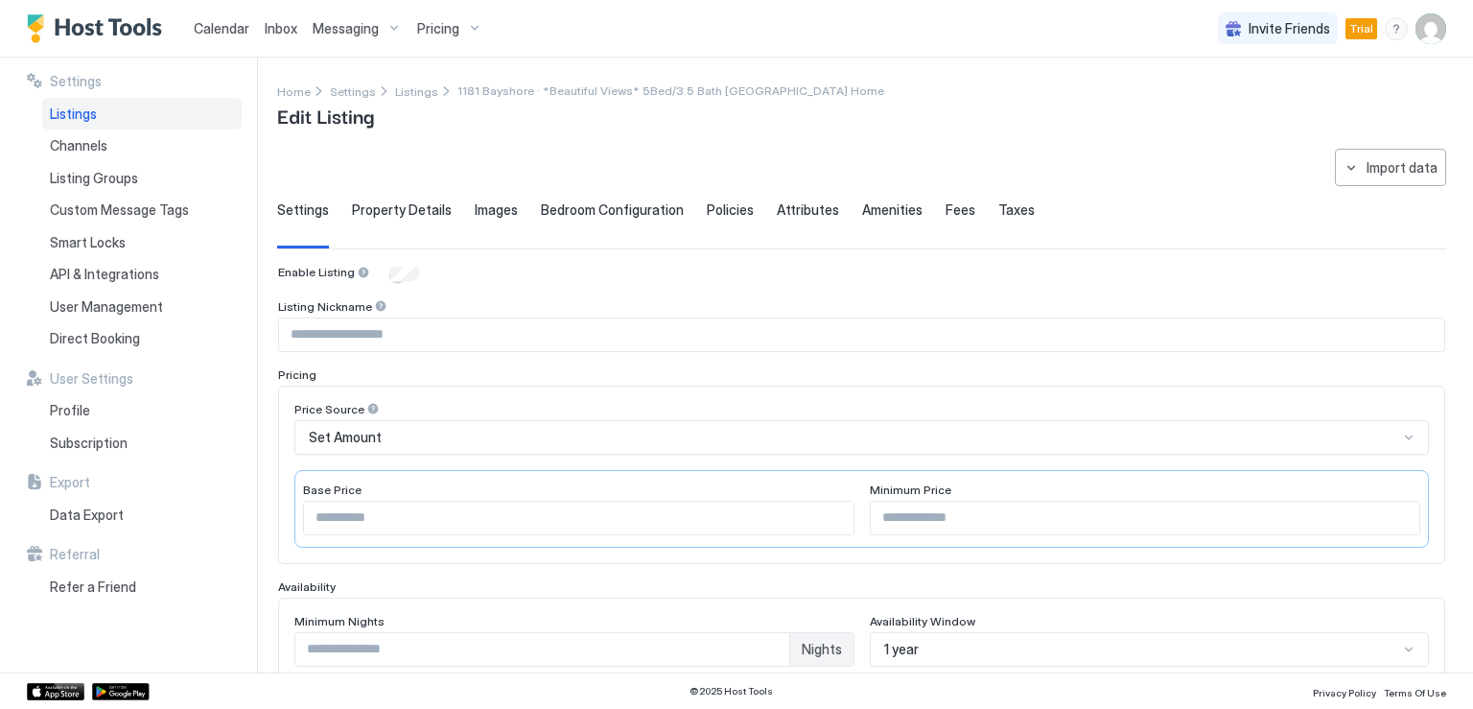
click at [347, 327] on input "Input Field" at bounding box center [861, 334] width 1165 height 33
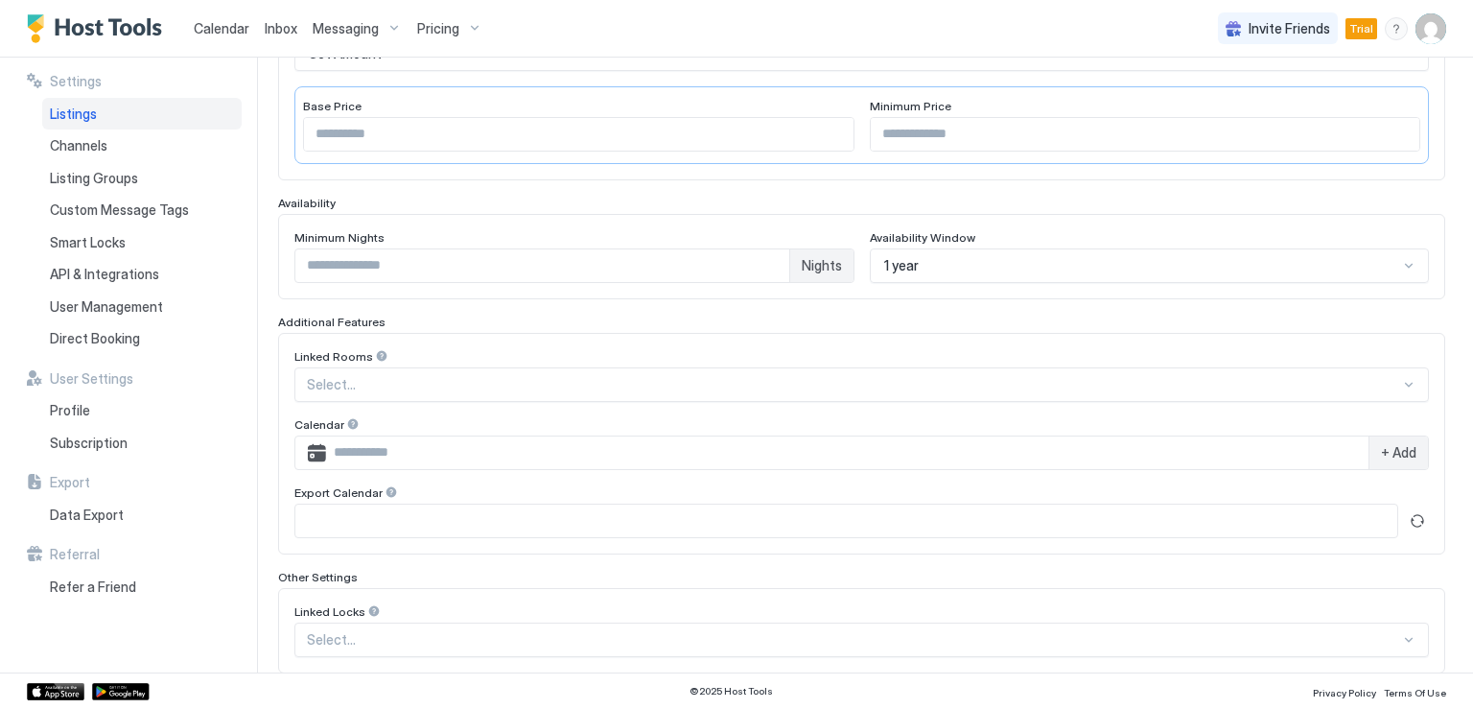
scroll to position [522, 0]
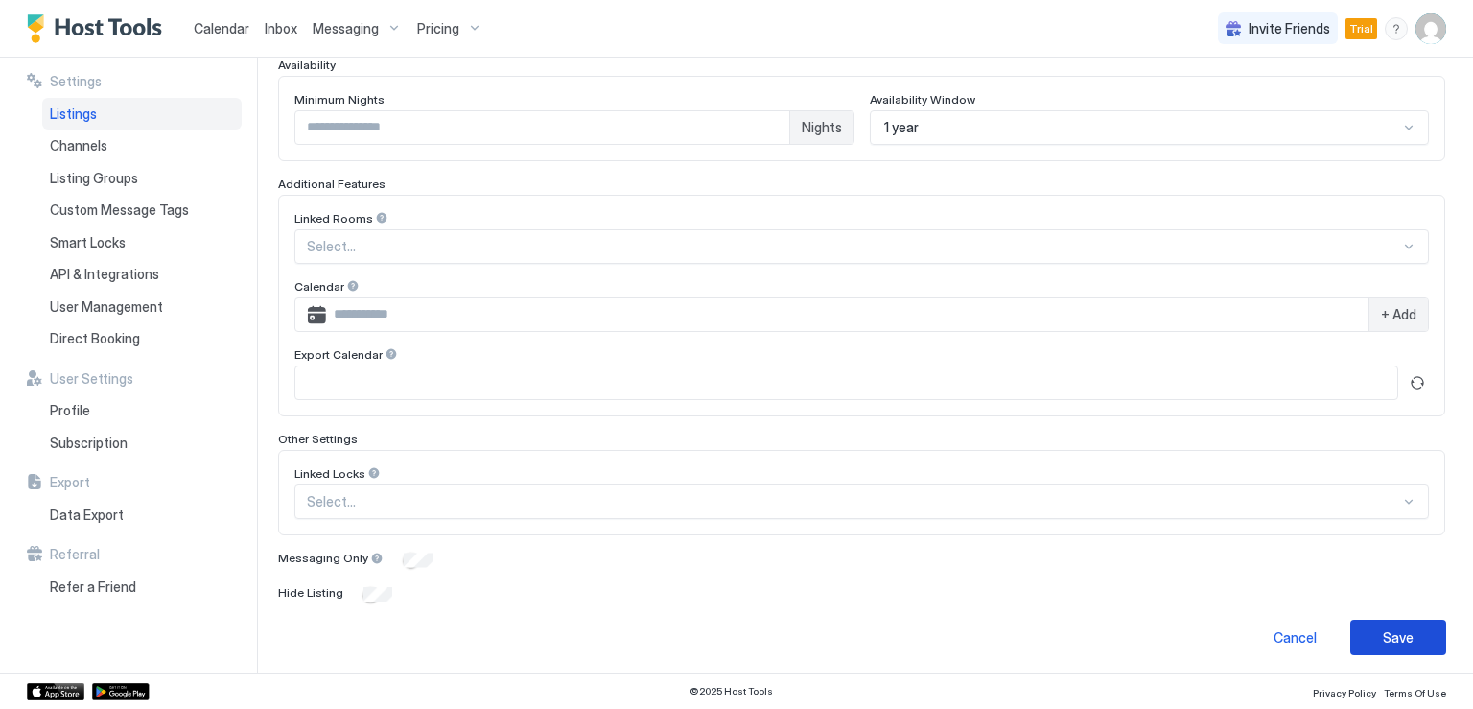
type input "**********"
click at [1389, 627] on div "Save" at bounding box center [1397, 637] width 31 height 20
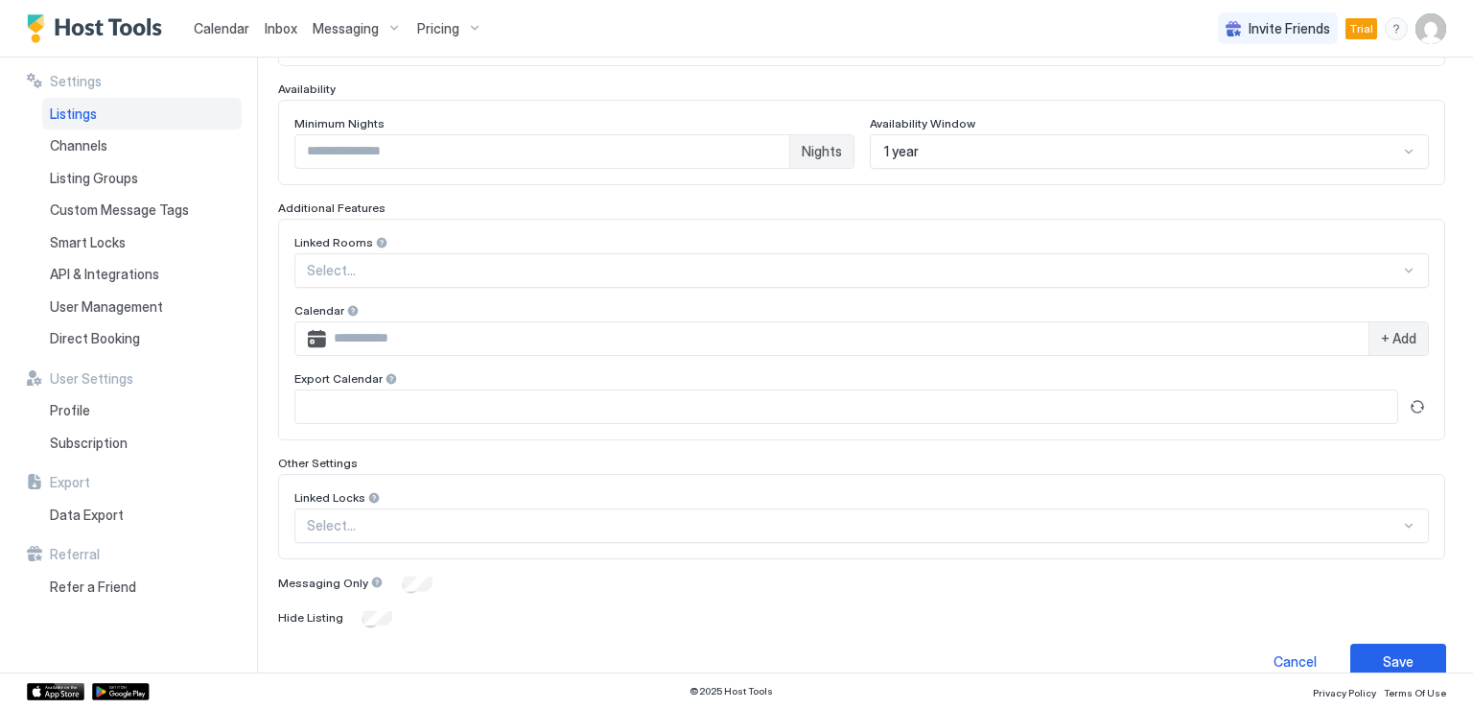
scroll to position [150, 0]
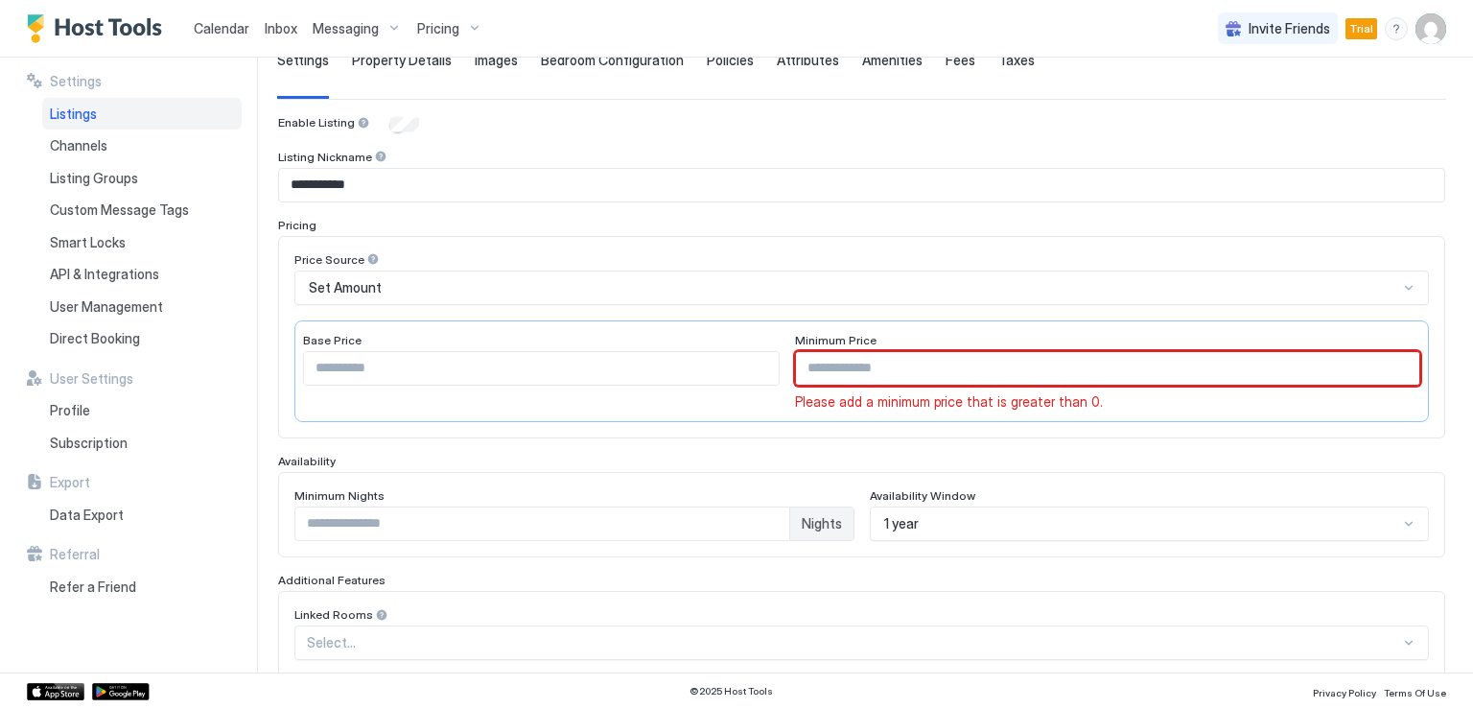
click at [969, 369] on input "Input Field" at bounding box center [1107, 368] width 623 height 33
type input "**"
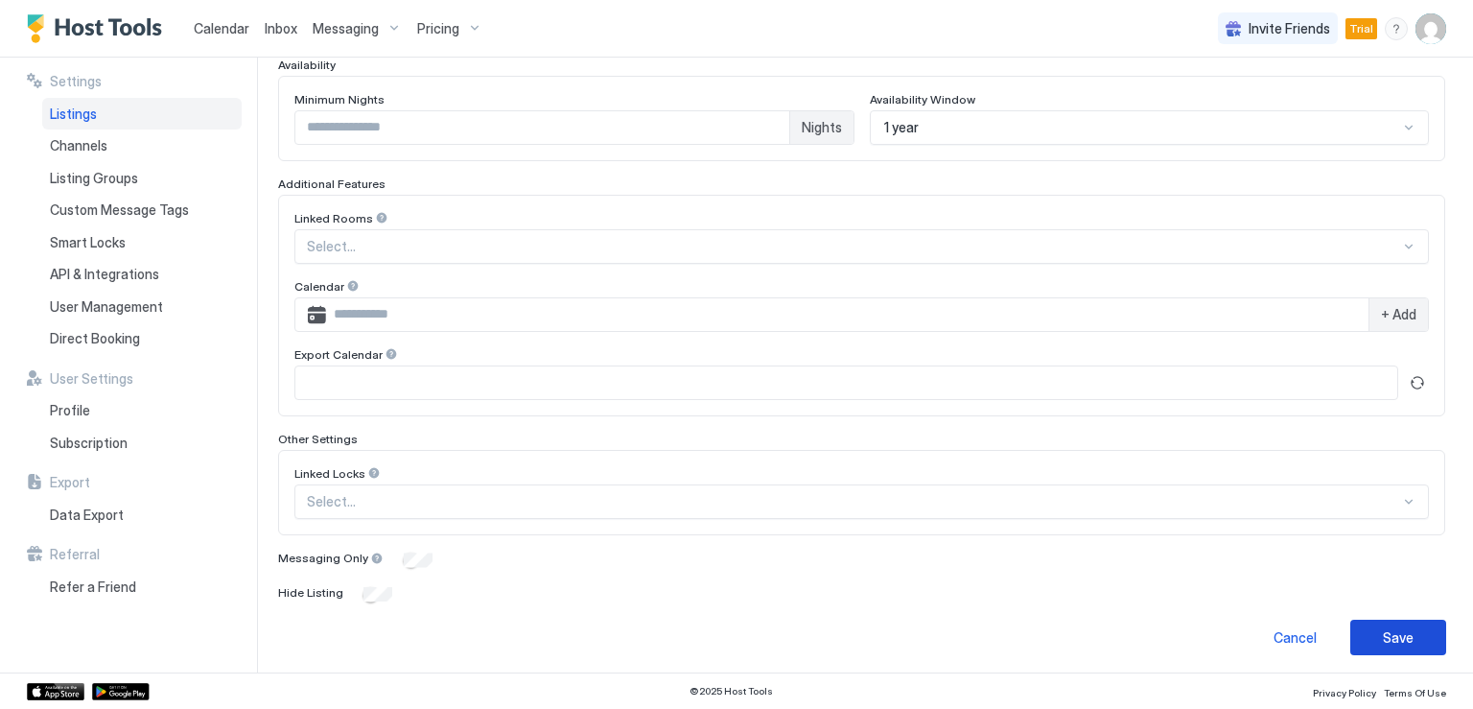
scroll to position [522, 0]
type input "***"
click at [1406, 633] on button "Save" at bounding box center [1398, 636] width 96 height 35
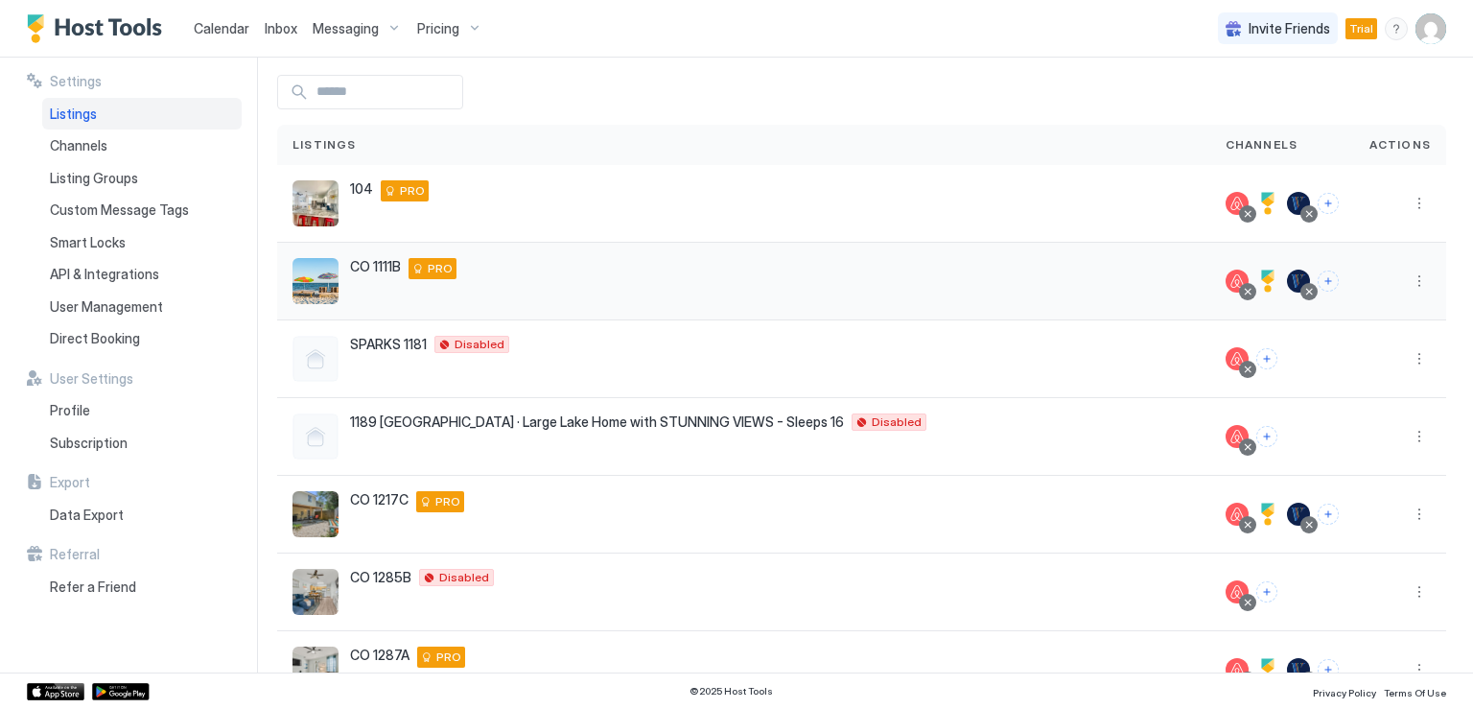
scroll to position [26, 0]
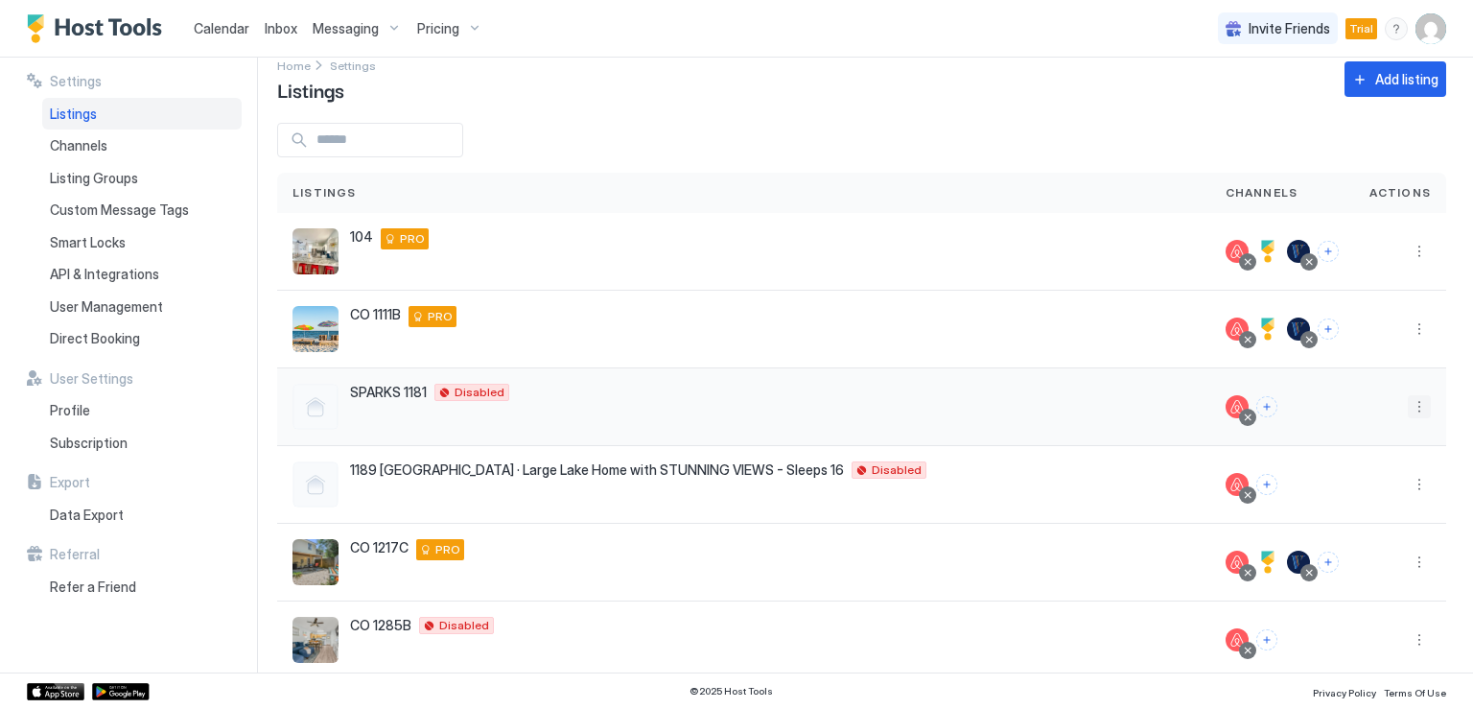
click at [1407, 407] on button "More options" at bounding box center [1418, 406] width 23 height 23
click at [1326, 580] on span "Delete" at bounding box center [1335, 586] width 35 height 14
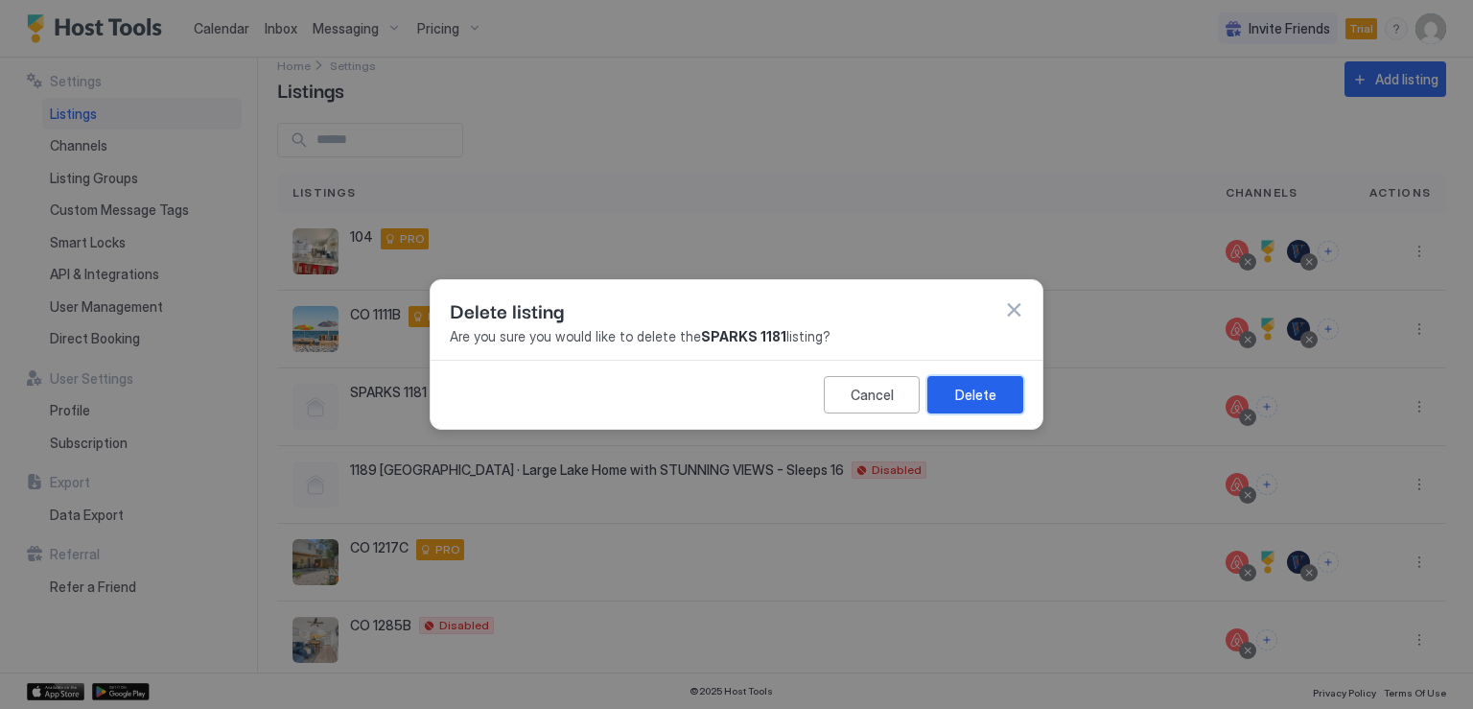
click at [986, 393] on div "Delete" at bounding box center [975, 394] width 41 height 20
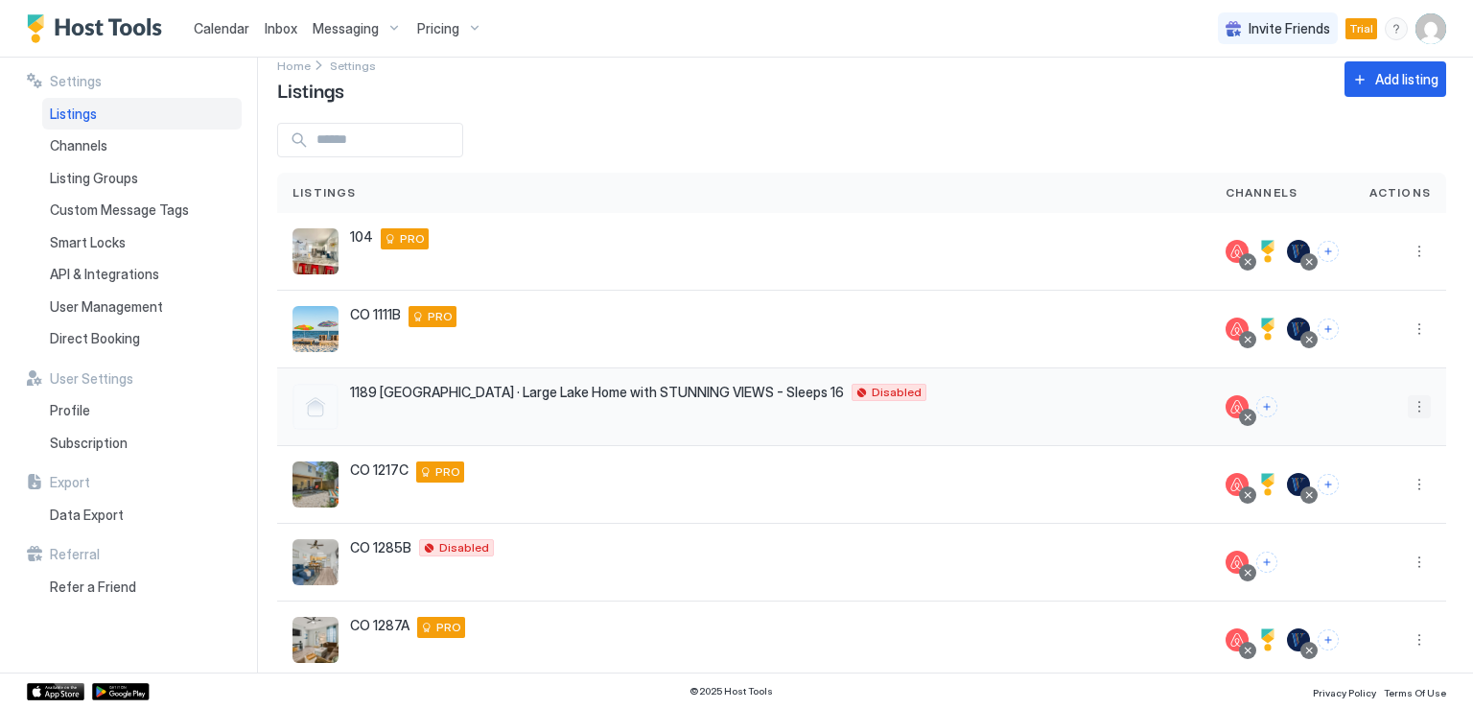
click at [1407, 405] on button "More options" at bounding box center [1418, 406] width 23 height 23
click at [1343, 582] on span "Delete" at bounding box center [1335, 586] width 35 height 14
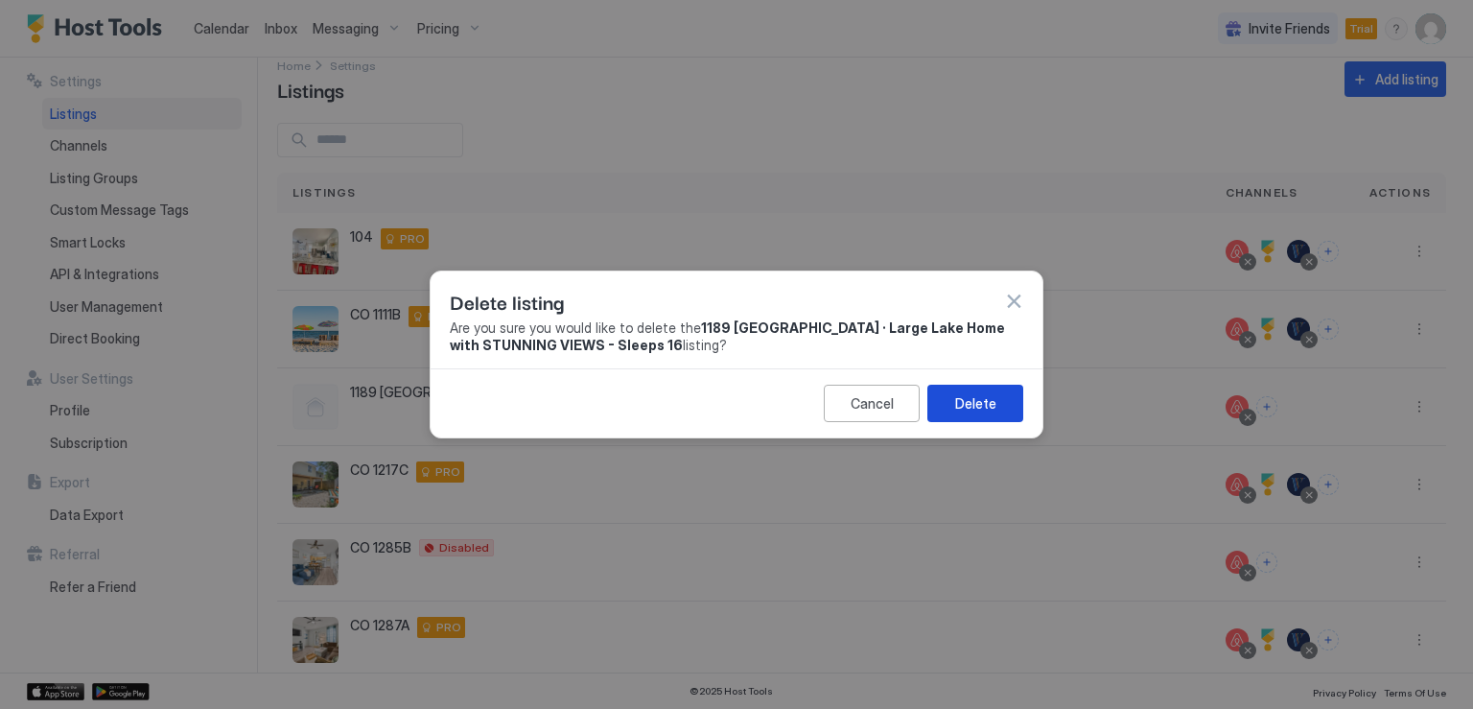
click at [987, 398] on div "Delete" at bounding box center [975, 403] width 41 height 20
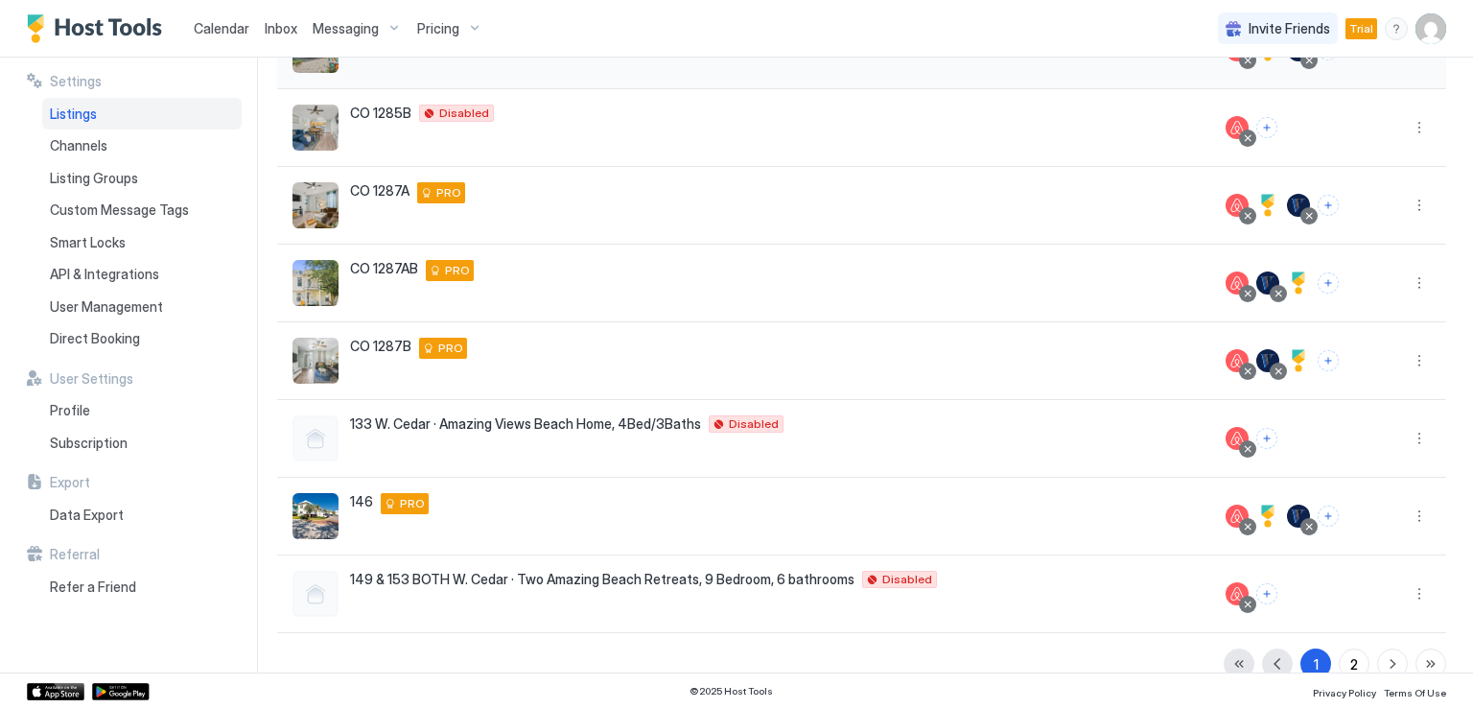
scroll to position [383, 0]
click at [1407, 435] on button "More options" at bounding box center [1418, 437] width 23 height 23
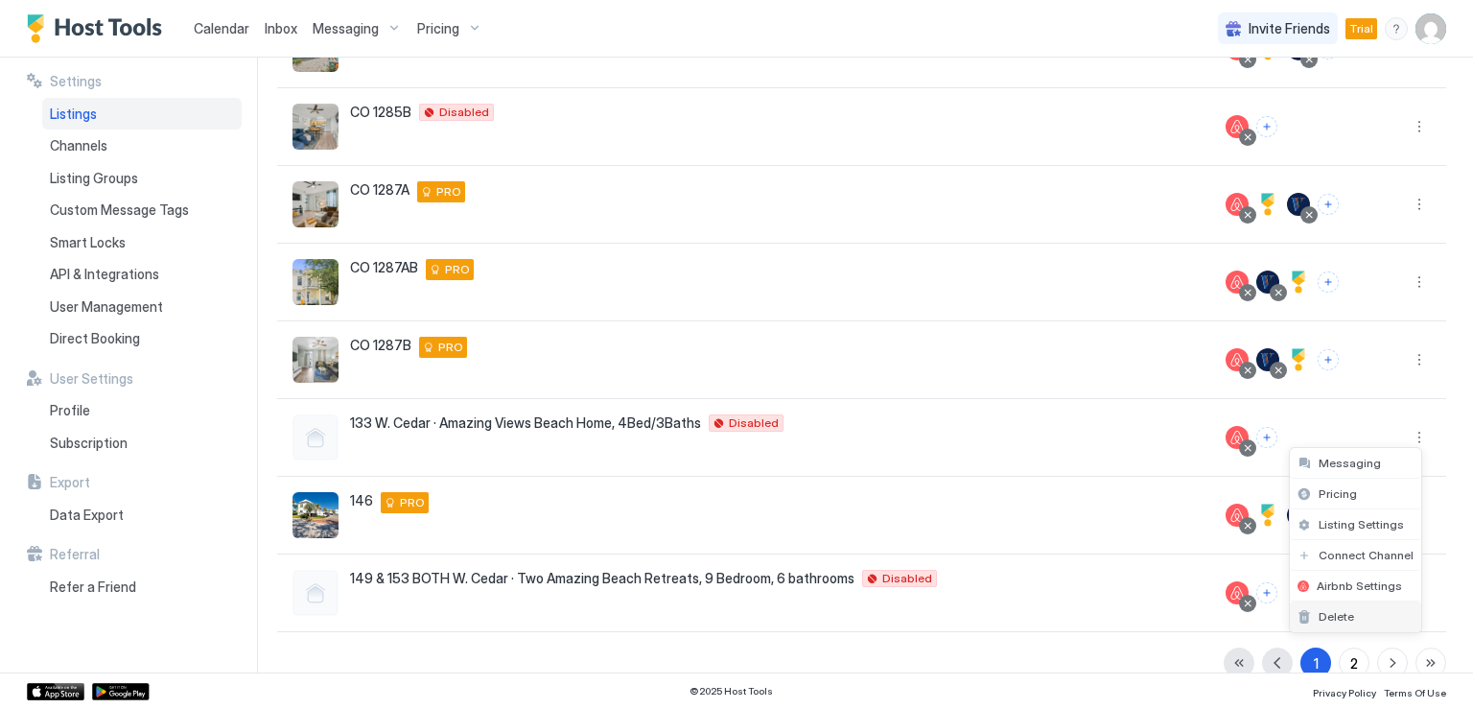
click at [1339, 615] on span "Delete" at bounding box center [1335, 616] width 35 height 14
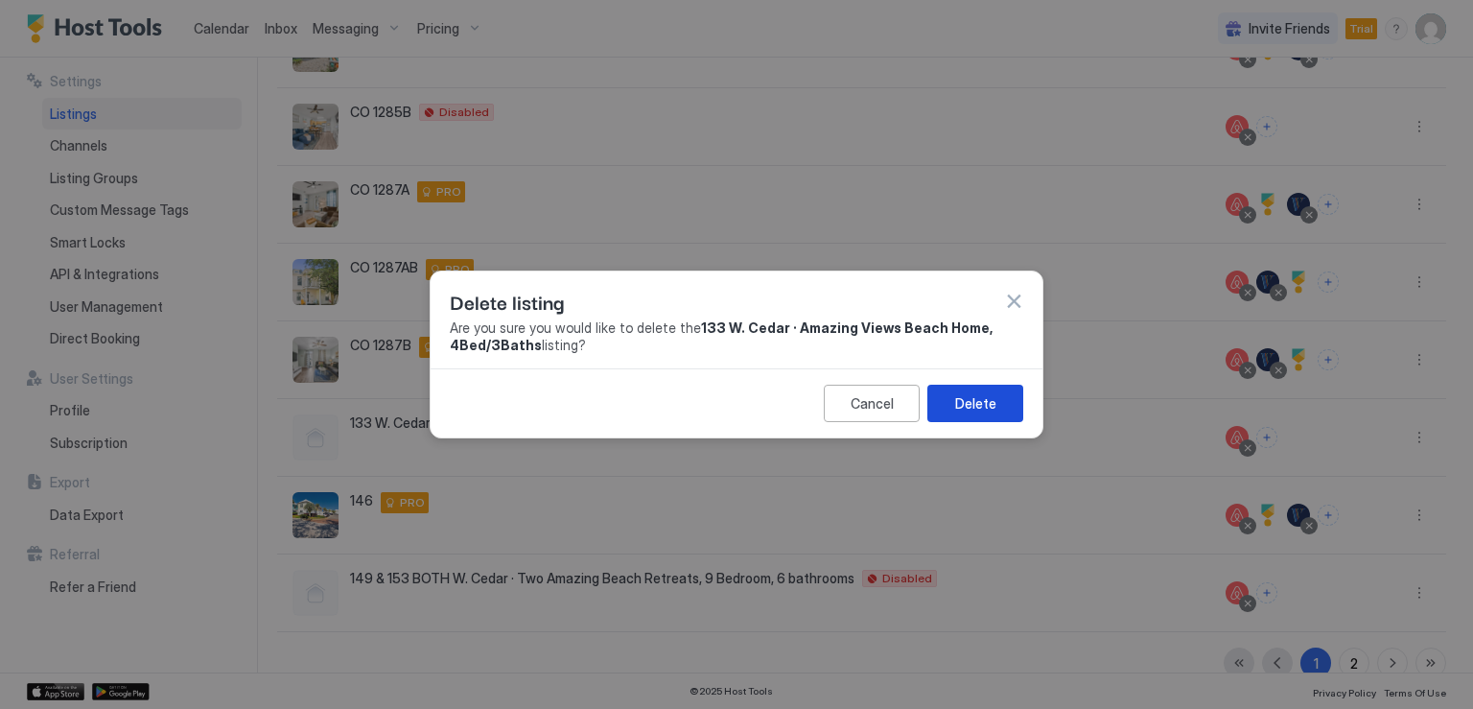
click at [979, 405] on div "Delete" at bounding box center [975, 403] width 41 height 20
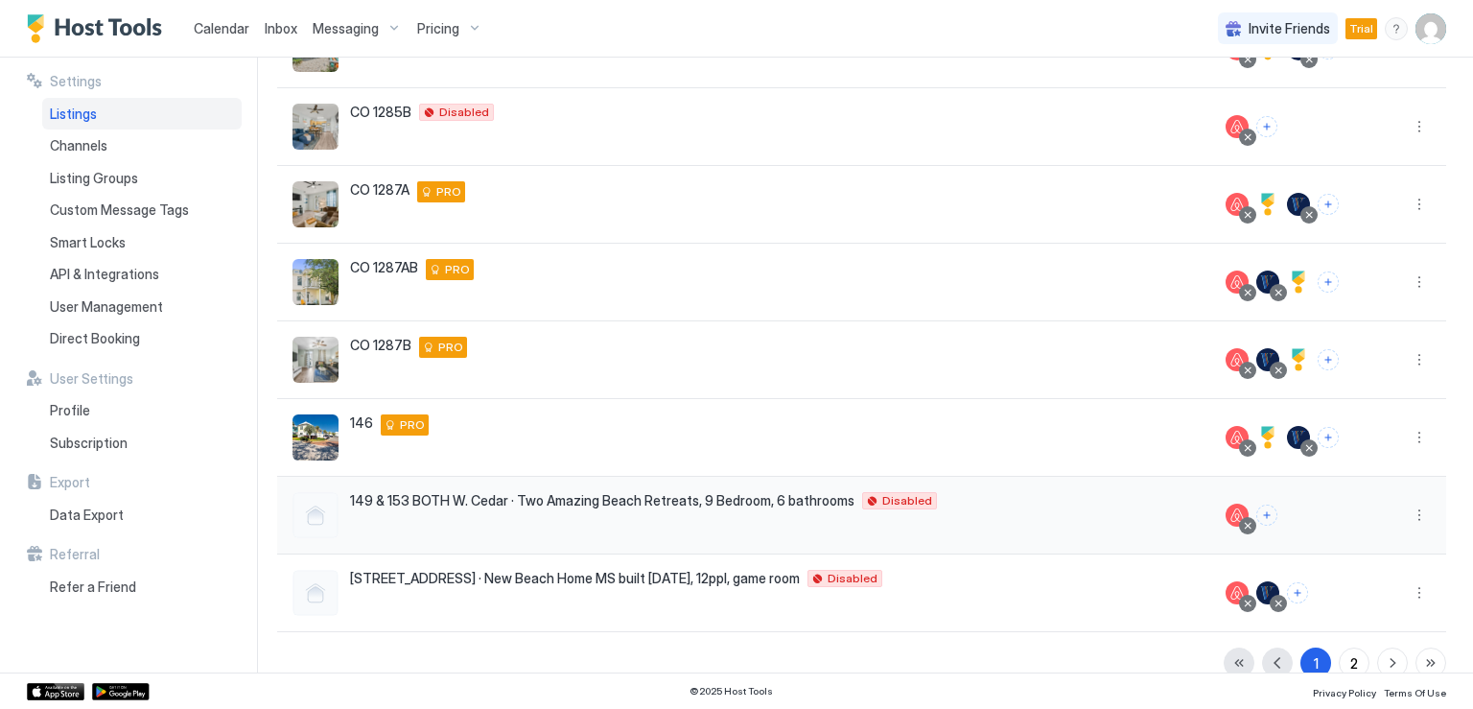
scroll to position [409, 0]
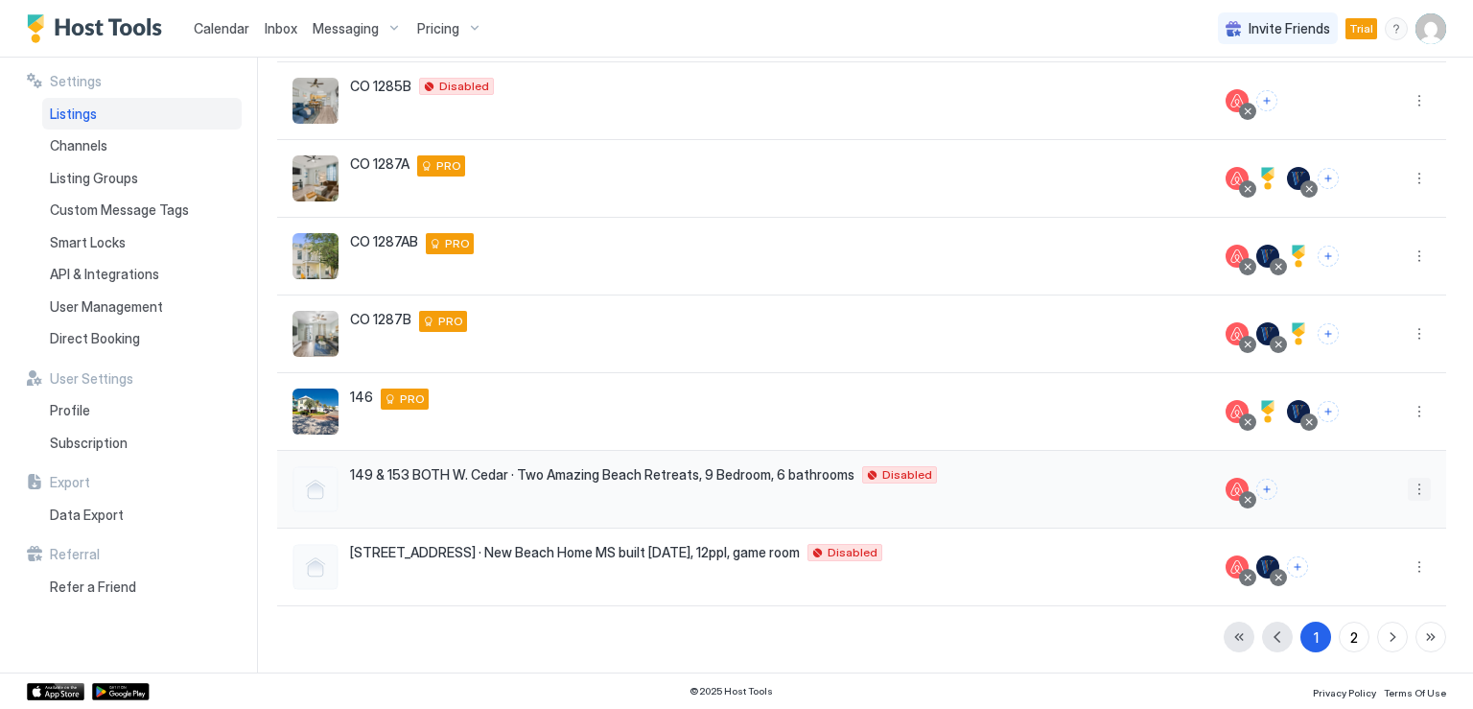
click at [1407, 487] on button "More options" at bounding box center [1418, 488] width 23 height 23
click at [1346, 663] on span "Delete" at bounding box center [1335, 668] width 35 height 14
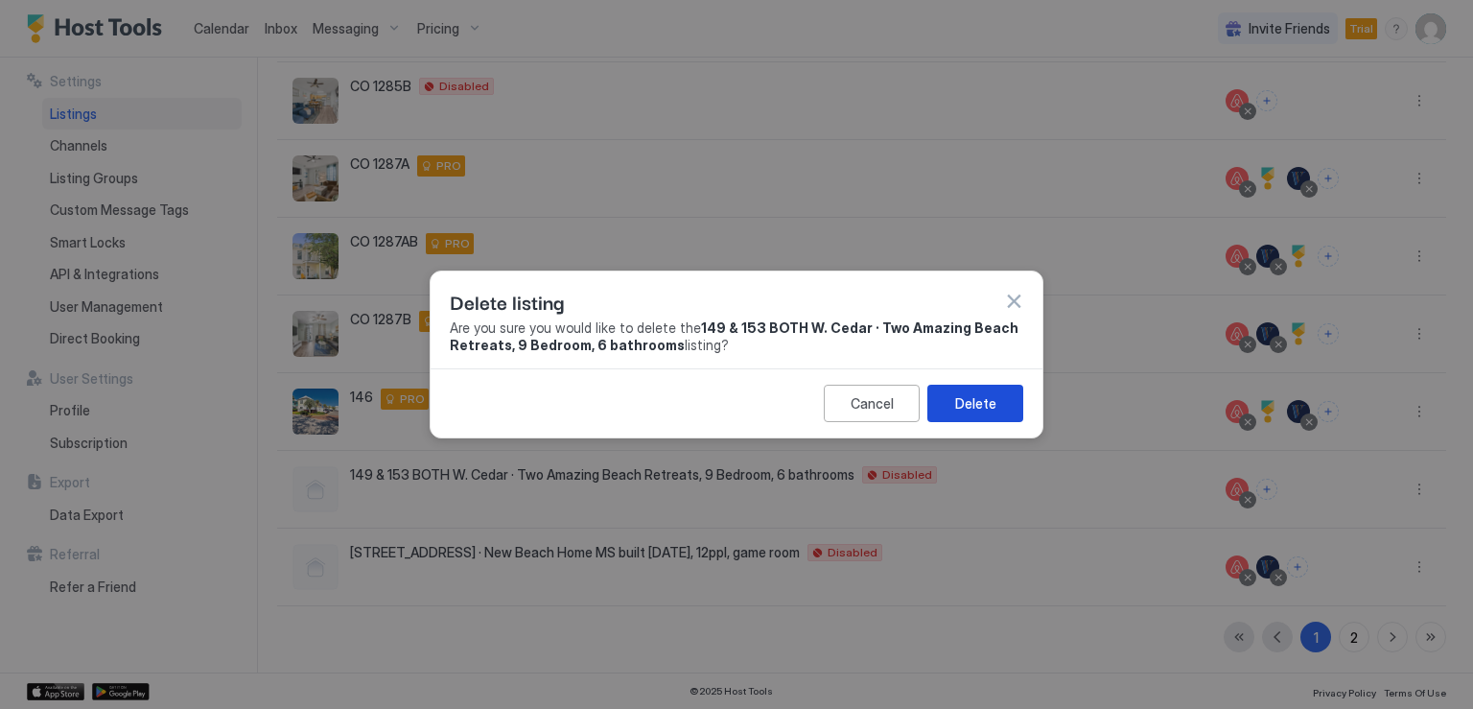
click at [987, 393] on div "Delete" at bounding box center [975, 403] width 41 height 20
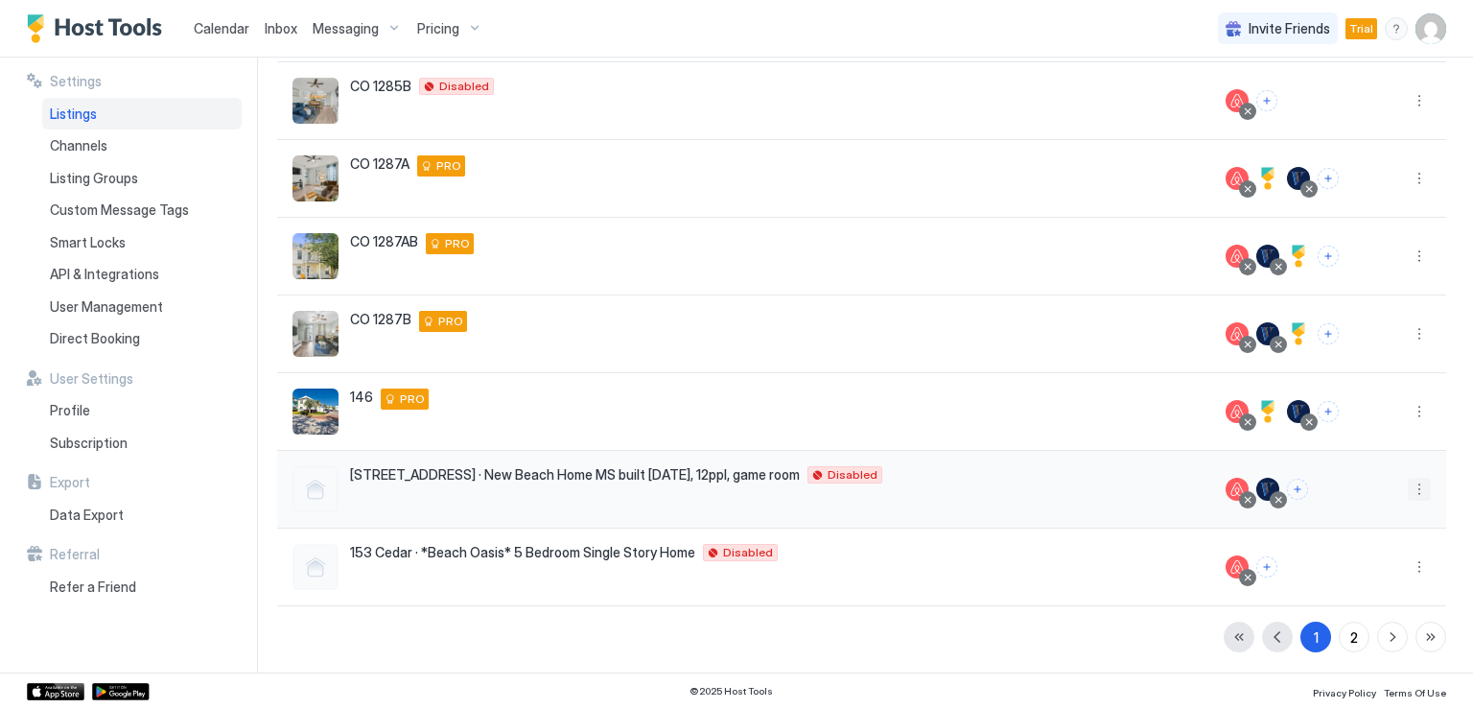
click at [1407, 487] on button "More options" at bounding box center [1418, 488] width 23 height 23
click at [1025, 459] on div at bounding box center [736, 354] width 1473 height 709
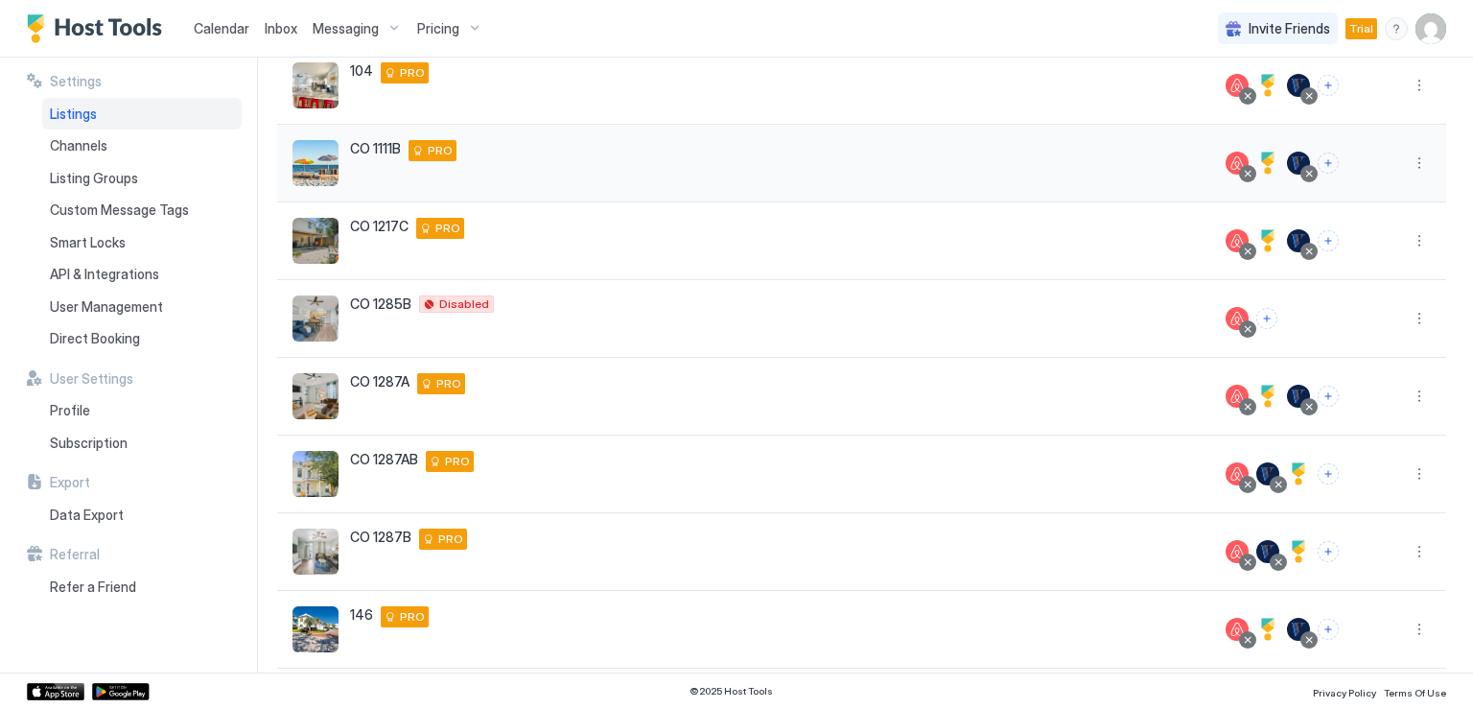
scroll to position [0, 0]
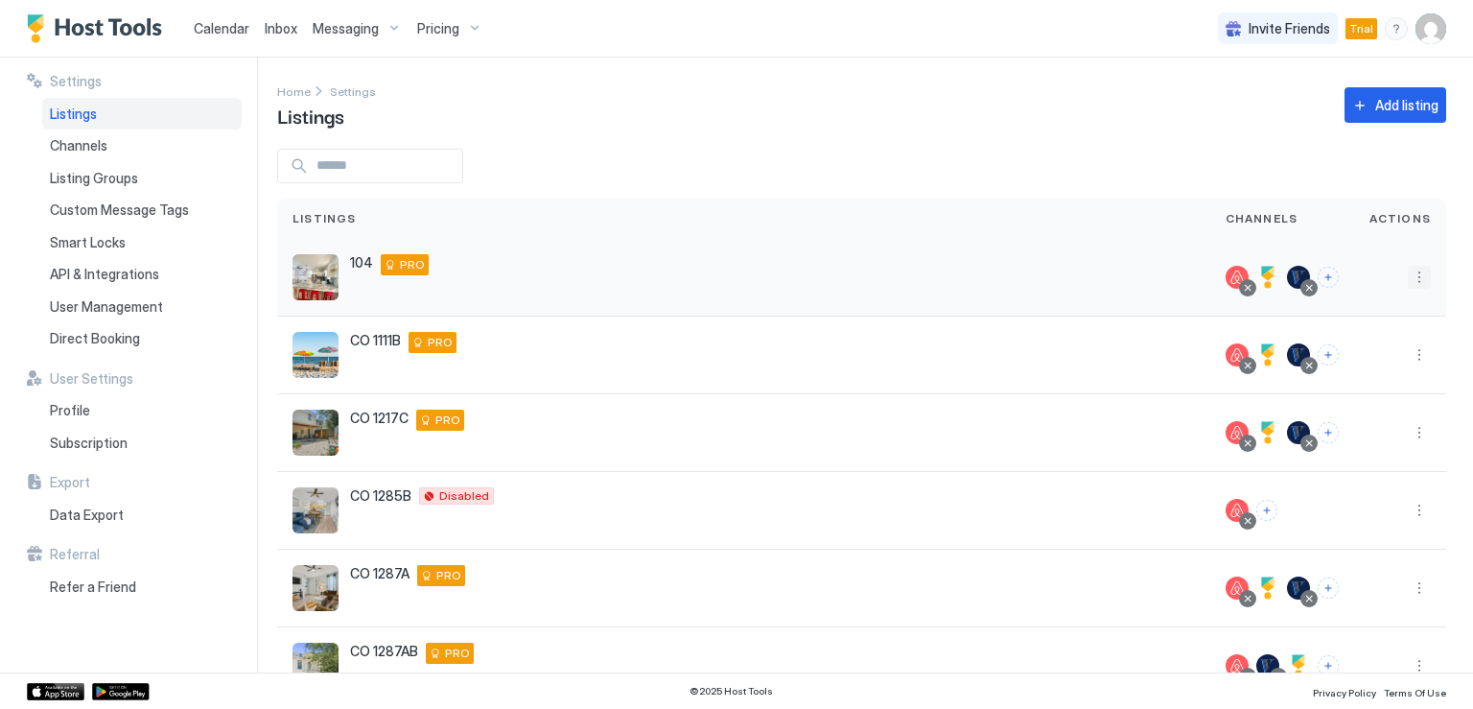
click at [1407, 281] on button "More options" at bounding box center [1418, 277] width 23 height 23
click at [1335, 361] on span "Listing Settings" at bounding box center [1360, 366] width 85 height 14
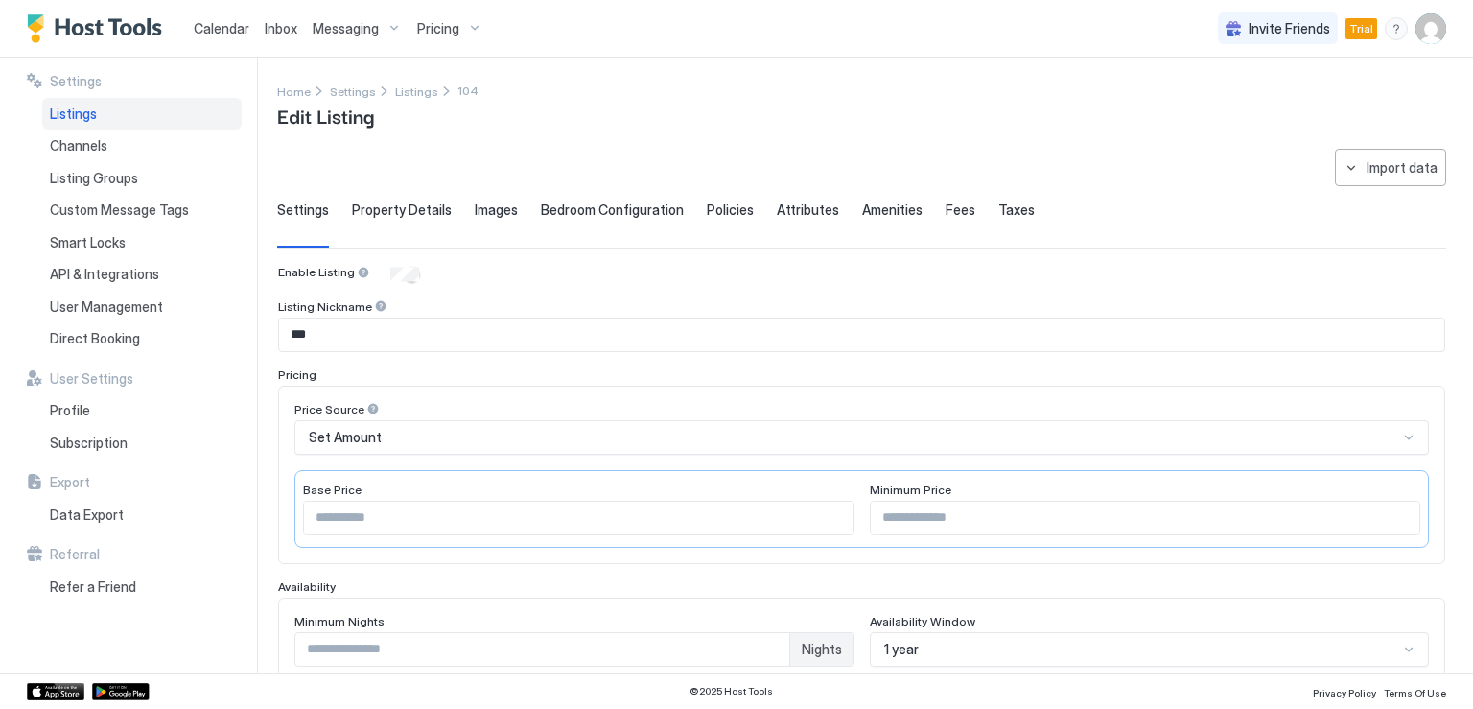
click at [291, 333] on input "***" at bounding box center [861, 334] width 1165 height 33
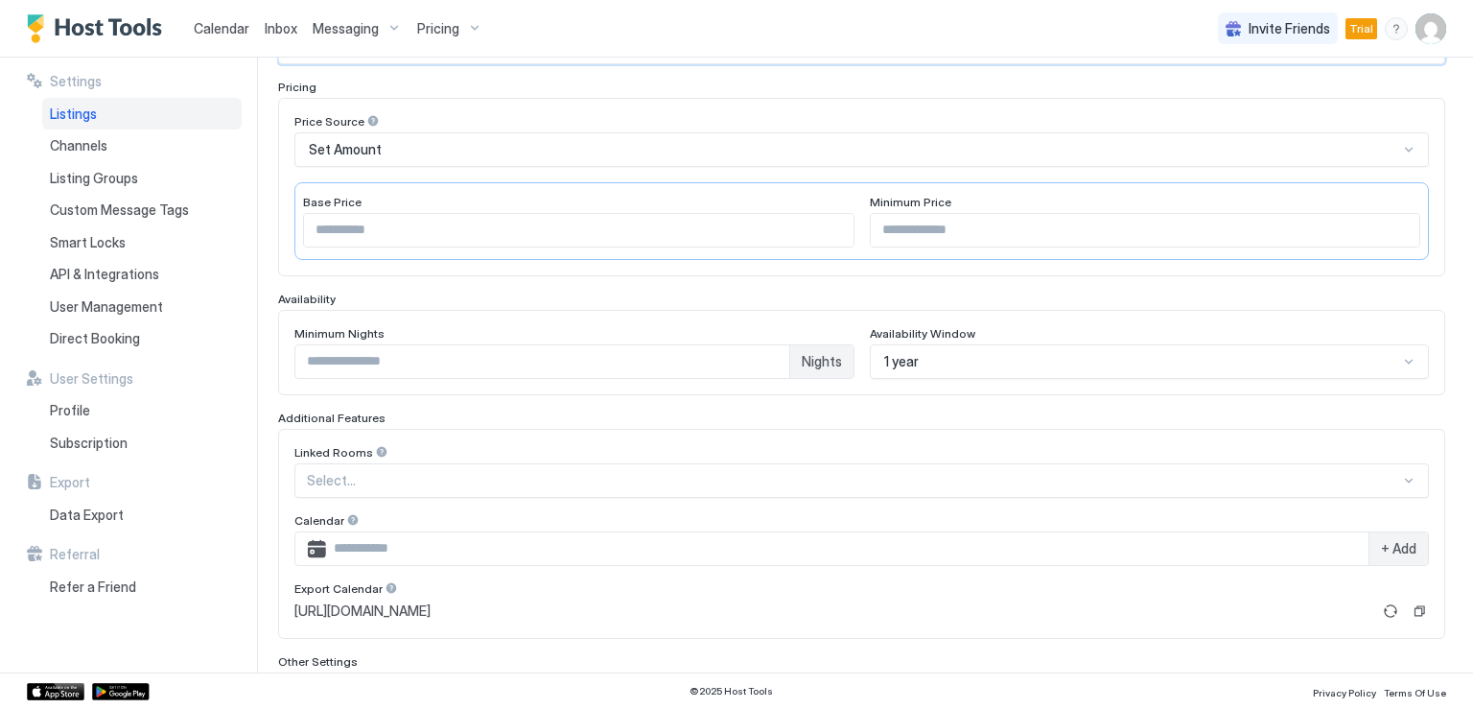
scroll to position [476, 0]
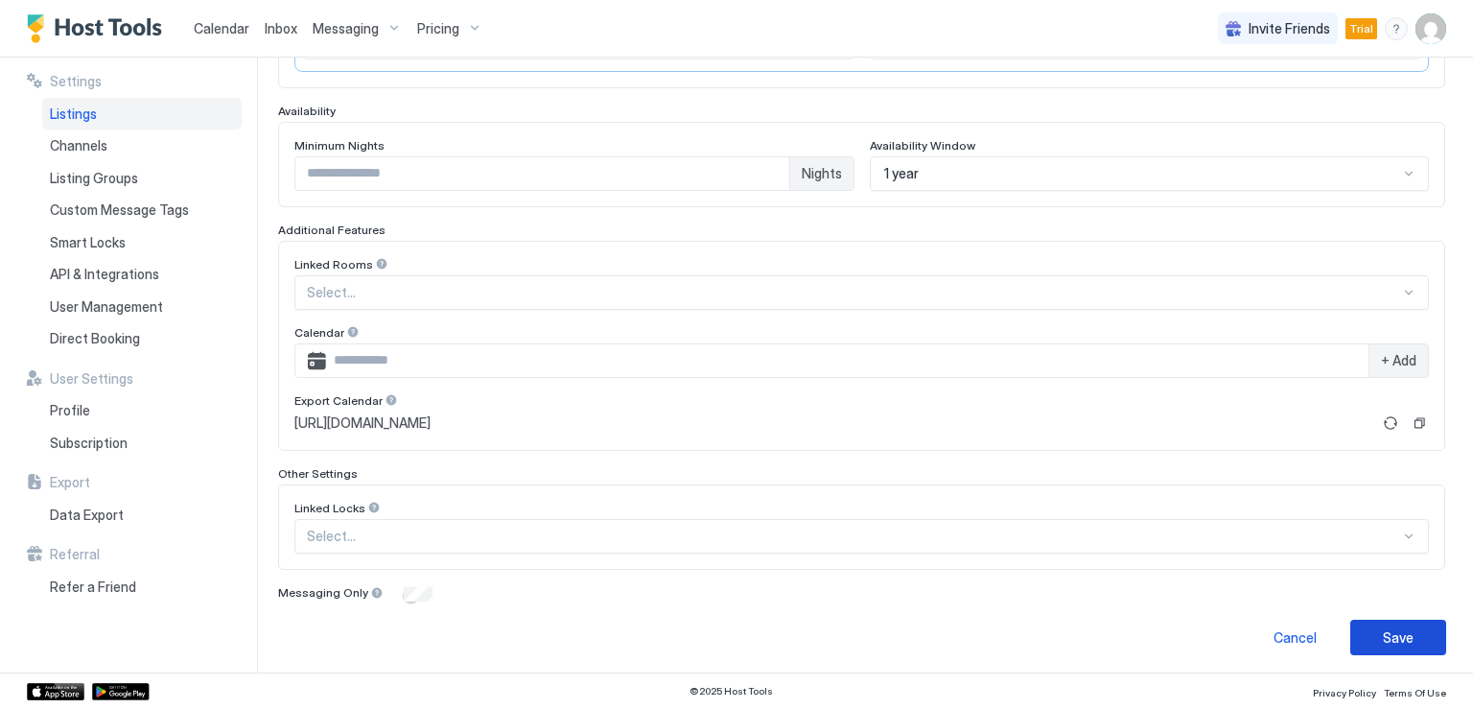
type input "*********"
drag, startPoint x: 1371, startPoint y: 631, endPoint x: 1382, endPoint y: 639, distance: 13.8
click at [1382, 631] on div "Save" at bounding box center [1397, 637] width 31 height 20
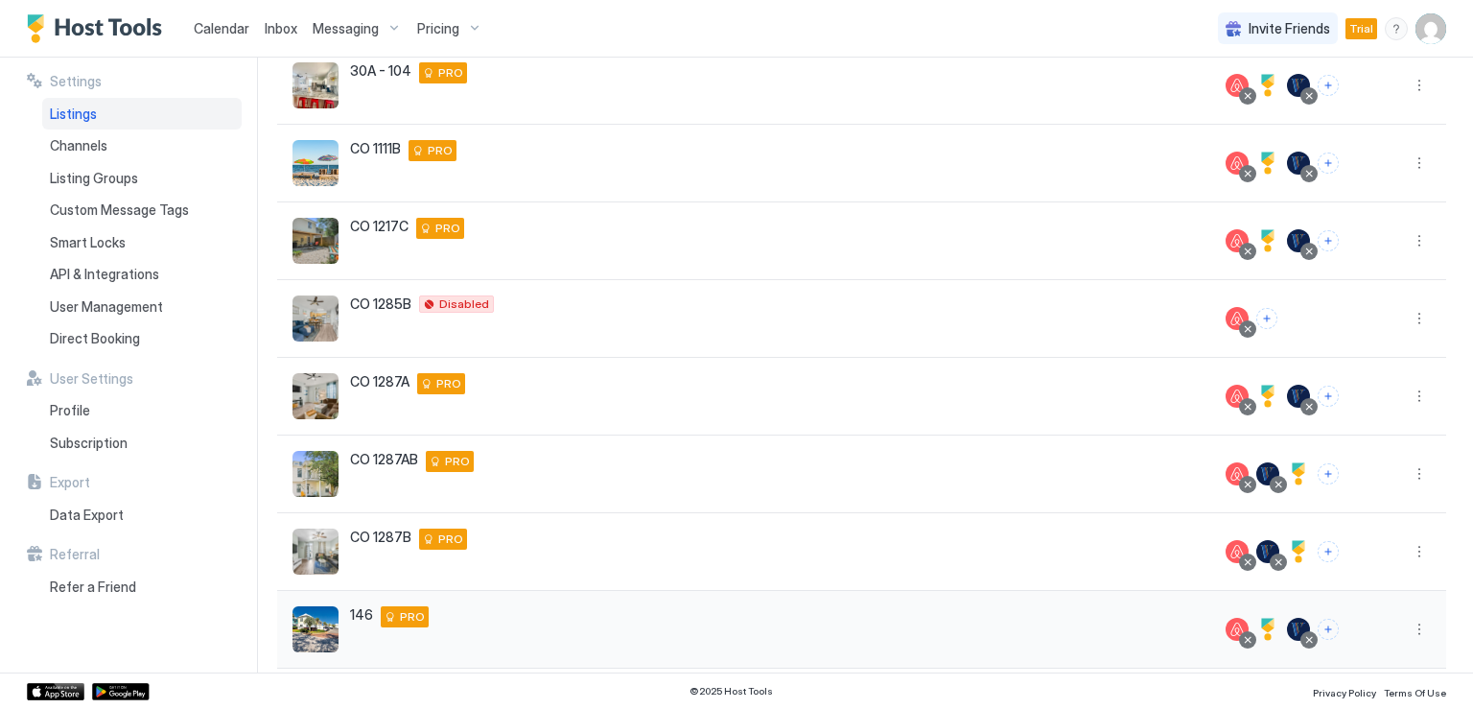
scroll to position [288, 0]
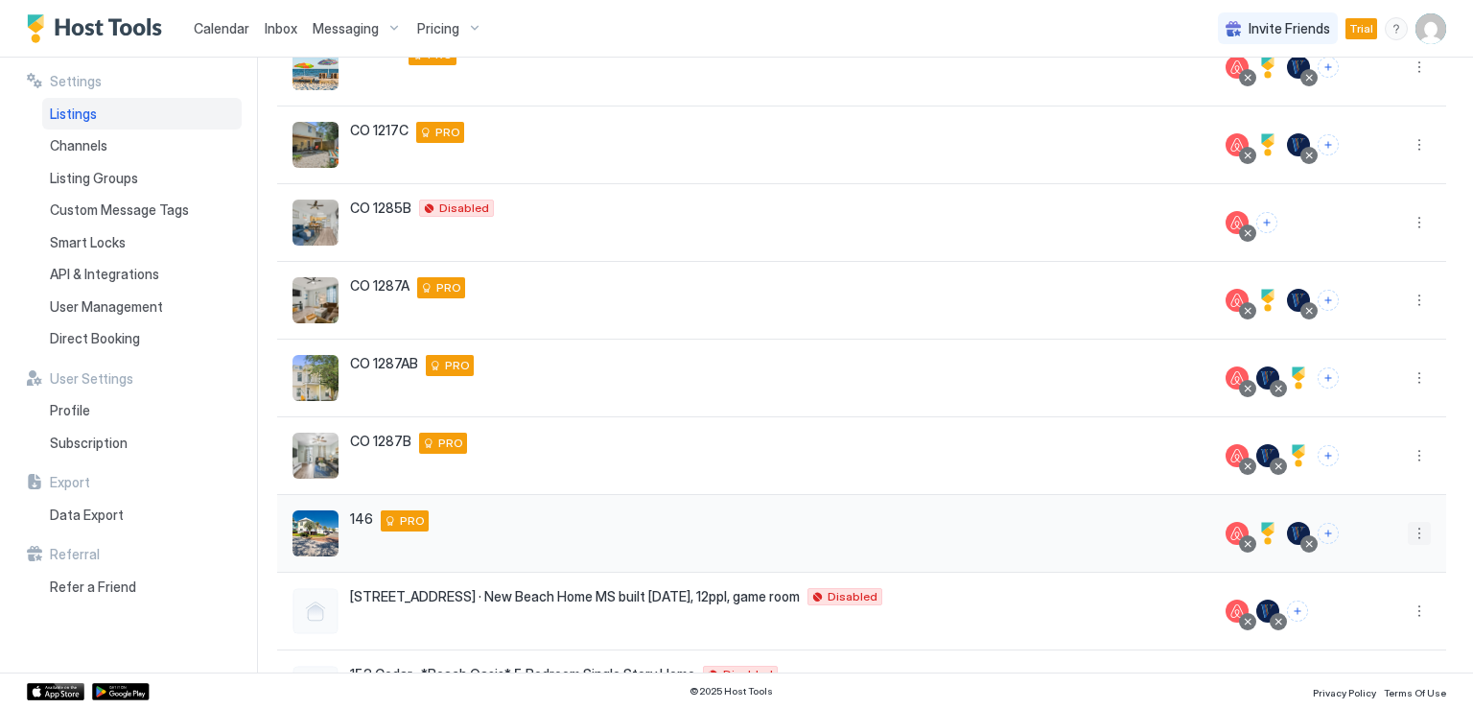
click at [1407, 533] on button "More options" at bounding box center [1418, 533] width 23 height 23
click at [1345, 410] on span "Listing Settings" at bounding box center [1360, 412] width 85 height 14
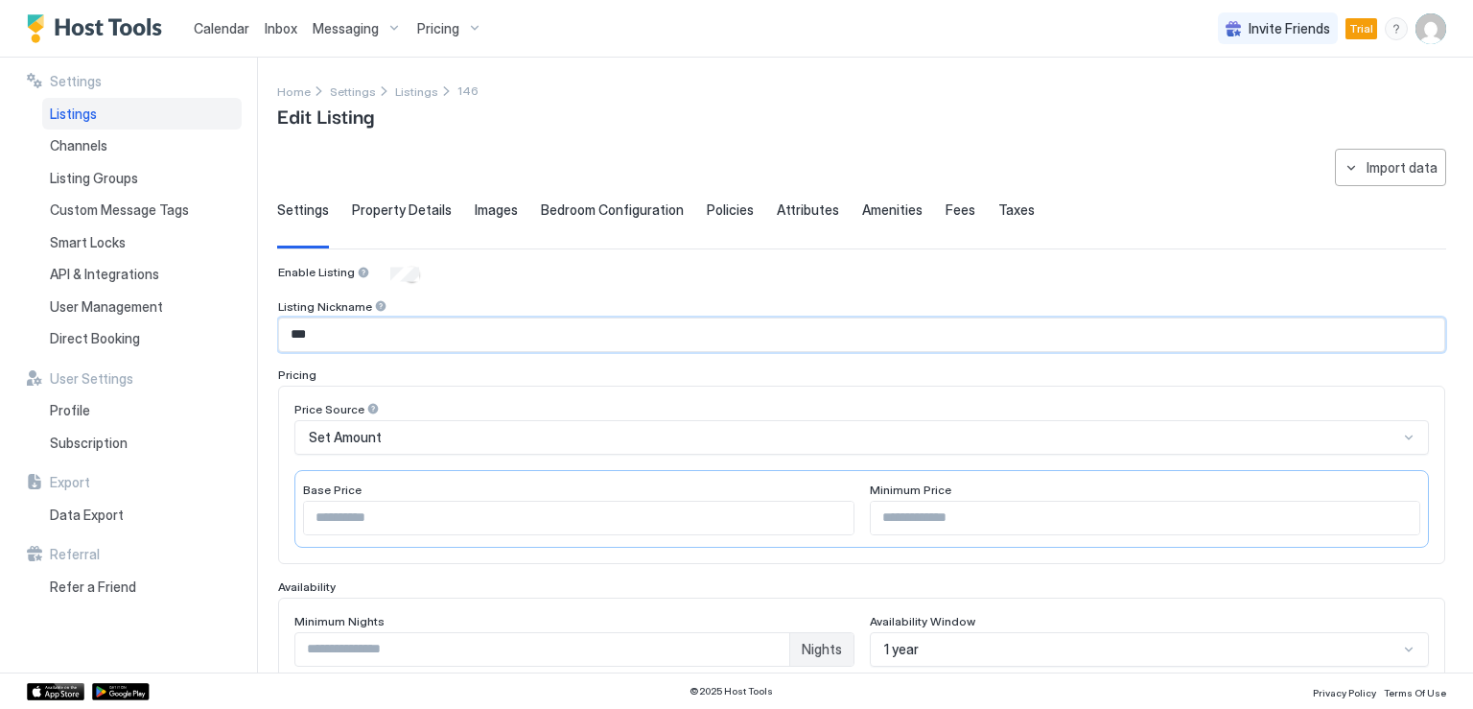
click at [290, 330] on input "***" at bounding box center [861, 334] width 1165 height 33
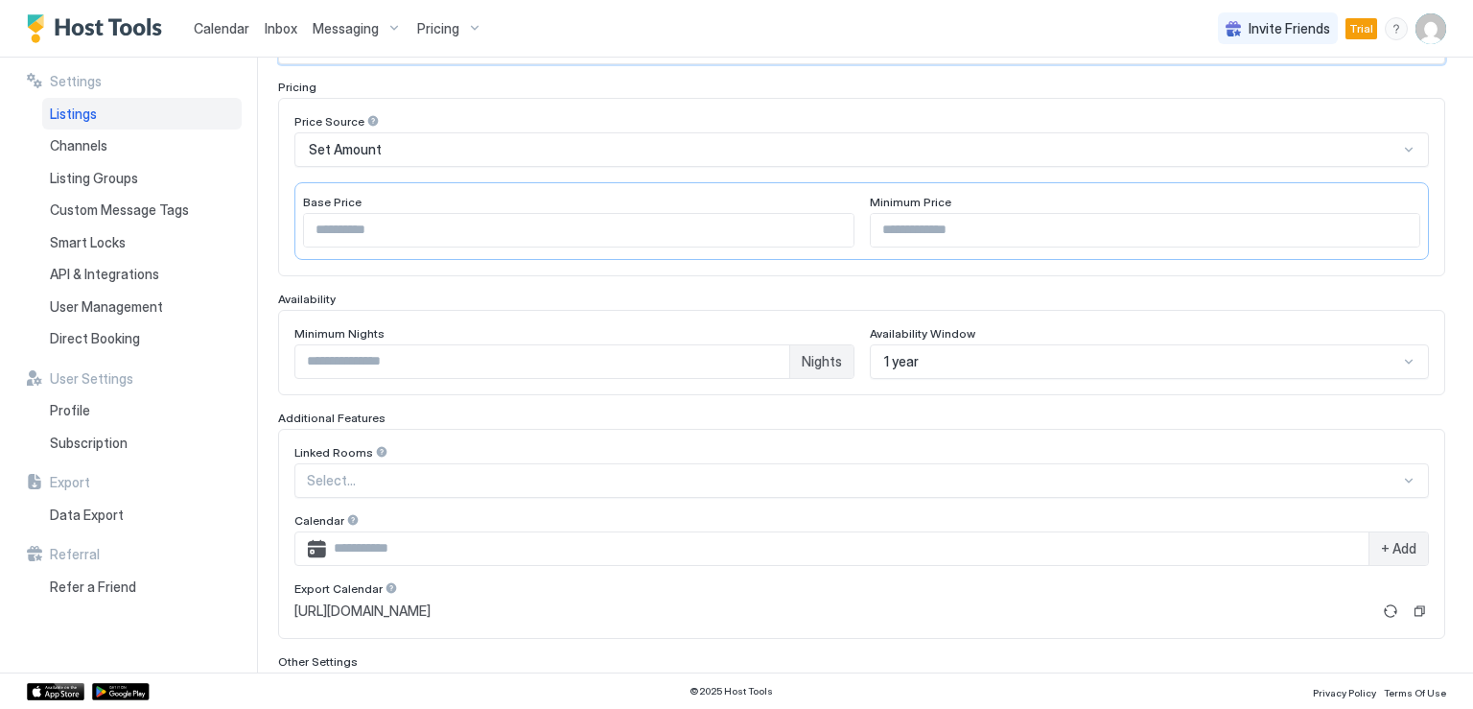
scroll to position [476, 0]
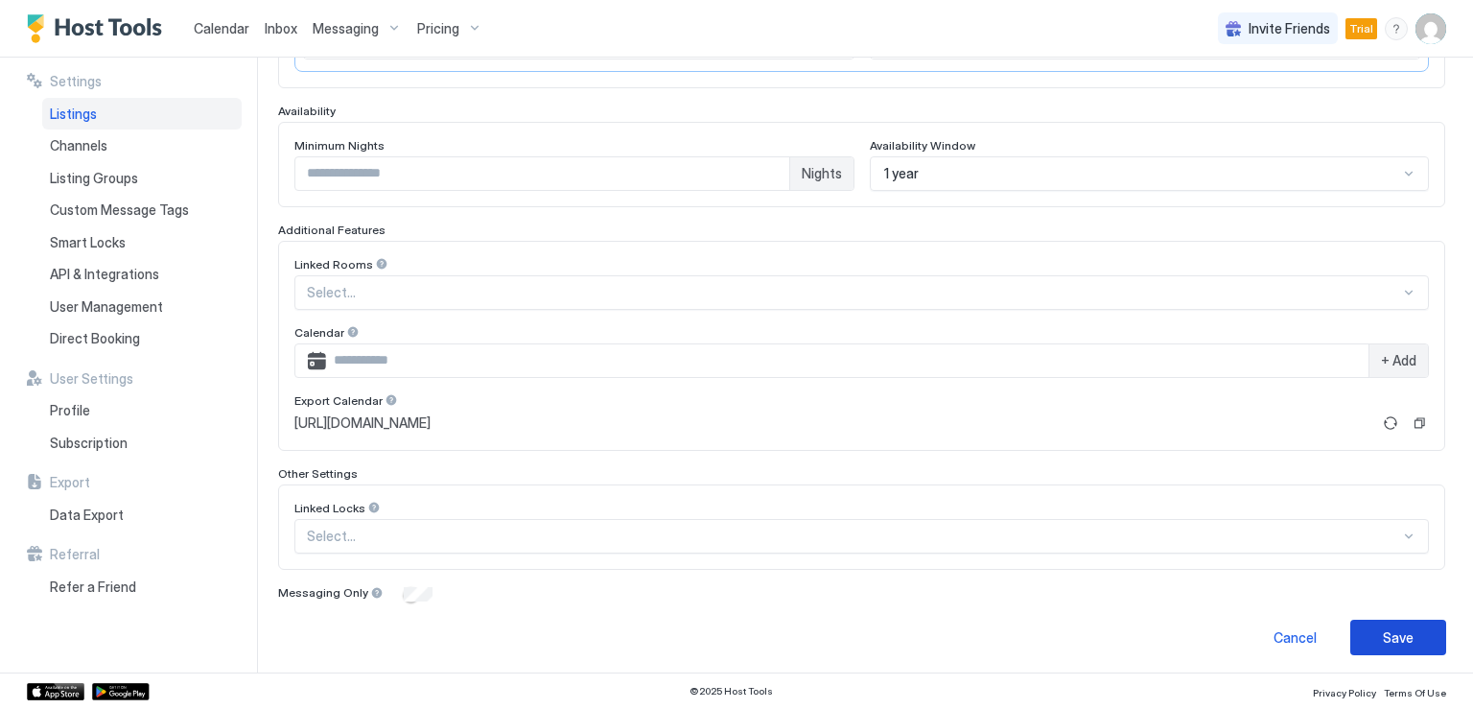
type input "*********"
click at [1382, 627] on div "Save" at bounding box center [1397, 637] width 31 height 20
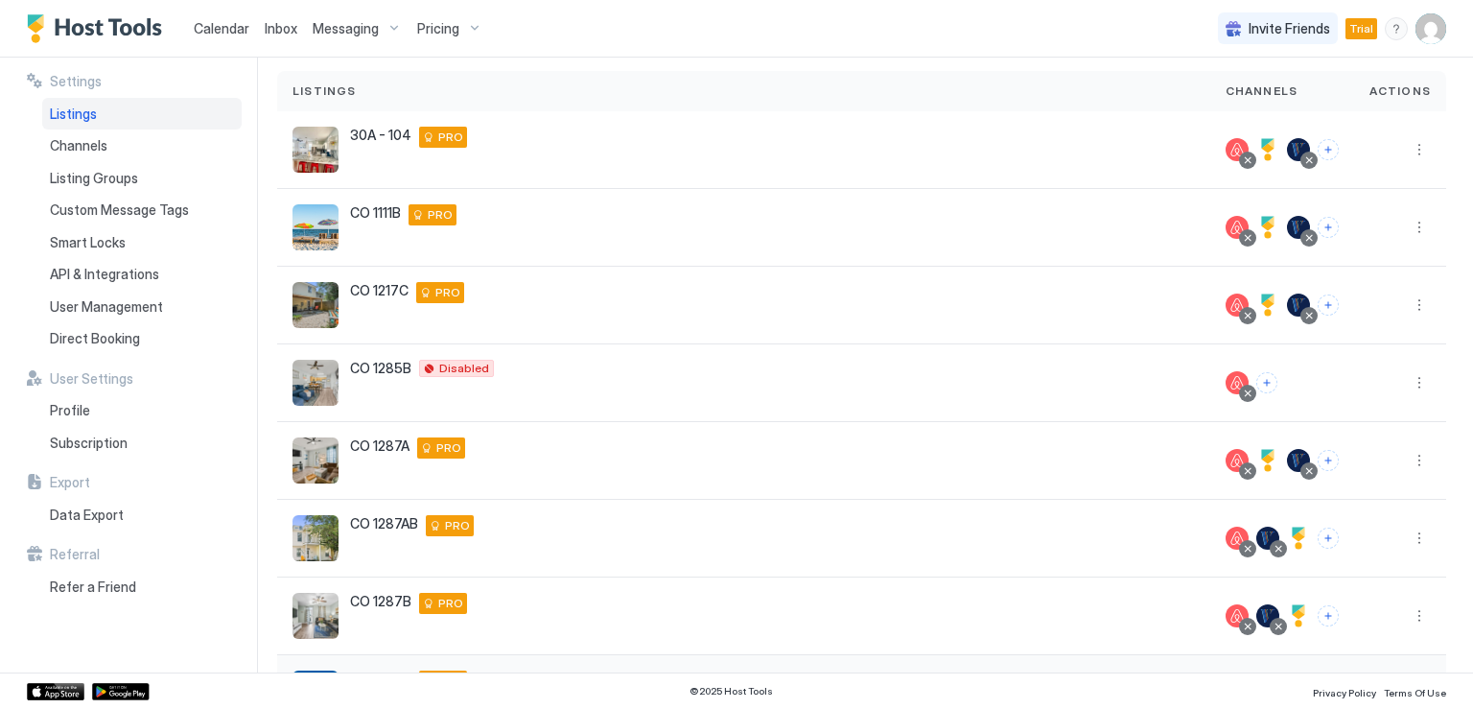
scroll to position [26, 0]
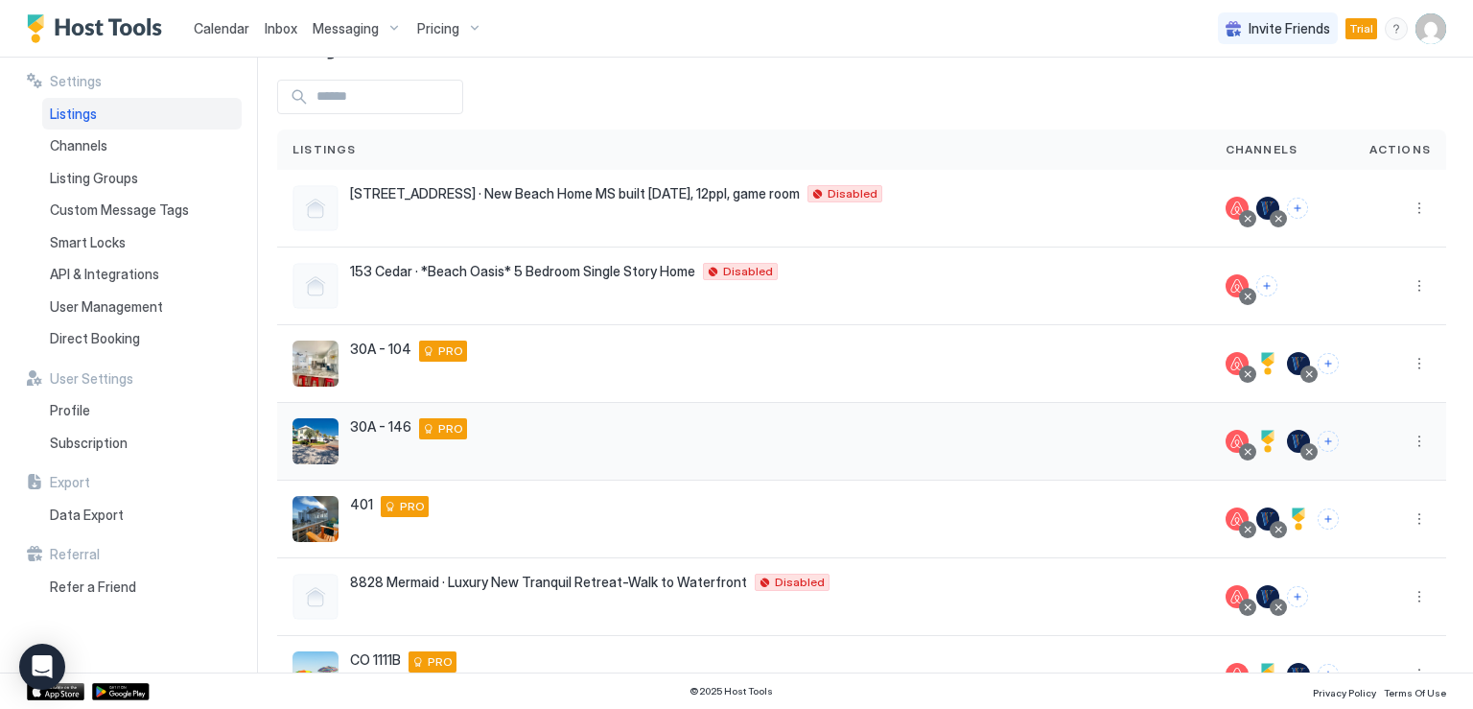
scroll to position [26, 0]
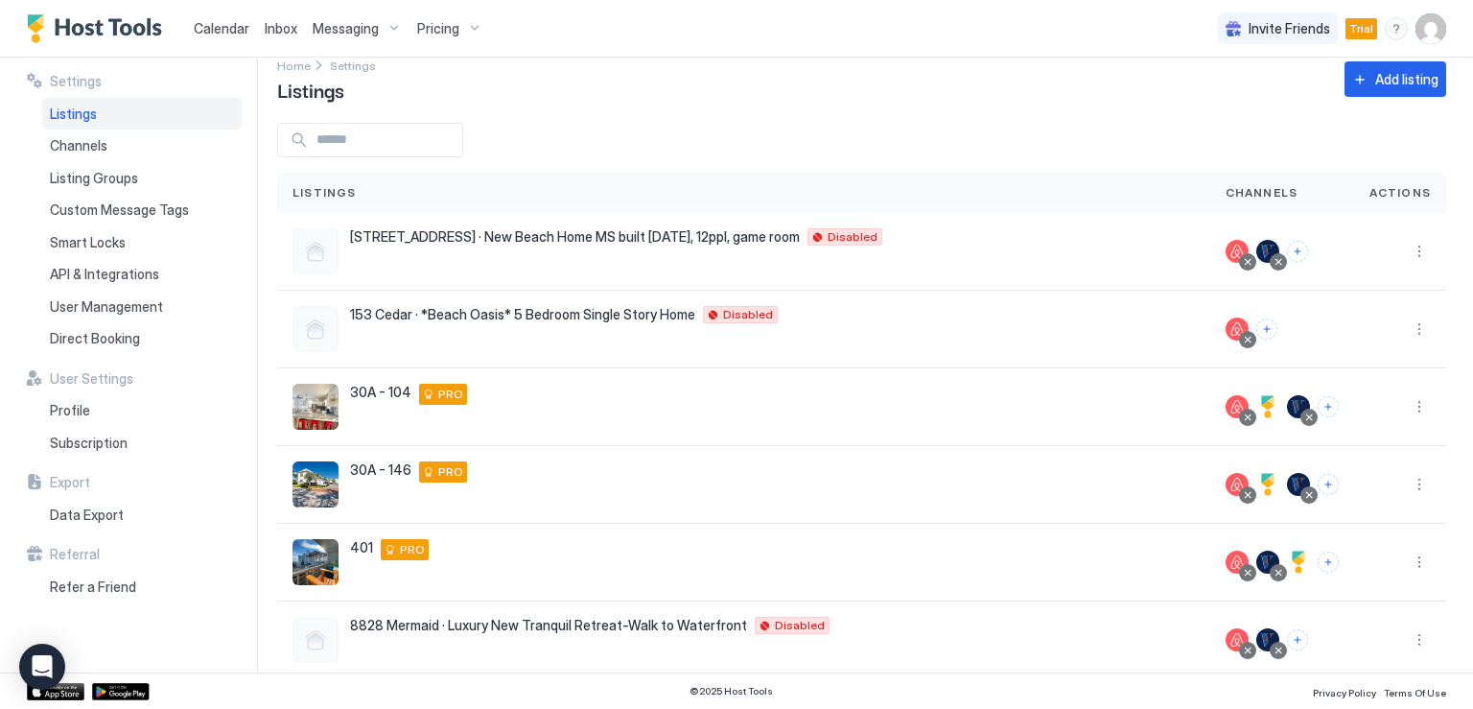
click at [240, 29] on span "Calendar" at bounding box center [222, 28] width 56 height 16
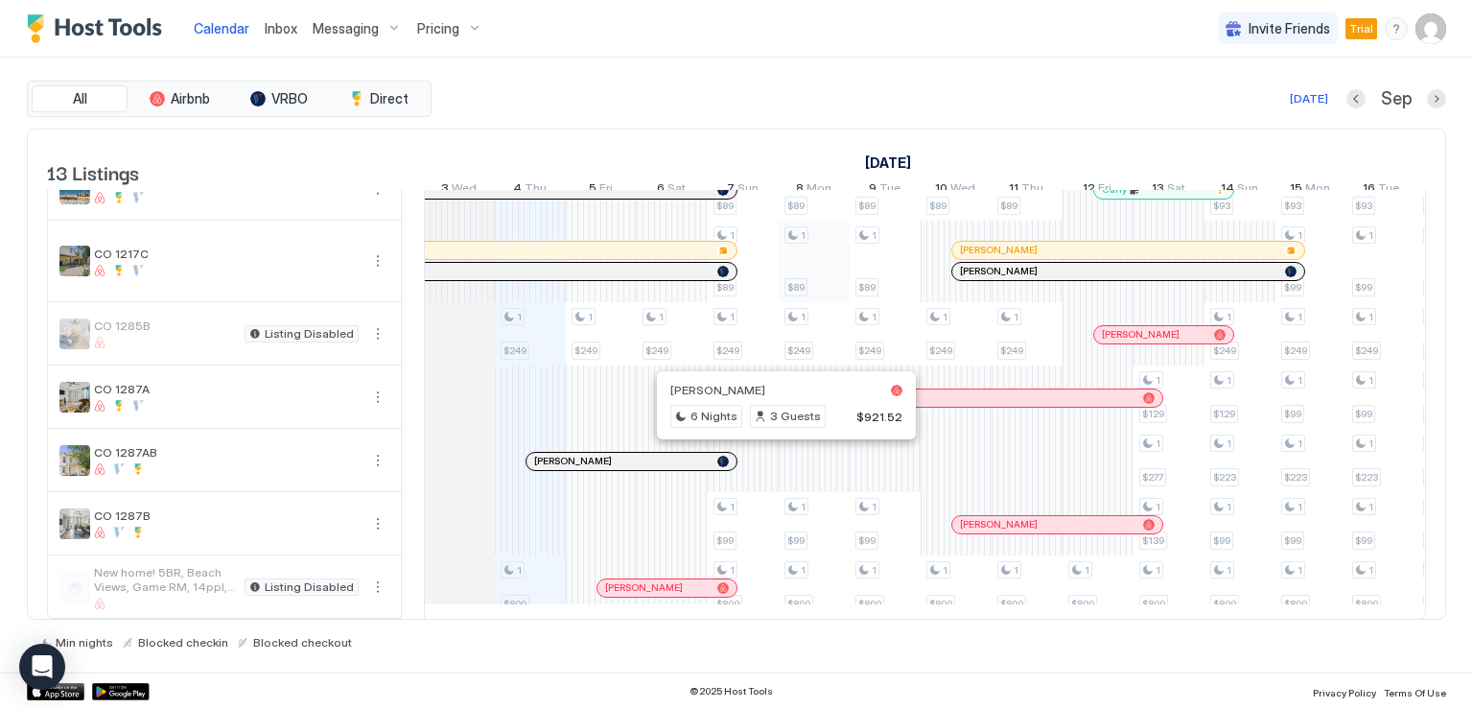
scroll to position [456, 0]
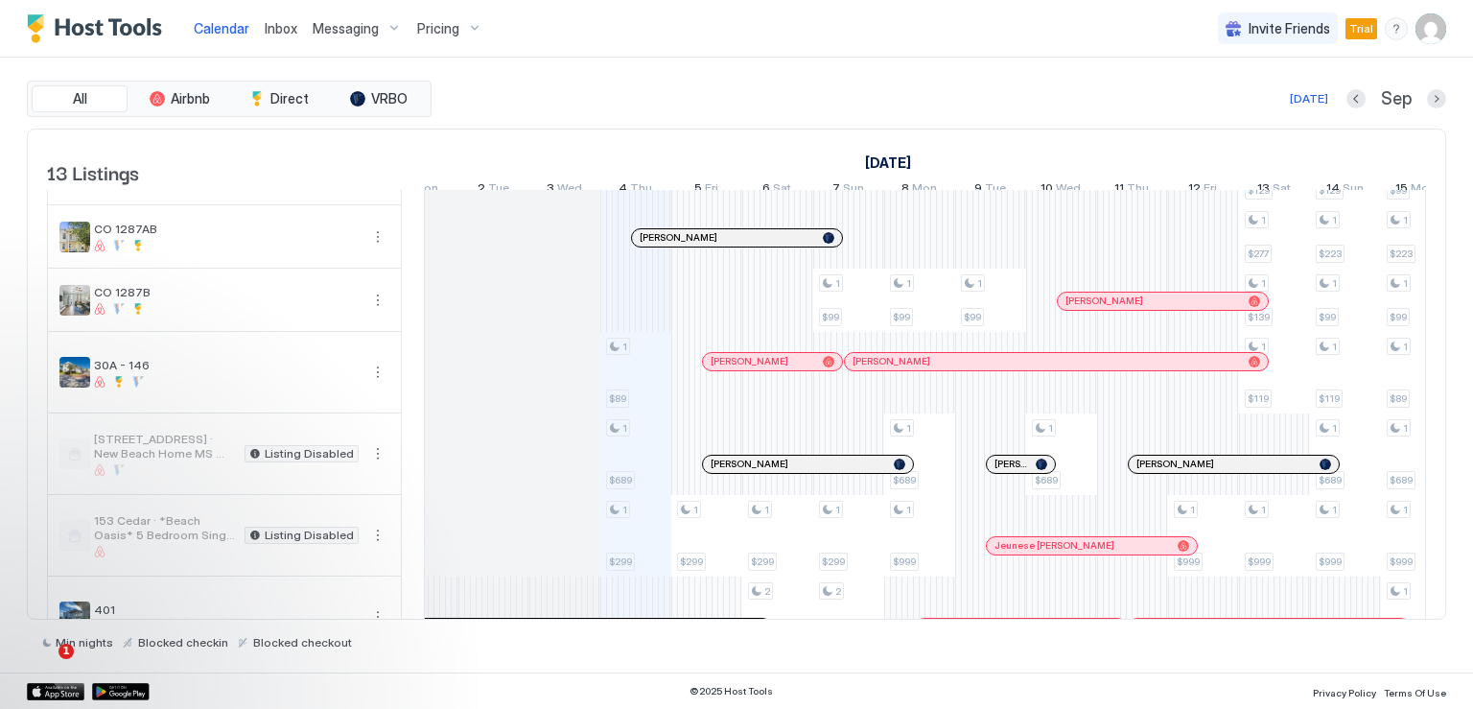
scroll to position [164, 0]
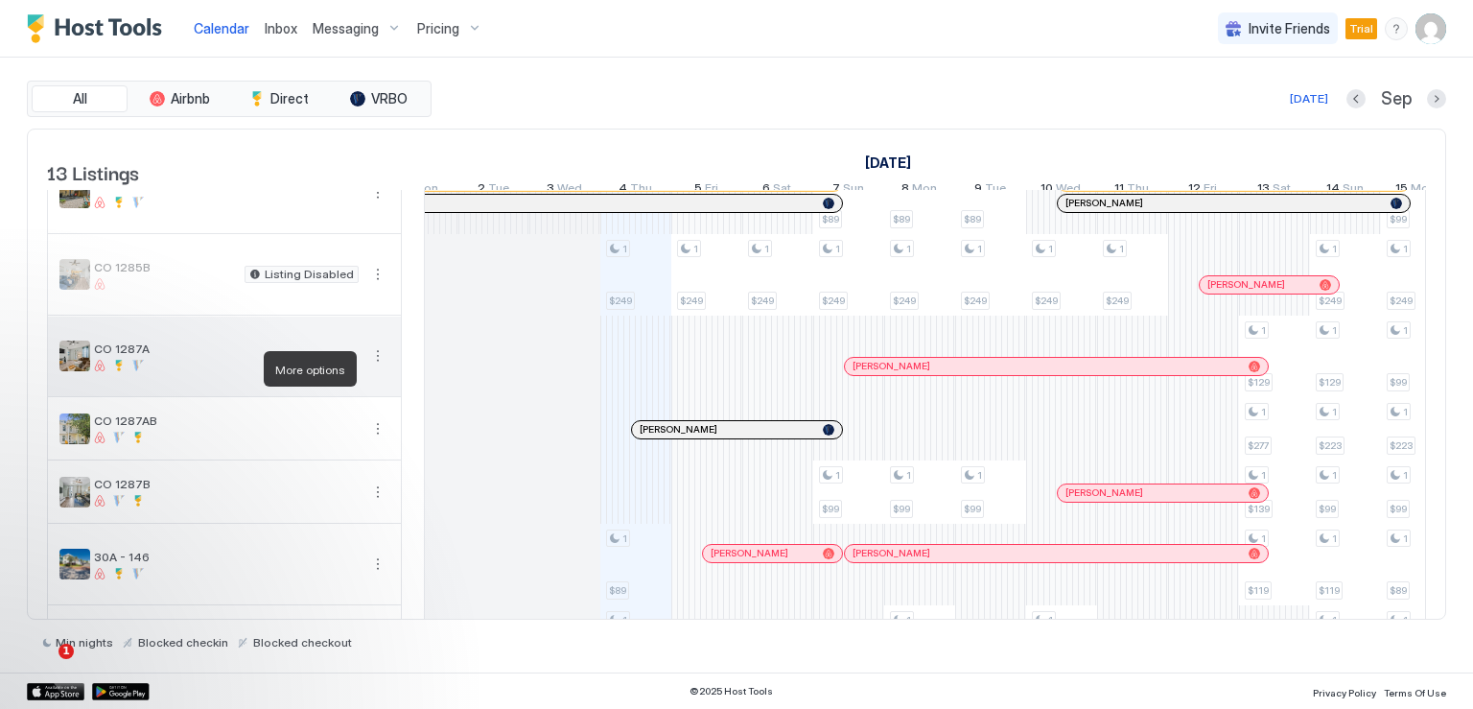
click at [376, 367] on button "More options" at bounding box center [377, 355] width 23 height 23
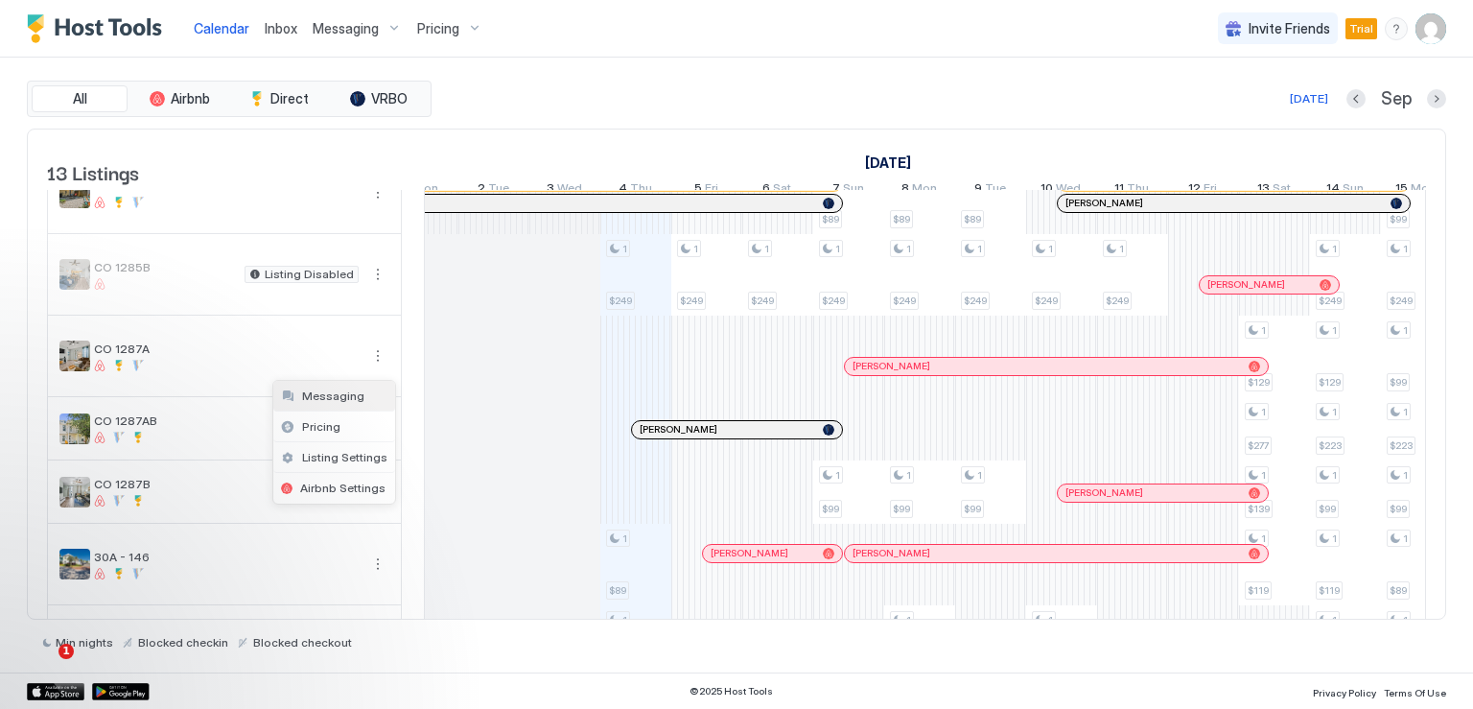
click at [349, 397] on span "Messaging" at bounding box center [333, 395] width 62 height 14
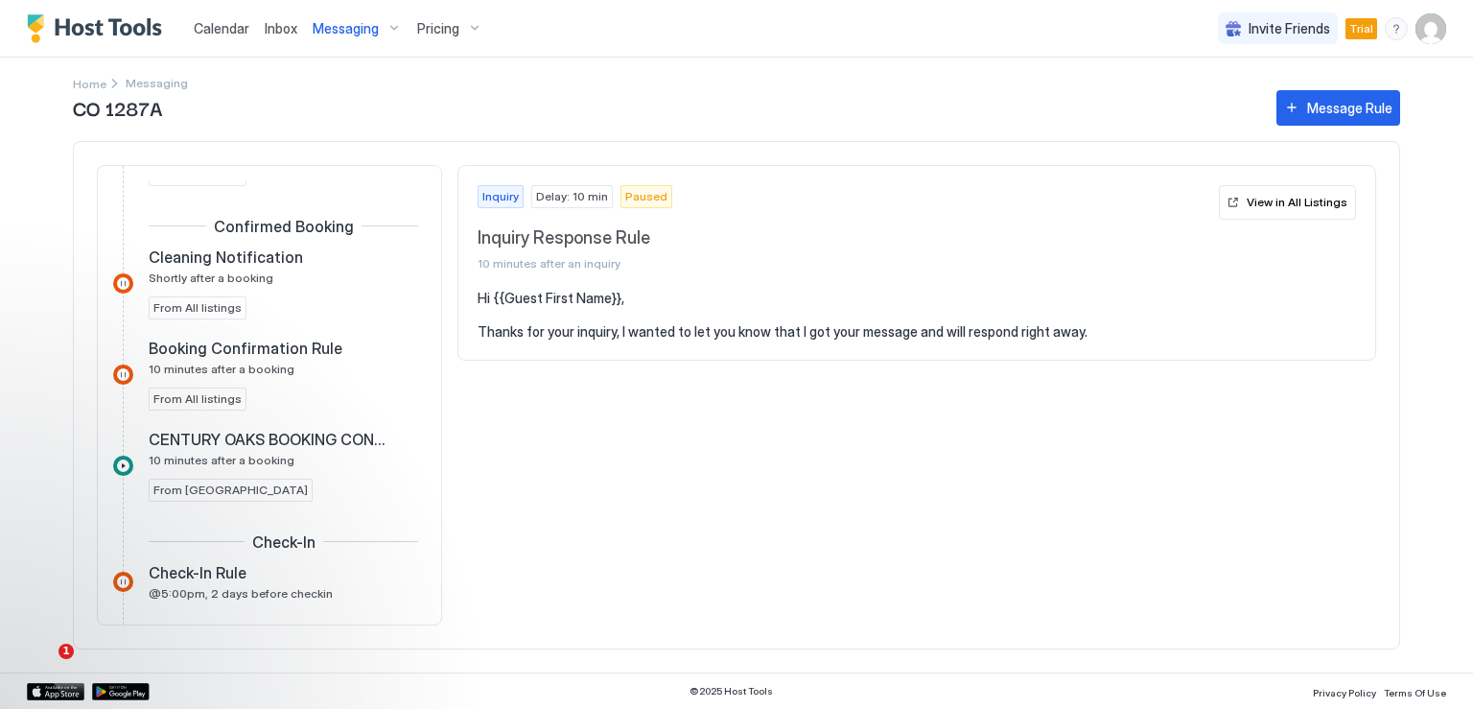
scroll to position [575, 0]
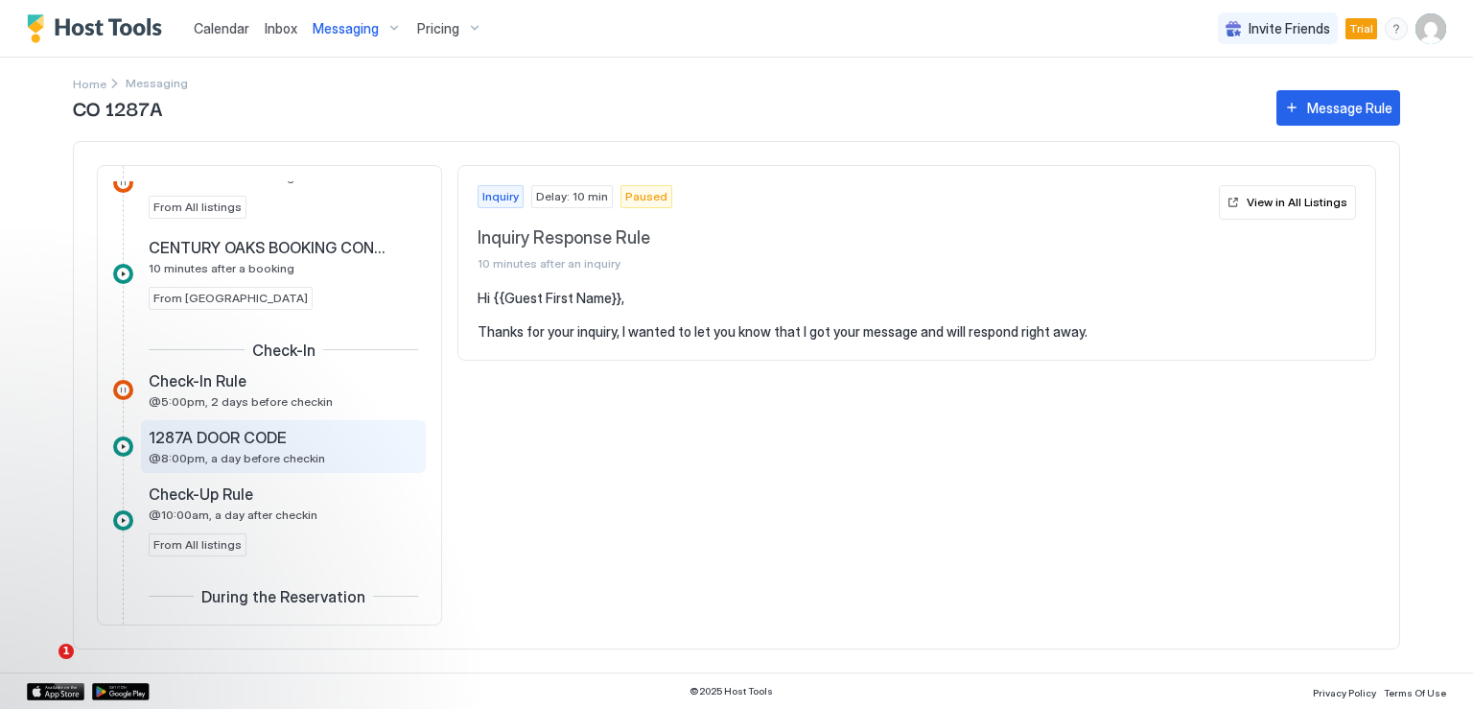
click at [262, 443] on span "1287A DOOR CODE" at bounding box center [218, 437] width 138 height 19
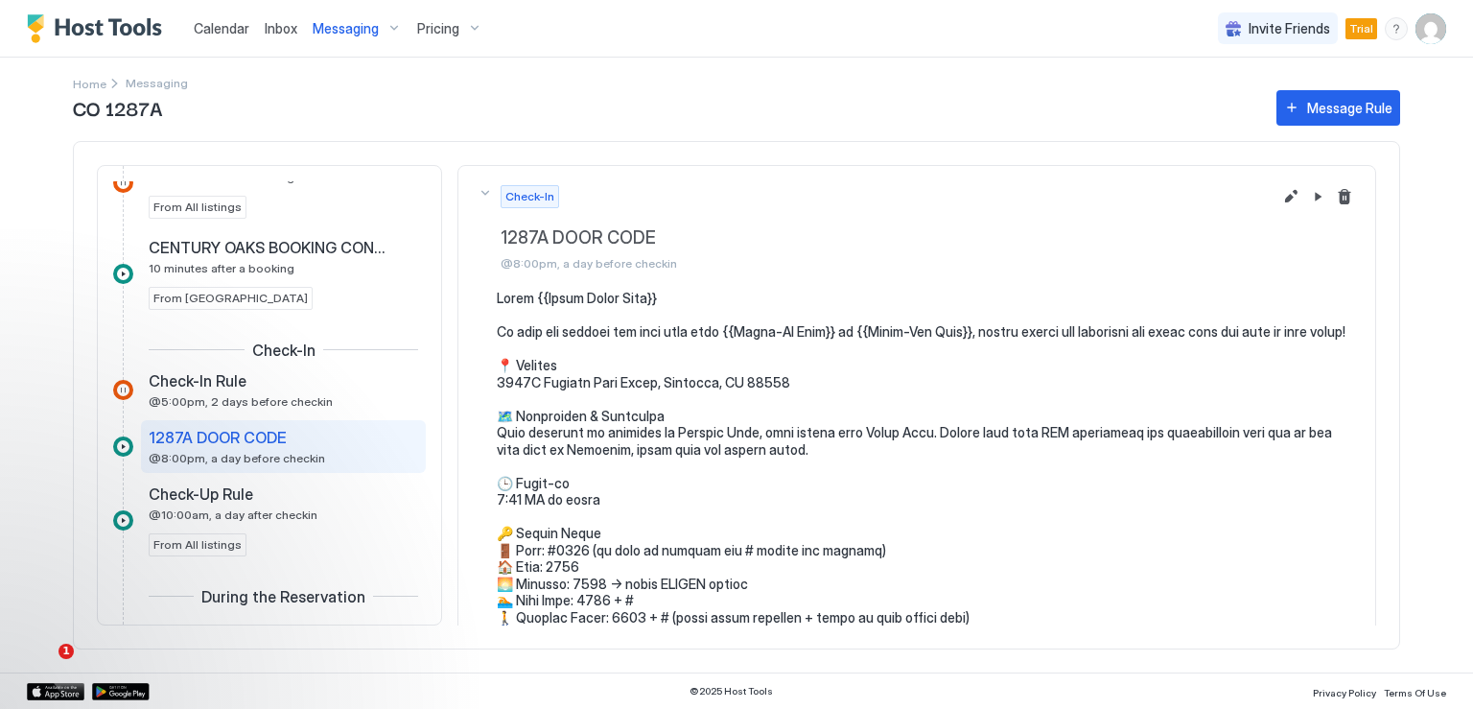
click at [561, 335] on pre at bounding box center [926, 718] width 859 height 856
click at [561, 331] on pre at bounding box center [926, 718] width 859 height 856
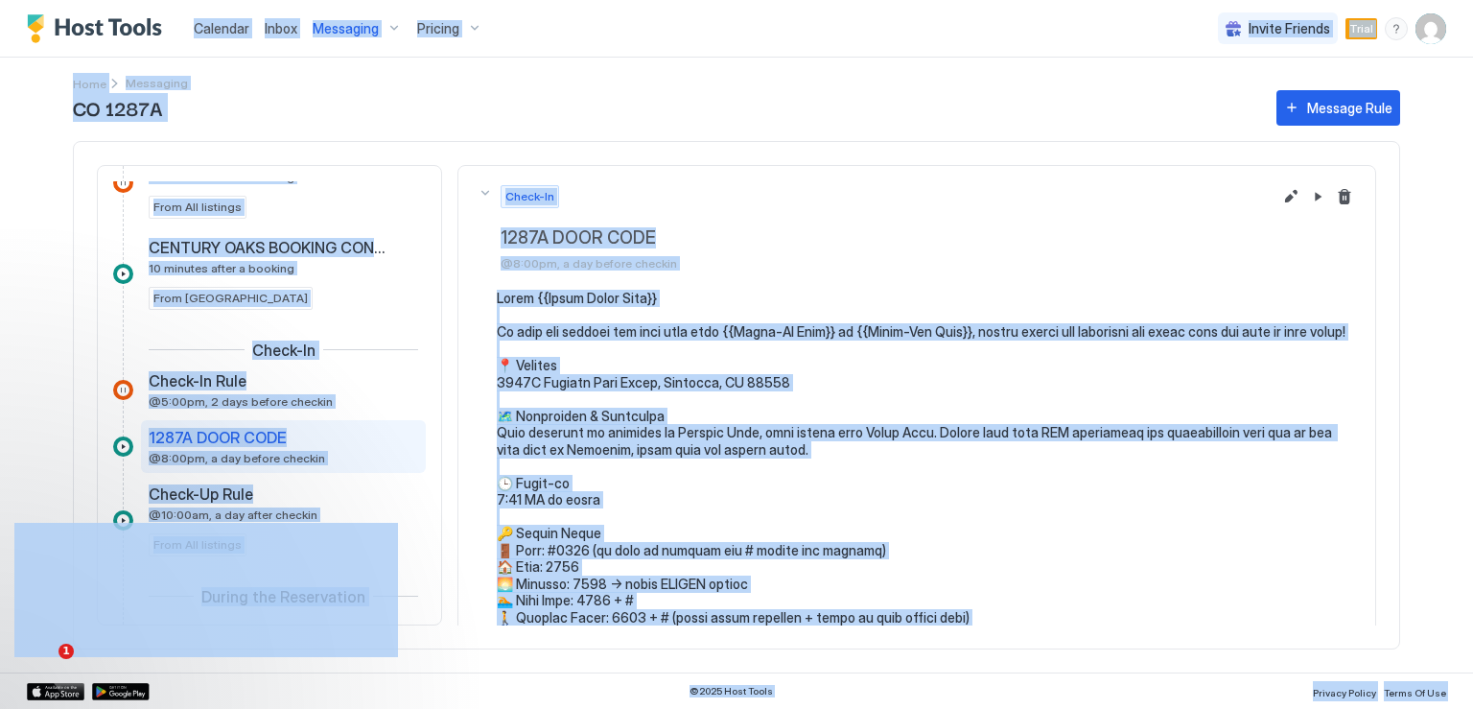
click at [561, 331] on pre at bounding box center [926, 718] width 859 height 856
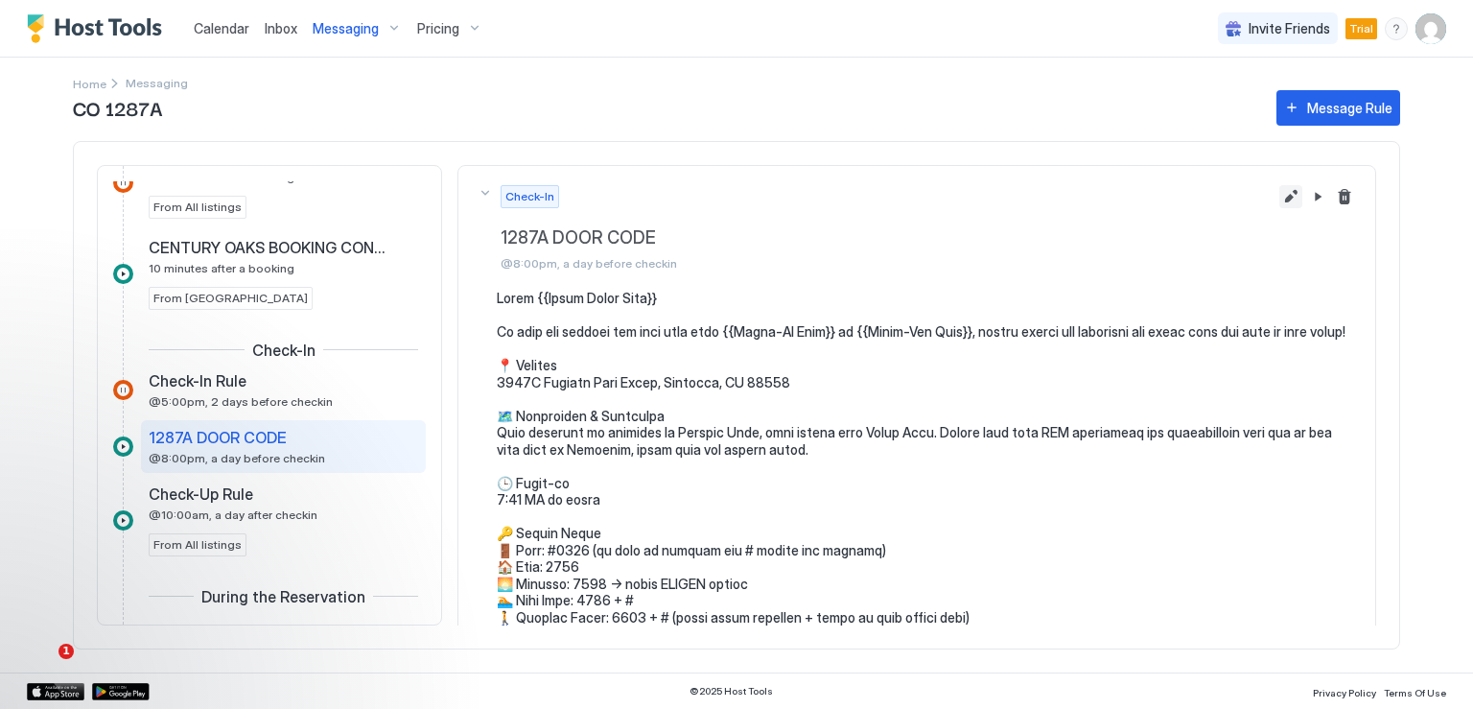
click at [1279, 198] on button "Edit message rule" at bounding box center [1290, 196] width 23 height 23
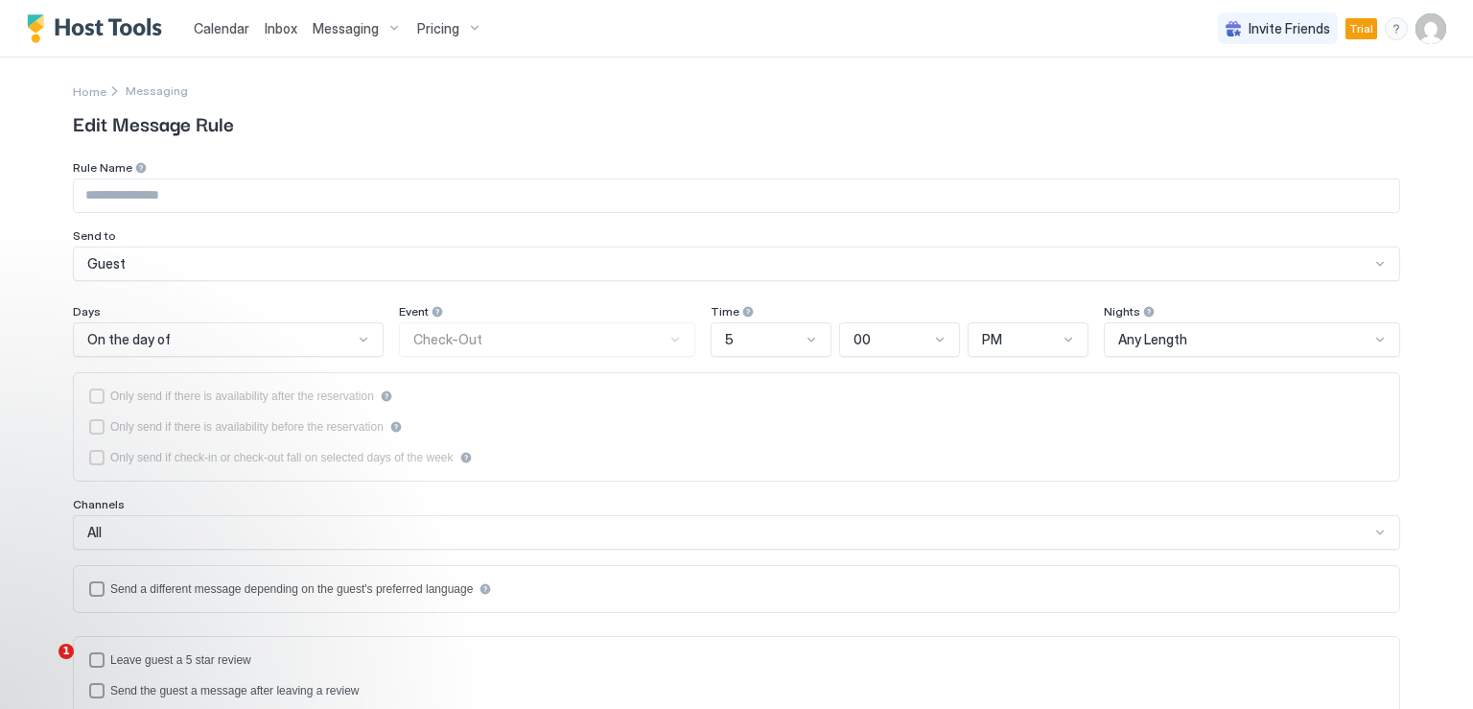
type input "**********"
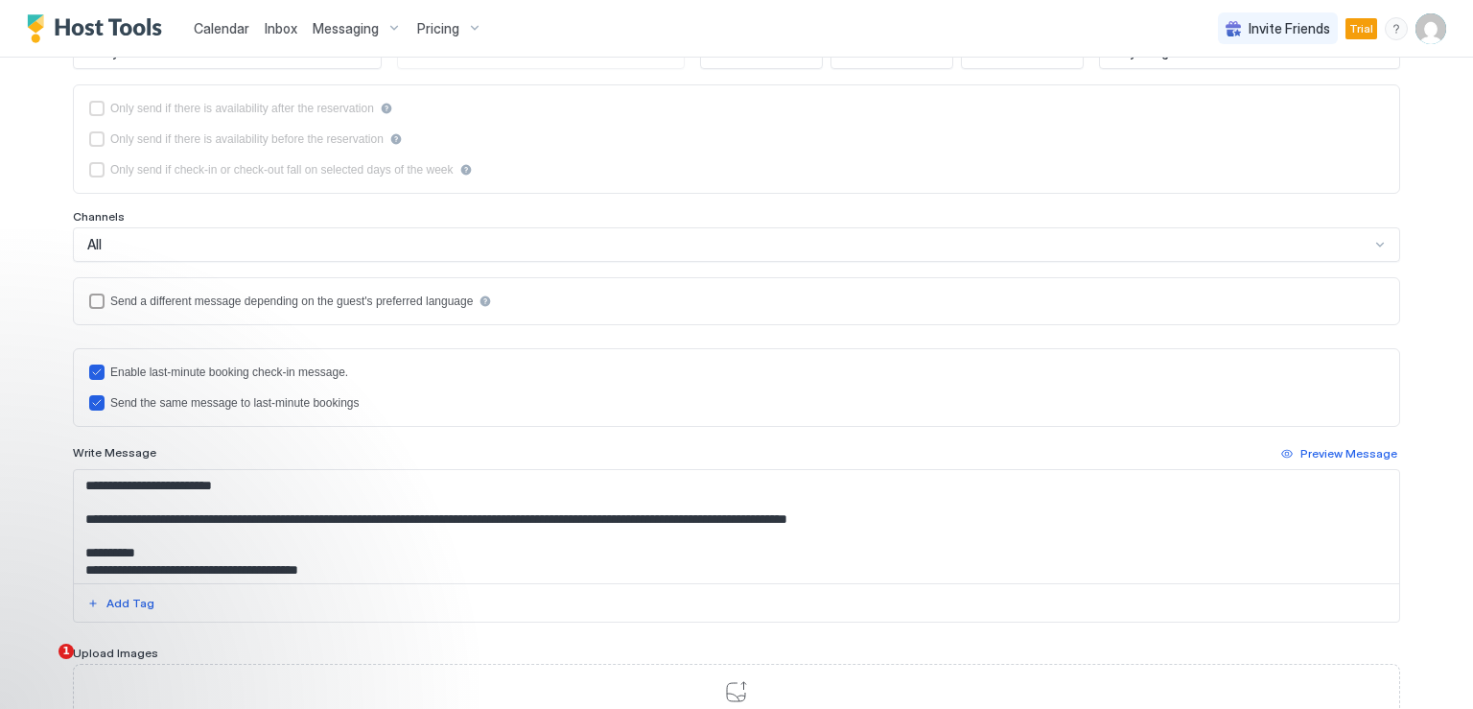
scroll to position [449, 0]
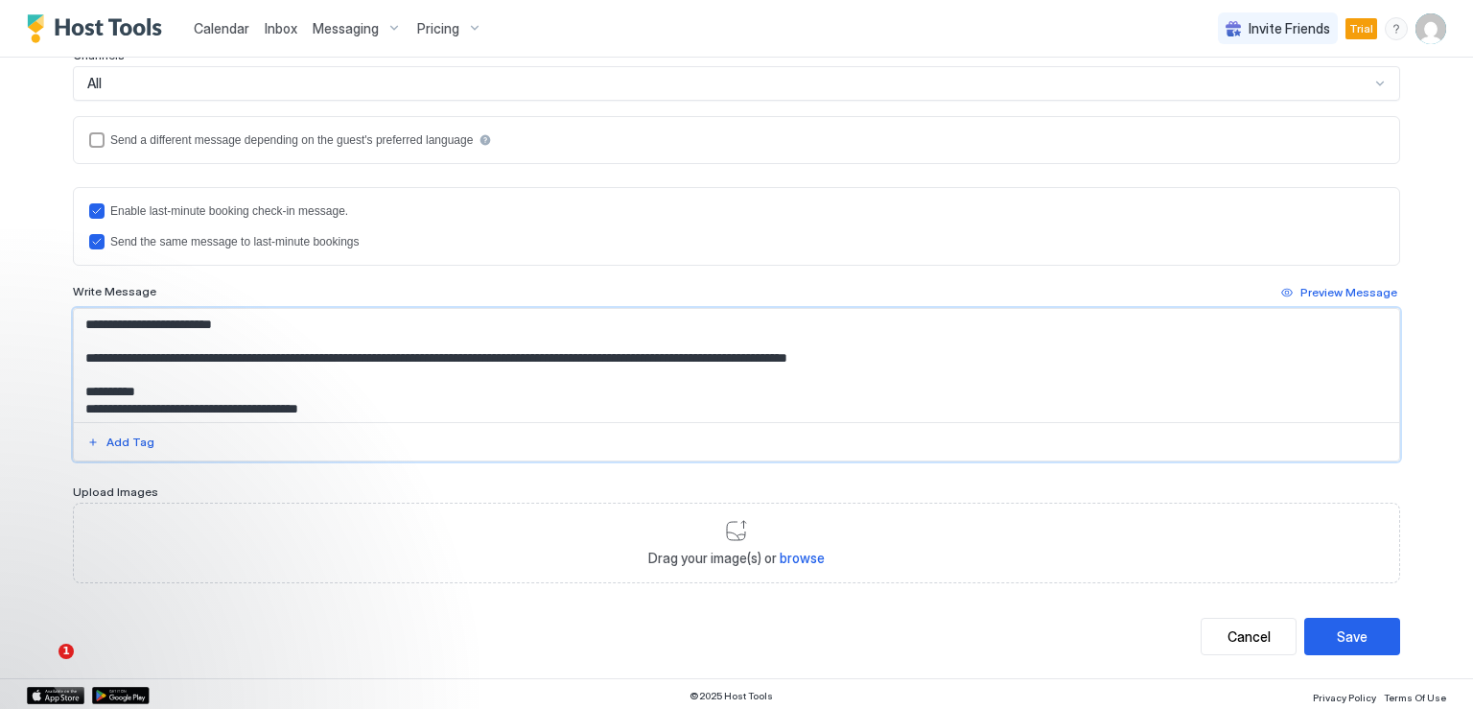
click at [449, 359] on textarea "Input Field" at bounding box center [736, 365] width 1325 height 113
type textarea "**********"
